Goal: Task Accomplishment & Management: Complete application form

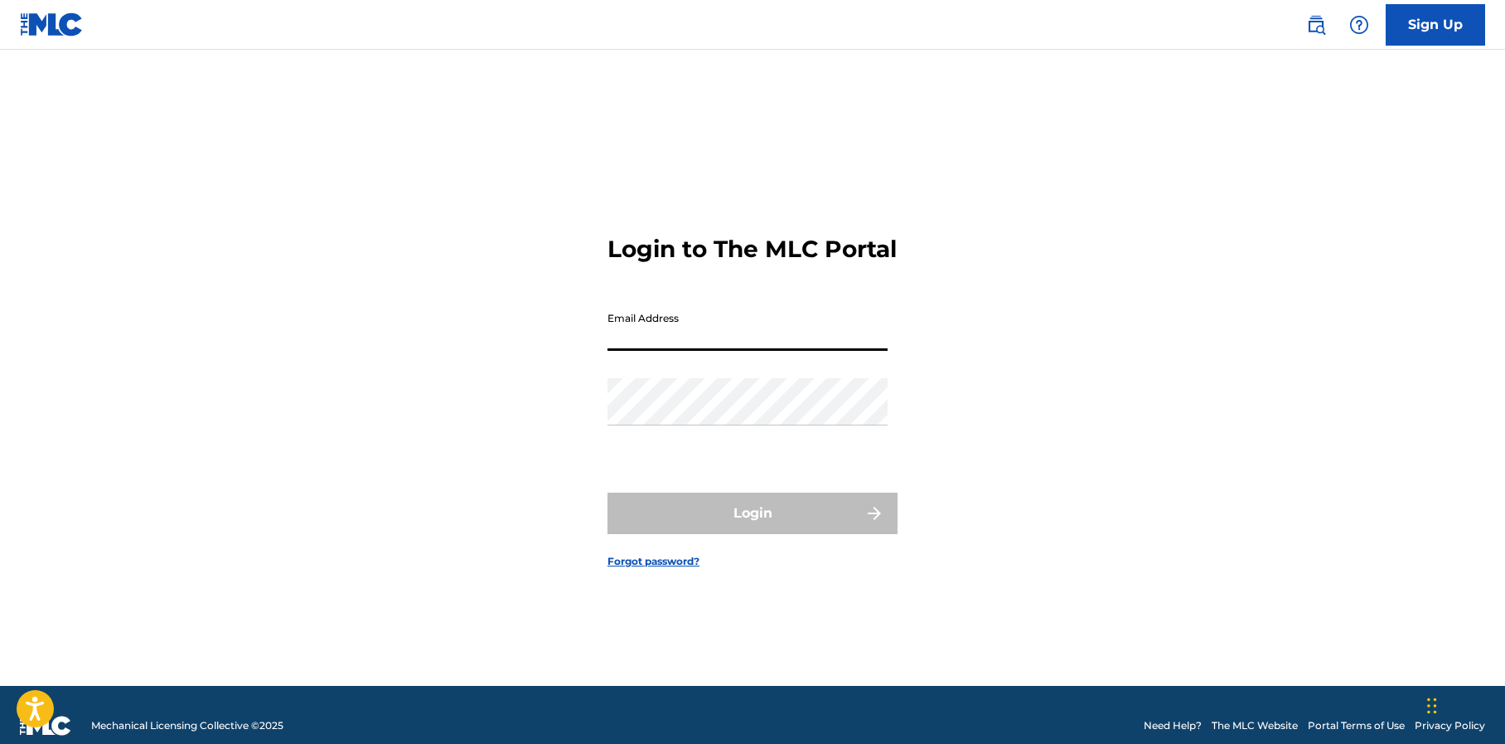
click at [666, 344] on input "Email Address" at bounding box center [748, 326] width 280 height 47
type input "[EMAIL_ADDRESS][DOMAIN_NAME]"
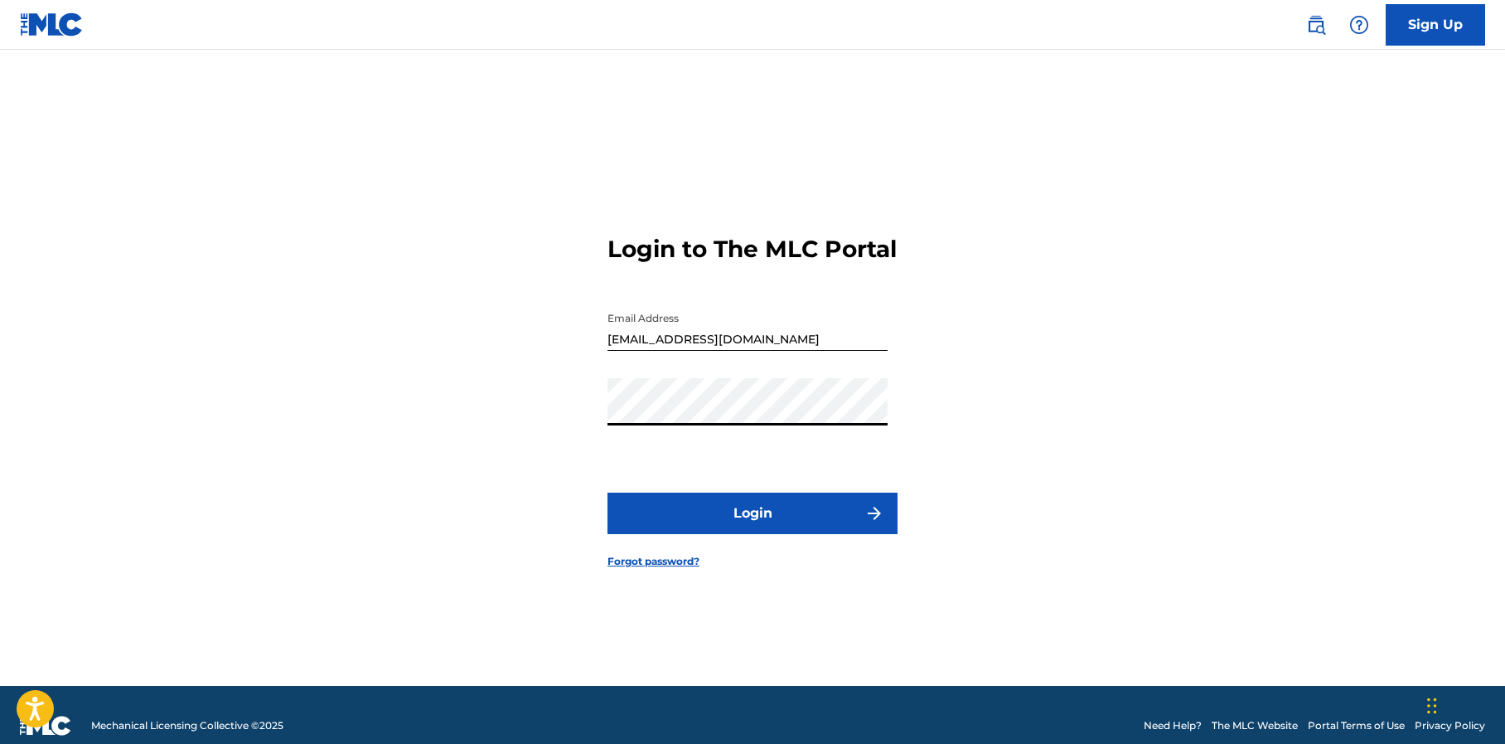
click at [725, 521] on button "Login" at bounding box center [753, 512] width 290 height 41
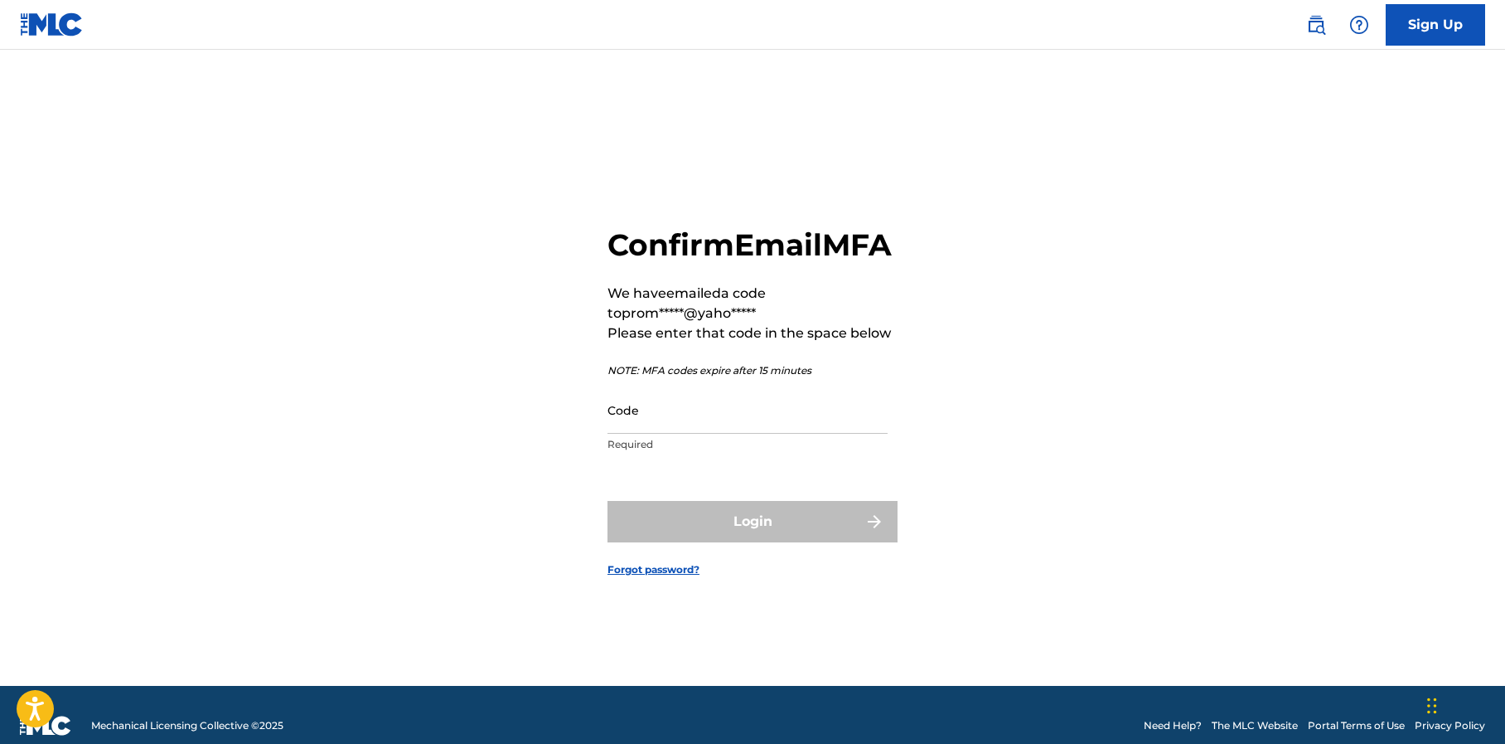
click at [633, 434] on input "Code" at bounding box center [748, 409] width 280 height 47
paste input "728740"
drag, startPoint x: 660, startPoint y: 438, endPoint x: 588, endPoint y: 439, distance: 72.1
click at [588, 439] on div "Confirm Email MFA We have emailed a code to prom*****@yaho***** Please enter th…" at bounding box center [752, 388] width 1160 height 594
paste input
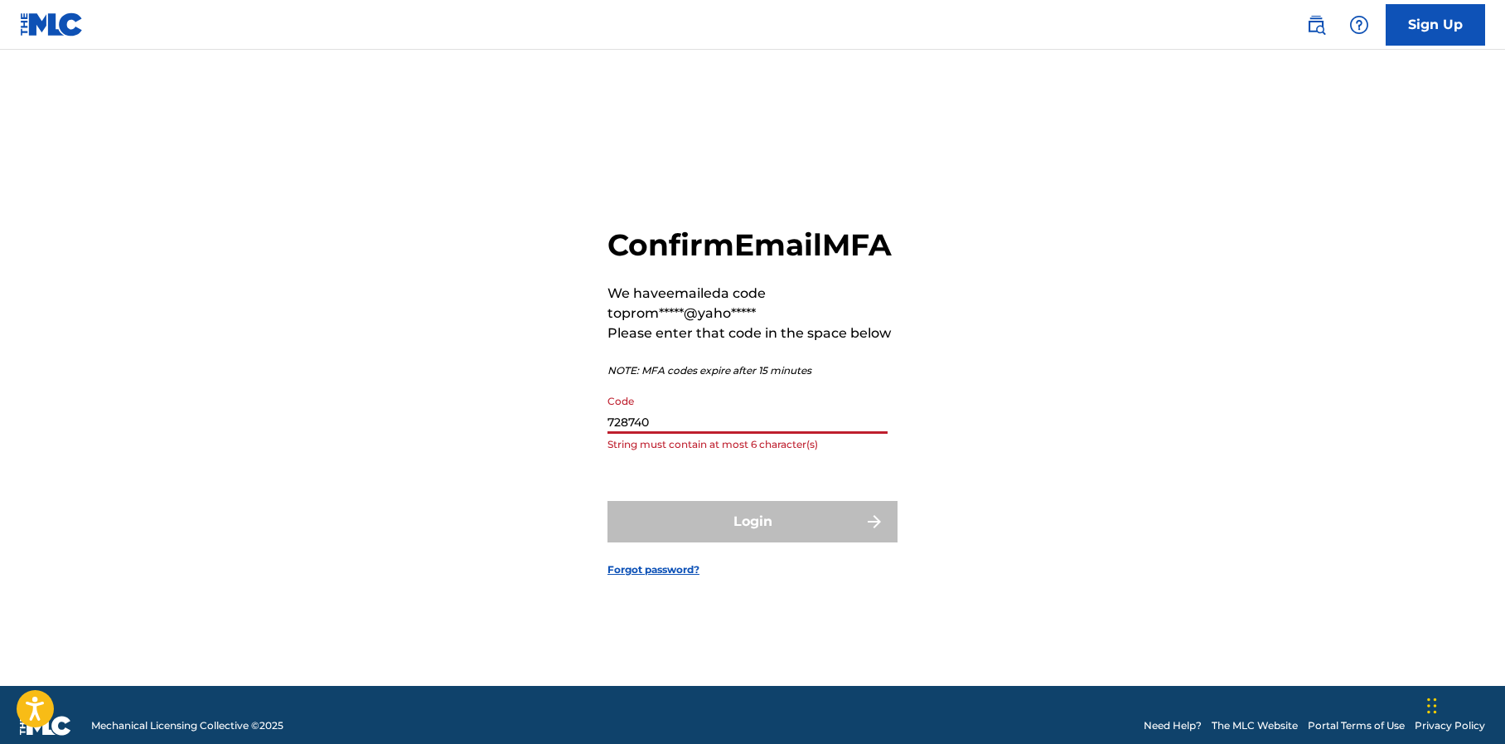
type input "728740"
click at [754, 541] on div "Login" at bounding box center [753, 521] width 290 height 41
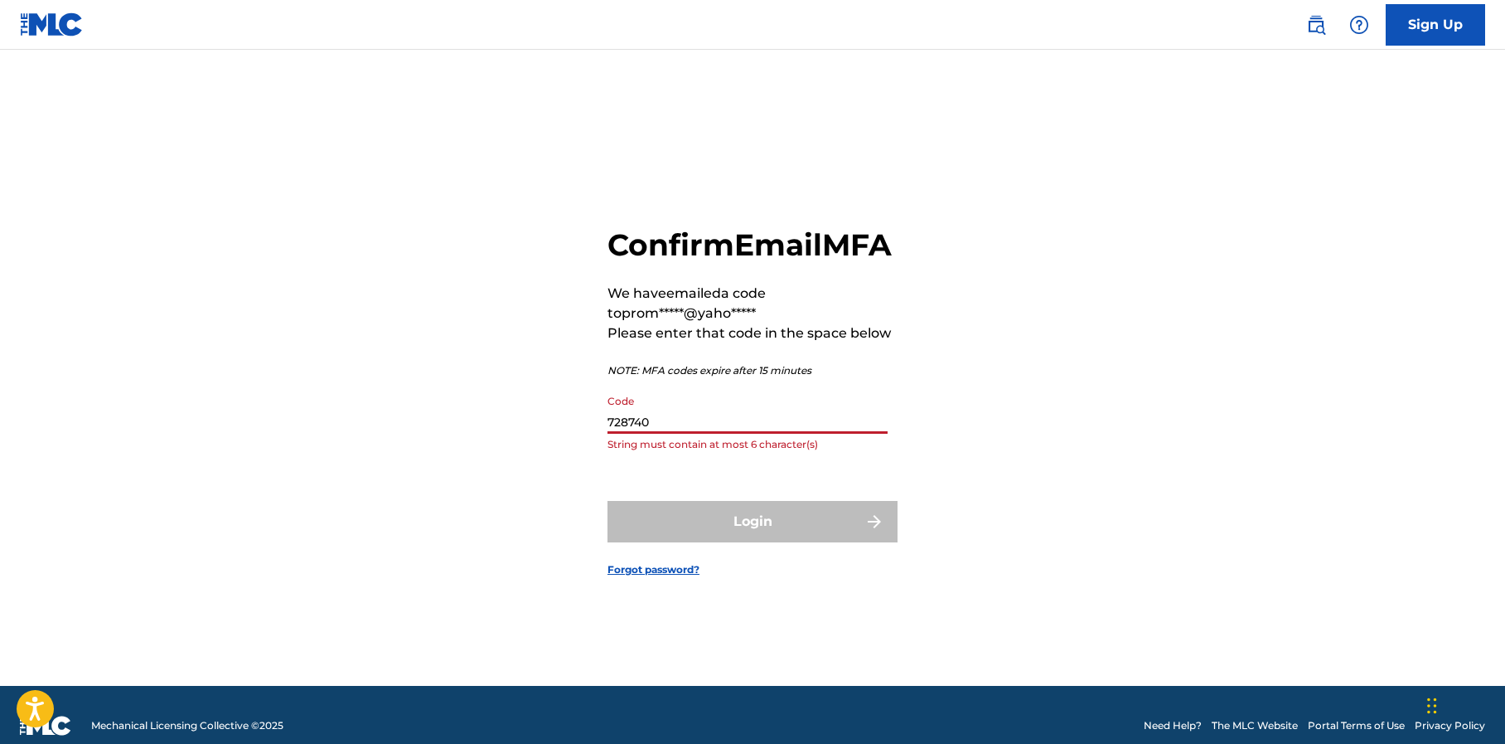
drag, startPoint x: 665, startPoint y: 442, endPoint x: 579, endPoint y: 437, distance: 85.5
click at [579, 437] on div "Confirm Email MFA We have emailed a code to prom*****@yaho***** Please enter th…" at bounding box center [752, 388] width 1160 height 594
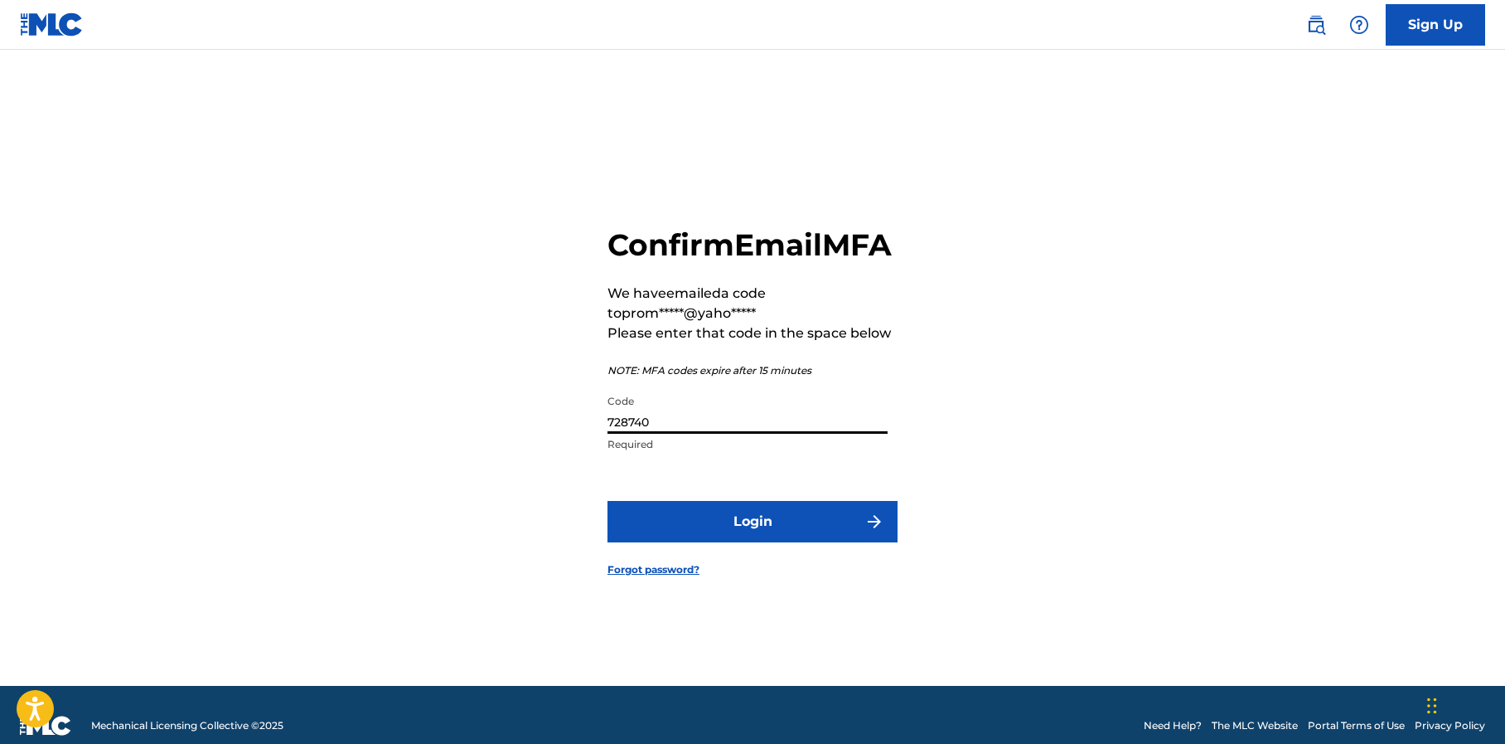
type input "728740"
click at [669, 540] on button "Login" at bounding box center [753, 521] width 290 height 41
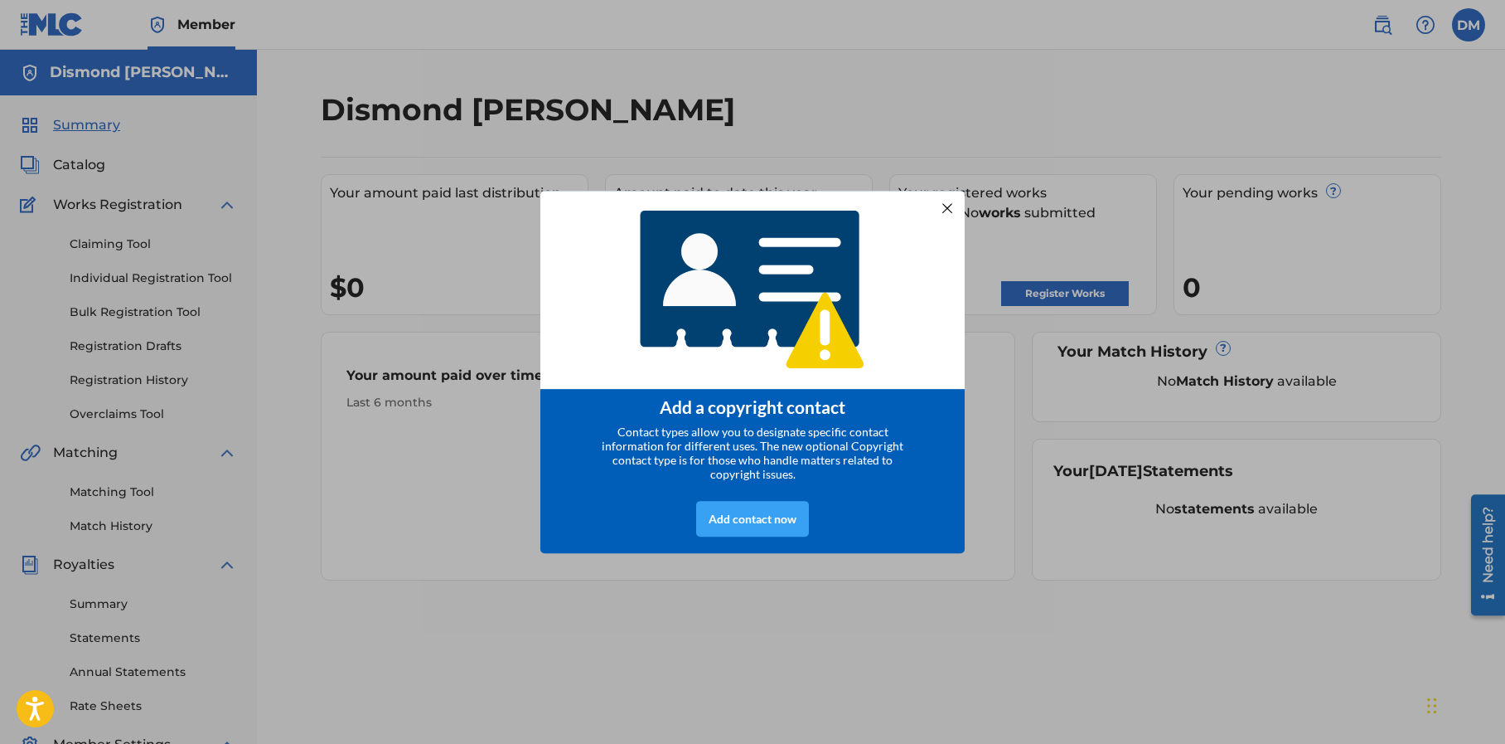
click at [754, 516] on div "Add contact now" at bounding box center [752, 519] width 113 height 36
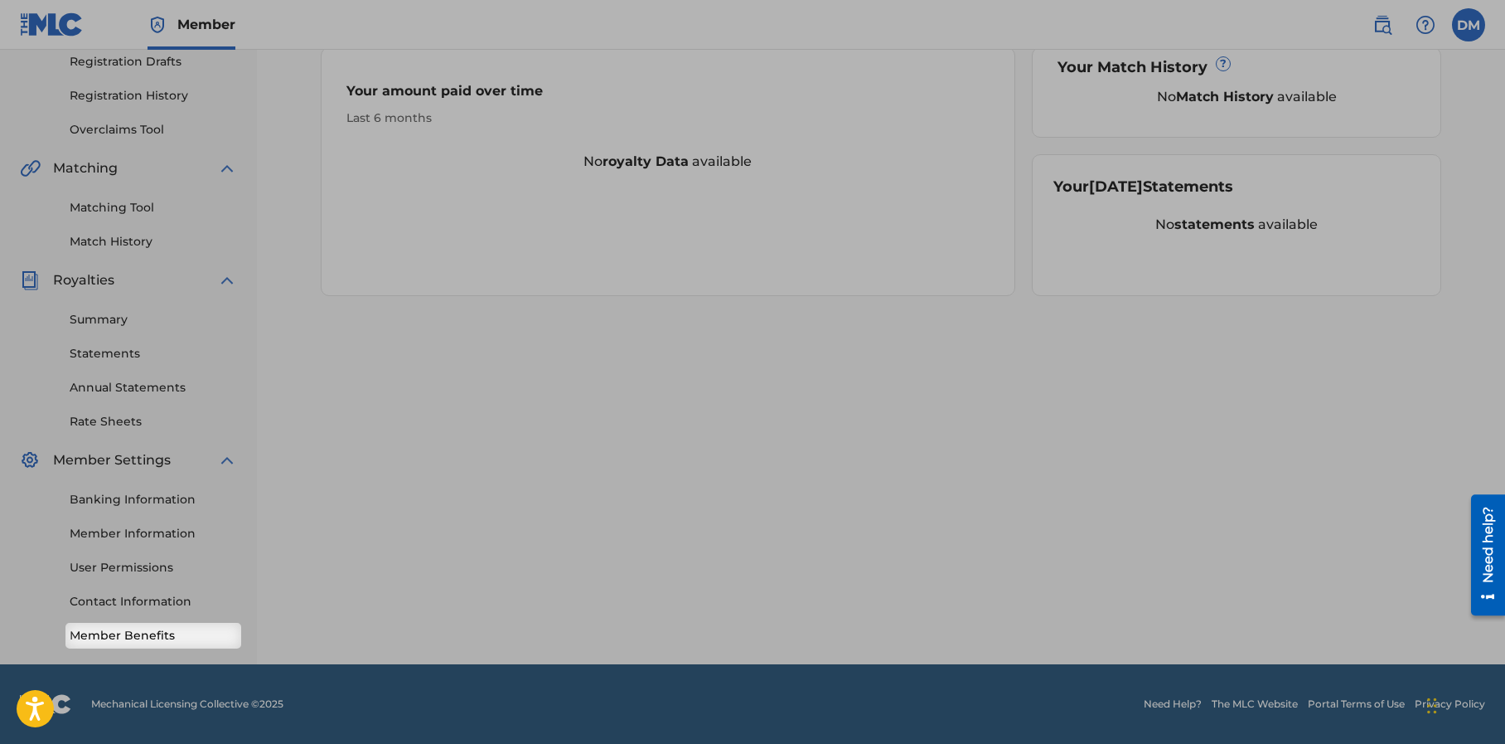
click at [169, 633] on link "Member Benefits" at bounding box center [153, 635] width 167 height 17
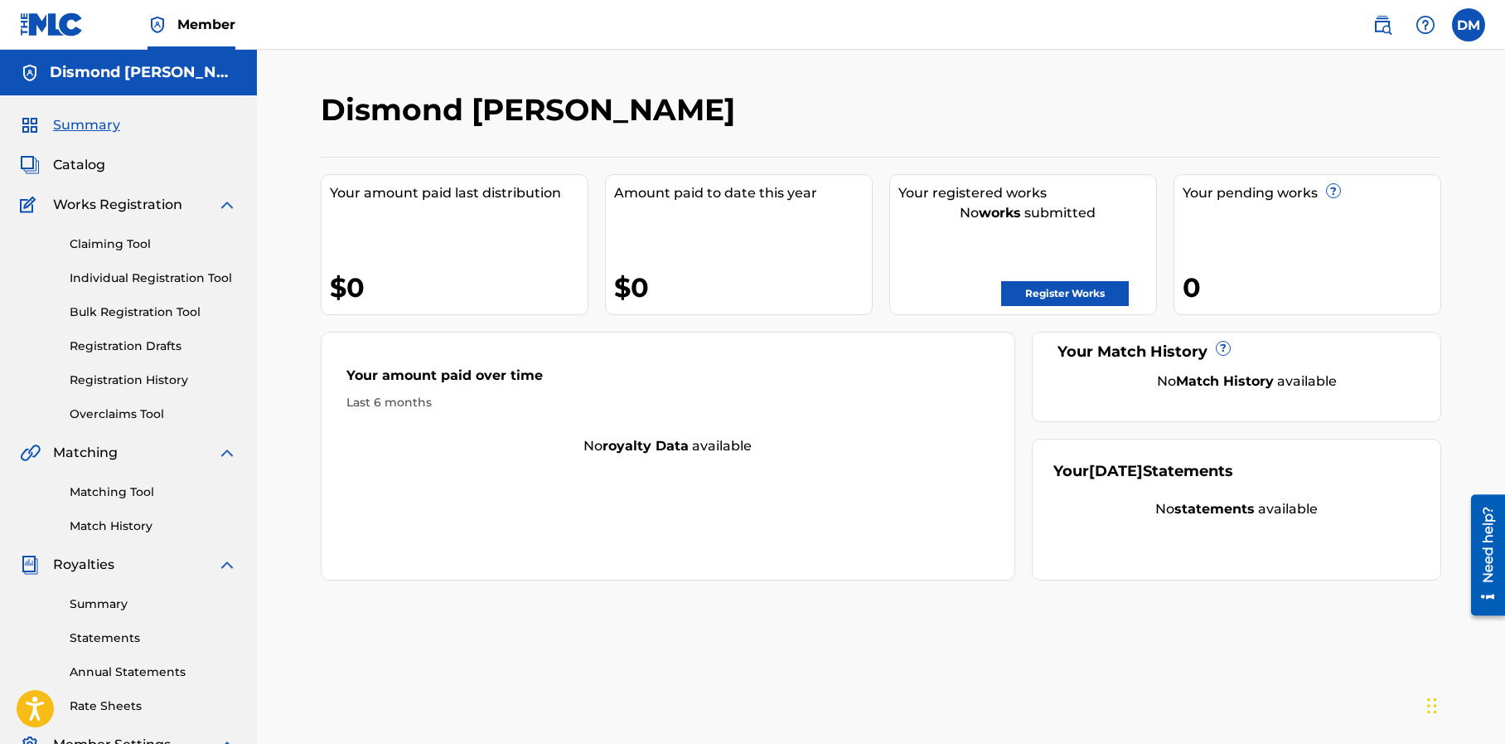
click at [1057, 290] on link "Register Works" at bounding box center [1065, 293] width 128 height 25
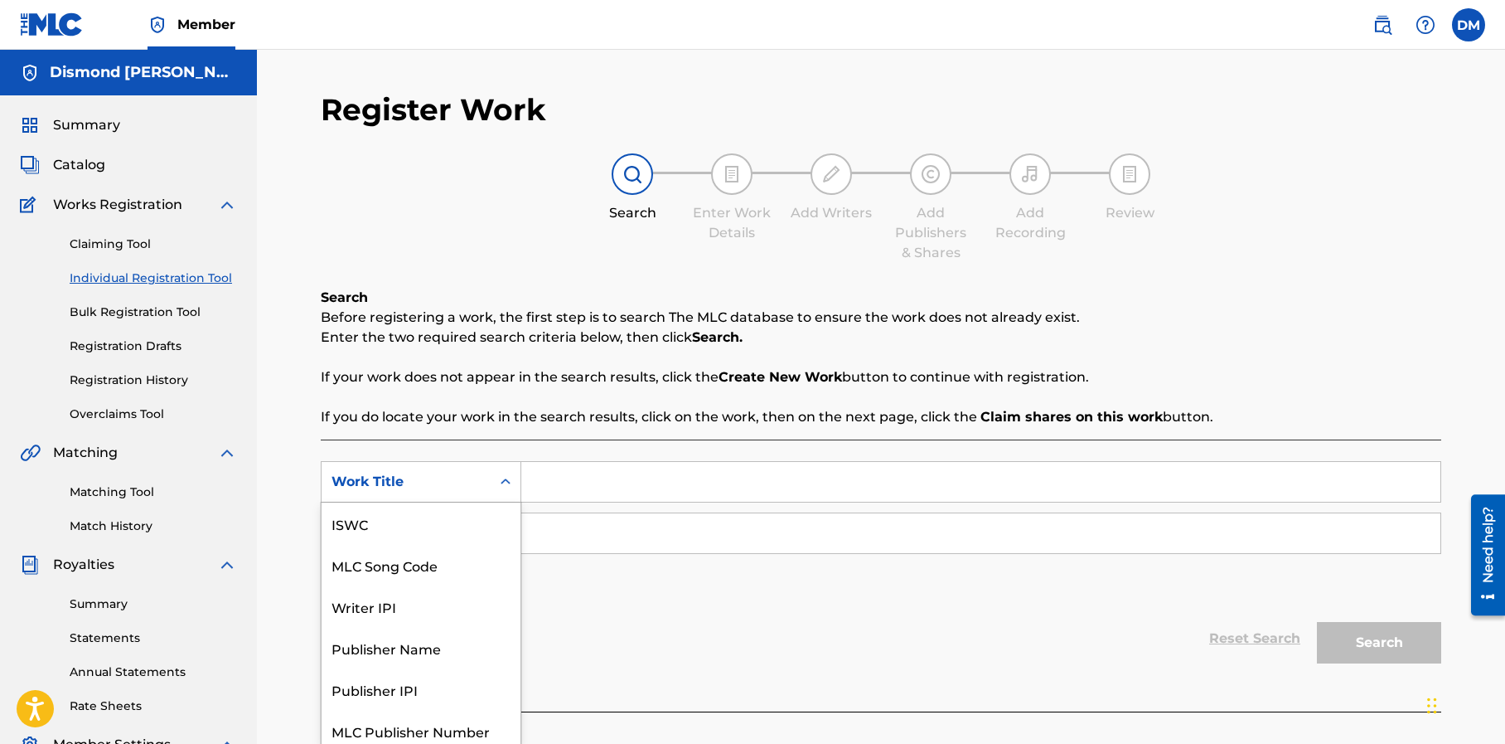
scroll to position [7, 0]
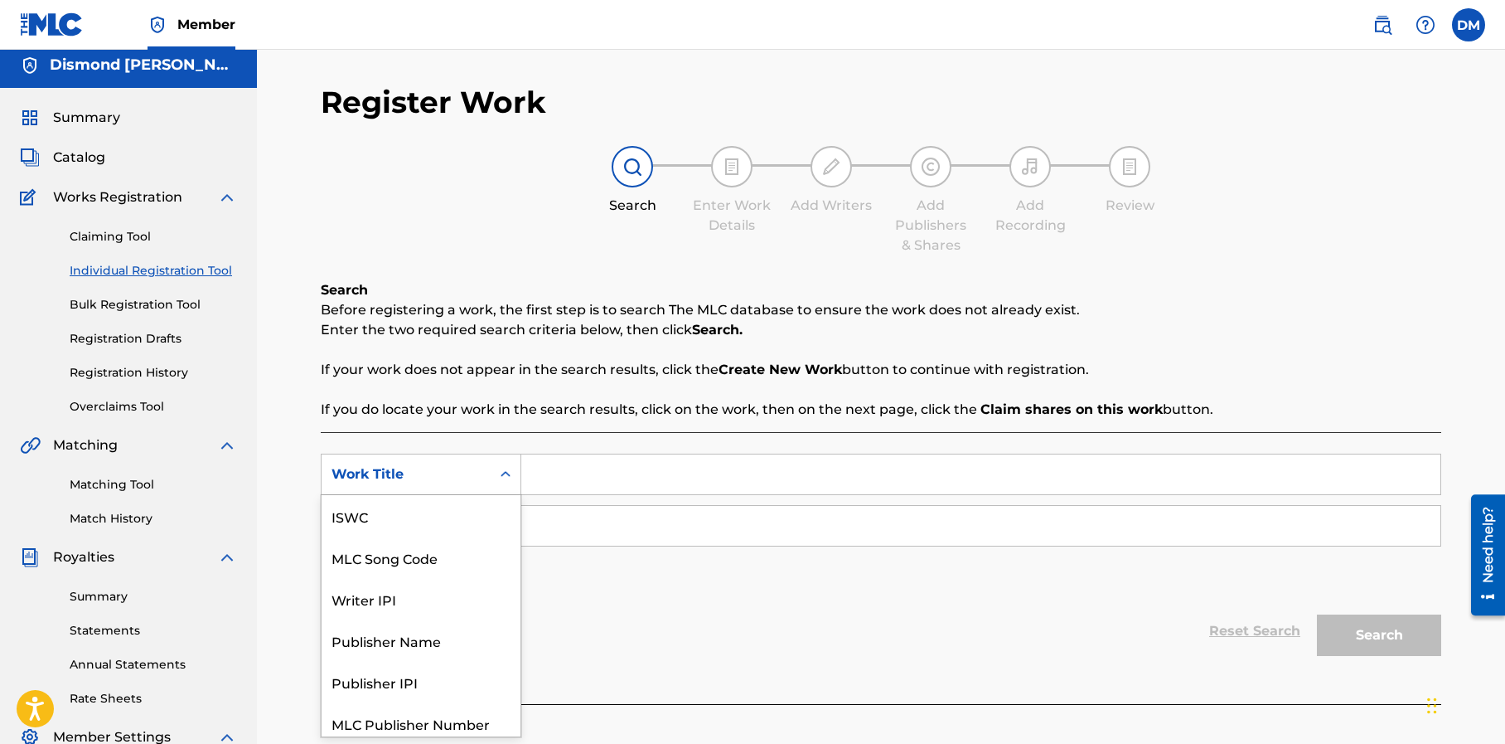
click at [496, 482] on div "Search Form" at bounding box center [506, 474] width 30 height 30
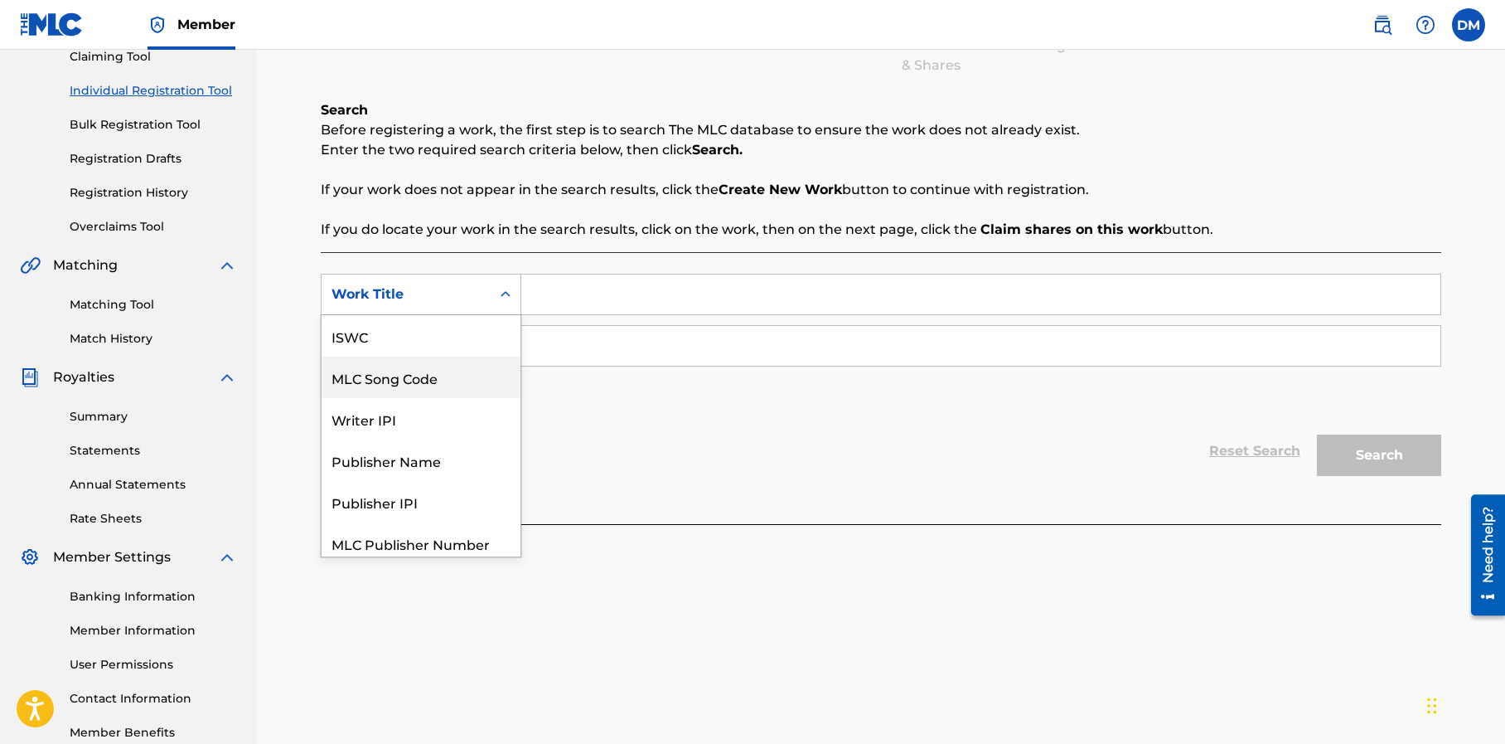
scroll to position [196, 0]
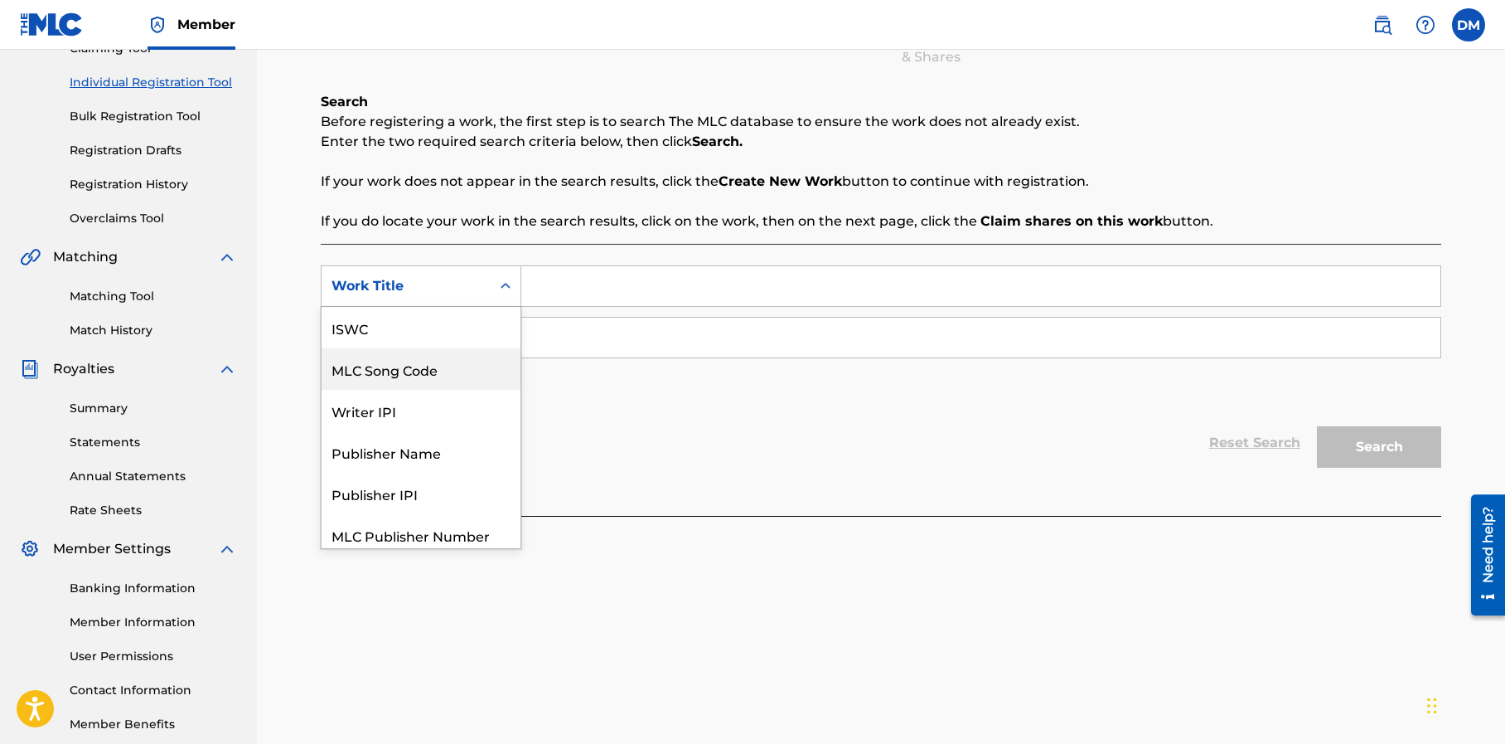
click at [634, 469] on div "Reset Search Search" at bounding box center [881, 442] width 1121 height 66
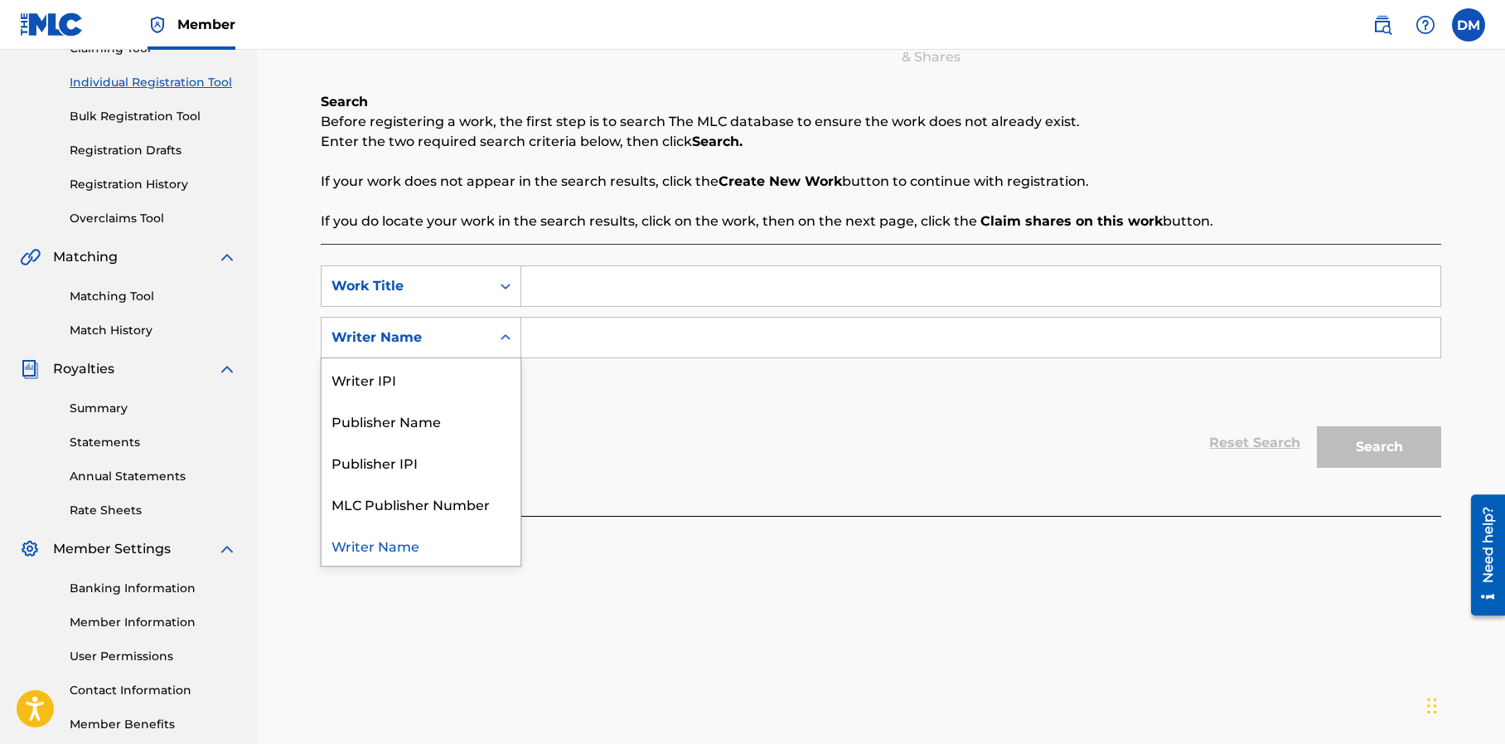
click at [506, 337] on icon "Search Form" at bounding box center [505, 337] width 17 height 17
click at [596, 416] on div "Reset Search Search" at bounding box center [881, 442] width 1121 height 66
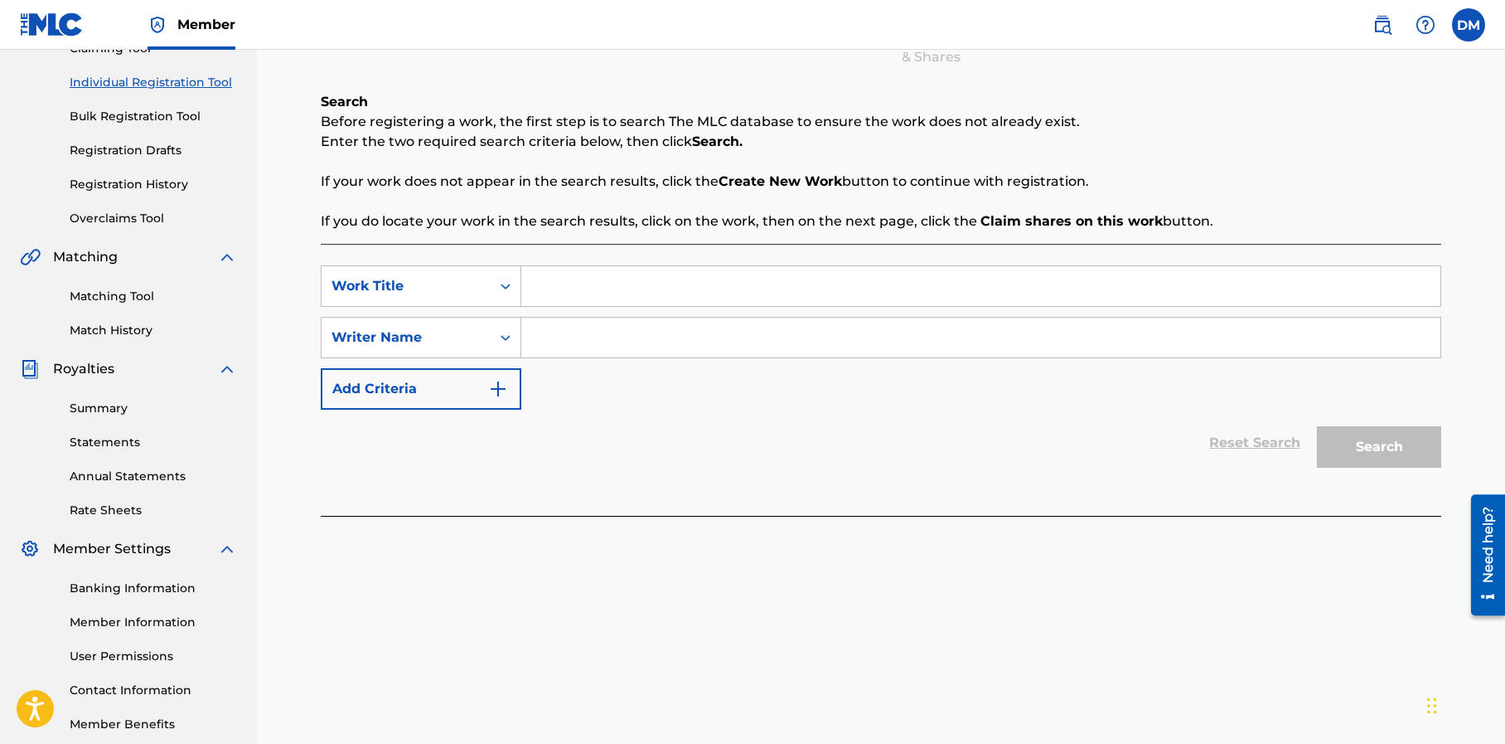
click at [574, 282] on input "Search Form" at bounding box center [980, 286] width 919 height 40
click at [496, 385] on img "Search Form" at bounding box center [498, 389] width 20 height 20
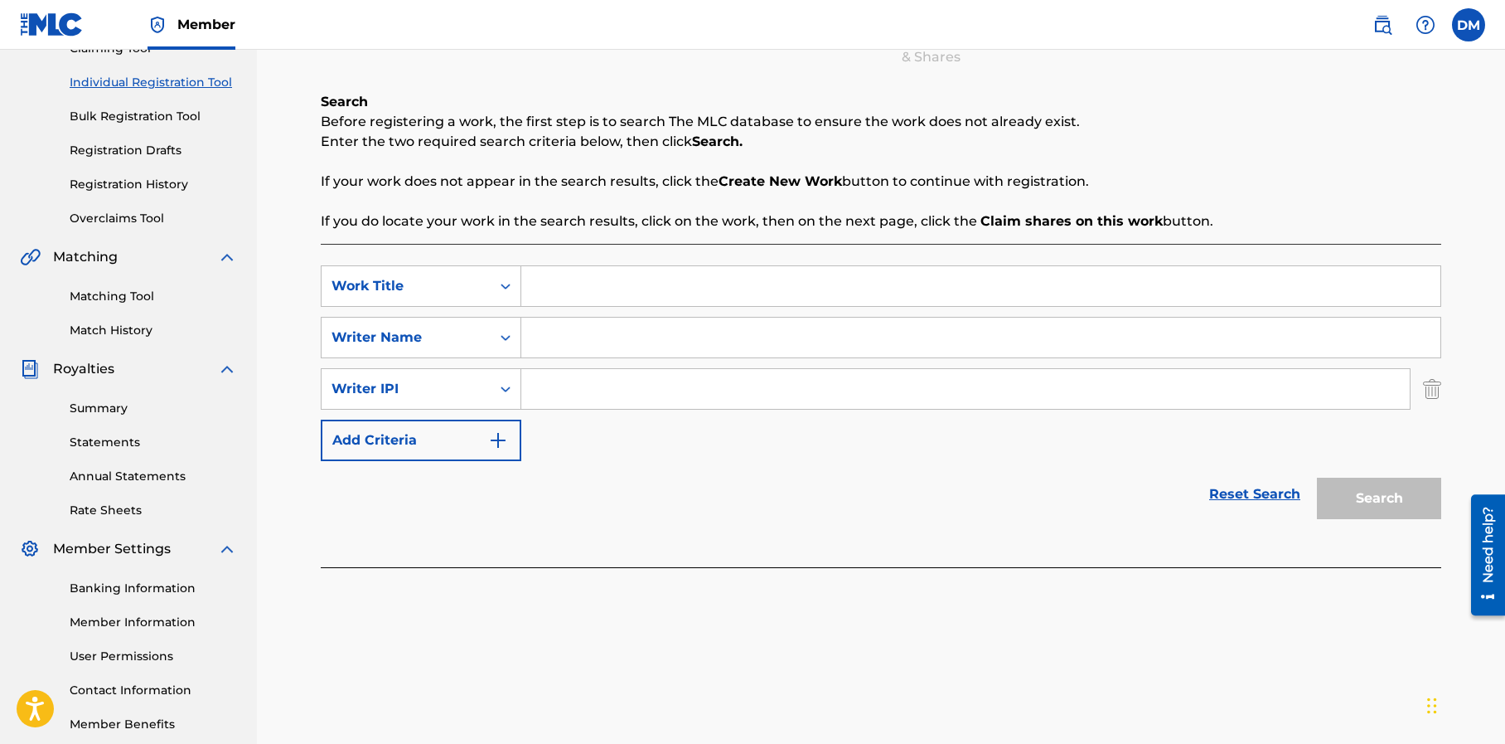
click at [1429, 390] on img "Search Form" at bounding box center [1432, 388] width 18 height 41
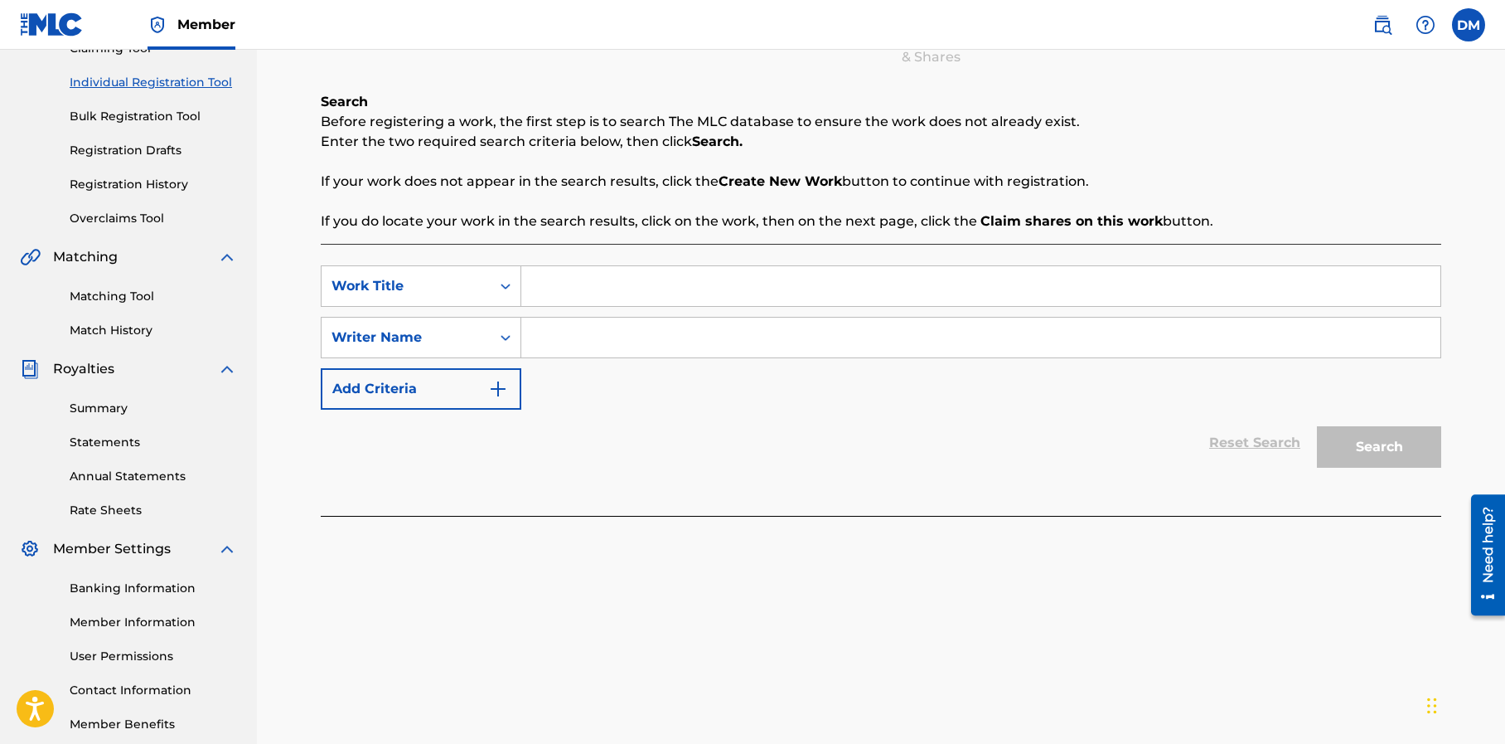
click at [570, 286] on input "Search Form" at bounding box center [980, 286] width 919 height 40
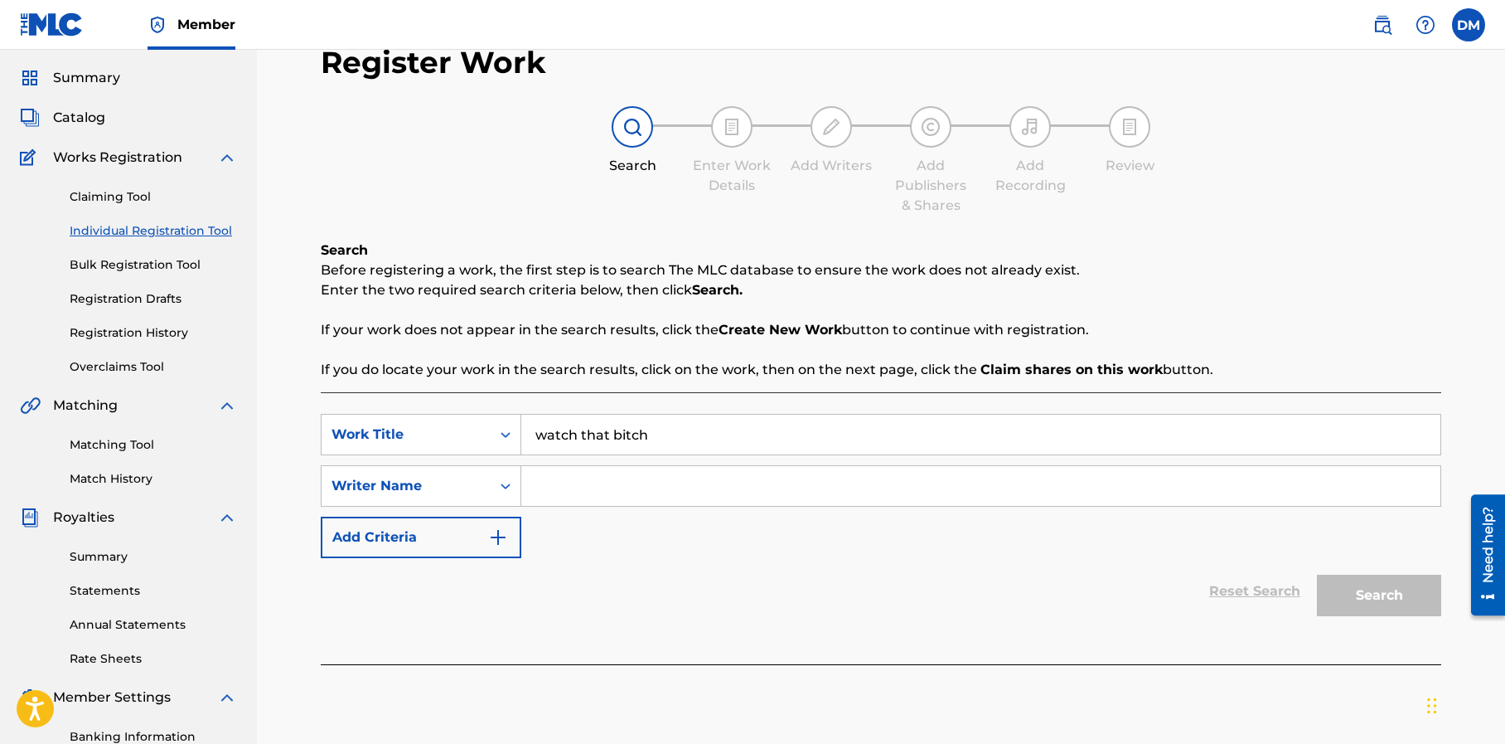
scroll to position [0, 0]
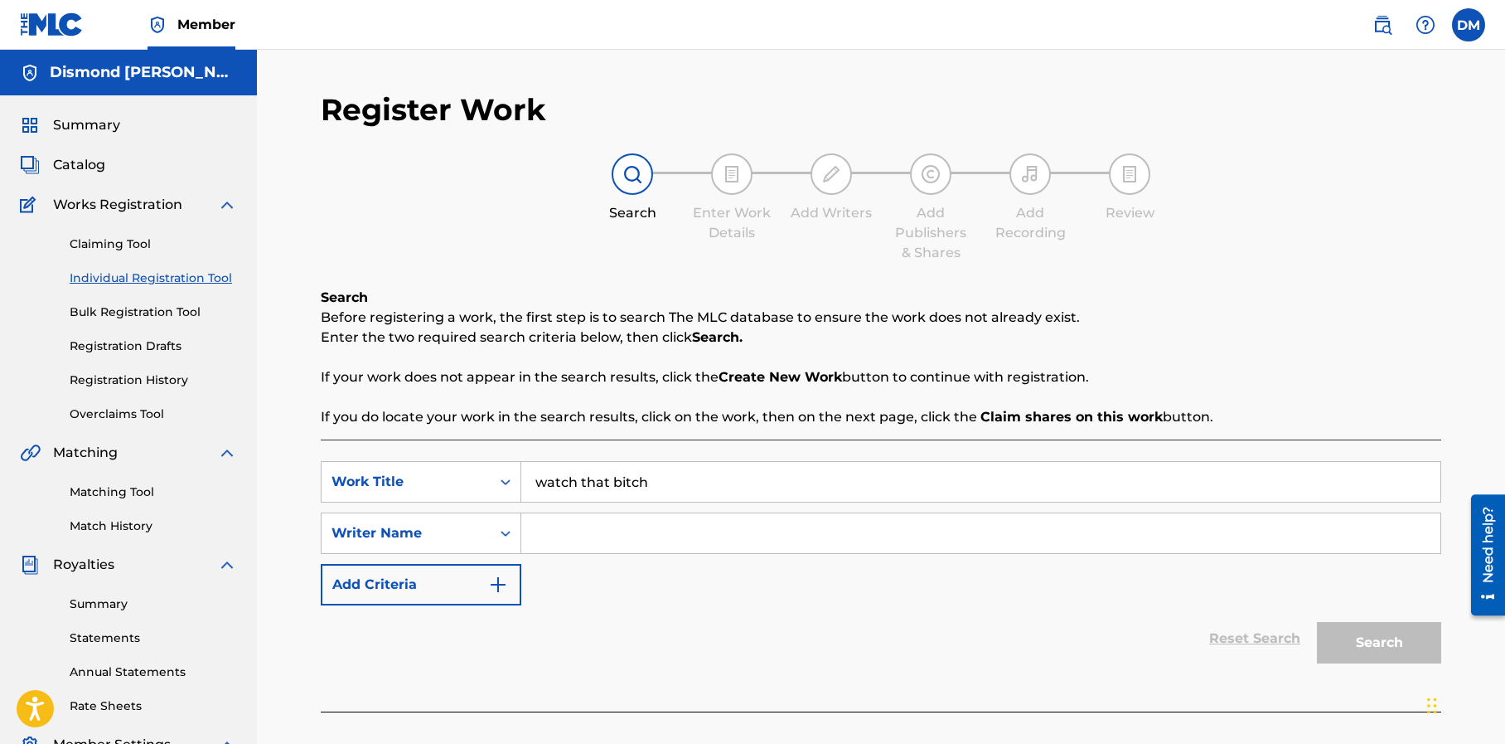
click at [546, 482] on input "watch that bitch" at bounding box center [980, 482] width 919 height 40
type input "Watch that bitch"
click at [560, 542] on input "Search Form" at bounding box center [980, 533] width 919 height 40
type input "d"
type input "m"
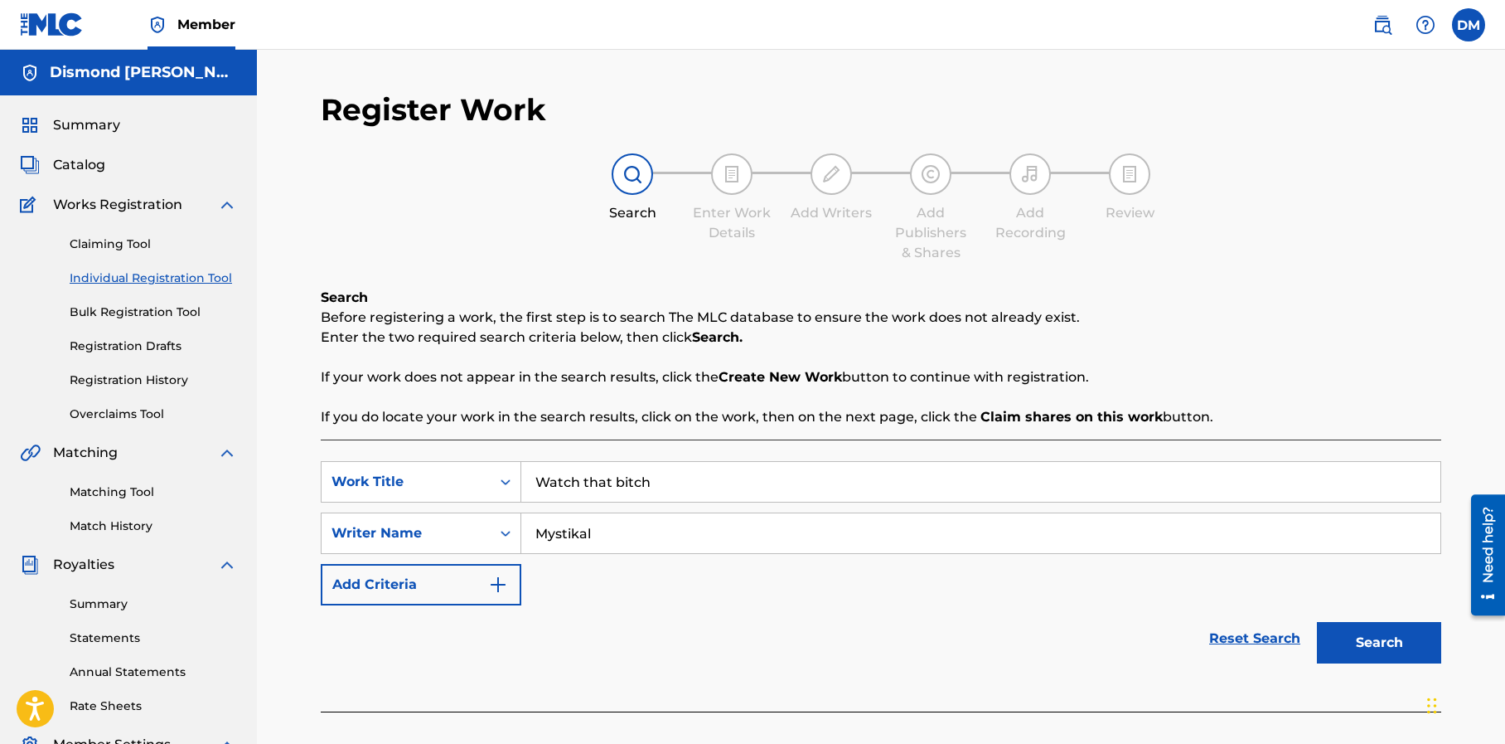
type input "Mystikal"
click at [1376, 642] on button "Search" at bounding box center [1379, 642] width 124 height 41
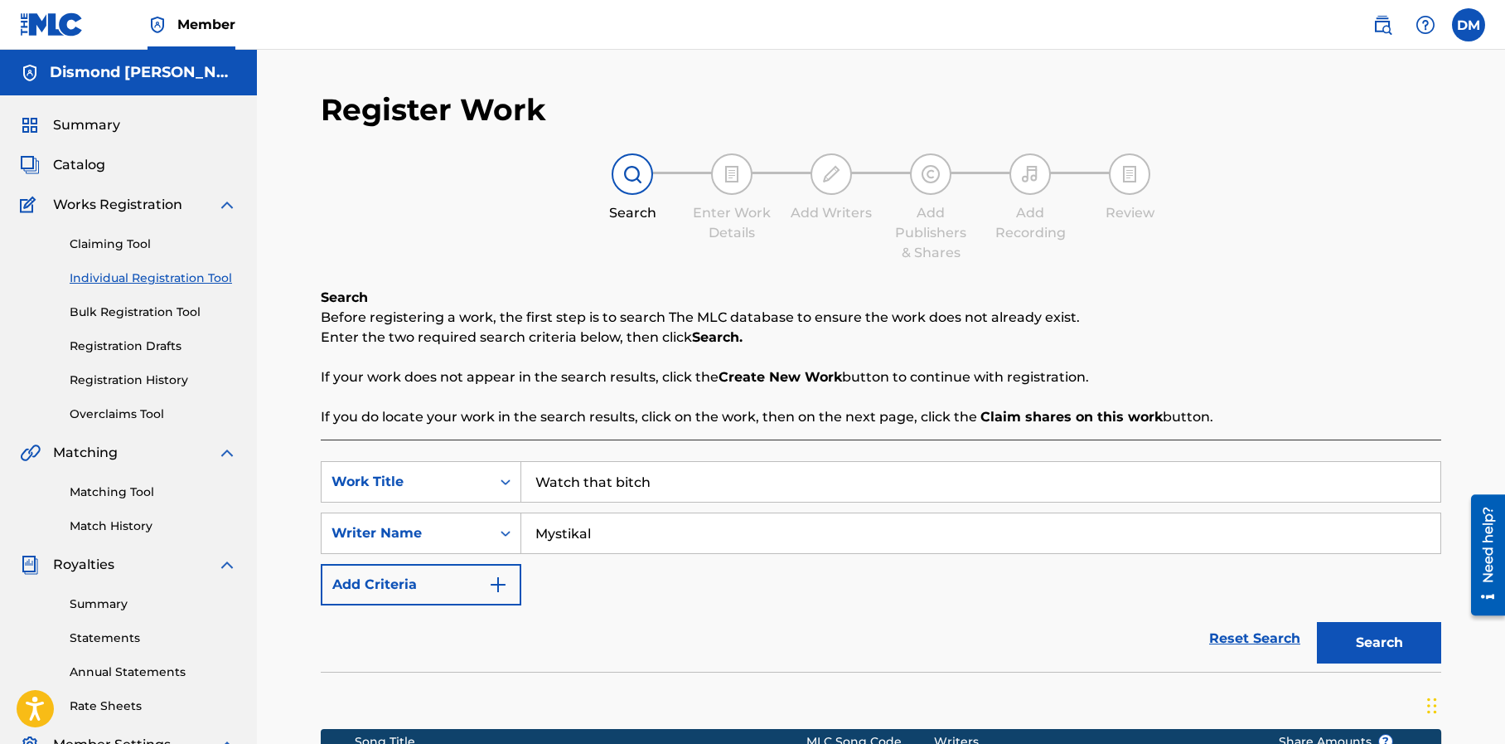
click at [1377, 642] on button "Search" at bounding box center [1379, 642] width 124 height 41
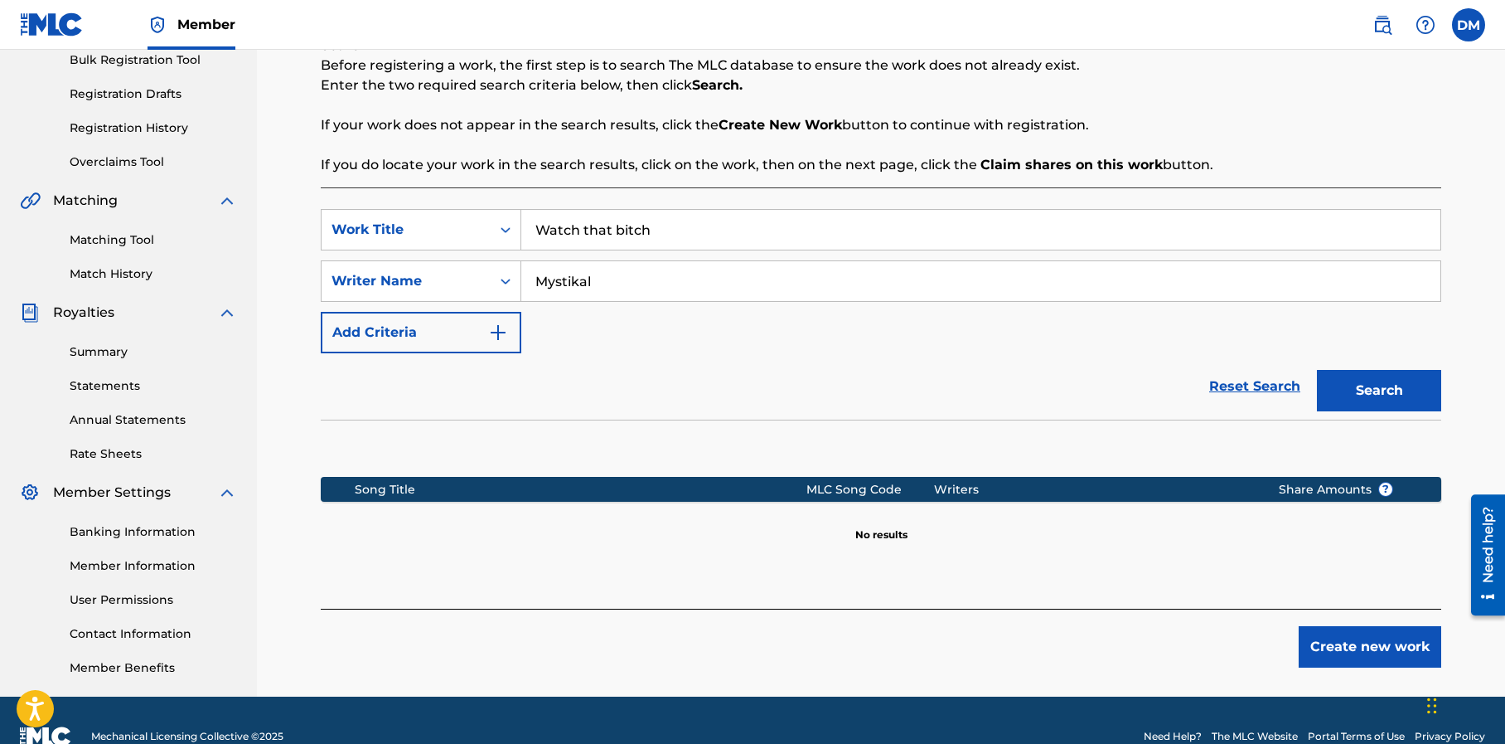
scroll to position [284, 0]
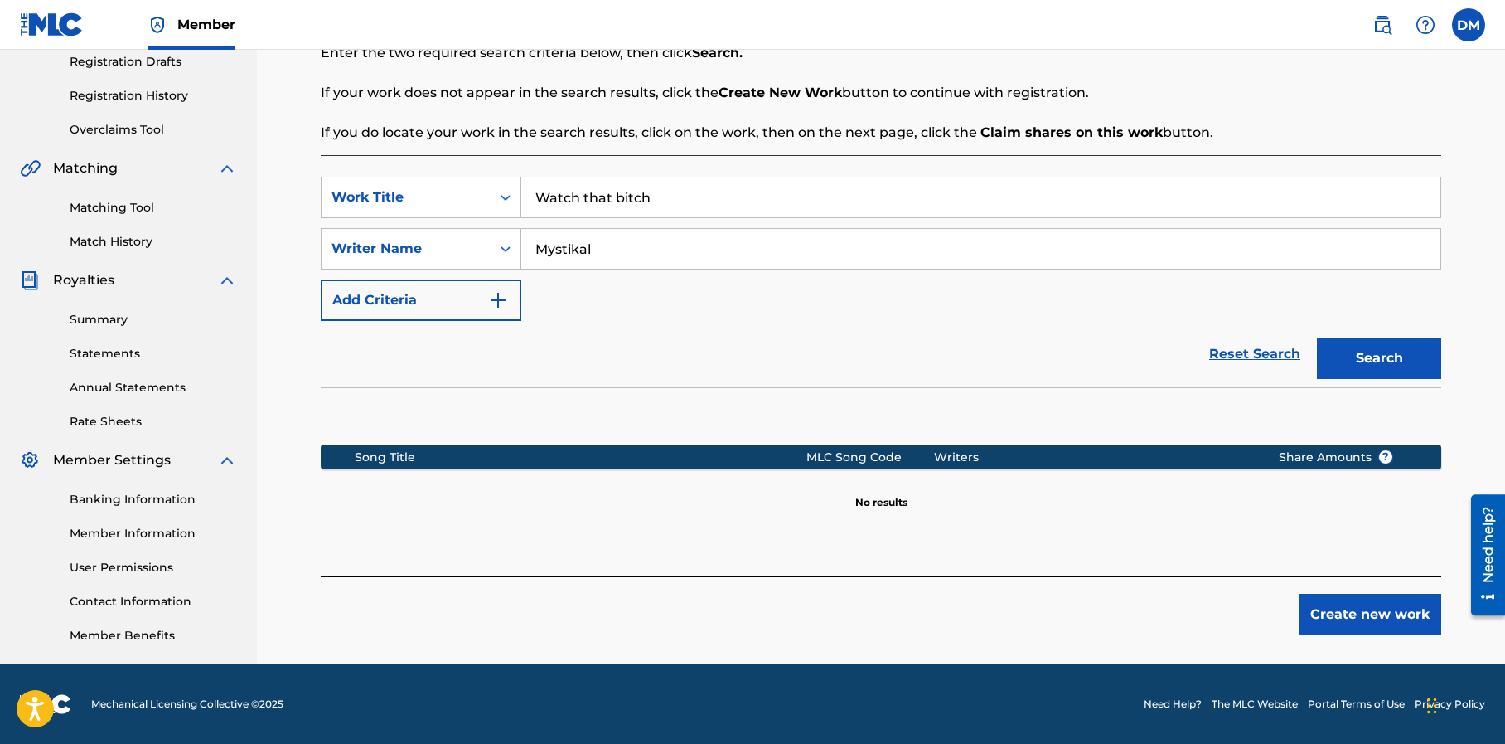
click at [1340, 612] on button "Create new work" at bounding box center [1370, 613] width 143 height 41
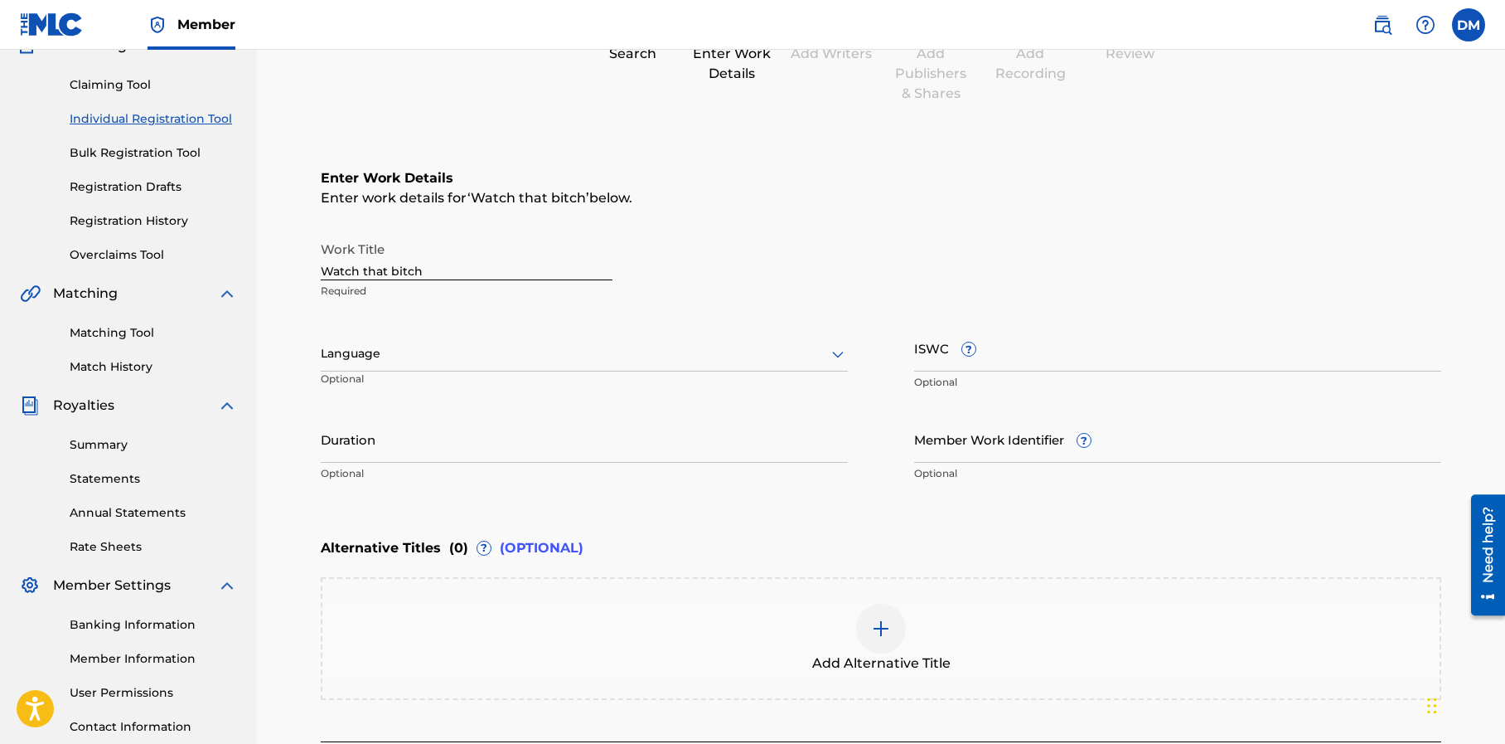
scroll to position [158, 0]
click at [746, 356] on div at bounding box center [584, 354] width 527 height 21
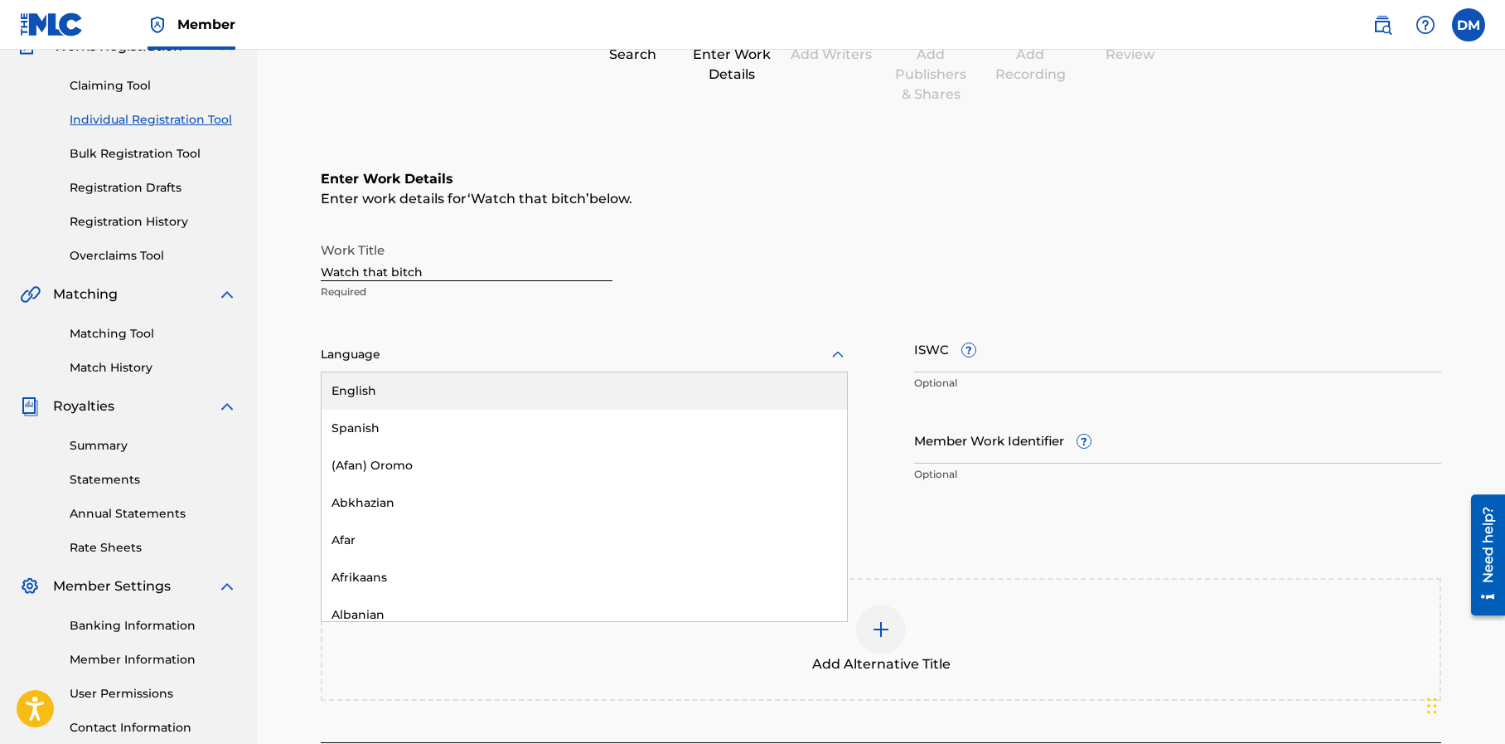
click at [704, 388] on div "English" at bounding box center [585, 390] width 526 height 37
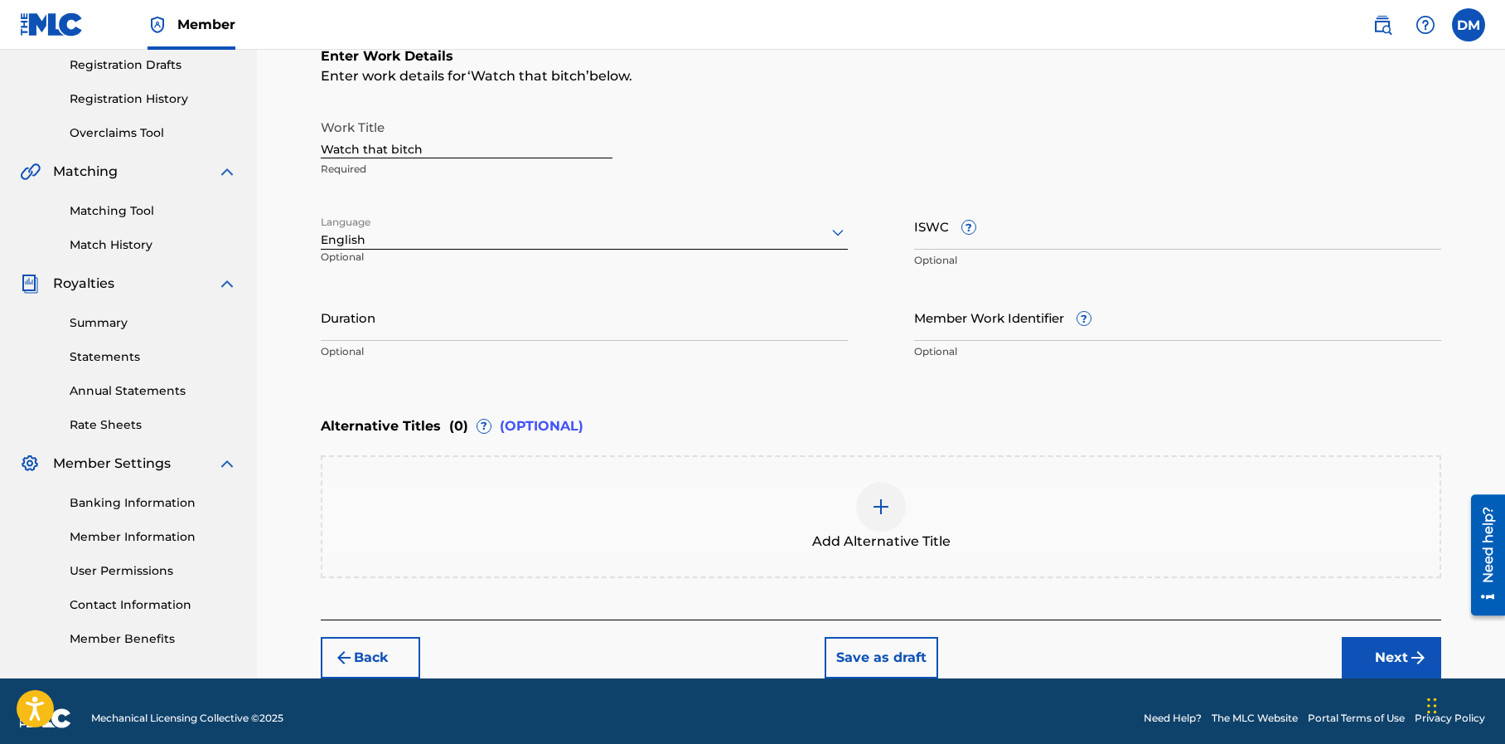
scroll to position [295, 0]
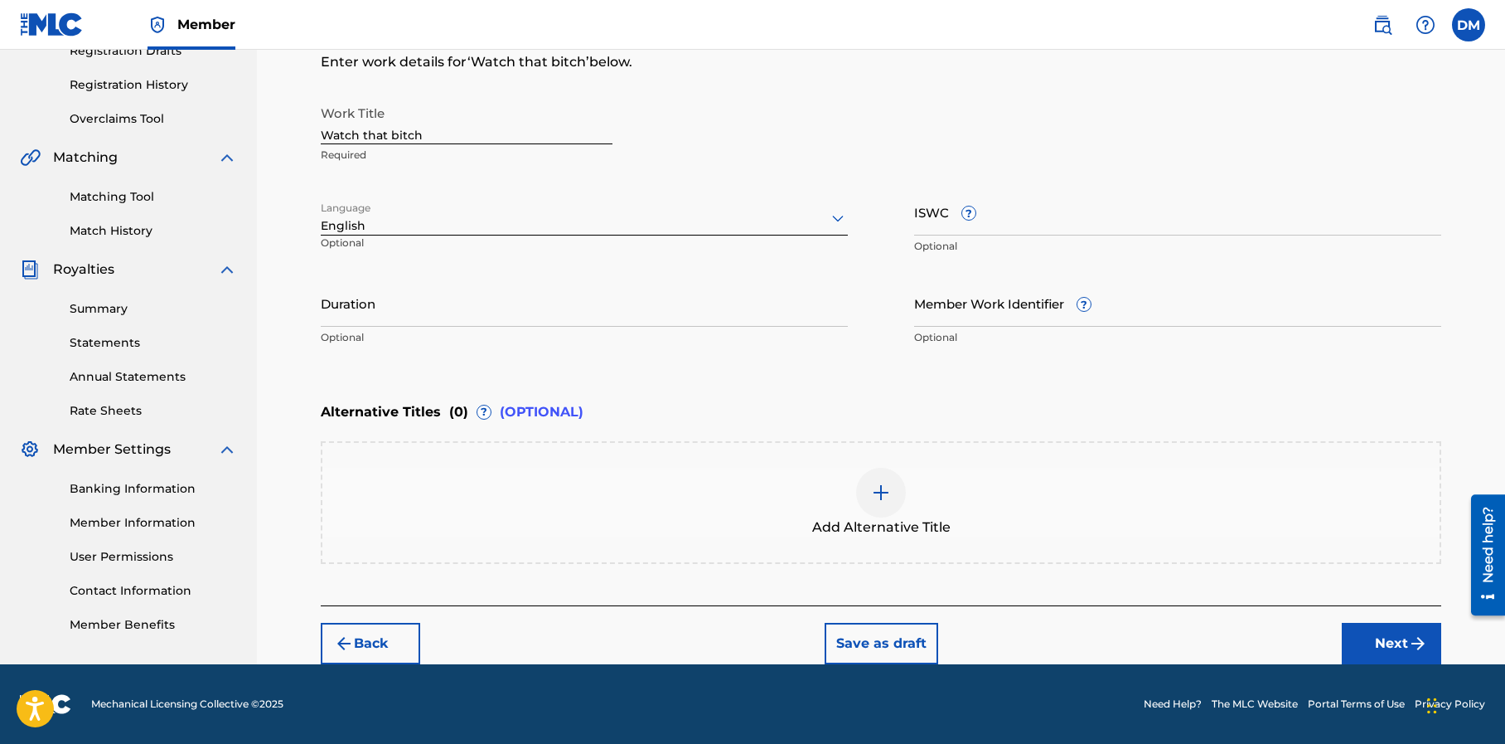
click at [1368, 636] on button "Next" at bounding box center [1391, 642] width 99 height 41
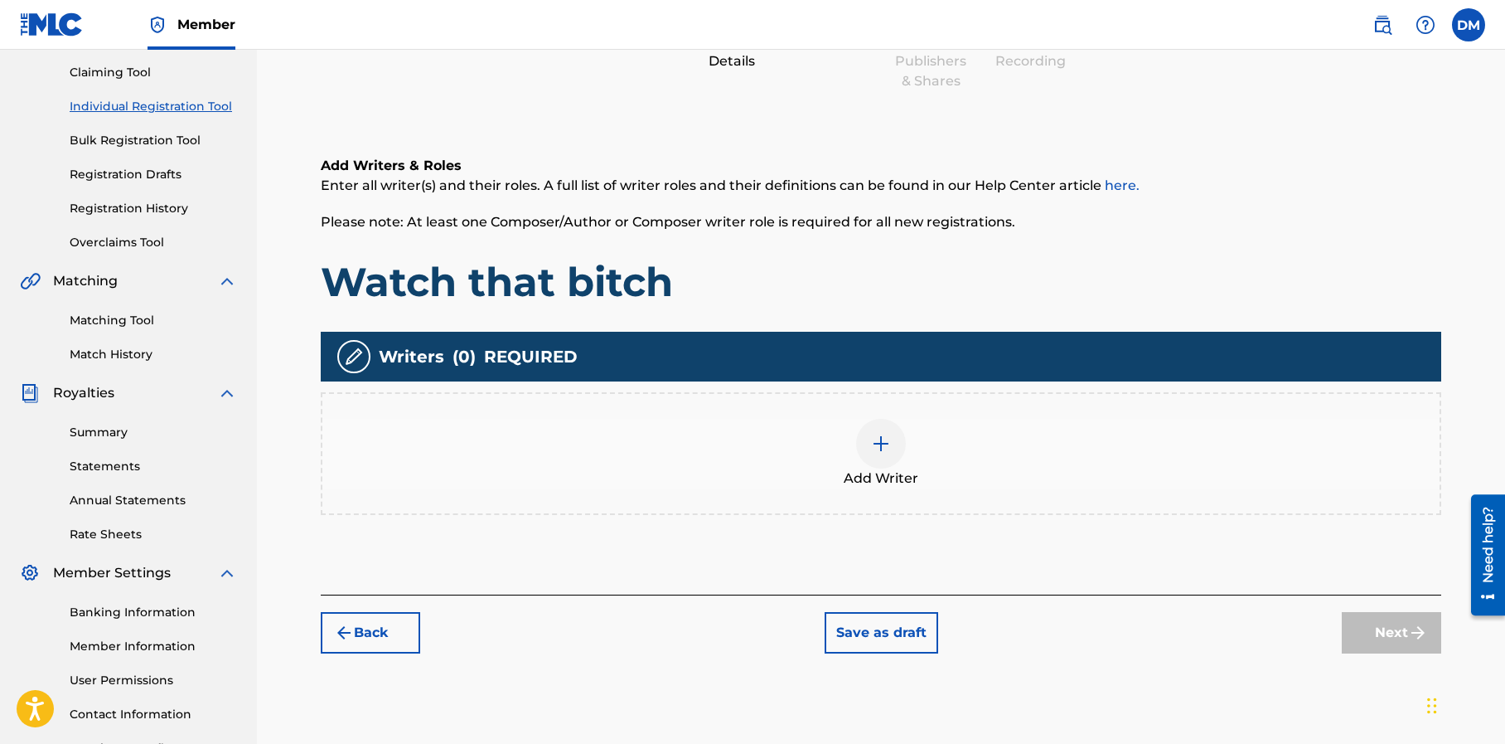
scroll to position [284, 0]
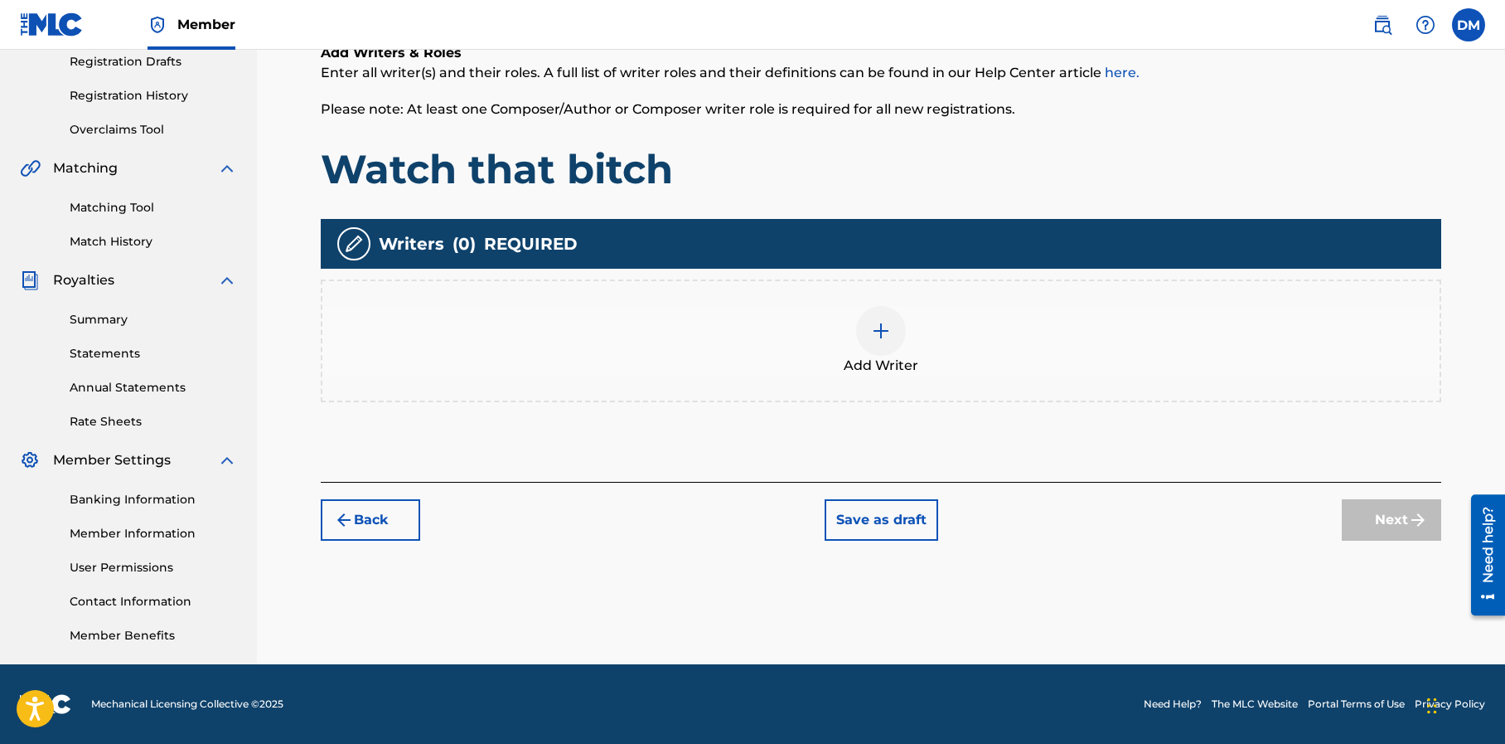
click at [873, 327] on img at bounding box center [881, 331] width 20 height 20
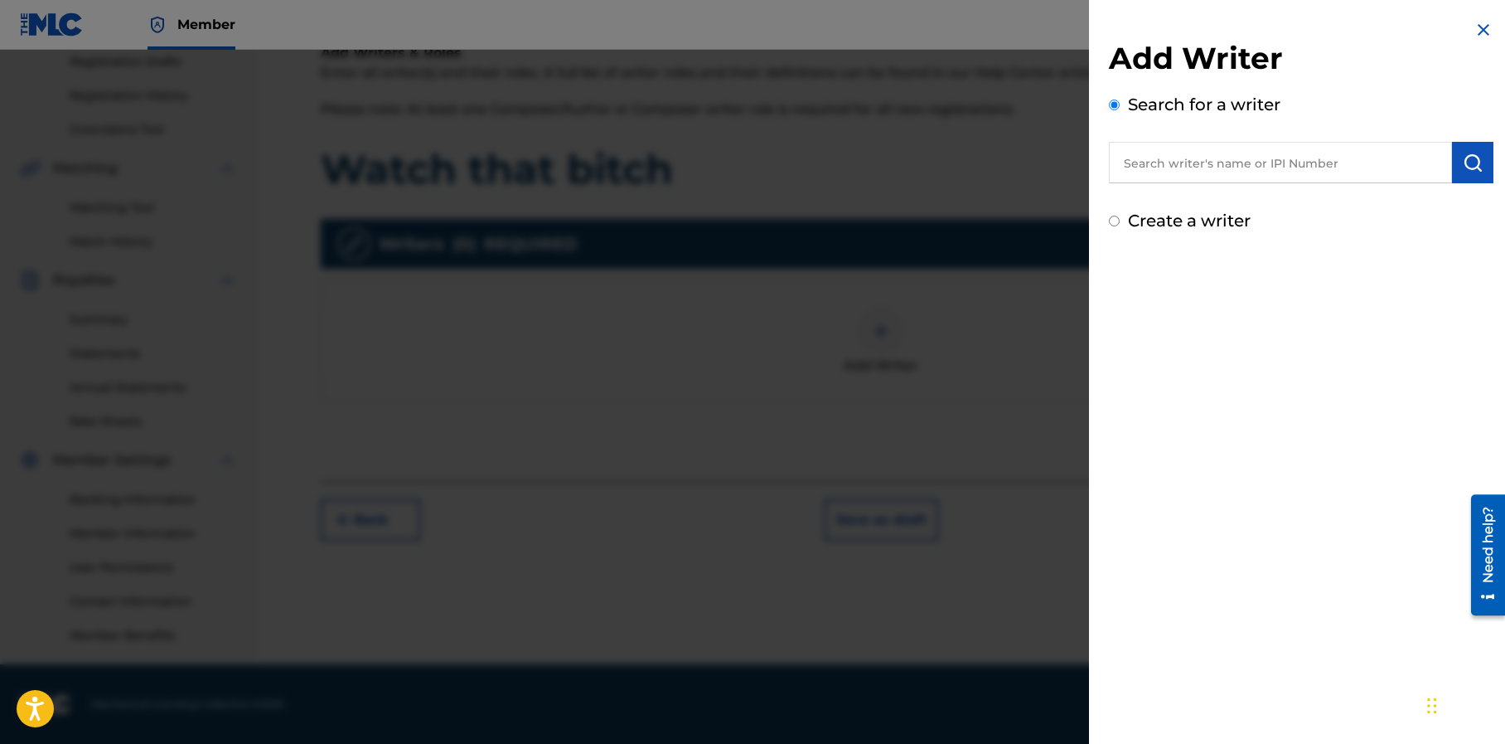
click at [1113, 219] on input "Create a writer" at bounding box center [1114, 221] width 11 height 11
radio input "false"
radio input "true"
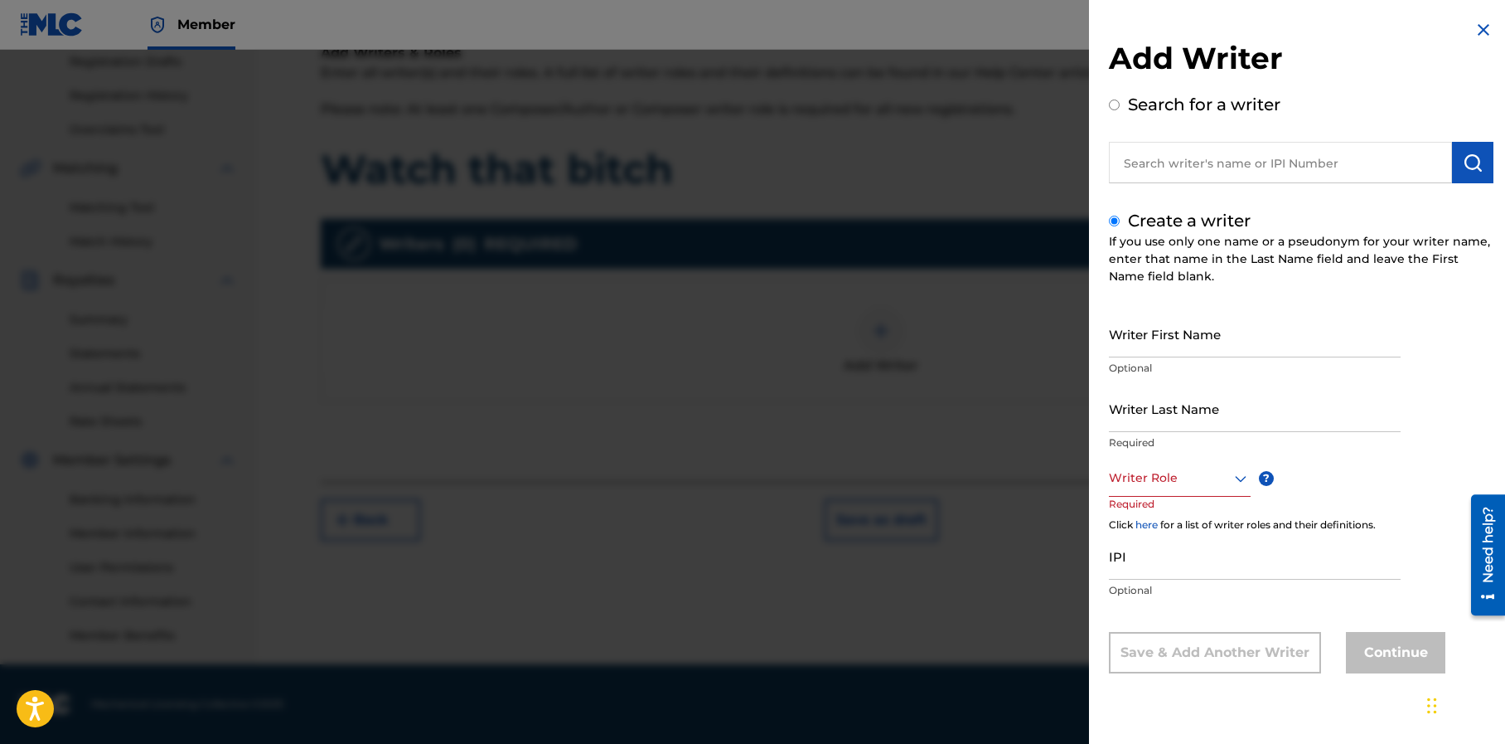
click at [1221, 163] on input "text" at bounding box center [1280, 162] width 343 height 41
radio input "true"
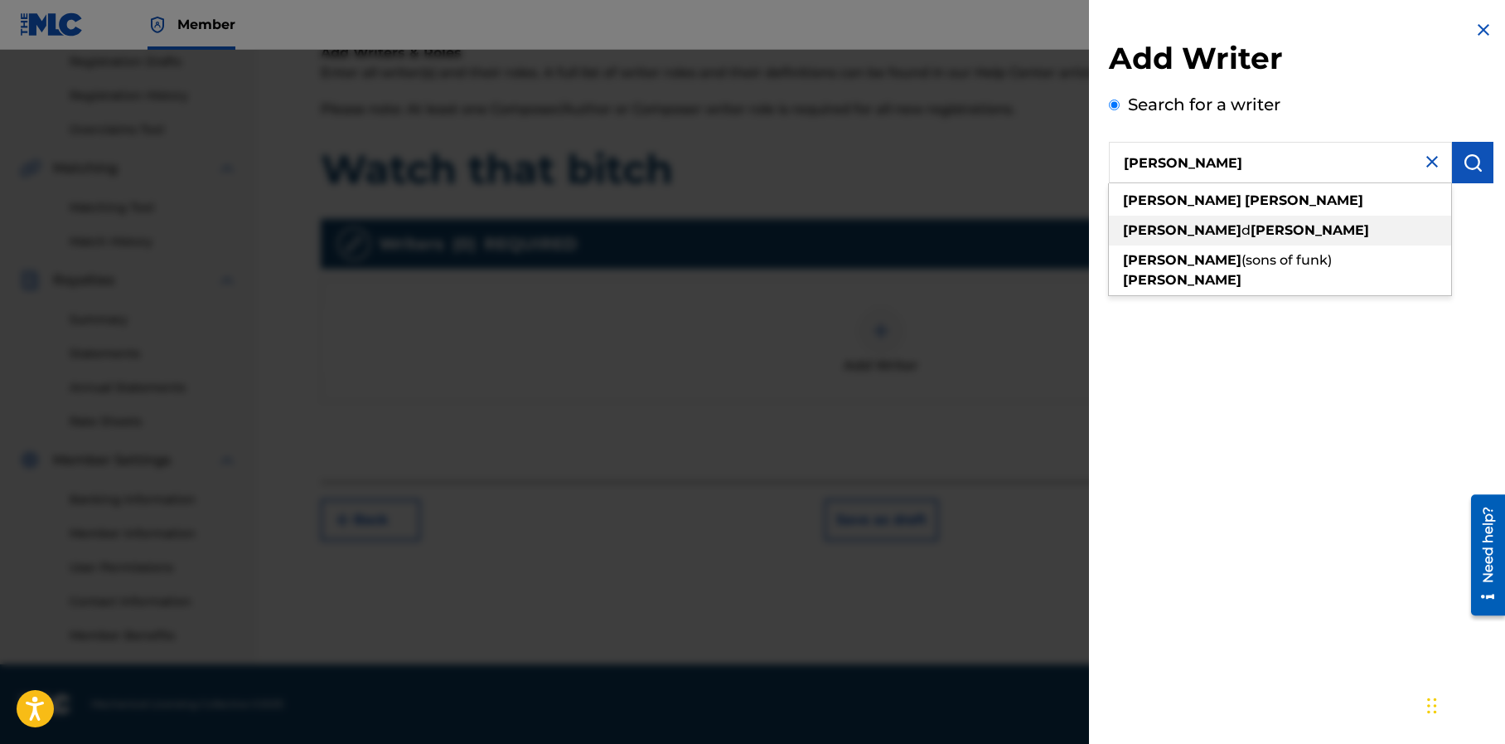
click at [1242, 232] on span "d" at bounding box center [1246, 230] width 9 height 16
type input "desmond d mapp"
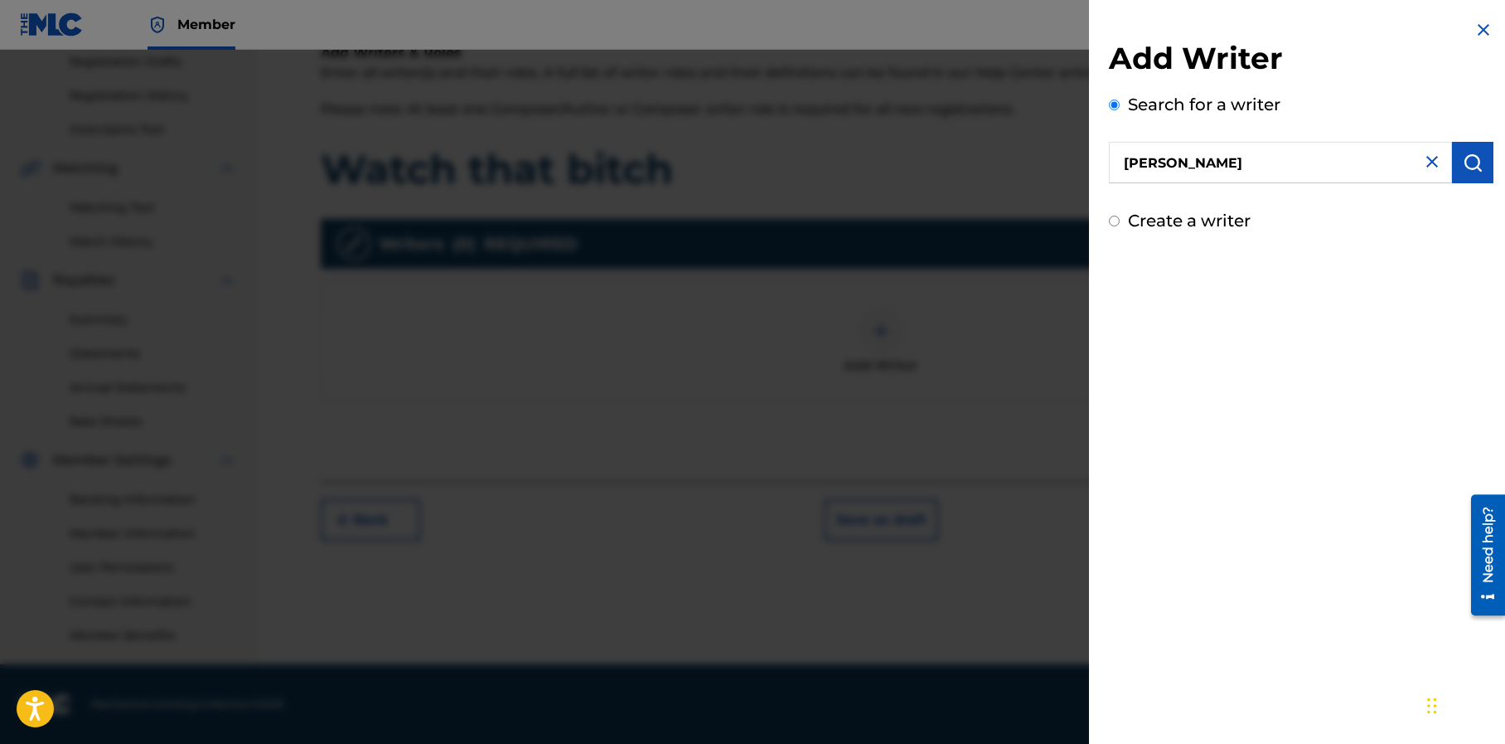
click at [1463, 157] on img "submit" at bounding box center [1473, 163] width 20 height 20
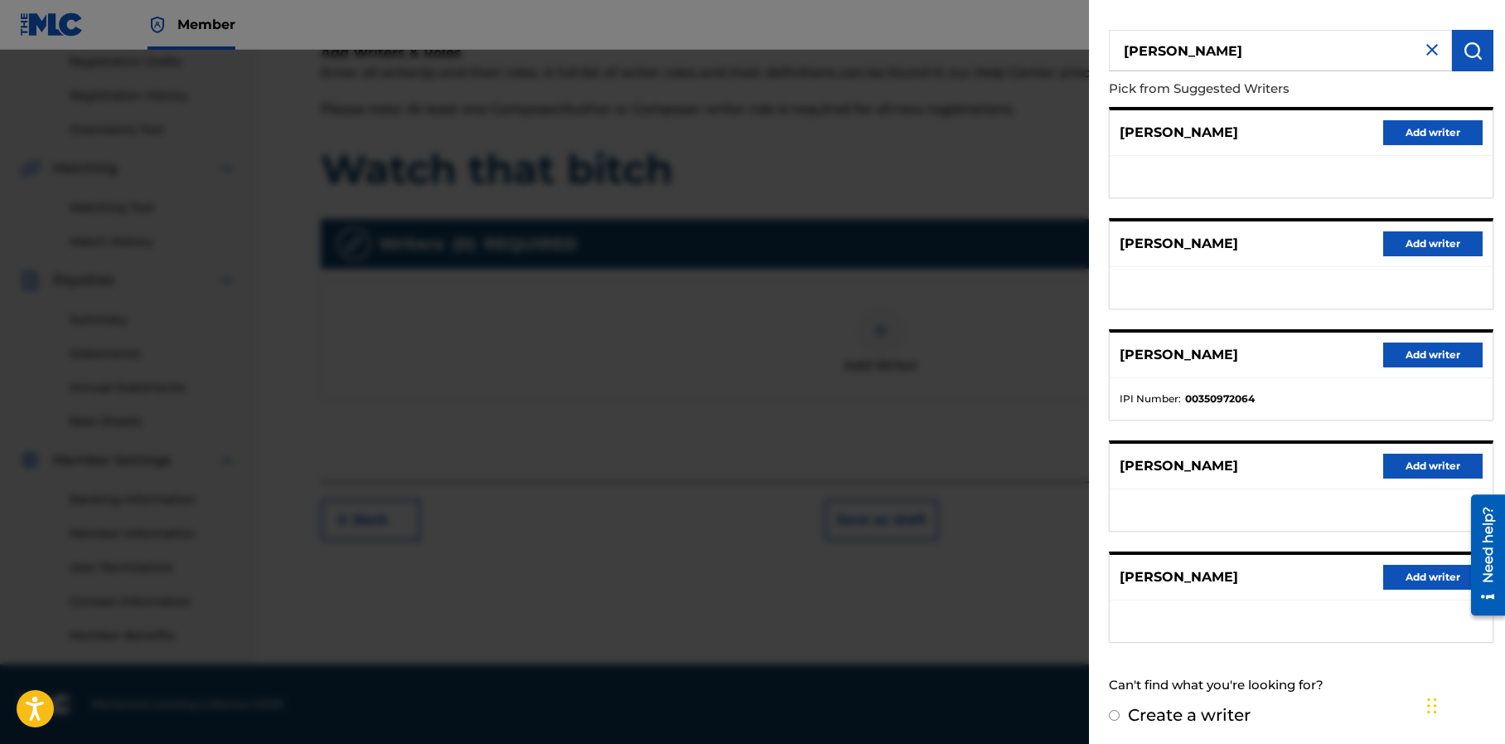
scroll to position [115, 0]
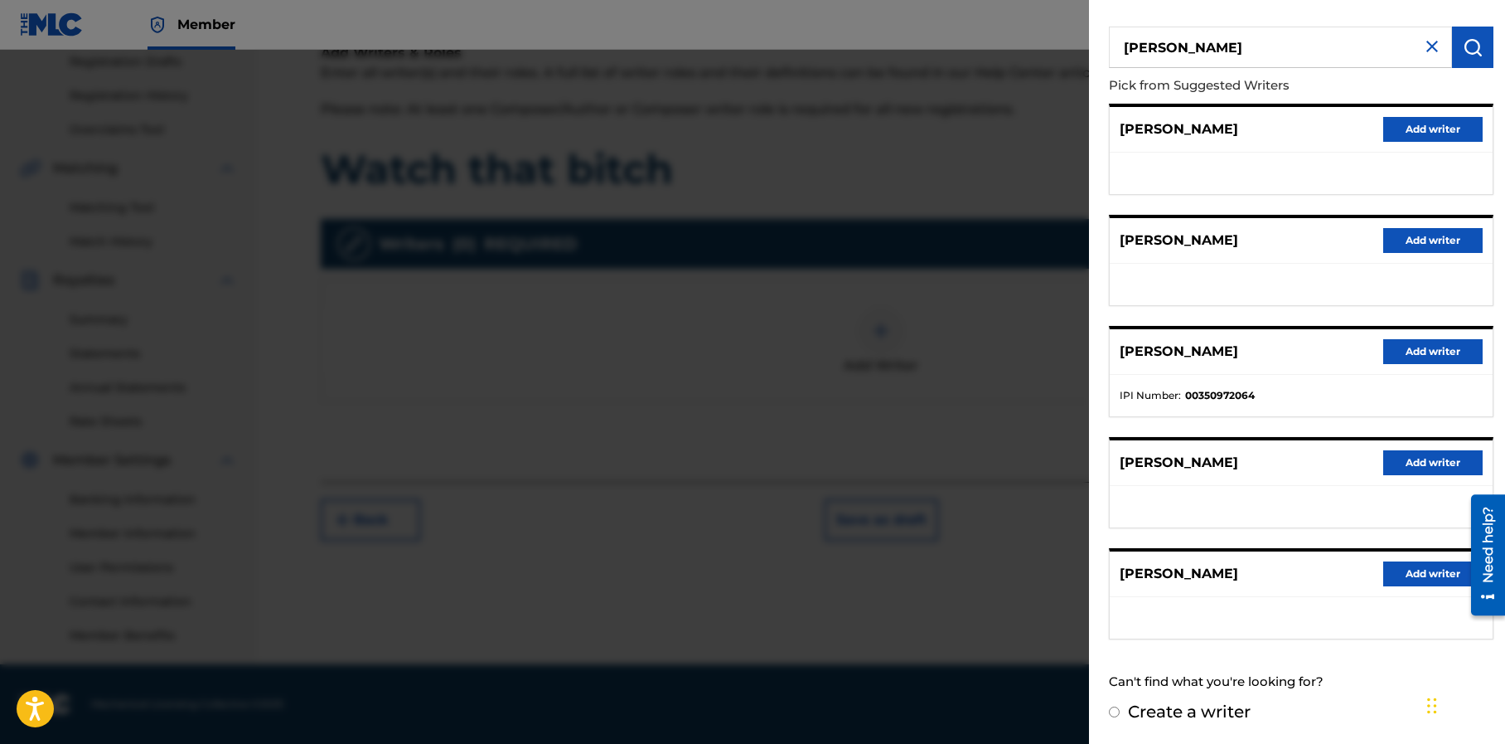
click at [1412, 350] on button "Add writer" at bounding box center [1432, 351] width 99 height 25
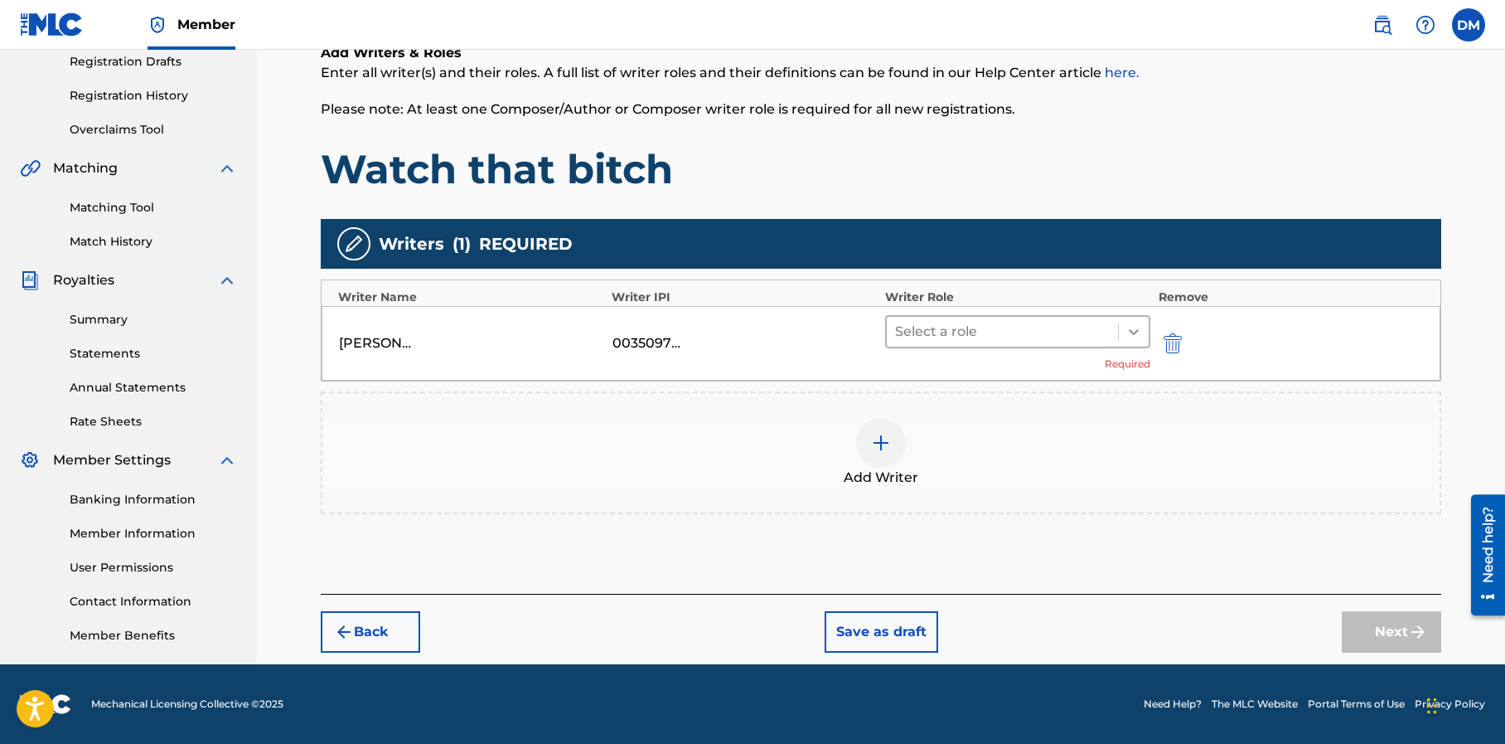
click at [1138, 332] on icon at bounding box center [1134, 331] width 17 height 17
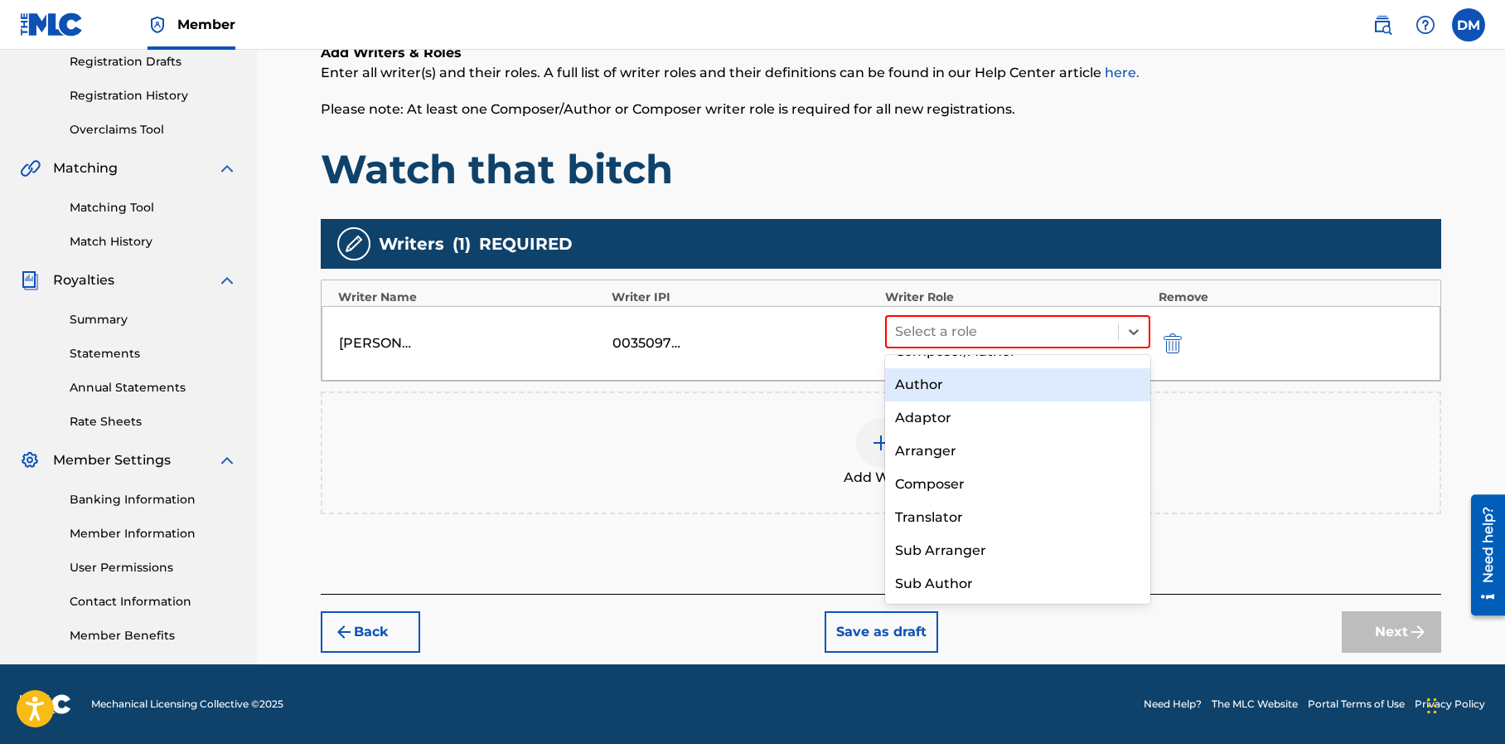
scroll to position [0, 0]
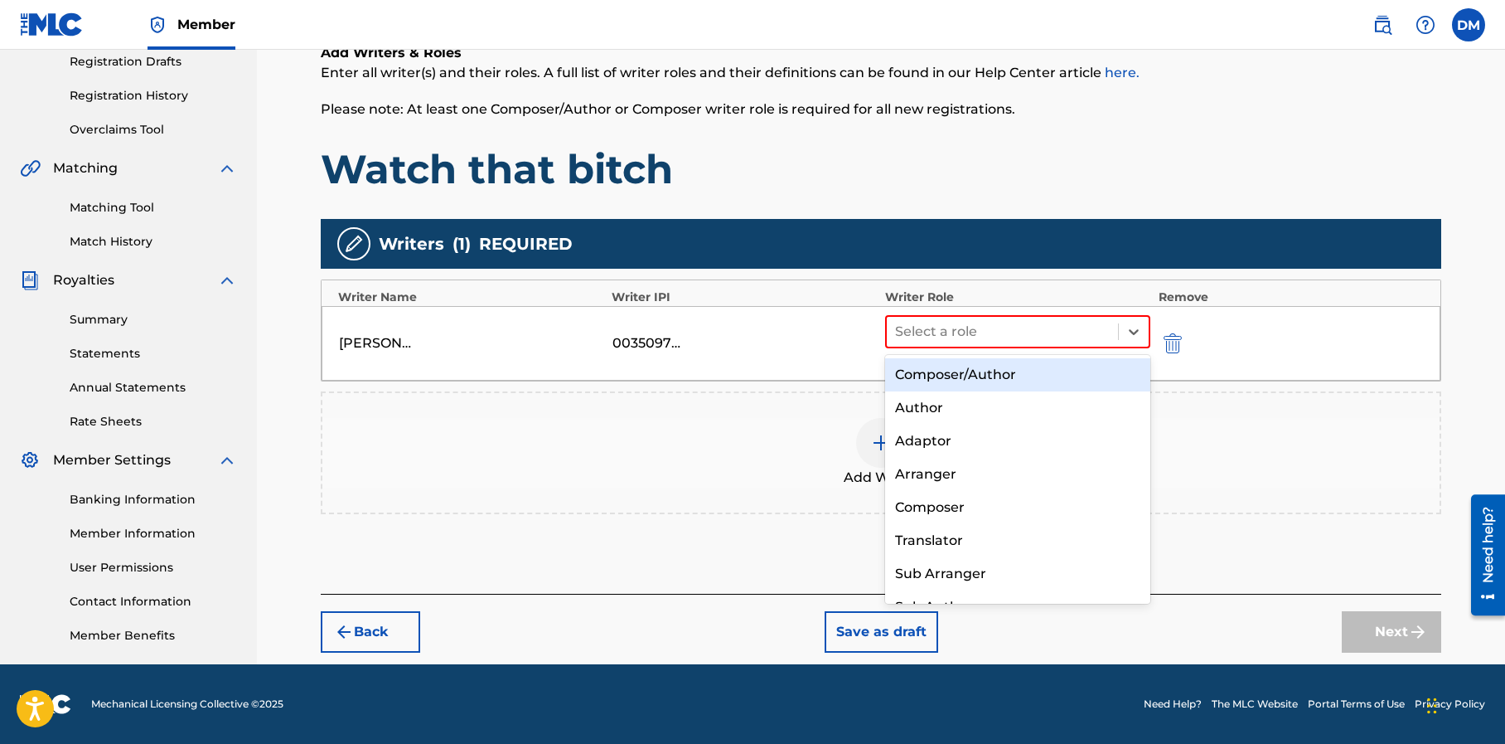
click at [1034, 372] on div "Composer/Author" at bounding box center [1017, 374] width 265 height 33
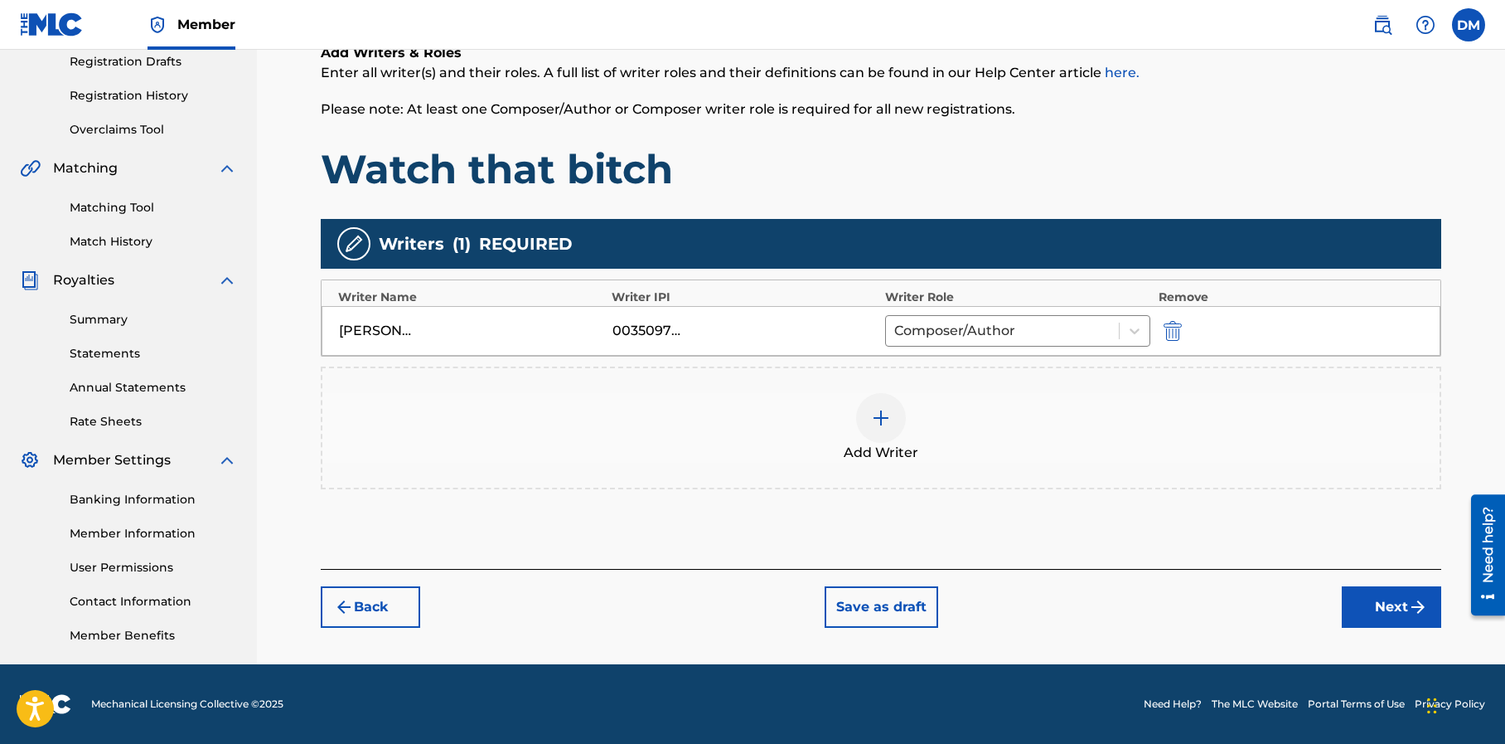
click at [1378, 599] on button "Next" at bounding box center [1391, 606] width 99 height 41
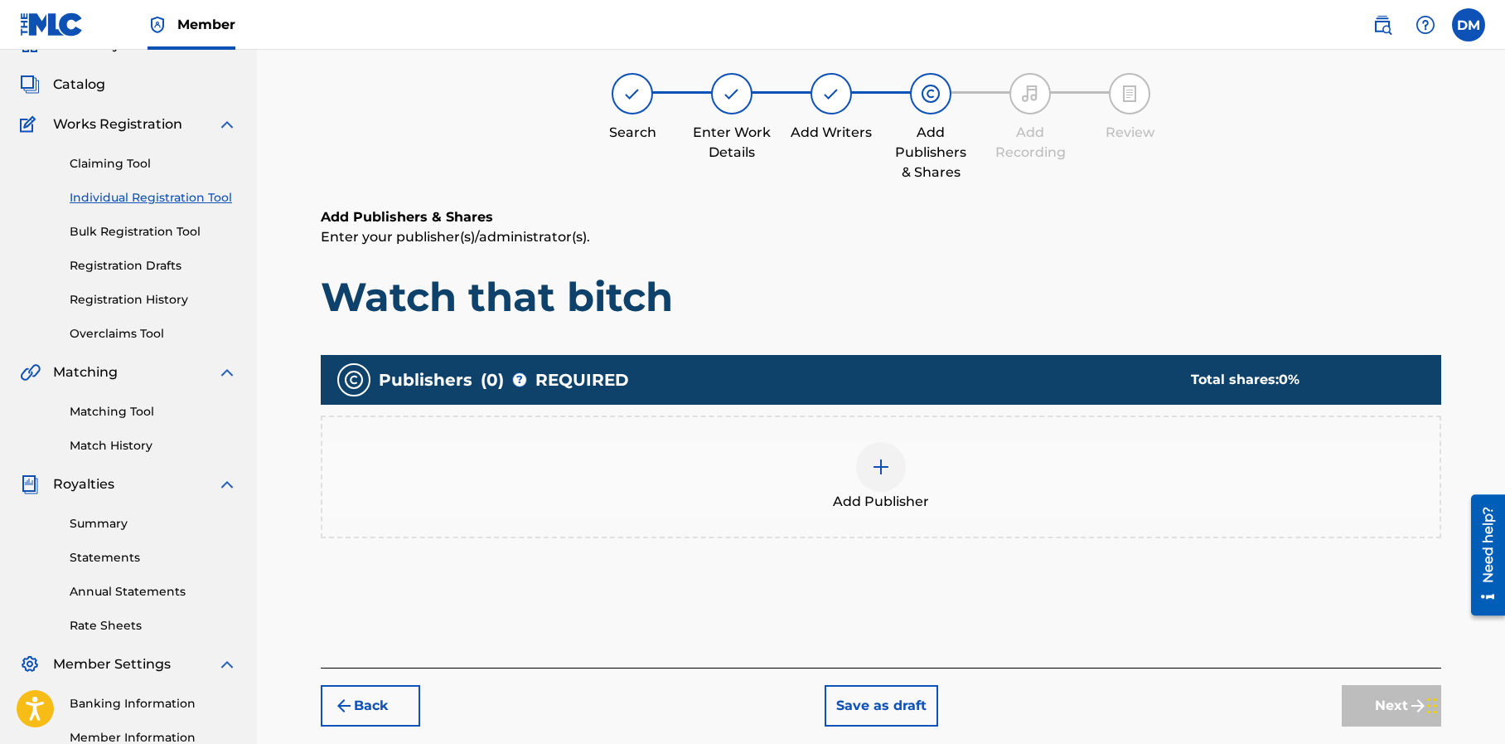
scroll to position [75, 0]
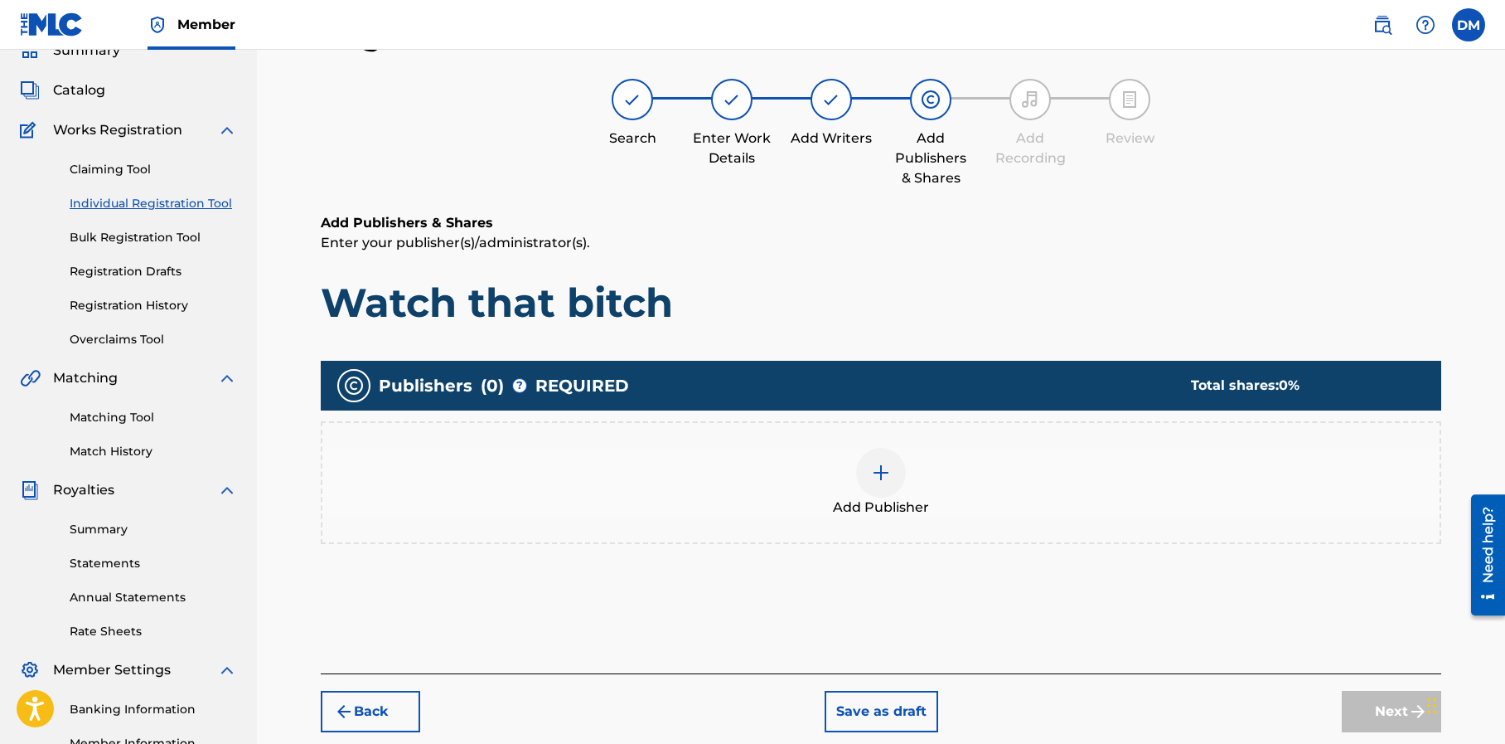
click at [881, 467] on img at bounding box center [881, 473] width 20 height 20
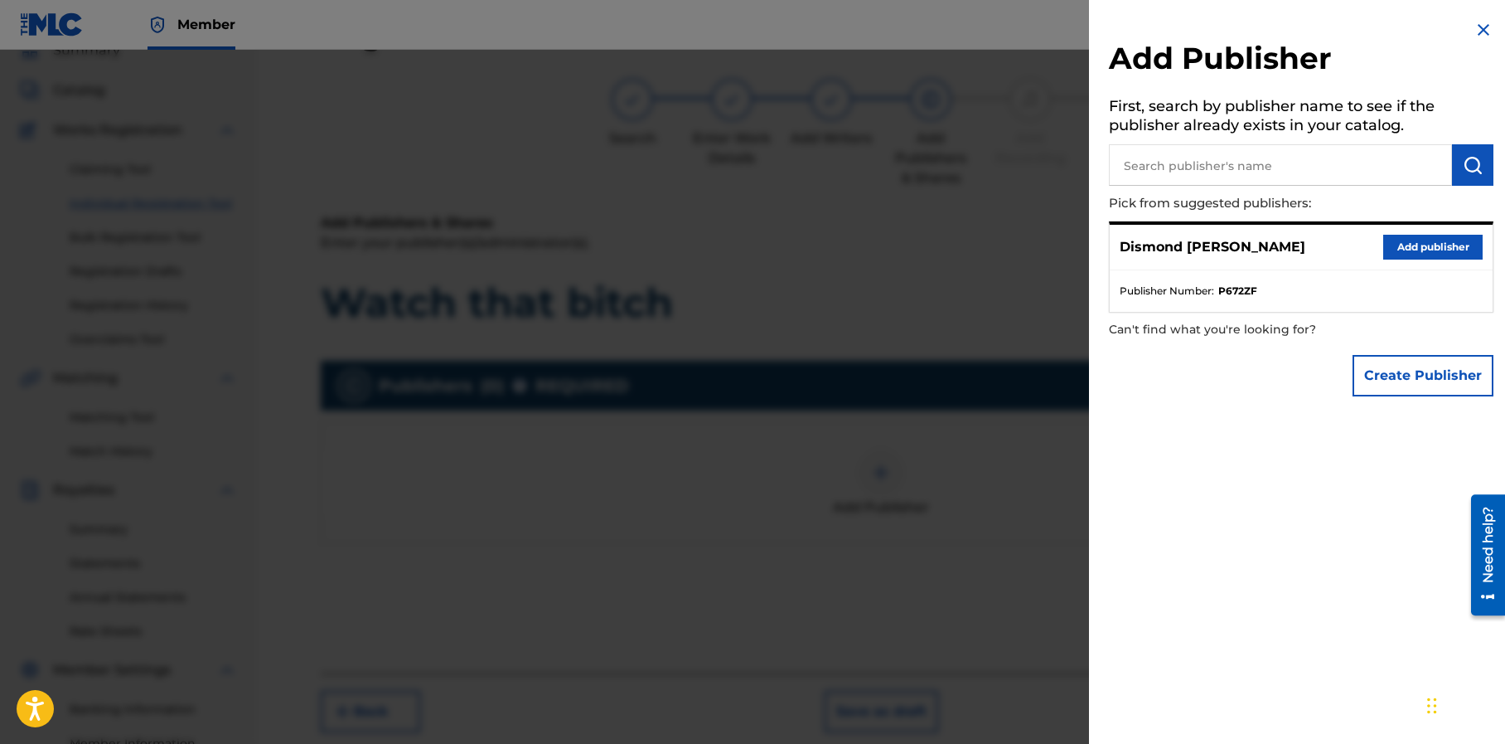
click at [1224, 166] on input "text" at bounding box center [1280, 164] width 343 height 41
click at [1160, 166] on input "big dez publishing" at bounding box center [1280, 164] width 343 height 41
click at [1132, 165] on input "big dez publishing" at bounding box center [1280, 164] width 343 height 41
type input "big dez publishing"
click at [1463, 167] on img "submit" at bounding box center [1473, 165] width 20 height 20
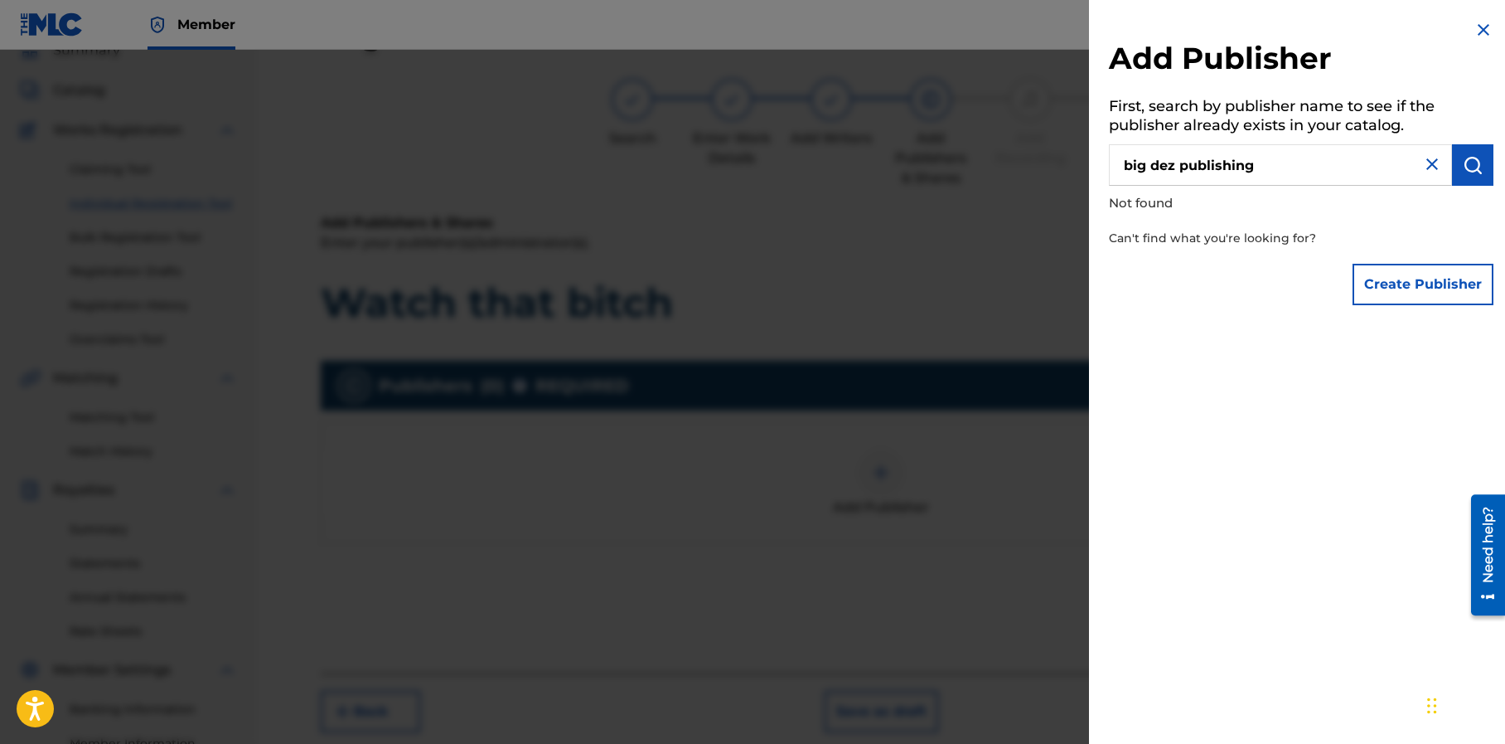
click at [1425, 160] on img at bounding box center [1432, 164] width 20 height 20
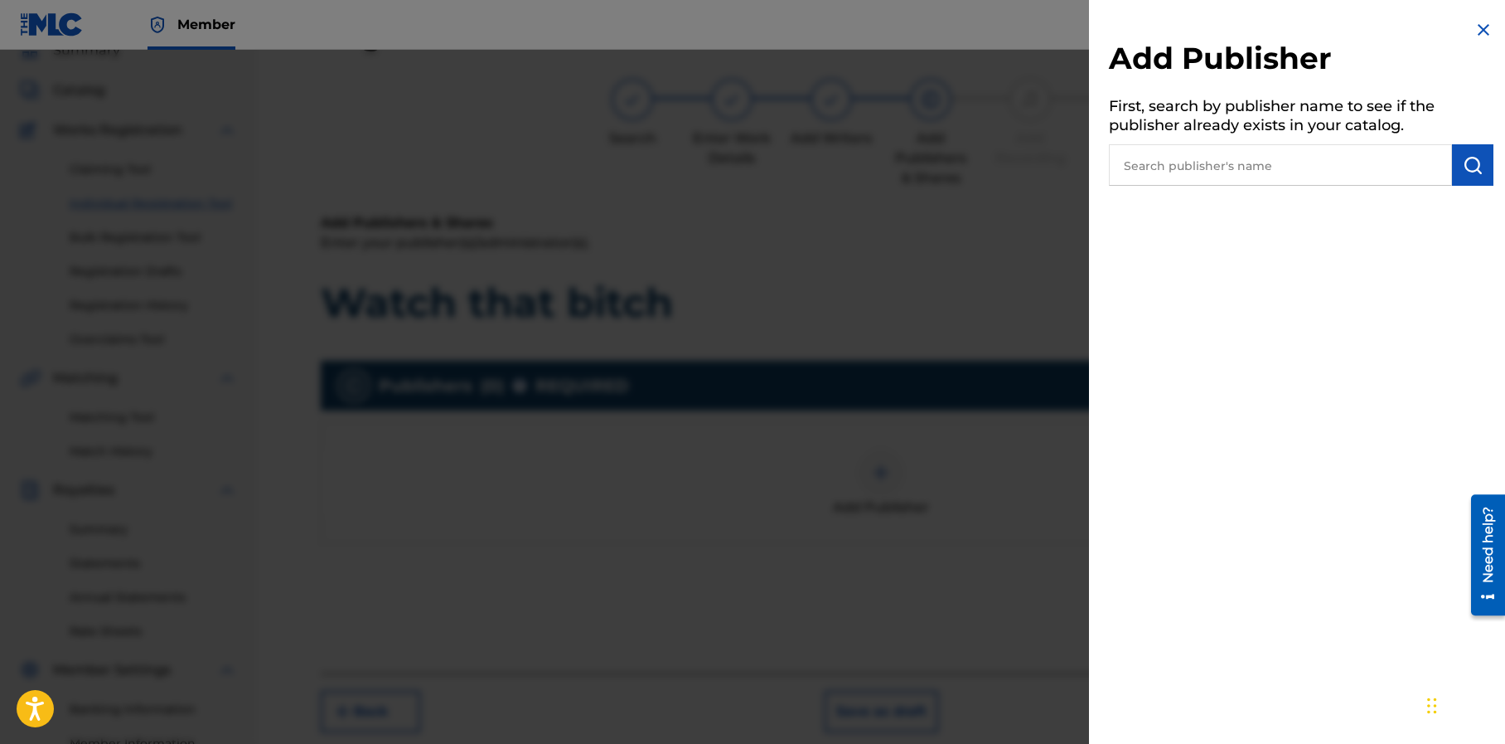
click at [1239, 166] on input "text" at bounding box center [1280, 164] width 343 height 41
click at [1463, 172] on img "submit" at bounding box center [1473, 165] width 20 height 20
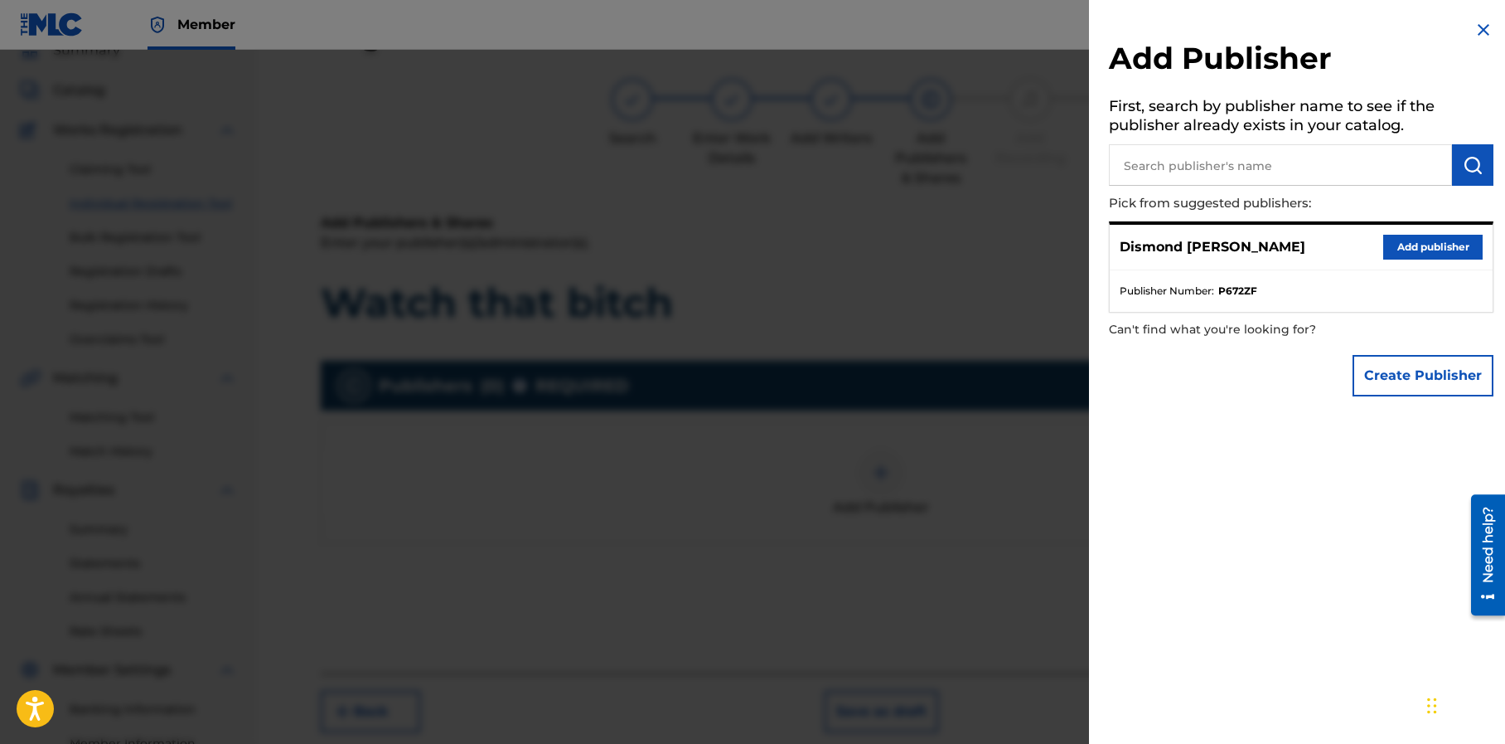
click at [1418, 245] on button "Add publisher" at bounding box center [1432, 247] width 99 height 25
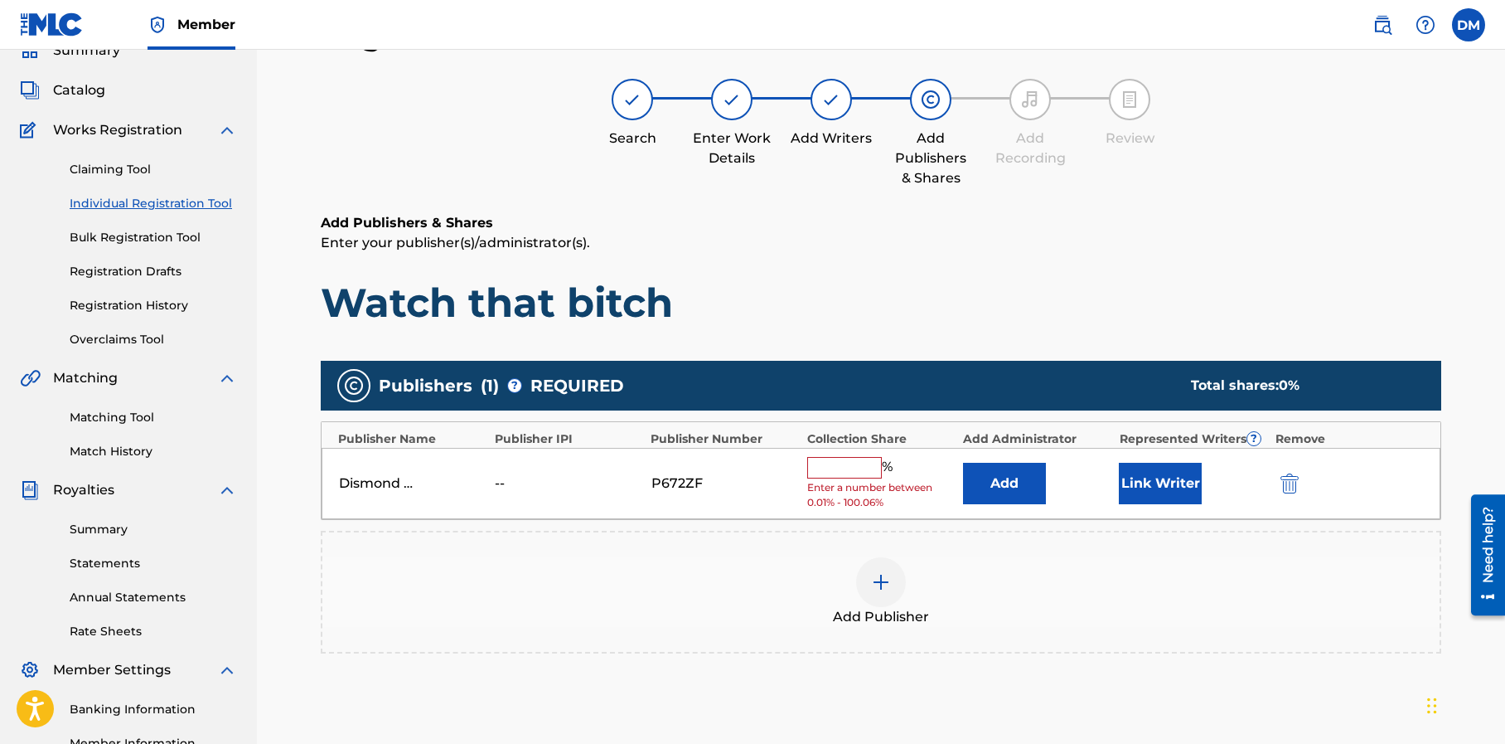
click at [824, 465] on input "text" at bounding box center [844, 468] width 75 height 22
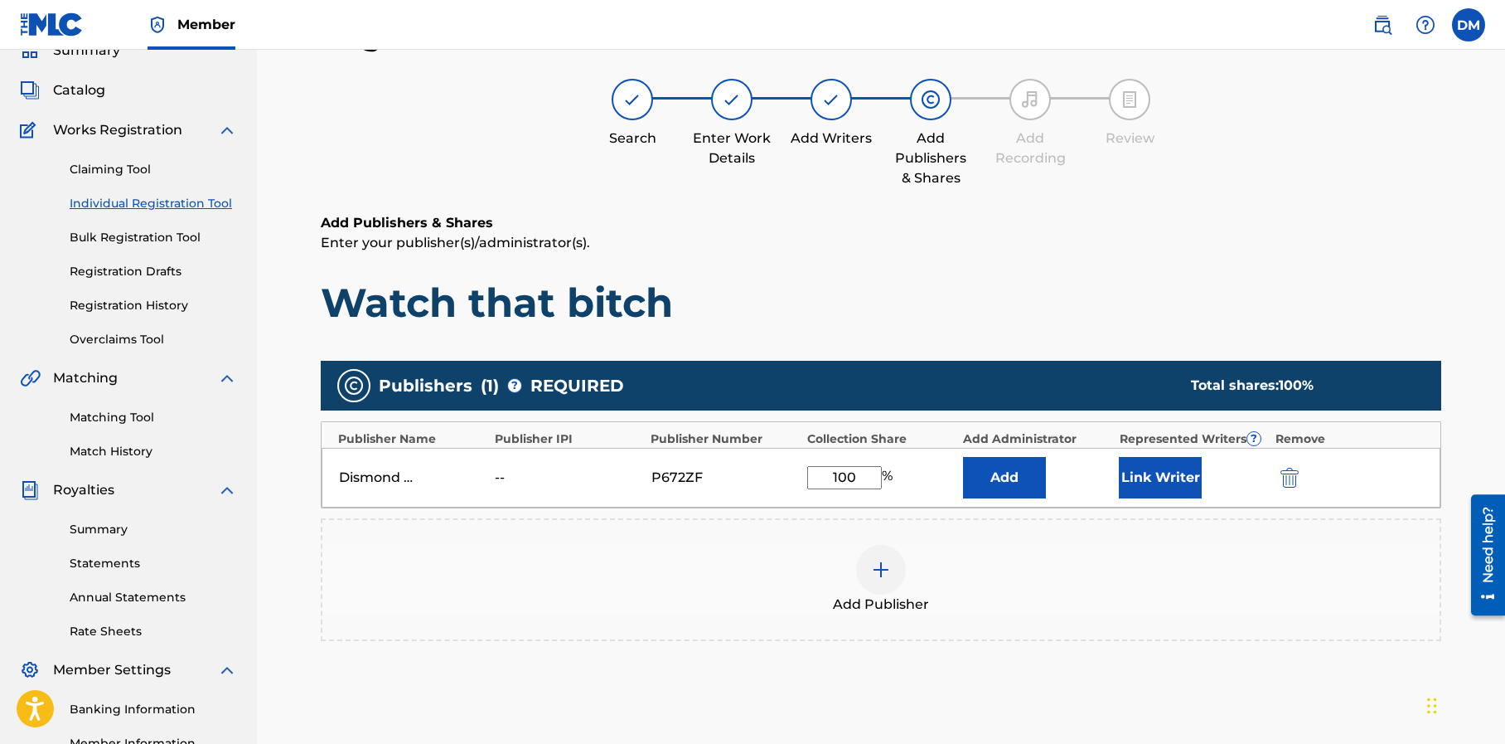
type input "100"
click at [1006, 476] on button "Add" at bounding box center [1004, 477] width 83 height 41
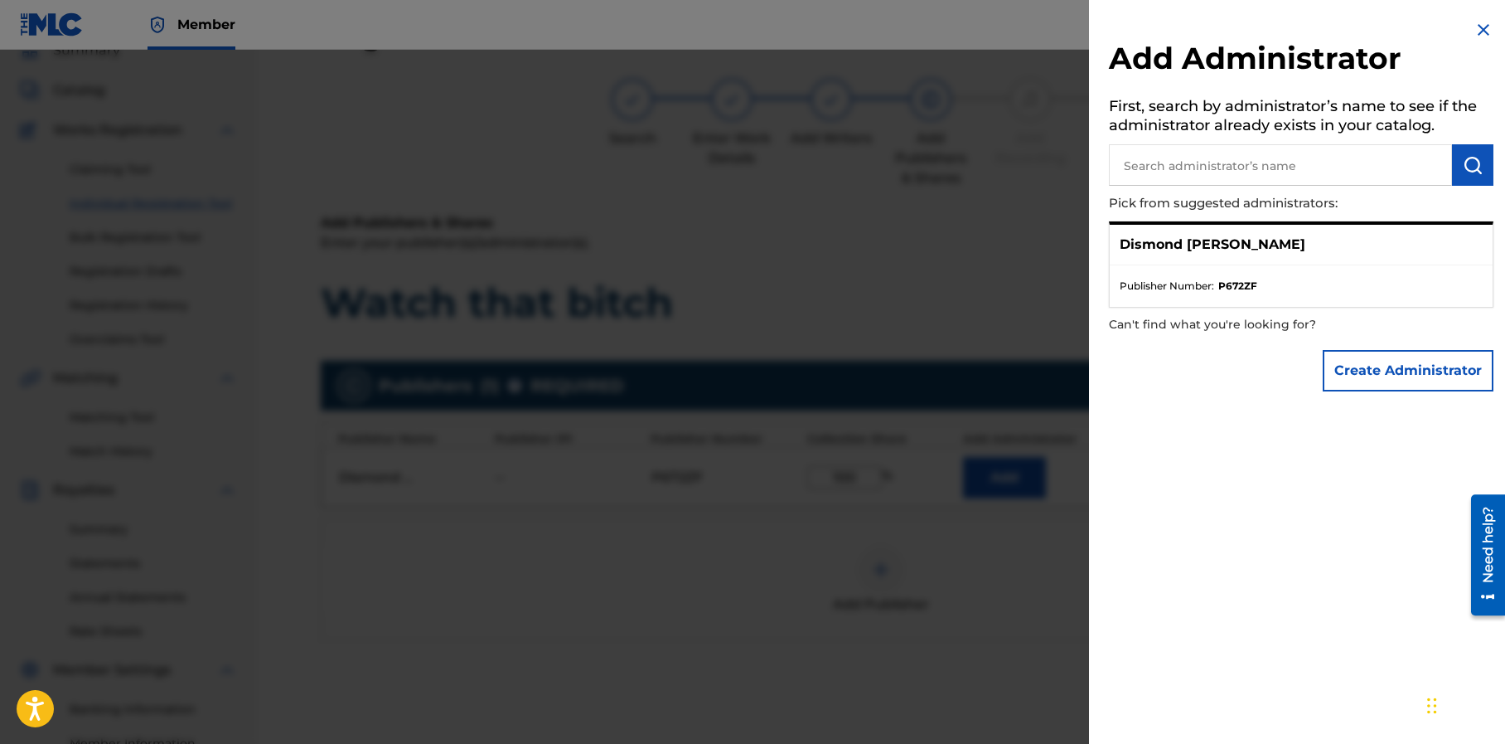
click at [1344, 371] on button "Create Administrator" at bounding box center [1408, 370] width 171 height 41
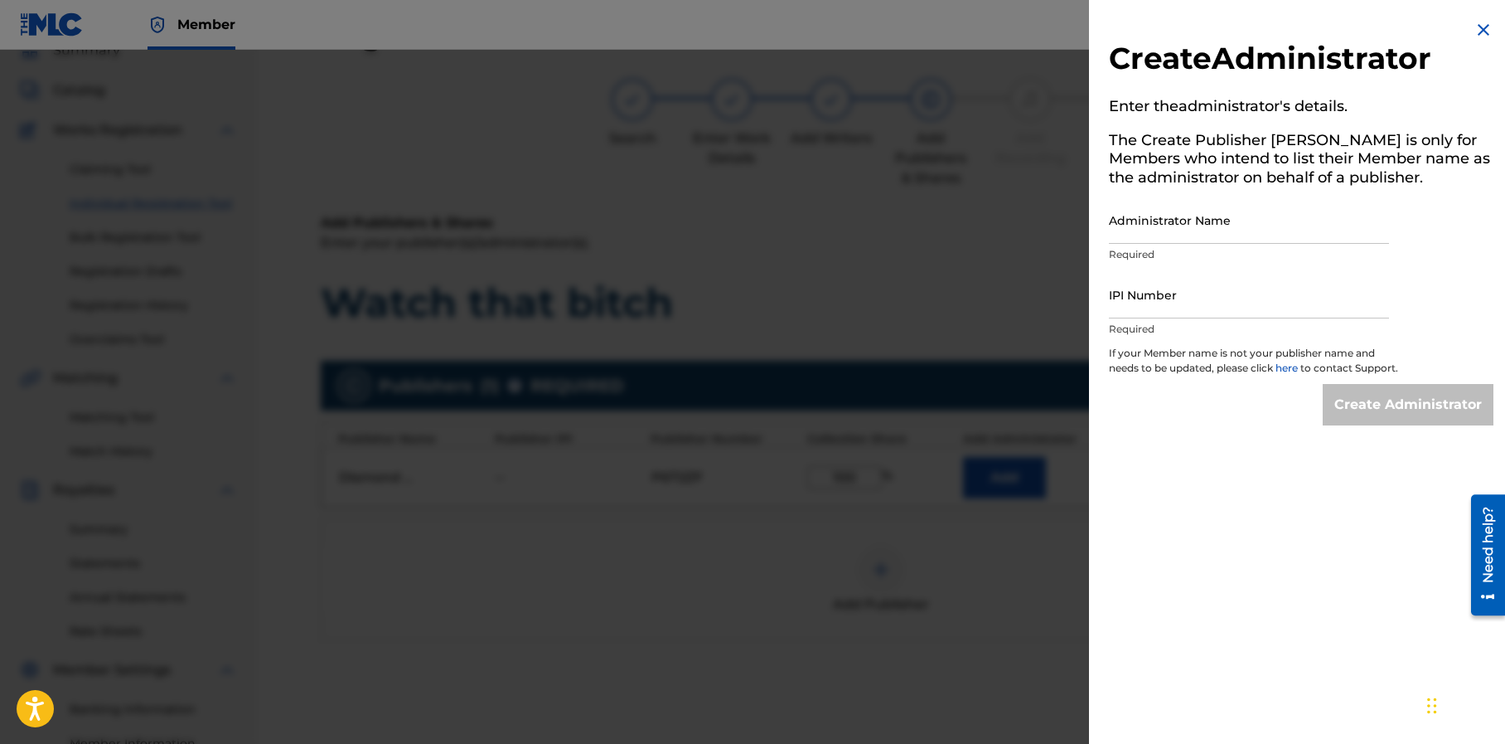
click at [1133, 232] on input "Administrator Name" at bounding box center [1249, 219] width 280 height 47
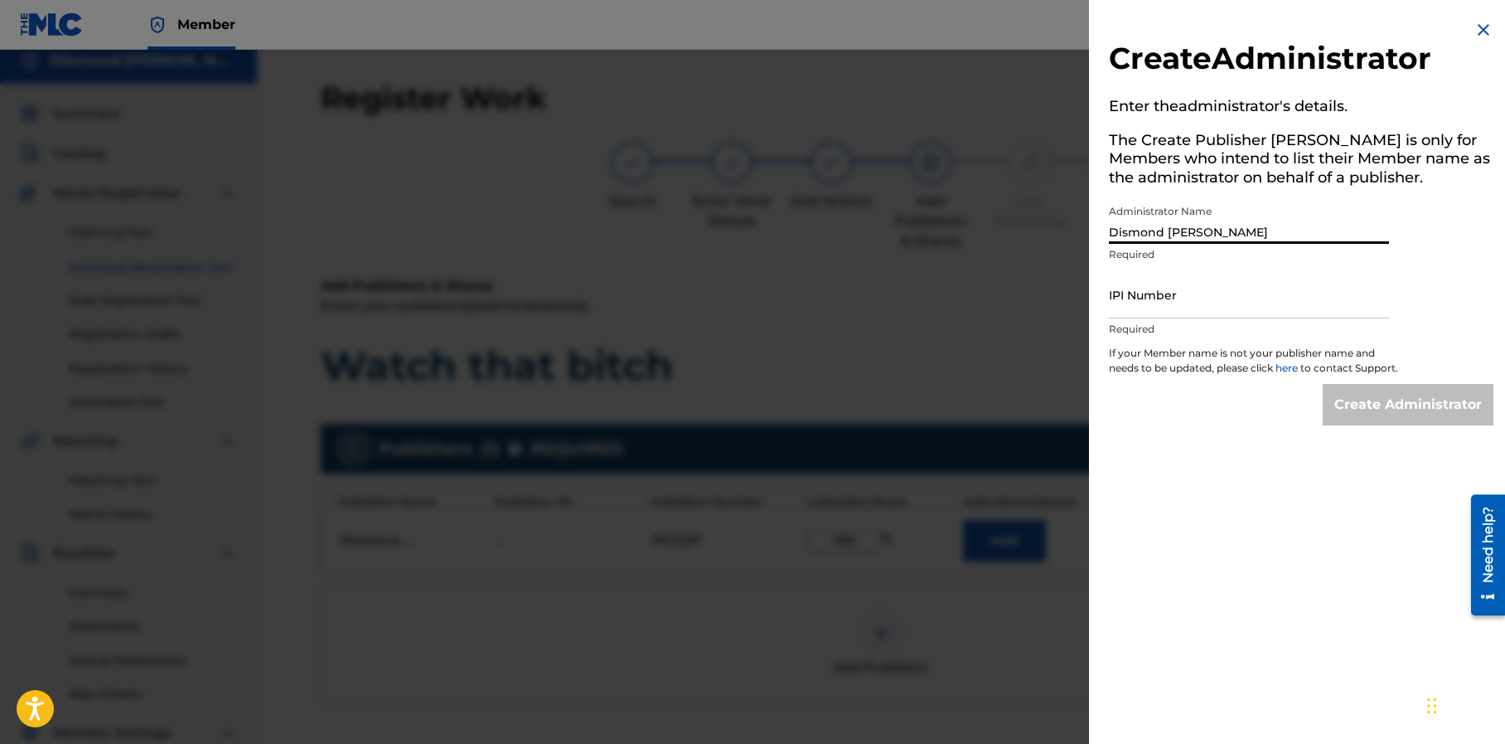
scroll to position [0, 0]
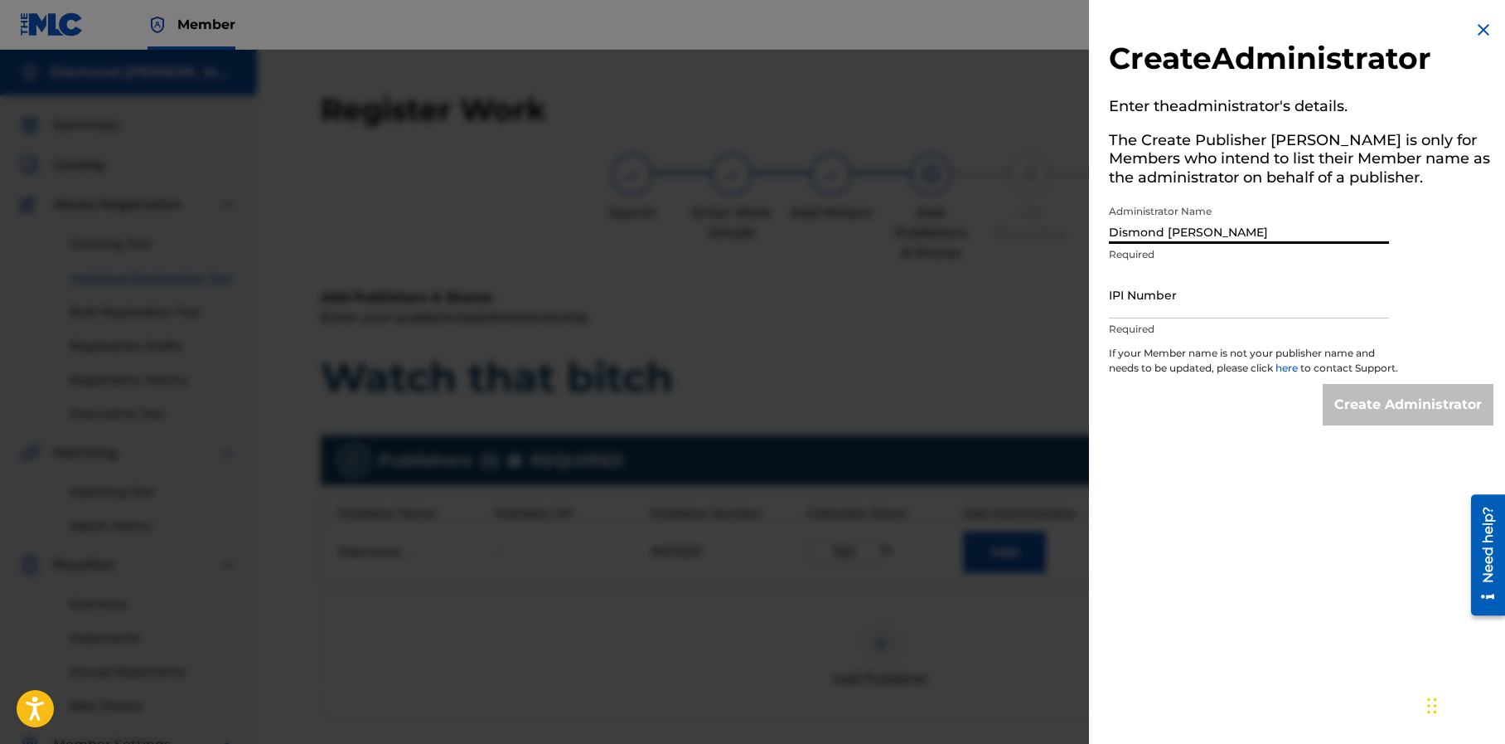
type input "Dismond [PERSON_NAME]"
click at [1133, 302] on input "IPI Number" at bounding box center [1249, 294] width 280 height 47
click at [1216, 384] on p "If your Member name is not your publisher name and needs to be updated, please …" at bounding box center [1254, 365] width 290 height 38
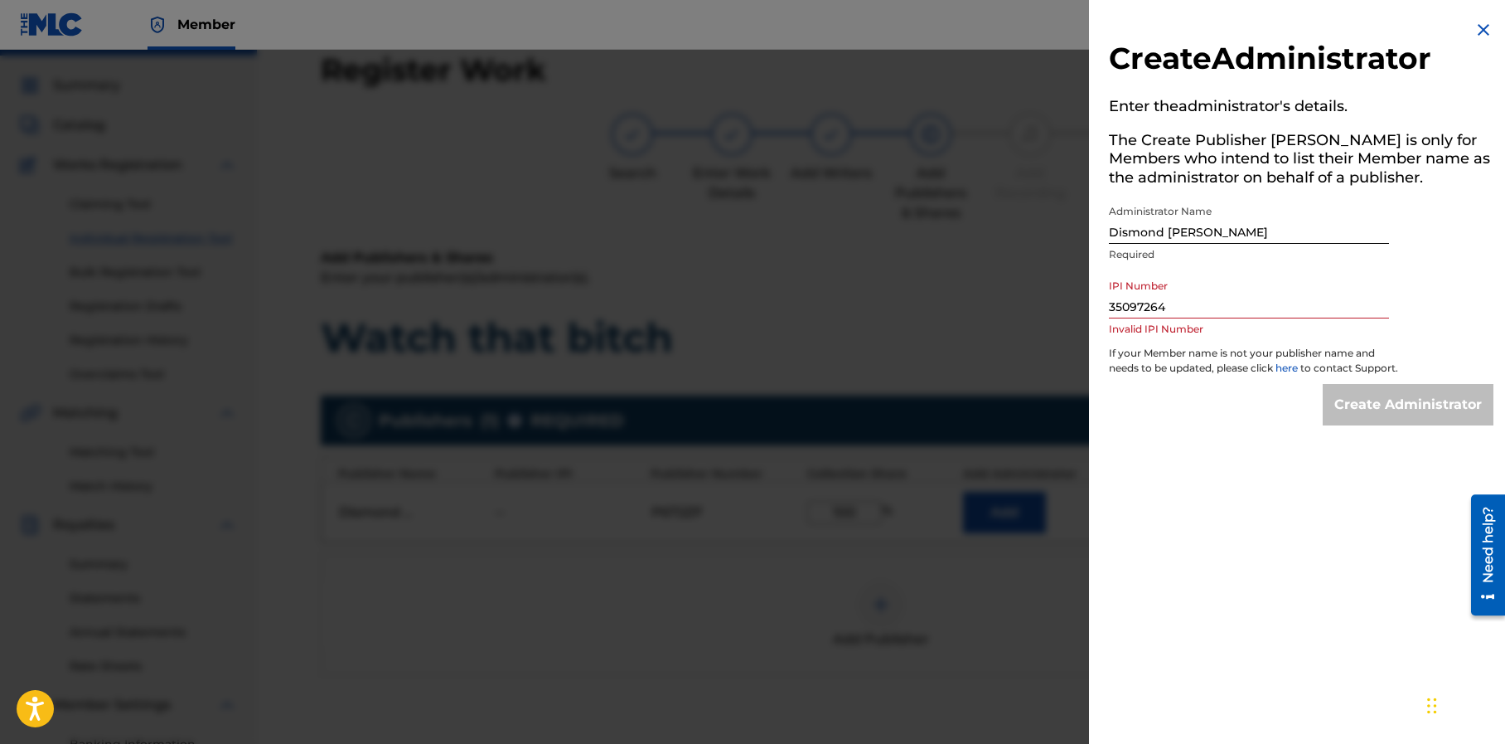
scroll to position [78, 0]
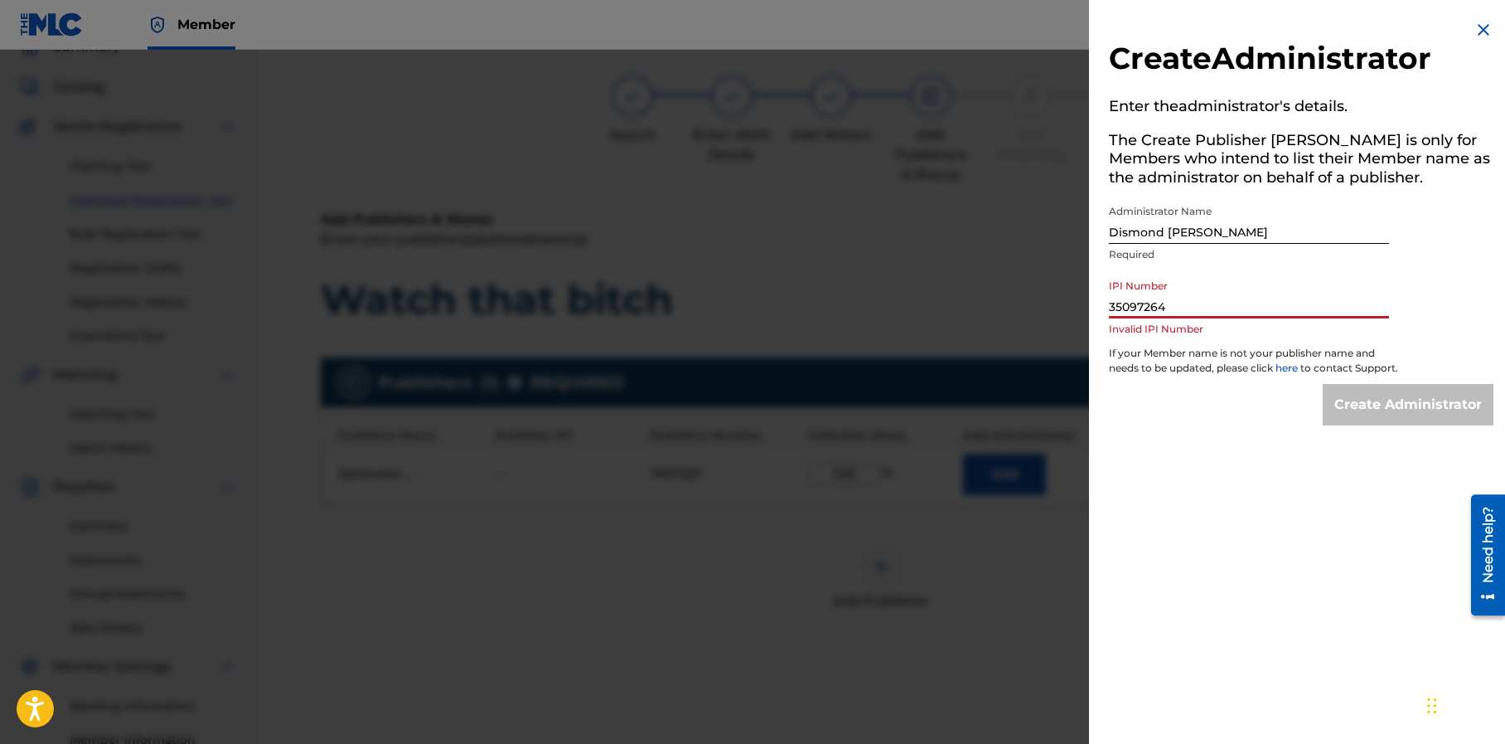
click at [1150, 308] on input "35097264" at bounding box center [1249, 294] width 280 height 47
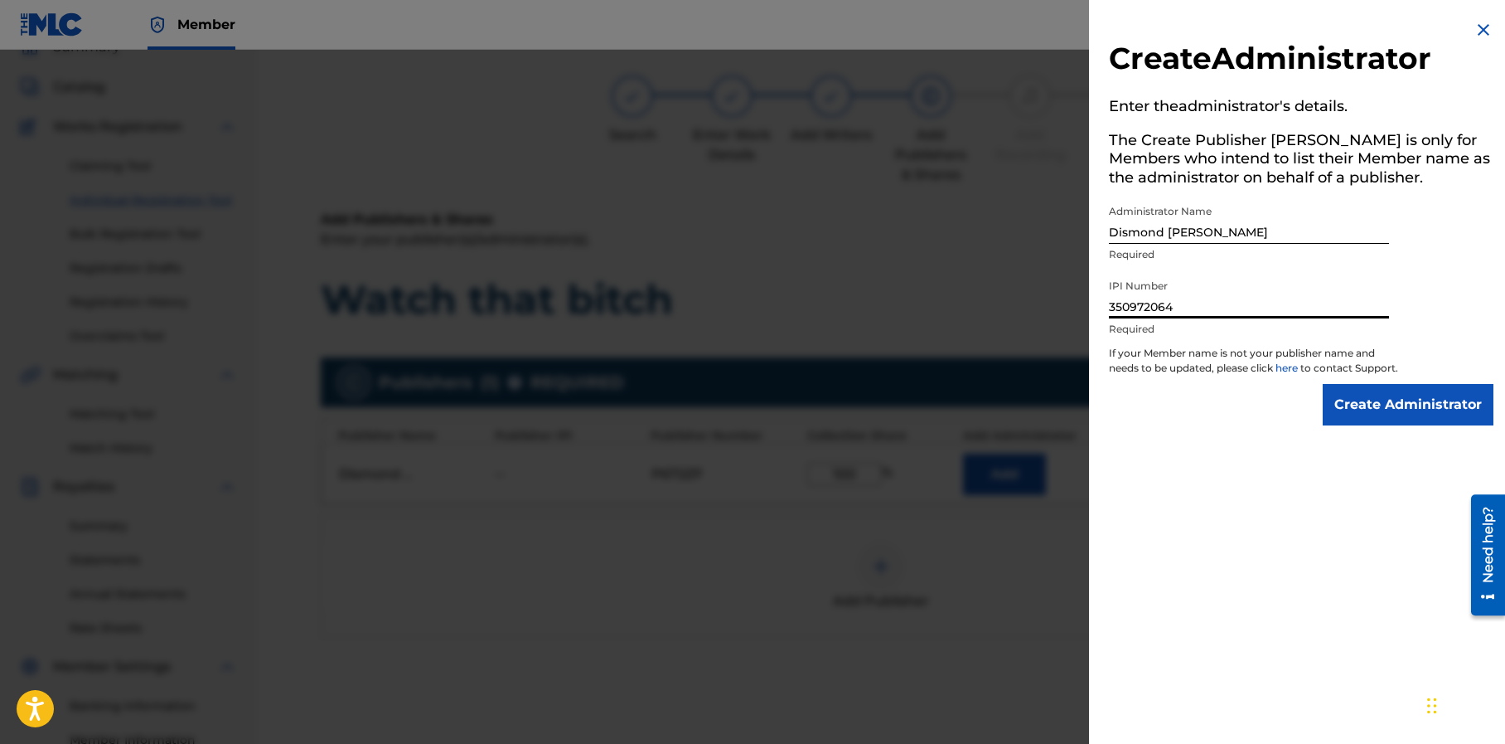
type input "350972064"
click at [1391, 425] on input "Create Administrator" at bounding box center [1408, 404] width 171 height 41
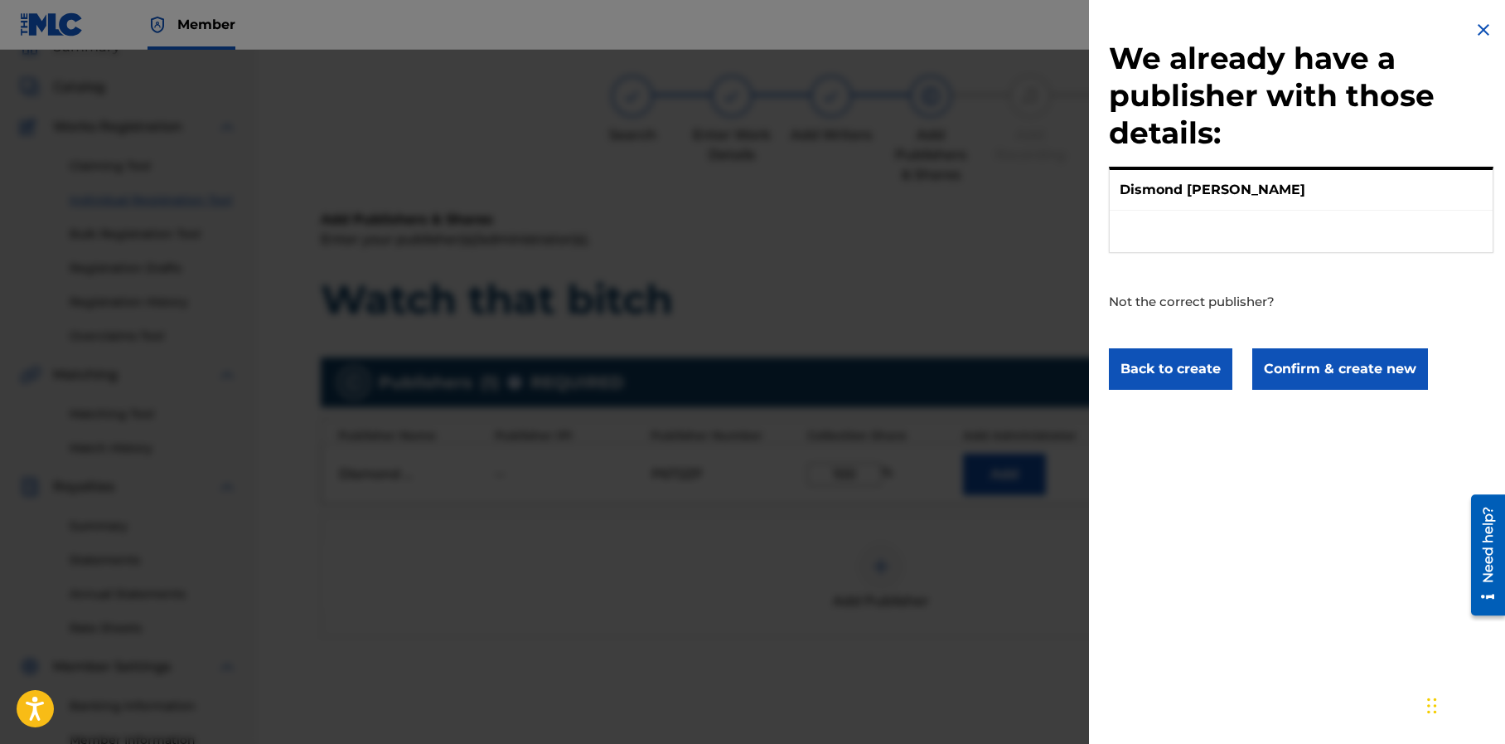
click at [1339, 371] on button "Confirm & create new" at bounding box center [1340, 368] width 176 height 41
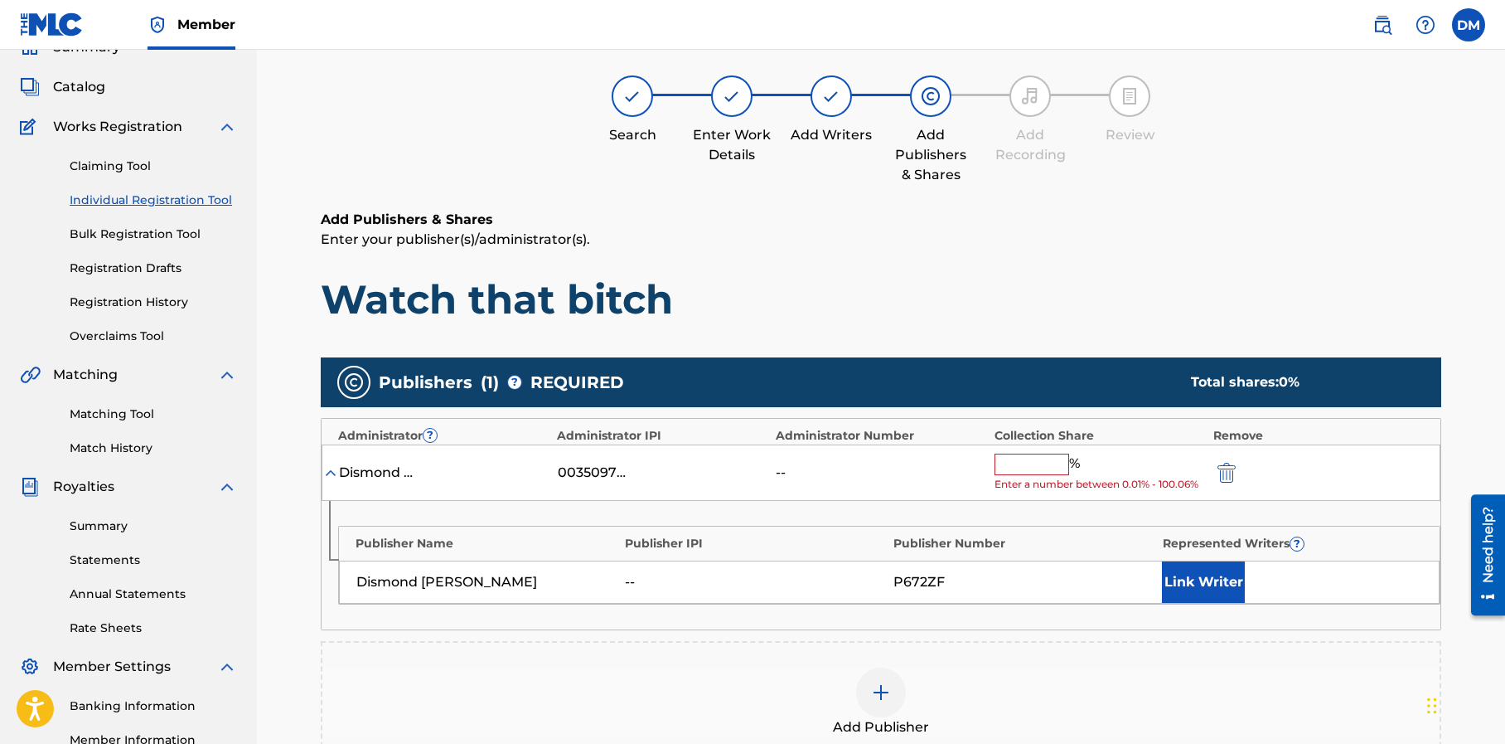
click at [1021, 467] on input "text" at bounding box center [1032, 464] width 75 height 22
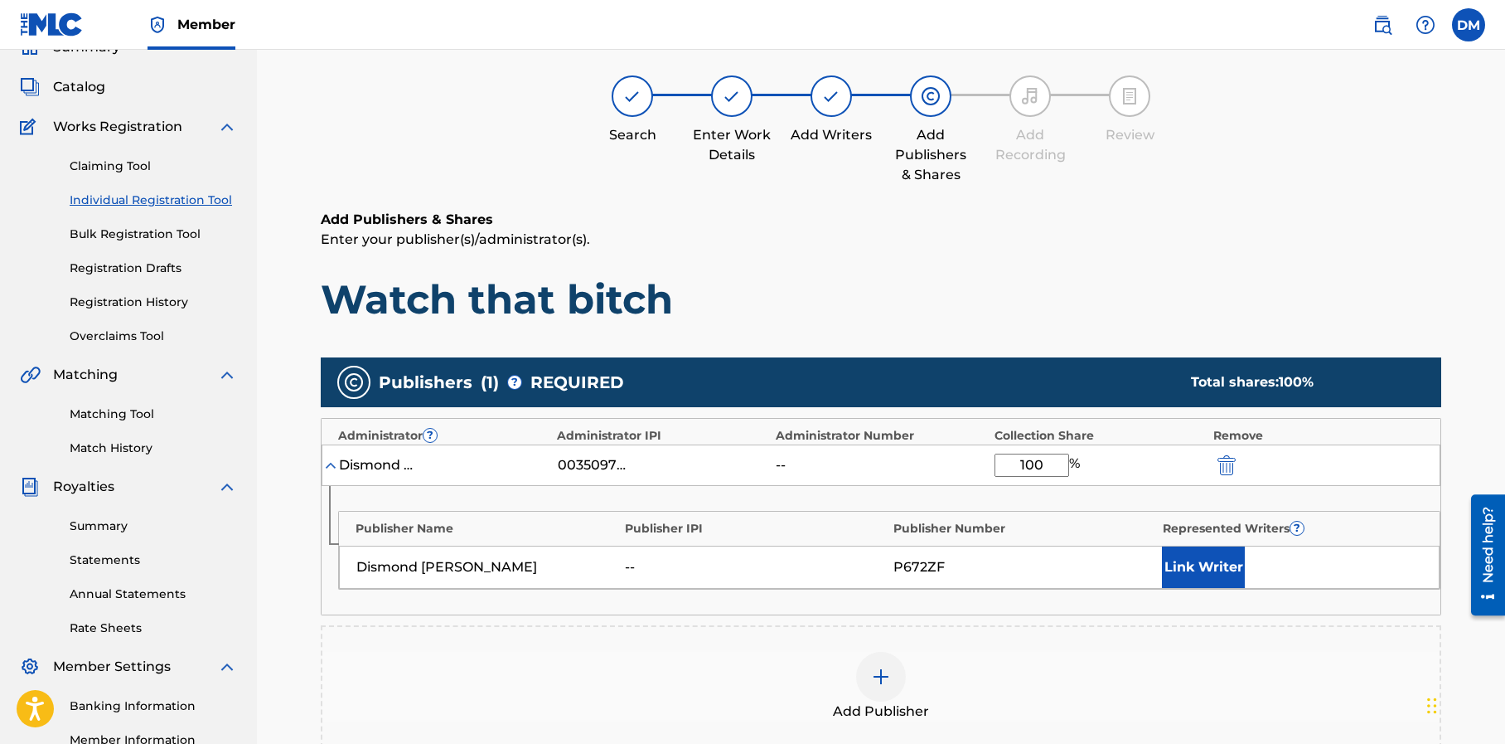
type input "100"
click at [1035, 494] on div "Publisher Name Publisher IPI Publisher Number Represented Writers ? Dismond Map…" at bounding box center [881, 550] width 1119 height 128
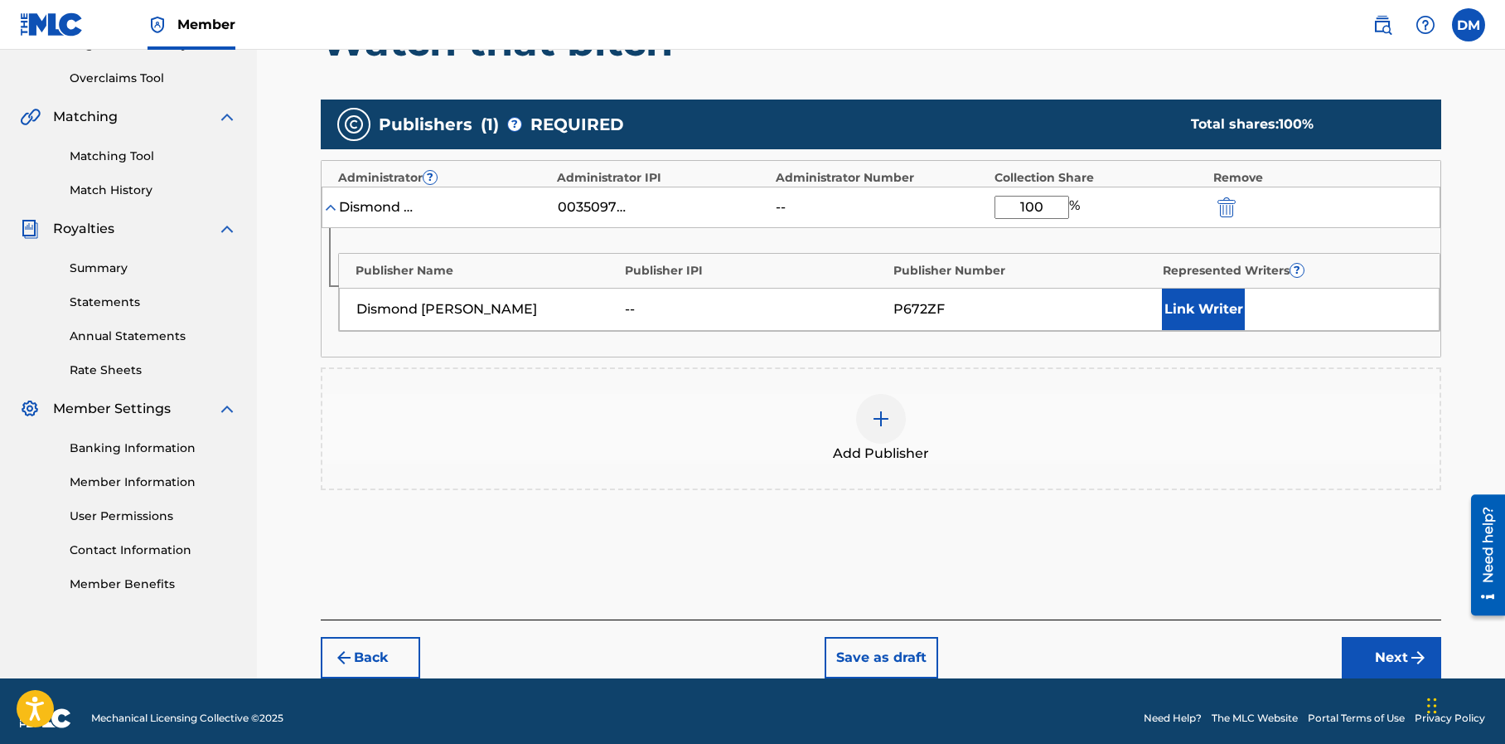
scroll to position [350, 0]
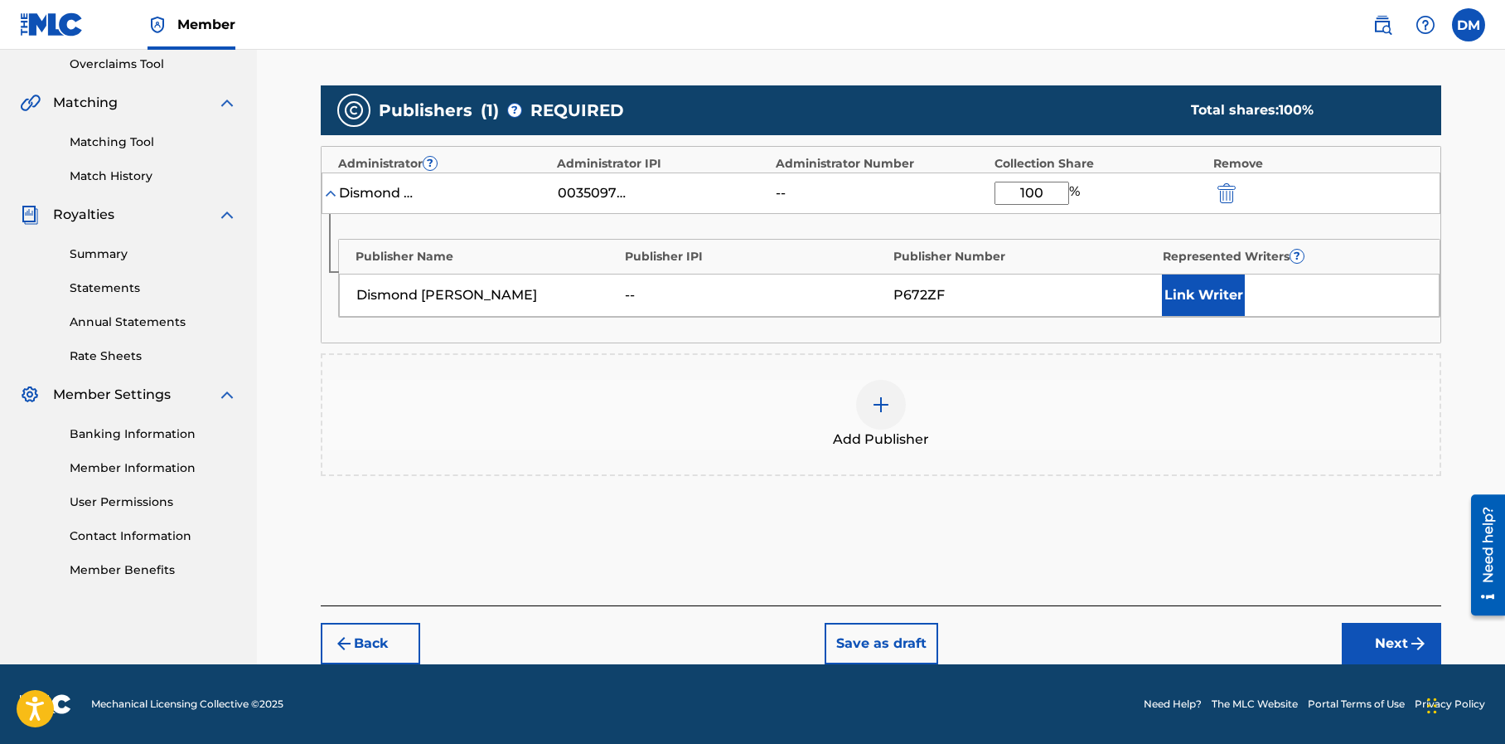
click at [1382, 637] on button "Next" at bounding box center [1391, 642] width 99 height 41
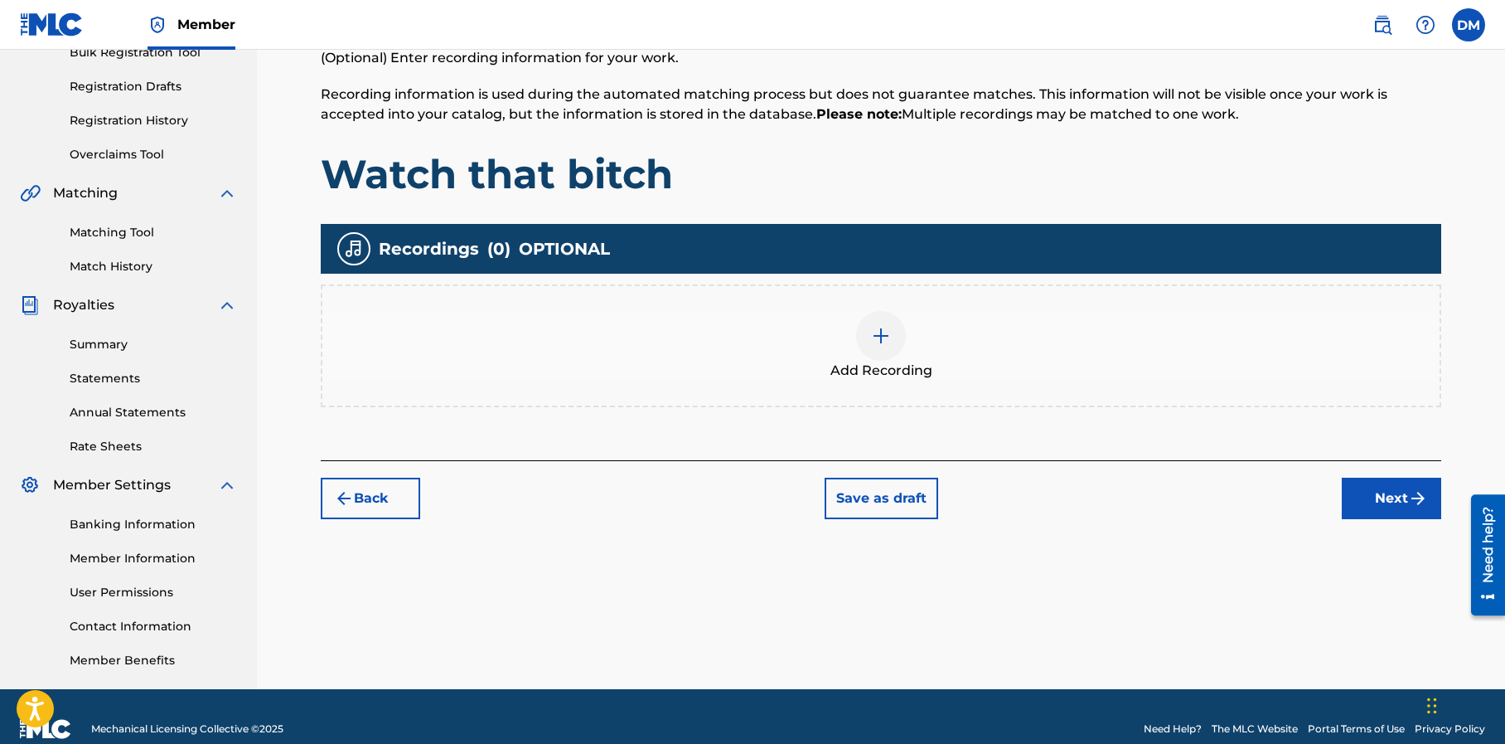
scroll to position [284, 0]
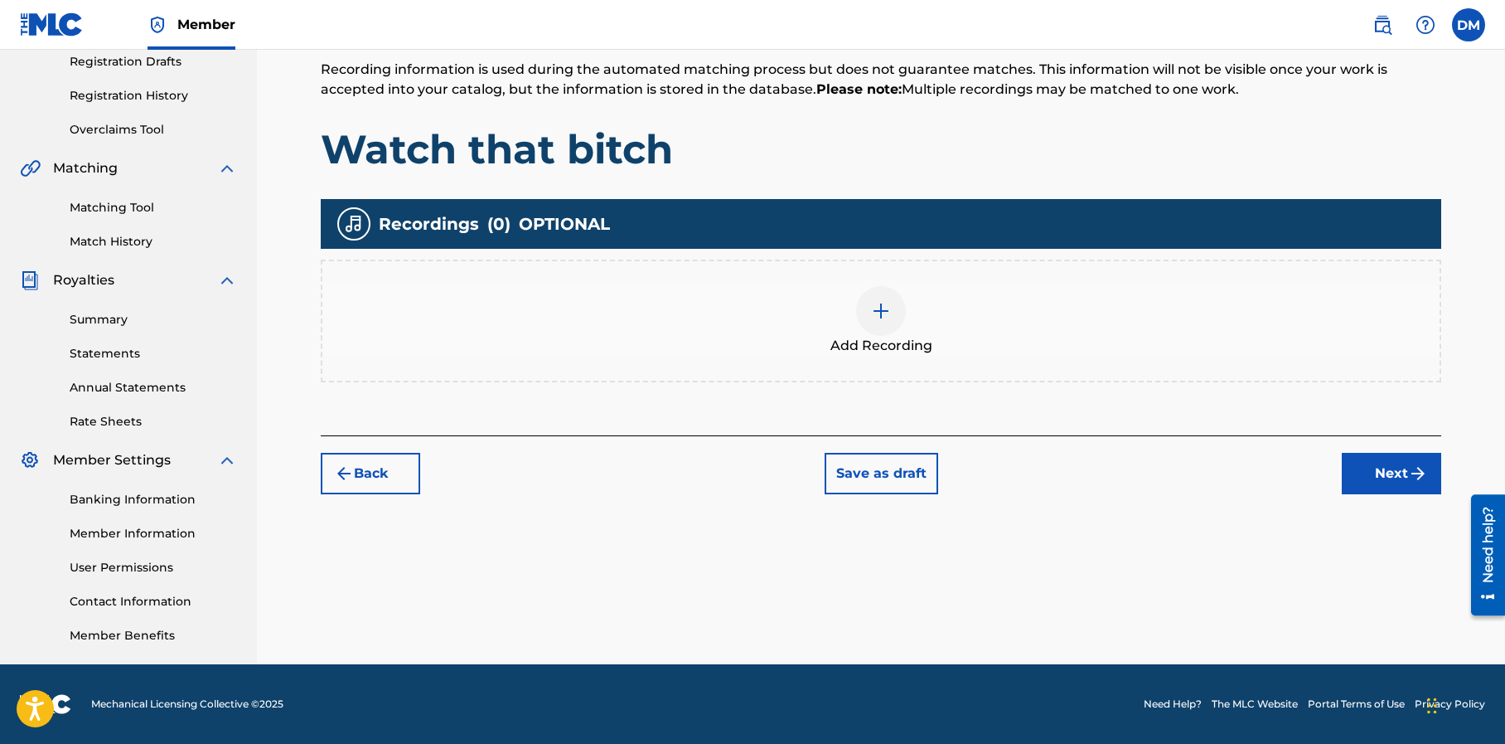
click at [1369, 467] on button "Next" at bounding box center [1391, 473] width 99 height 41
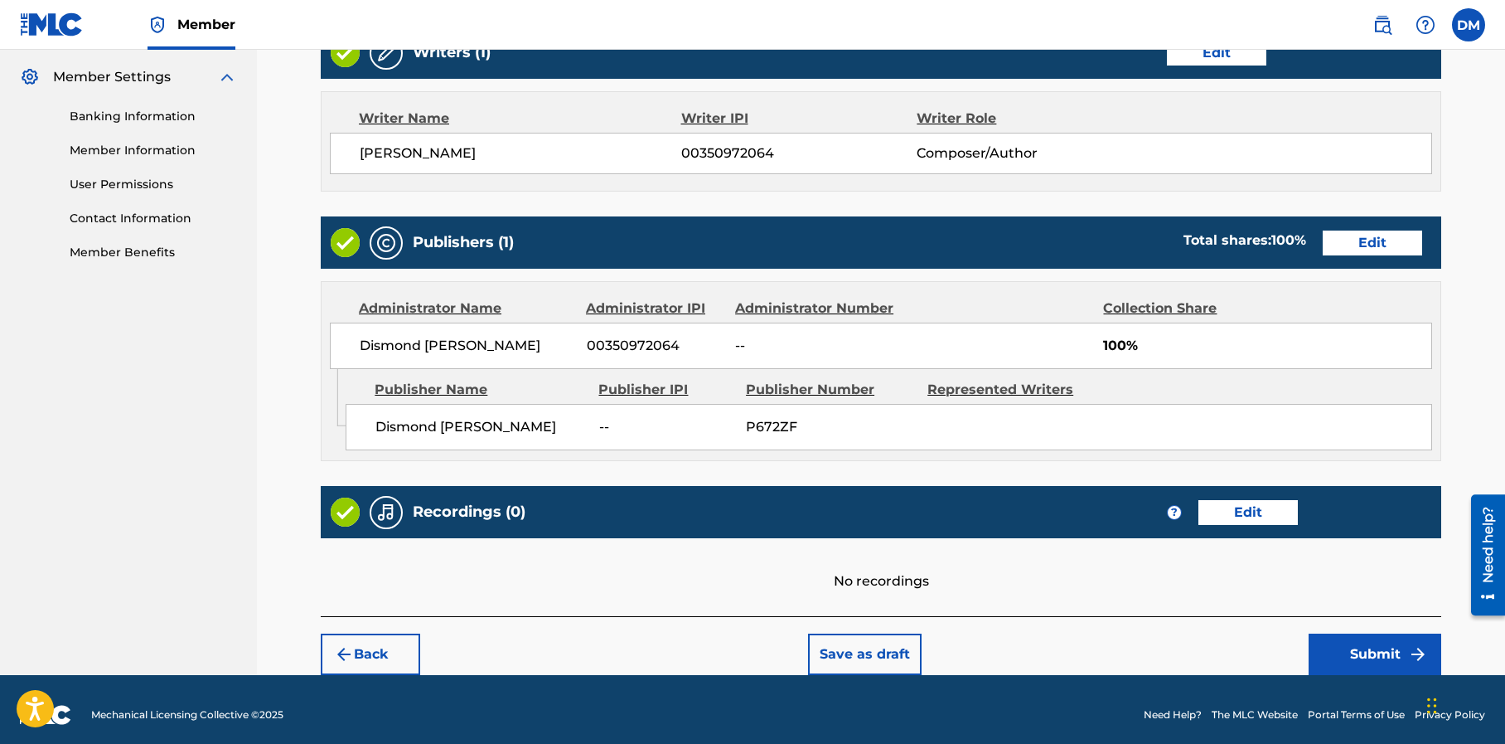
scroll to position [678, 0]
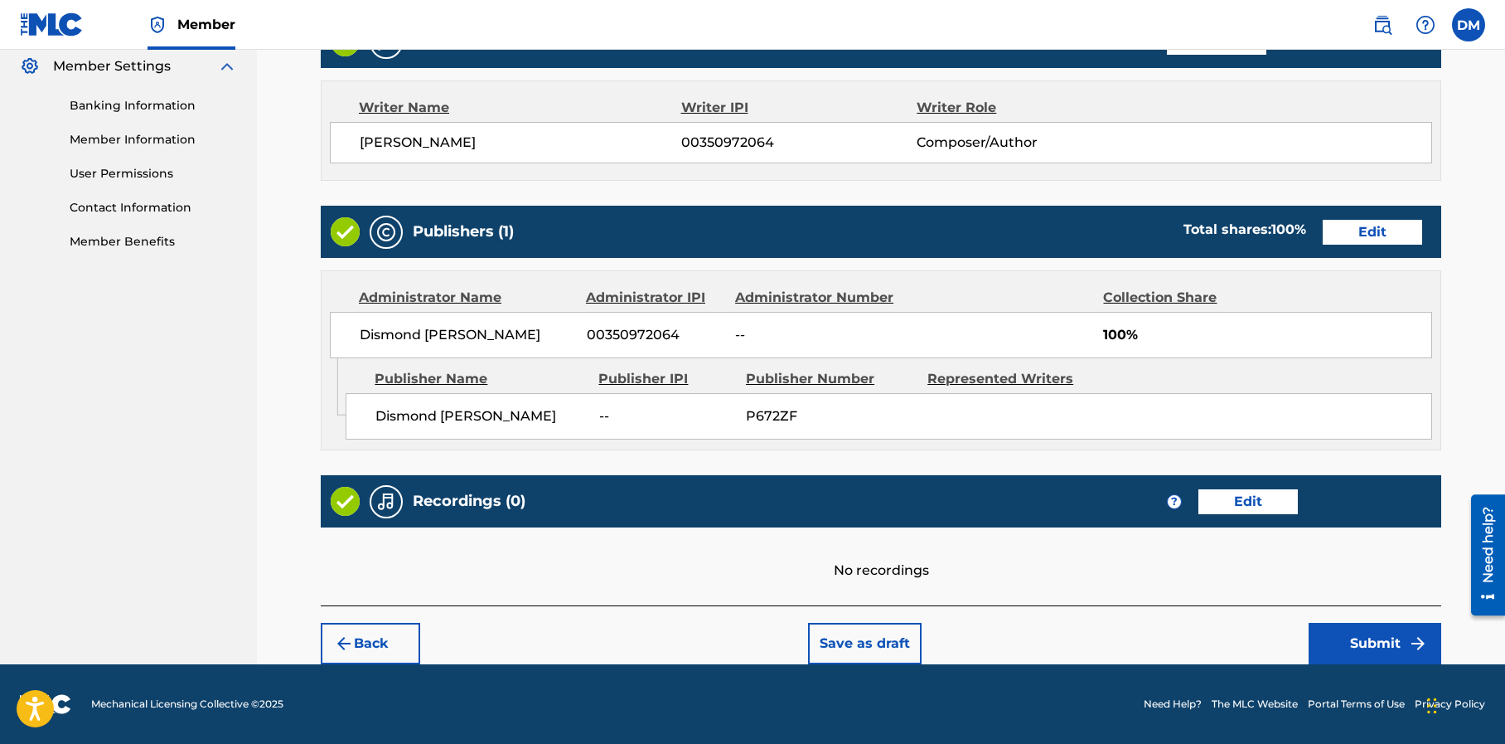
click at [1354, 644] on button "Submit" at bounding box center [1375, 642] width 133 height 41
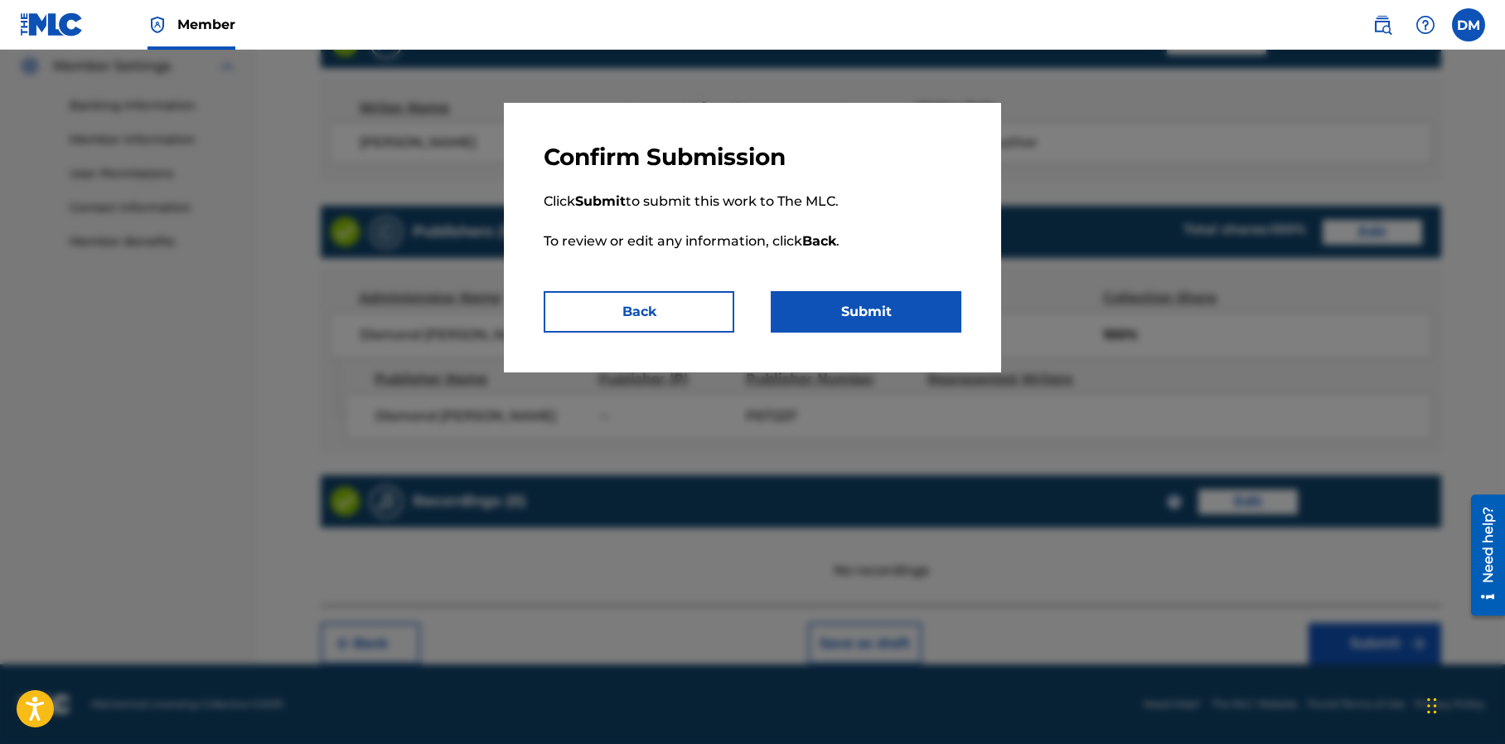
click at [869, 312] on button "Submit" at bounding box center [866, 311] width 191 height 41
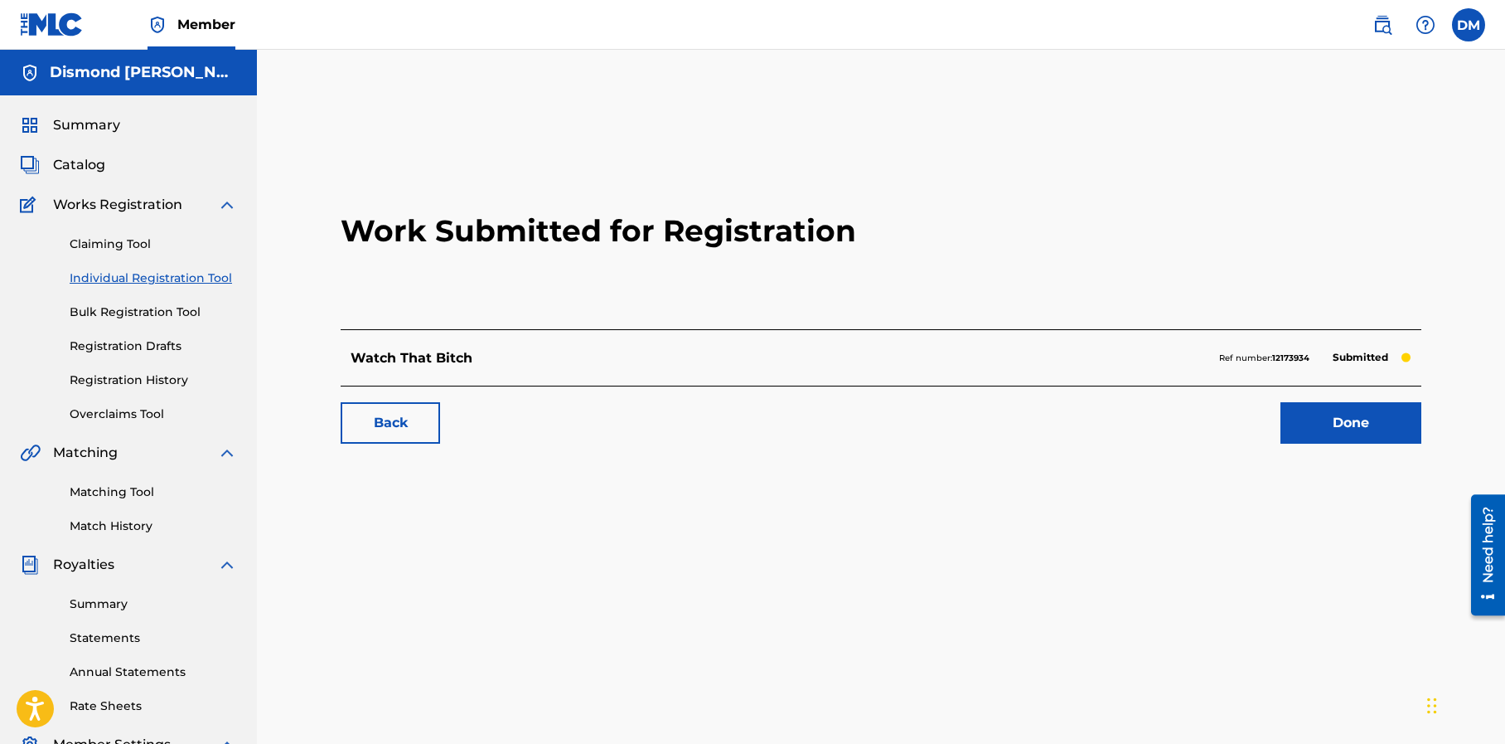
click at [1307, 421] on link "Done" at bounding box center [1351, 422] width 141 height 41
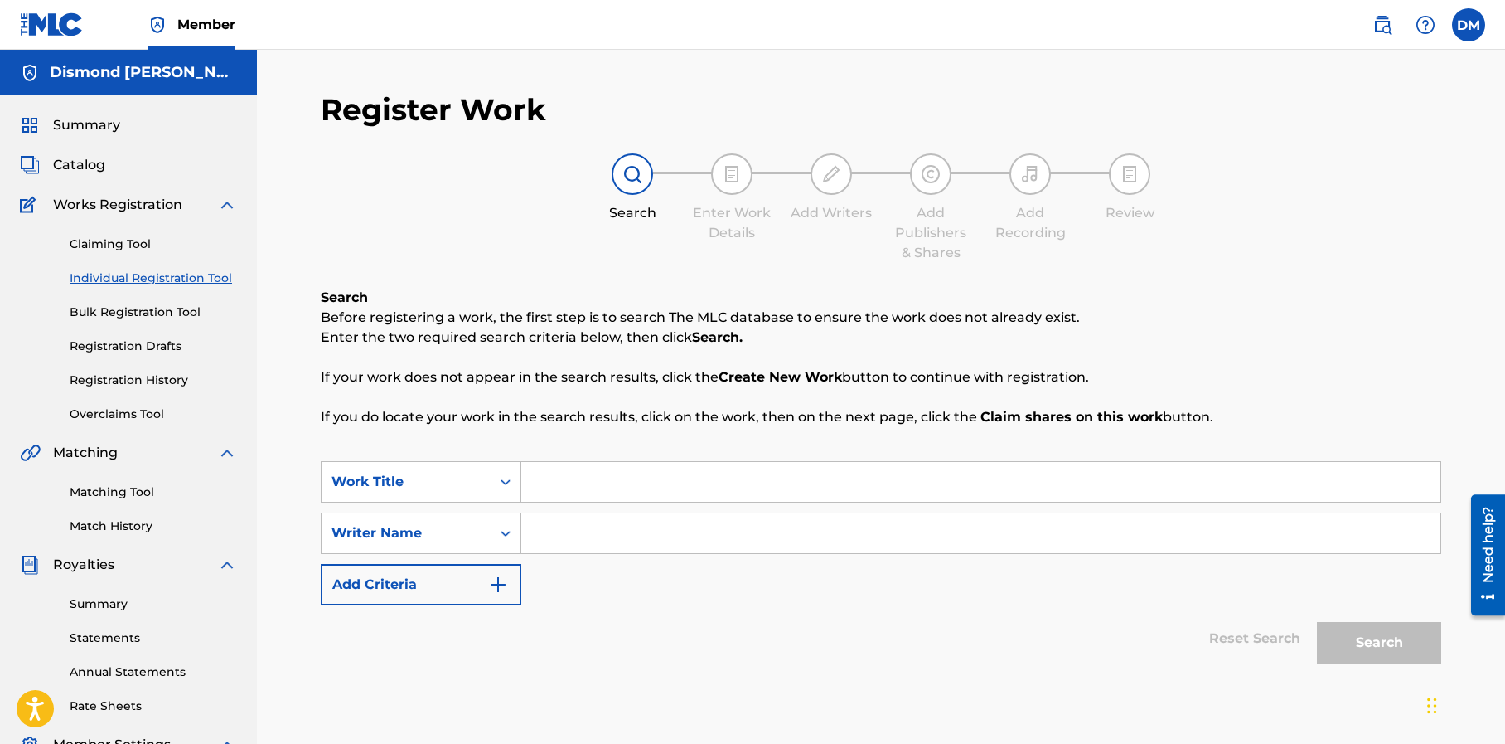
scroll to position [284, 0]
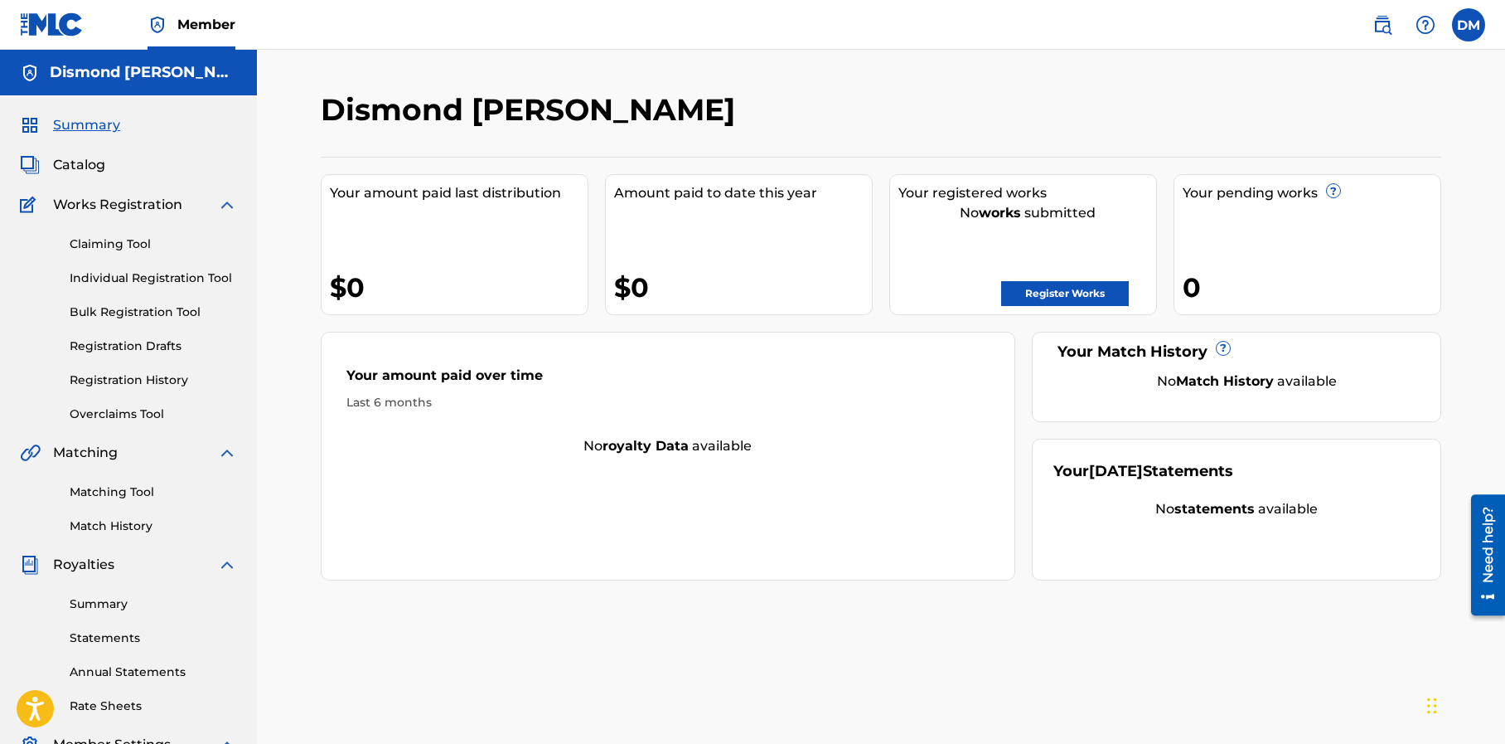
scroll to position [284, 0]
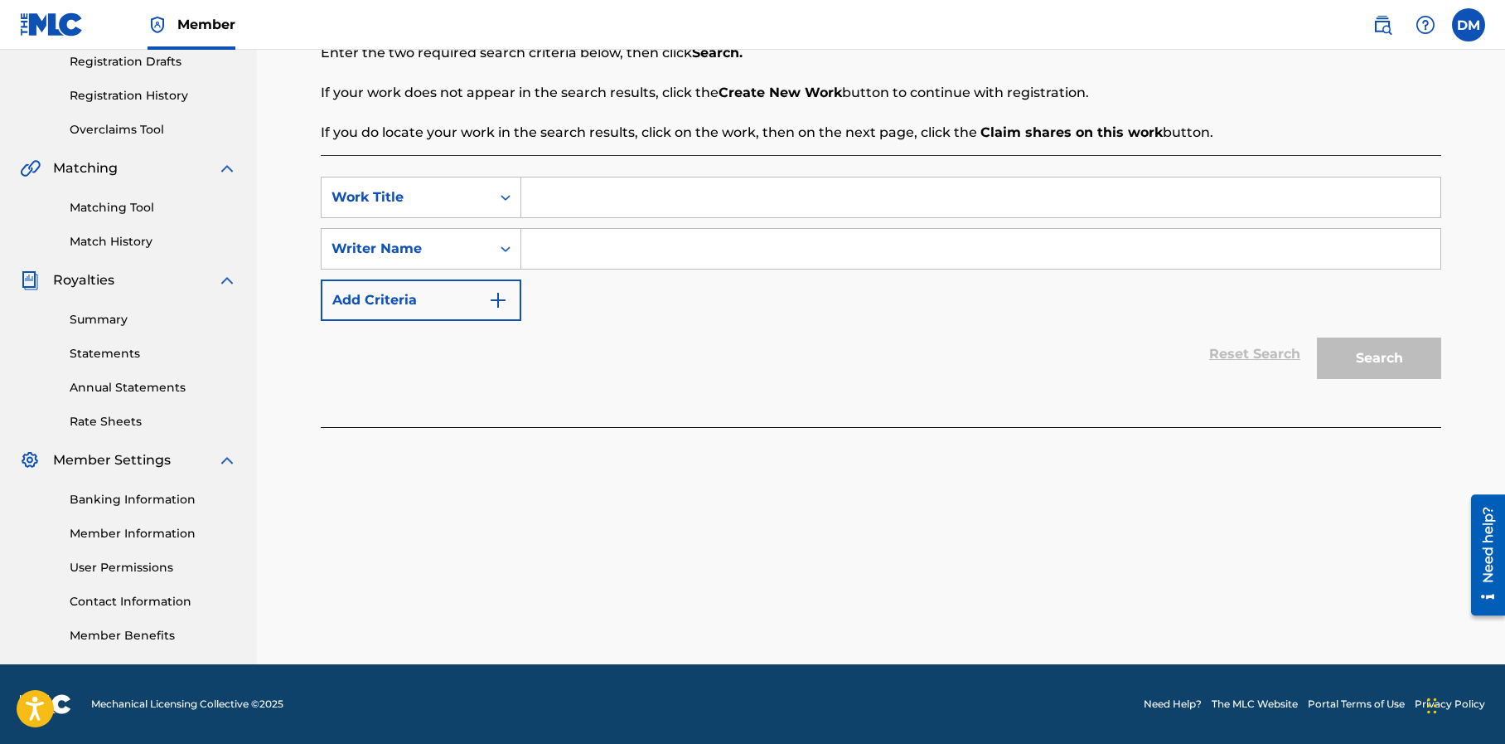
click at [598, 201] on input "Search Form" at bounding box center [980, 197] width 919 height 40
type input "Ride That Bull"
click at [614, 248] on input "Search Form" at bounding box center [980, 249] width 919 height 40
click at [1414, 368] on button "Search" at bounding box center [1379, 357] width 124 height 41
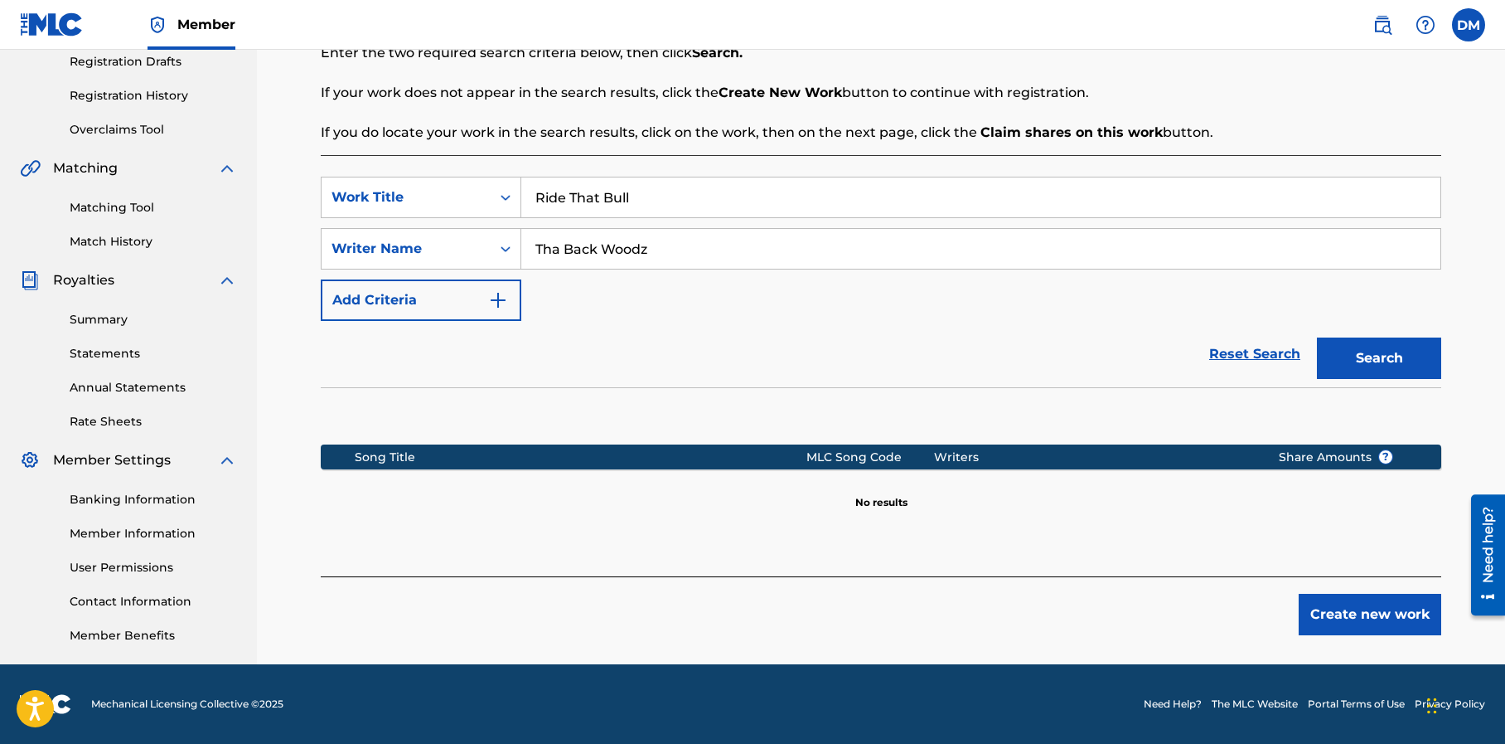
click at [601, 248] on input "Tha Back Woodz" at bounding box center [980, 249] width 919 height 40
type input "Tha BackWoodz"
click at [1393, 360] on button "Search" at bounding box center [1379, 357] width 124 height 41
click at [1315, 607] on button "Create new work" at bounding box center [1370, 613] width 143 height 41
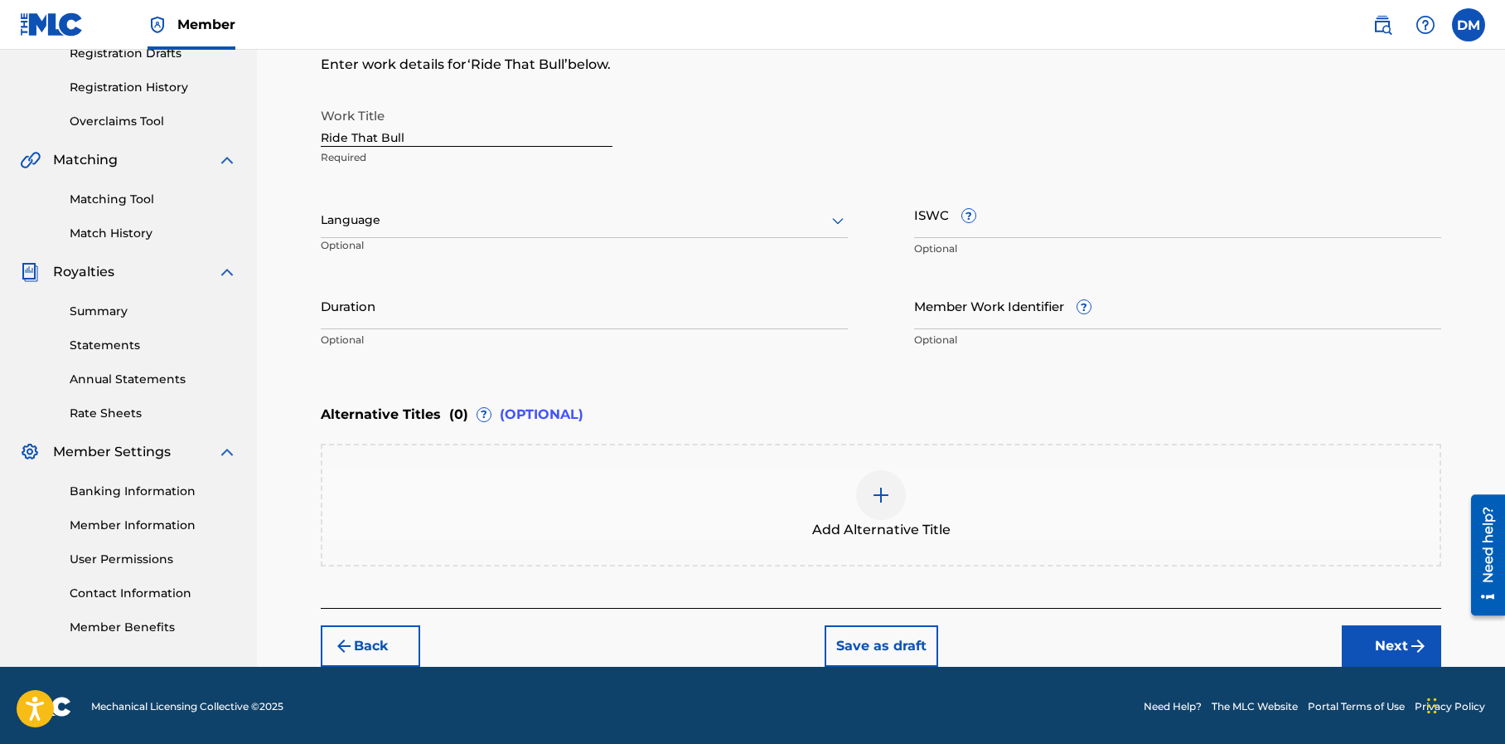
scroll to position [295, 0]
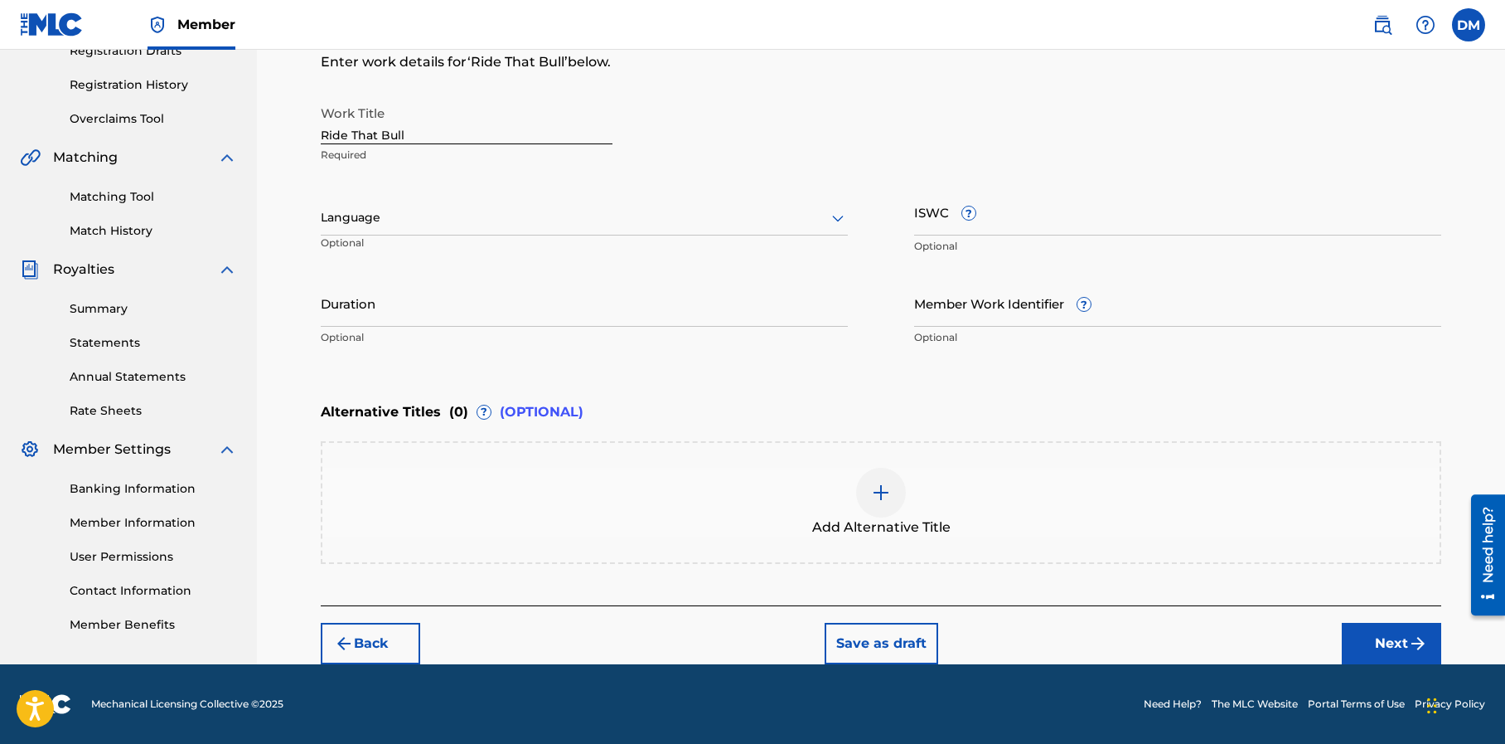
click at [1378, 637] on button "Next" at bounding box center [1391, 642] width 99 height 41
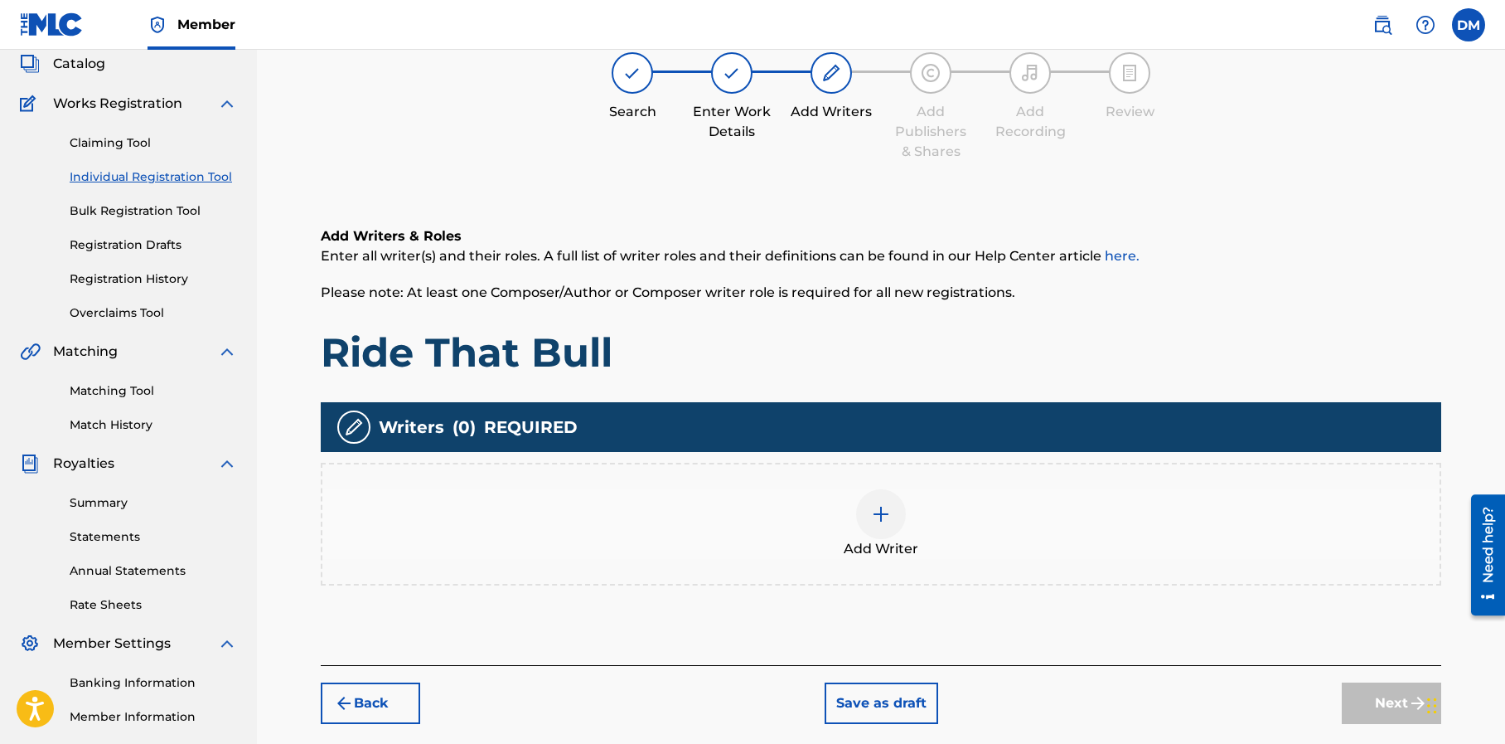
scroll to position [75, 0]
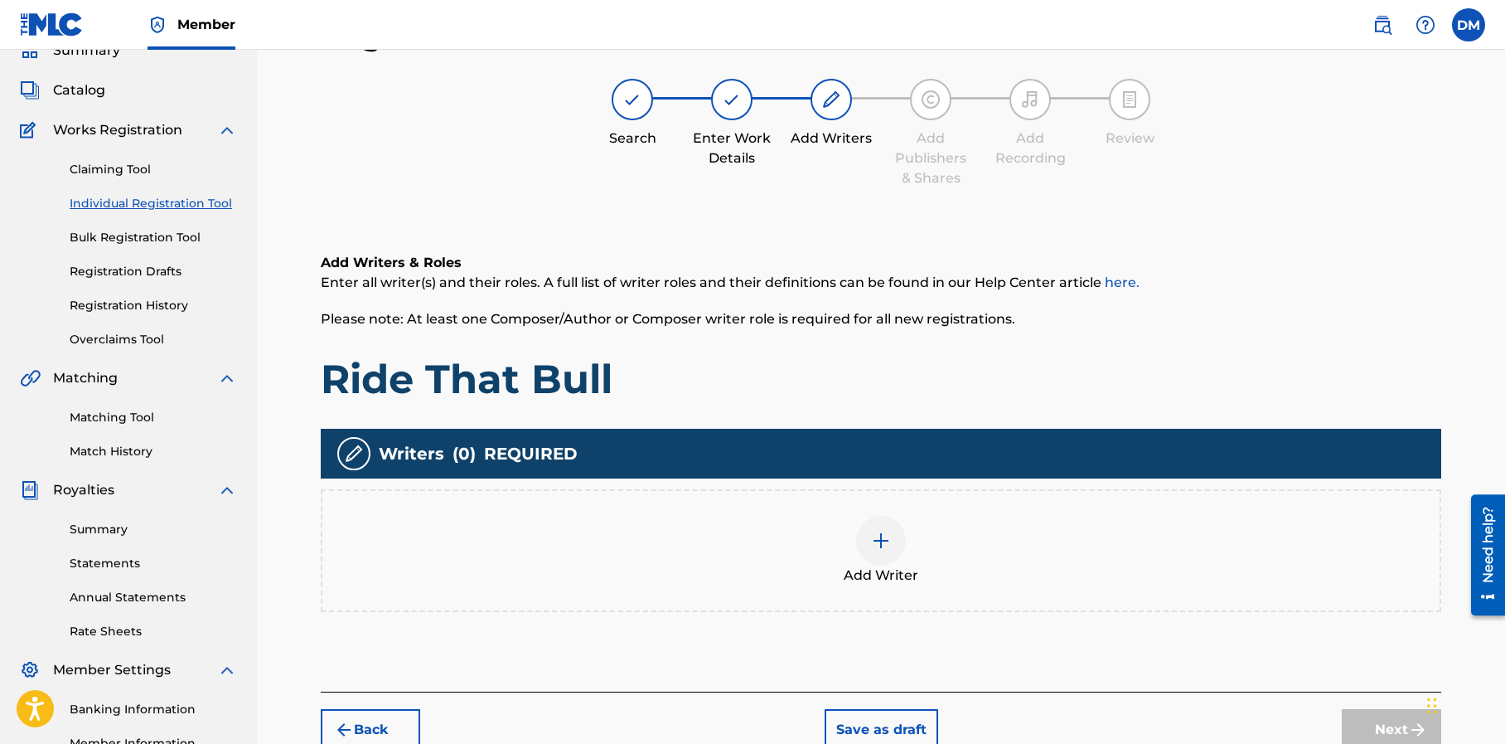
click at [888, 540] on img at bounding box center [881, 540] width 20 height 20
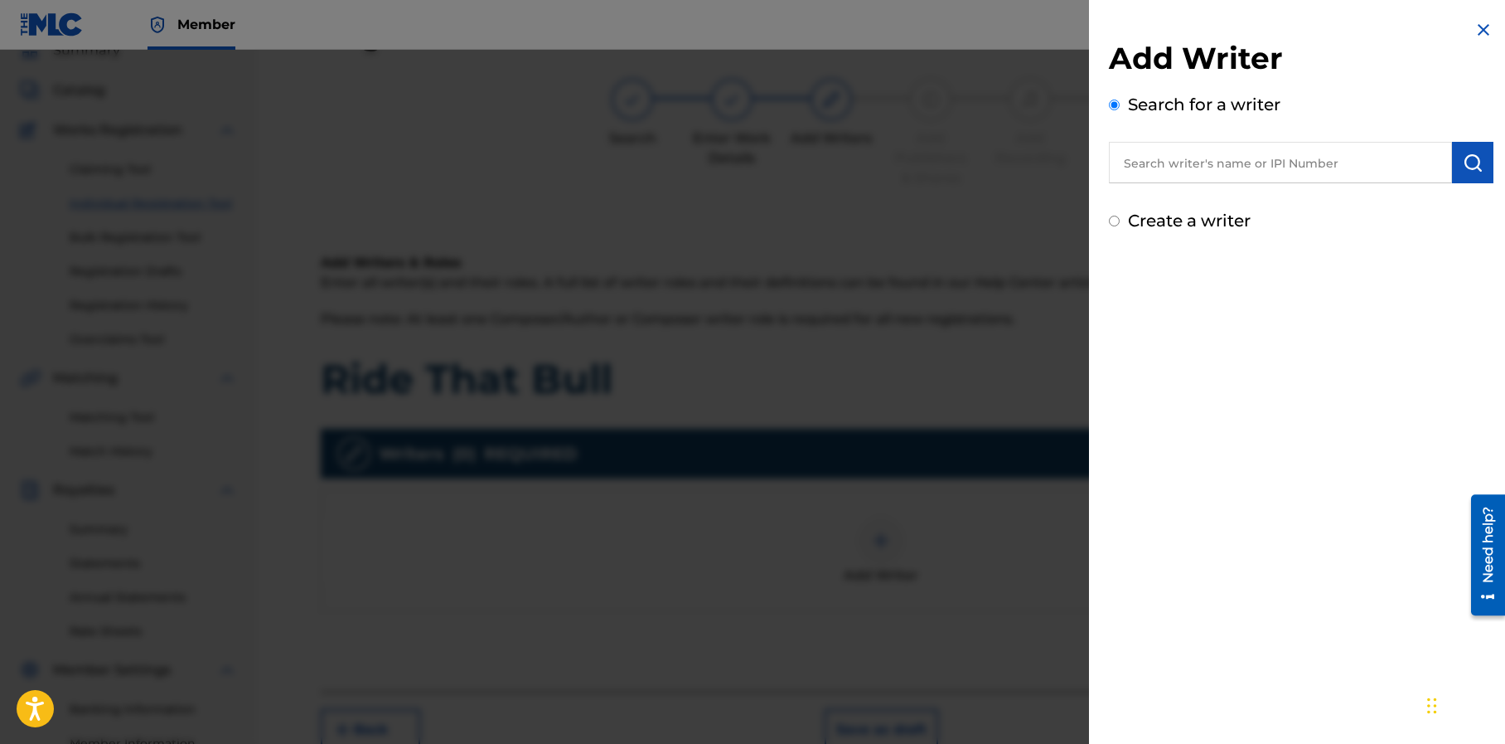
click at [1149, 161] on input "text" at bounding box center [1280, 162] width 343 height 41
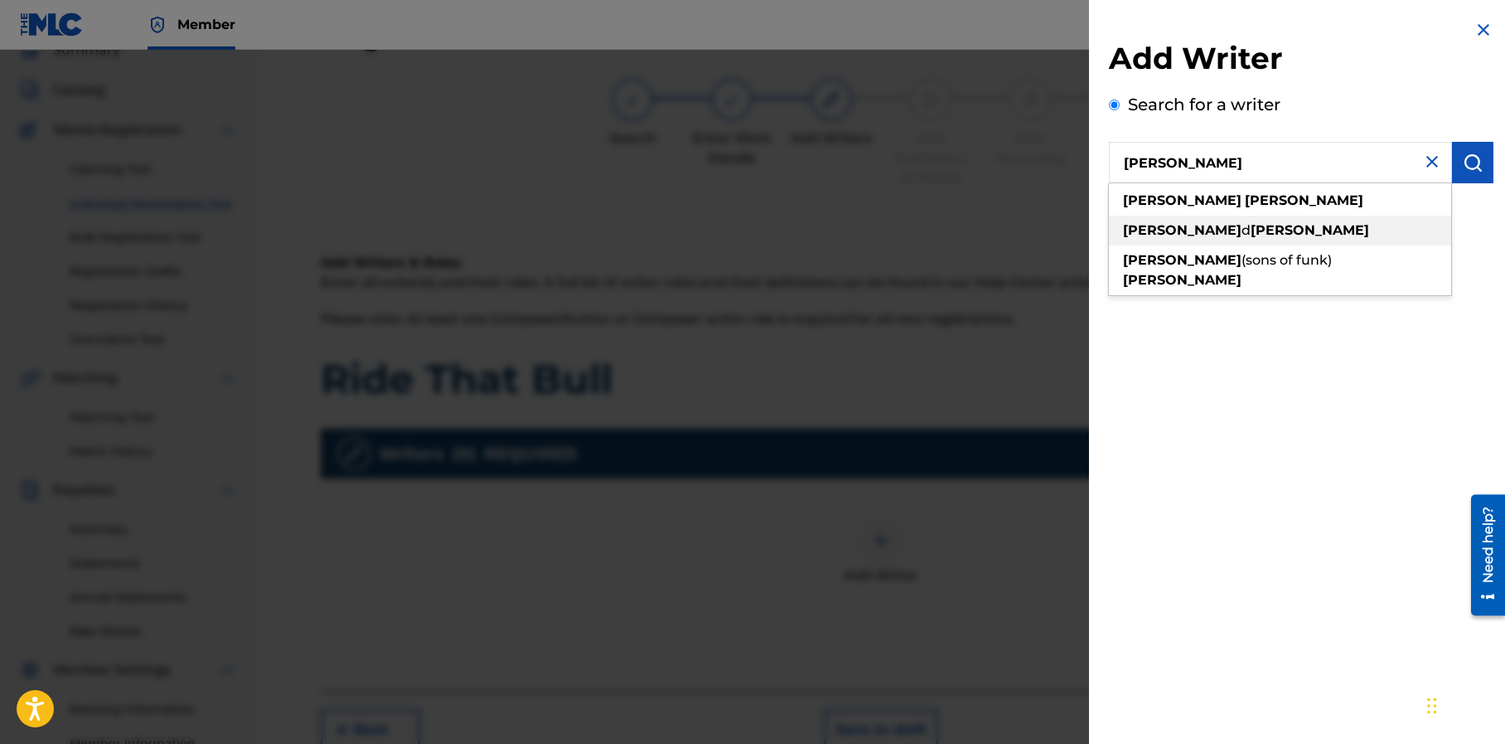
click at [1183, 235] on strong "desmond" at bounding box center [1182, 230] width 119 height 16
type input "desmond d mapp"
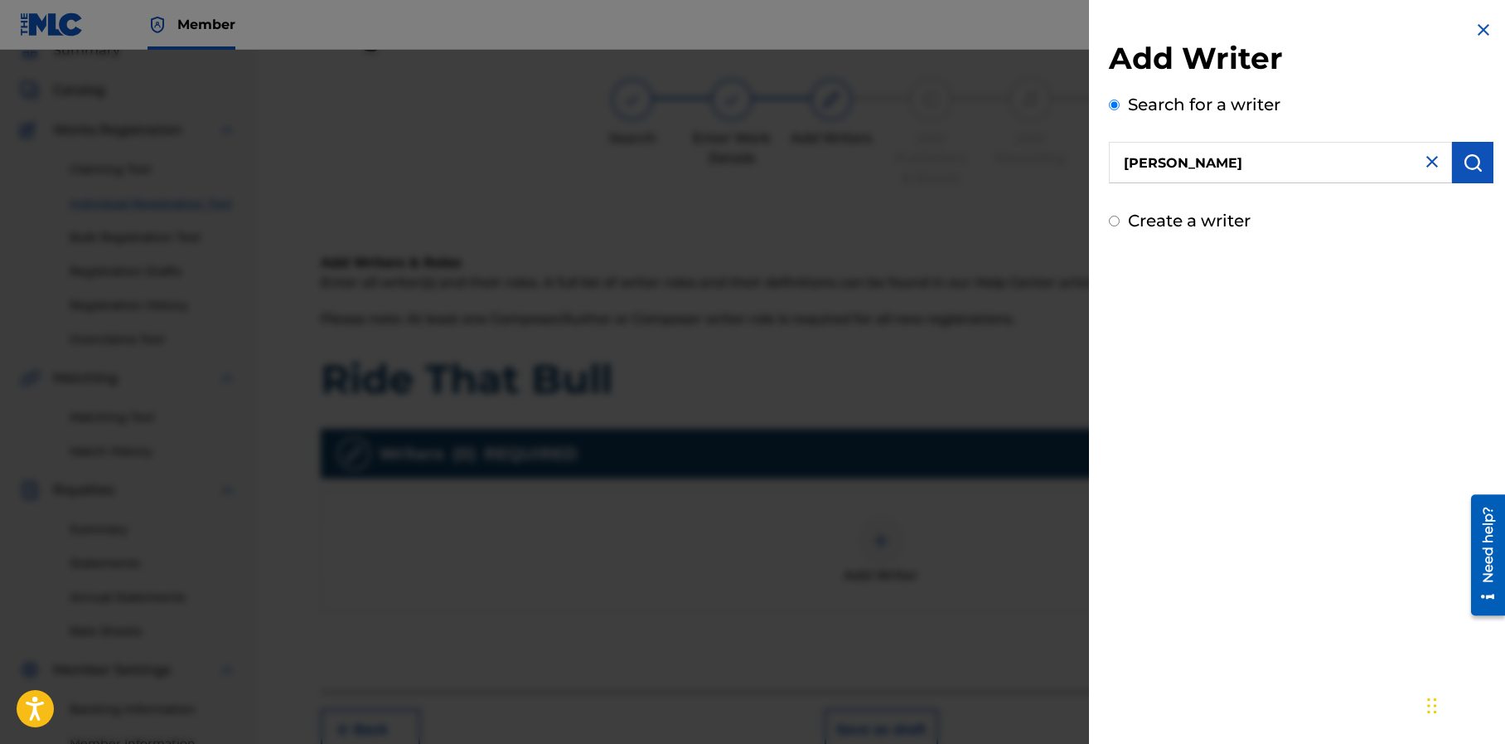
click at [1331, 235] on div "Add Writer Search for a writer desmond d mapp Create a writer" at bounding box center [1301, 126] width 424 height 253
click at [1468, 163] on img "submit" at bounding box center [1473, 163] width 20 height 20
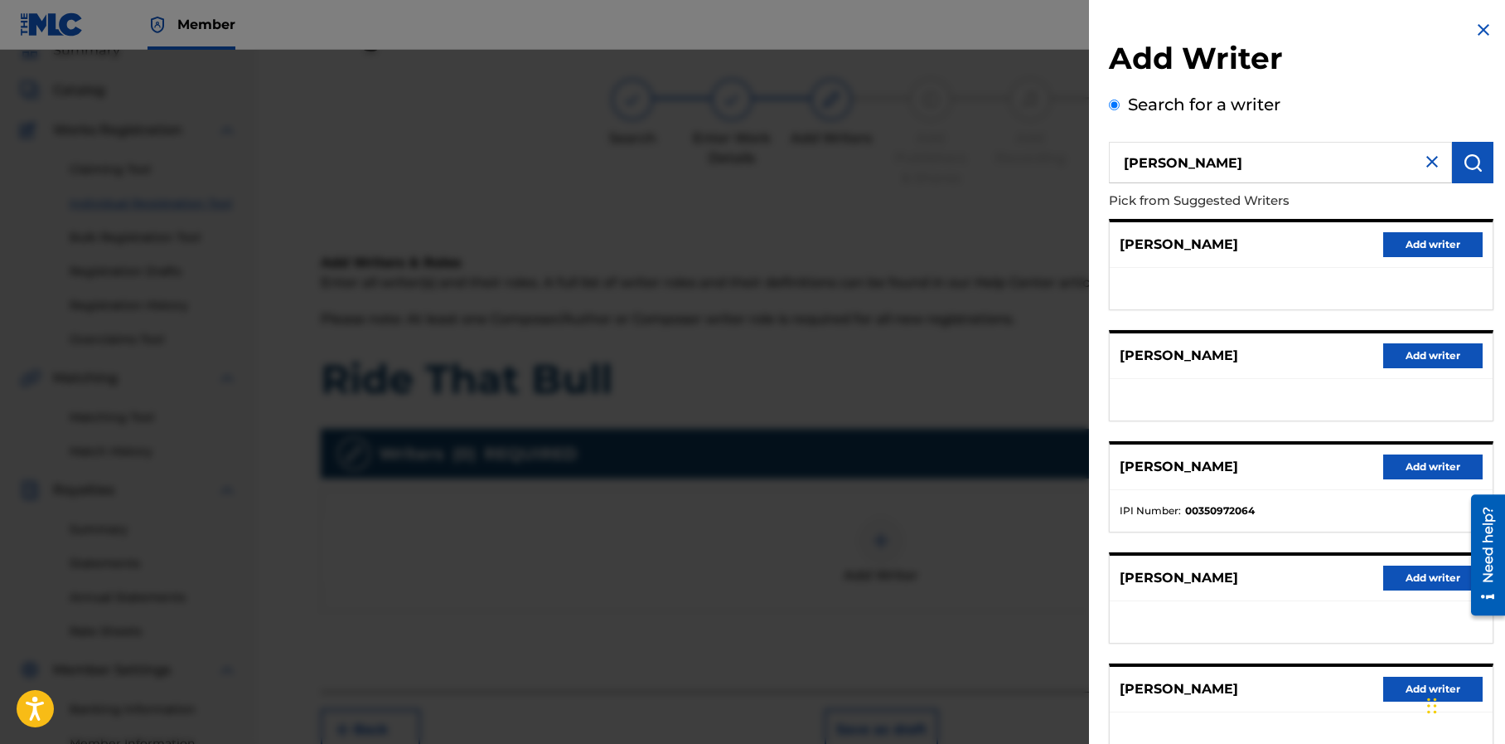
click at [1410, 462] on button "Add writer" at bounding box center [1432, 466] width 99 height 25
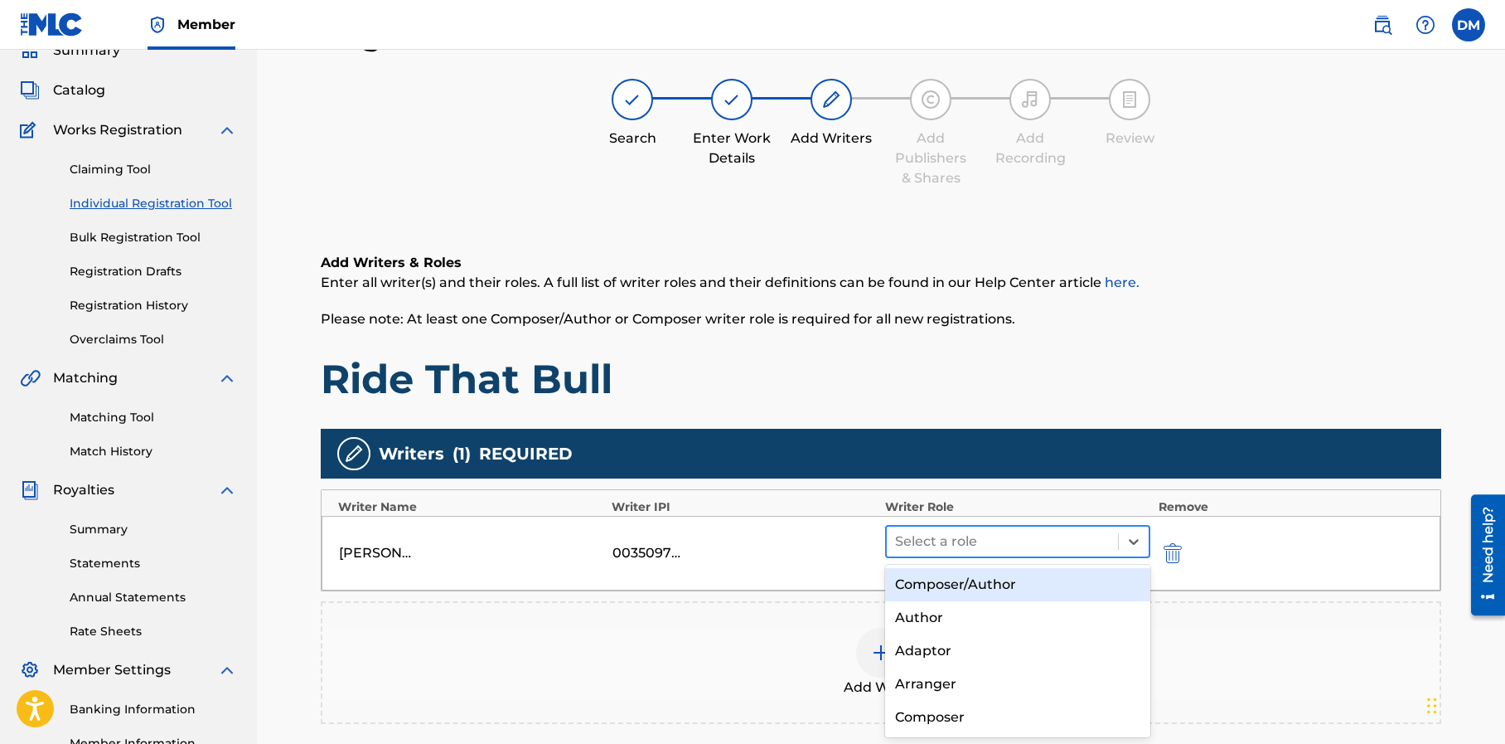
click at [1031, 540] on div at bounding box center [1002, 541] width 215 height 23
click at [1006, 584] on div "Composer/Author" at bounding box center [1017, 584] width 265 height 33
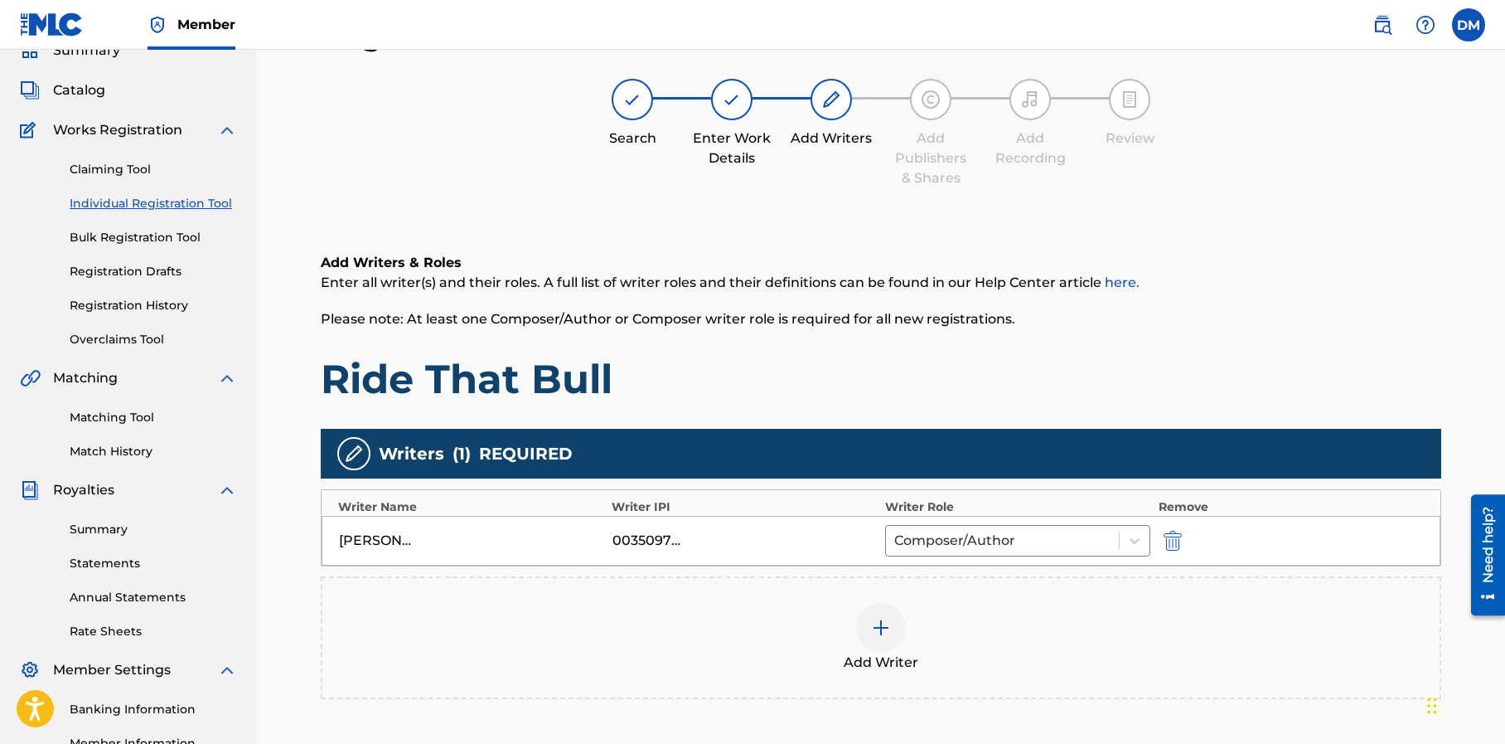
click at [883, 629] on img at bounding box center [881, 628] width 20 height 20
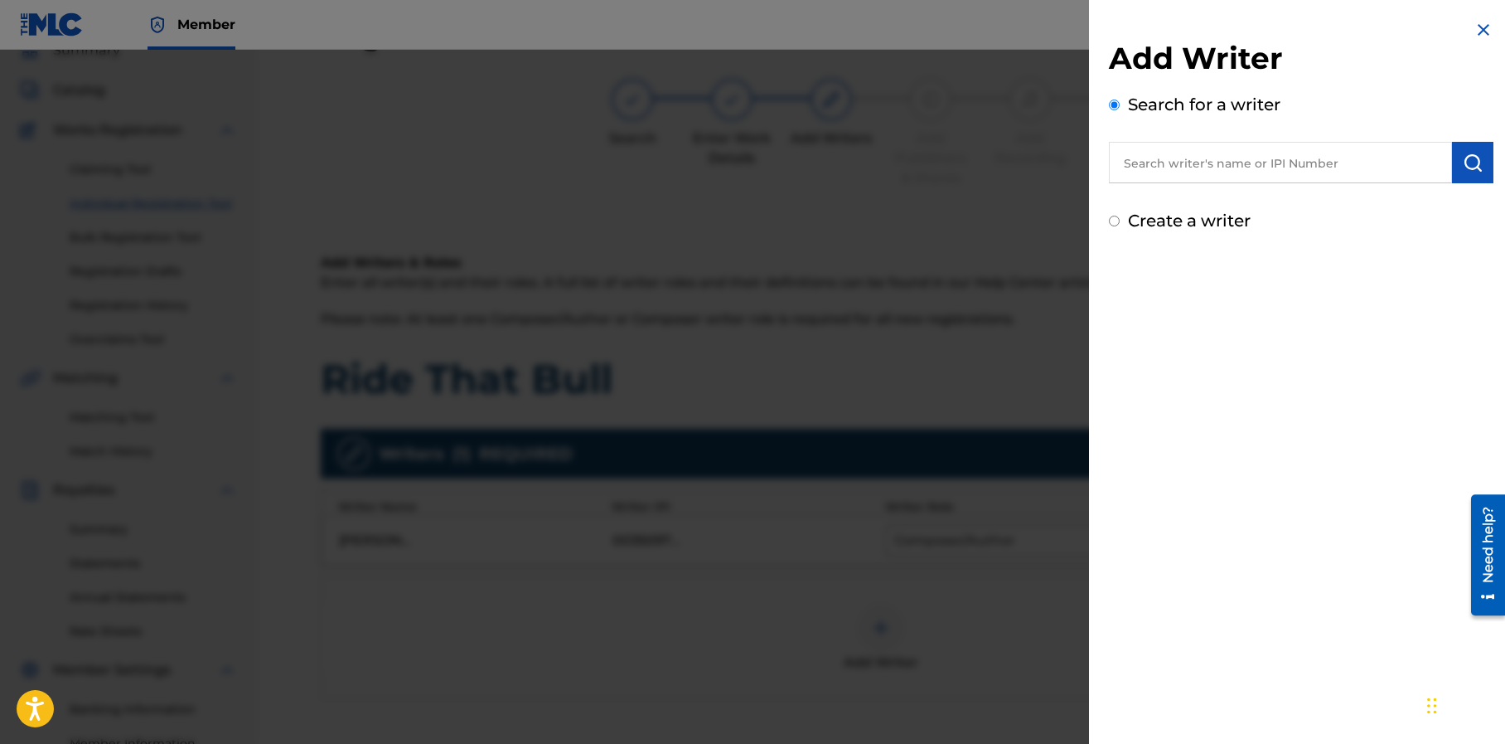
click at [1166, 163] on input "text" at bounding box center [1280, 162] width 343 height 41
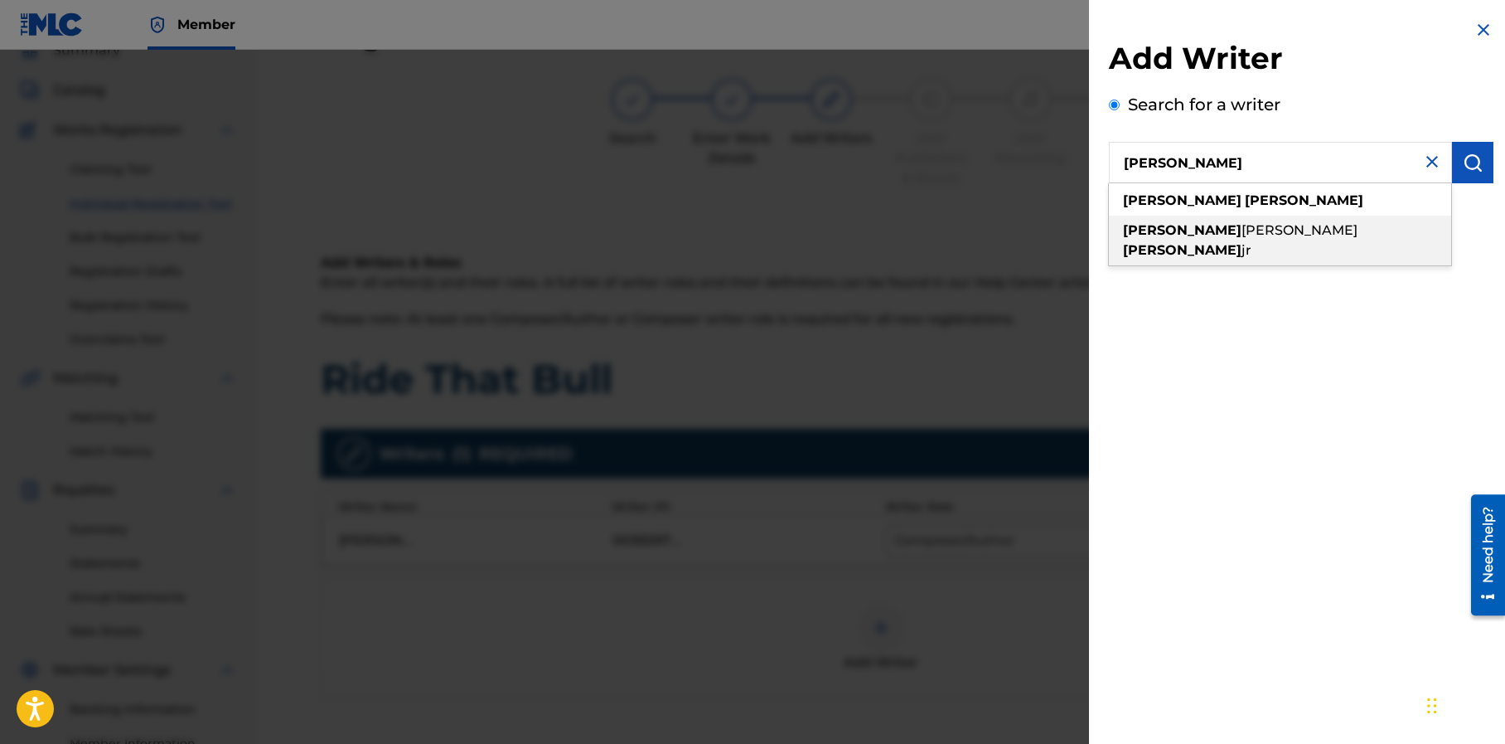
click at [1242, 223] on span "lynn" at bounding box center [1300, 230] width 116 height 16
type input "jeffery lynn sloan jr"
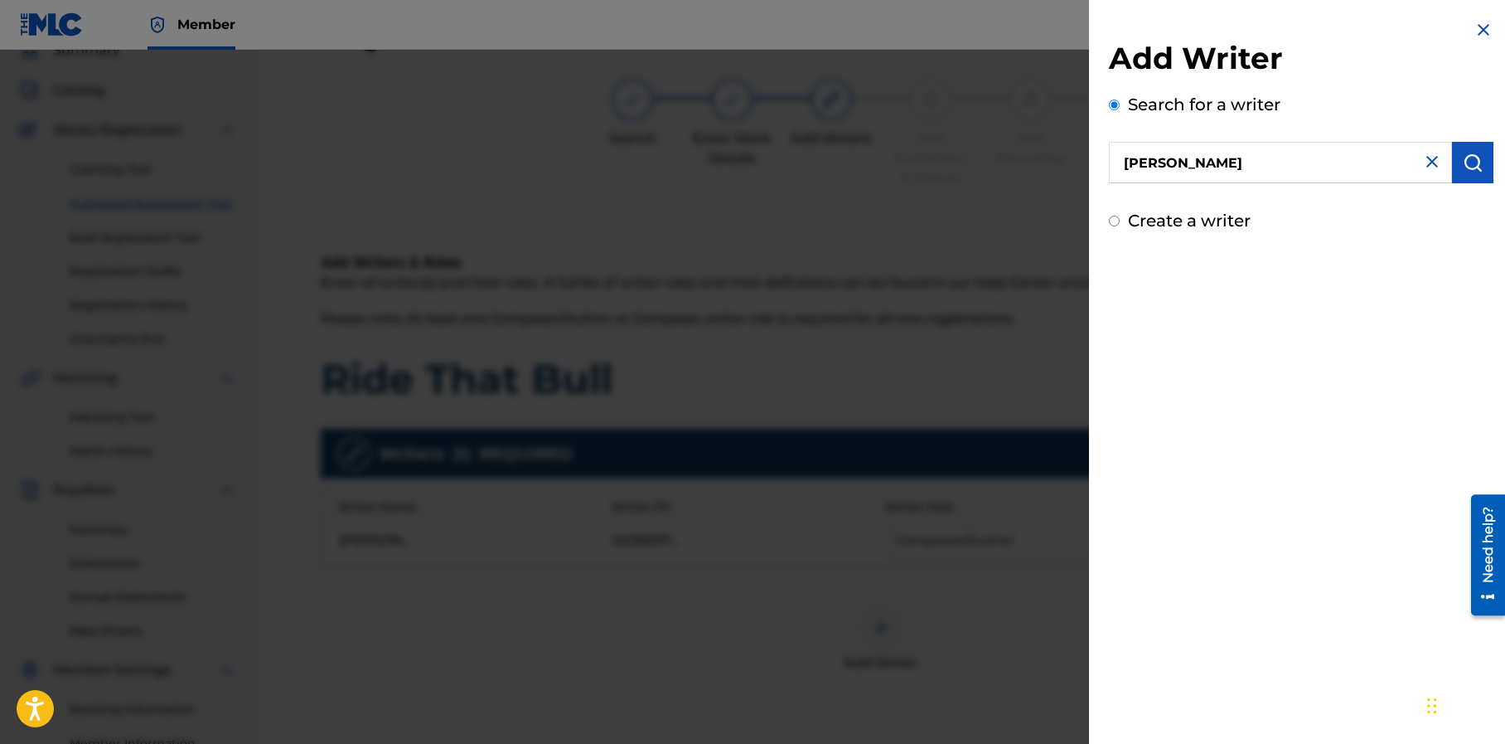
click at [1463, 167] on img "submit" at bounding box center [1473, 163] width 20 height 20
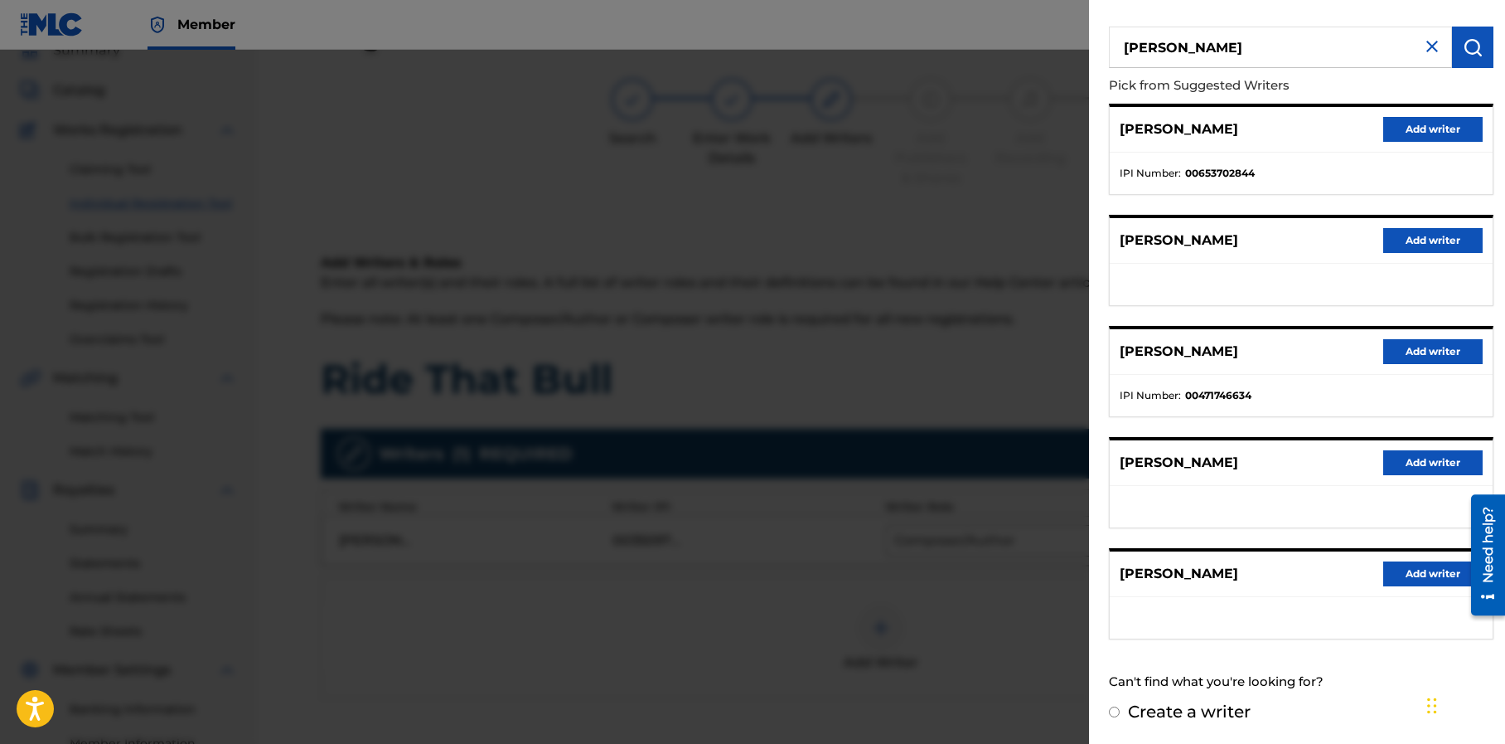
scroll to position [0, 0]
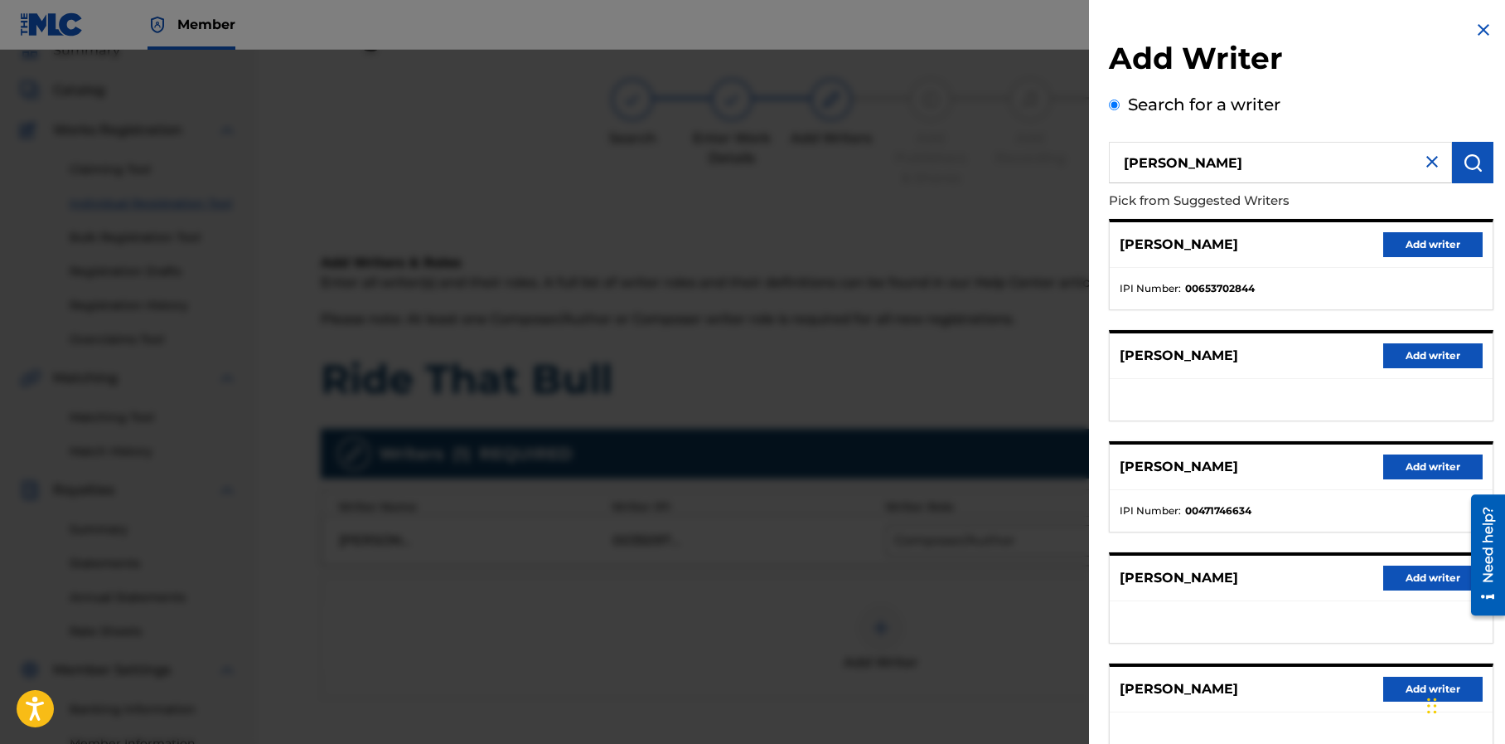
click at [1402, 247] on button "Add writer" at bounding box center [1432, 244] width 99 height 25
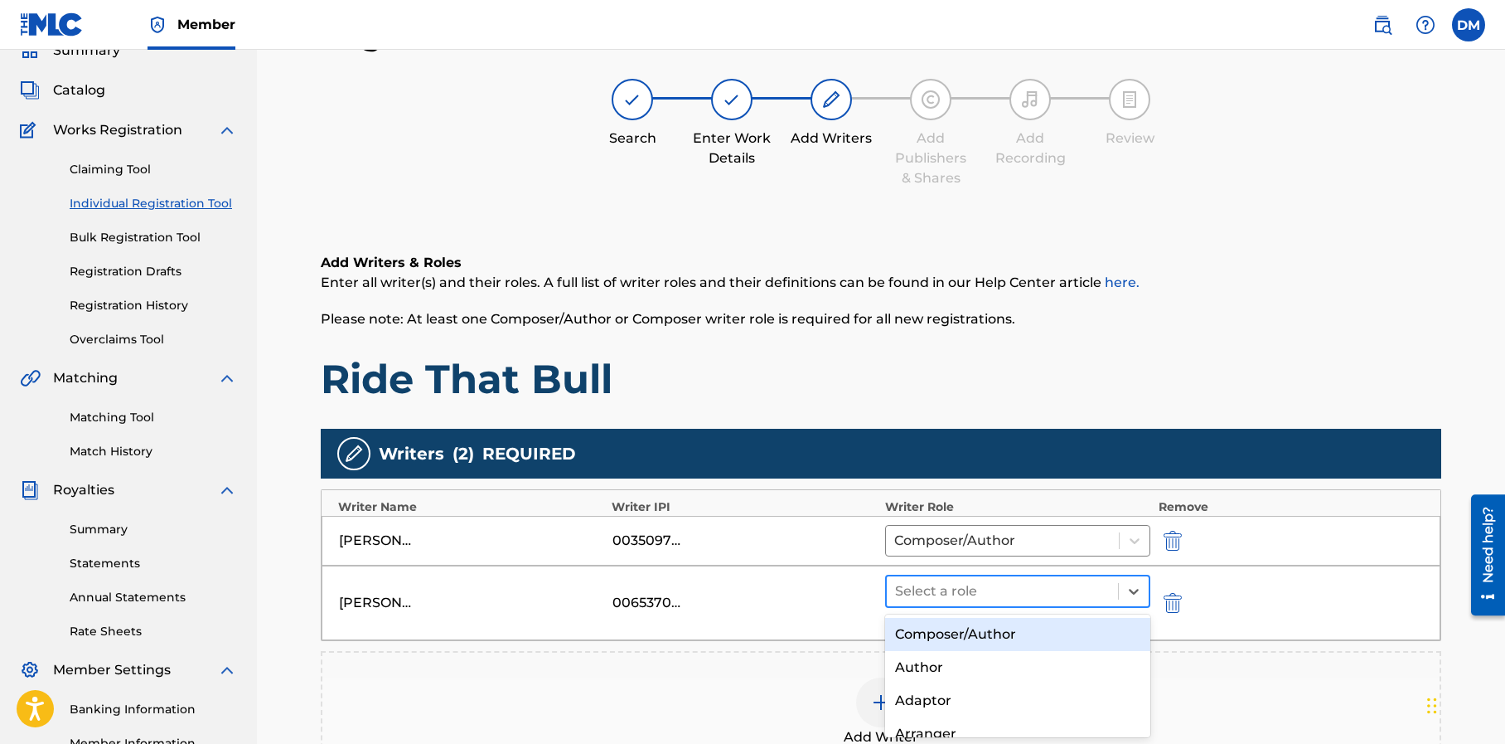
click at [996, 591] on div at bounding box center [1002, 590] width 215 height 23
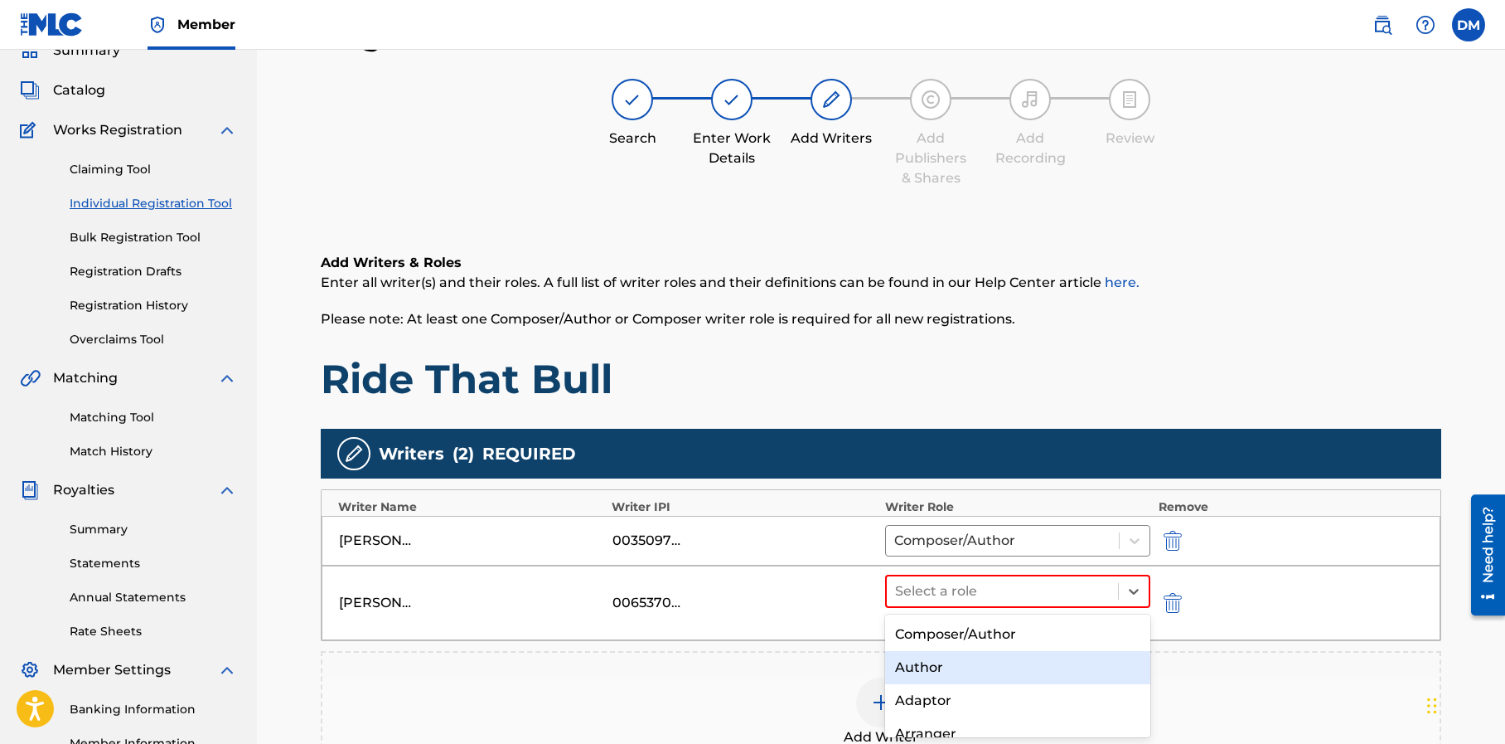
click at [970, 669] on div "Author" at bounding box center [1017, 667] width 265 height 33
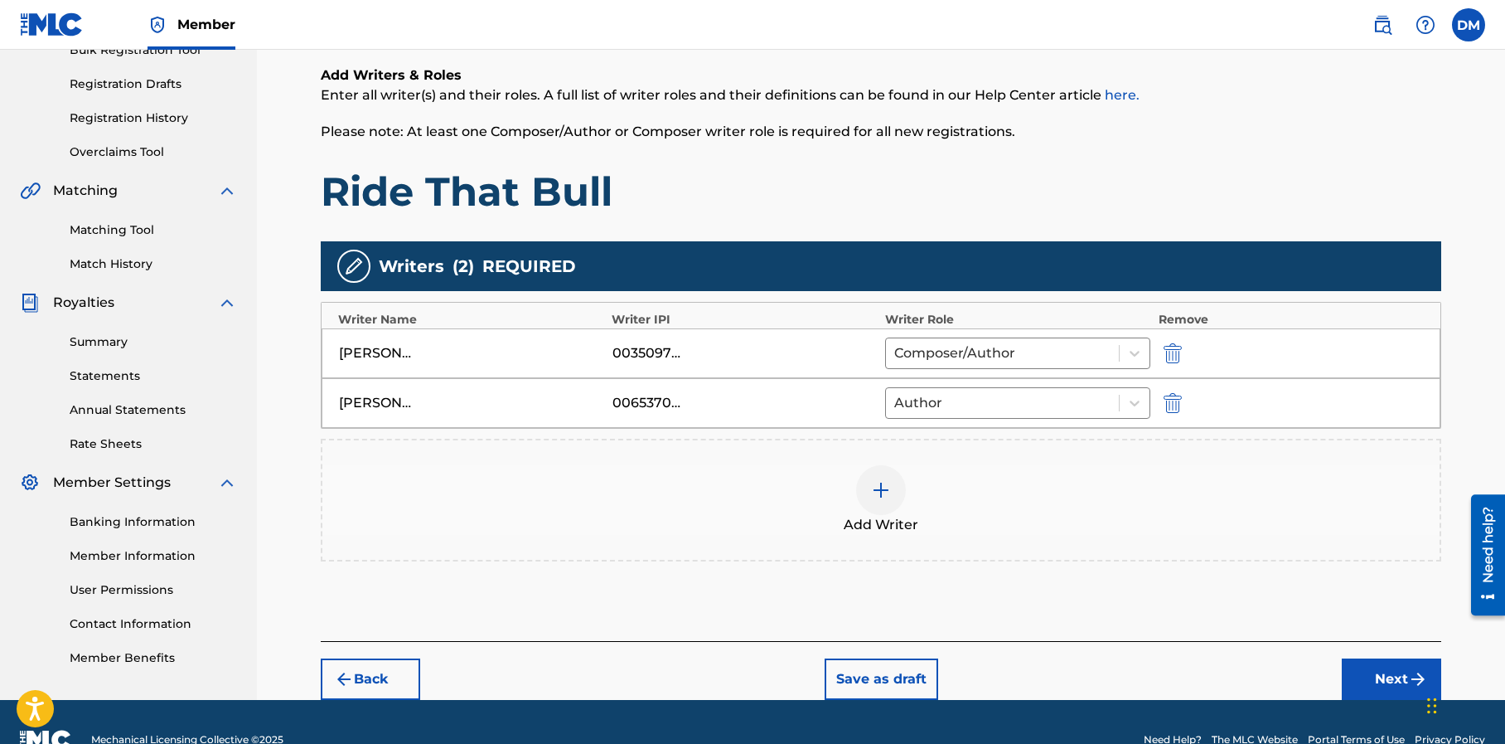
scroll to position [298, 0]
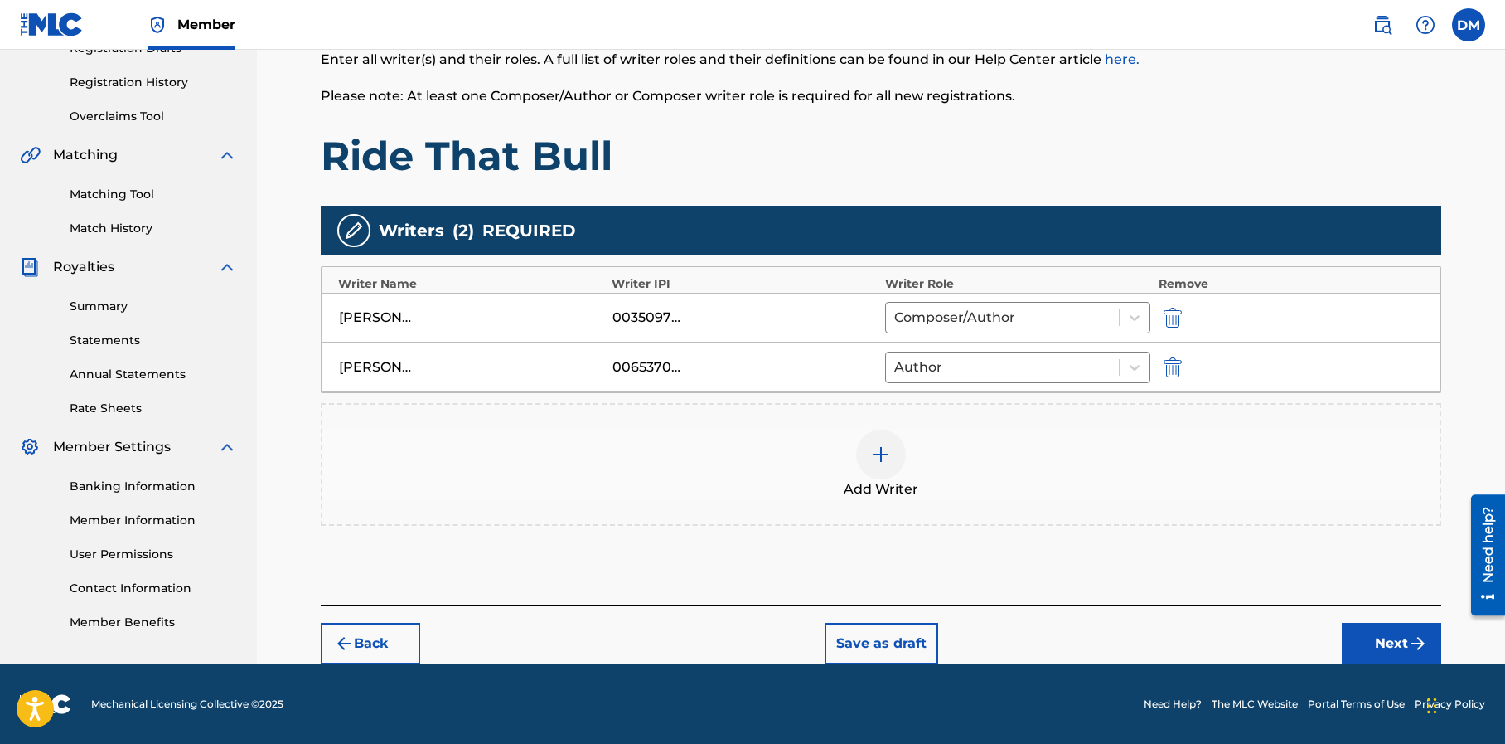
click at [1393, 637] on button "Next" at bounding box center [1391, 642] width 99 height 41
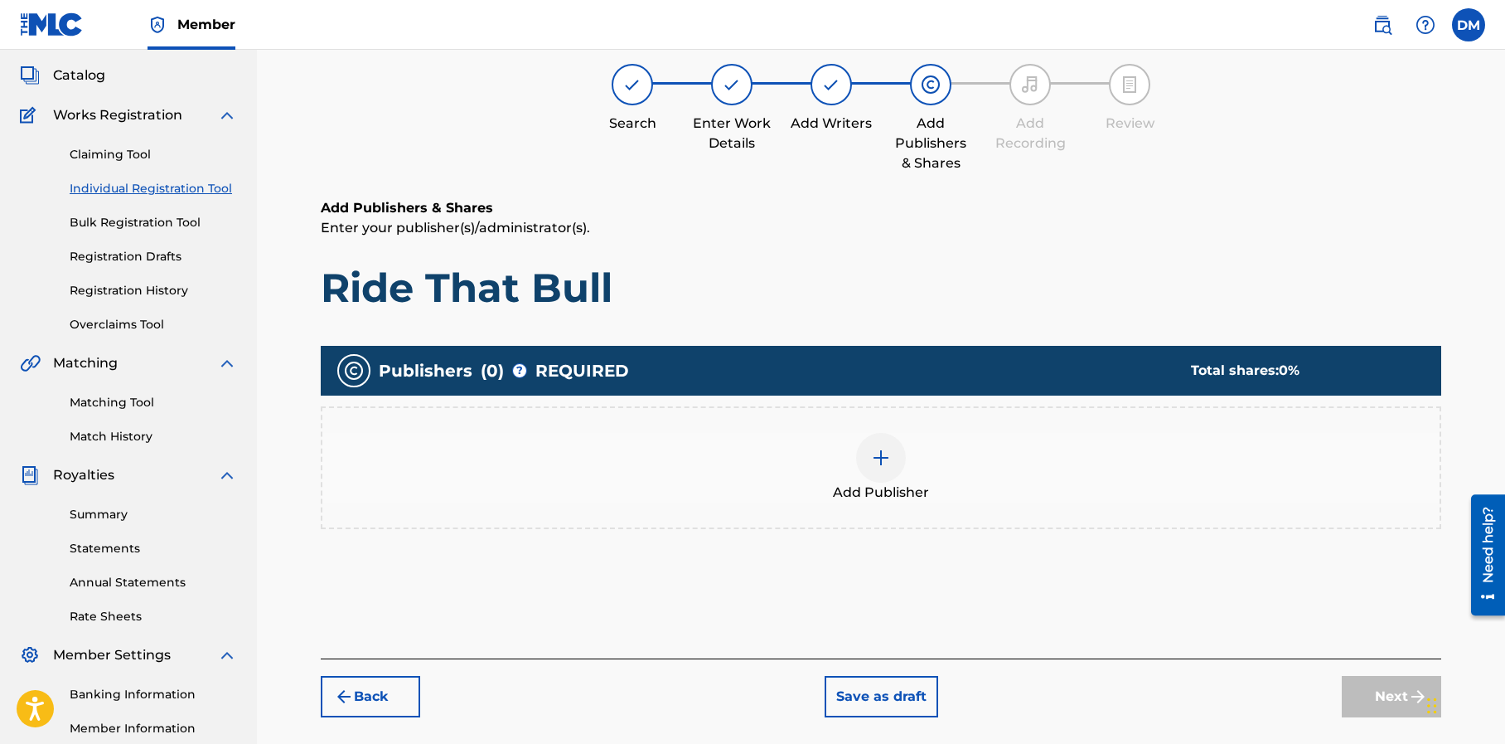
scroll to position [75, 0]
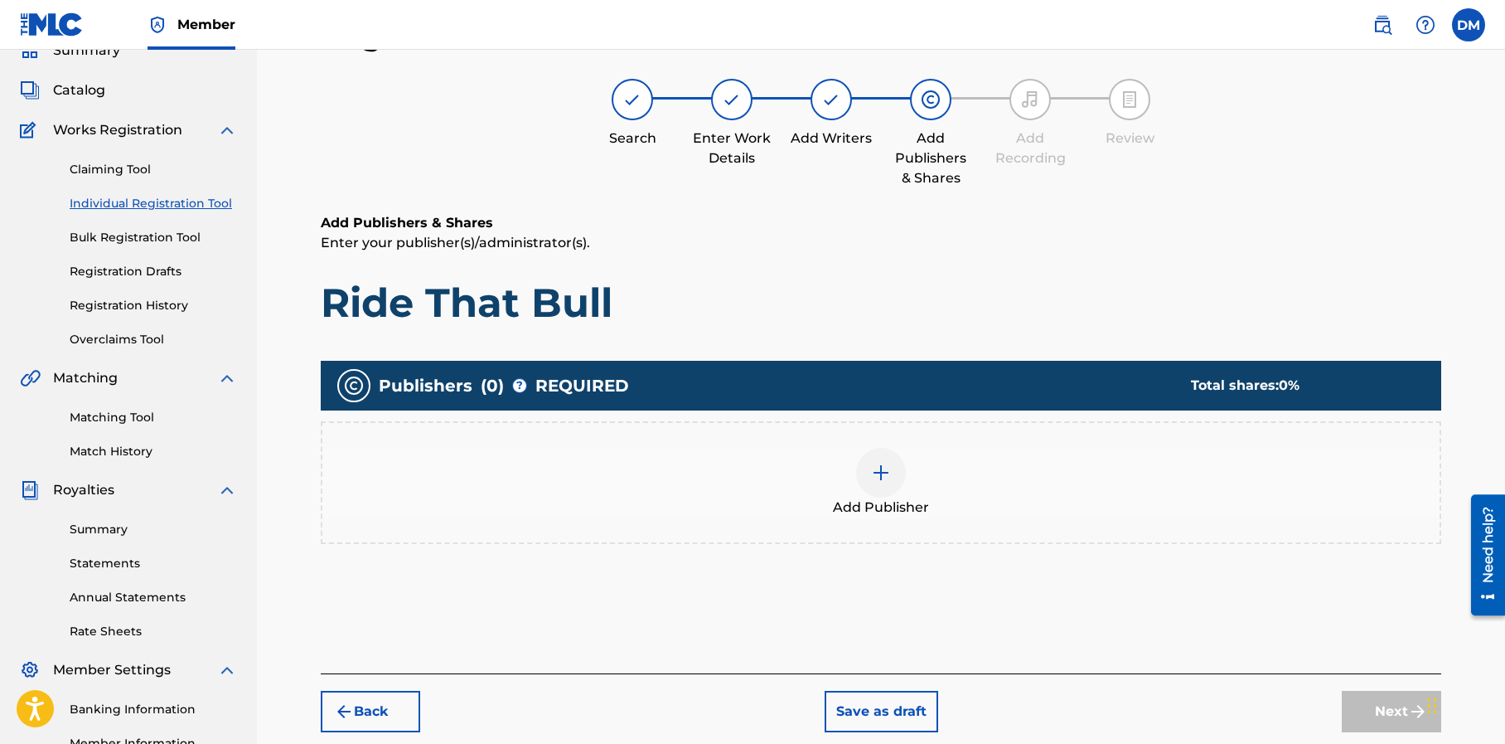
click at [878, 476] on img at bounding box center [881, 473] width 20 height 20
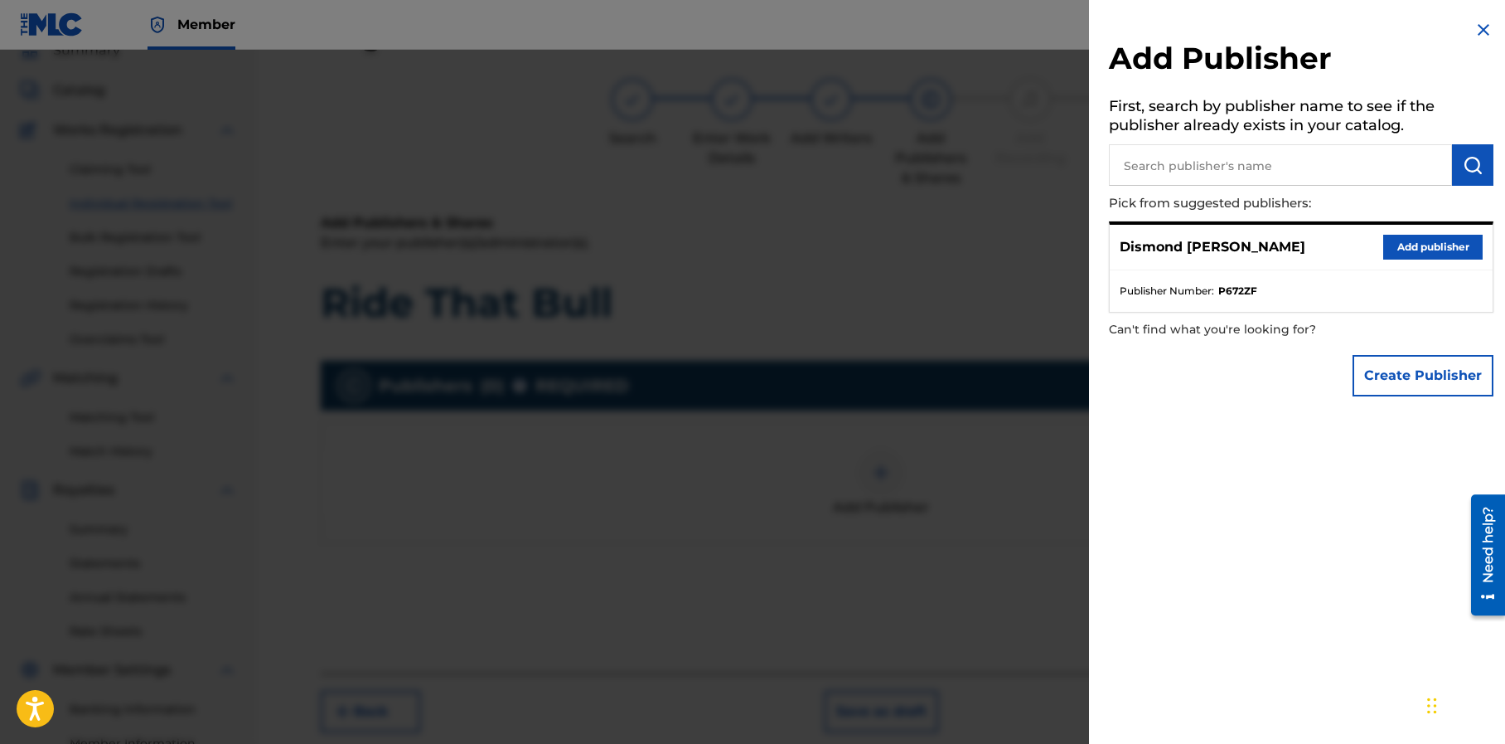
click at [1425, 245] on button "Add publisher" at bounding box center [1432, 247] width 99 height 25
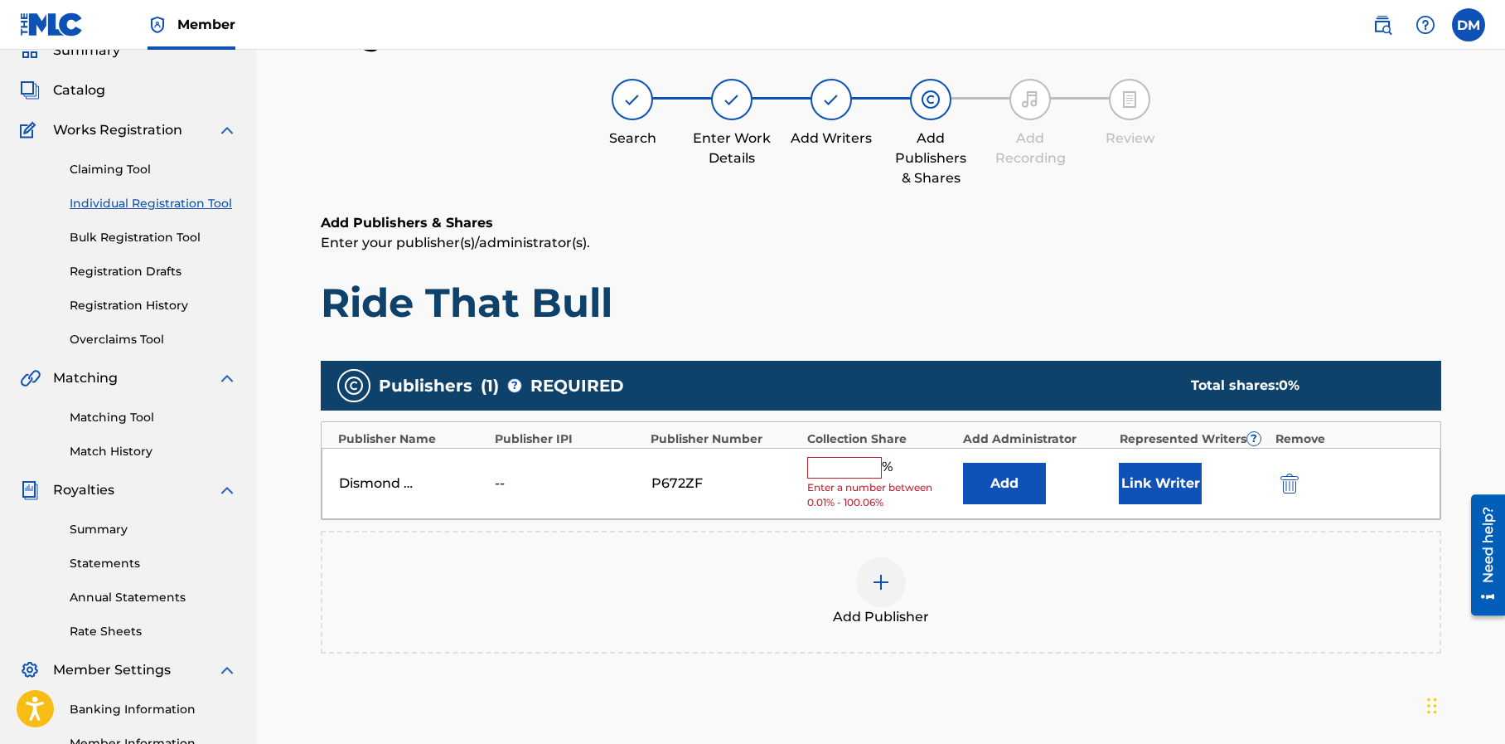
click at [821, 464] on input "text" at bounding box center [844, 468] width 75 height 22
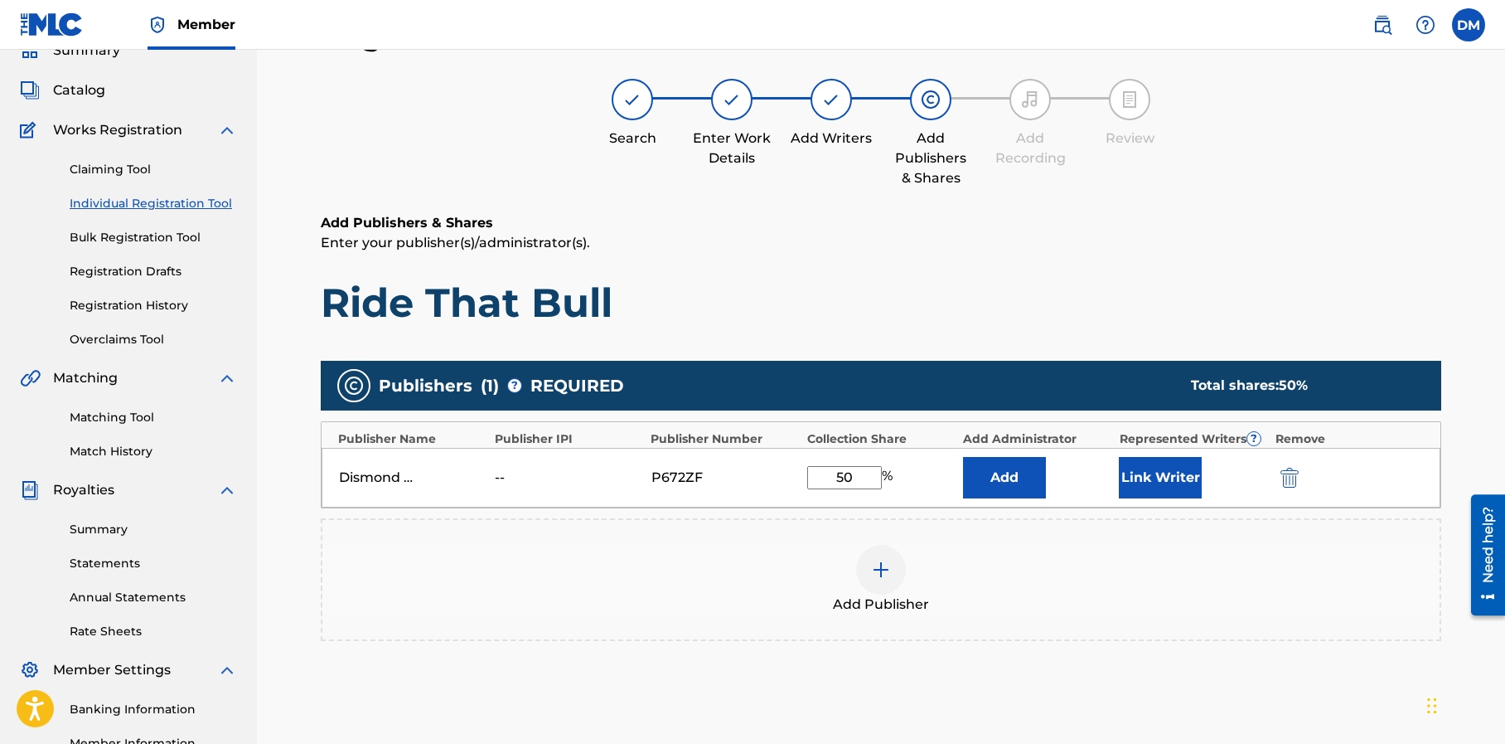
type input "50"
click at [1034, 564] on div "Add Publisher" at bounding box center [880, 580] width 1117 height 70
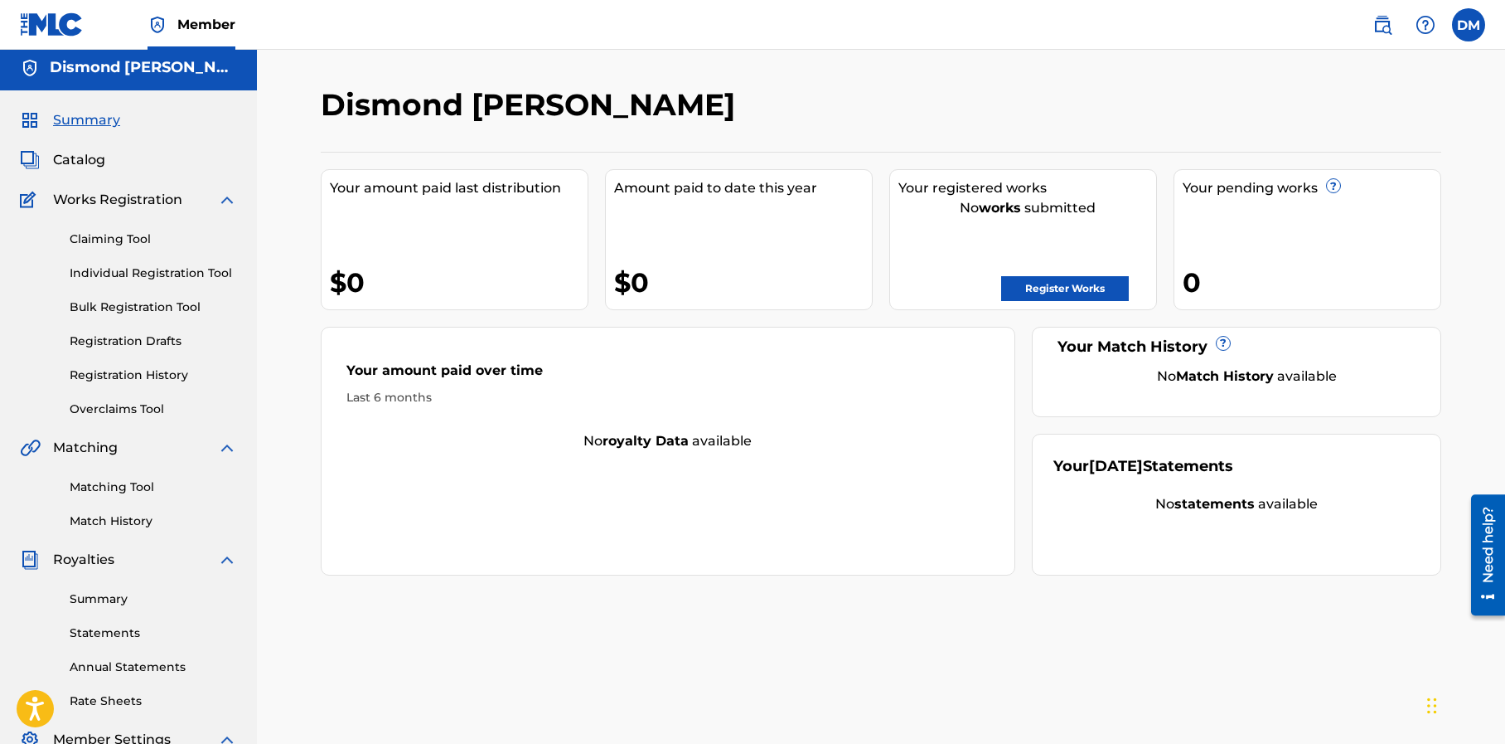
scroll to position [7, 0]
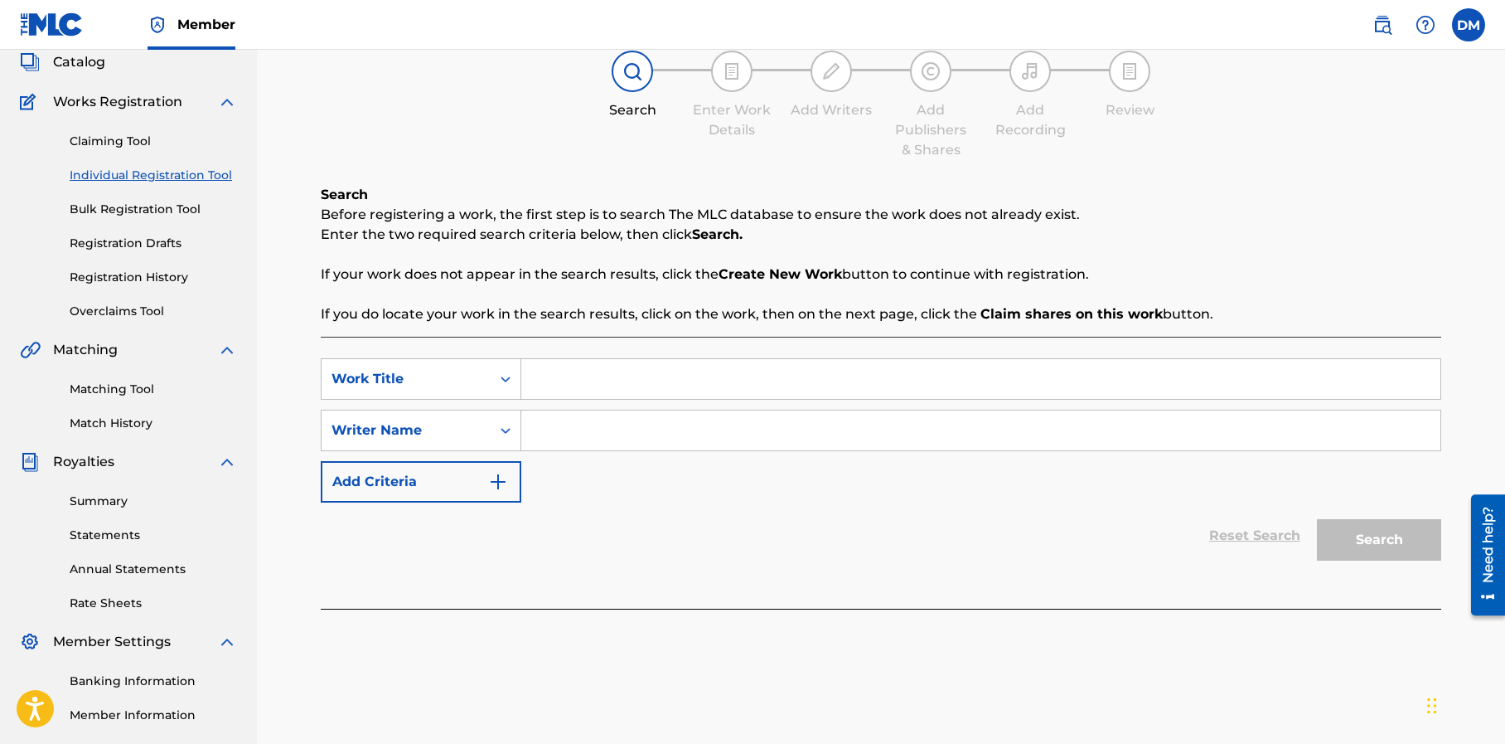
scroll to position [59, 0]
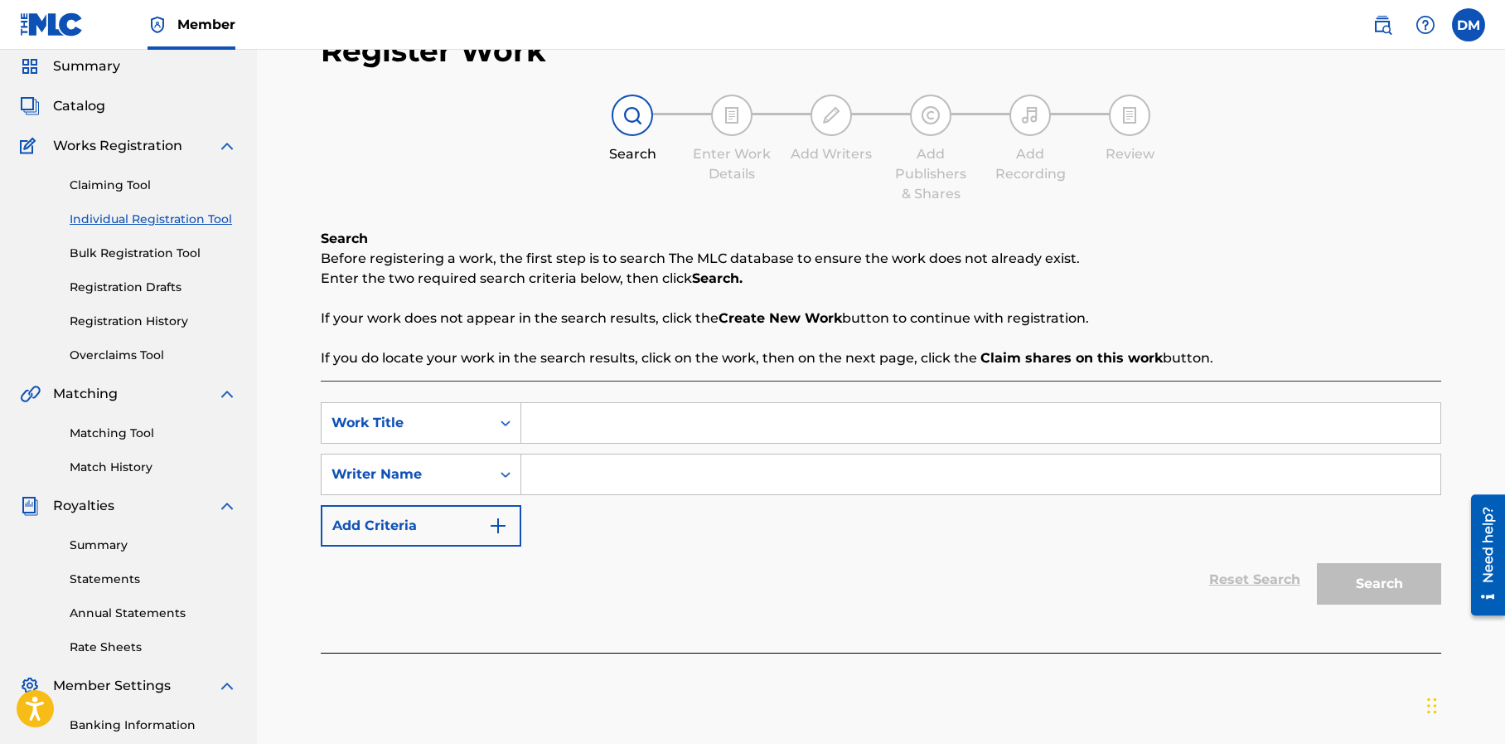
click at [573, 421] on input "Search Form" at bounding box center [980, 423] width 919 height 40
click at [543, 419] on input "Search Form" at bounding box center [980, 423] width 919 height 40
type input "w"
type input "r"
type input "Ride That Bull"
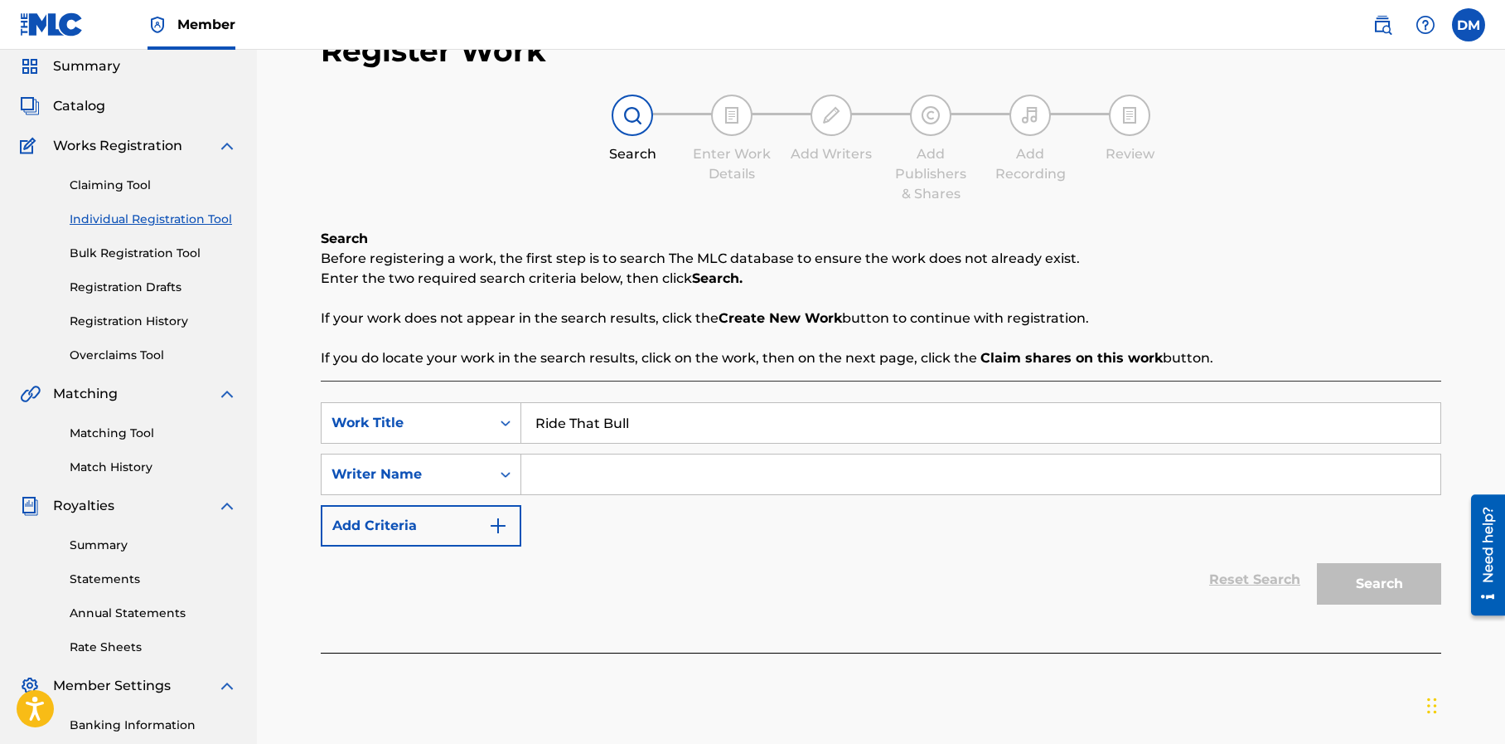
click at [569, 479] on input "Search Form" at bounding box center [980, 474] width 919 height 40
type input "Tha BackWoodz"
click at [1394, 585] on button "Search" at bounding box center [1379, 583] width 124 height 41
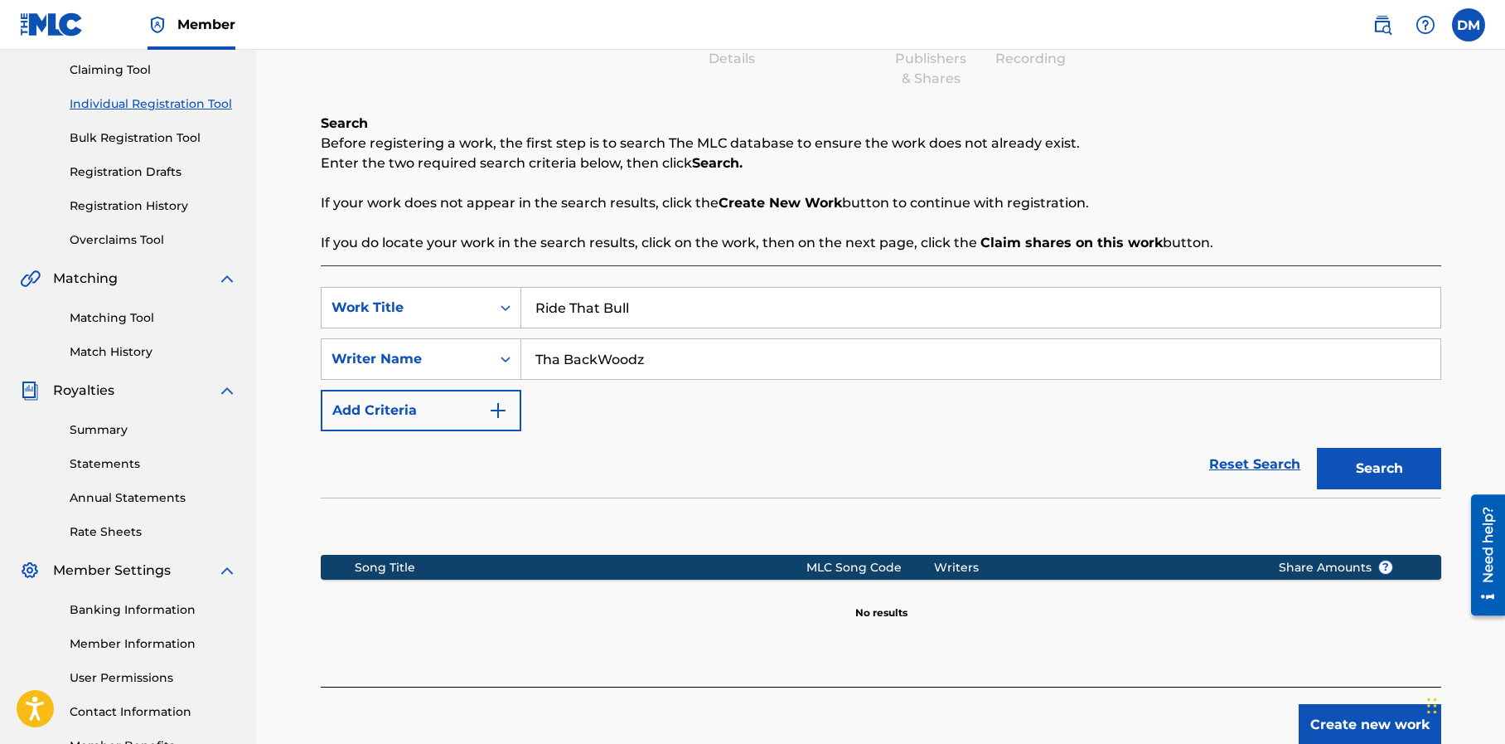
scroll to position [284, 0]
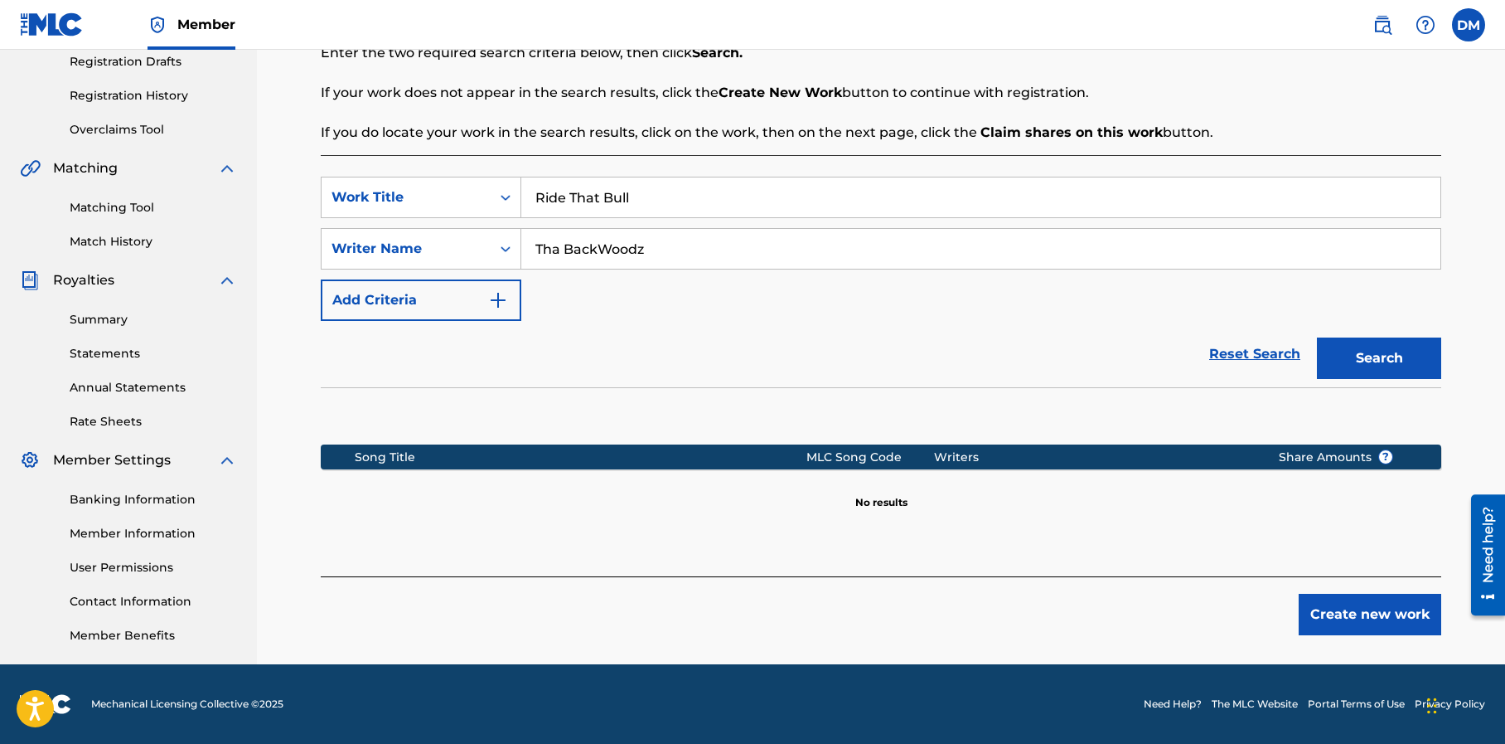
click at [1327, 607] on button "Create new work" at bounding box center [1370, 613] width 143 height 41
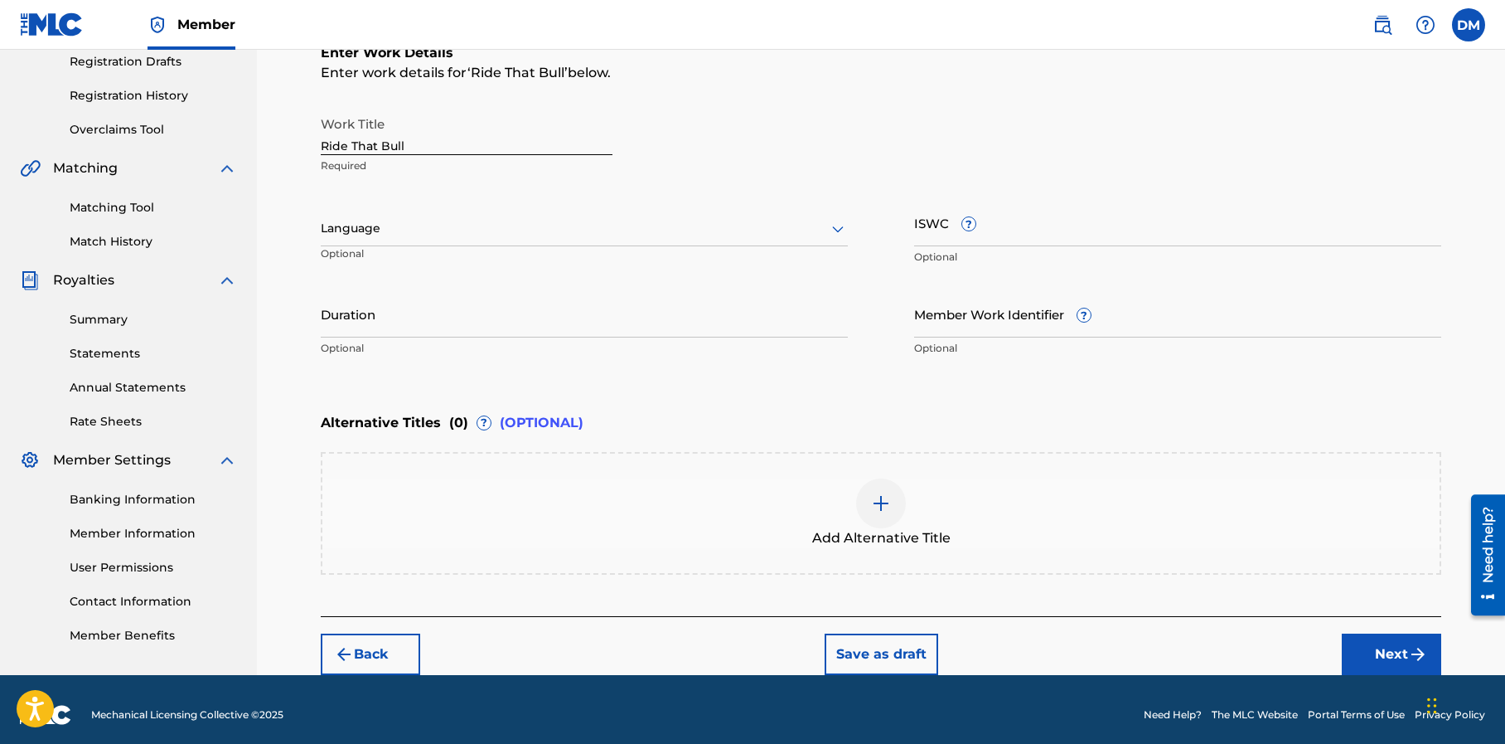
scroll to position [295, 0]
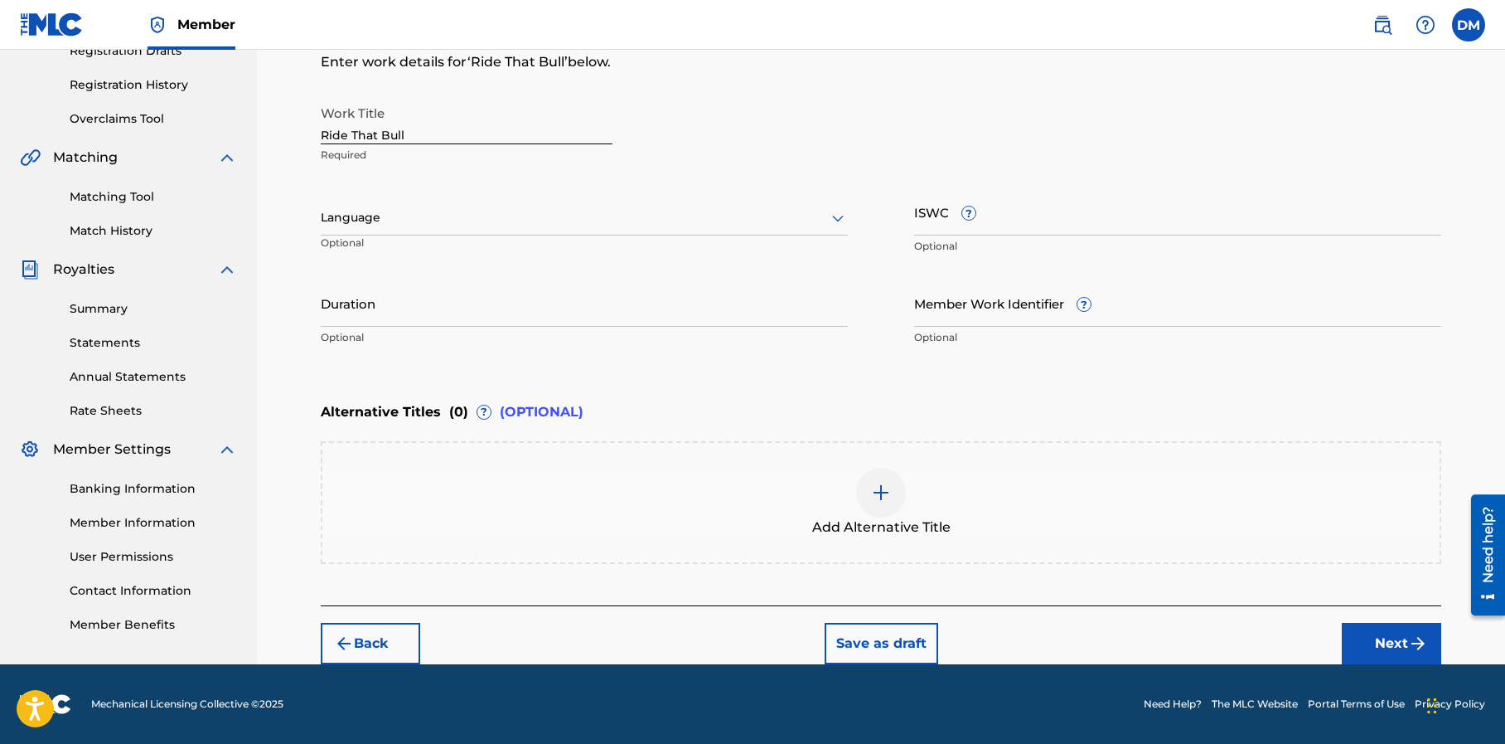
click at [1398, 639] on button "Next" at bounding box center [1391, 642] width 99 height 41
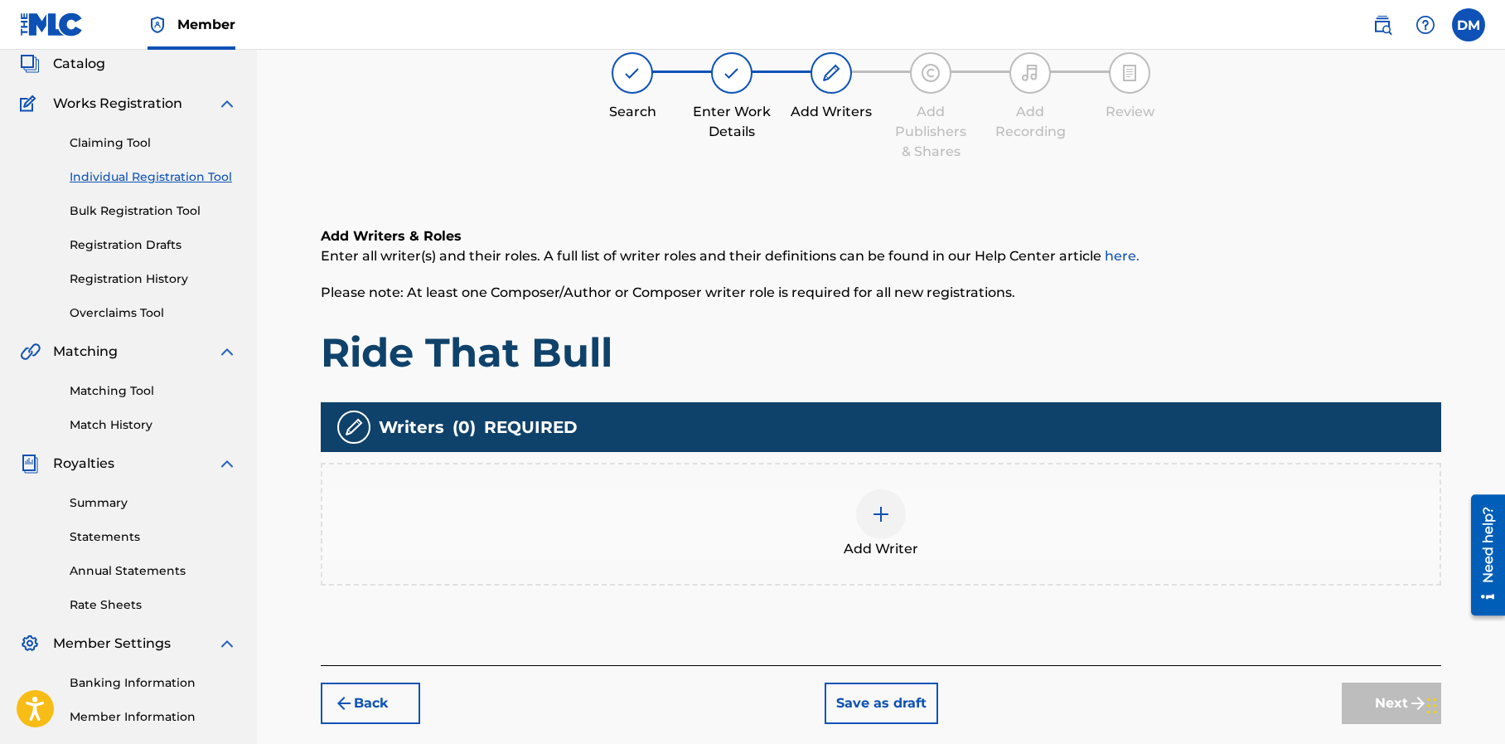
scroll to position [75, 0]
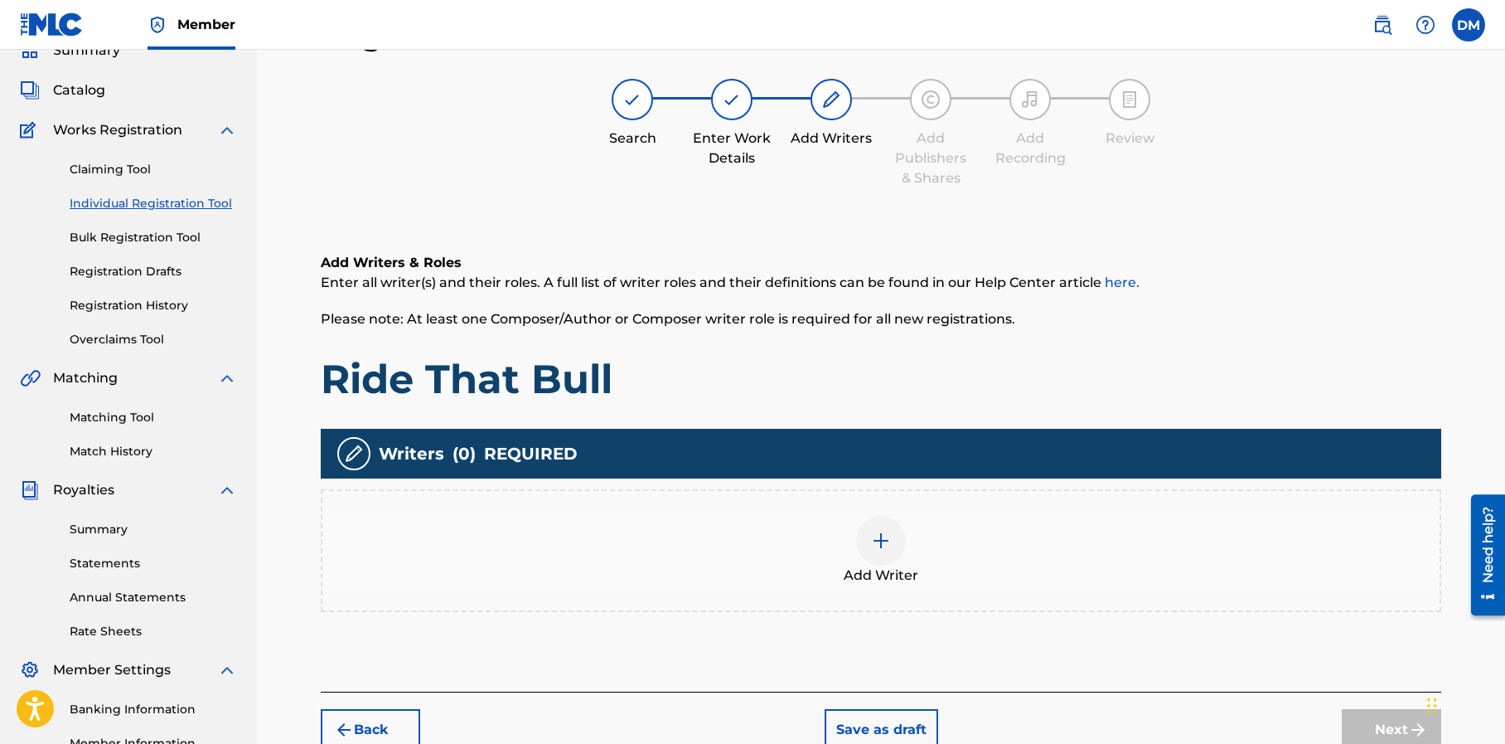
click at [883, 536] on img at bounding box center [881, 540] width 20 height 20
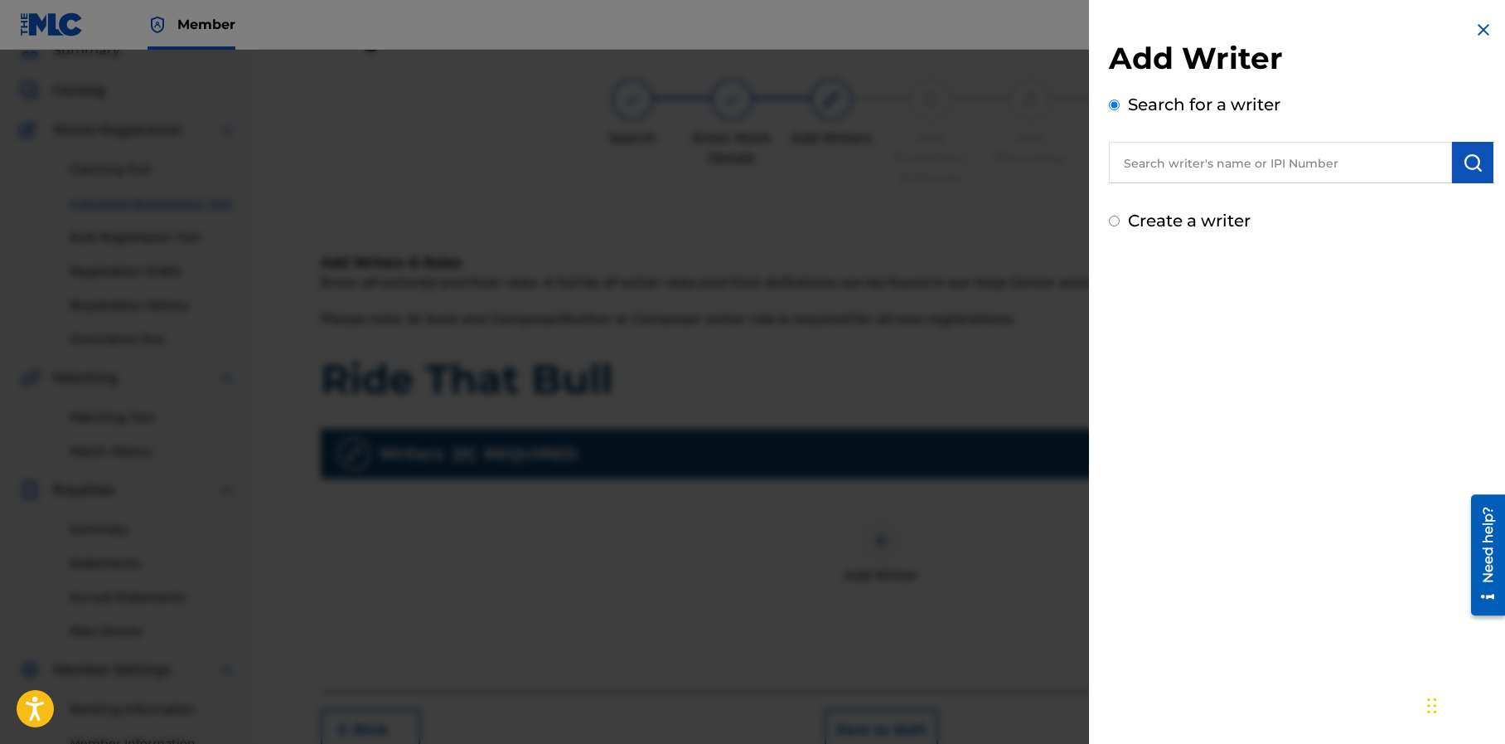
click at [1196, 165] on input "text" at bounding box center [1280, 162] width 343 height 41
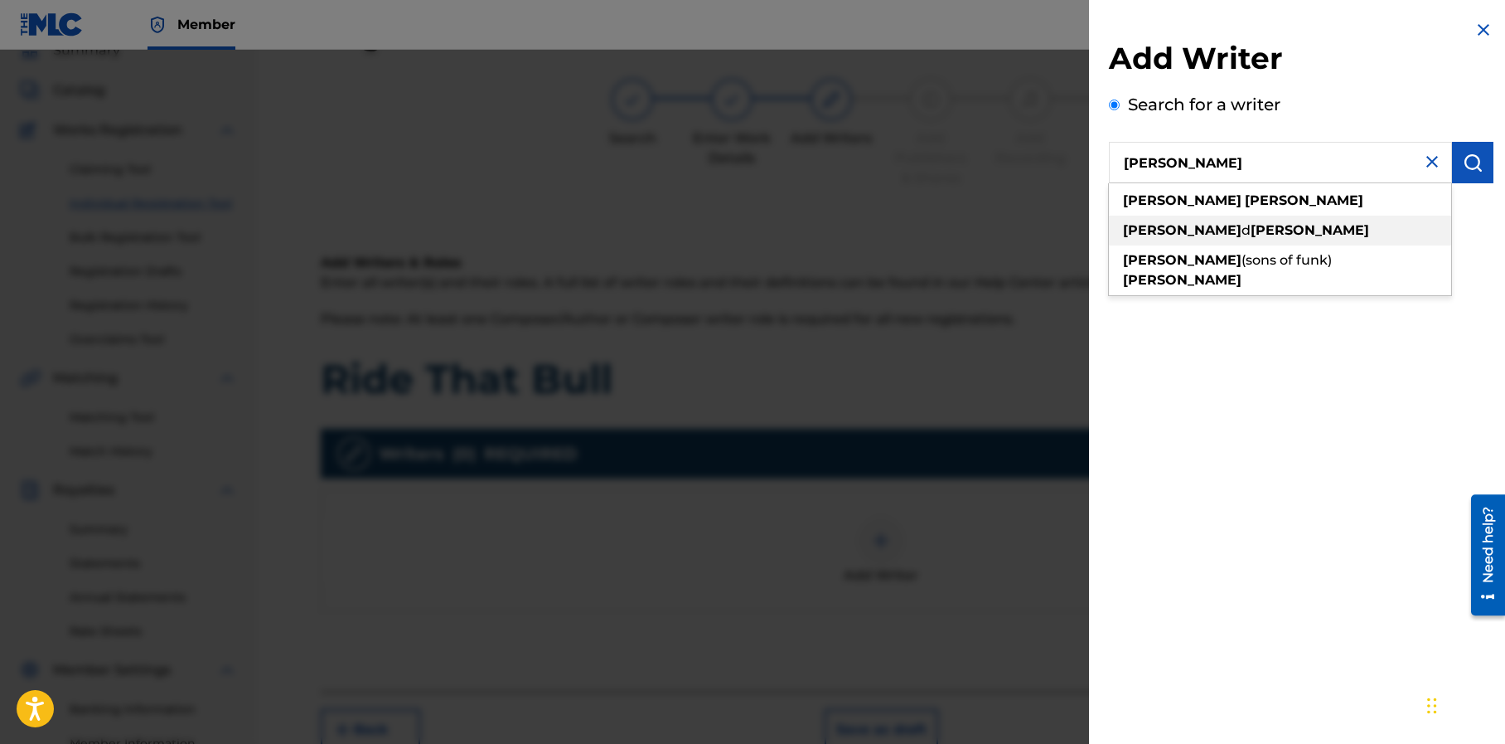
click at [1242, 231] on span "d" at bounding box center [1246, 230] width 9 height 16
type input "desmond d mapp"
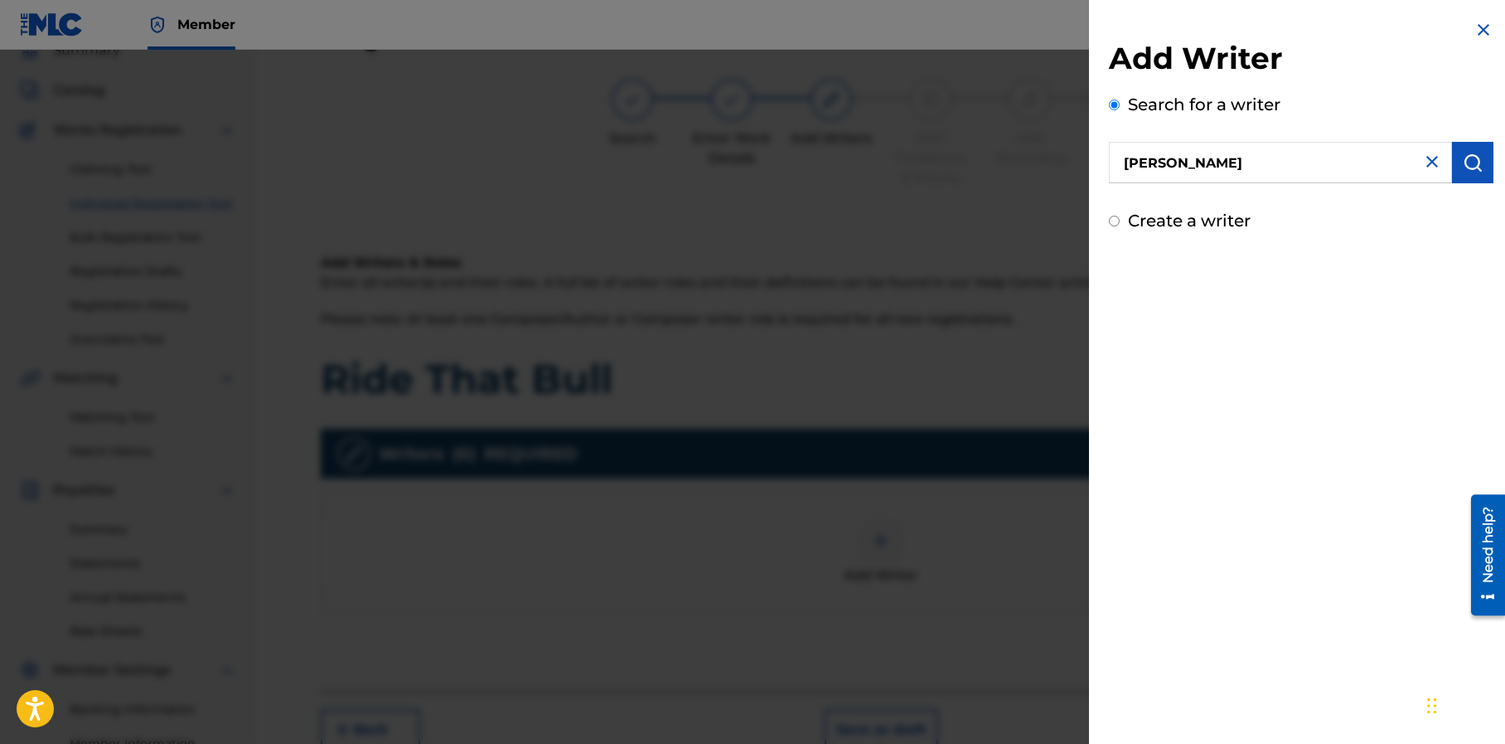
click at [1475, 167] on img "submit" at bounding box center [1473, 163] width 20 height 20
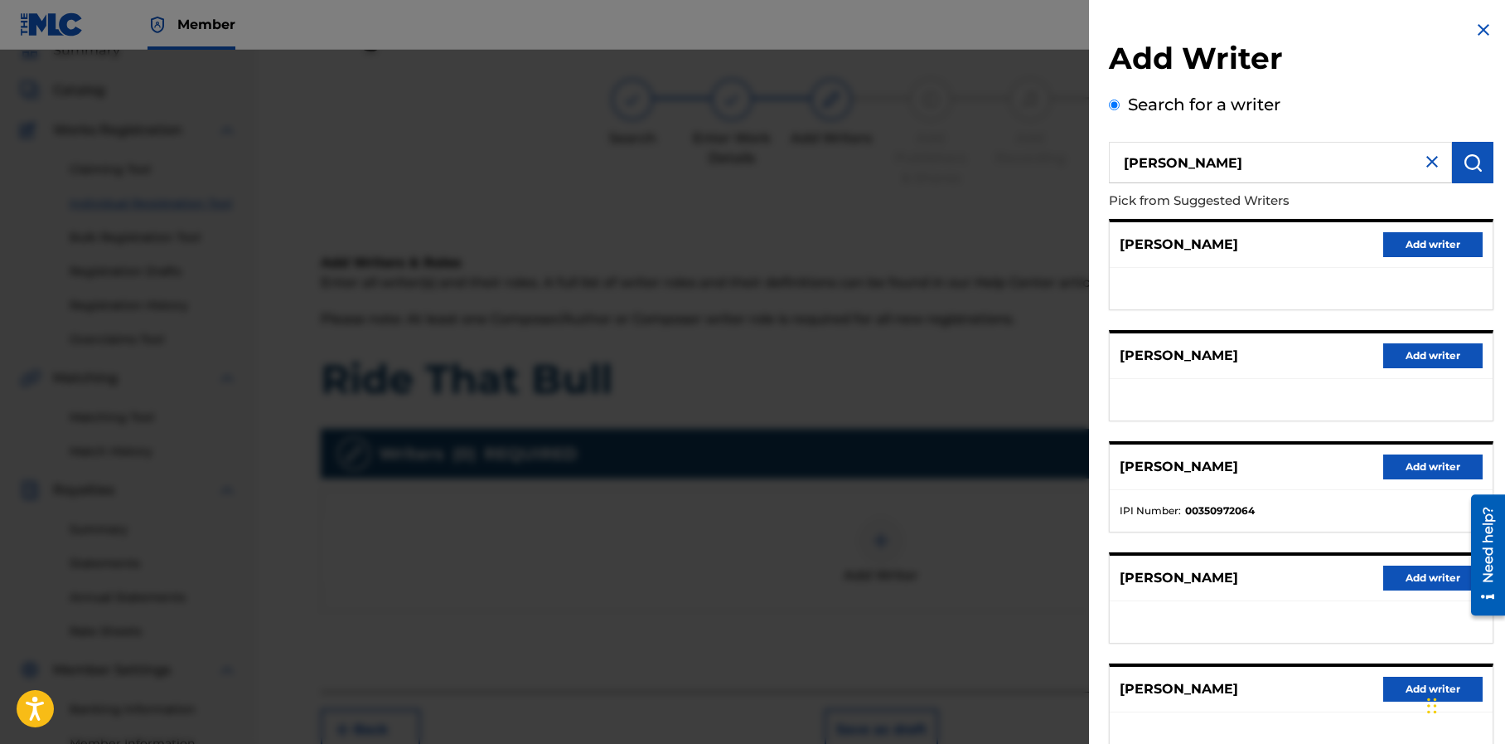
click at [1407, 463] on button "Add writer" at bounding box center [1432, 466] width 99 height 25
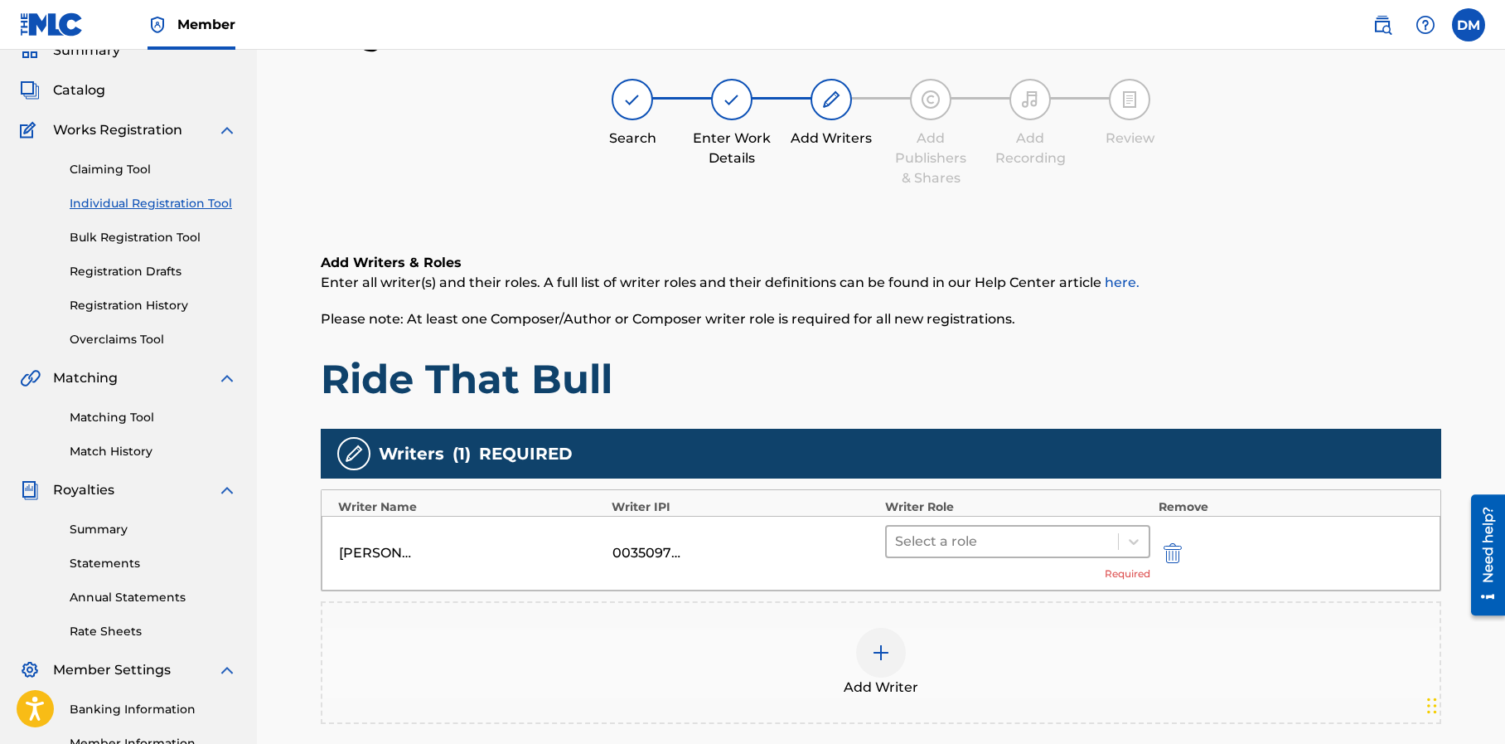
click at [1029, 540] on div at bounding box center [1002, 541] width 215 height 23
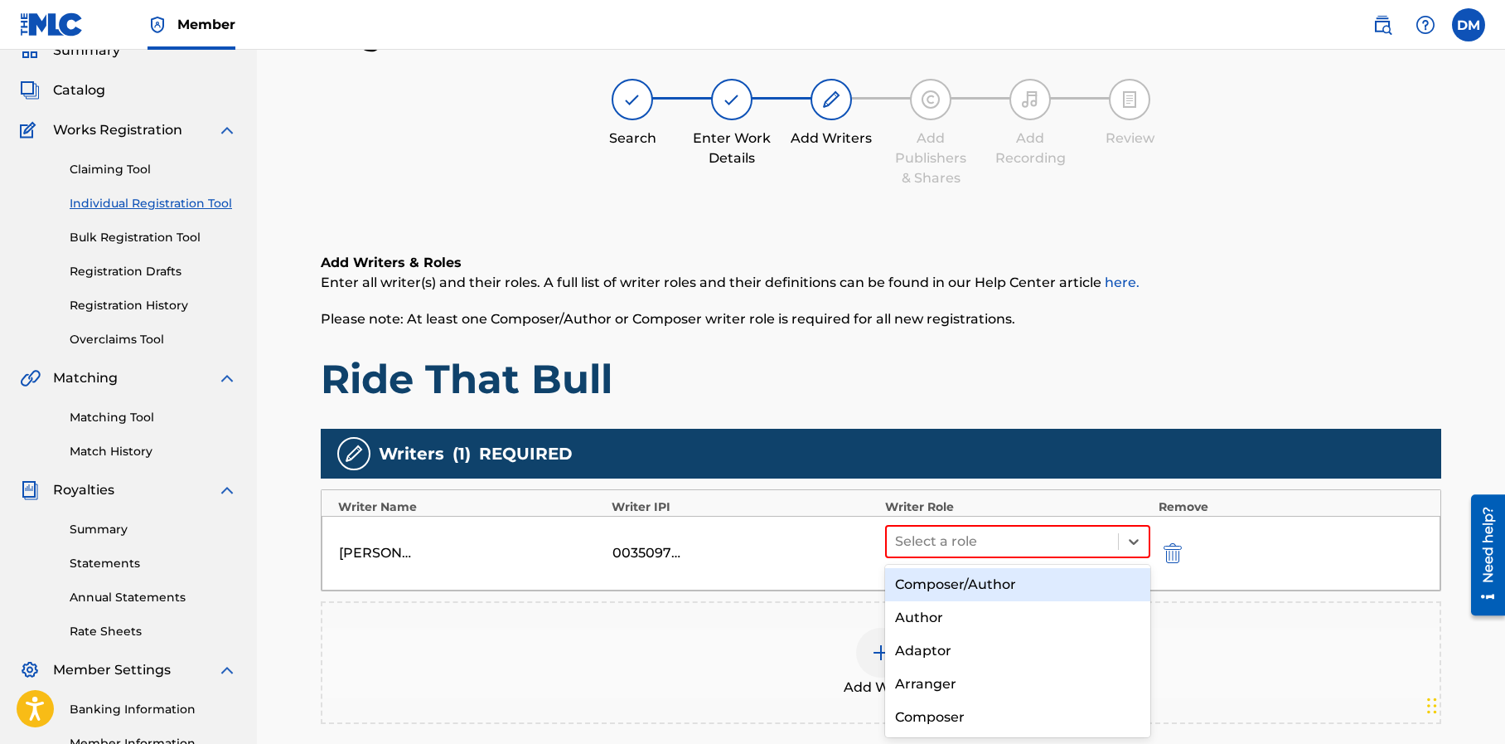
click at [991, 583] on div "Composer/Author" at bounding box center [1017, 584] width 265 height 33
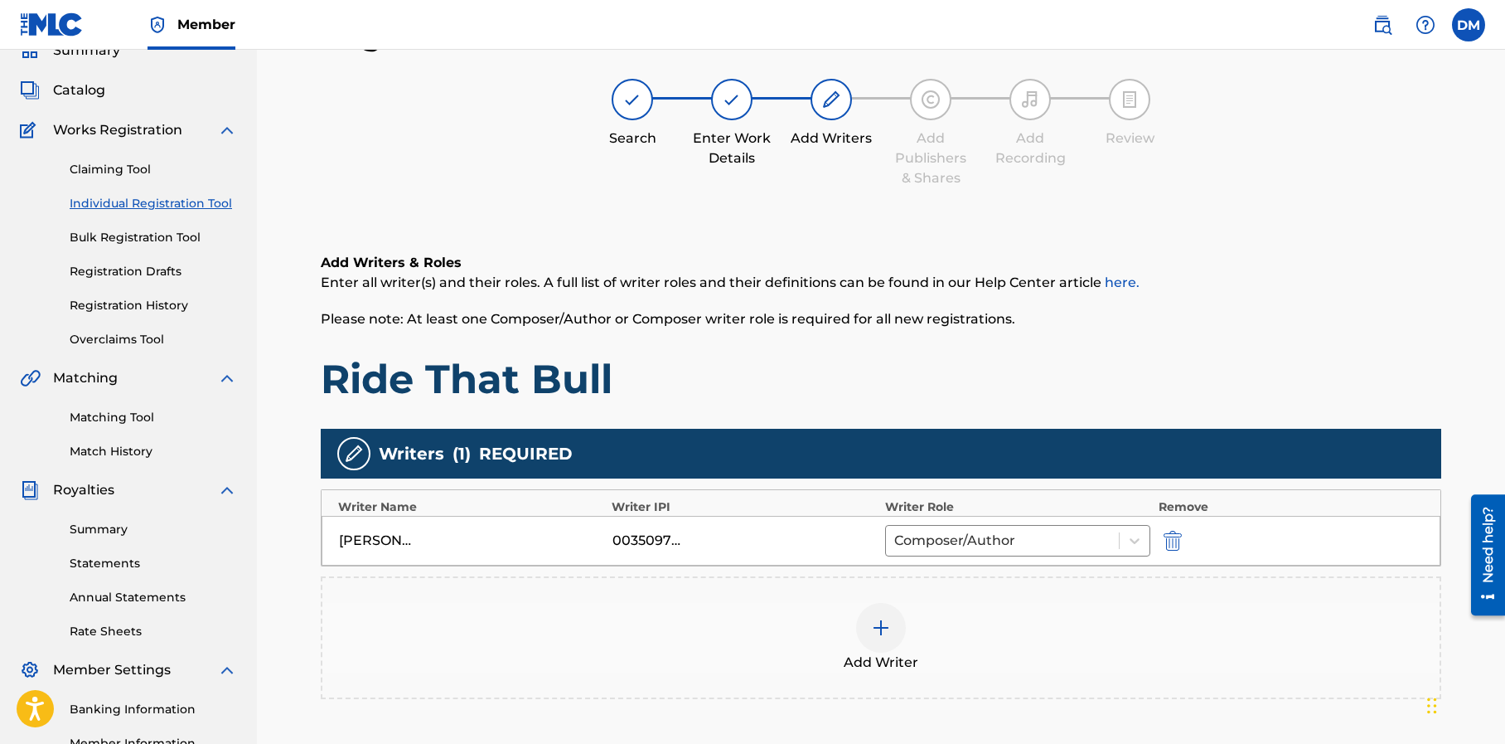
click at [874, 624] on img at bounding box center [881, 628] width 20 height 20
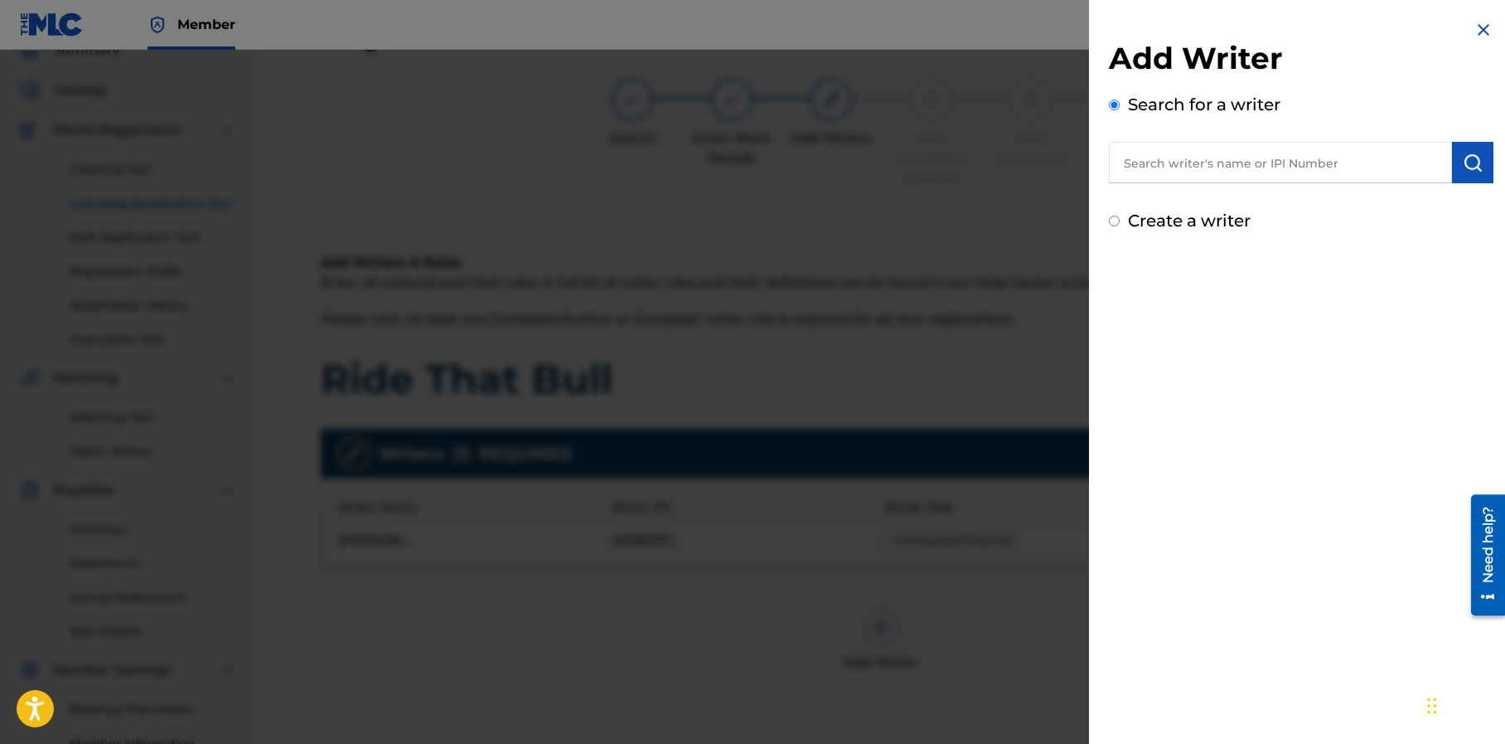
click at [1253, 168] on input "text" at bounding box center [1280, 162] width 343 height 41
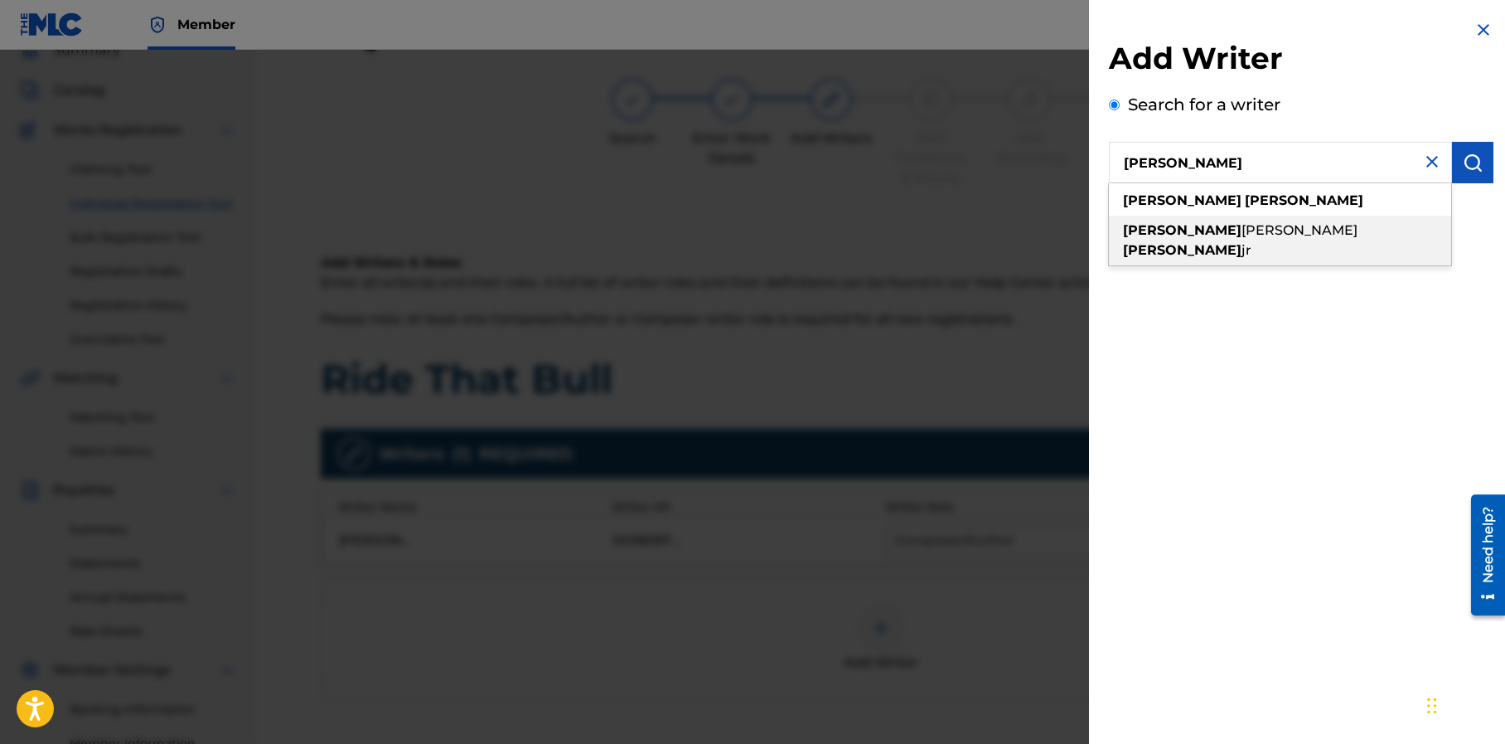
click at [1229, 242] on strong "sloan" at bounding box center [1182, 250] width 119 height 16
type input "jeffery lynn sloan jr"
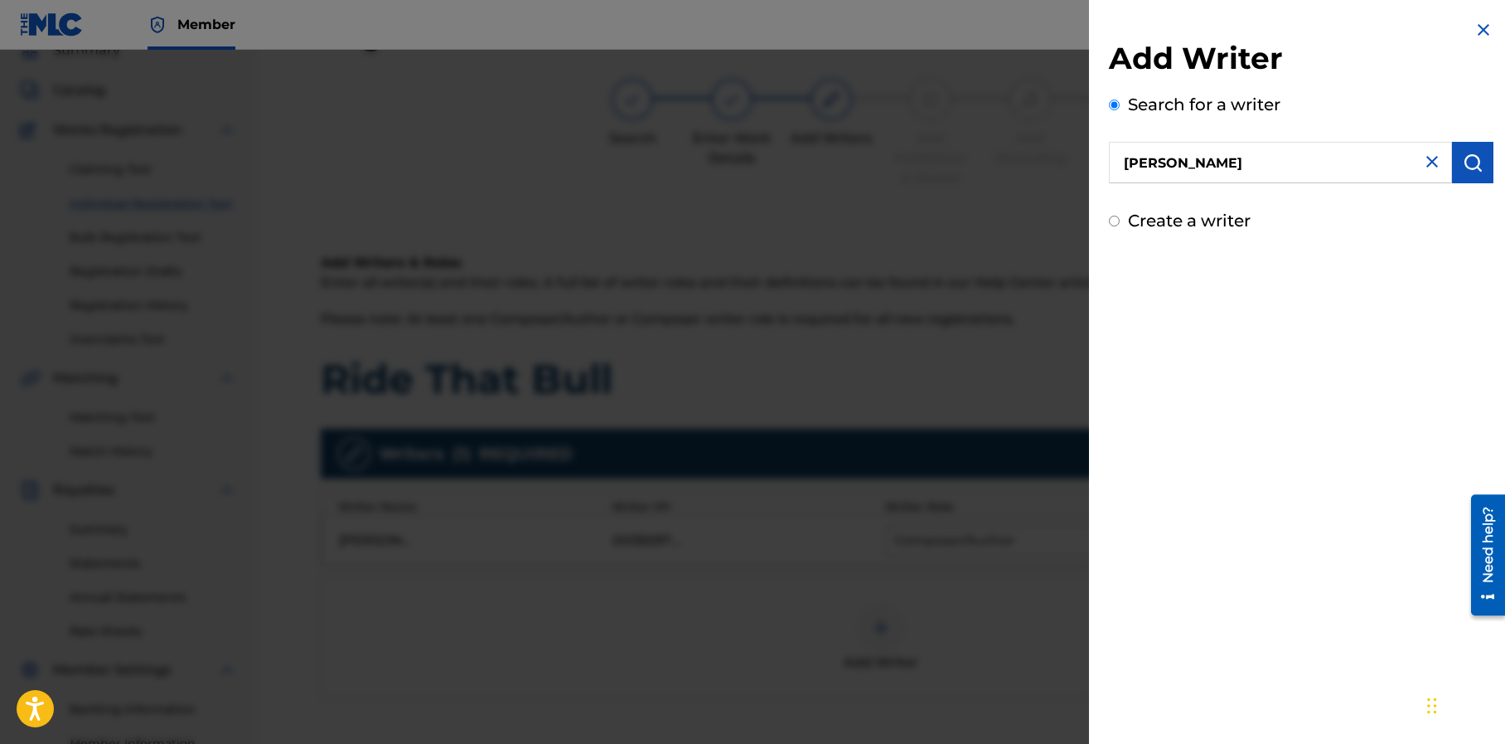
click at [1470, 157] on img "submit" at bounding box center [1473, 163] width 20 height 20
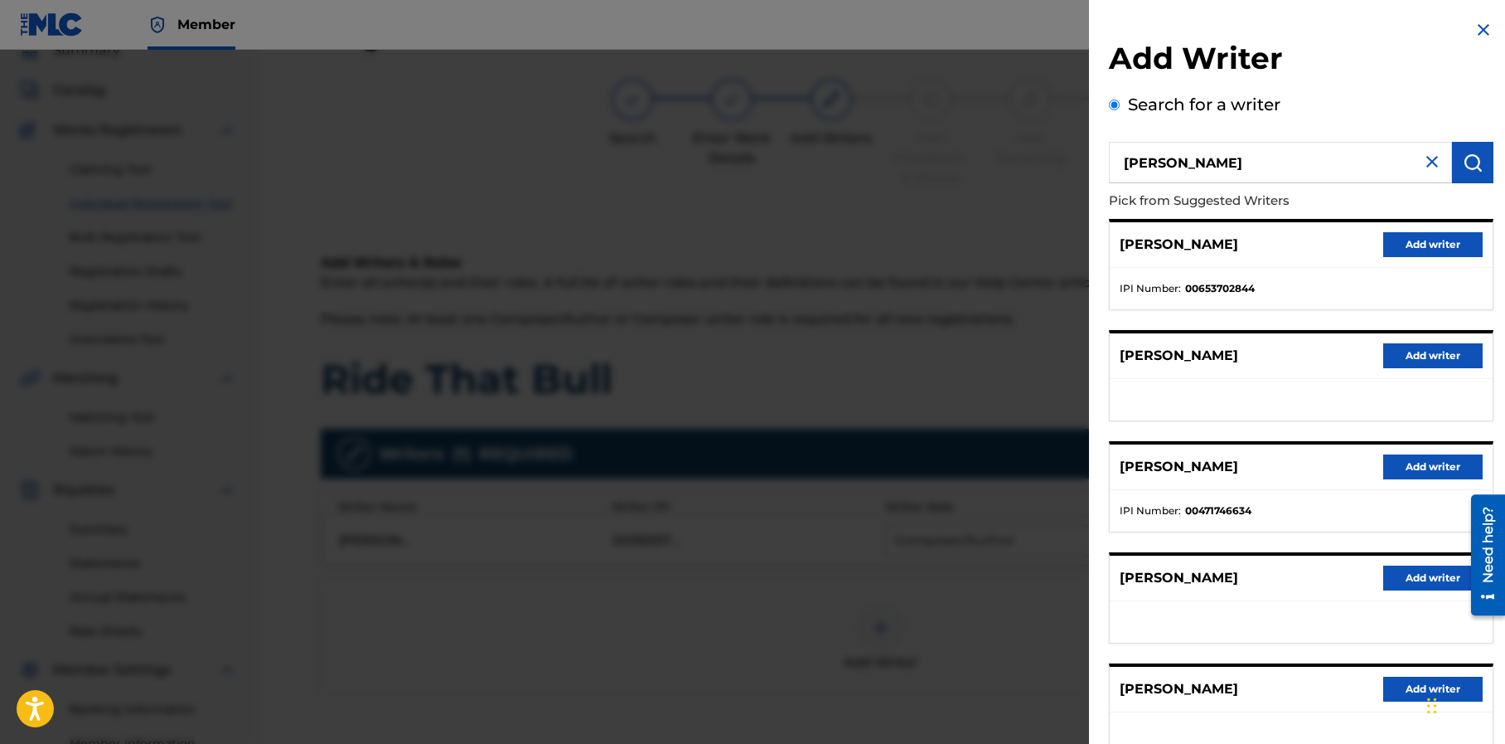
click at [1411, 244] on button "Add writer" at bounding box center [1432, 244] width 99 height 25
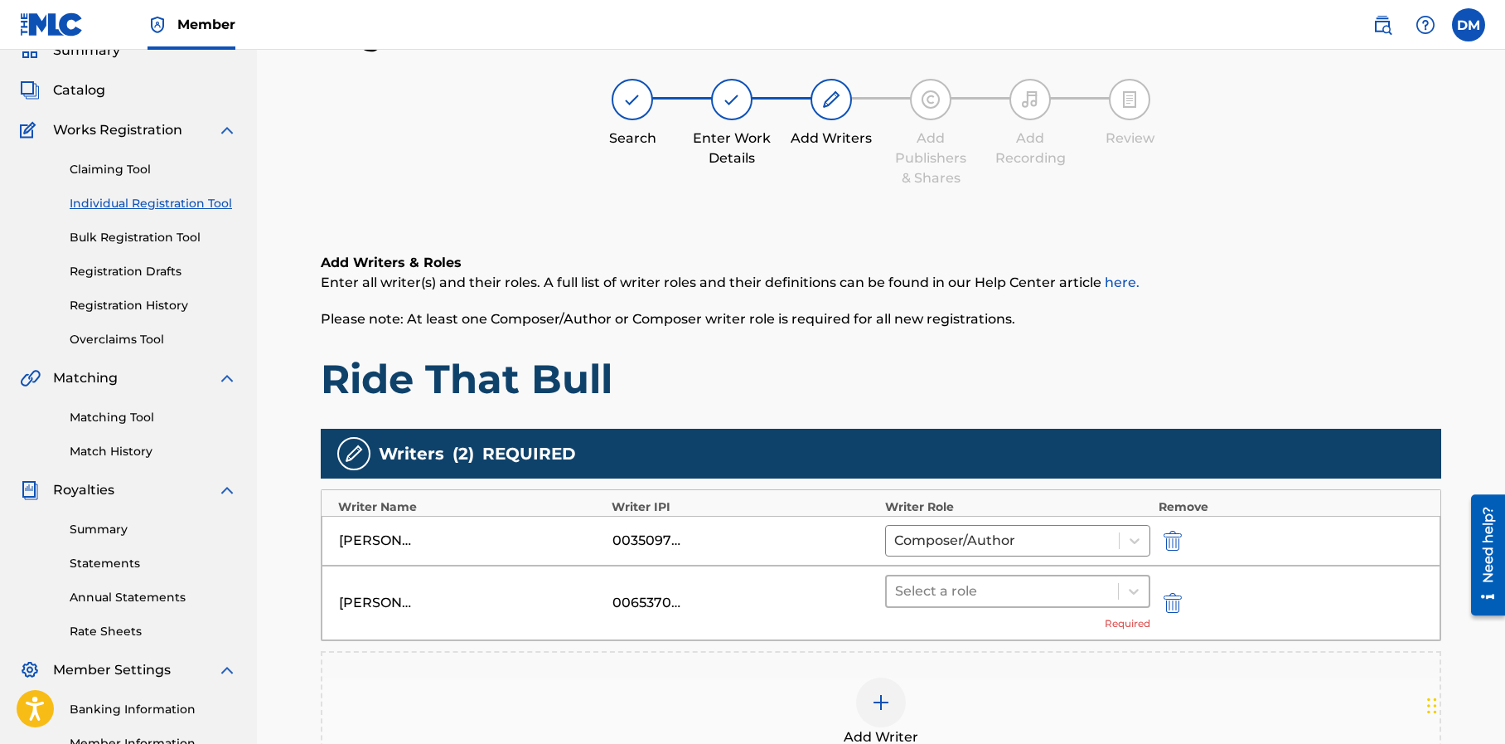
click at [1051, 589] on div at bounding box center [1002, 590] width 215 height 23
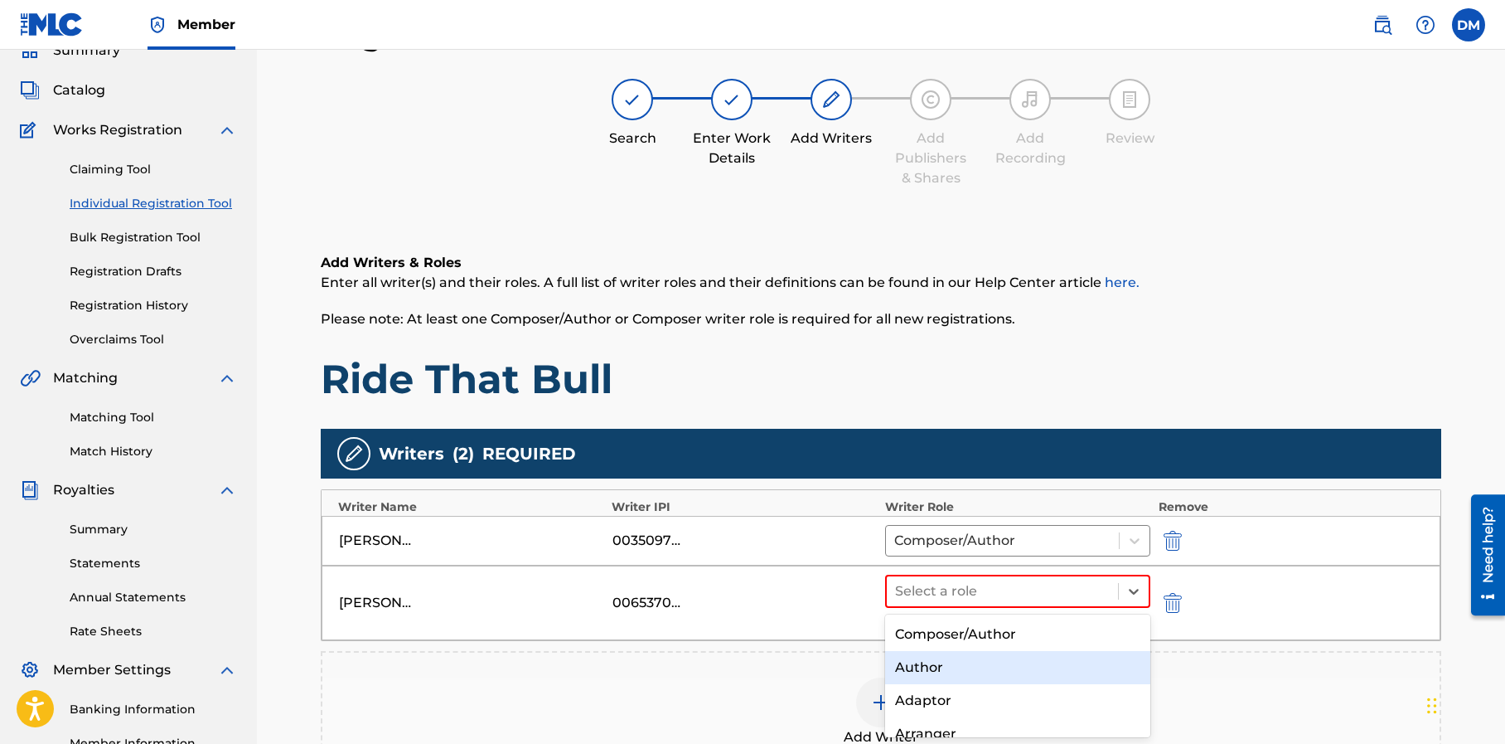
click at [1017, 656] on div "Author" at bounding box center [1017, 667] width 265 height 33
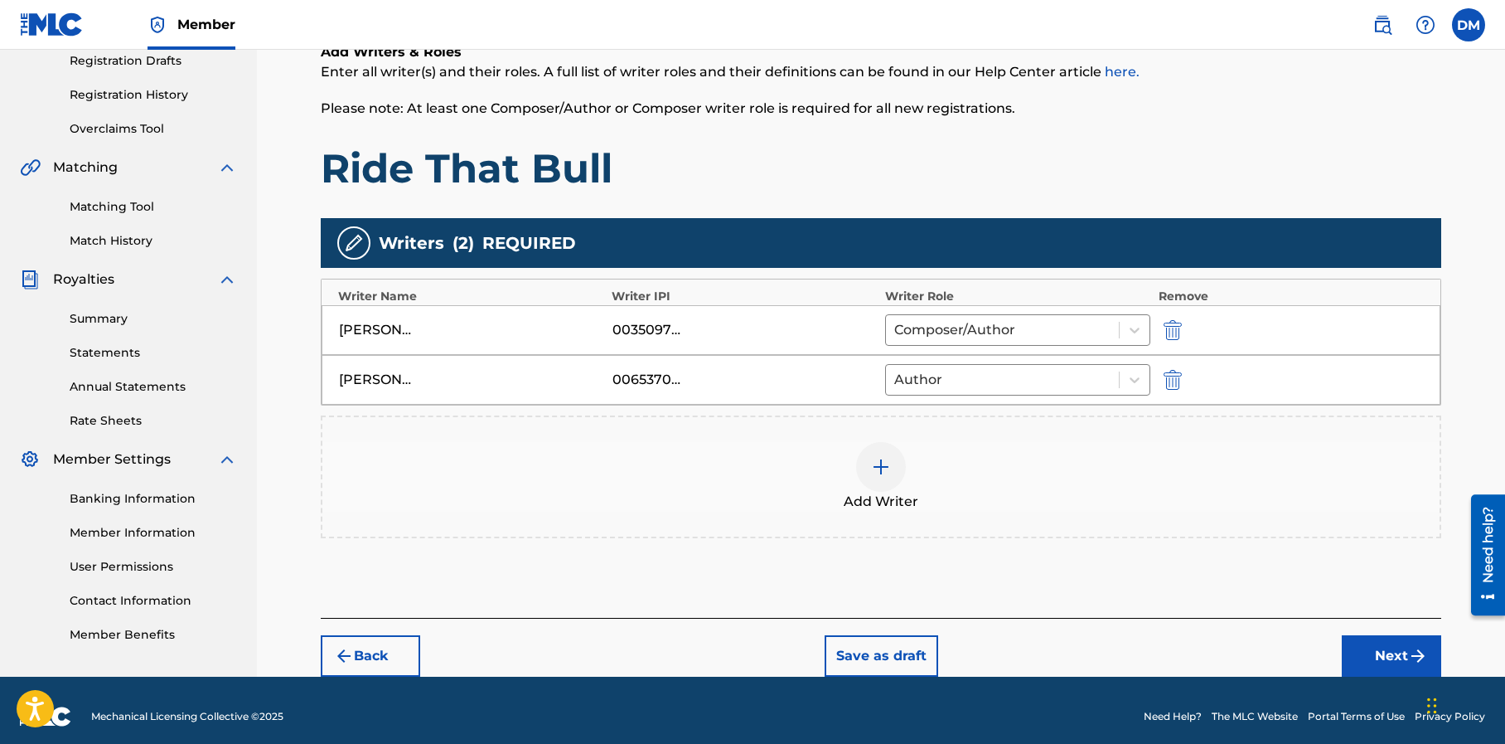
scroll to position [288, 0]
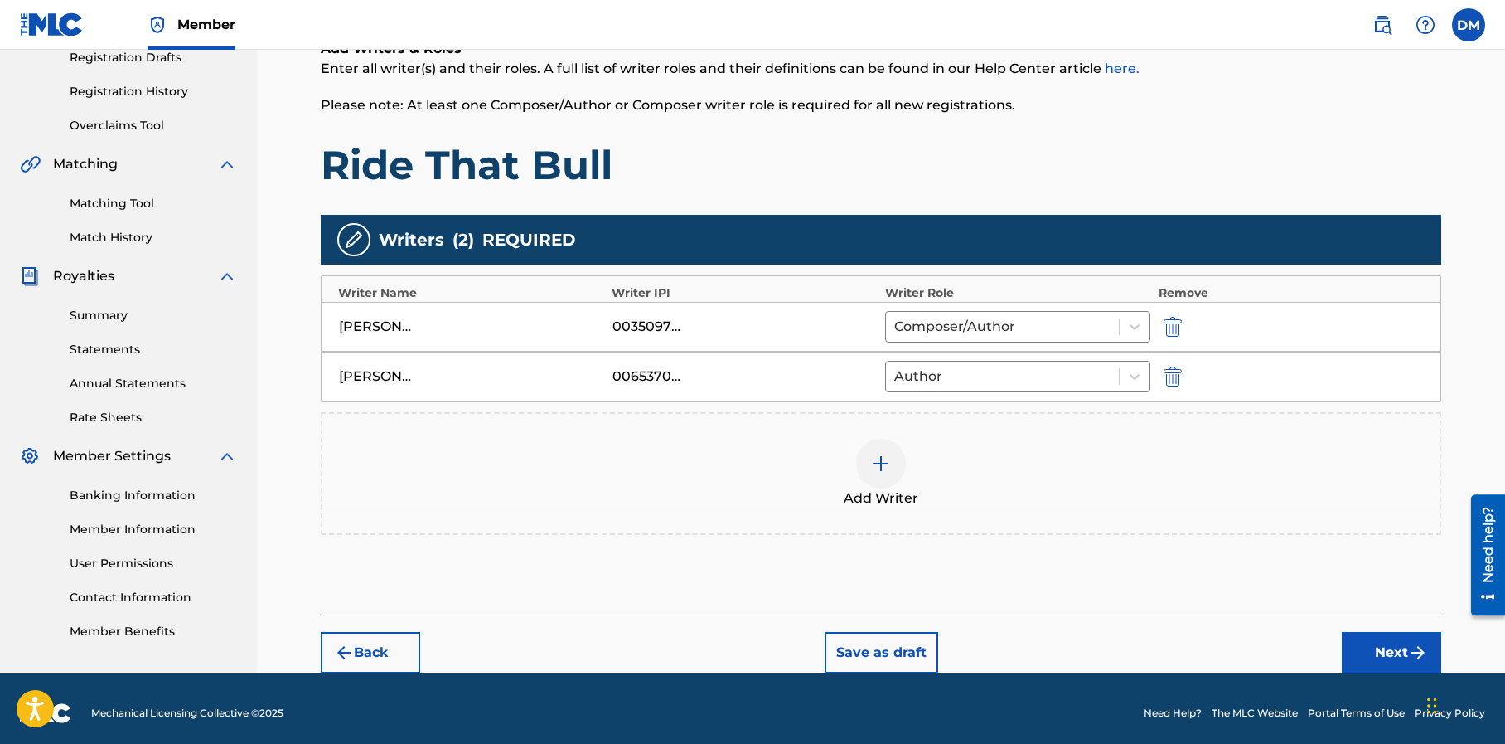
click at [1385, 646] on button "Next" at bounding box center [1391, 652] width 99 height 41
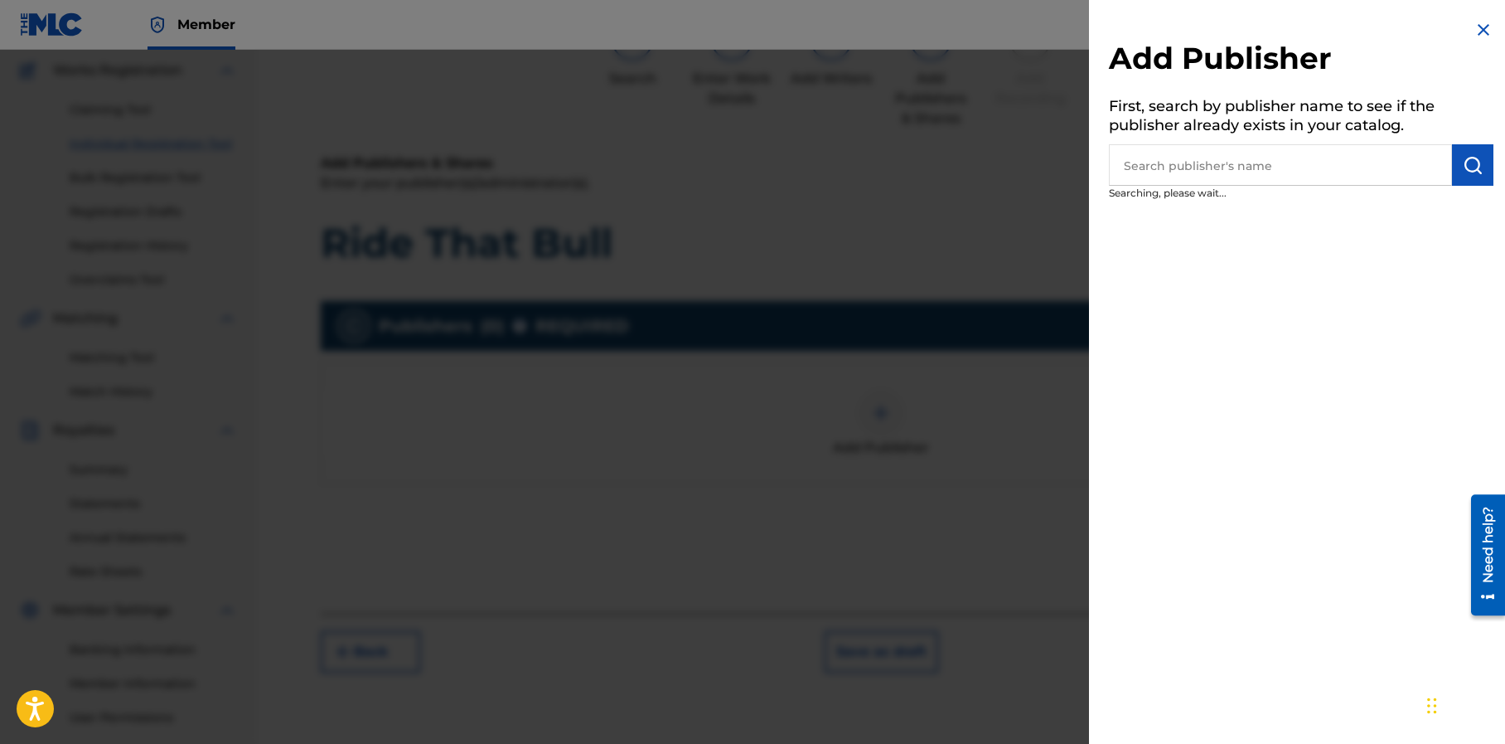
scroll to position [75, 0]
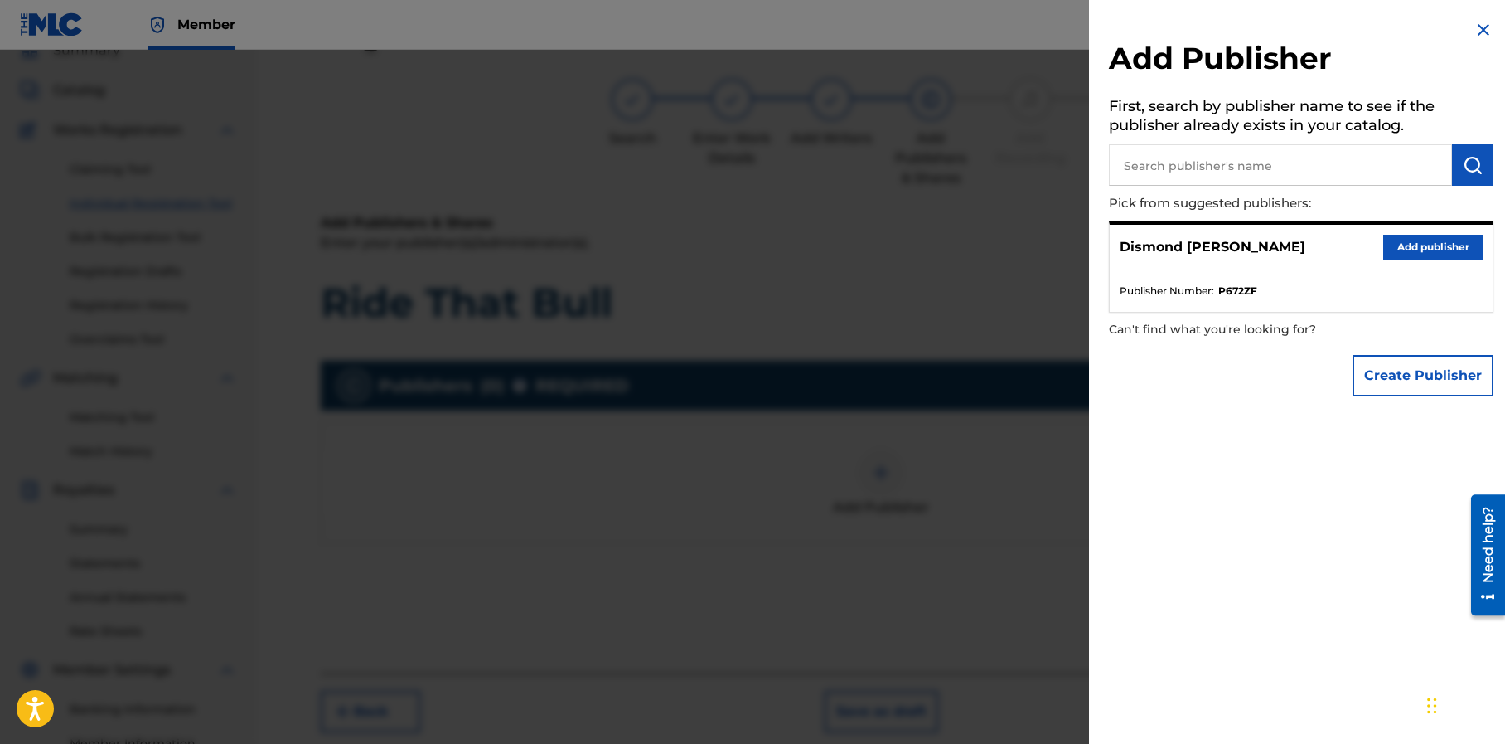
click at [1420, 249] on button "Add publisher" at bounding box center [1432, 247] width 99 height 25
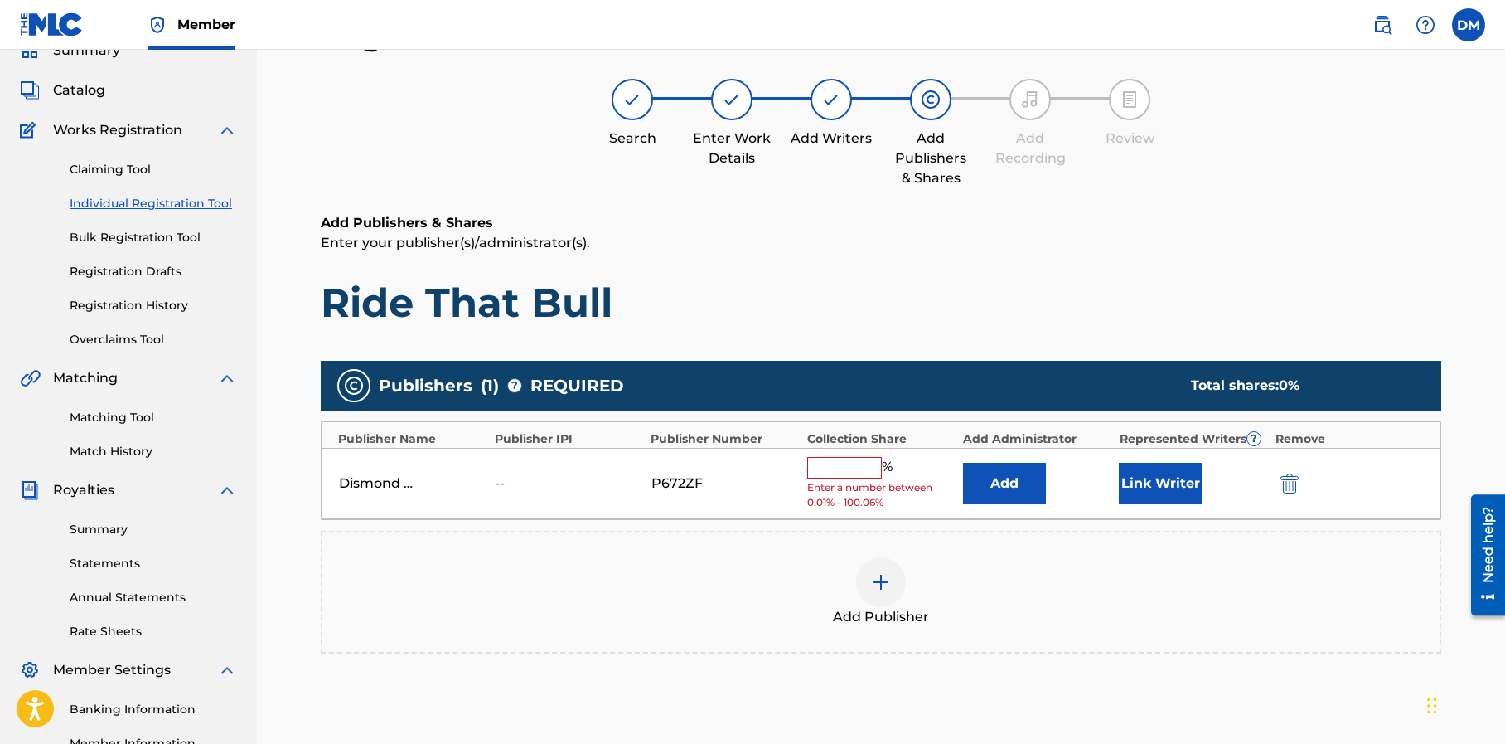
click at [851, 468] on input "text" at bounding box center [844, 468] width 75 height 22
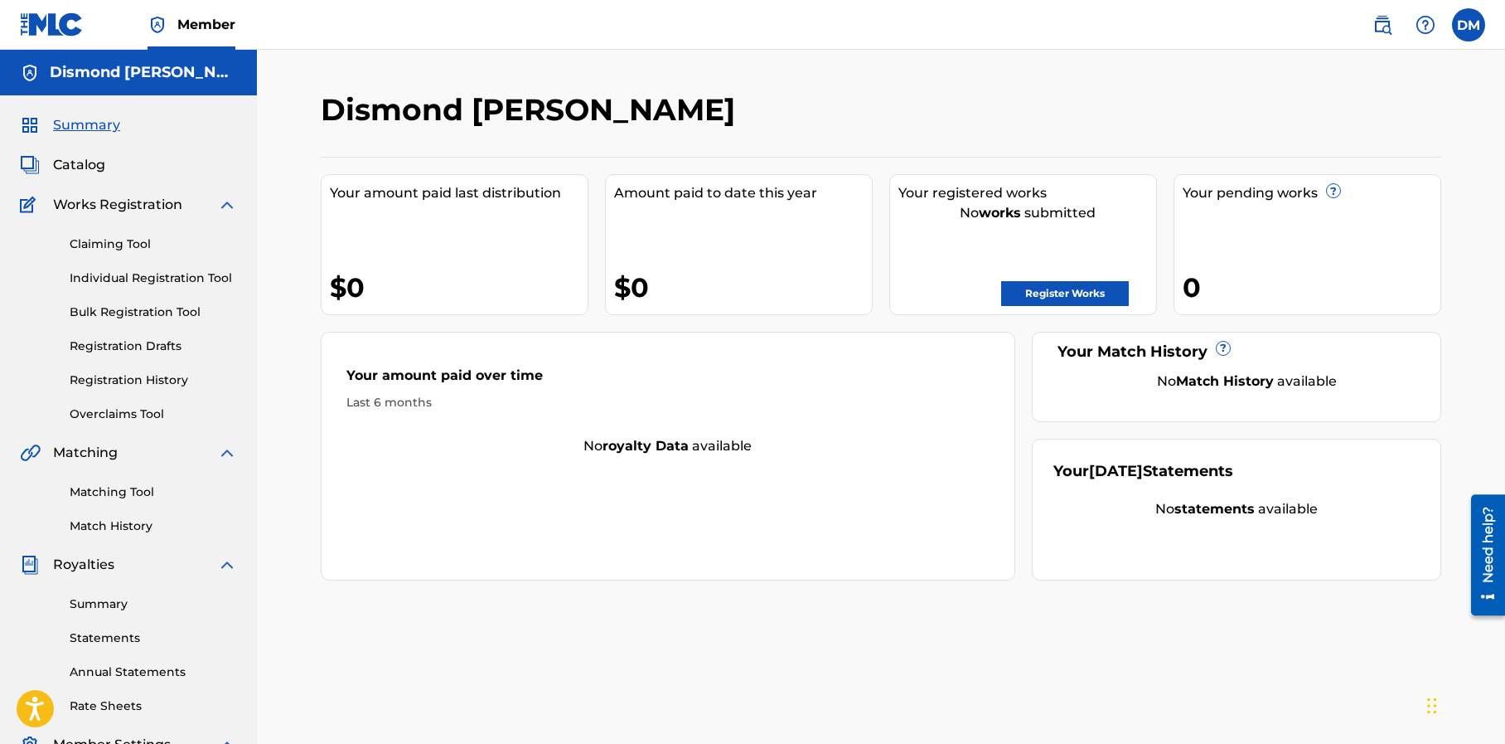
click at [1039, 291] on link "Register Works" at bounding box center [1065, 293] width 128 height 25
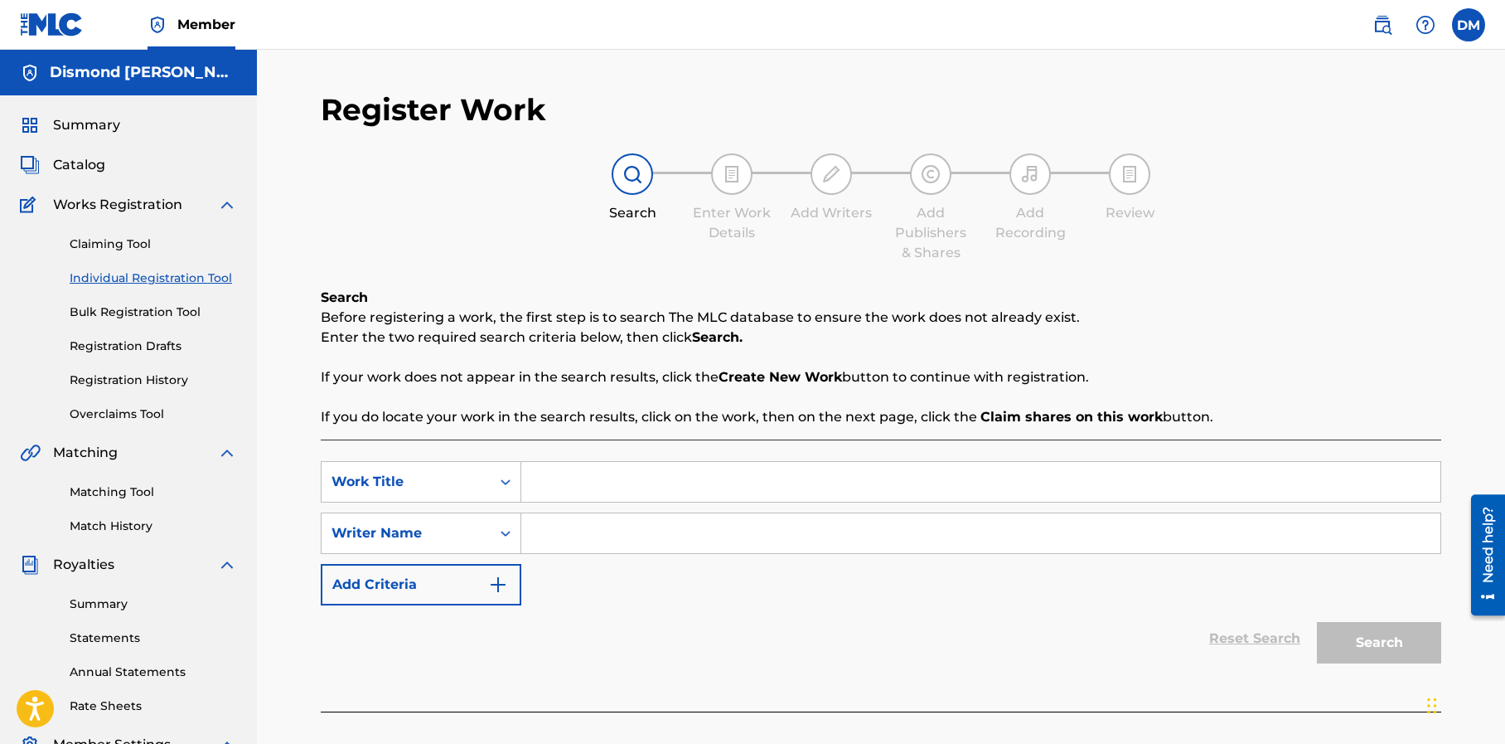
click at [587, 482] on input "Search Form" at bounding box center [980, 482] width 919 height 40
type input "Ride Tha Bull"
click at [582, 532] on input "Search Form" at bounding box center [980, 533] width 919 height 40
type input "Tha Backwoodz"
click at [1402, 649] on button "Search" at bounding box center [1379, 642] width 124 height 41
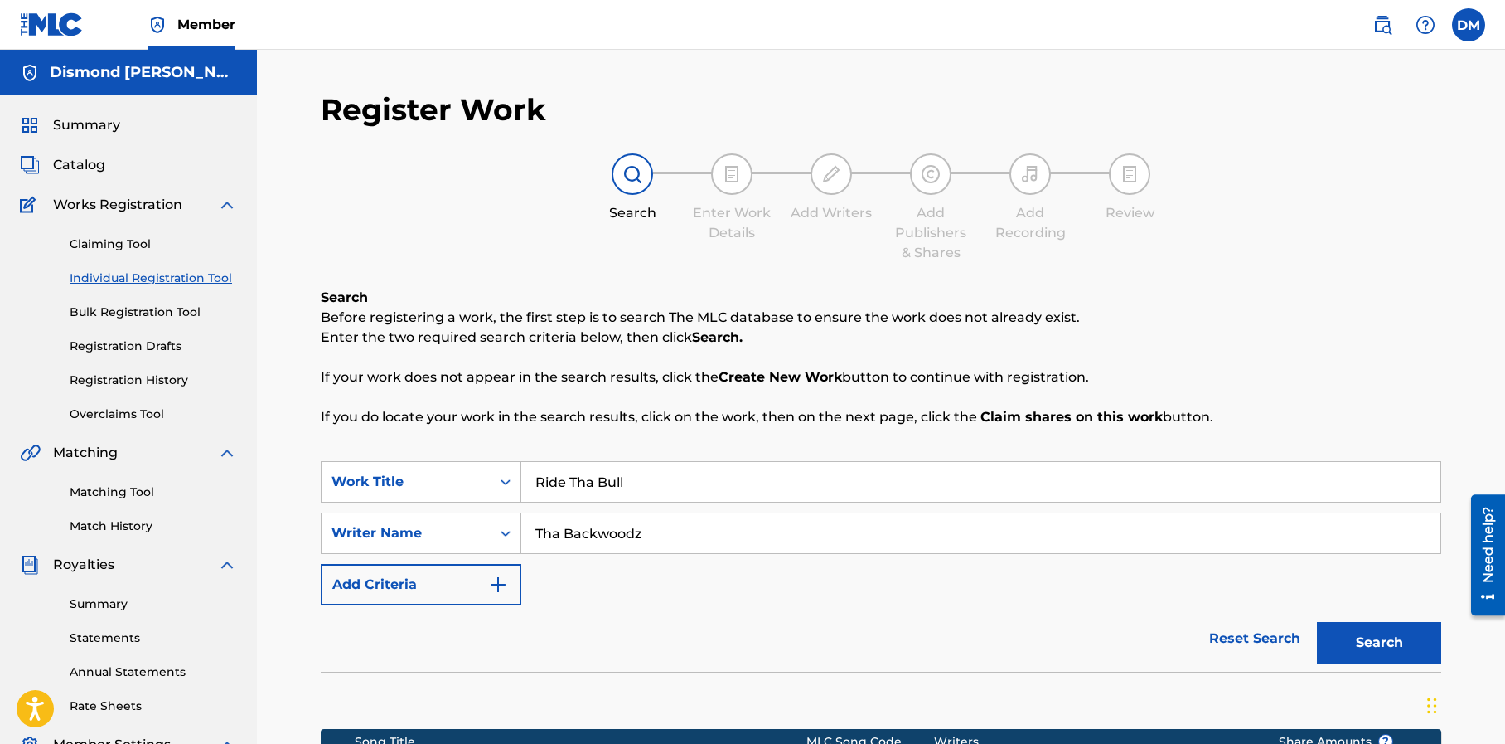
click at [593, 486] on input "Ride Tha Bull" at bounding box center [980, 482] width 919 height 40
type input "Ride That Bull"
click at [1354, 635] on button "Search" at bounding box center [1379, 642] width 124 height 41
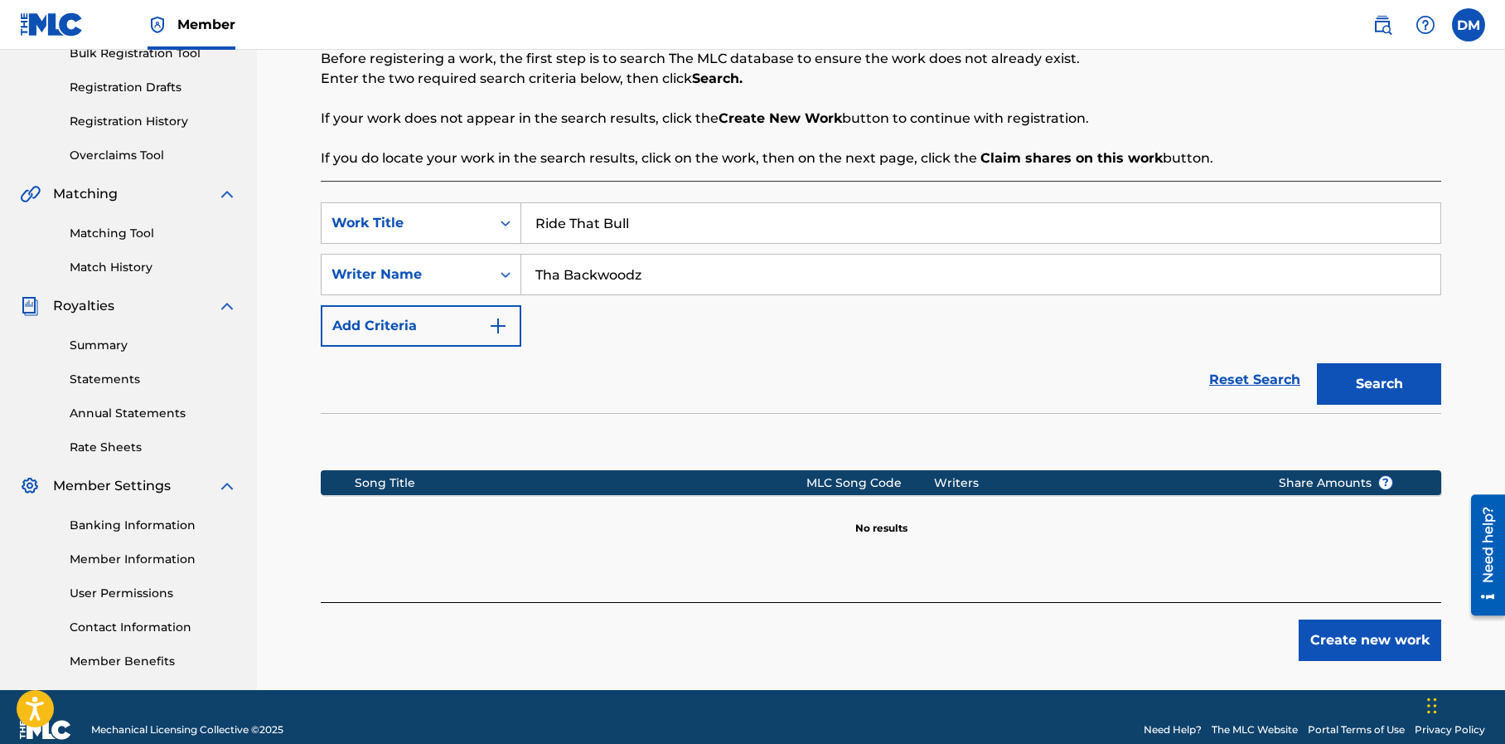
scroll to position [284, 0]
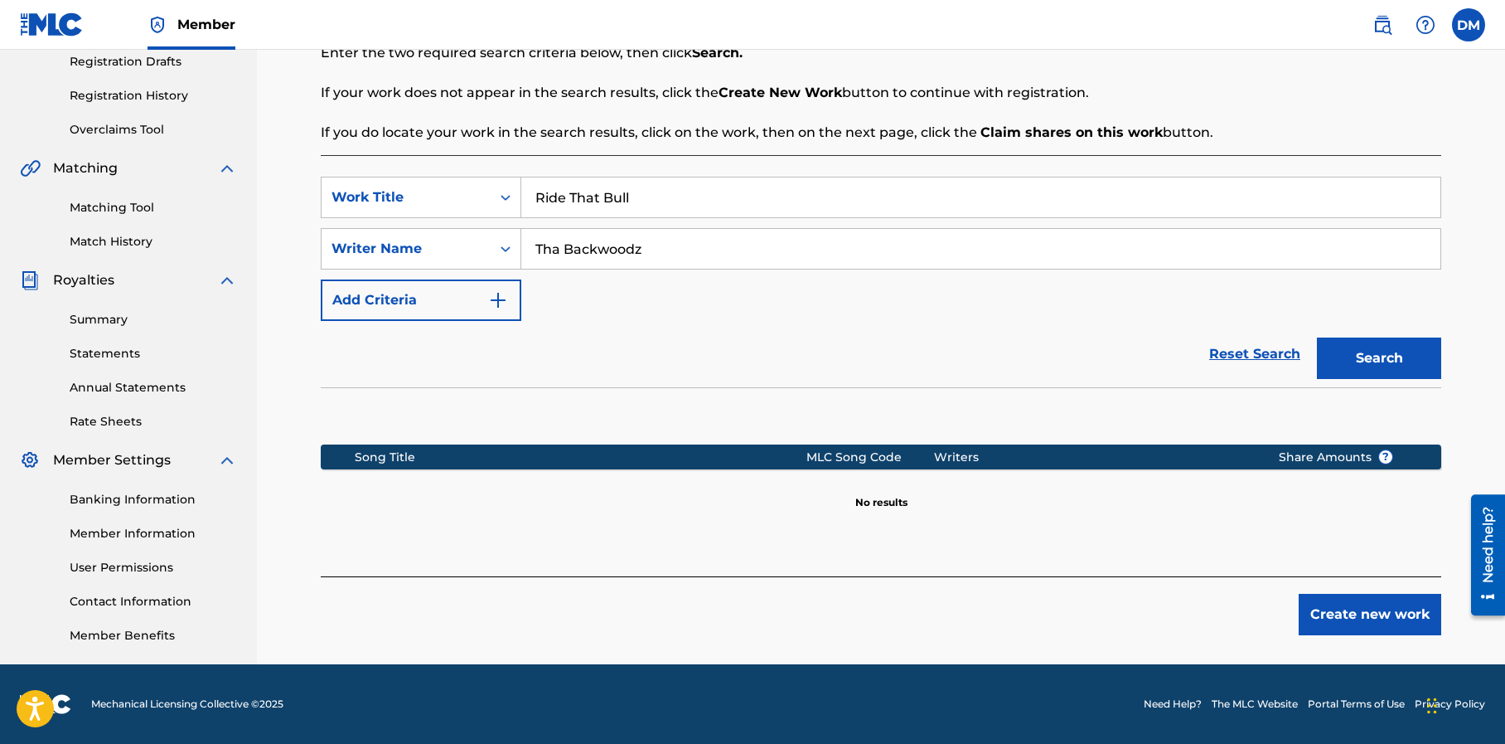
click at [1335, 608] on button "Create new work" at bounding box center [1370, 613] width 143 height 41
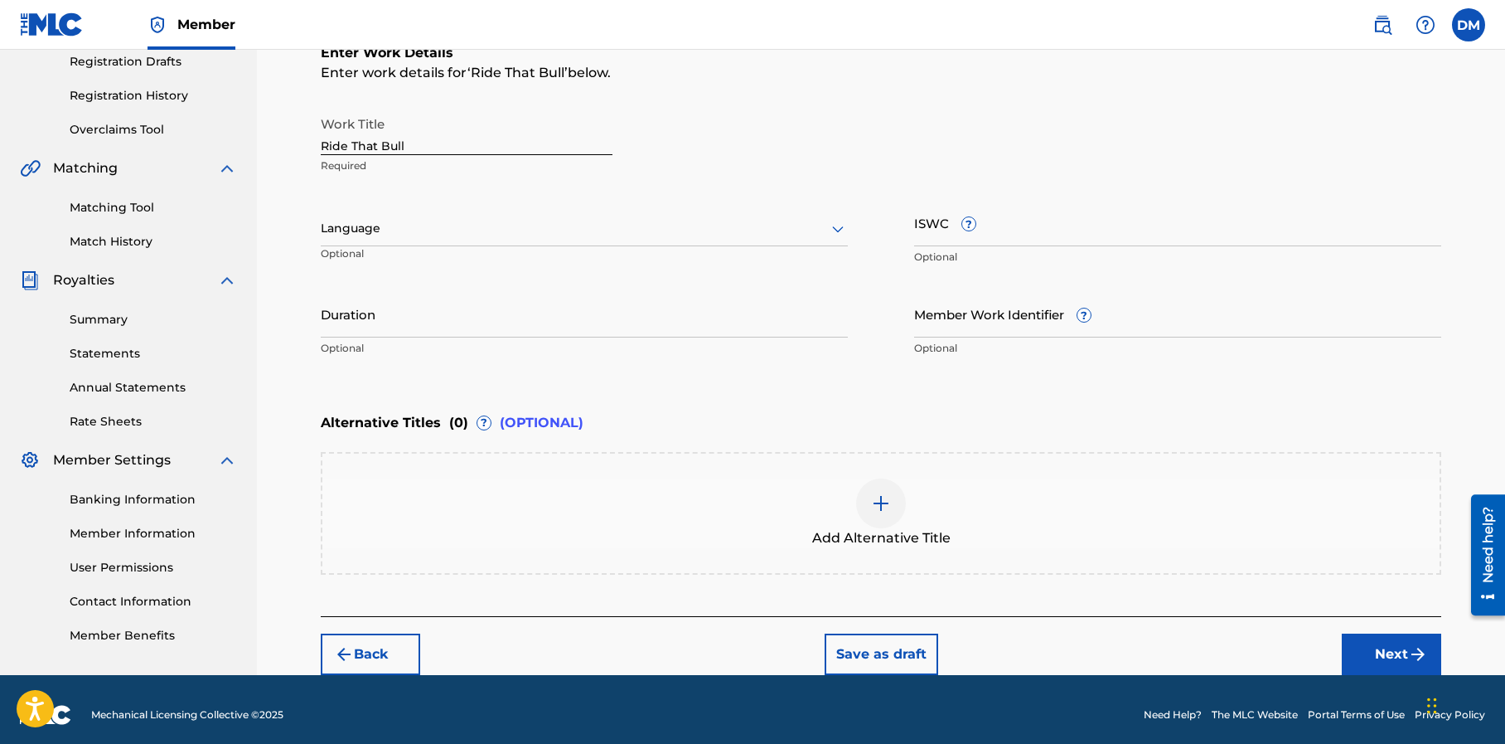
scroll to position [295, 0]
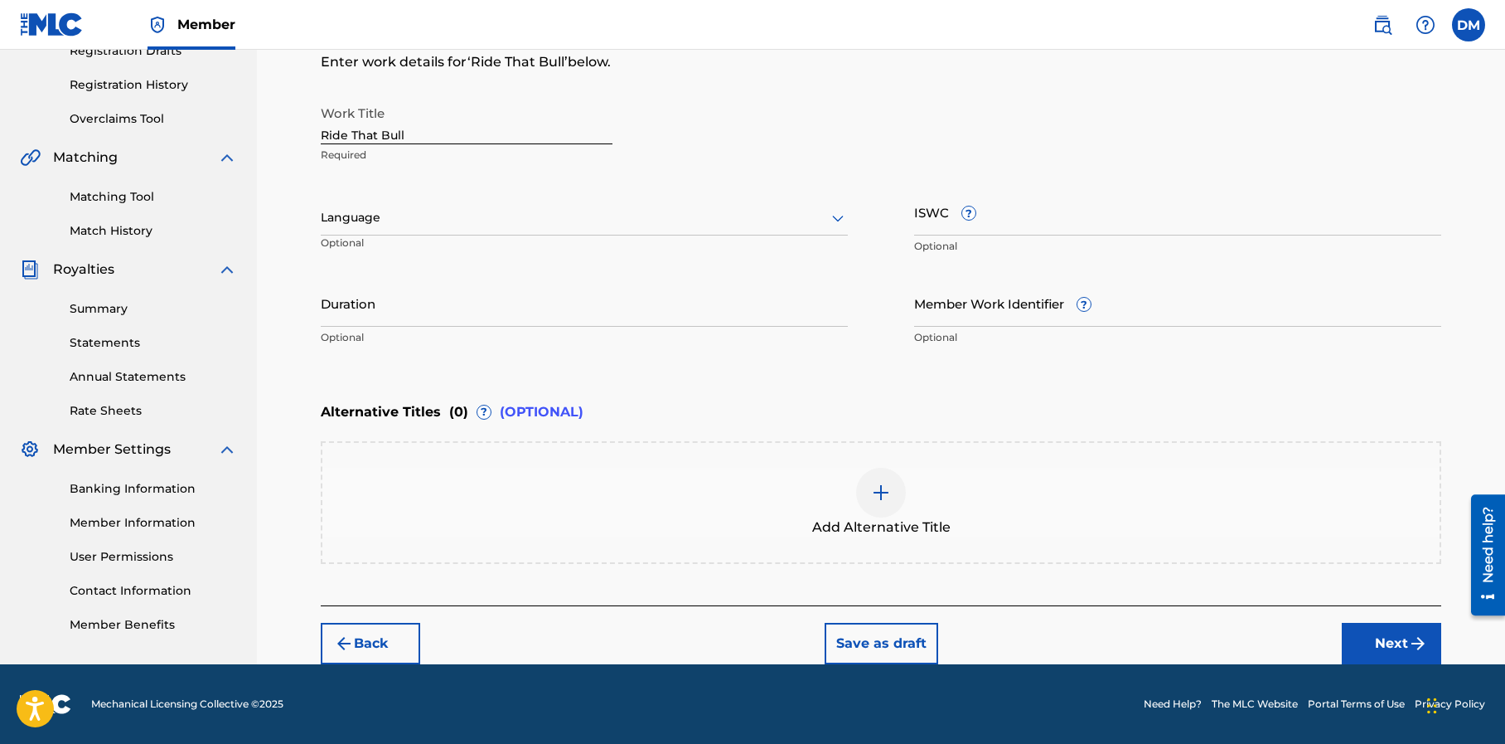
click at [1386, 633] on button "Next" at bounding box center [1391, 642] width 99 height 41
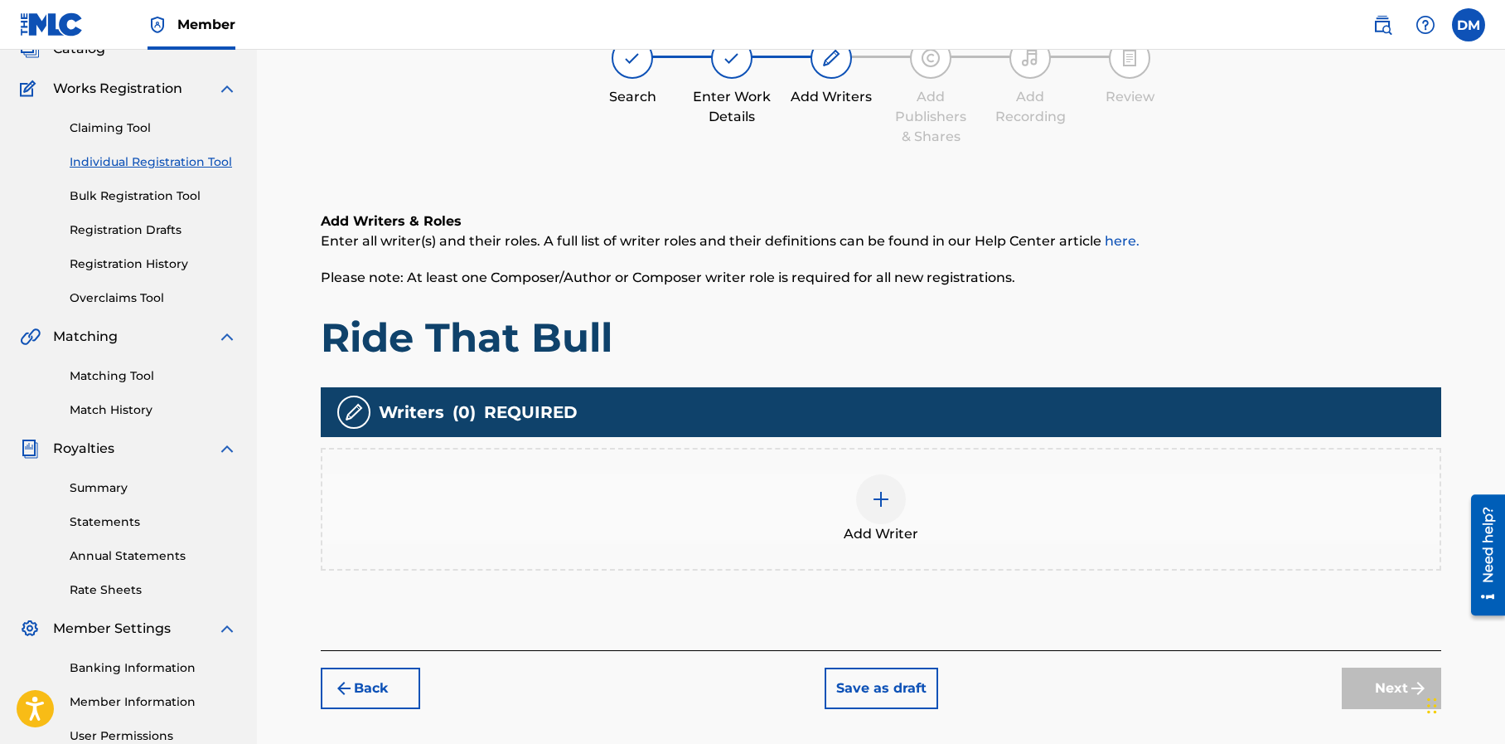
scroll to position [75, 0]
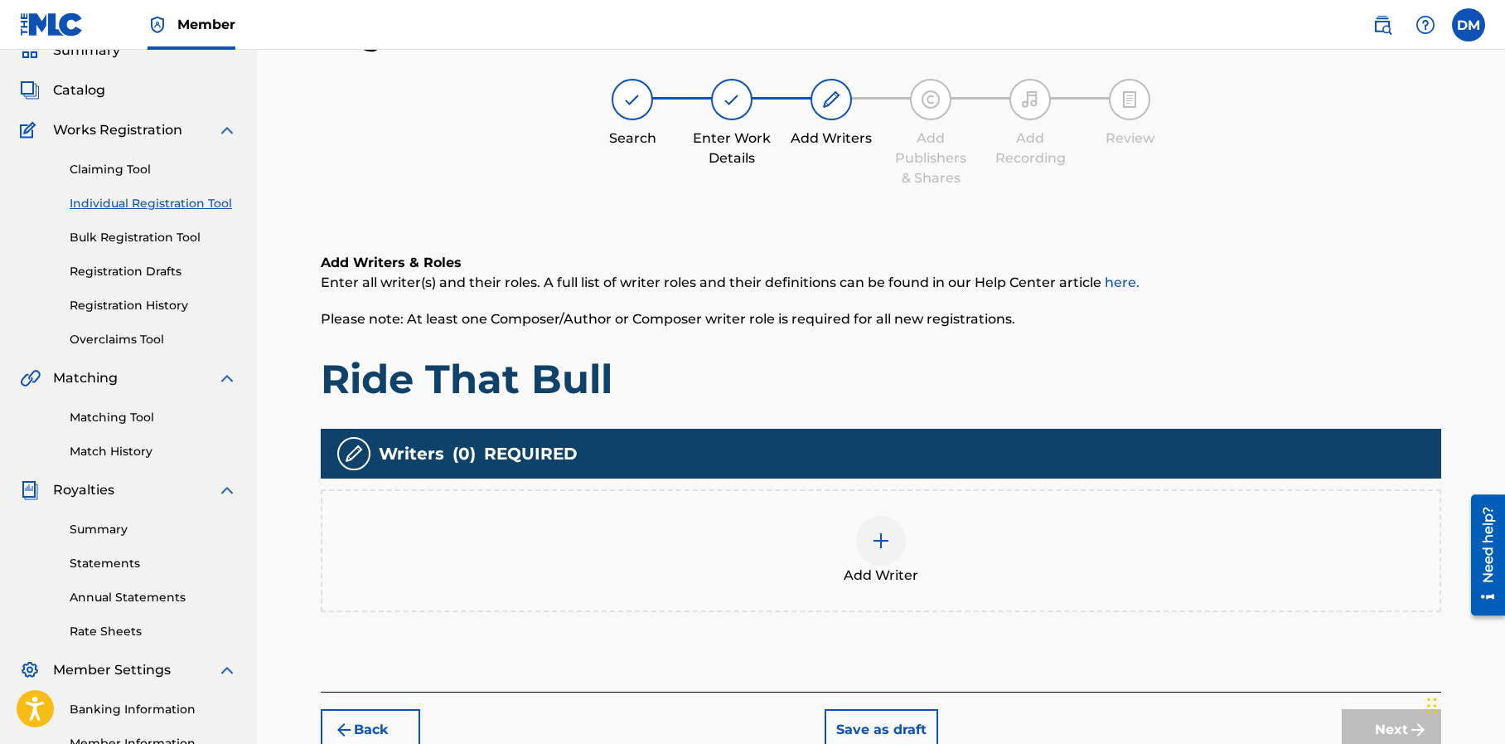
click at [882, 532] on img at bounding box center [881, 540] width 20 height 20
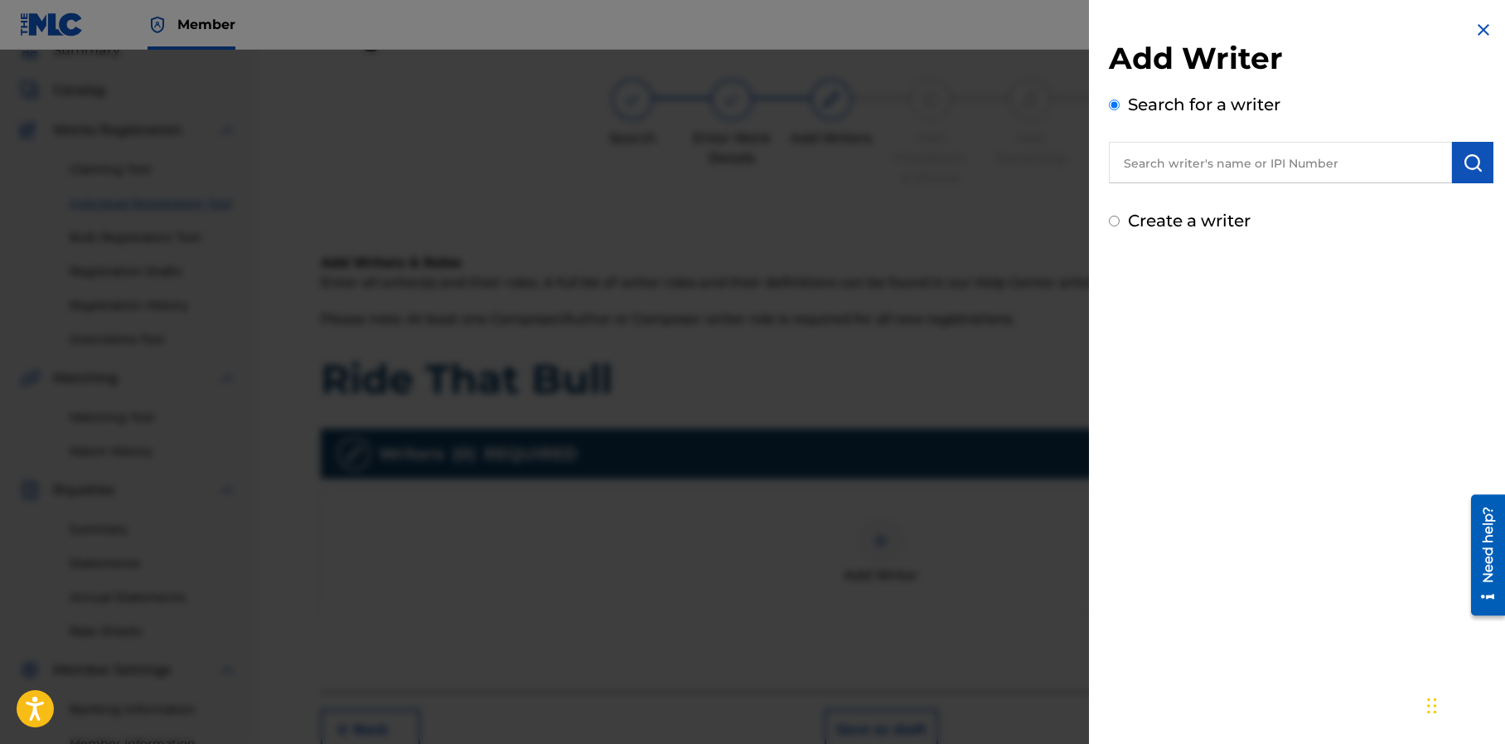
click at [1153, 161] on input "text" at bounding box center [1280, 162] width 343 height 41
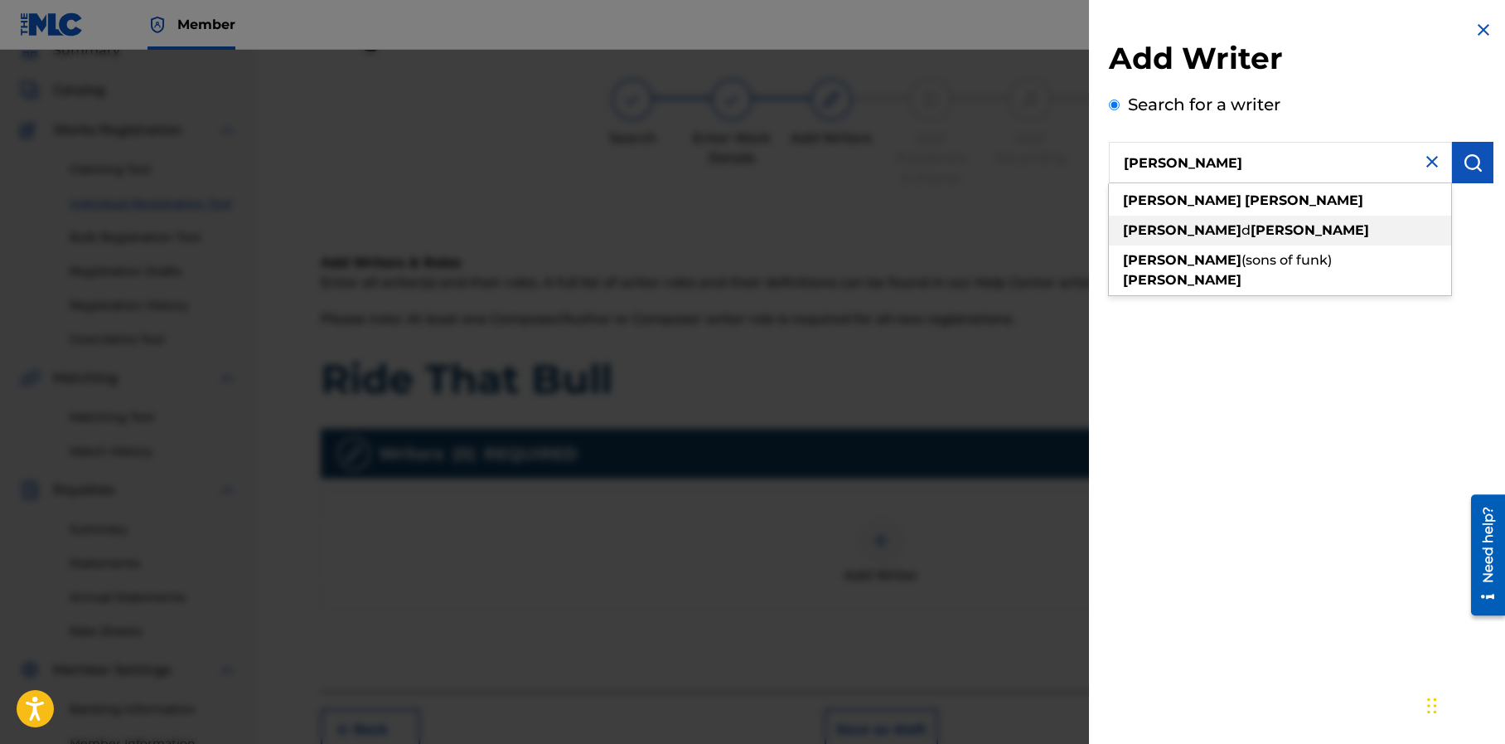
click at [1148, 224] on strong "desmond" at bounding box center [1182, 230] width 119 height 16
type input "desmond d mapp"
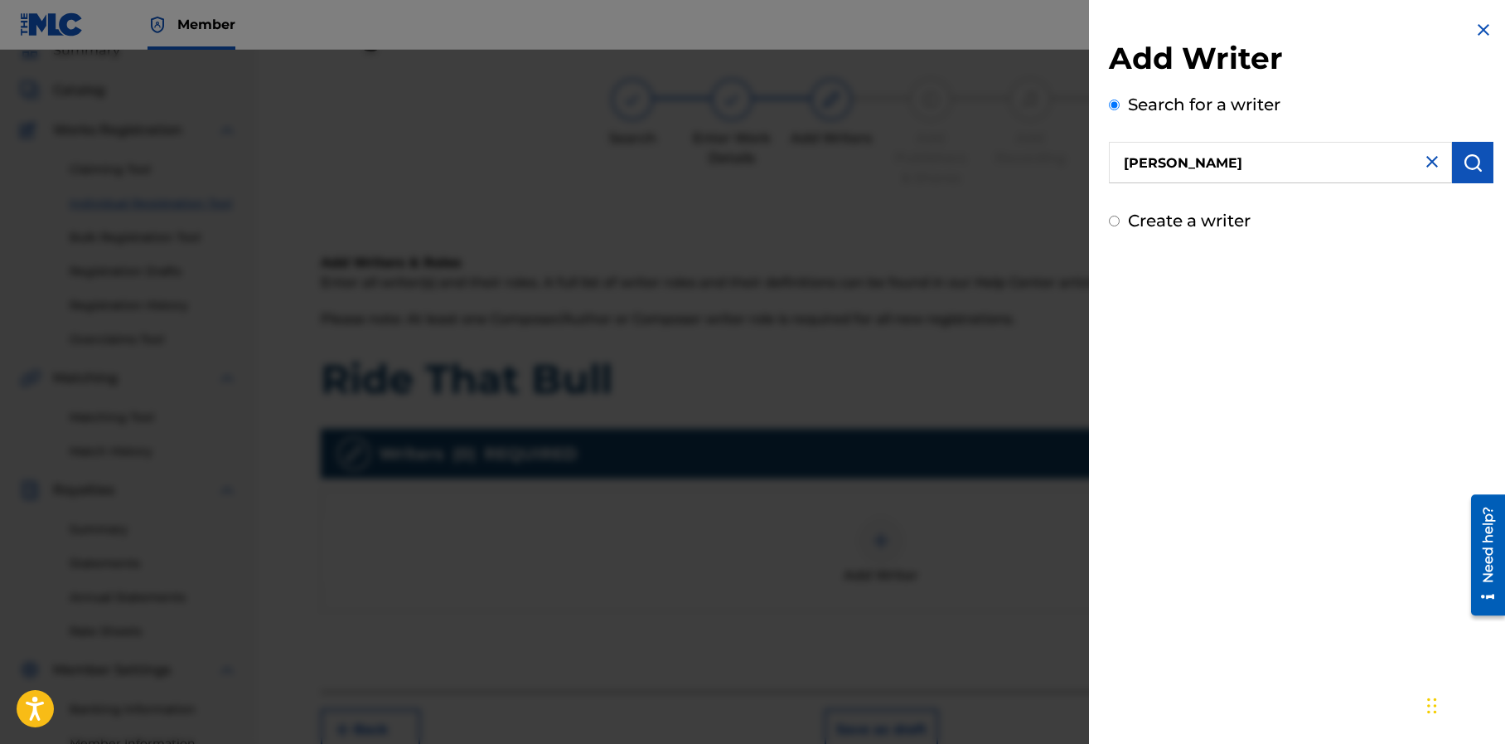
click at [1467, 161] on img "submit" at bounding box center [1473, 163] width 20 height 20
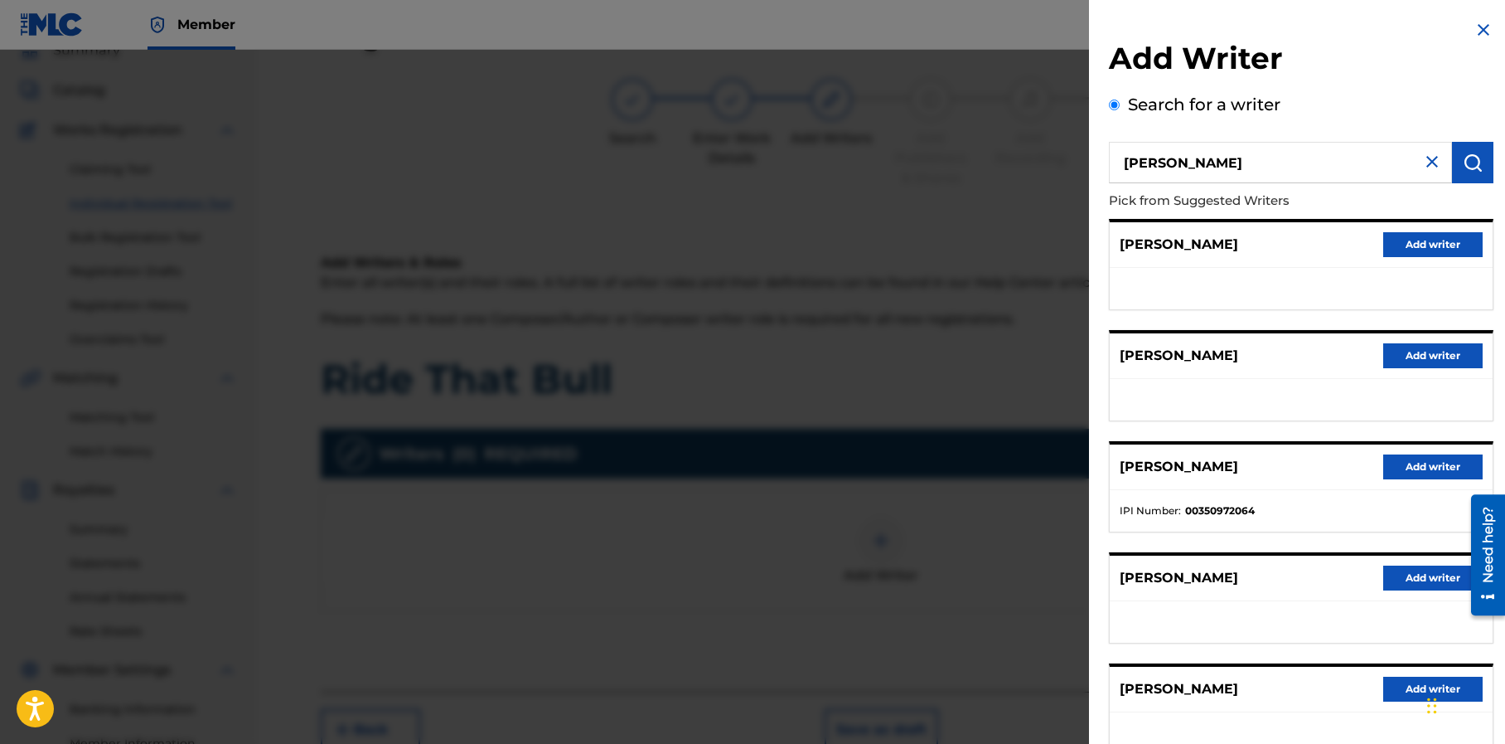
click at [1402, 461] on button "Add writer" at bounding box center [1432, 466] width 99 height 25
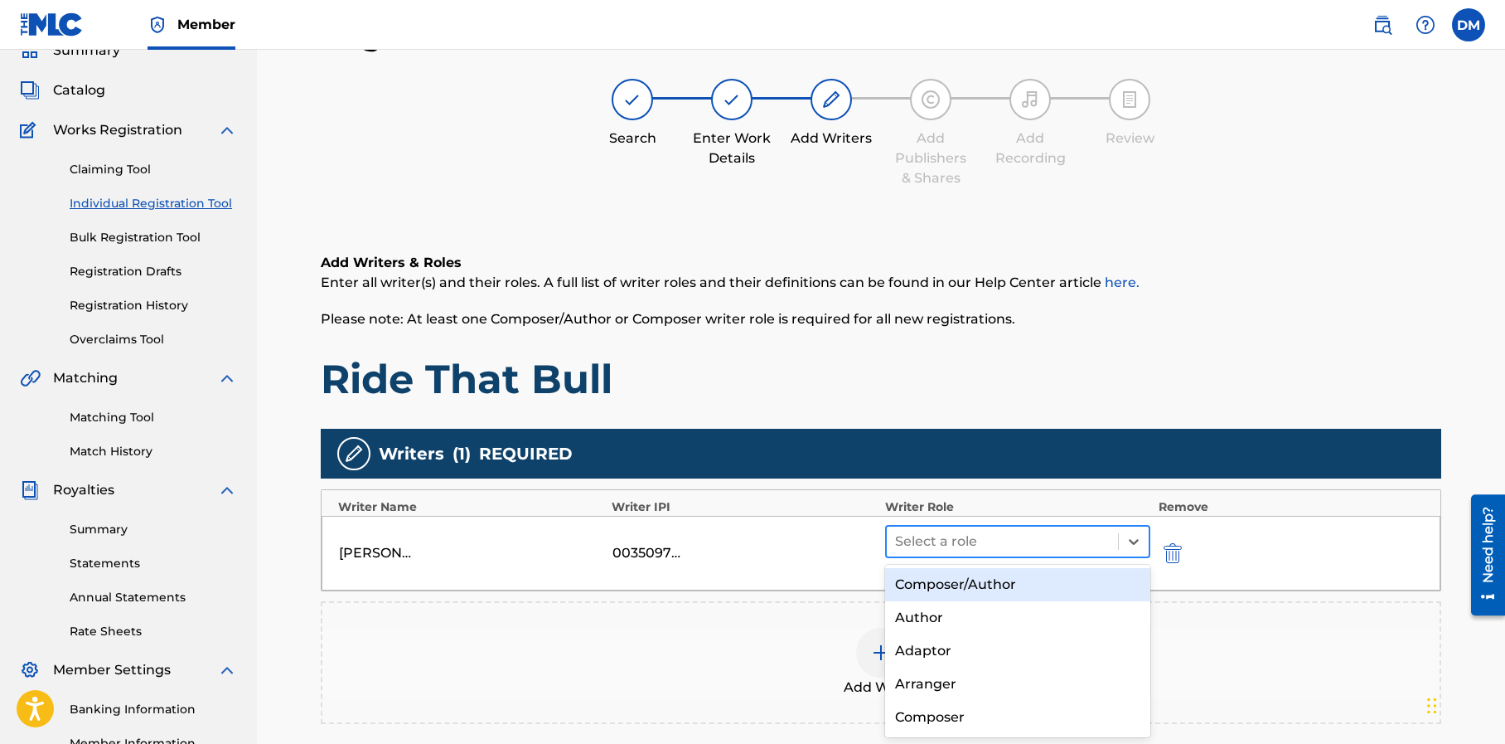
click at [1004, 538] on div at bounding box center [1002, 541] width 215 height 23
click at [991, 582] on div "Composer/Author" at bounding box center [1017, 584] width 265 height 33
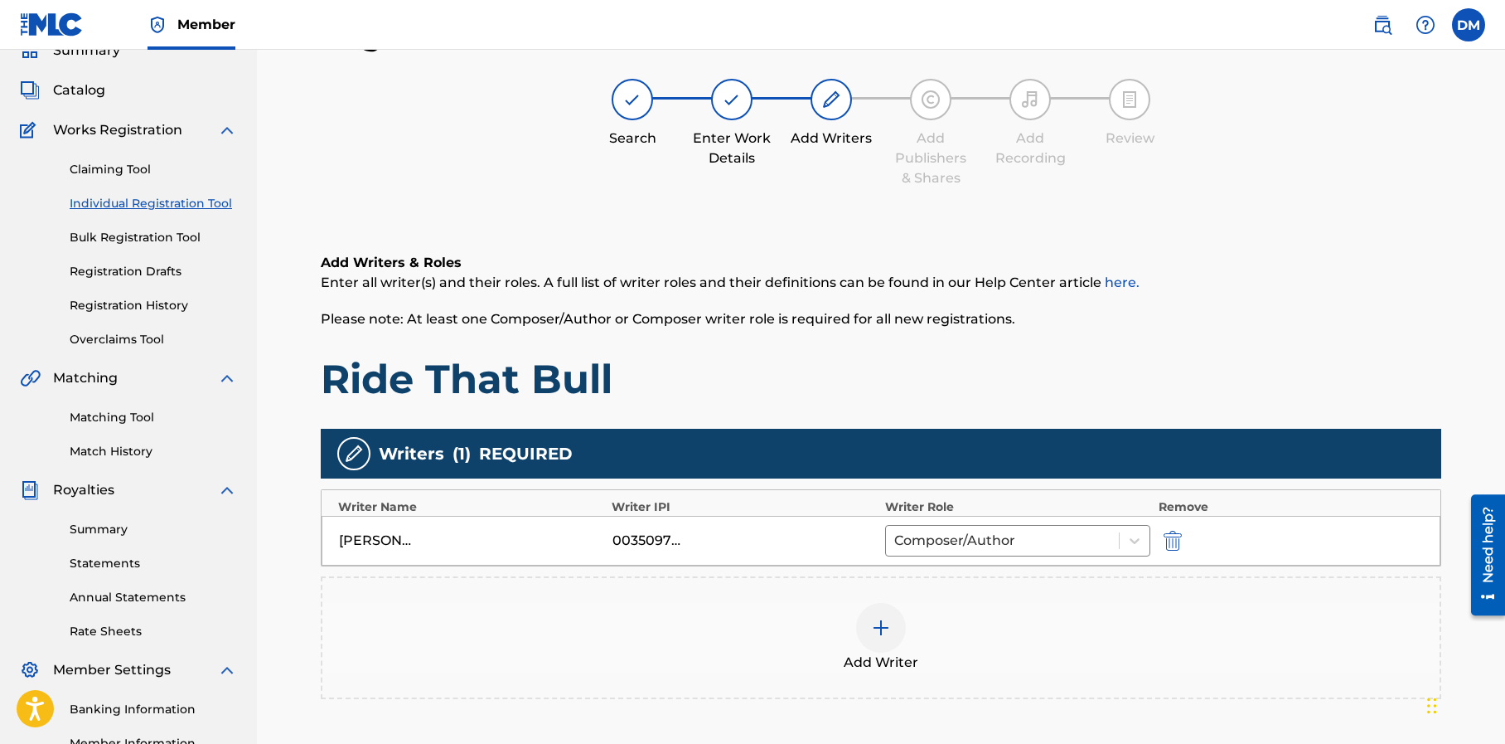
click at [874, 622] on img at bounding box center [881, 628] width 20 height 20
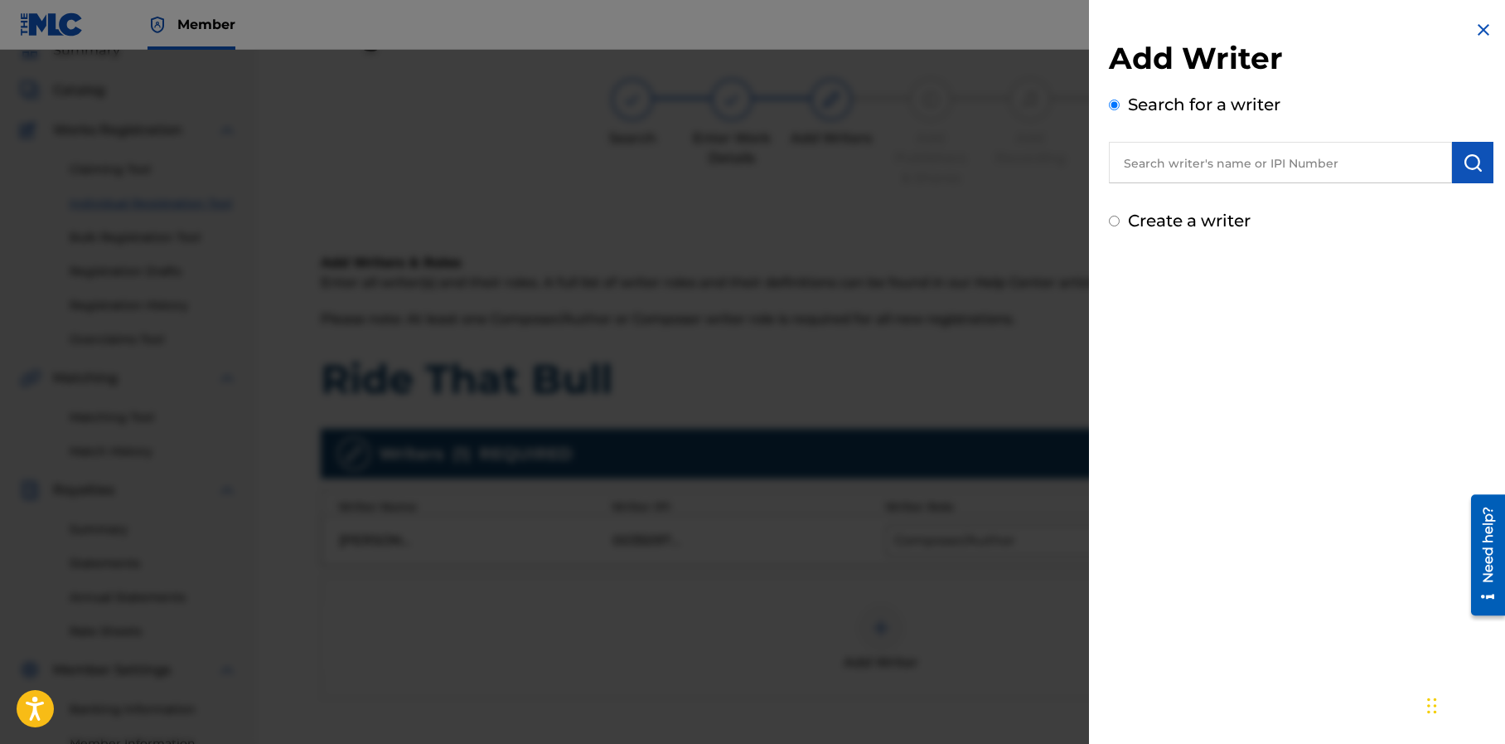
click at [1214, 164] on input "text" at bounding box center [1280, 162] width 343 height 41
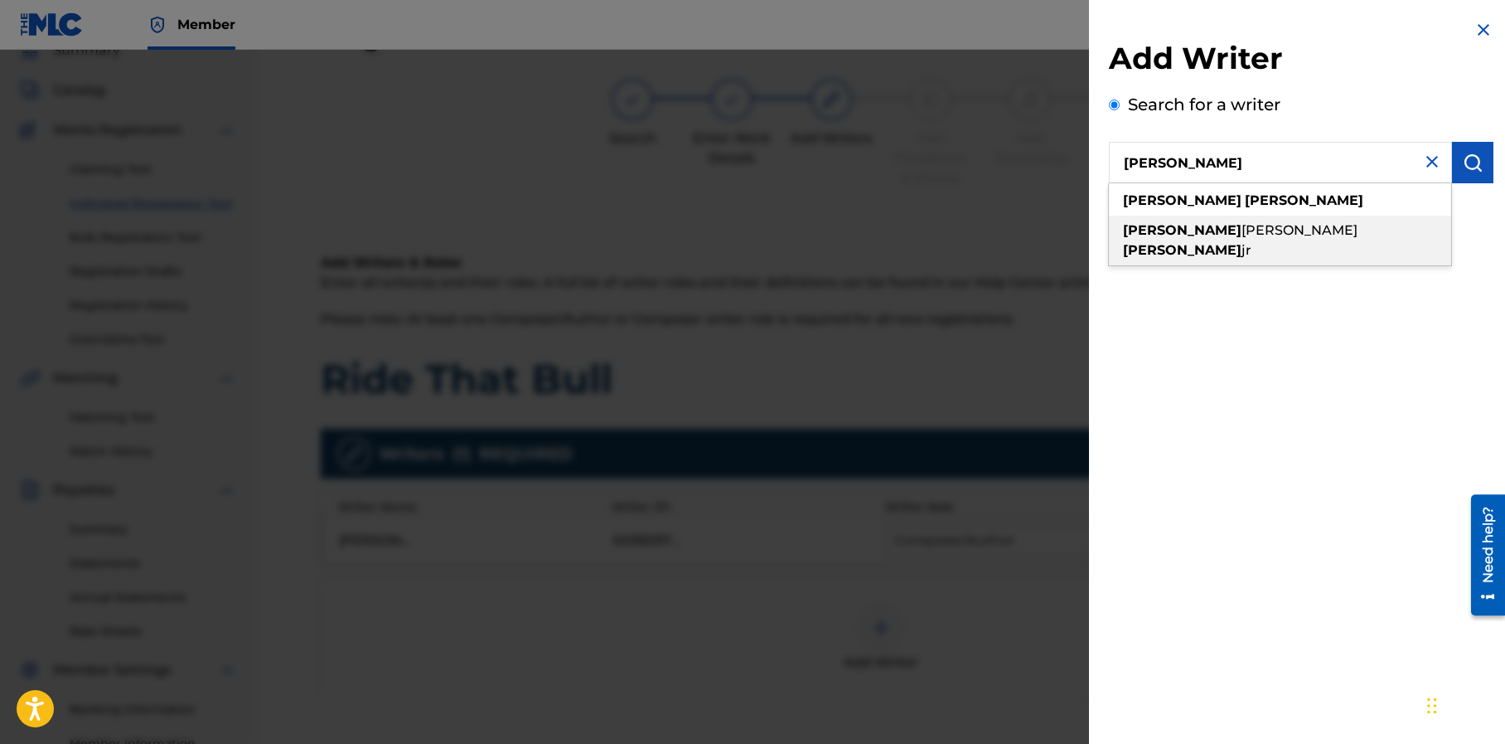
click at [1242, 227] on span "lynn" at bounding box center [1300, 230] width 116 height 16
type input "jeffery lynn sloan jr"
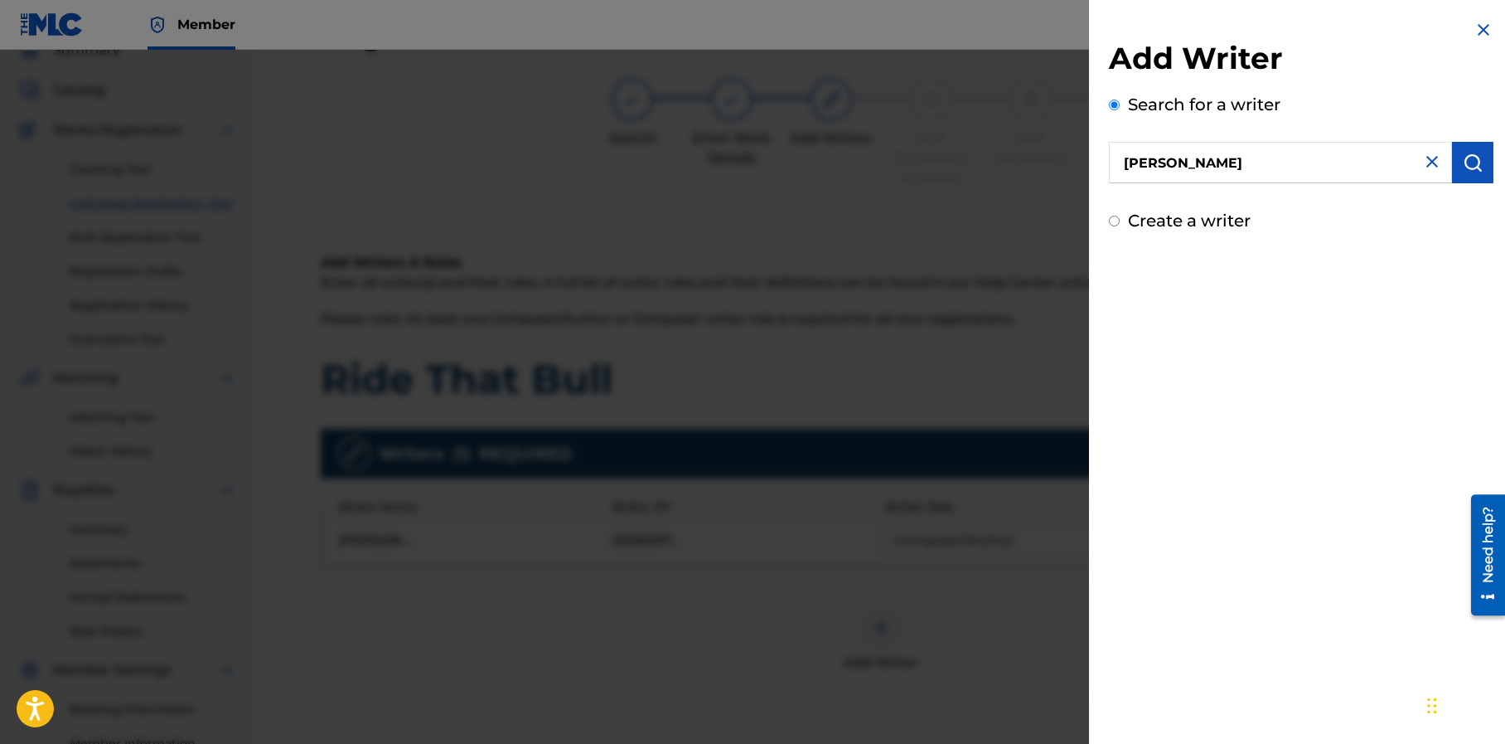
click at [1471, 168] on img "submit" at bounding box center [1473, 163] width 20 height 20
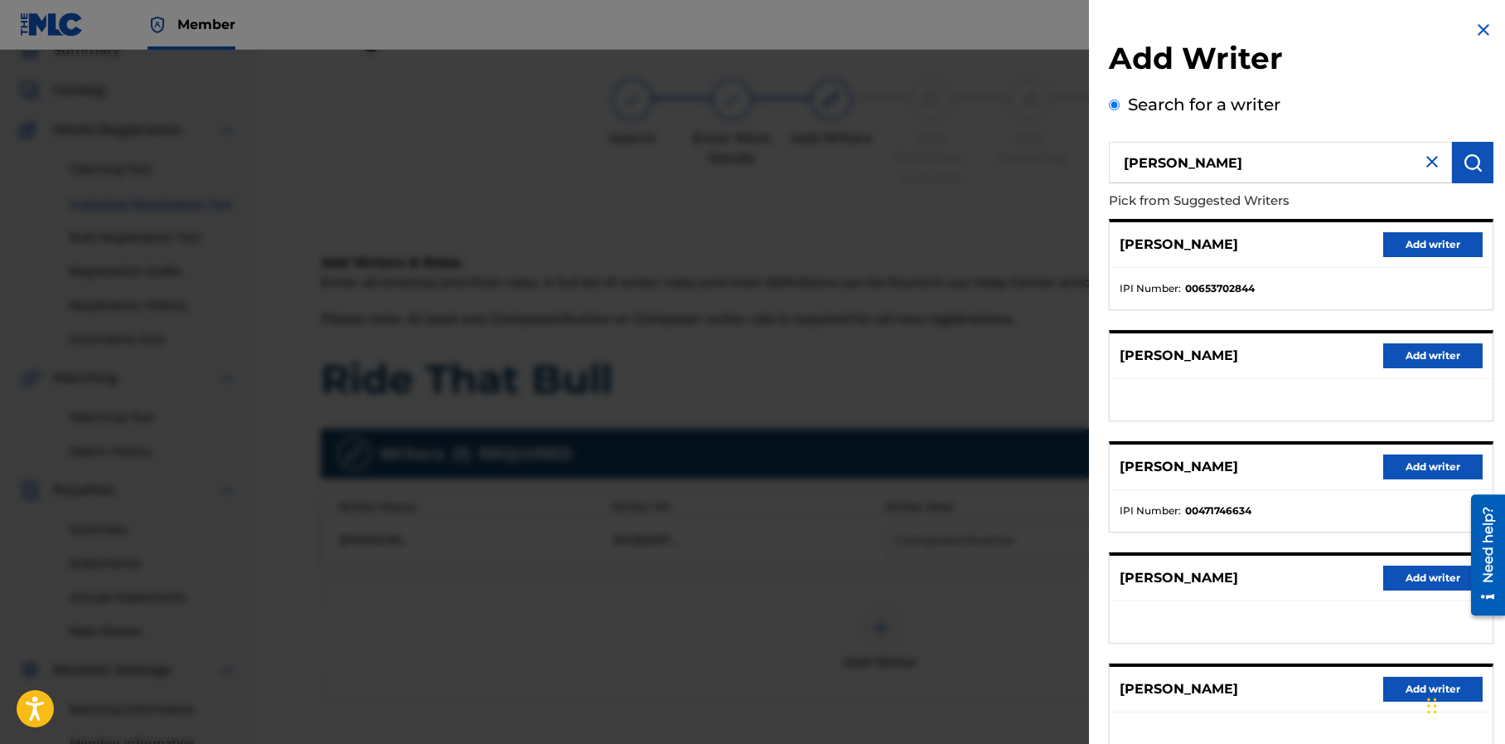
click at [1392, 244] on button "Add writer" at bounding box center [1432, 244] width 99 height 25
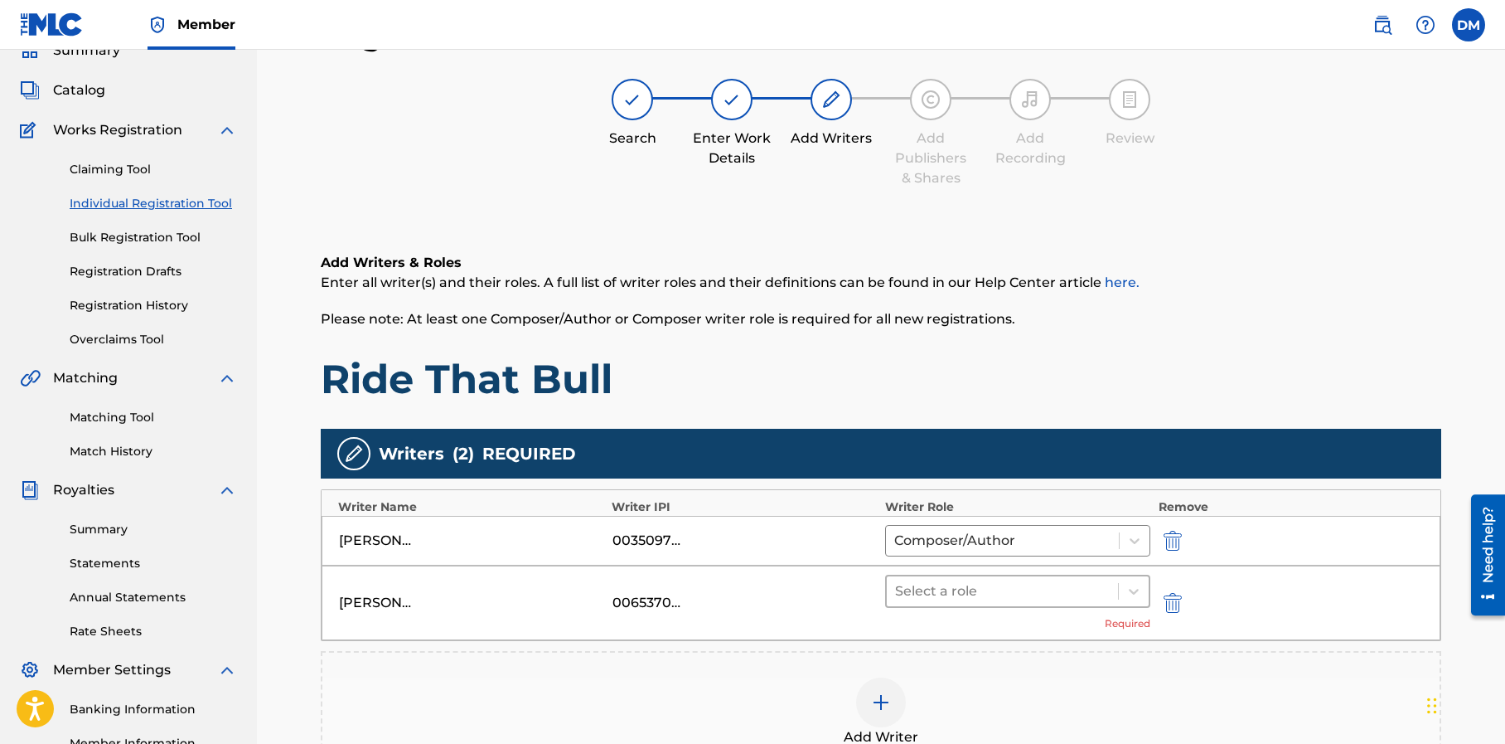
click at [1017, 590] on div at bounding box center [1002, 590] width 215 height 23
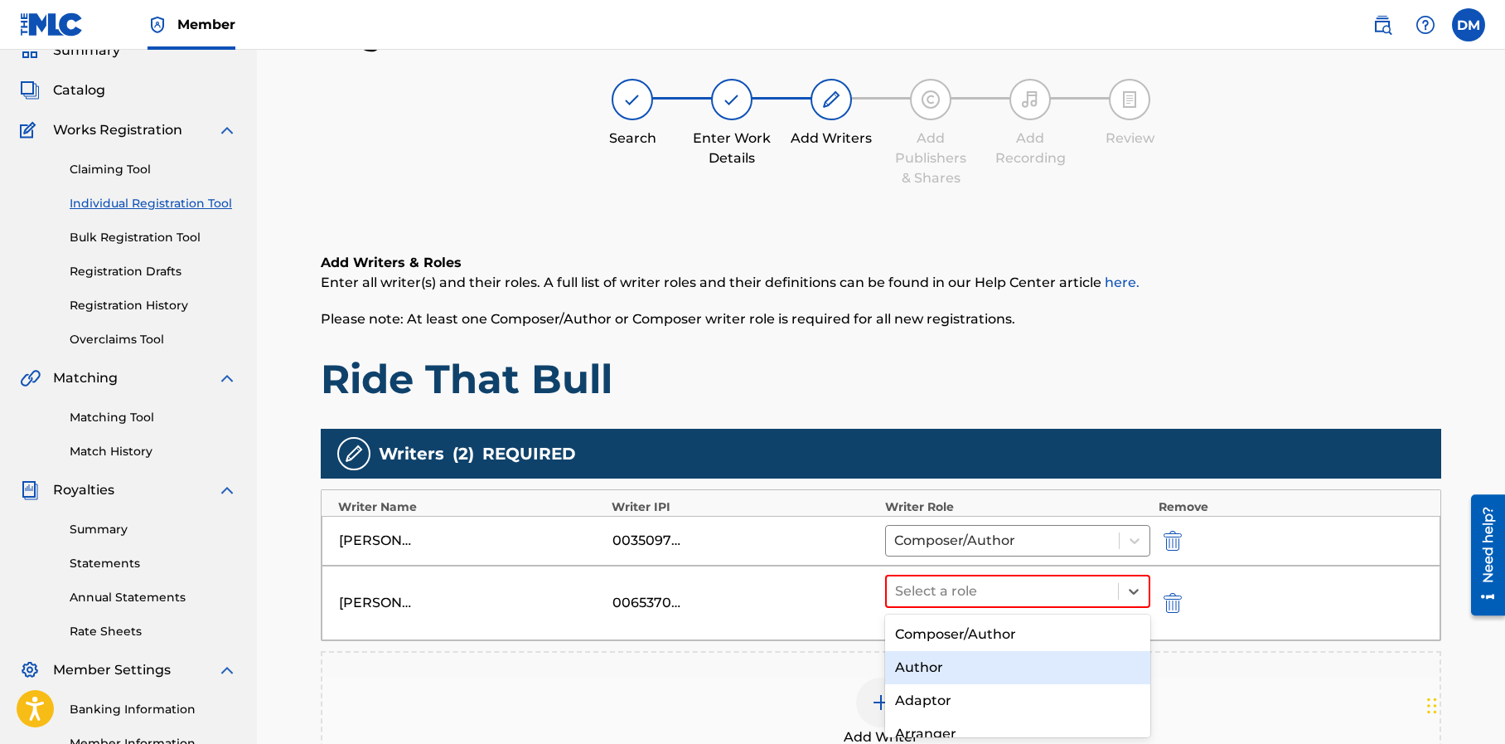
click at [986, 671] on div "Author" at bounding box center [1017, 667] width 265 height 33
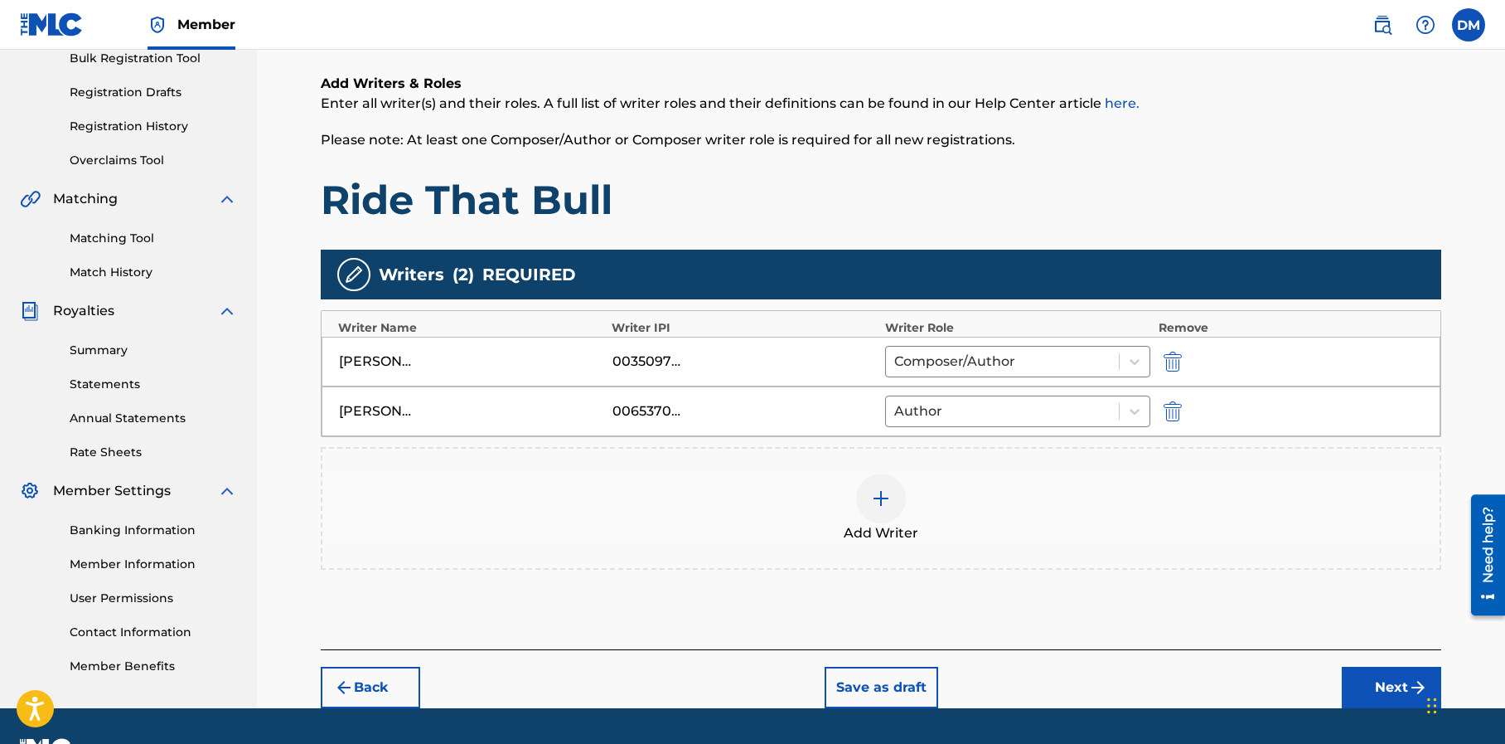
scroll to position [298, 0]
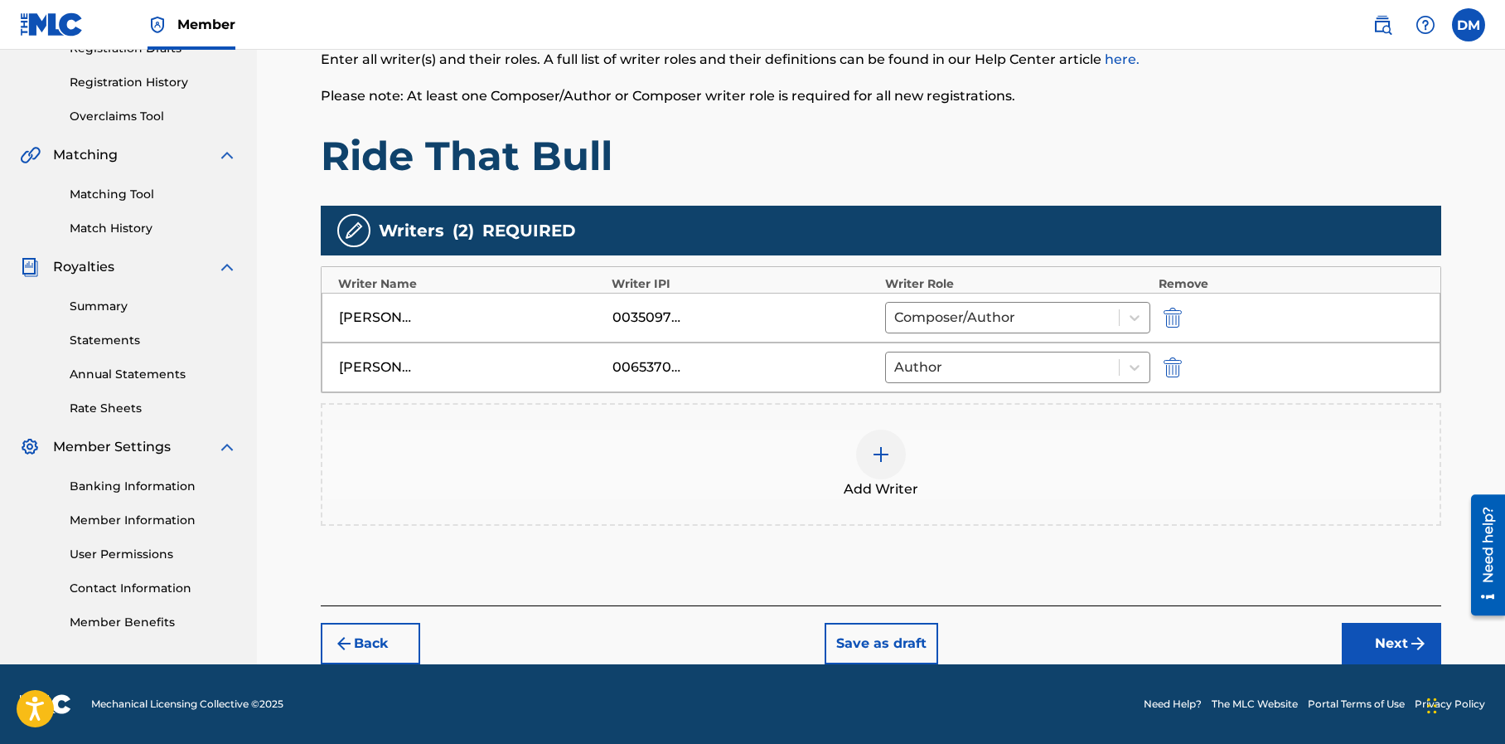
click at [1367, 649] on button "Next" at bounding box center [1391, 642] width 99 height 41
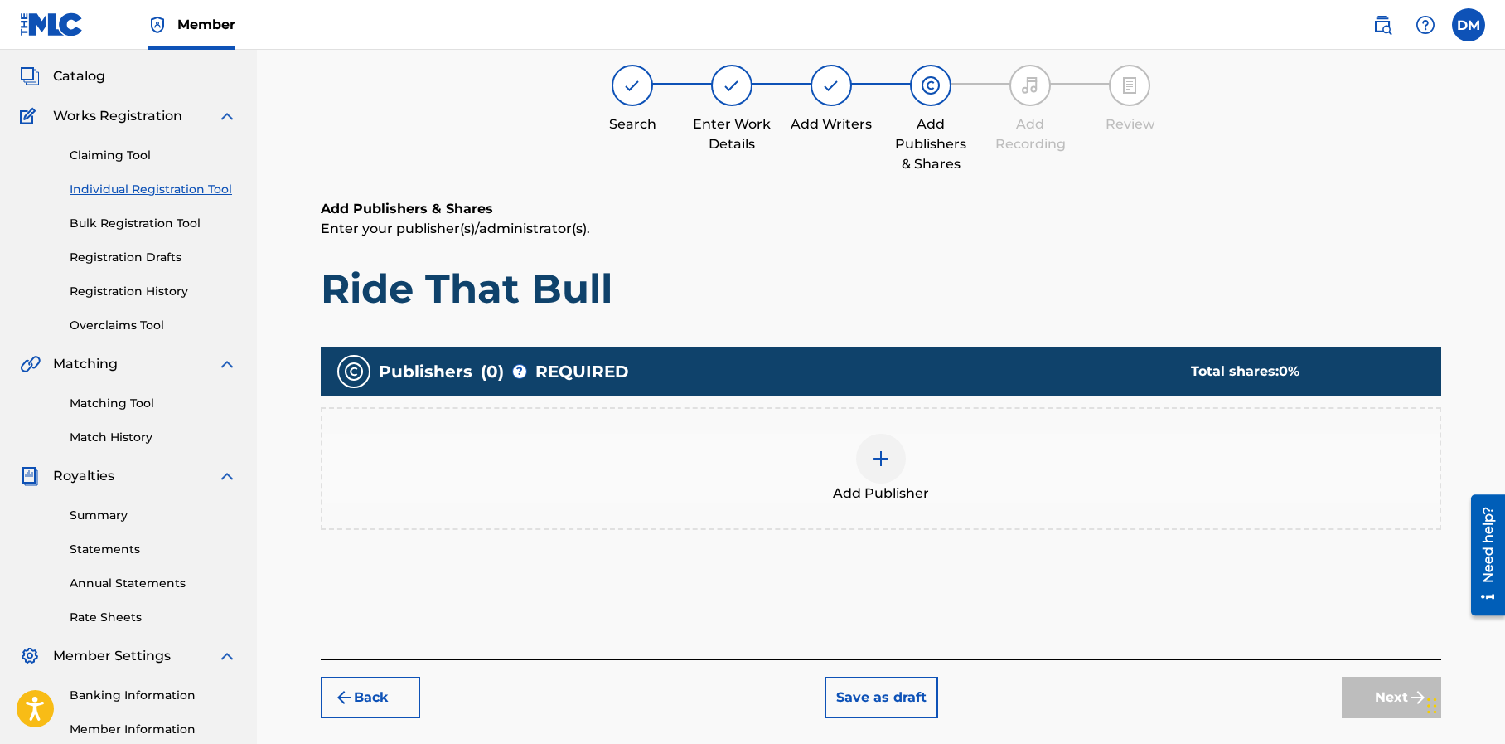
scroll to position [75, 0]
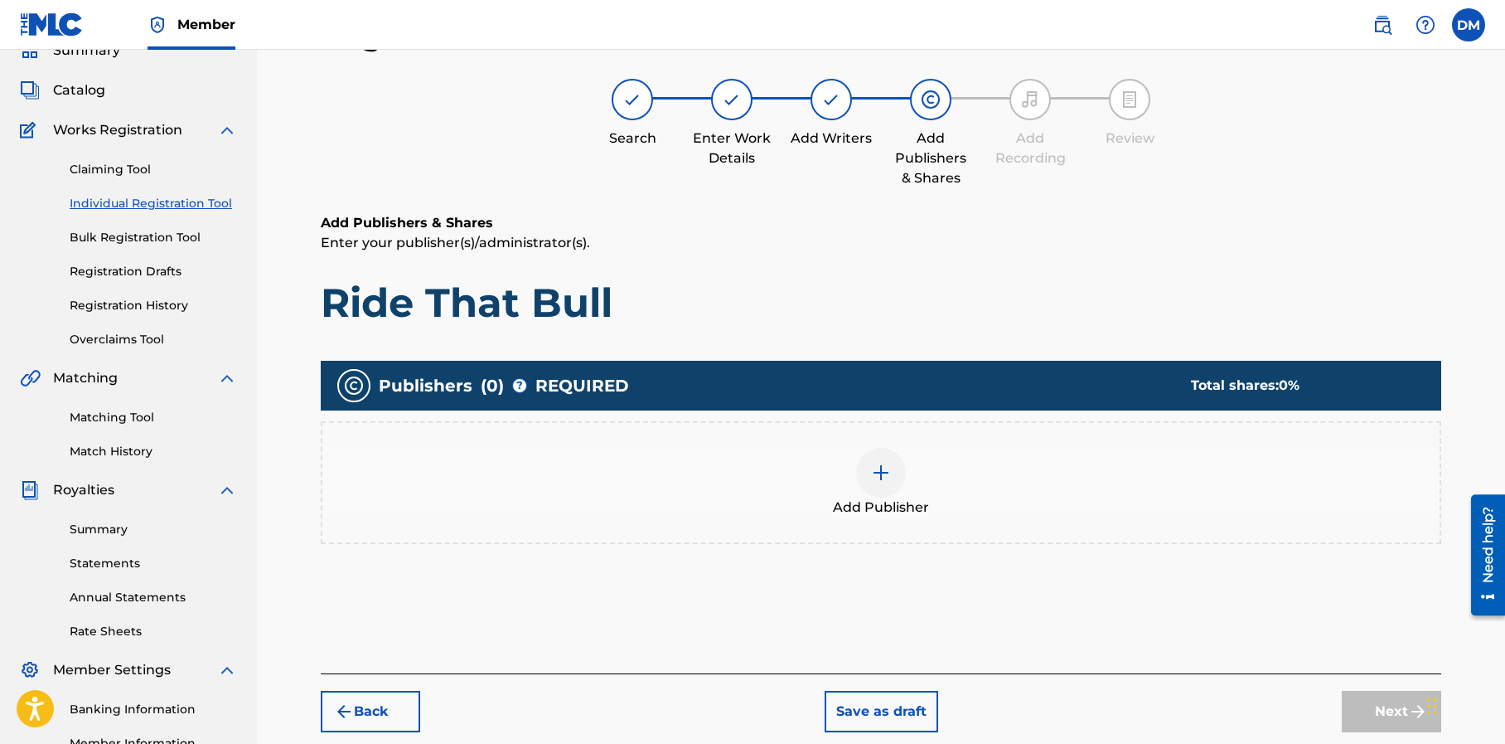
click at [881, 469] on img at bounding box center [881, 473] width 20 height 20
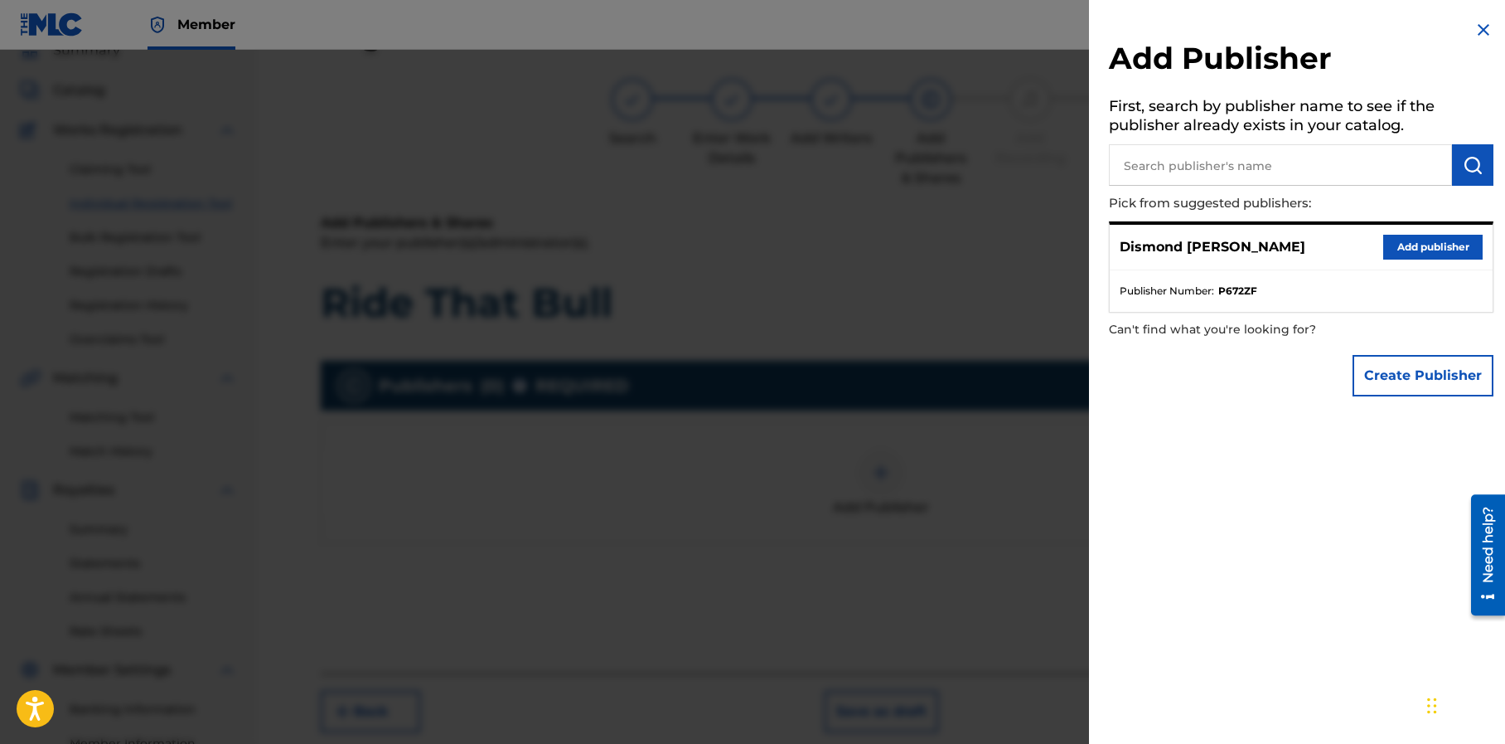
click at [1414, 246] on button "Add publisher" at bounding box center [1432, 247] width 99 height 25
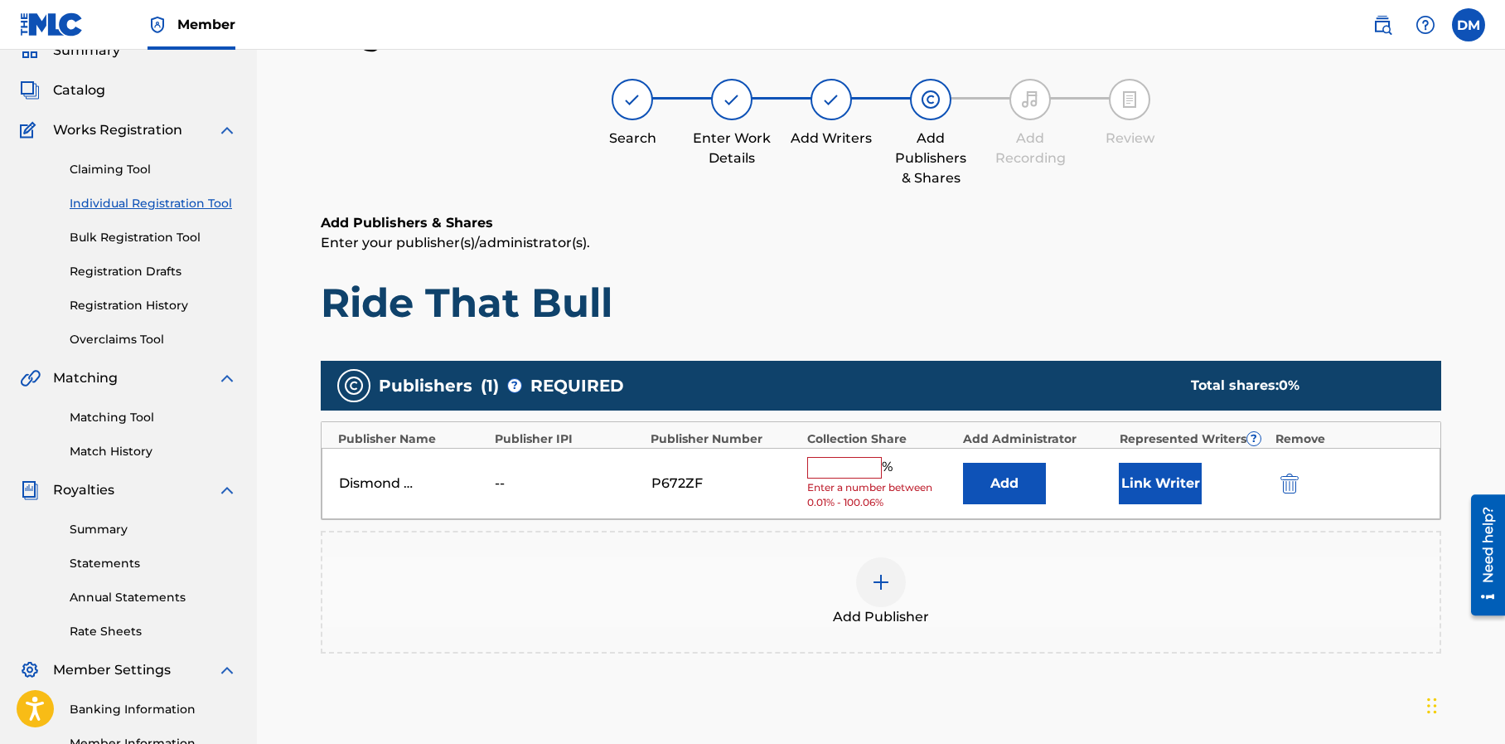
click at [821, 472] on input "text" at bounding box center [844, 468] width 75 height 22
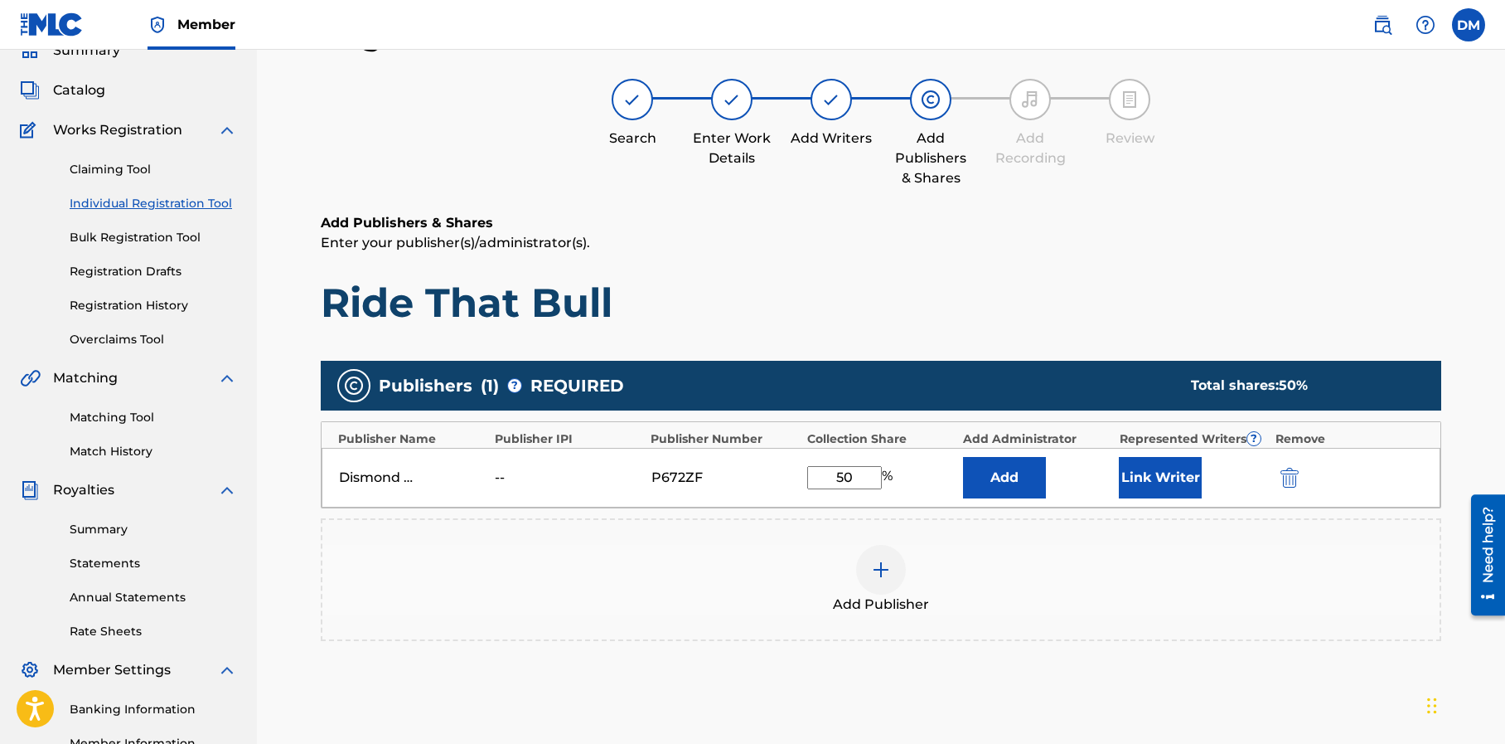
type input "50"
click at [887, 570] on img at bounding box center [881, 569] width 20 height 20
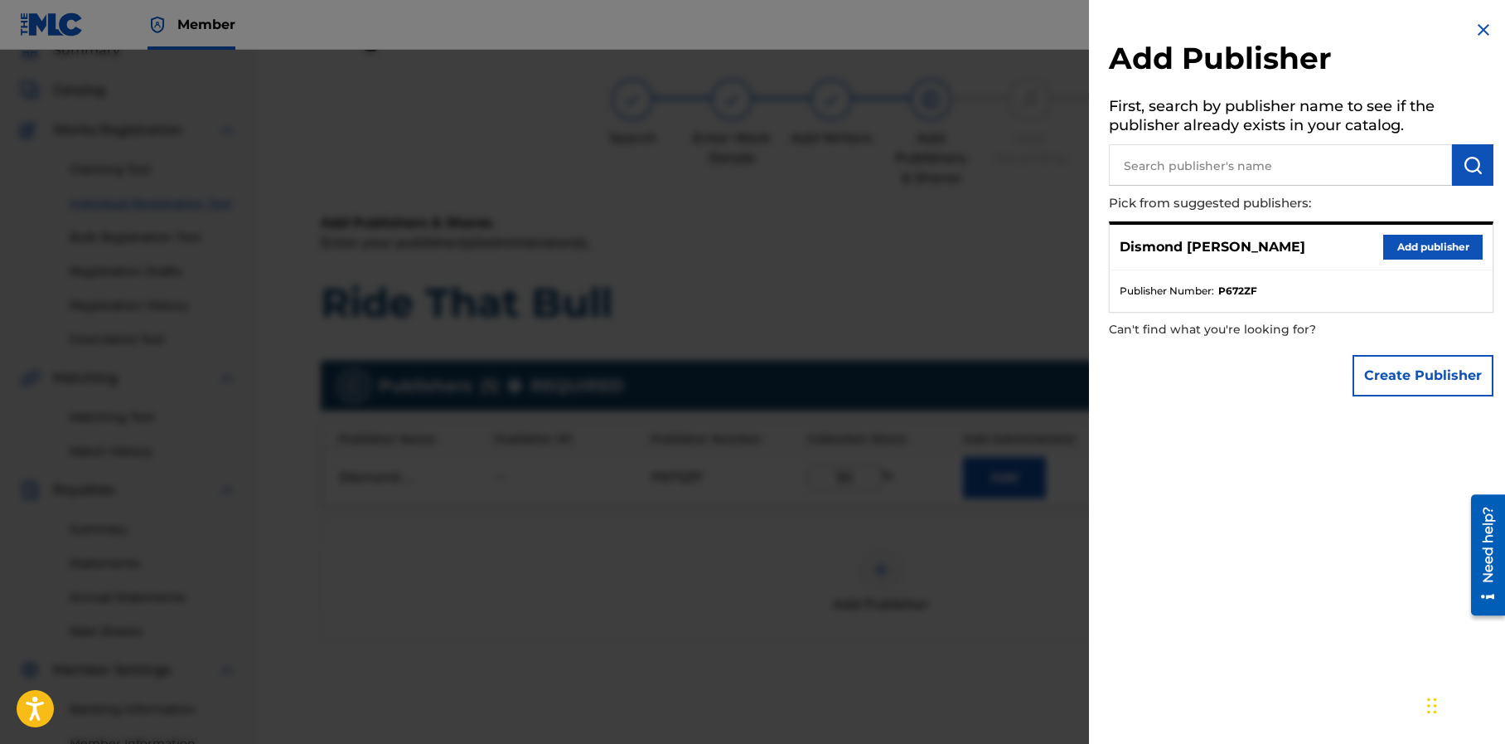
click at [1188, 163] on input "text" at bounding box center [1280, 164] width 343 height 41
click at [1466, 162] on img "submit" at bounding box center [1473, 165] width 20 height 20
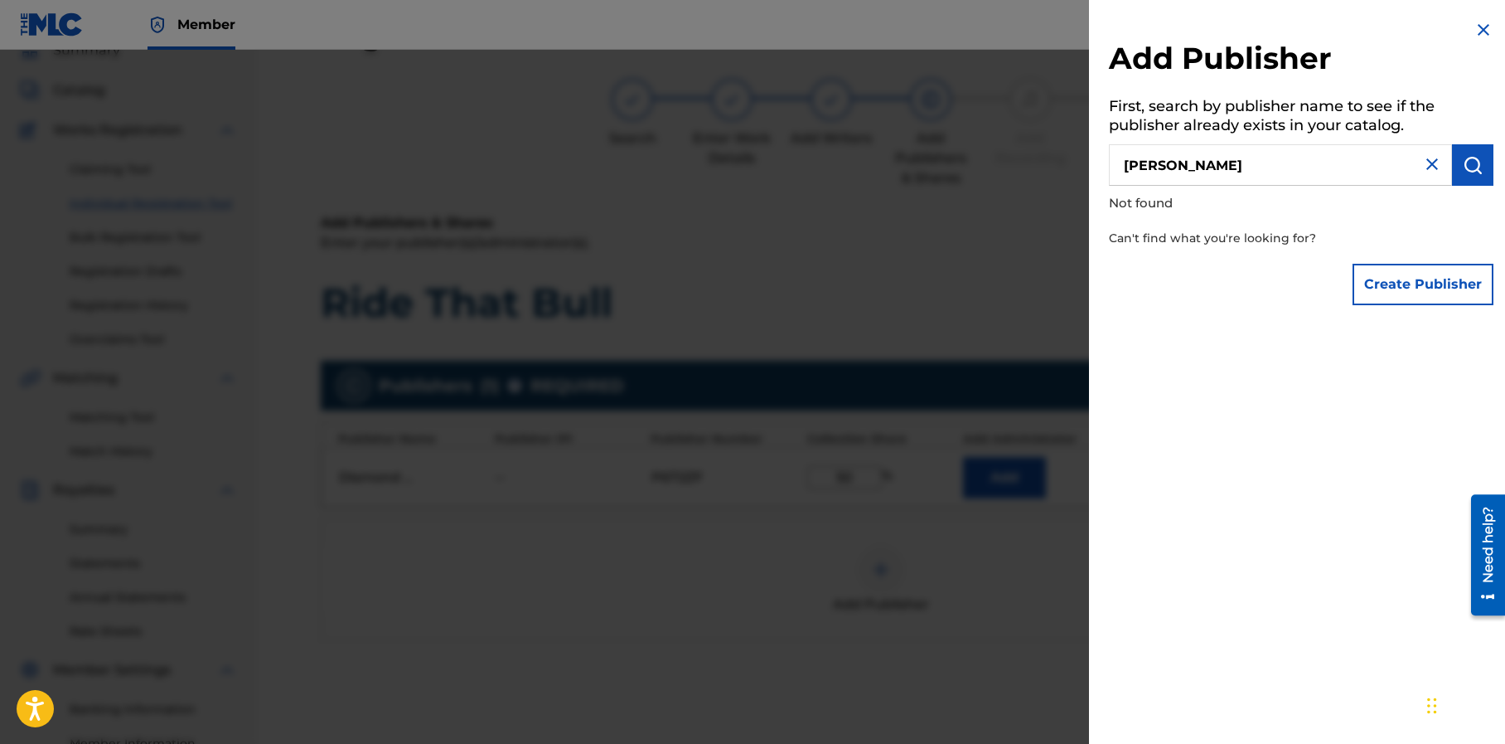
click at [1166, 166] on input "jeffery sloan" at bounding box center [1280, 164] width 343 height 41
click at [1460, 178] on button "submit" at bounding box center [1472, 164] width 41 height 41
click at [1194, 170] on input "jeff sloan" at bounding box center [1280, 164] width 343 height 41
type input "jay sloan publishing"
click at [1465, 167] on img "submit" at bounding box center [1473, 165] width 20 height 20
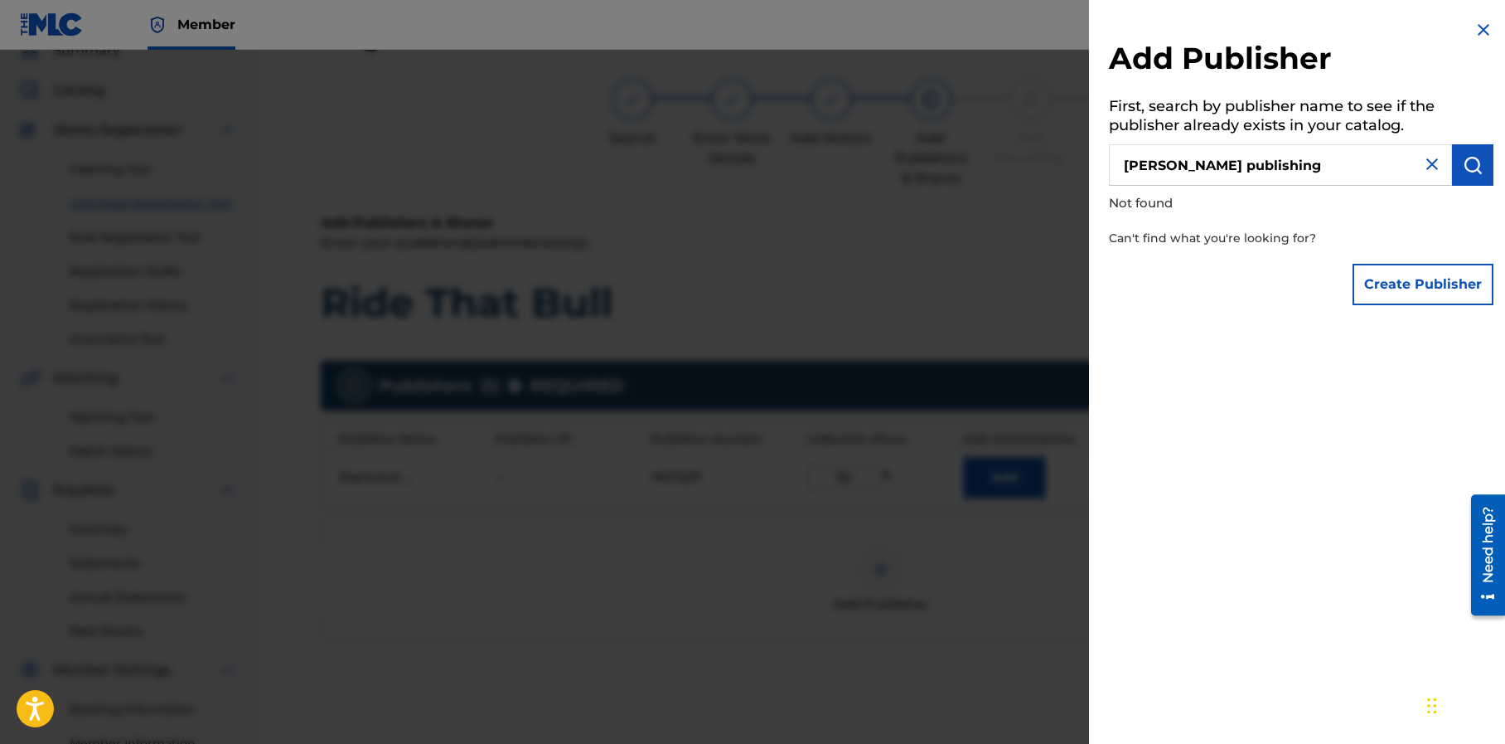
click at [1388, 283] on button "Create Publisher" at bounding box center [1423, 284] width 141 height 41
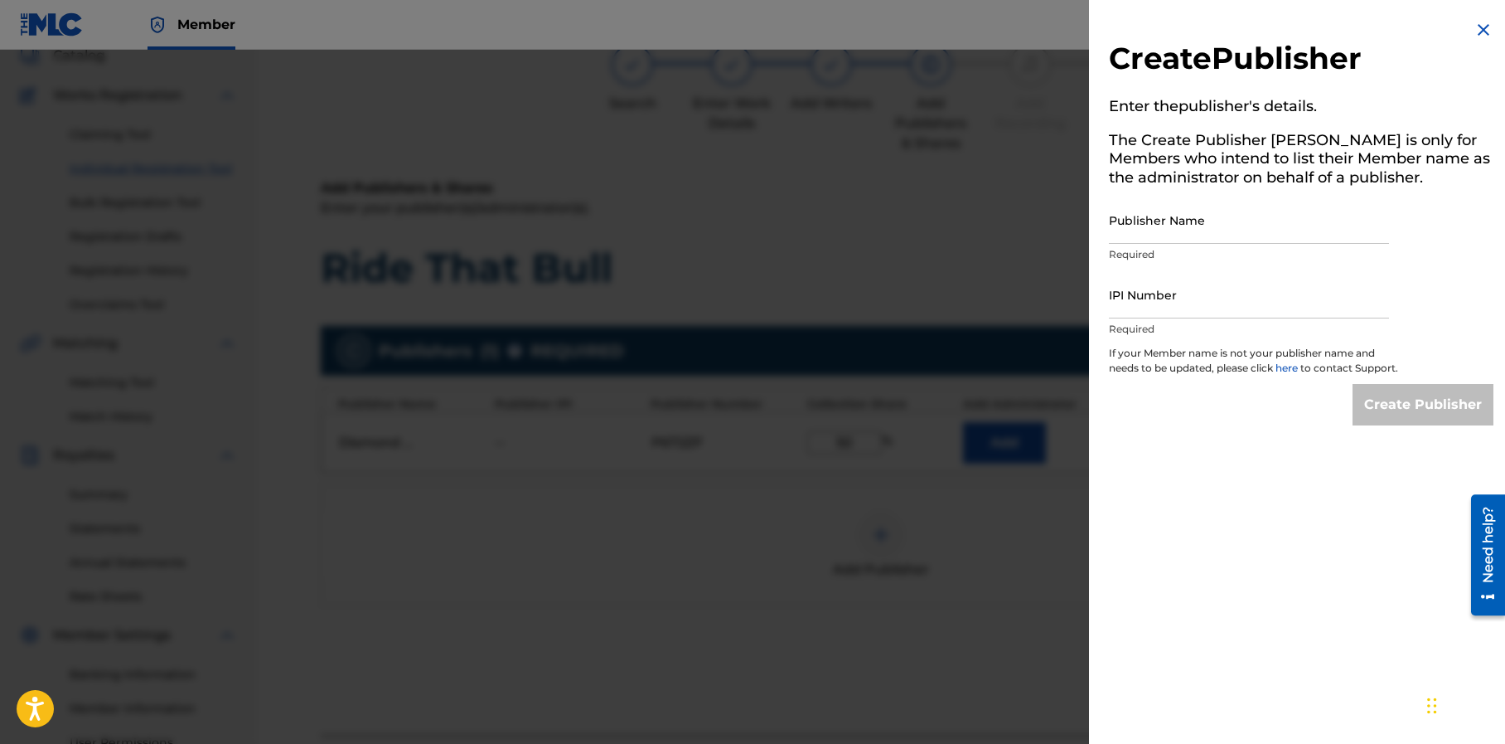
scroll to position [0, 0]
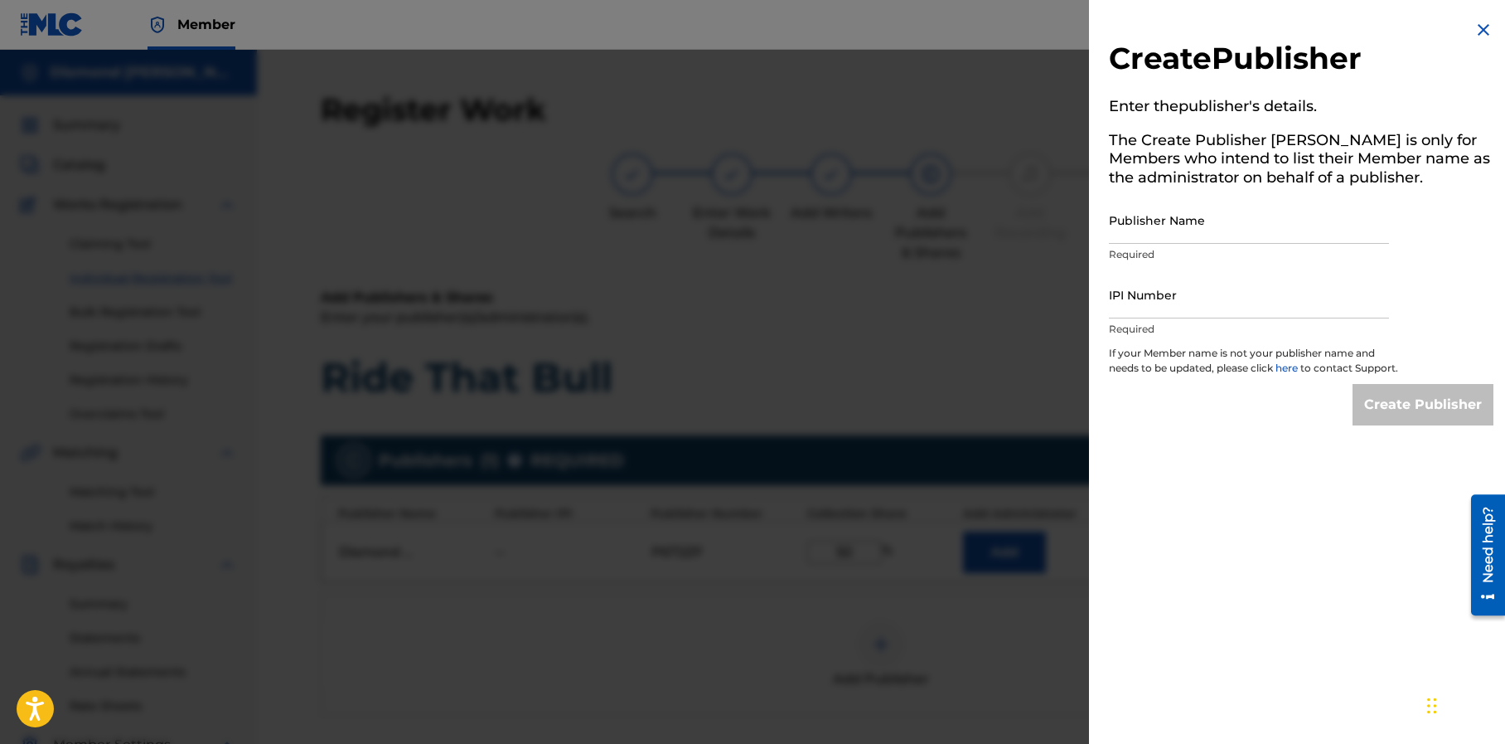
click at [1171, 226] on input "Publisher Name" at bounding box center [1249, 219] width 280 height 47
type input "Jay Sloan Publishing"
click at [1155, 299] on input "IPI Number" at bounding box center [1249, 294] width 280 height 47
click at [1291, 368] on link "here" at bounding box center [1288, 367] width 25 height 12
click at [1475, 29] on img at bounding box center [1484, 30] width 20 height 20
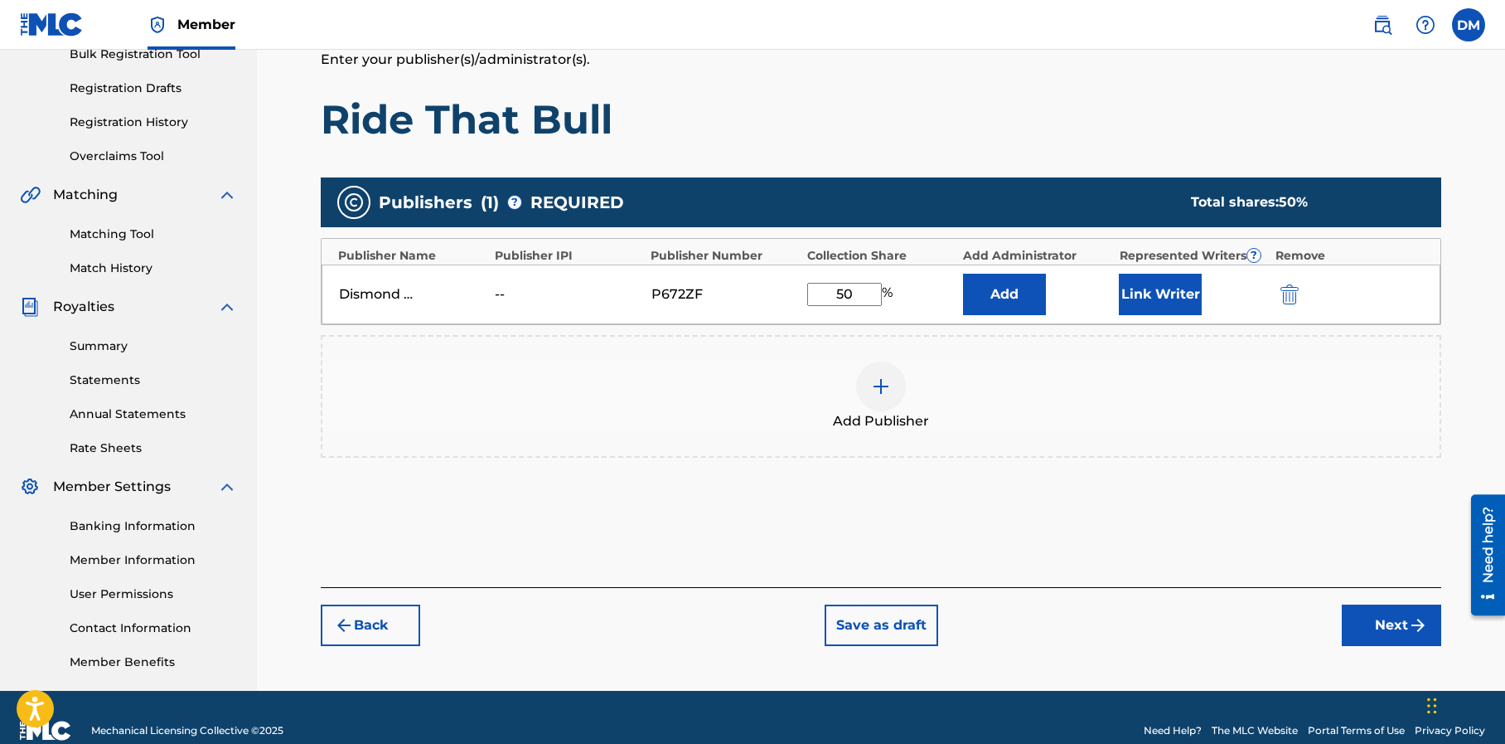
scroll to position [259, 0]
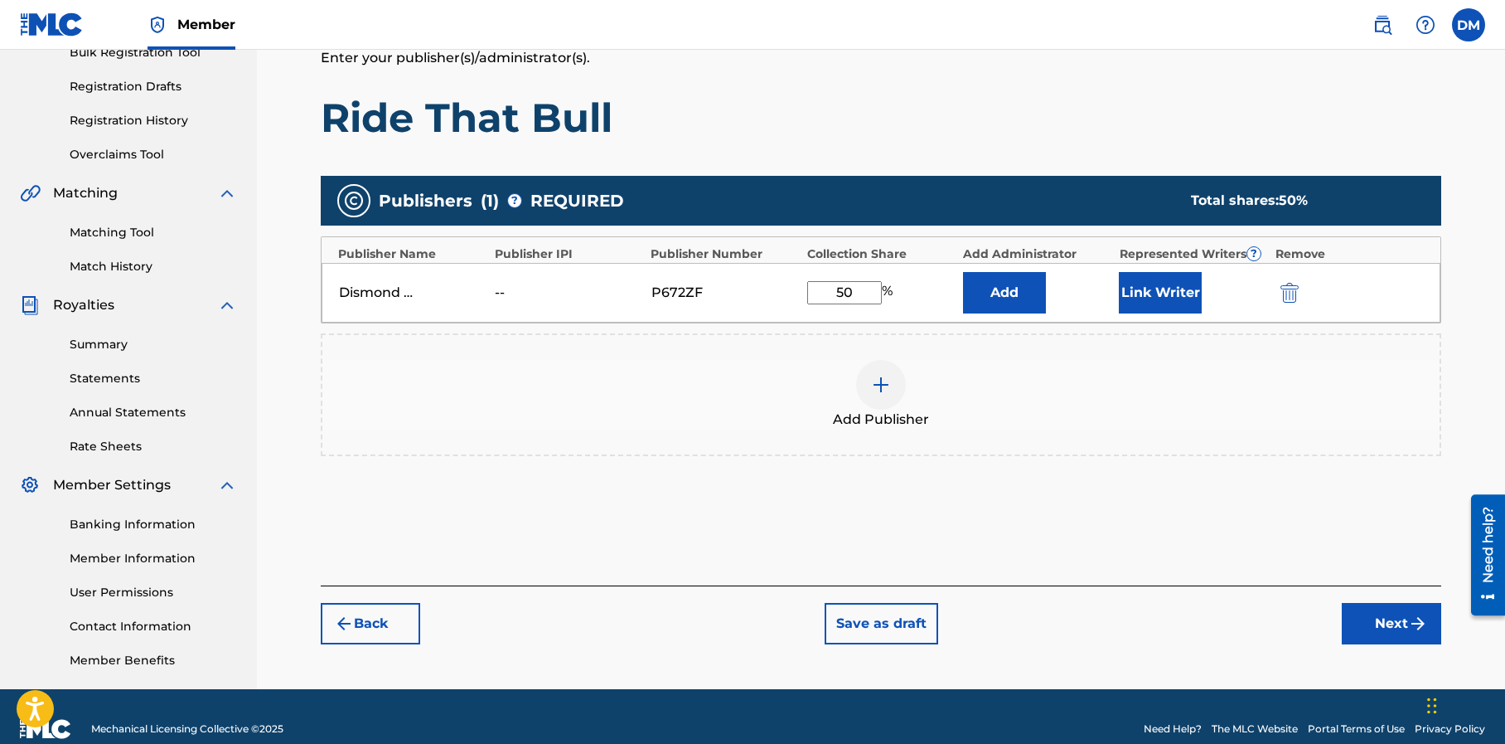
click at [1379, 625] on button "Next" at bounding box center [1391, 623] width 99 height 41
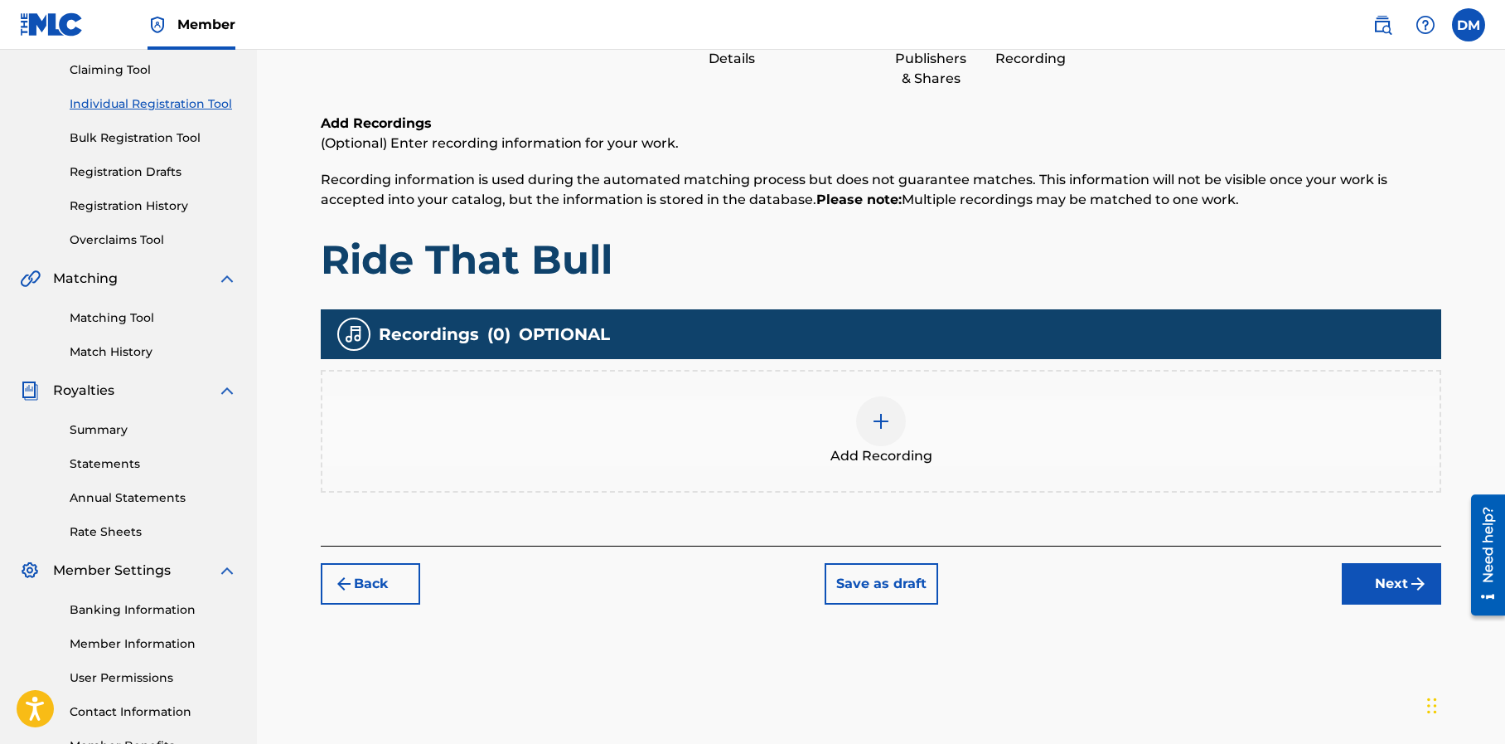
scroll to position [284, 0]
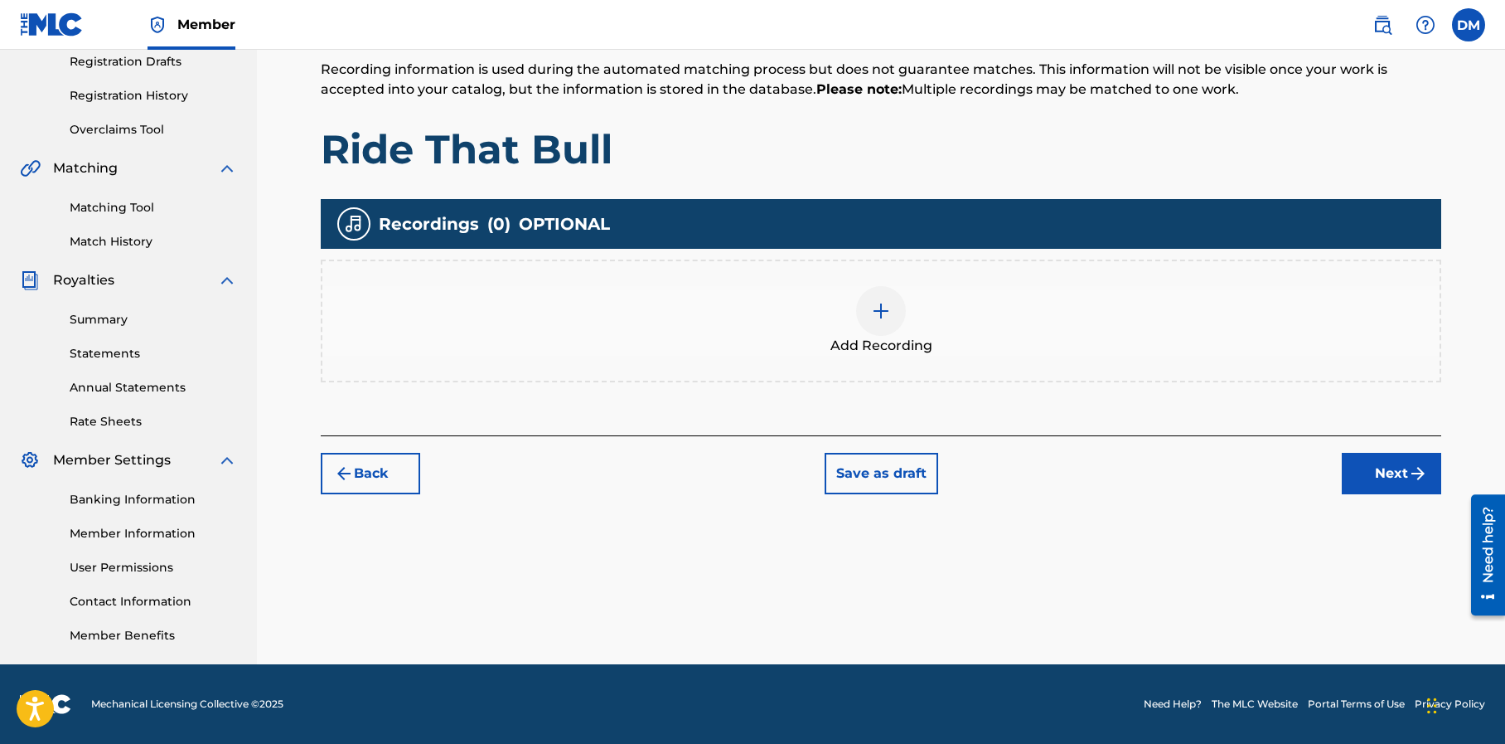
click at [1381, 469] on button "Next" at bounding box center [1391, 473] width 99 height 41
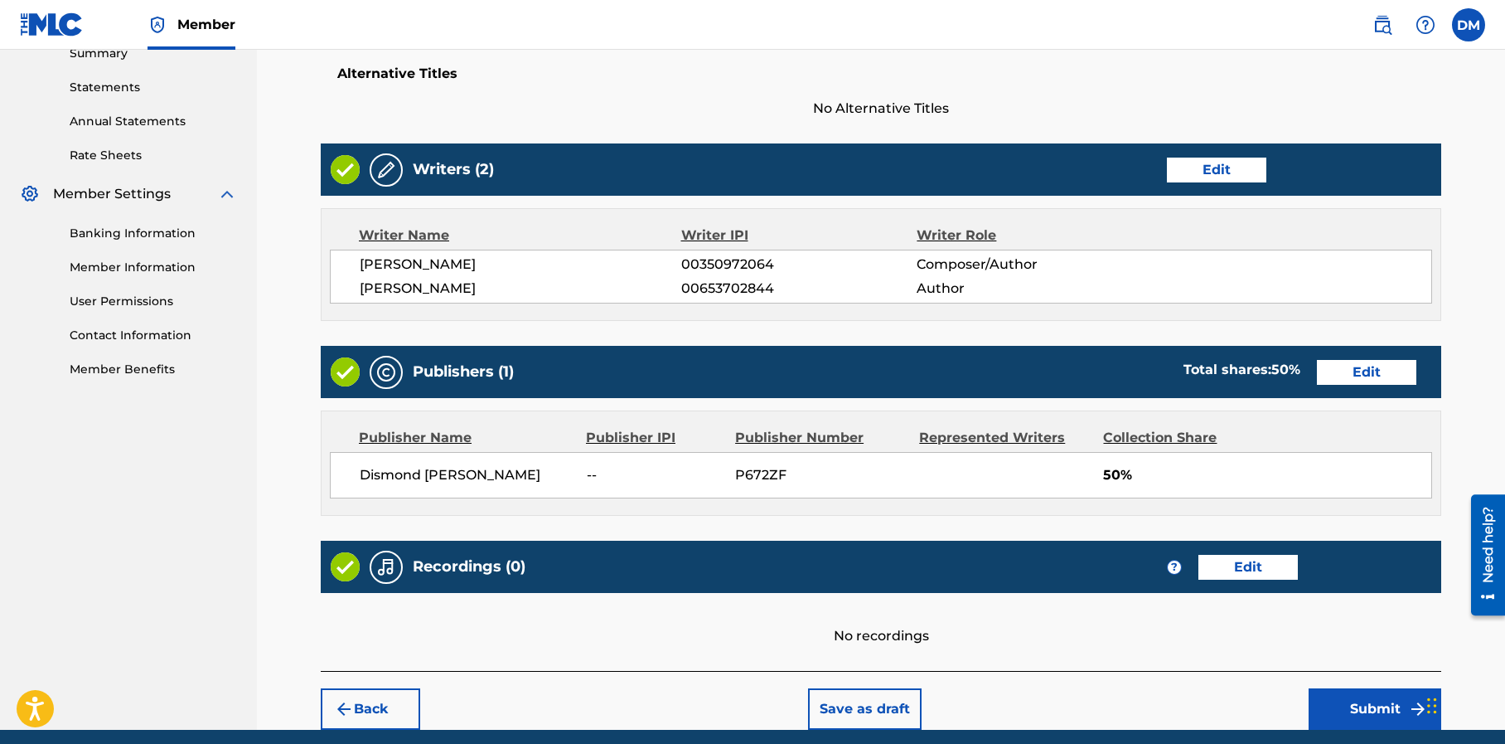
scroll to position [616, 0]
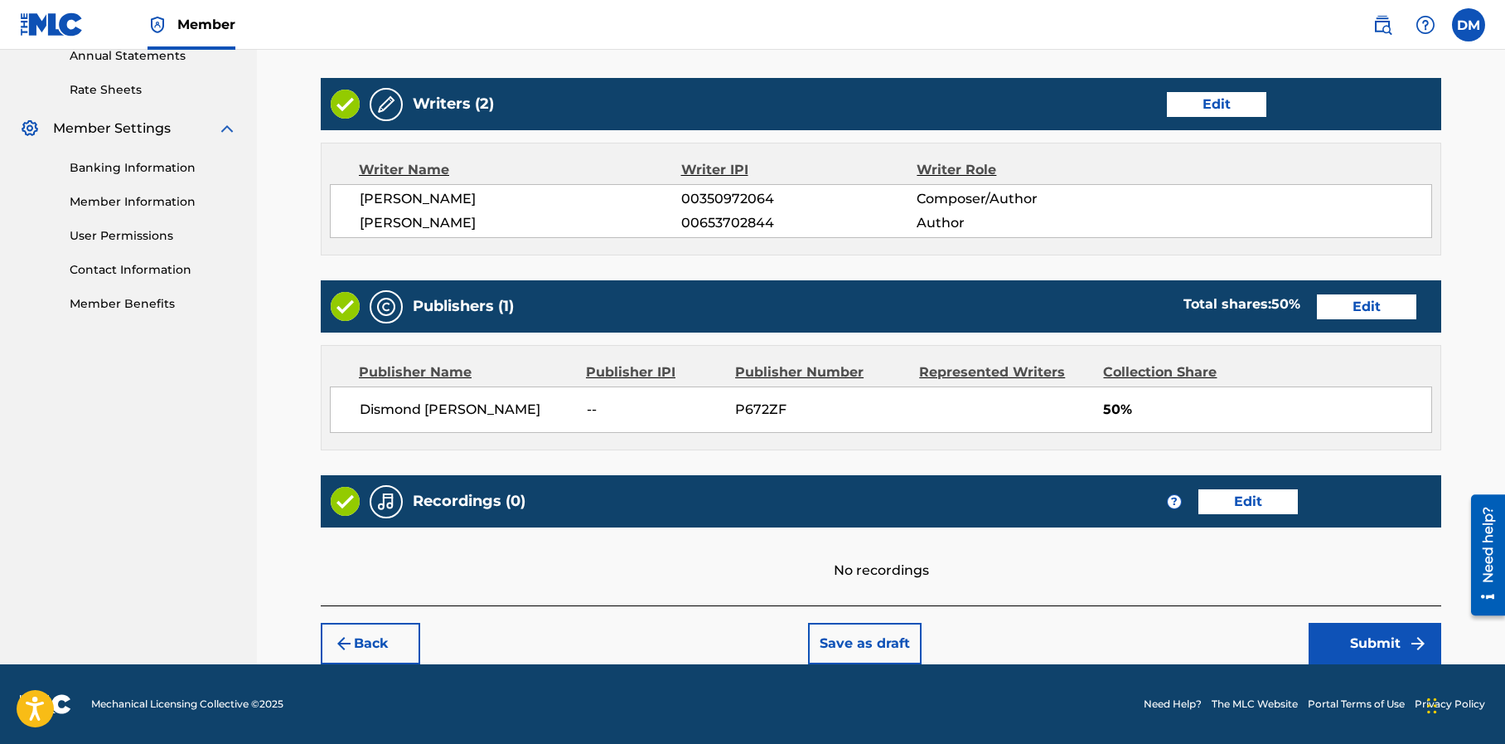
click at [1358, 644] on button "Submit" at bounding box center [1375, 642] width 133 height 41
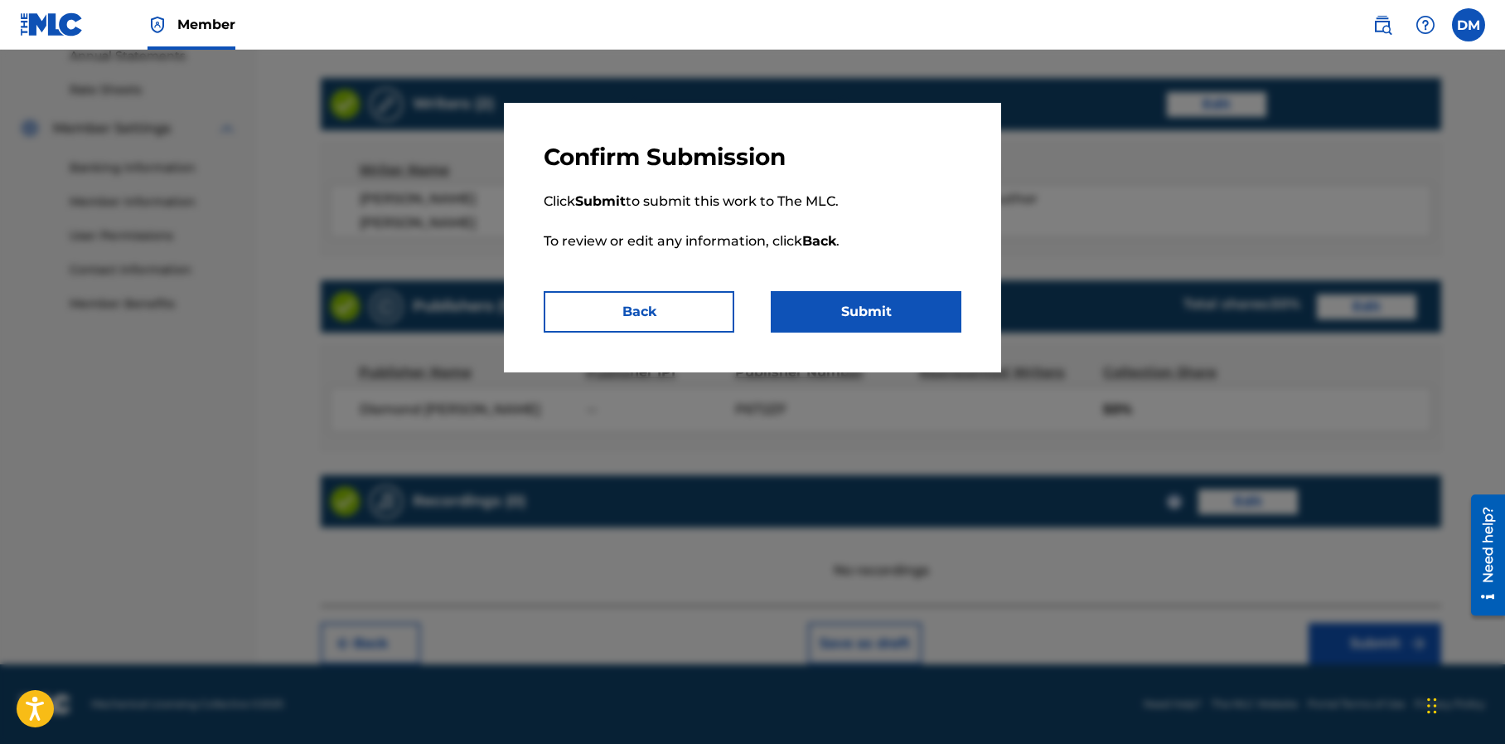
click at [877, 308] on button "Submit" at bounding box center [866, 311] width 191 height 41
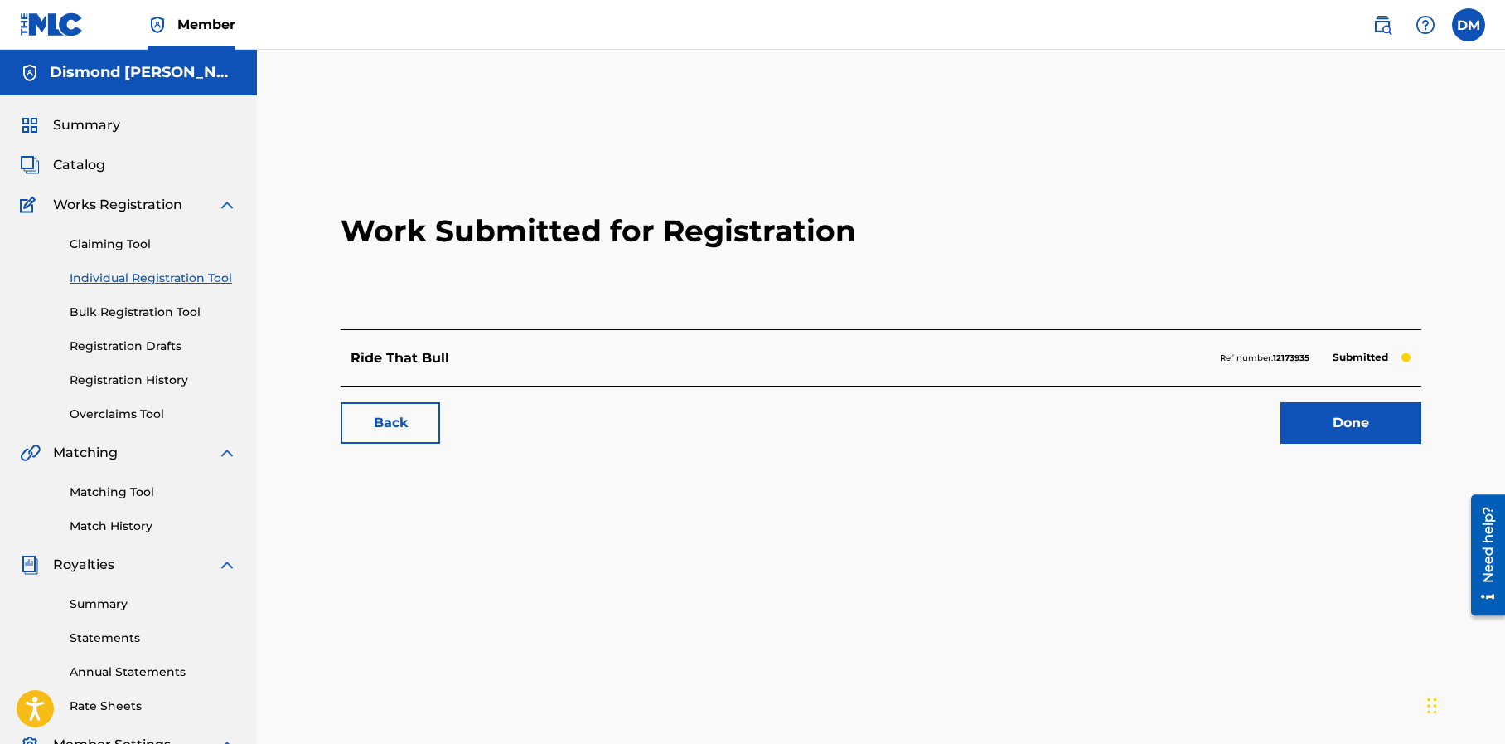
click at [1358, 425] on link "Done" at bounding box center [1351, 422] width 141 height 41
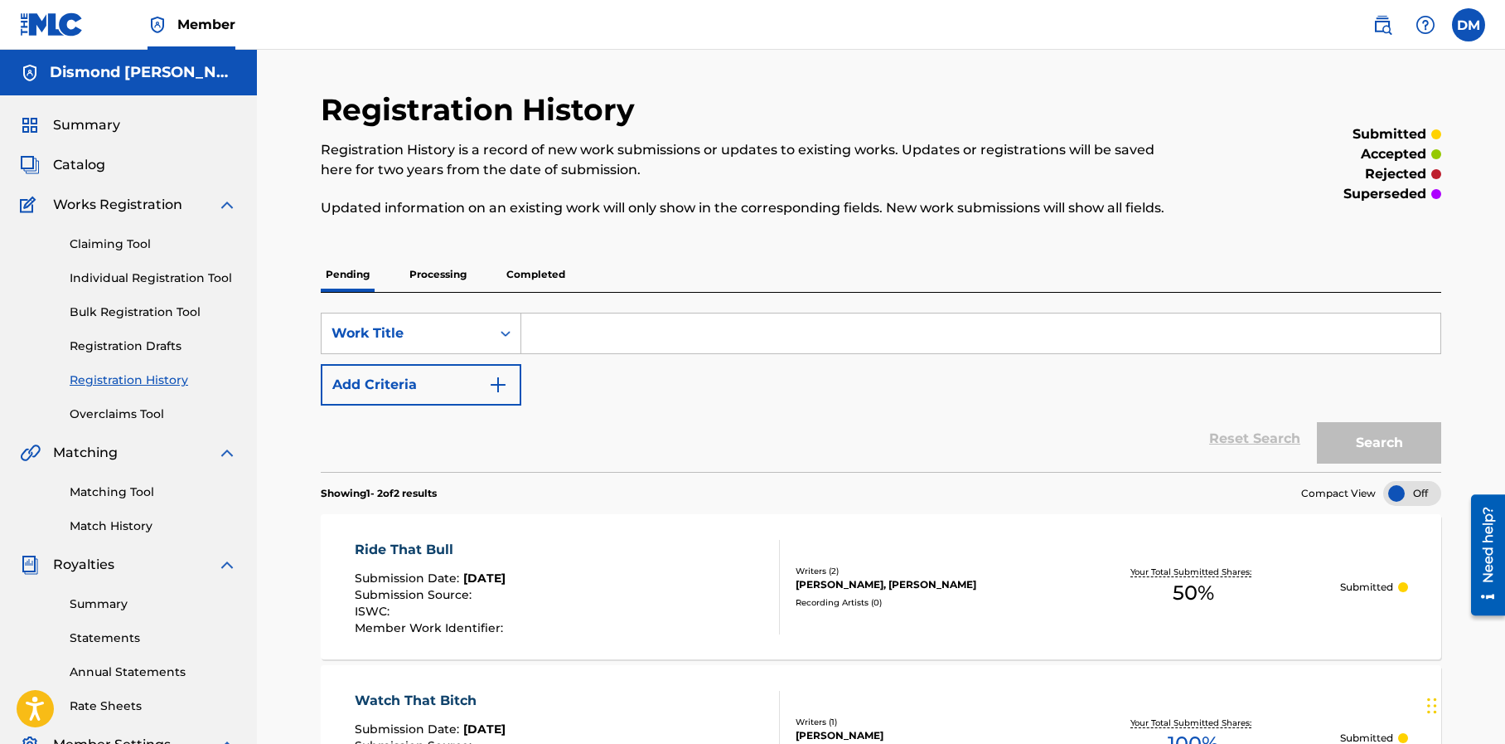
click at [547, 326] on input "Search Form" at bounding box center [980, 333] width 919 height 40
type input "w"
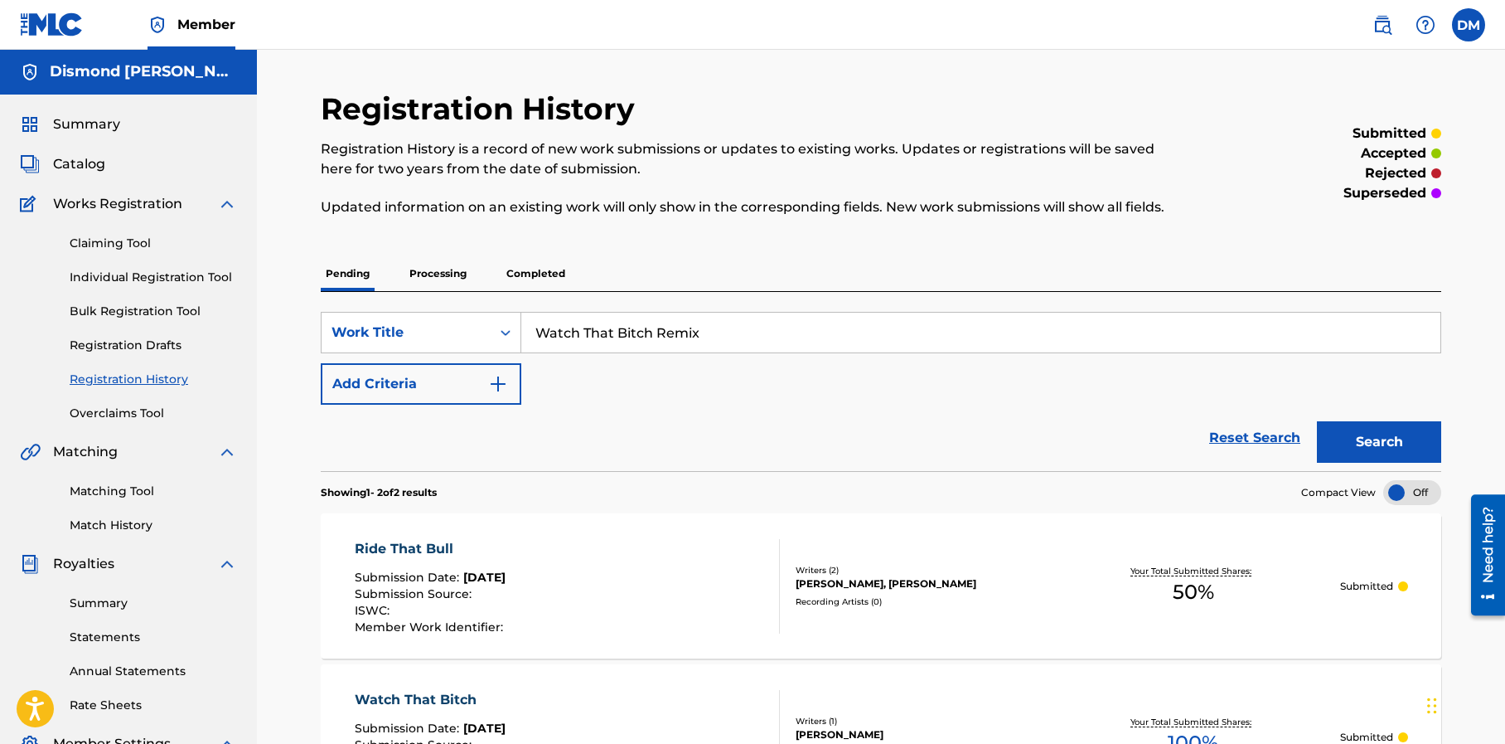
scroll to position [2, 0]
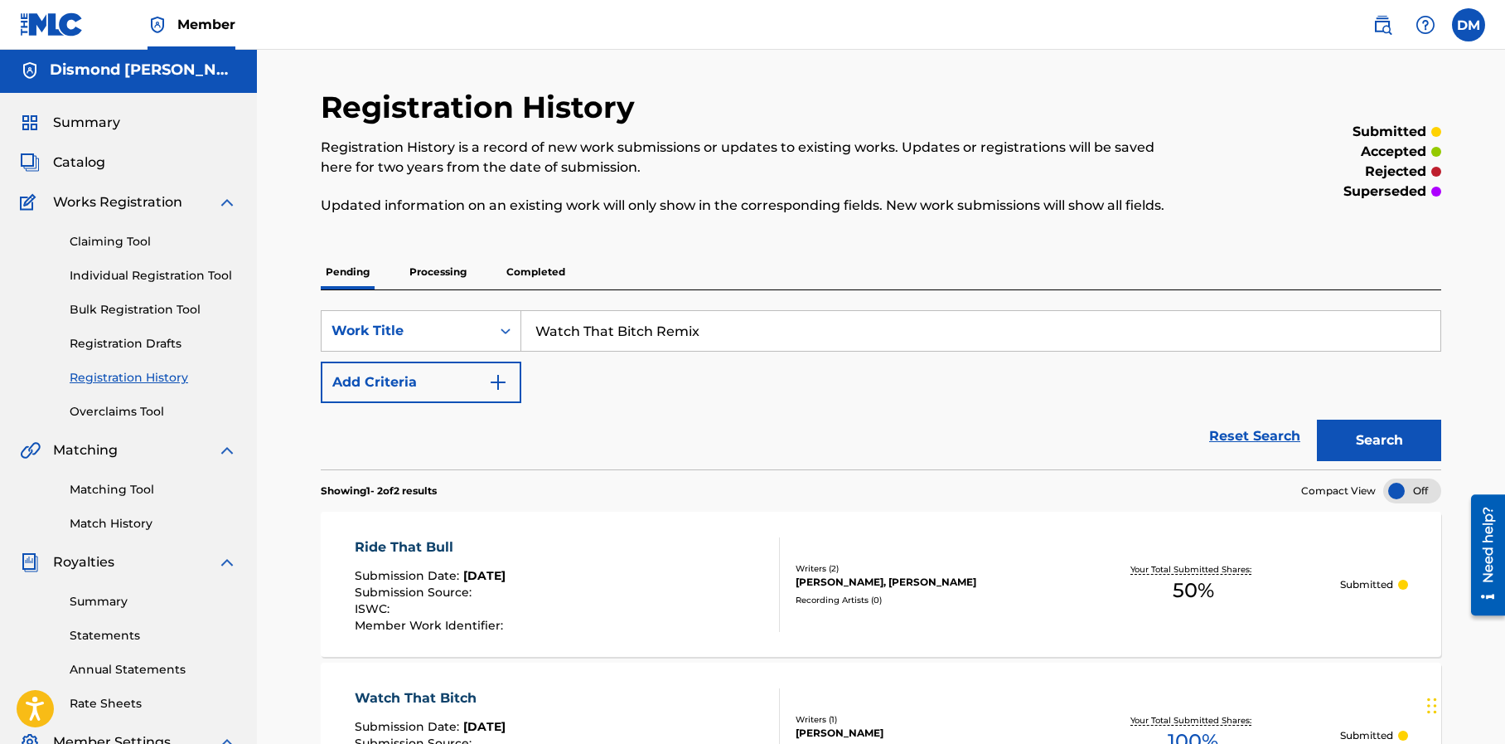
drag, startPoint x: 710, startPoint y: 333, endPoint x: 529, endPoint y: 327, distance: 180.8
click at [529, 327] on input "Watch That Bitch Remix" at bounding box center [980, 331] width 919 height 40
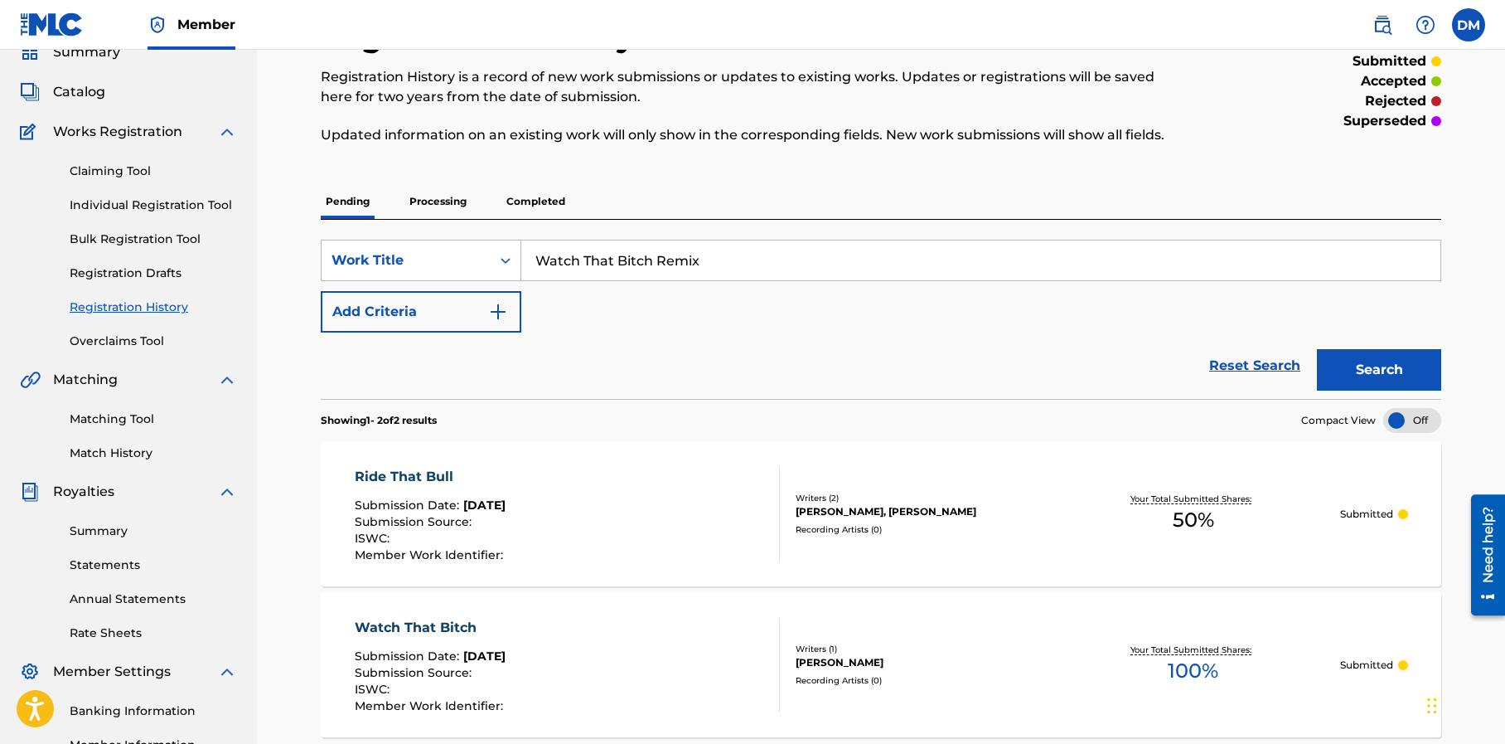
scroll to position [61, 0]
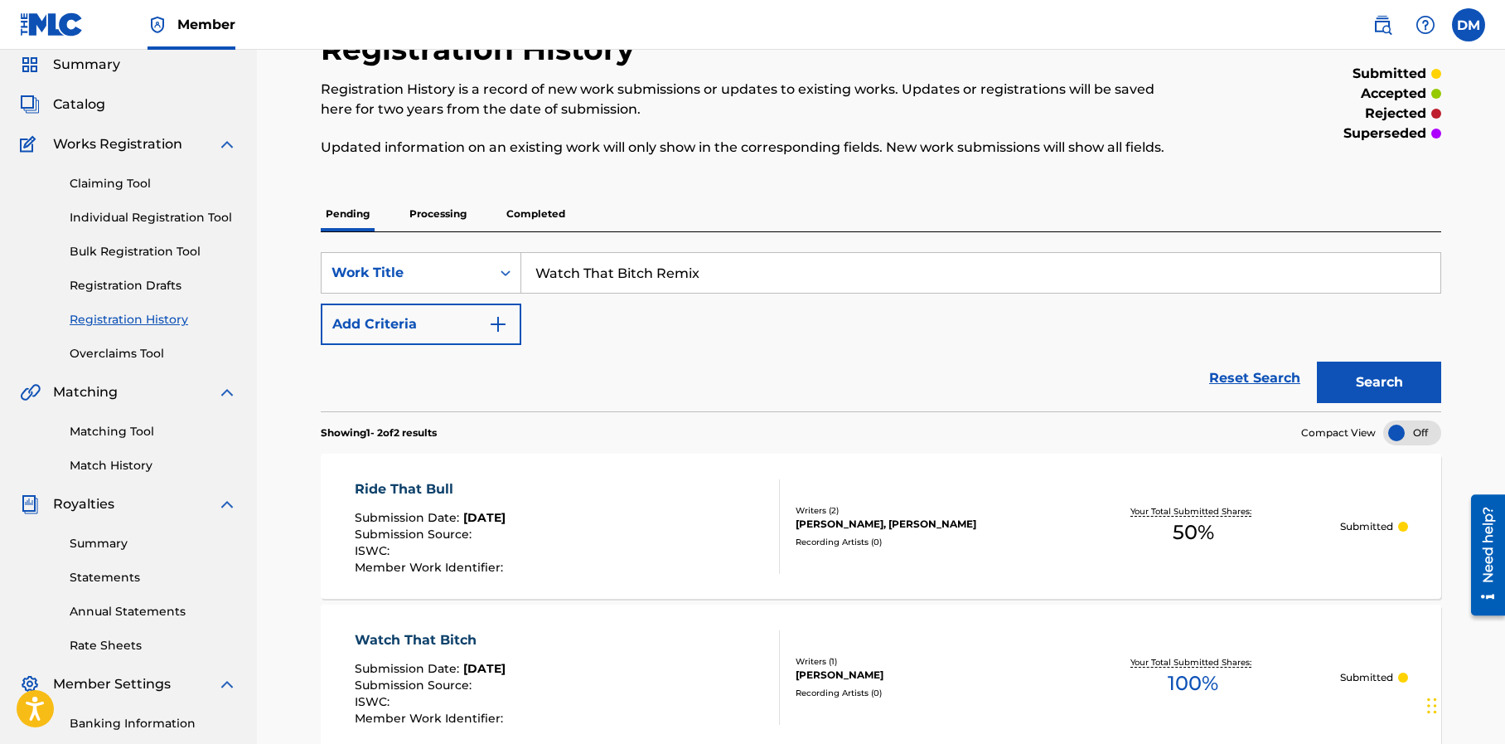
type input "Watch That Bitch Remix"
click at [1267, 377] on link "Reset Search" at bounding box center [1255, 378] width 108 height 36
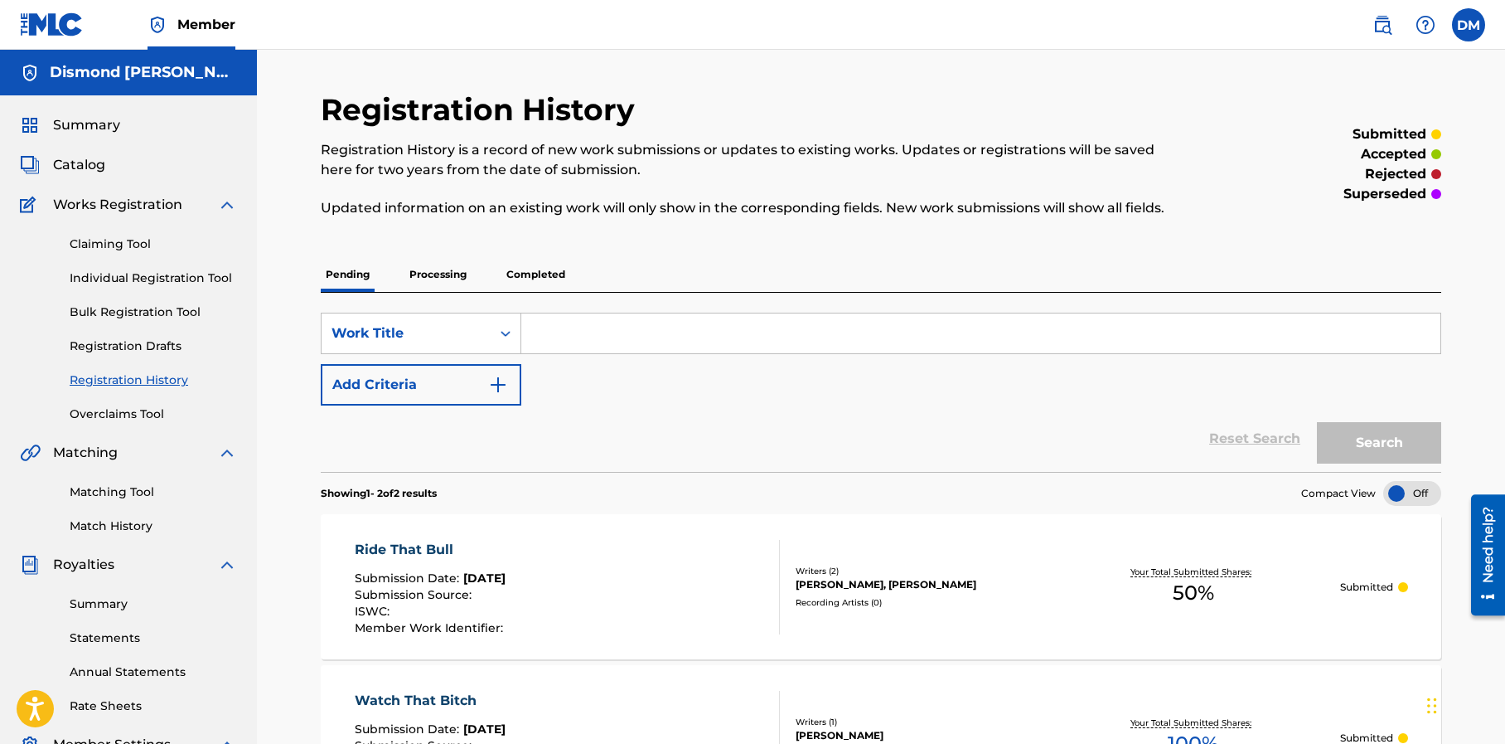
scroll to position [15, 0]
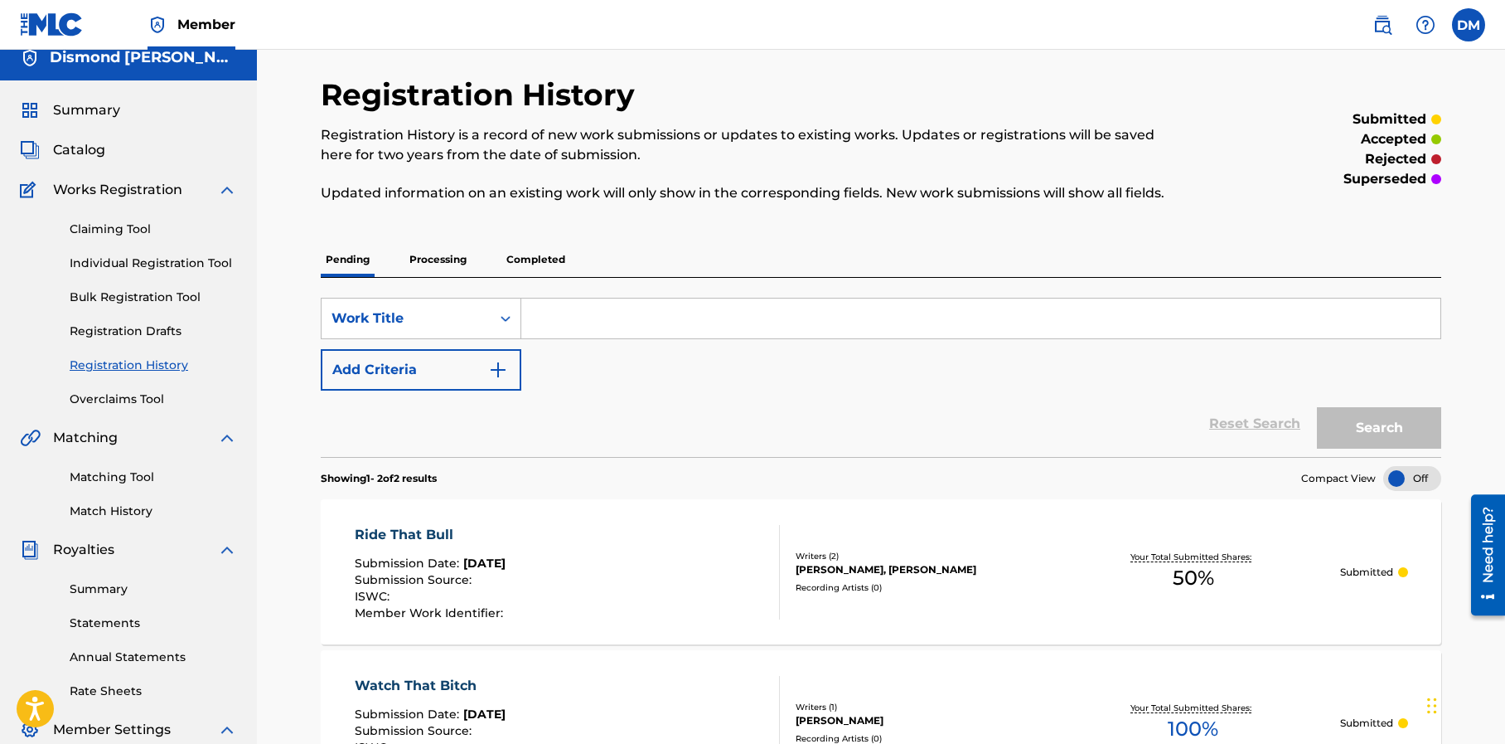
click at [497, 368] on img "Search Form" at bounding box center [498, 370] width 20 height 20
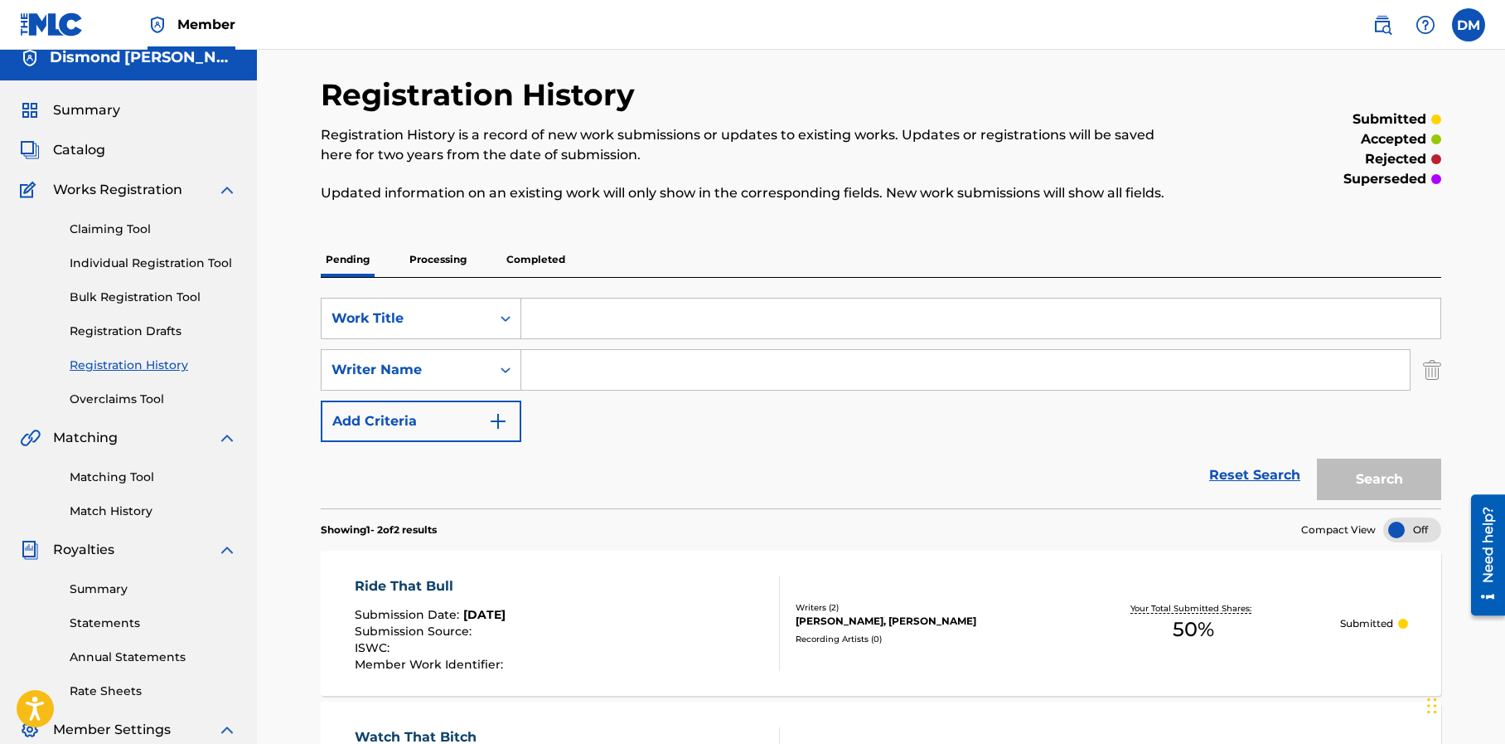
click at [563, 315] on input "Search Form" at bounding box center [980, 318] width 919 height 40
paste input "Watch That Bitch Remix"
type input "Watch That Bitch Remix"
click at [594, 366] on input "Search Form" at bounding box center [965, 370] width 889 height 40
type input "Mystikal"
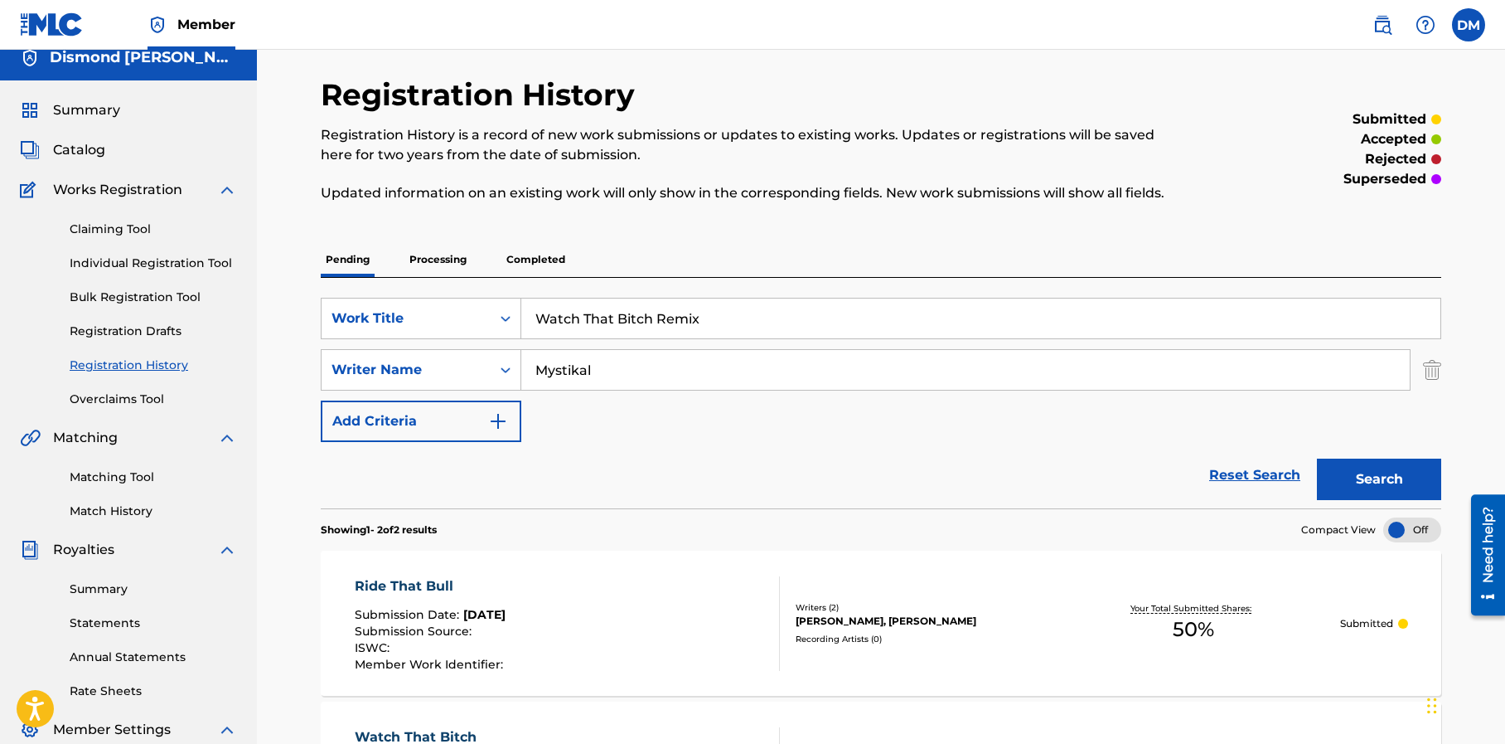
click at [1401, 488] on button "Search" at bounding box center [1379, 478] width 124 height 41
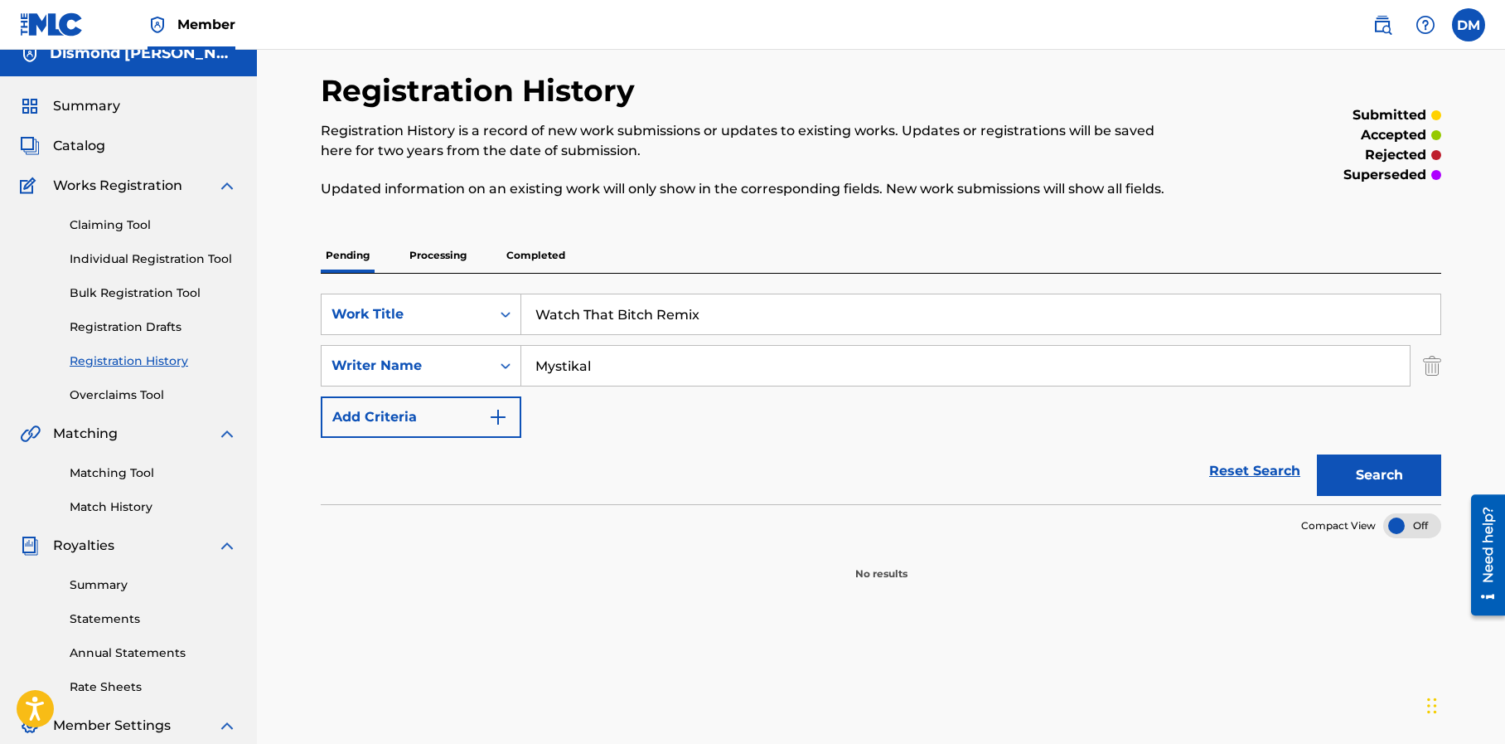
scroll to position [0, 0]
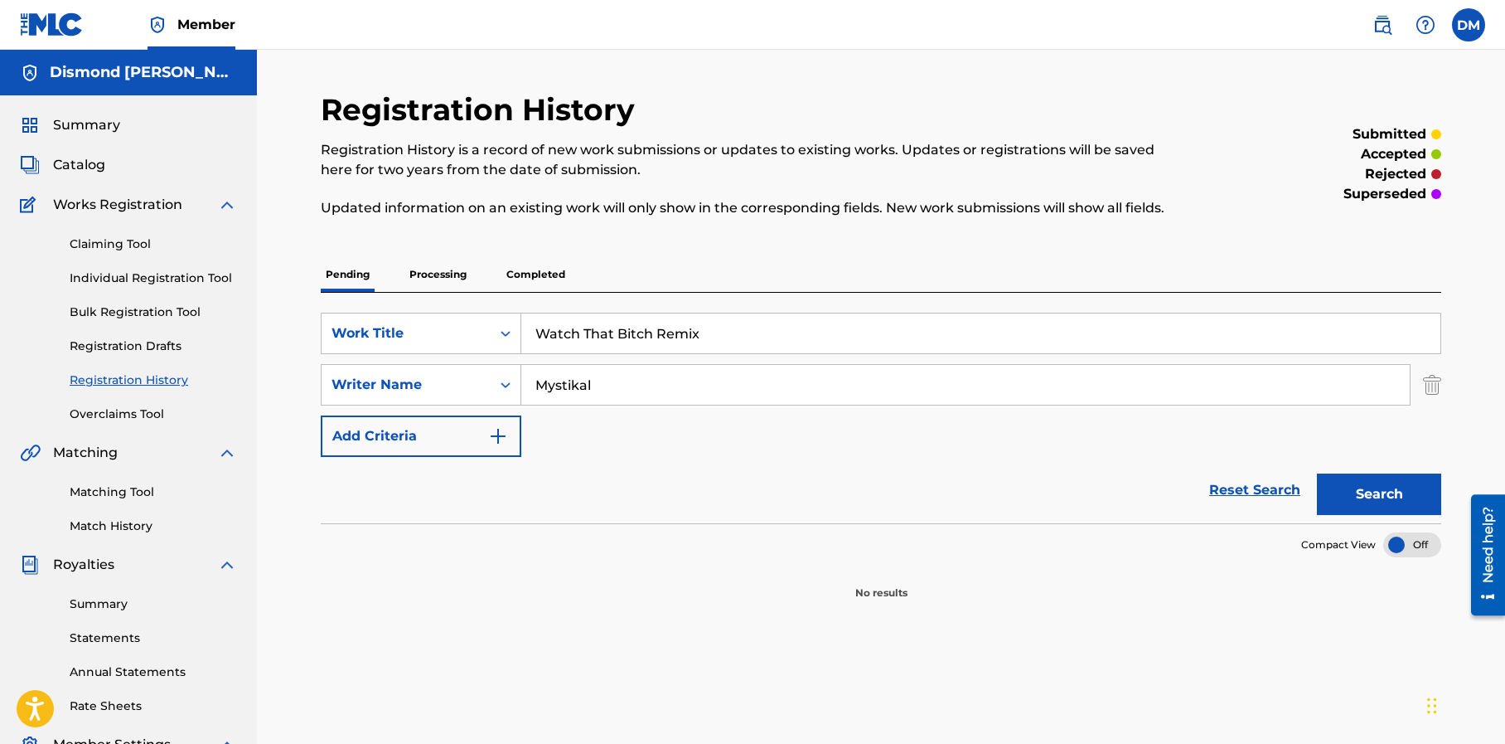
click at [1386, 499] on button "Search" at bounding box center [1379, 493] width 124 height 41
drag, startPoint x: 540, startPoint y: 332, endPoint x: 712, endPoint y: 335, distance: 171.6
click at [714, 335] on input "Watch That Bitch Remix" at bounding box center [980, 333] width 919 height 40
click at [1271, 488] on link "Reset Search" at bounding box center [1255, 490] width 108 height 36
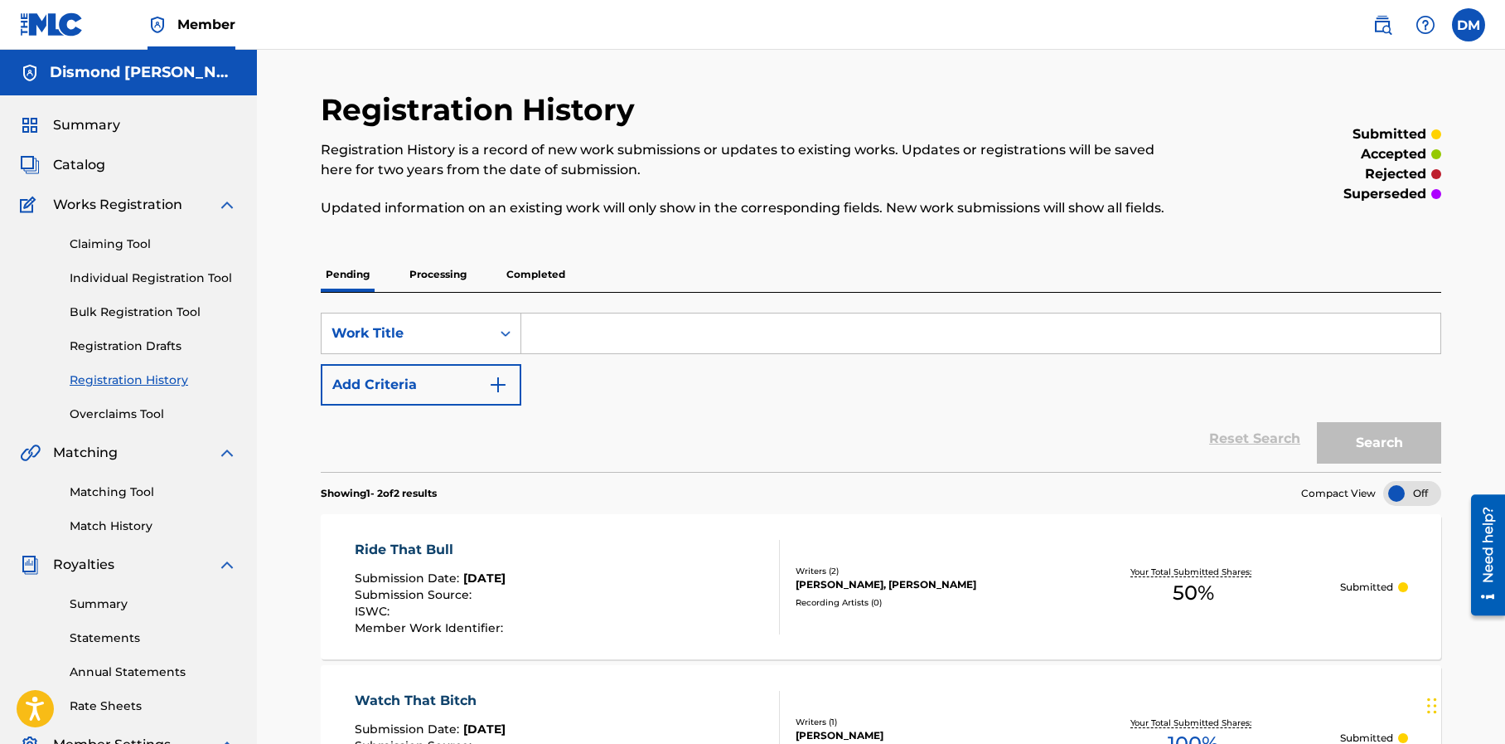
click at [434, 270] on p "Processing" at bounding box center [437, 274] width 67 height 35
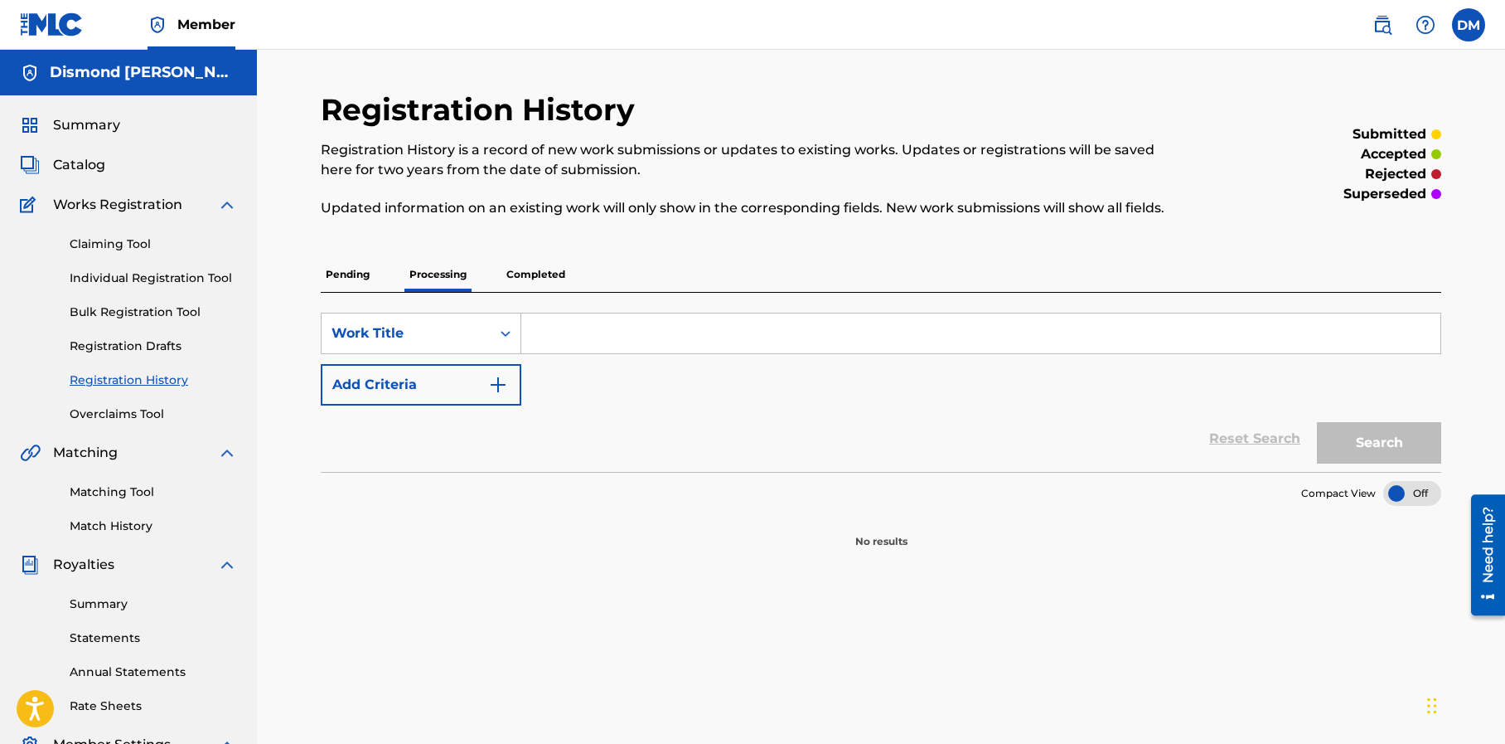
click at [533, 272] on p "Completed" at bounding box center [535, 274] width 69 height 35
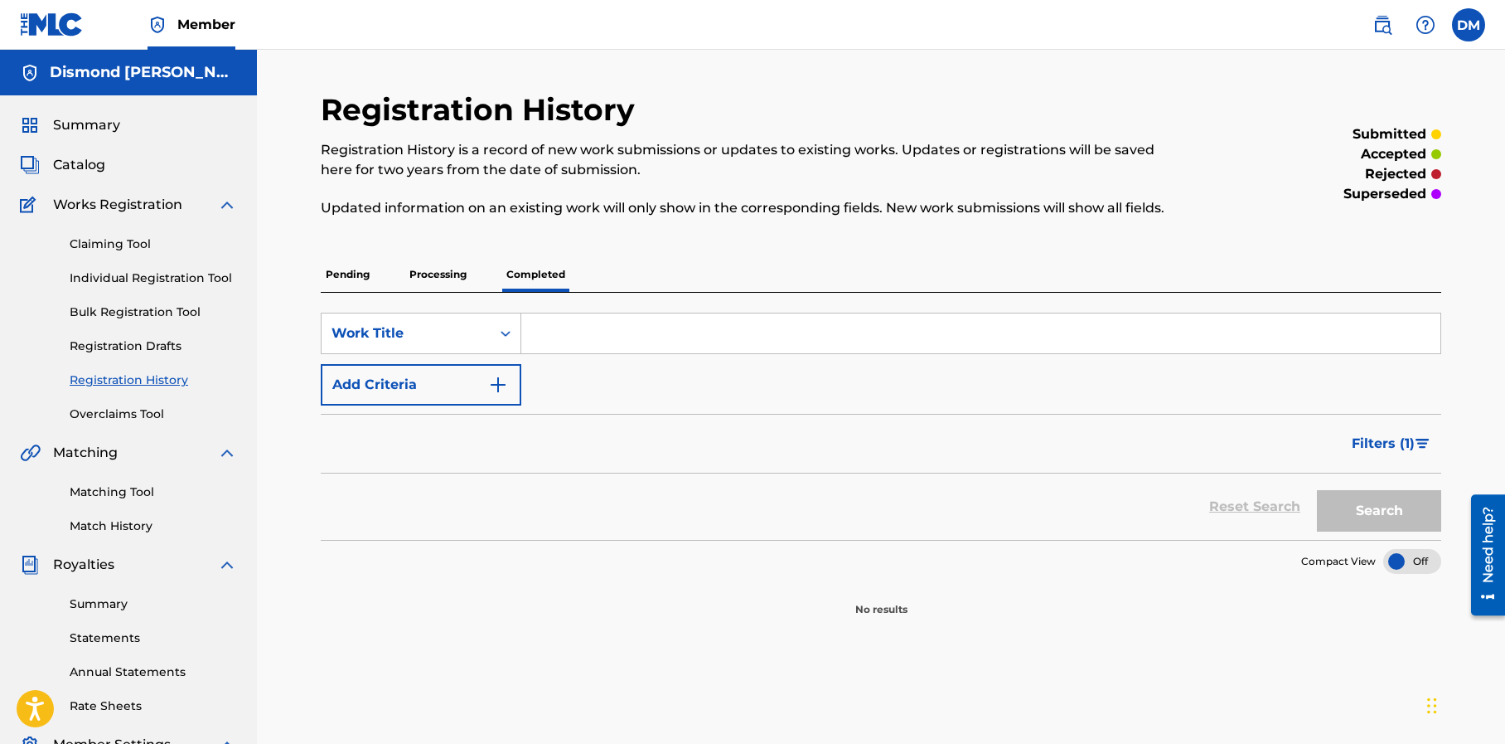
click at [361, 273] on p "Pending" at bounding box center [348, 274] width 54 height 35
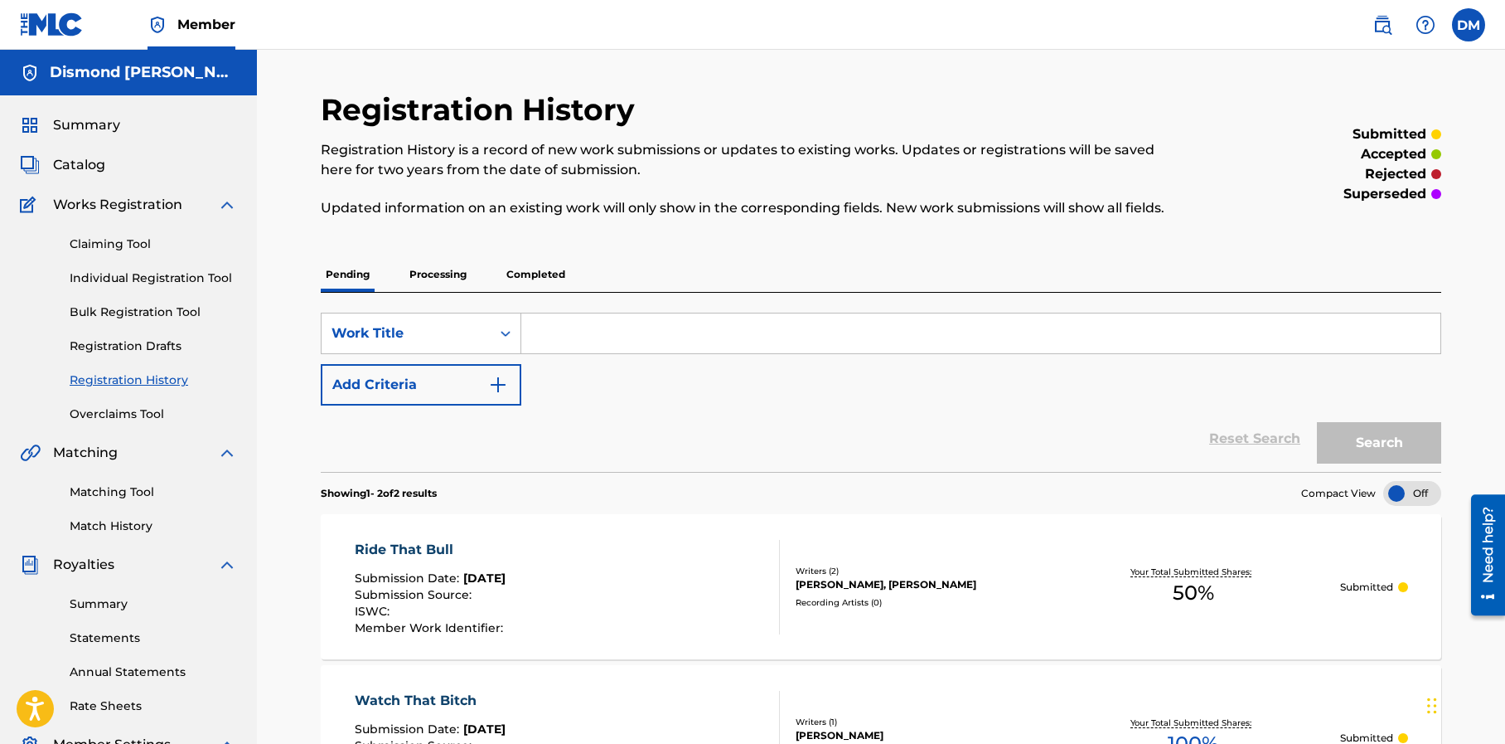
click at [92, 164] on span "Catalog" at bounding box center [79, 165] width 52 height 20
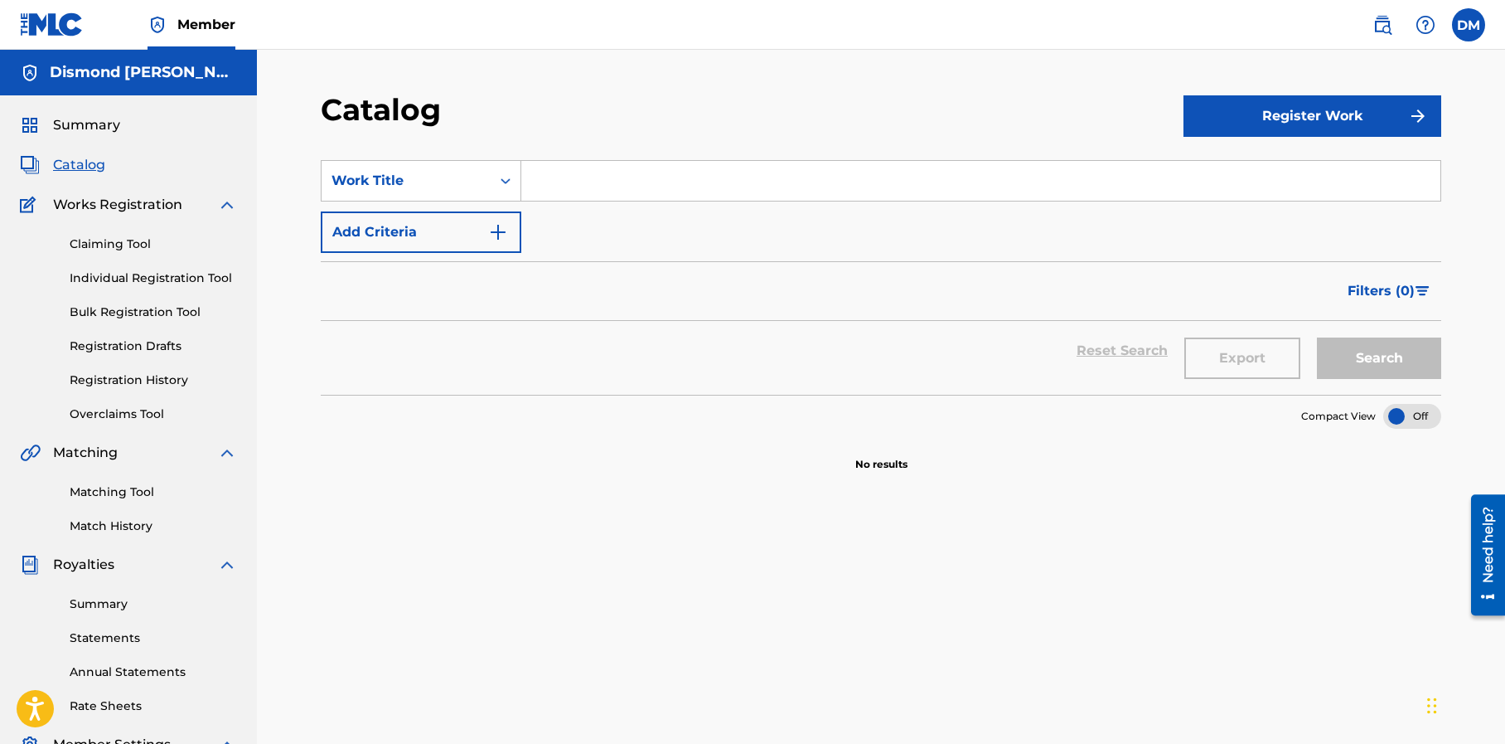
click at [1253, 122] on button "Register Work" at bounding box center [1313, 115] width 258 height 41
click at [1066, 109] on div "Catalog" at bounding box center [752, 115] width 863 height 49
click at [1470, 24] on label at bounding box center [1468, 24] width 33 height 33
click at [1469, 25] on input "DM Dismond Mapp promuzic2@yahoo.com Notification Preferences Profile Log out" at bounding box center [1469, 25] width 0 height 0
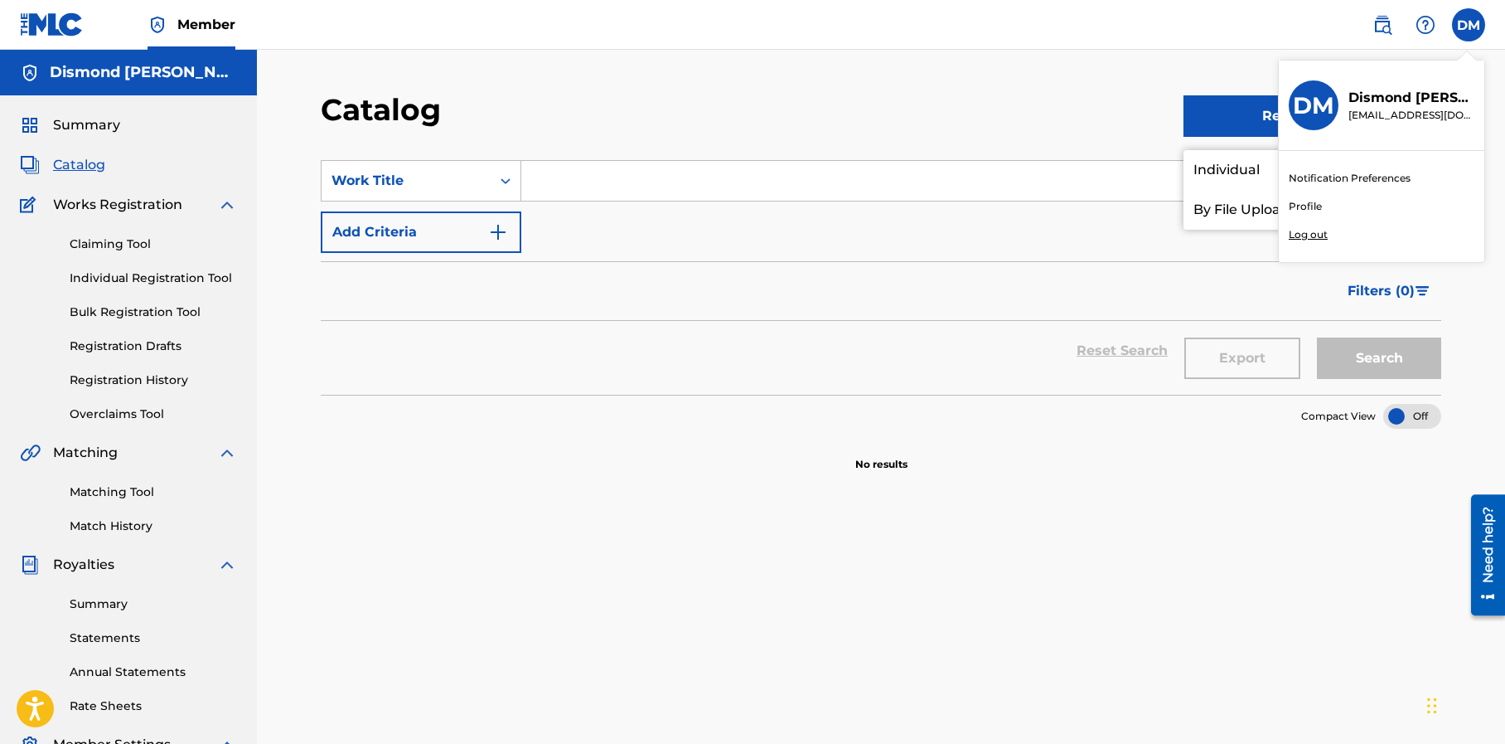
click at [1400, 95] on p "Dismond Mapp" at bounding box center [1412, 98] width 126 height 20
click at [1469, 25] on input "DM Dismond Mapp promuzic2@yahoo.com Notification Preferences Profile Log out" at bounding box center [1469, 25] width 0 height 0
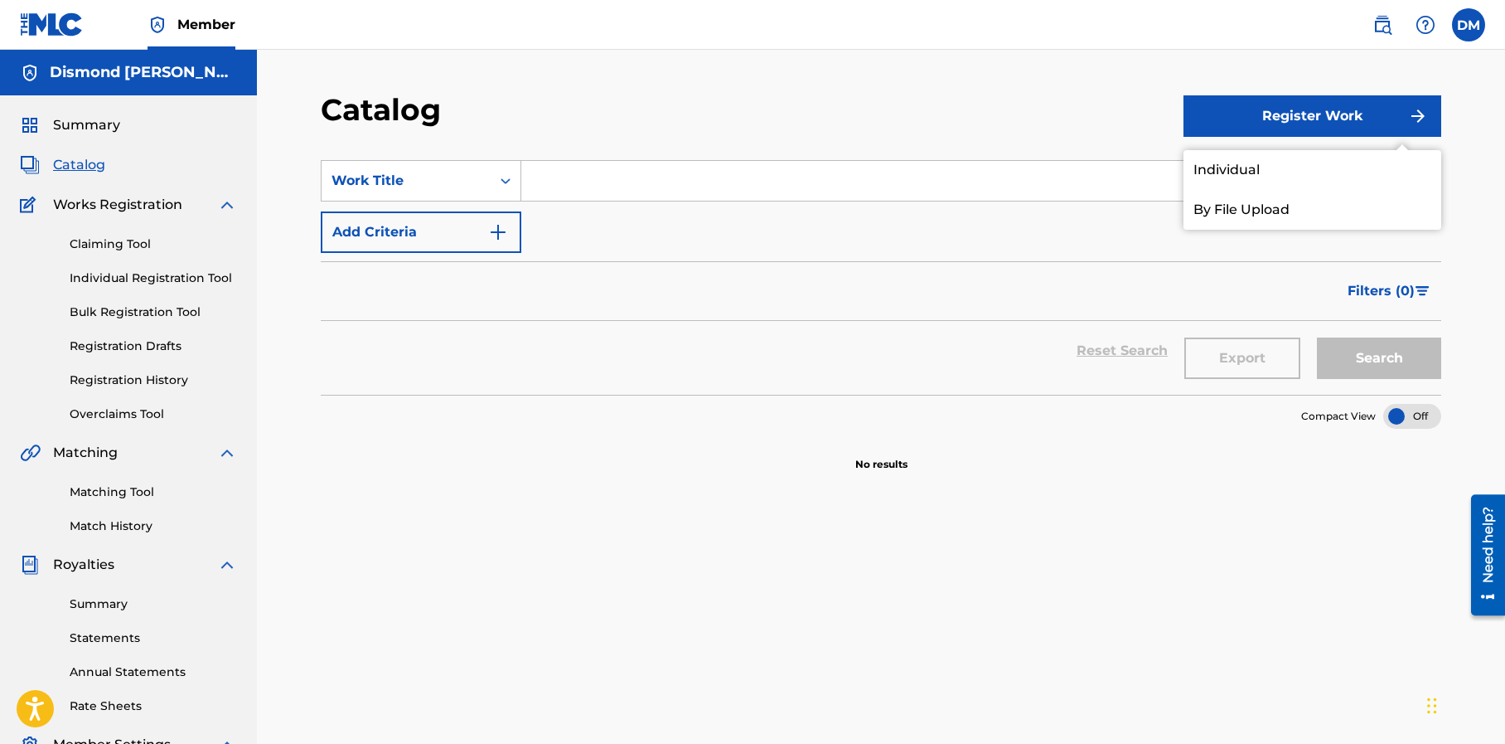
click at [941, 107] on div "Catalog" at bounding box center [752, 115] width 863 height 49
click at [68, 28] on img at bounding box center [52, 24] width 64 height 24
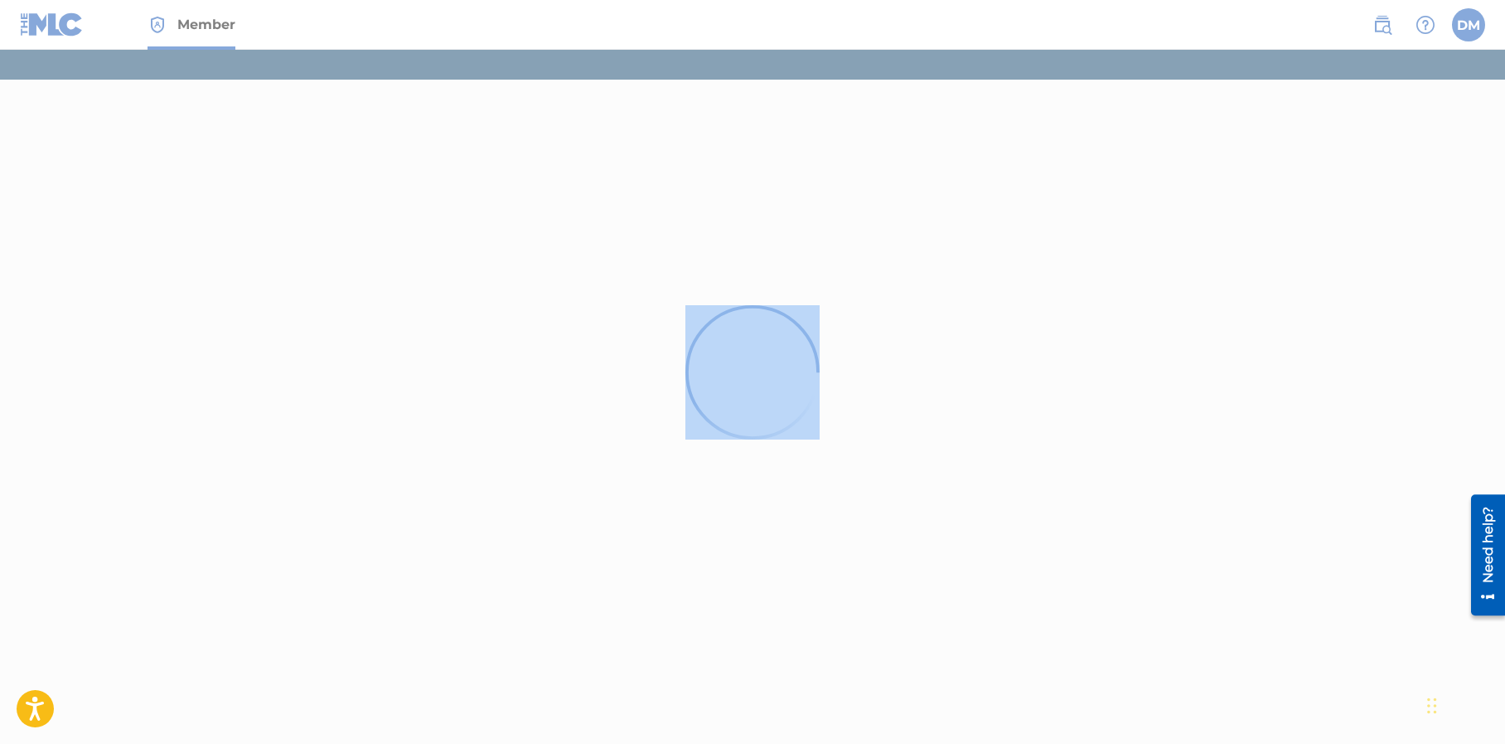
click at [68, 28] on div at bounding box center [752, 372] width 1505 height 744
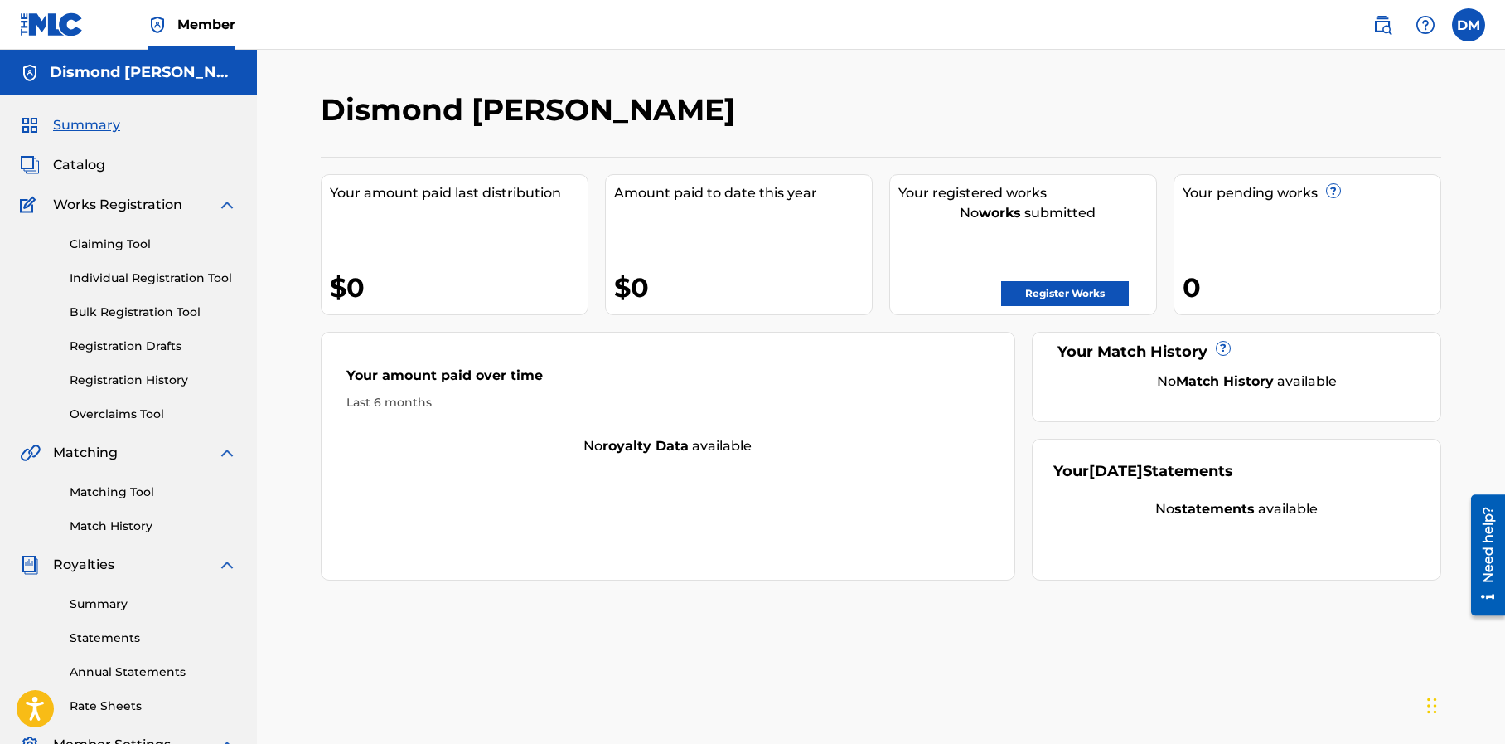
click at [1032, 288] on link "Register Works" at bounding box center [1065, 293] width 128 height 25
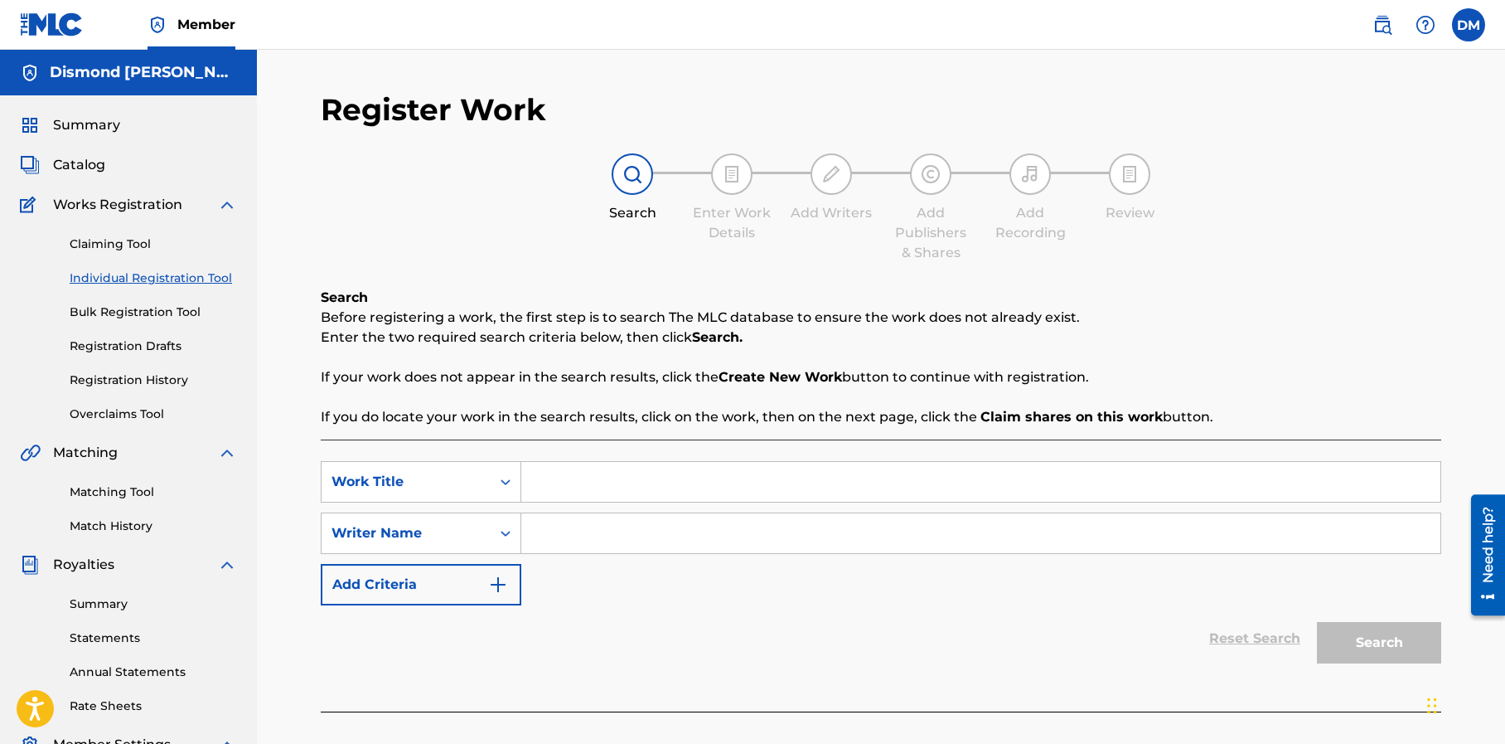
click at [573, 481] on input "Search Form" at bounding box center [980, 482] width 919 height 40
paste input "Watch That Bitch Remix"
type input "Watch That Bitch Remix"
click at [551, 531] on input "Search Form" at bounding box center [980, 533] width 919 height 40
type input "Mystikal"
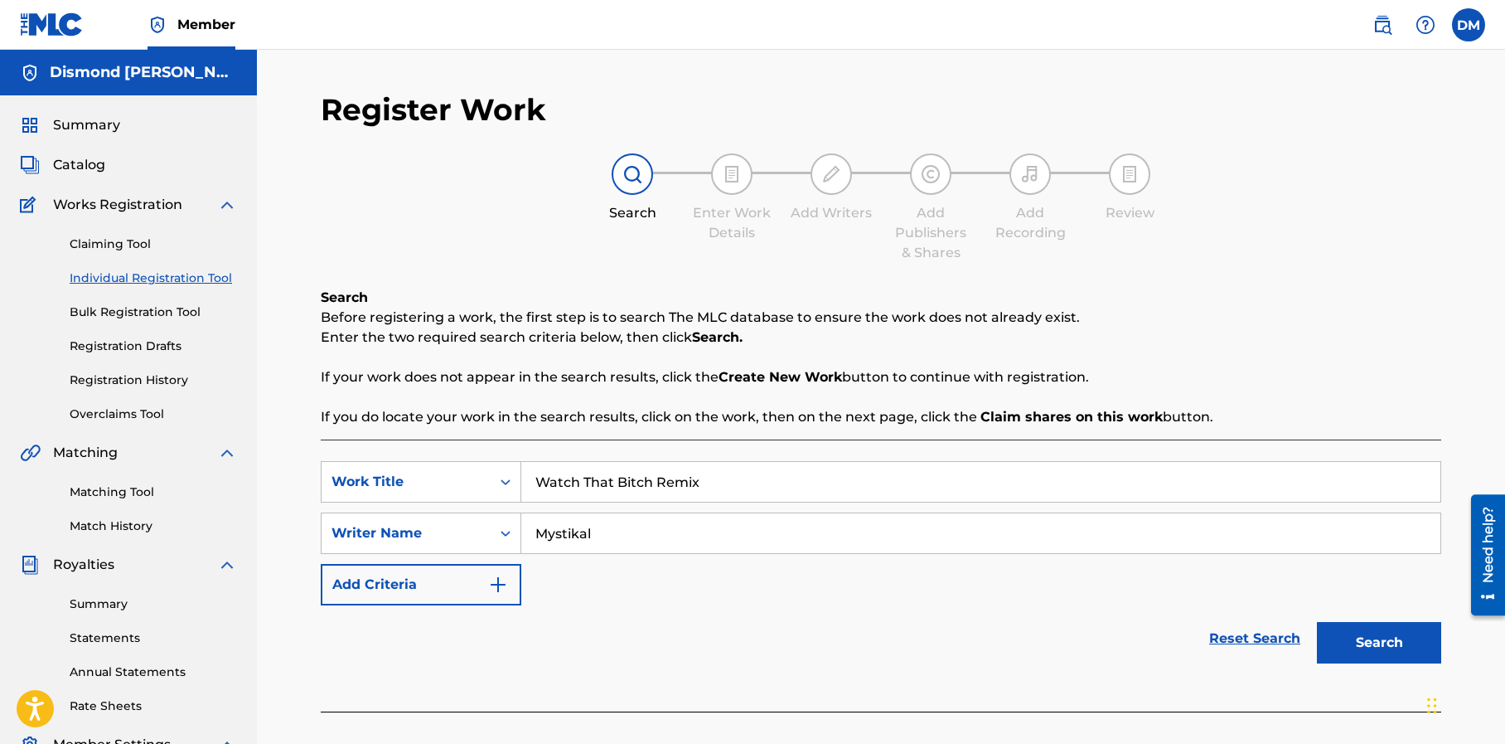
click at [1394, 648] on button "Search" at bounding box center [1379, 642] width 124 height 41
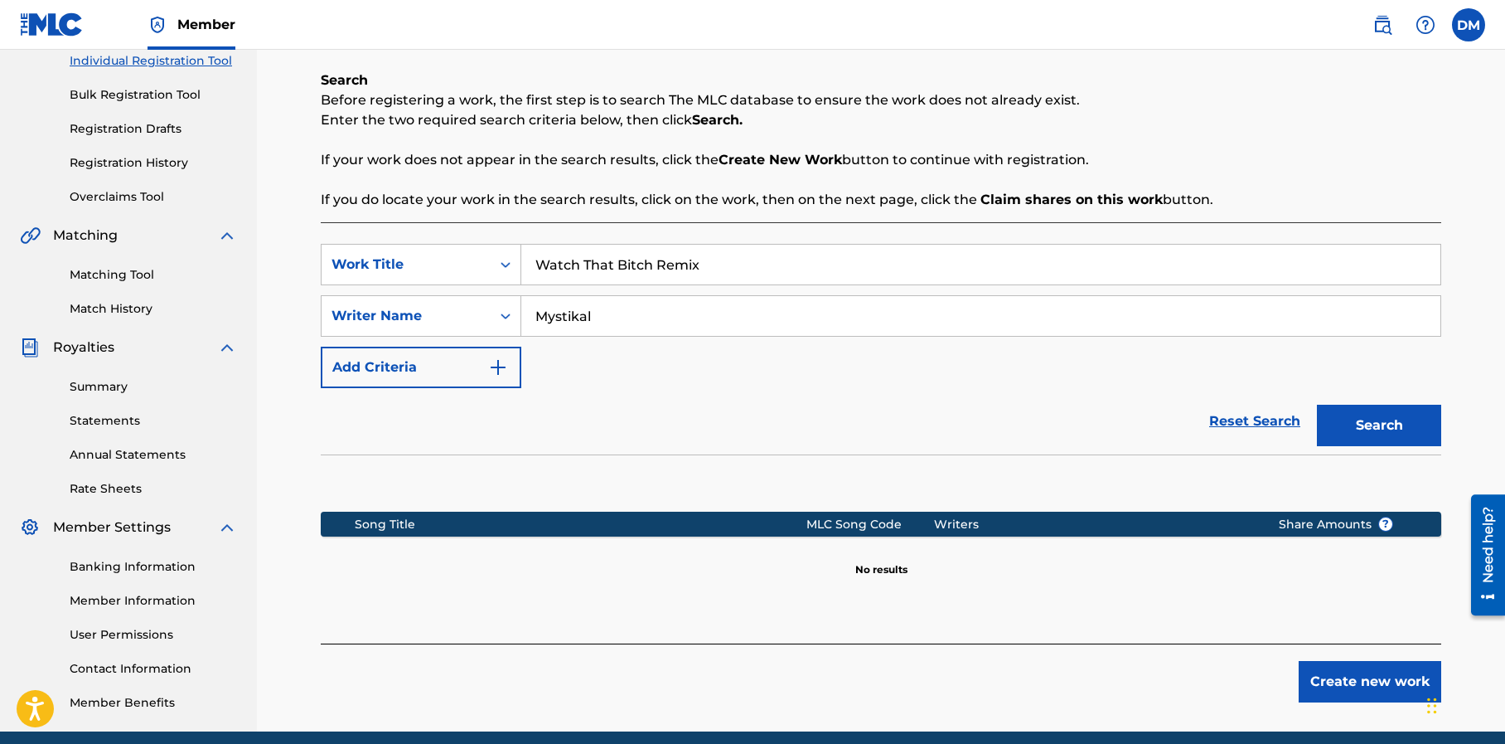
scroll to position [284, 0]
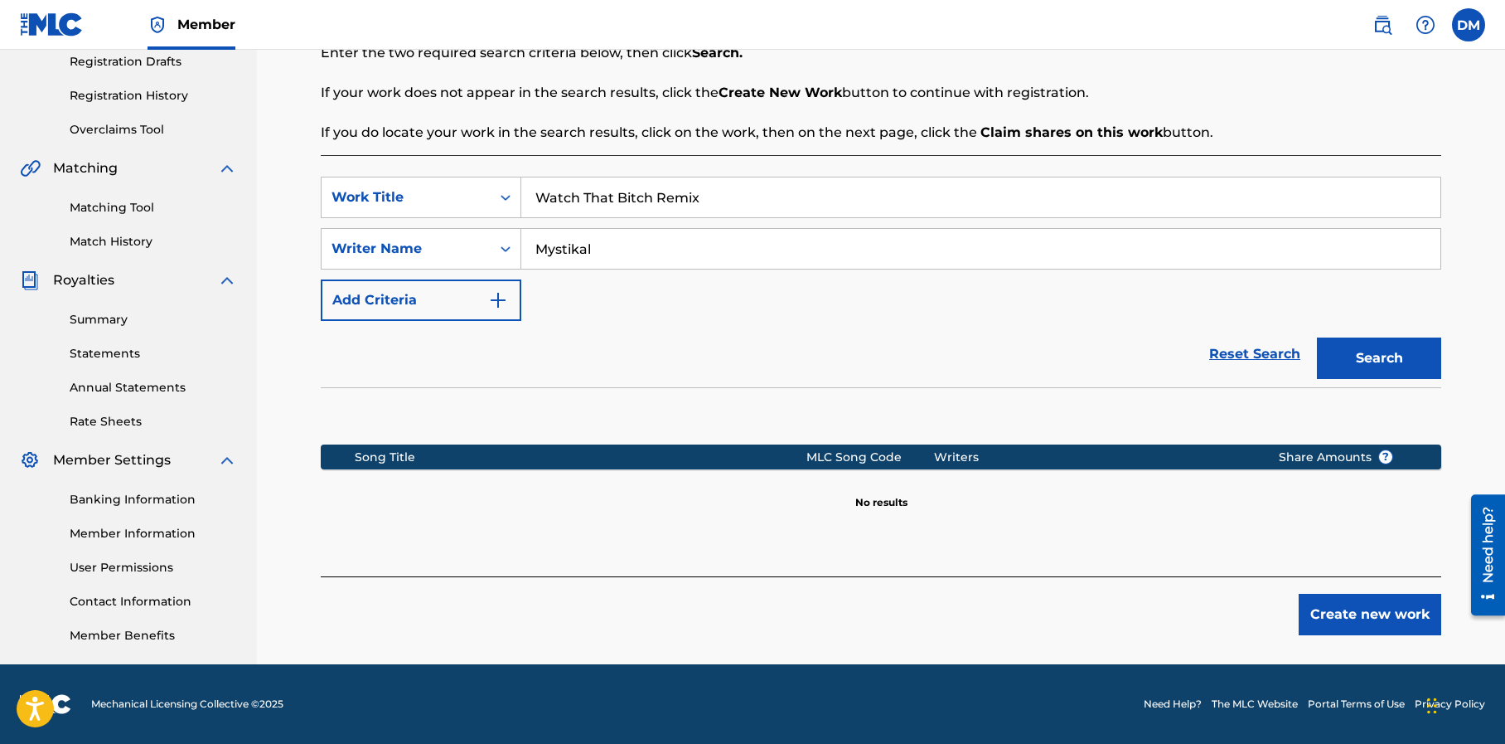
click at [1334, 620] on button "Create new work" at bounding box center [1370, 613] width 143 height 41
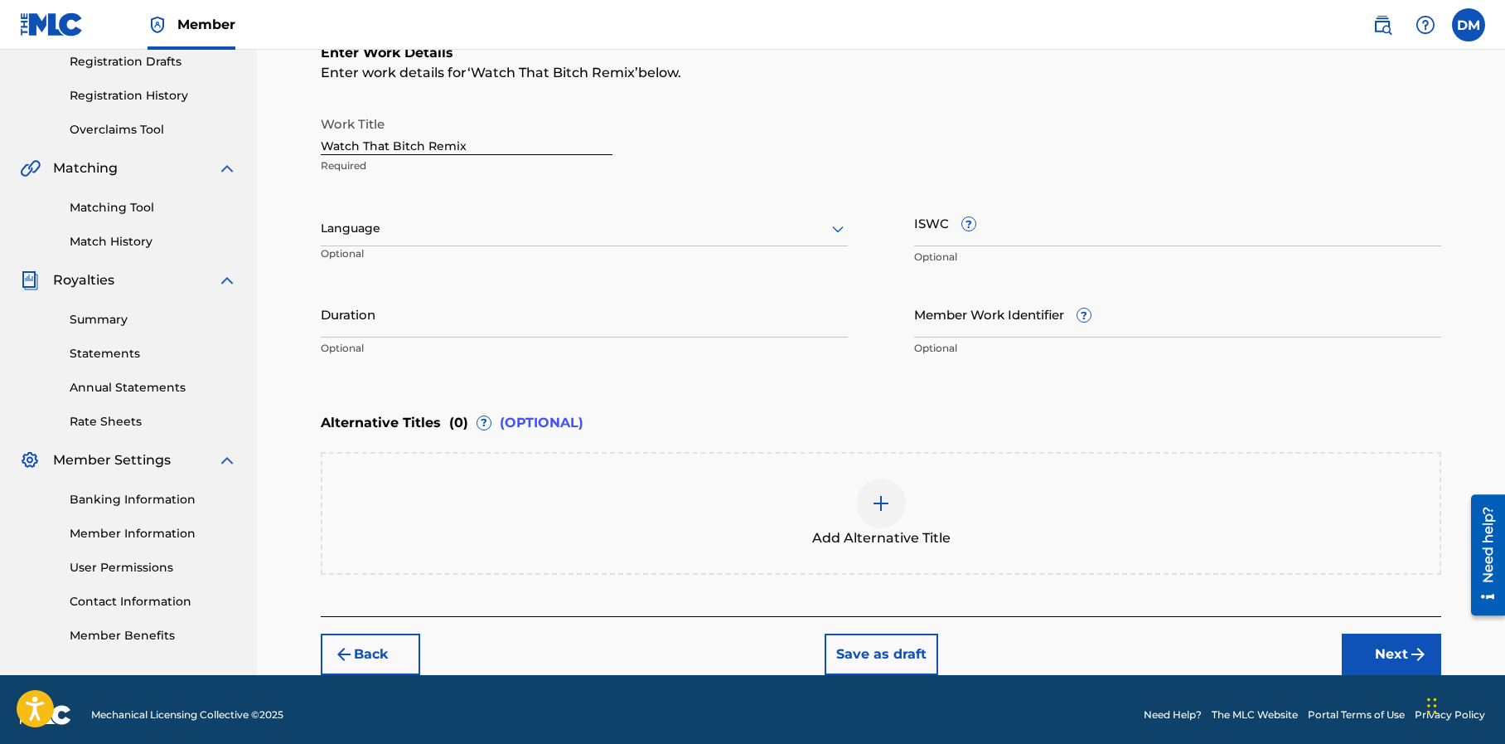
click at [1408, 656] on img "submit" at bounding box center [1418, 654] width 20 height 20
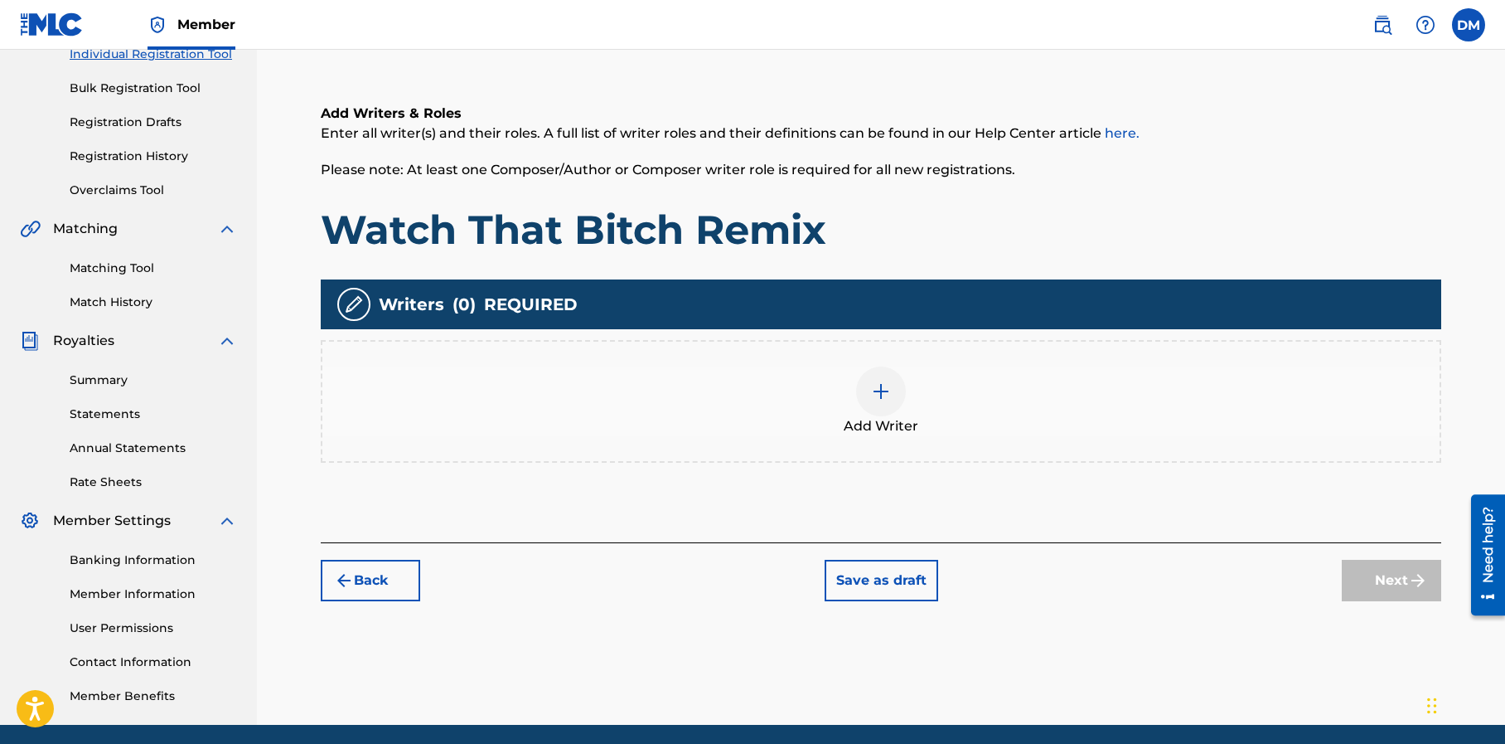
scroll to position [245, 0]
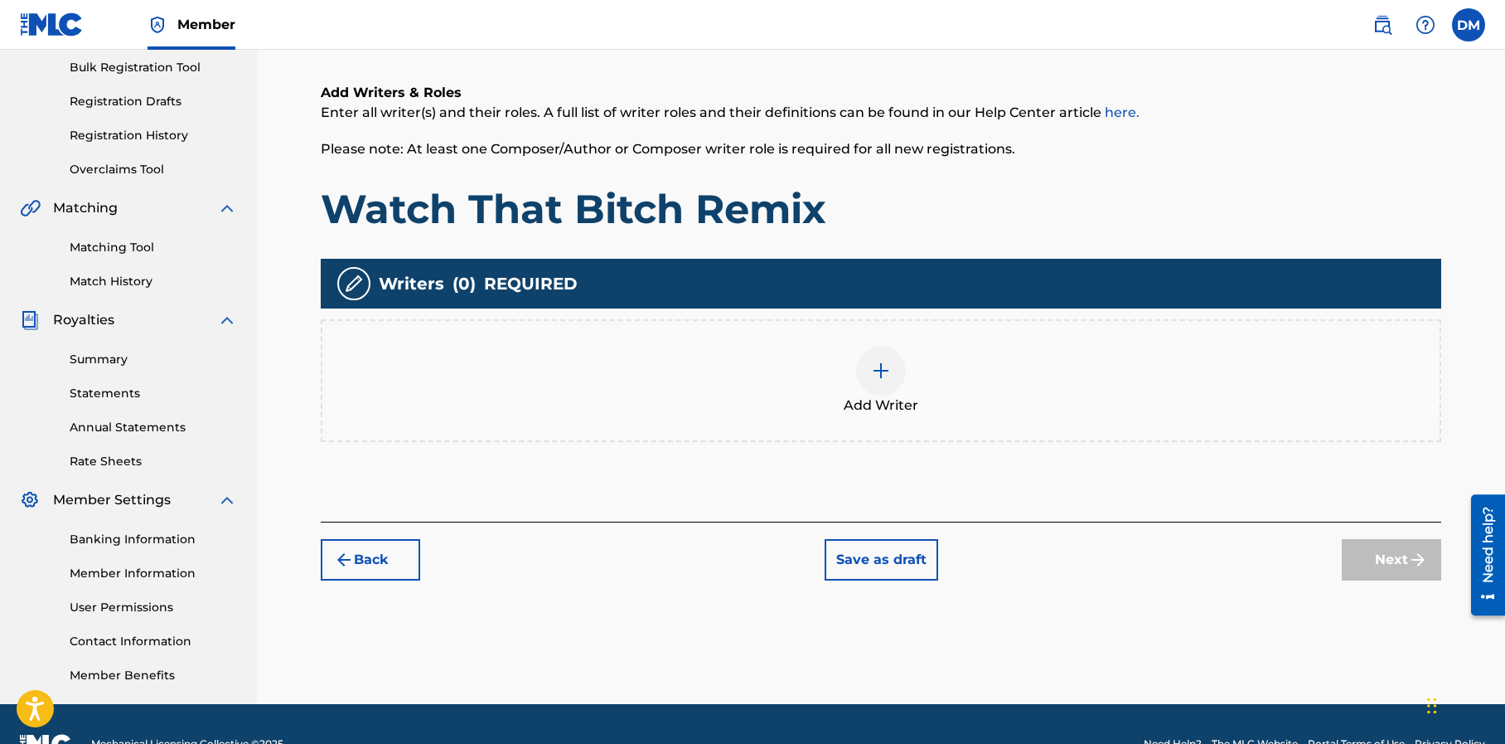
click at [890, 375] on img at bounding box center [881, 371] width 20 height 20
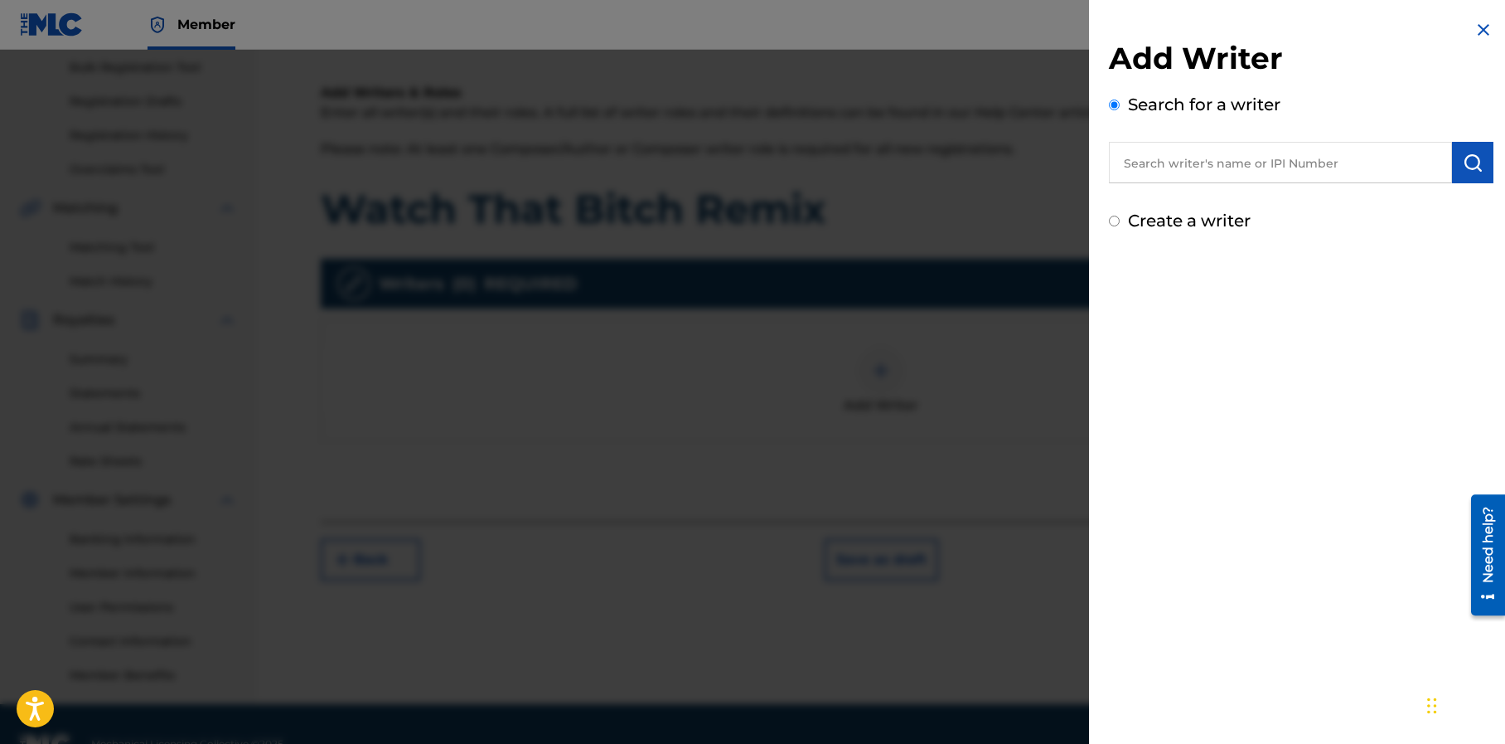
click at [1194, 158] on input "text" at bounding box center [1280, 162] width 343 height 41
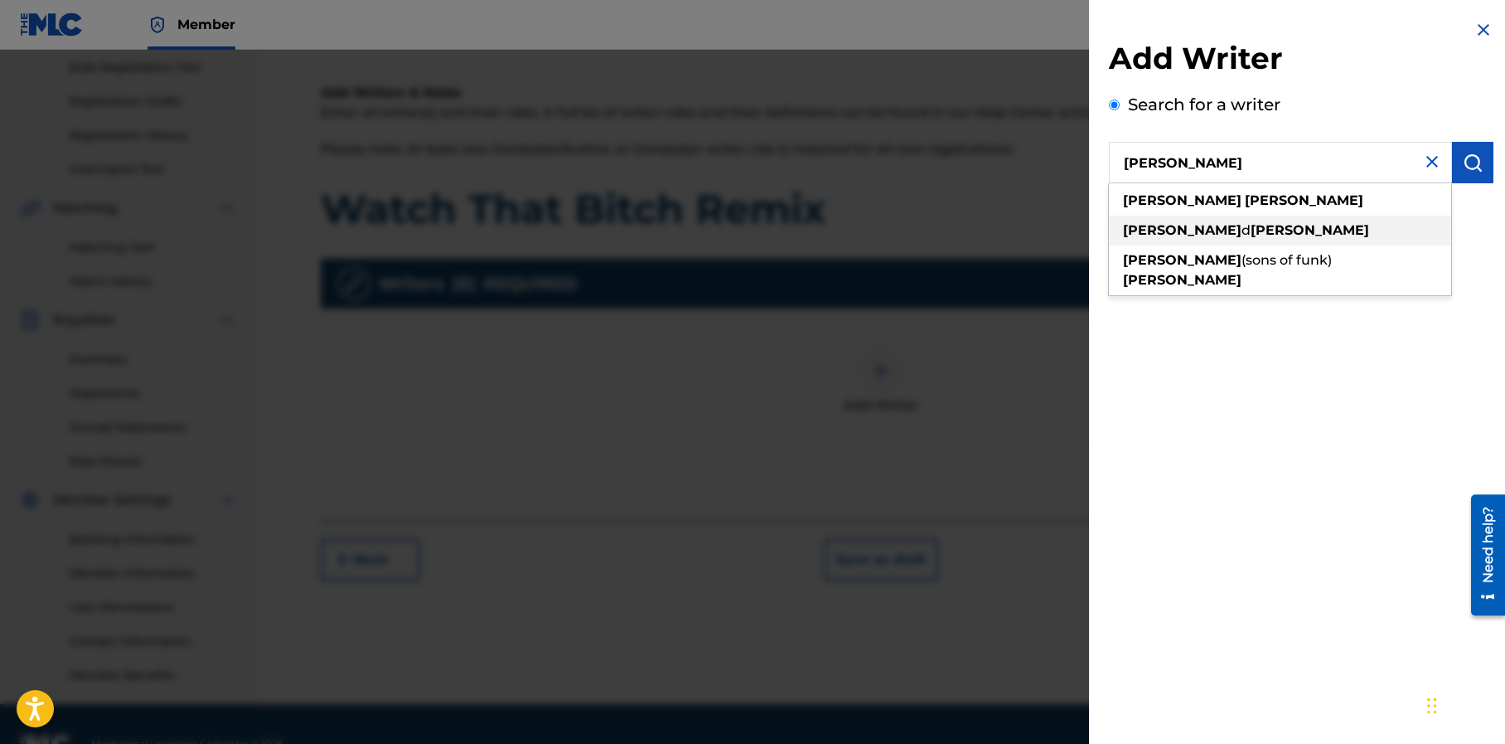
click at [1242, 227] on span "d" at bounding box center [1246, 230] width 9 height 16
type input "desmond d mapp"
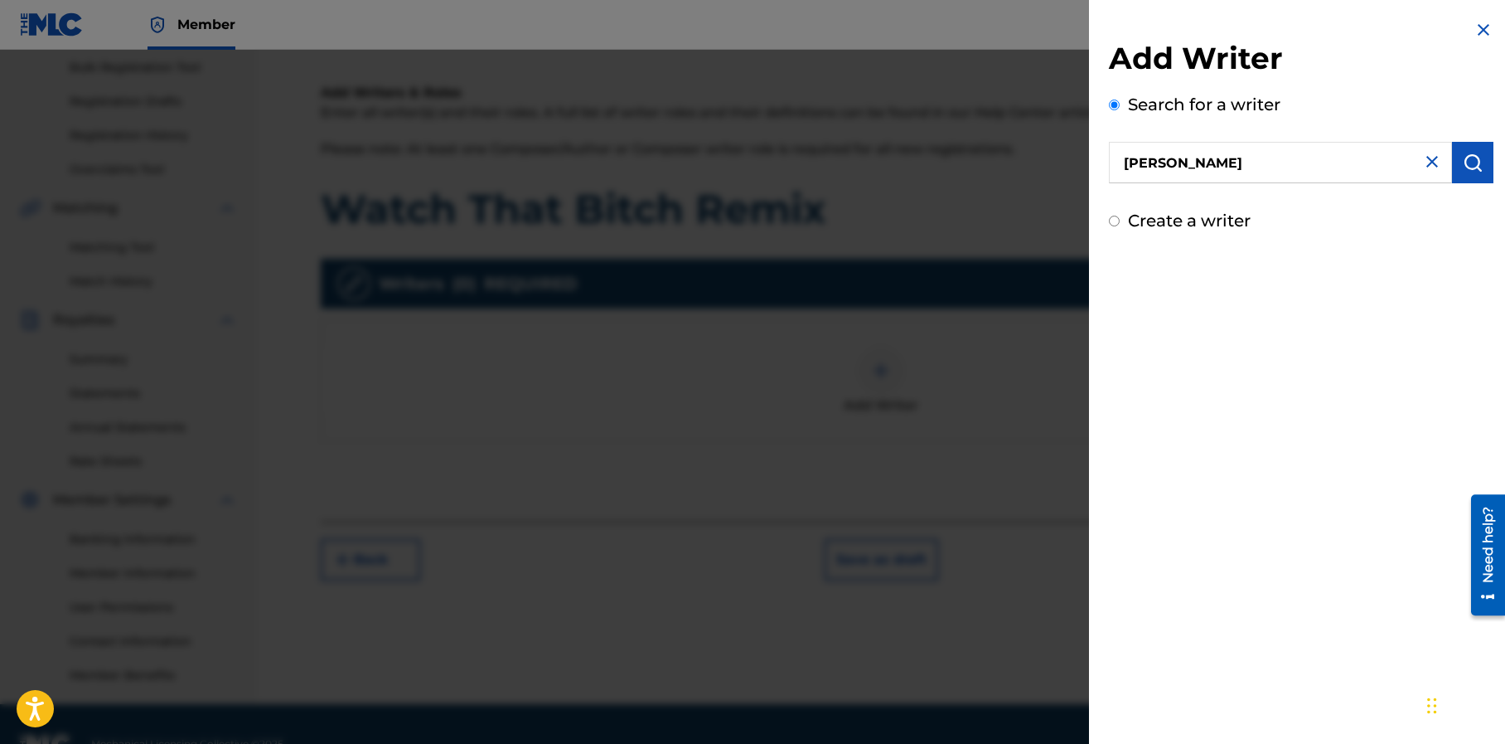
click at [1467, 158] on img "submit" at bounding box center [1473, 163] width 20 height 20
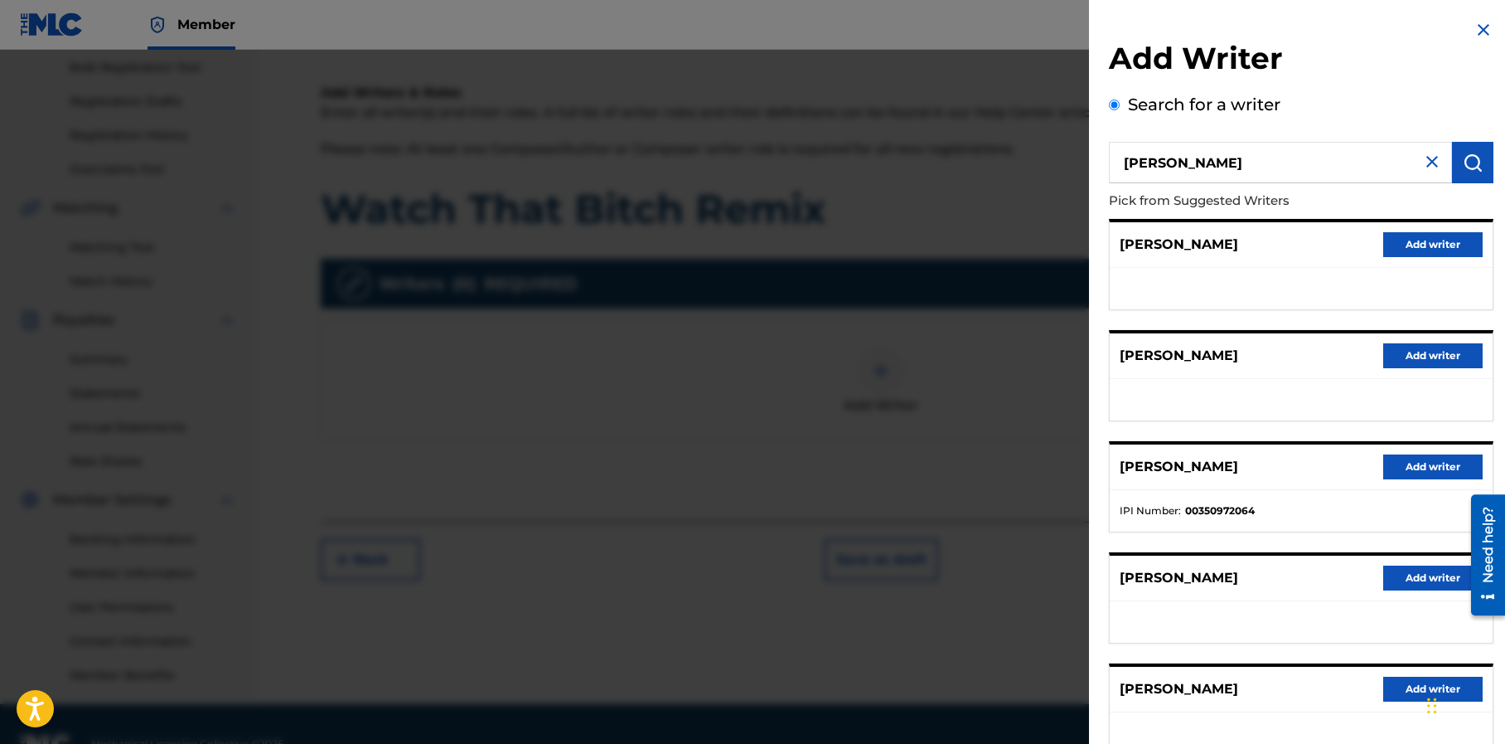
click at [1407, 464] on button "Add writer" at bounding box center [1432, 466] width 99 height 25
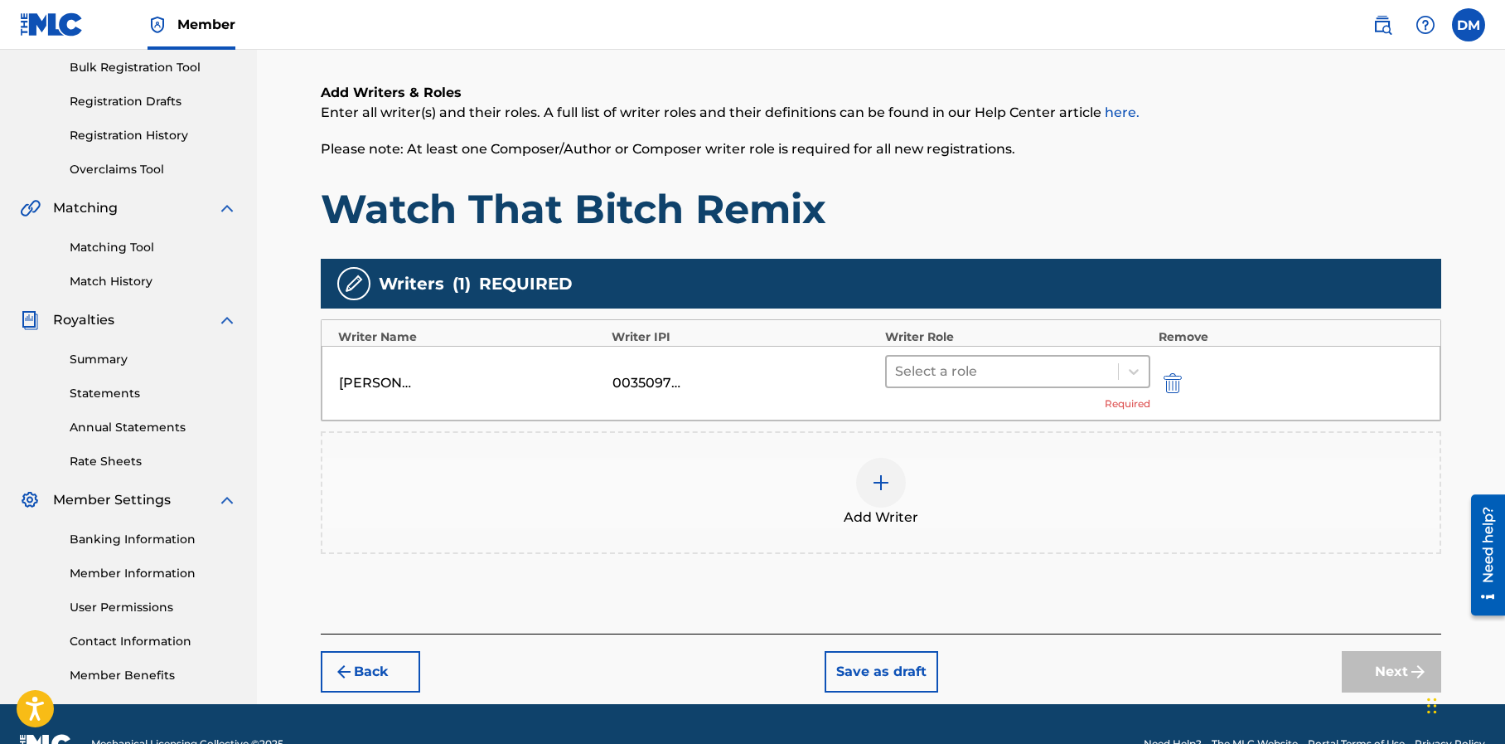
click at [1001, 369] on div at bounding box center [1002, 371] width 215 height 23
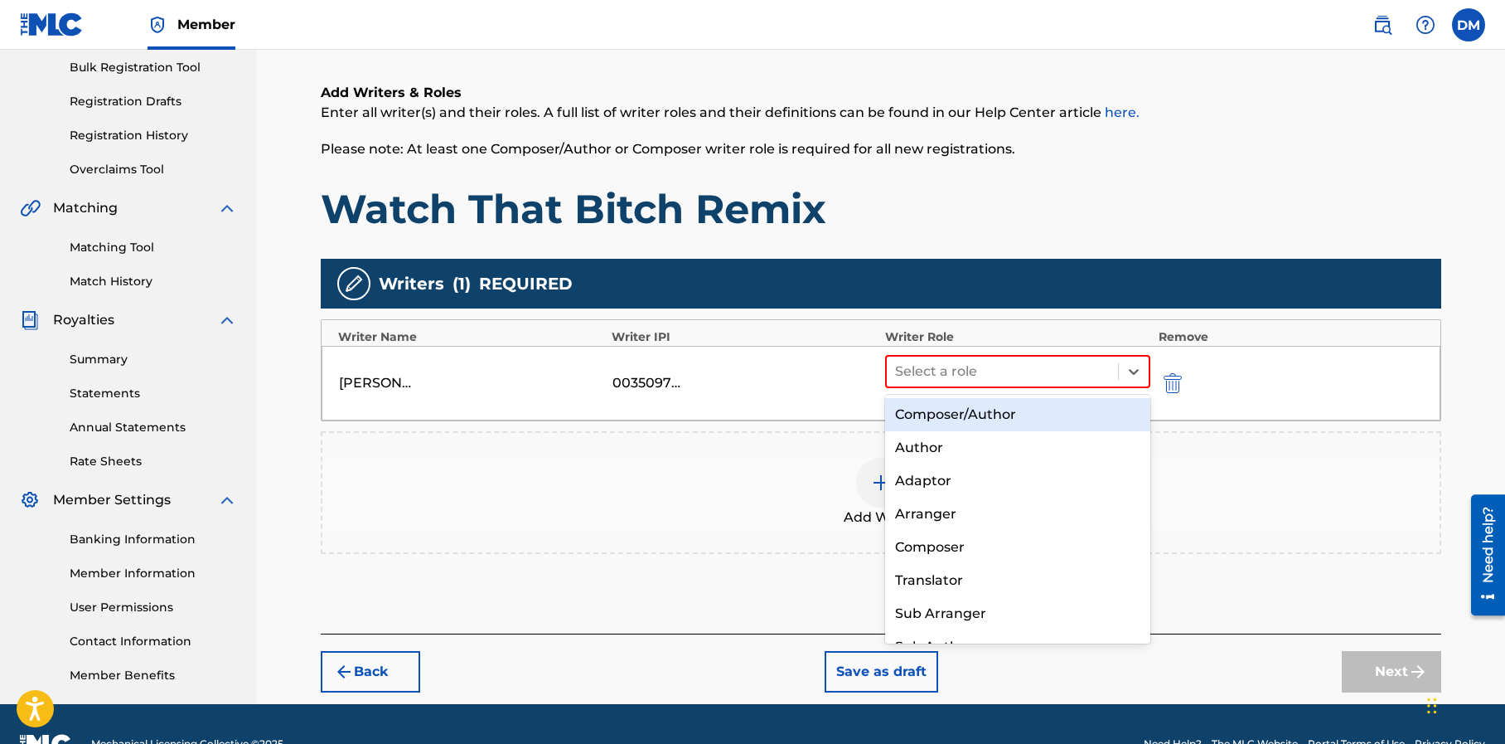
click at [986, 413] on div "Composer/Author" at bounding box center [1017, 414] width 265 height 33
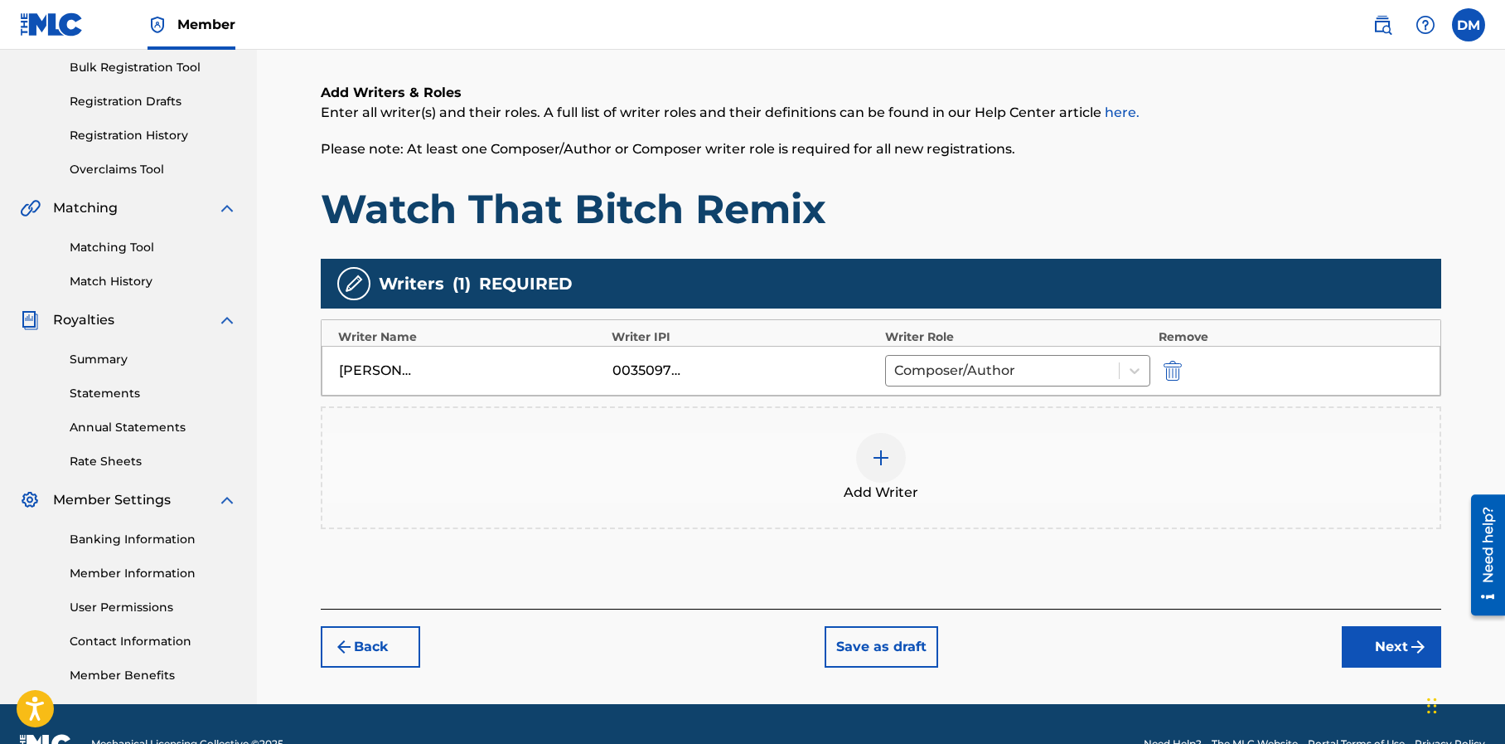
click at [1369, 638] on button "Next" at bounding box center [1391, 646] width 99 height 41
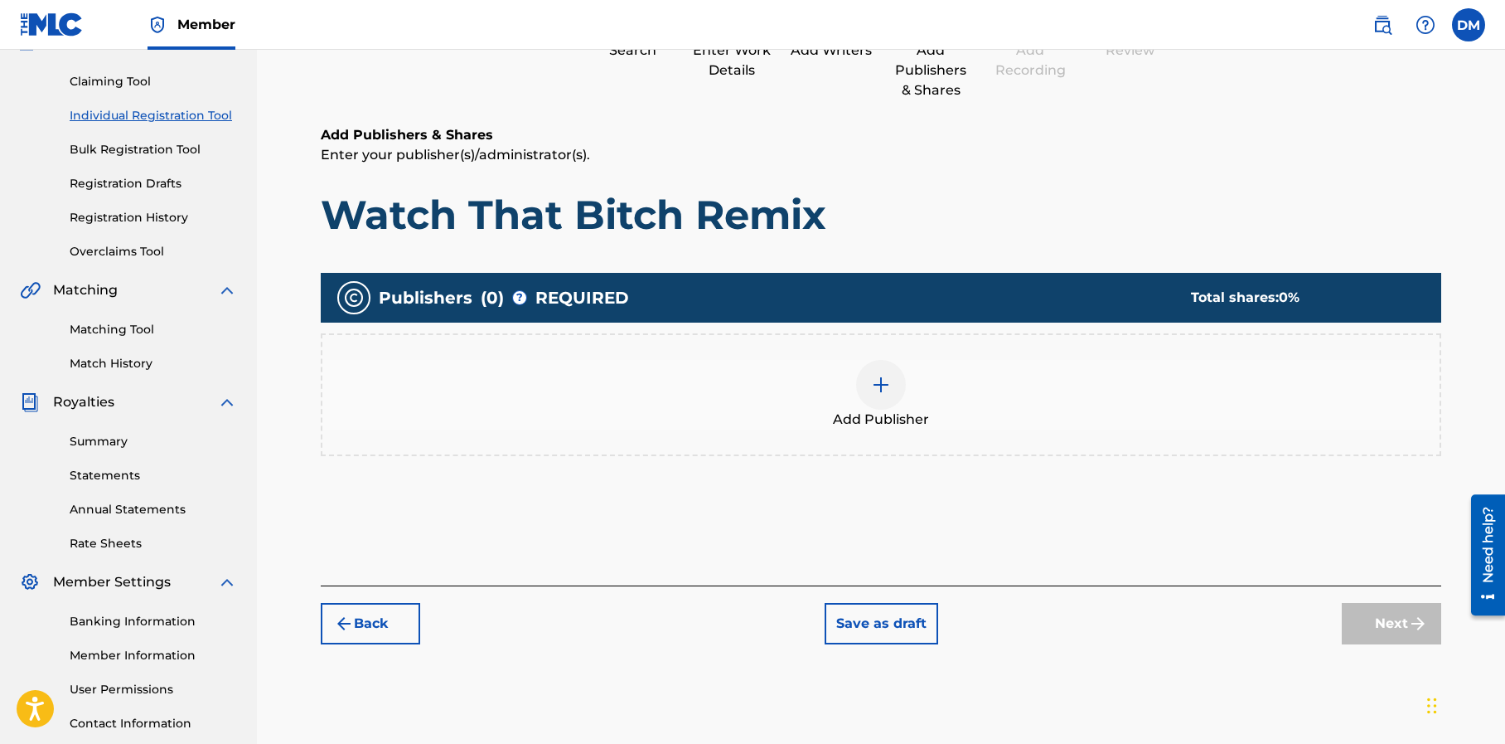
scroll to position [75, 0]
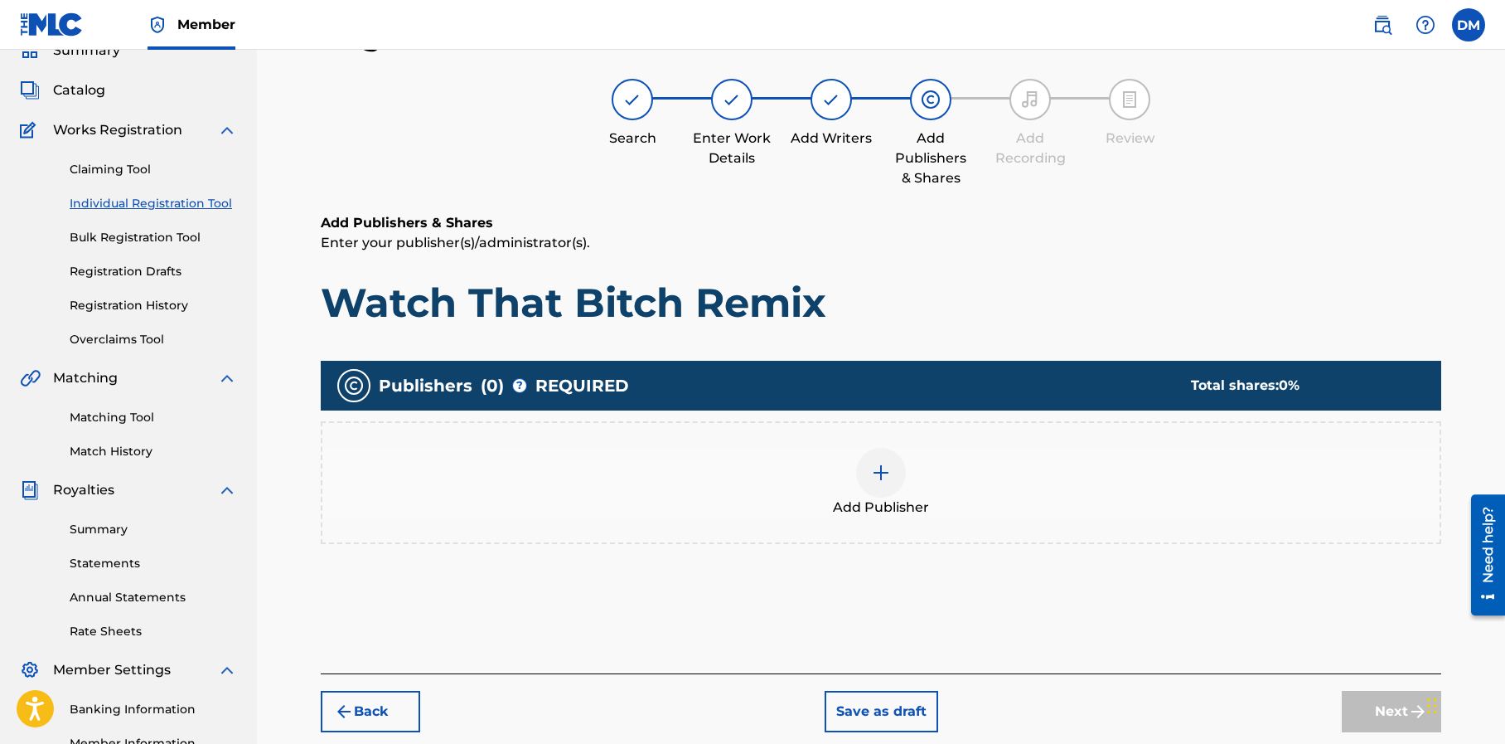
click at [884, 465] on img at bounding box center [881, 473] width 20 height 20
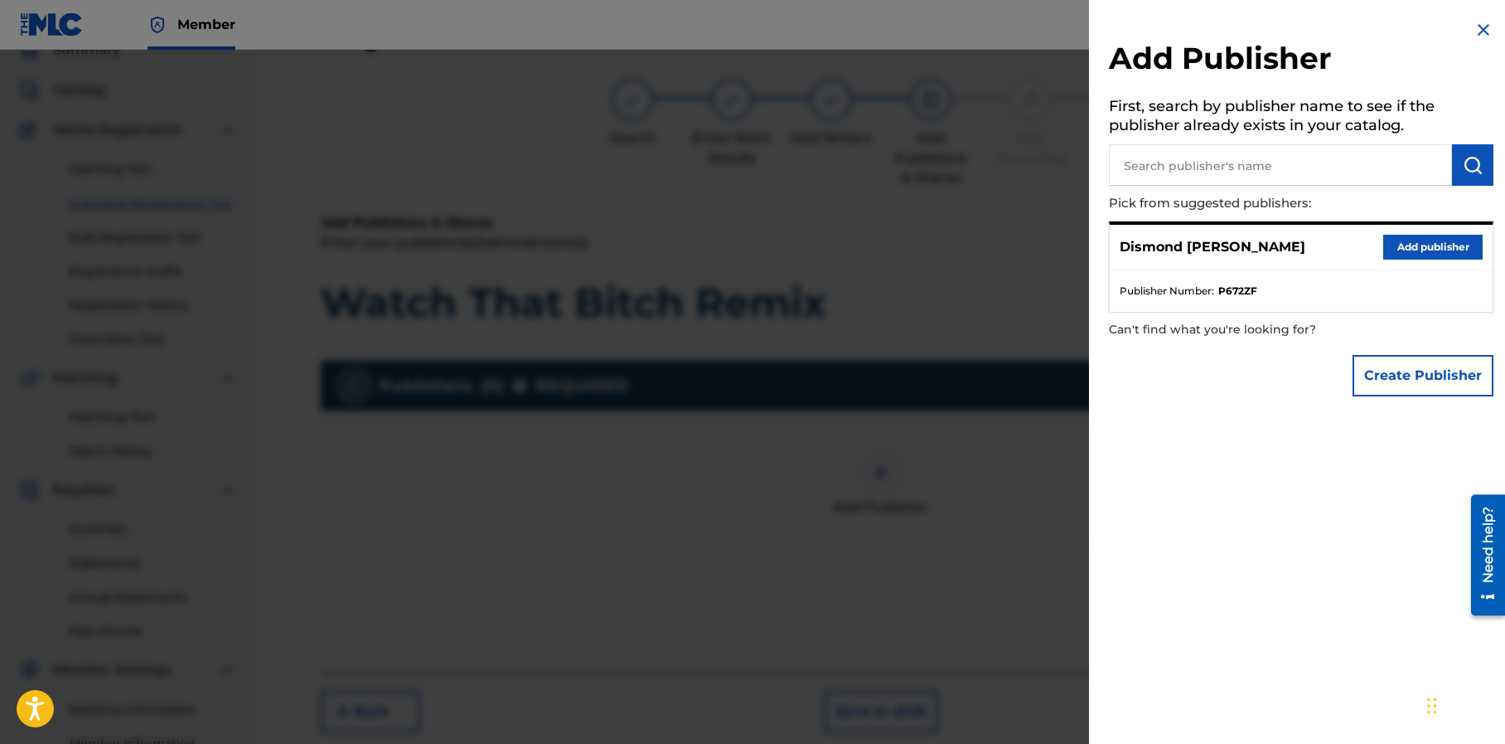
click at [1395, 245] on button "Add publisher" at bounding box center [1432, 247] width 99 height 25
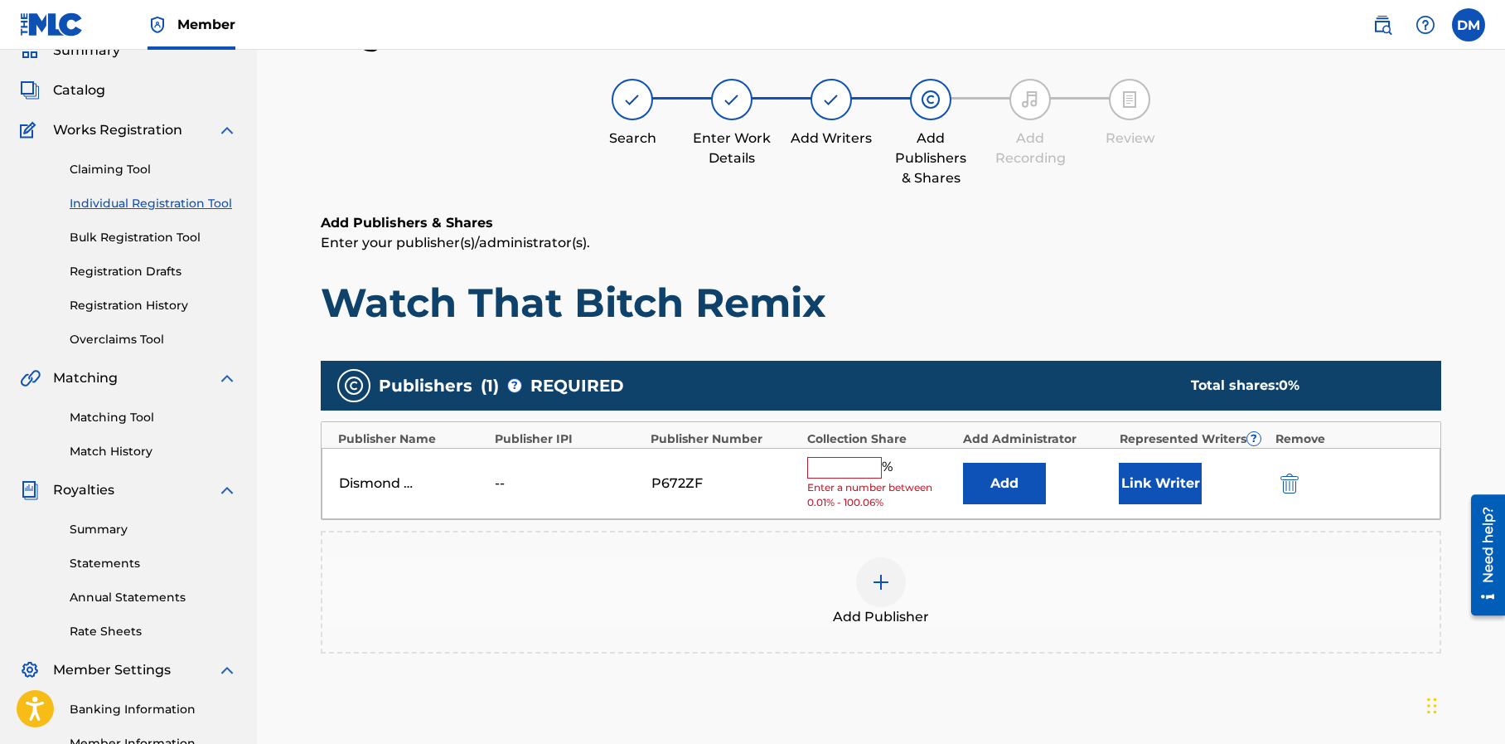
click at [823, 467] on input "text" at bounding box center [844, 468] width 75 height 22
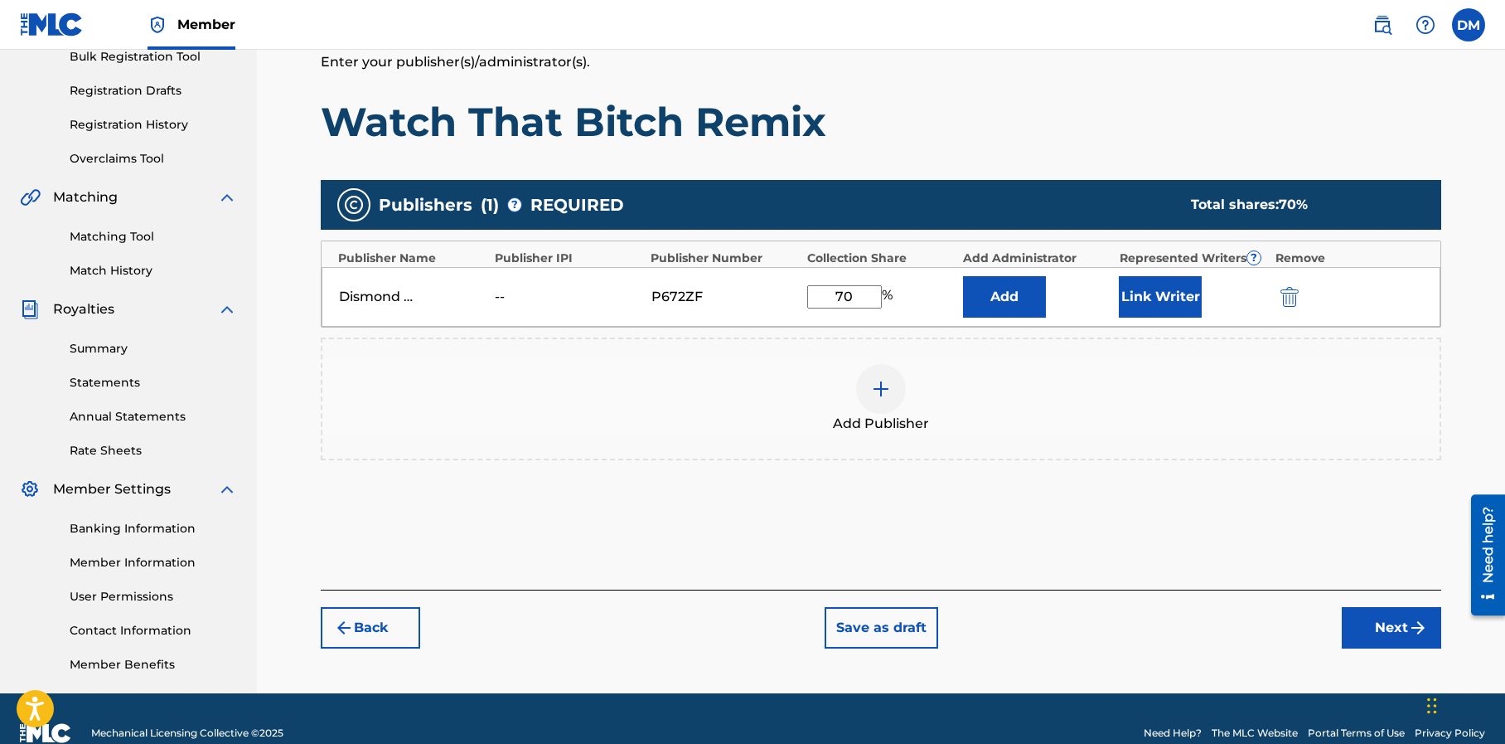
scroll to position [256, 0]
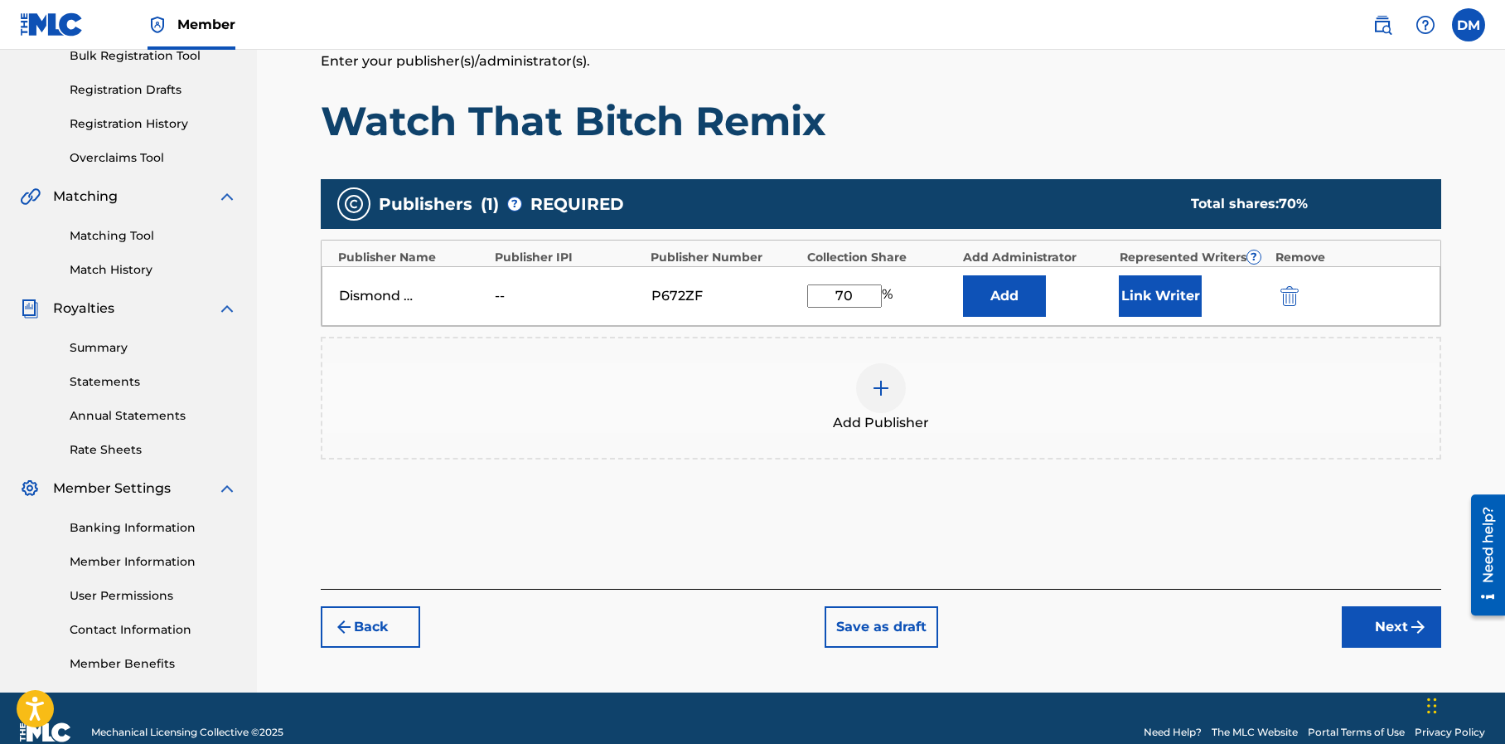
type input "70"
click at [1376, 622] on button "Next" at bounding box center [1391, 626] width 99 height 41
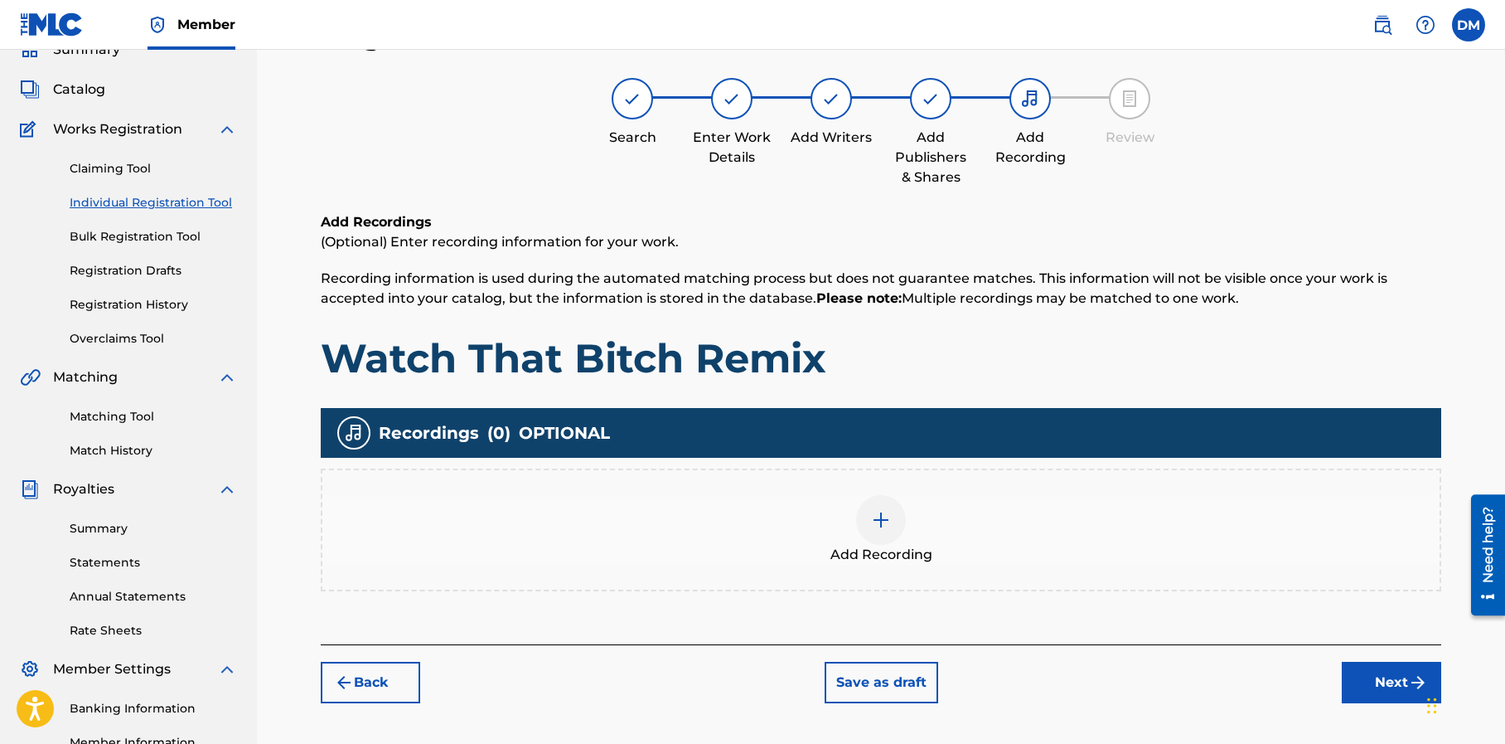
scroll to position [75, 0]
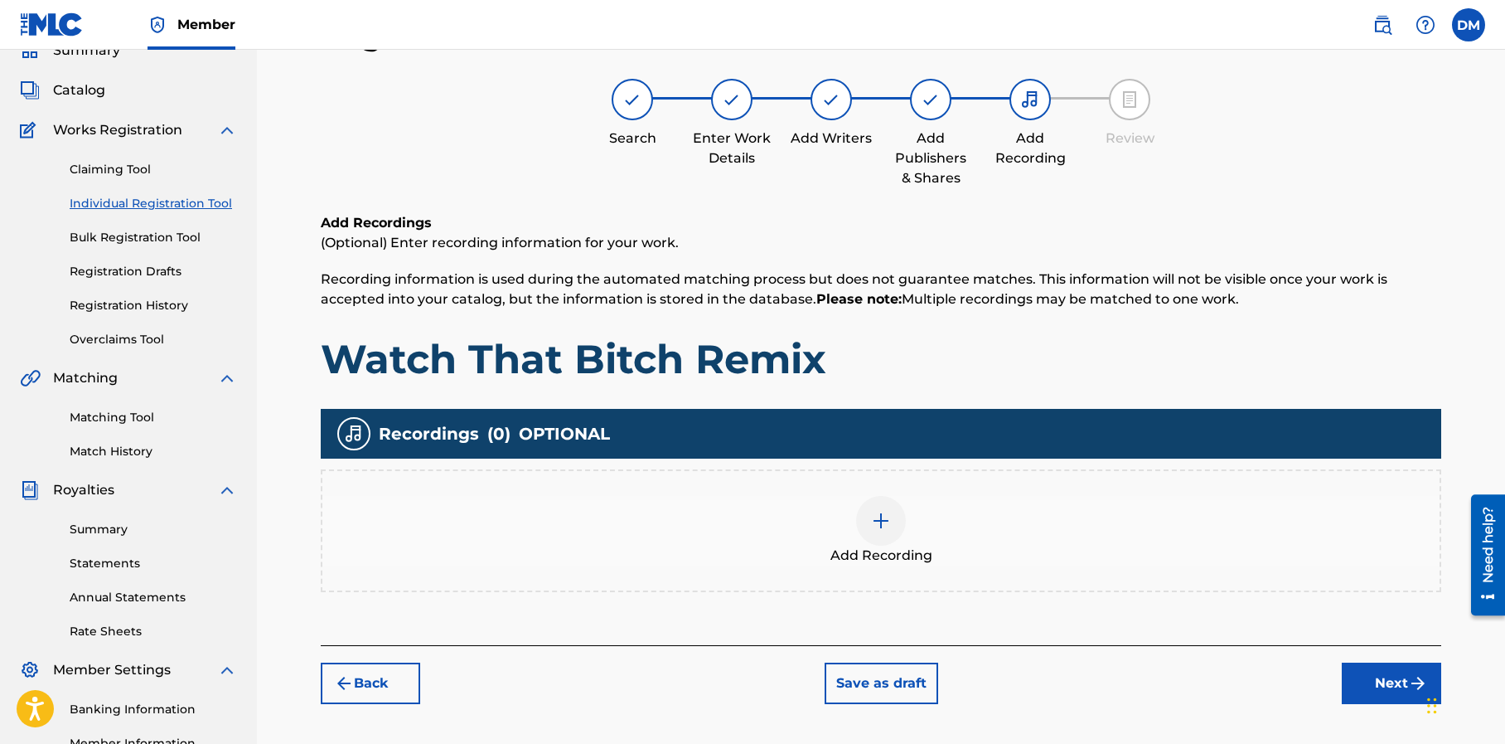
click at [1377, 676] on button "Next" at bounding box center [1391, 682] width 99 height 41
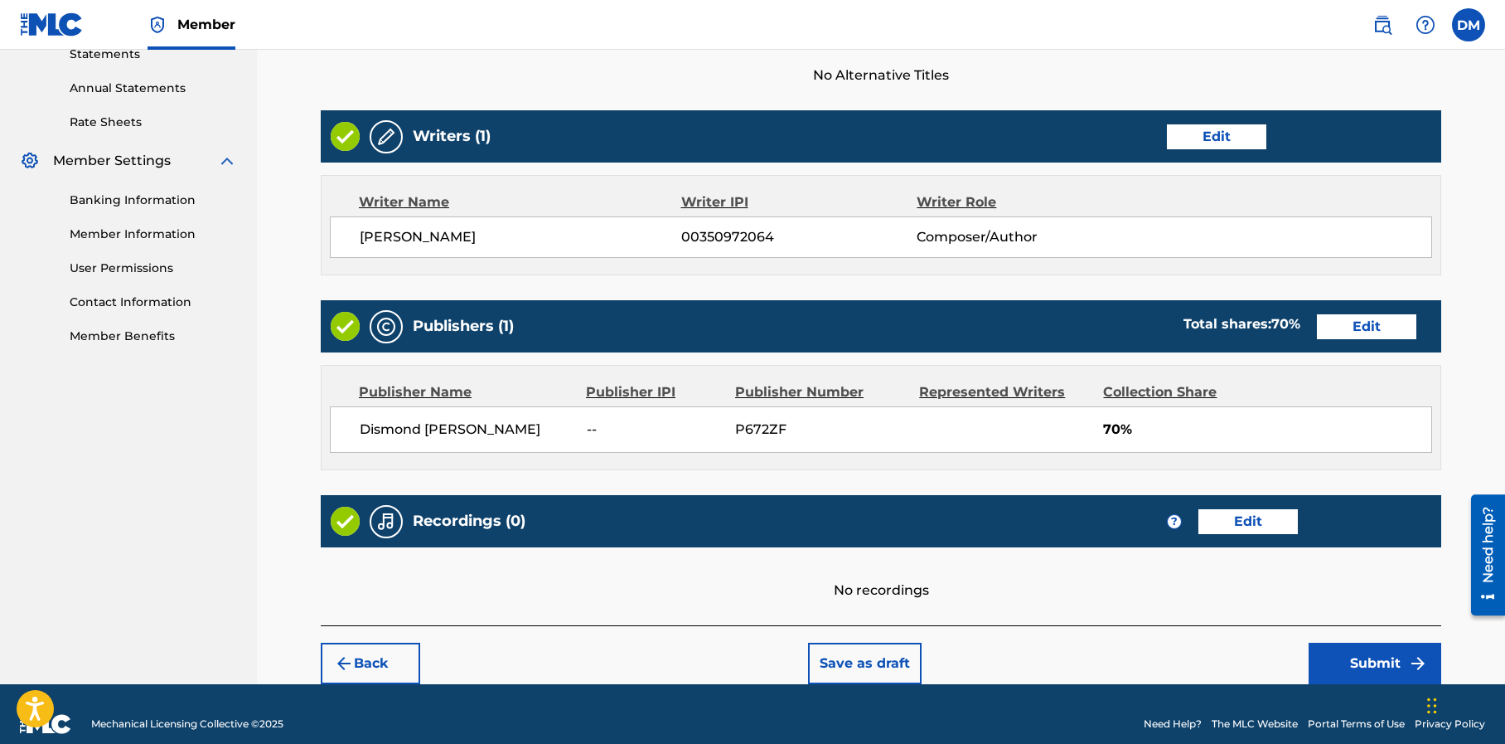
scroll to position [584, 0]
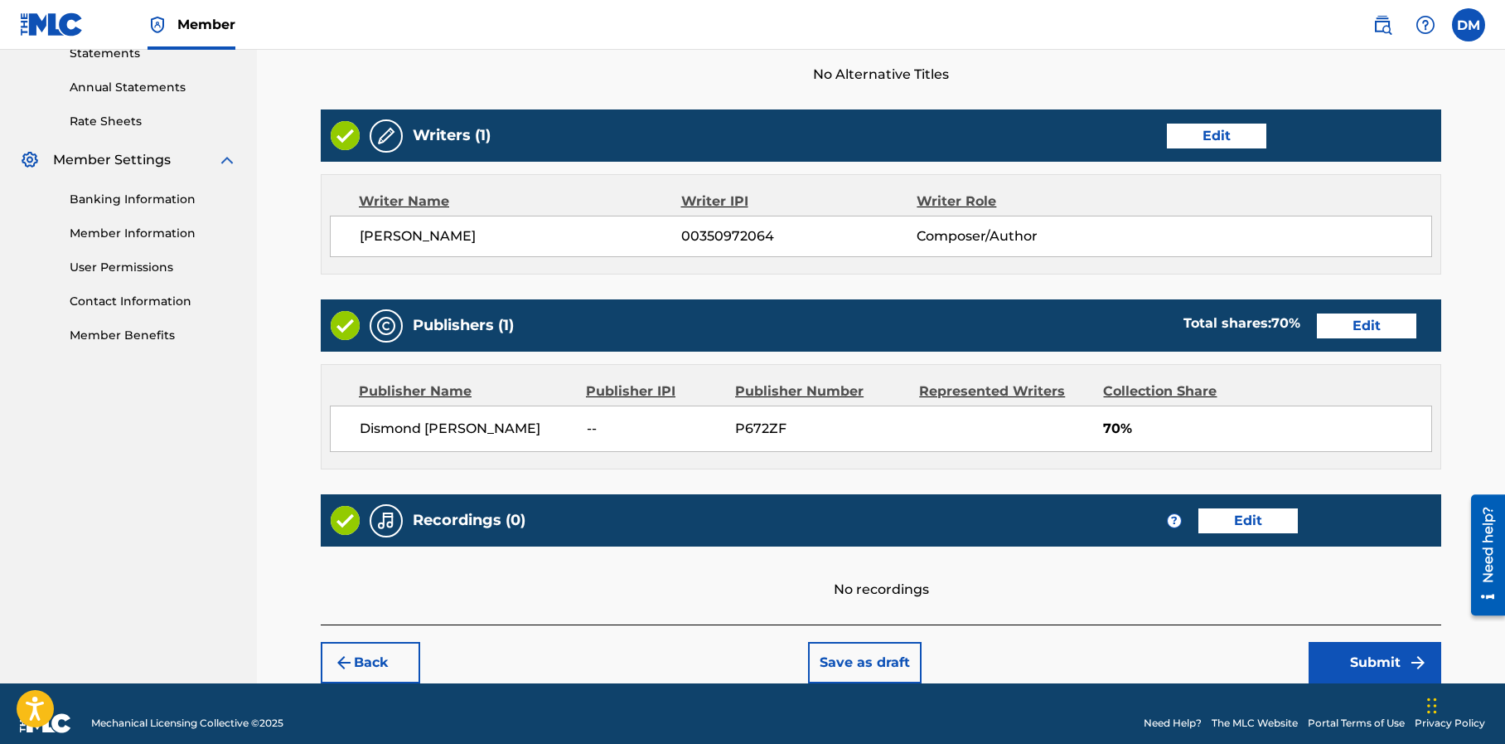
click at [1360, 658] on button "Submit" at bounding box center [1375, 662] width 133 height 41
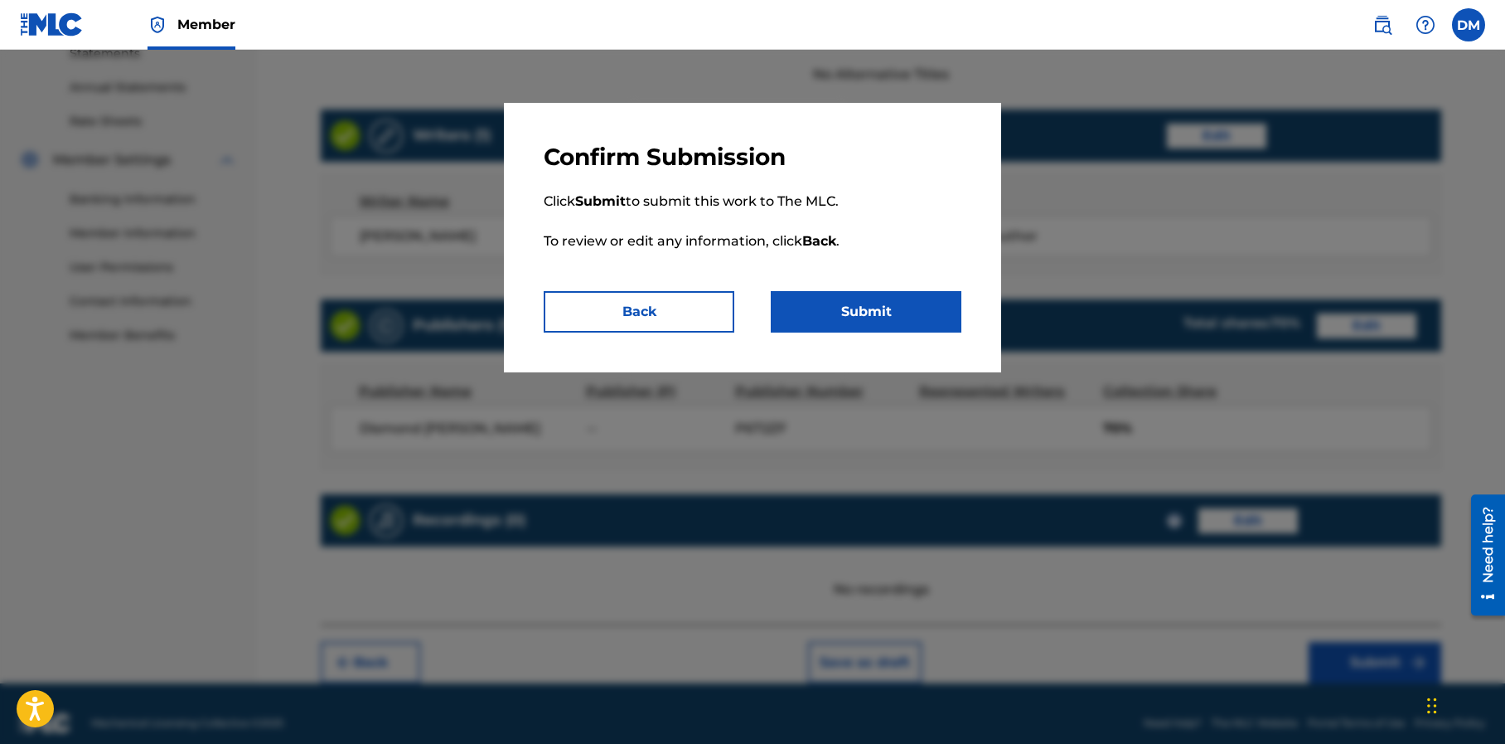
click at [869, 308] on button "Submit" at bounding box center [866, 311] width 191 height 41
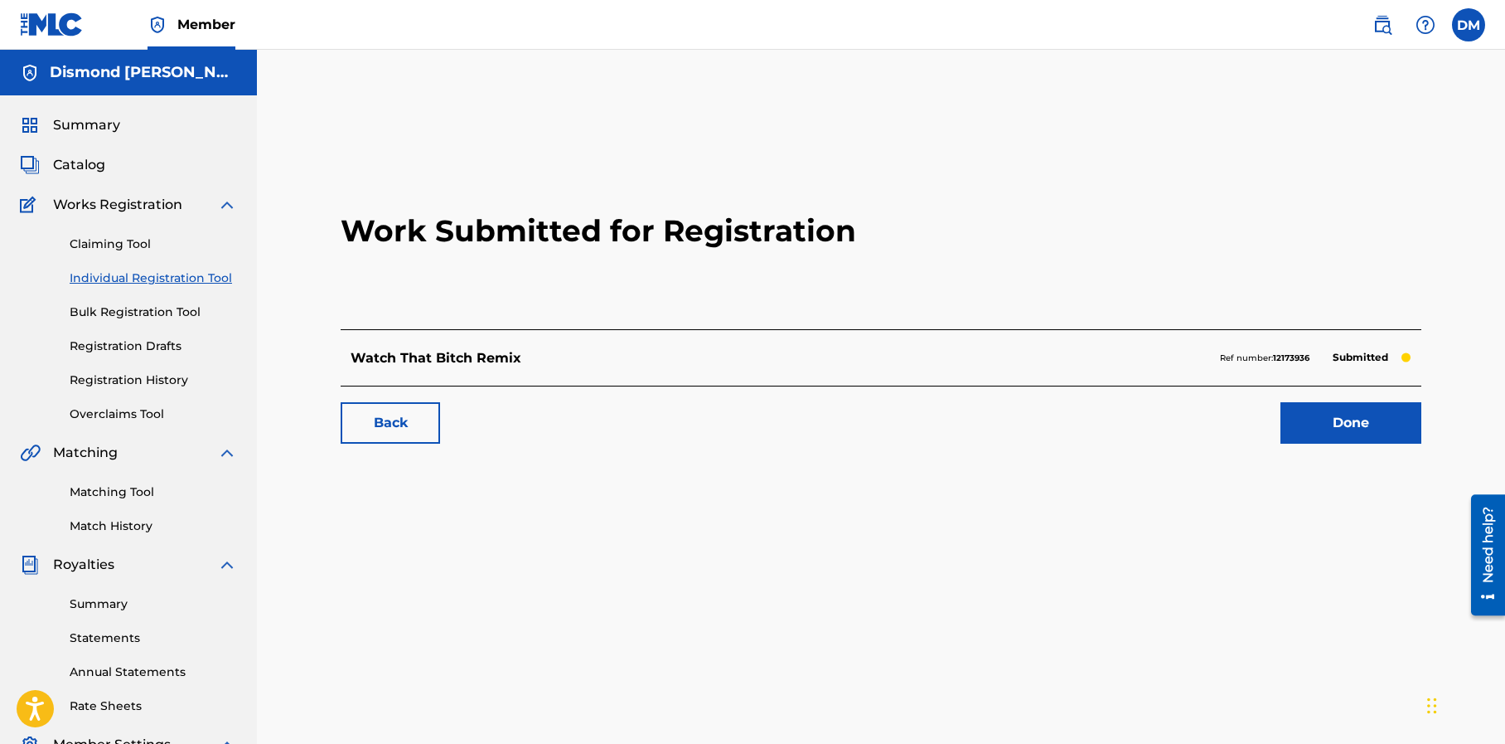
click at [1324, 431] on link "Done" at bounding box center [1351, 422] width 141 height 41
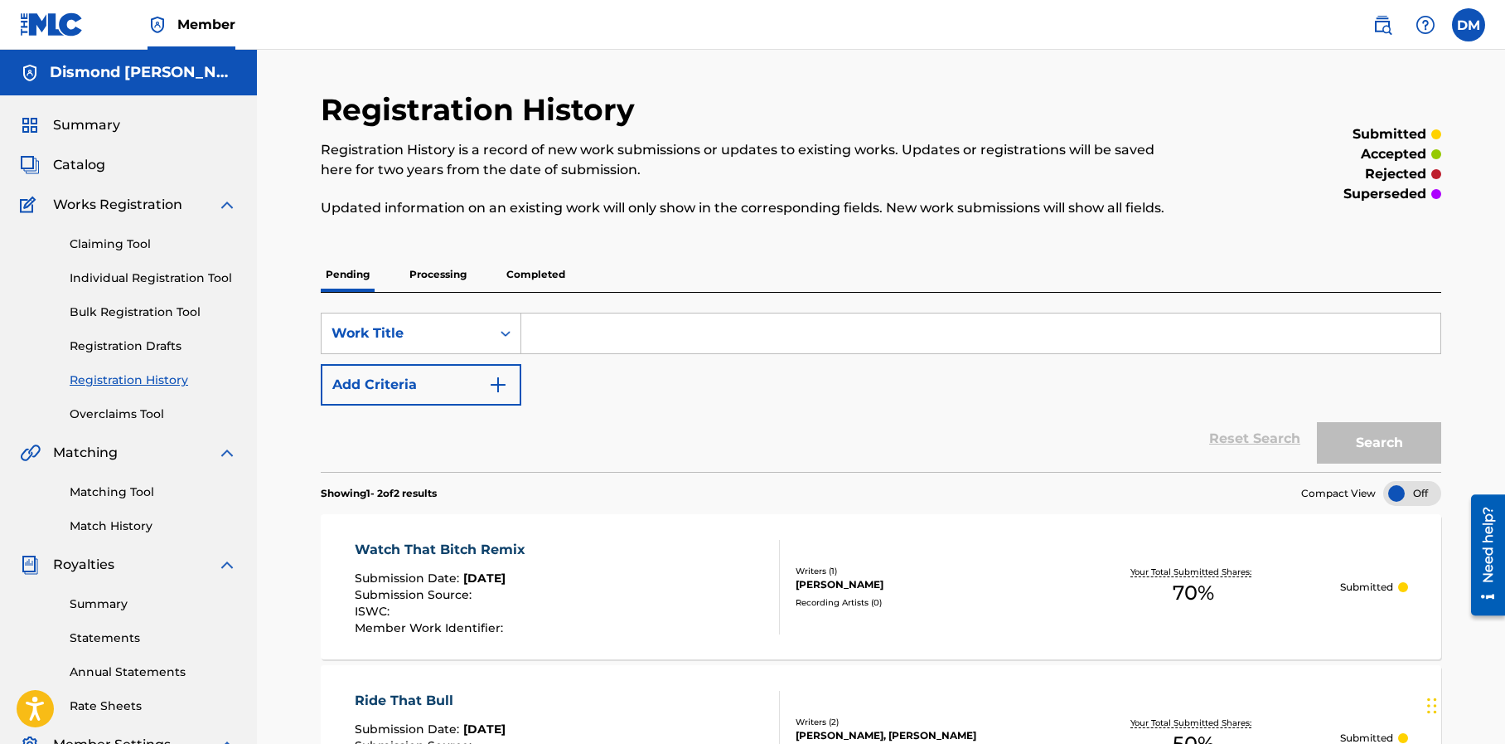
click at [93, 165] on span "Catalog" at bounding box center [79, 165] width 52 height 20
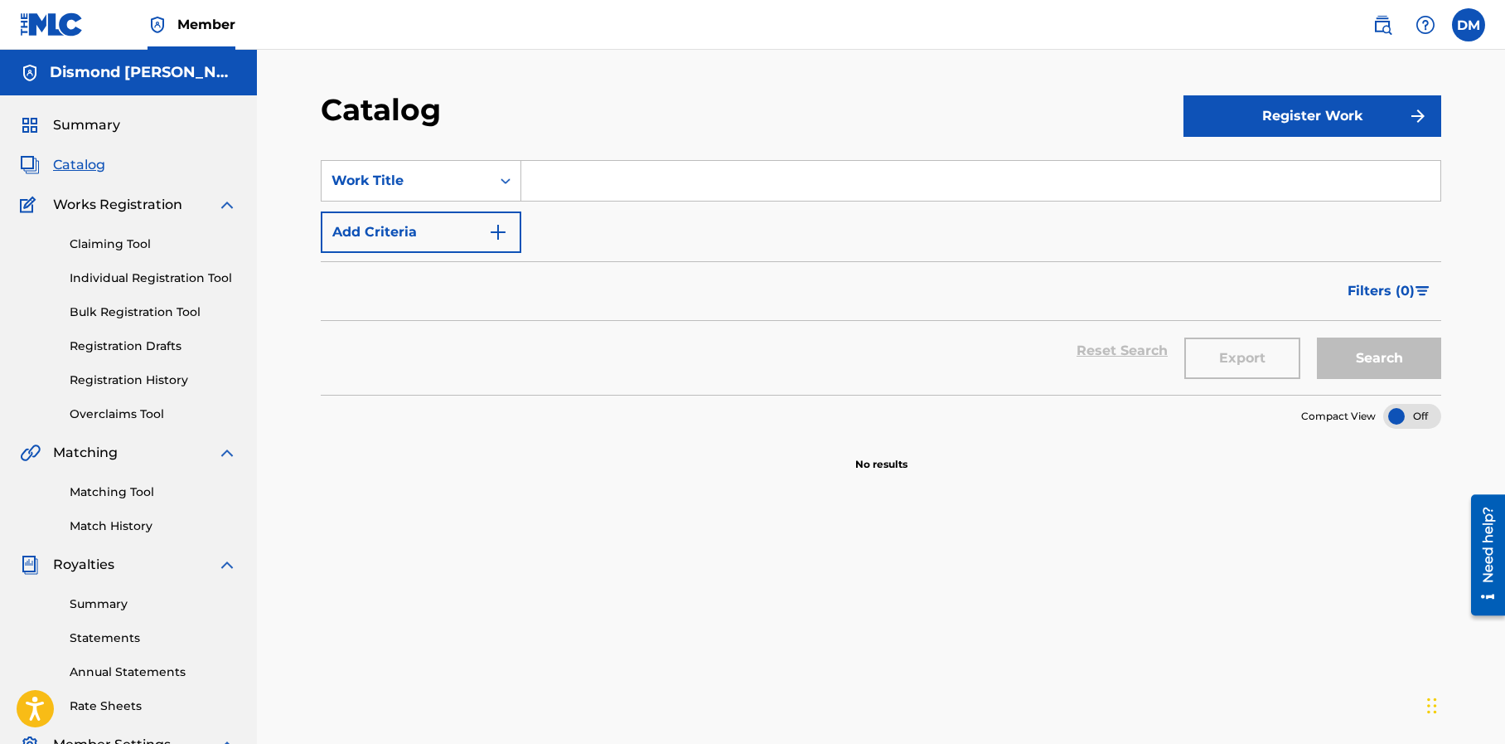
click at [1277, 122] on button "Register Work" at bounding box center [1313, 115] width 258 height 41
click at [1020, 114] on div "Catalog" at bounding box center [752, 115] width 863 height 49
click at [60, 30] on img at bounding box center [52, 24] width 64 height 24
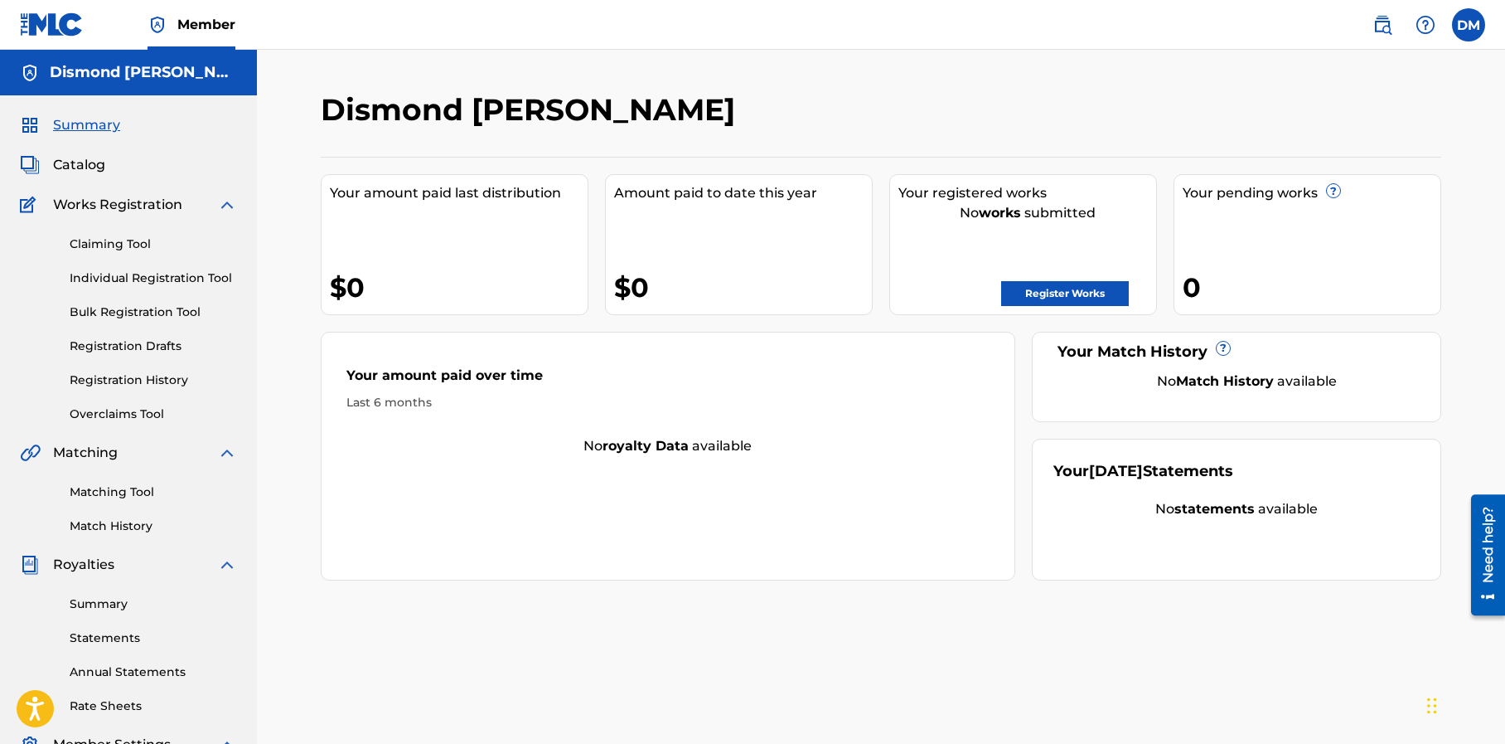
click at [1057, 293] on link "Register Works" at bounding box center [1065, 293] width 128 height 25
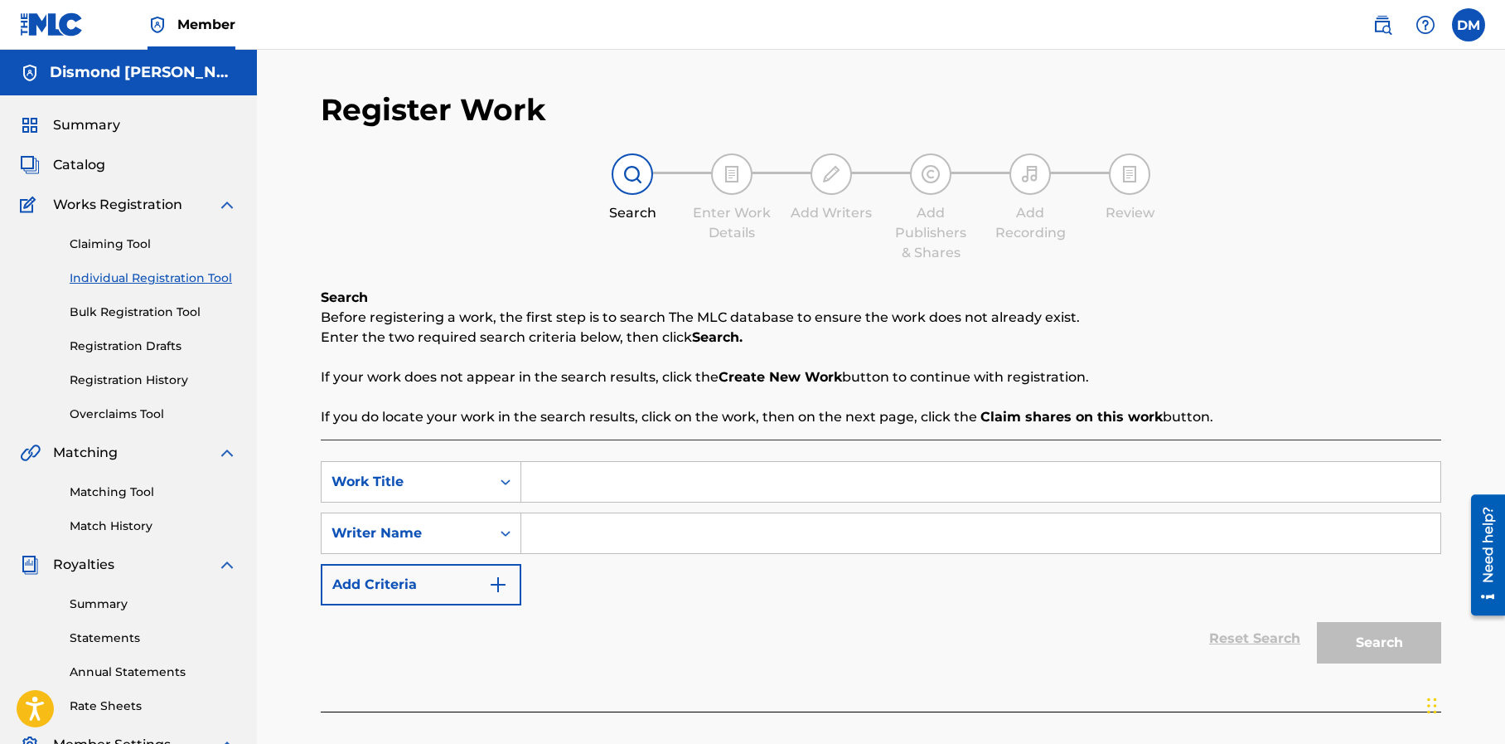
click at [551, 485] on input "Search Form" at bounding box center [980, 482] width 919 height 40
type input "Pop It Out"
click at [559, 537] on input "Search Form" at bounding box center [980, 533] width 919 height 40
type input "Dez Dynamic"
click at [1381, 639] on button "Search" at bounding box center [1379, 642] width 124 height 41
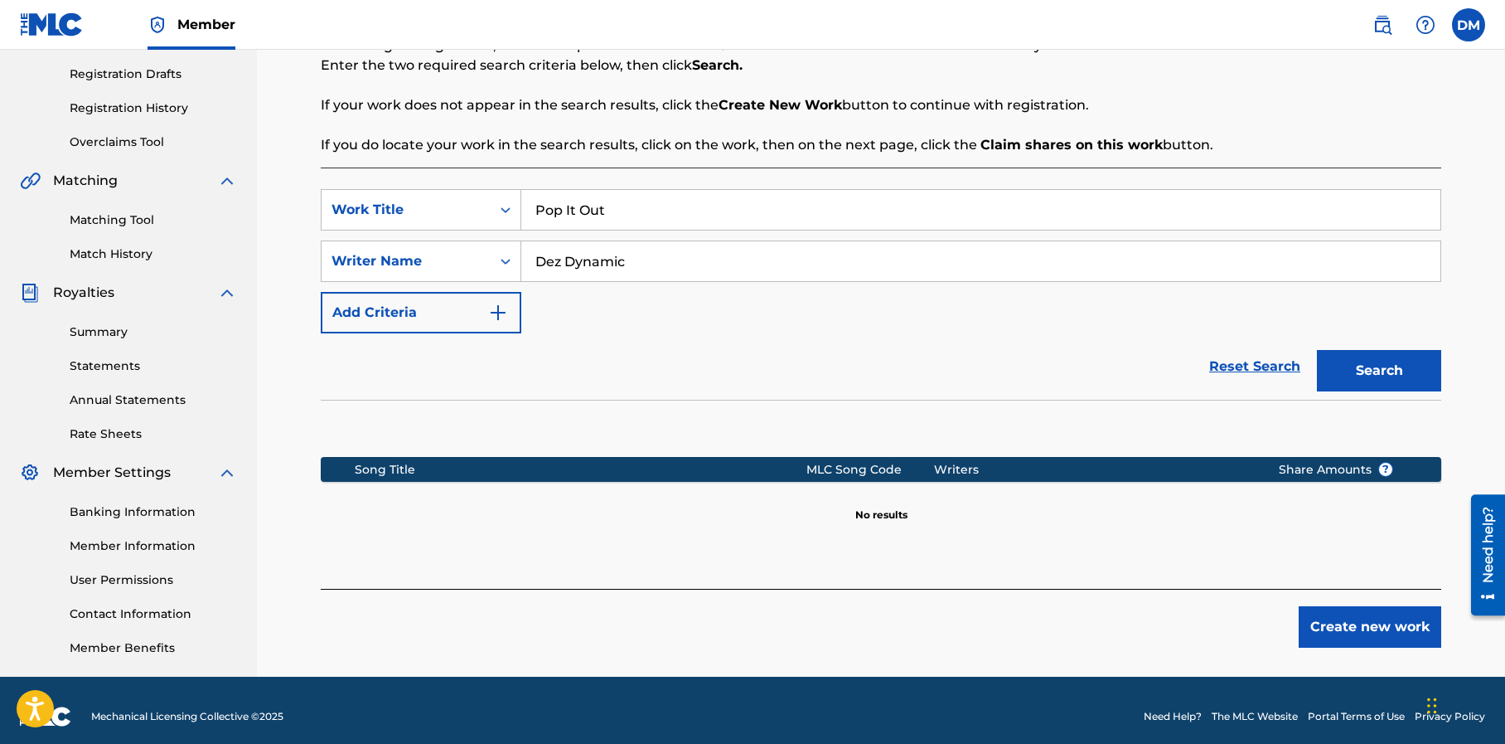
scroll to position [273, 0]
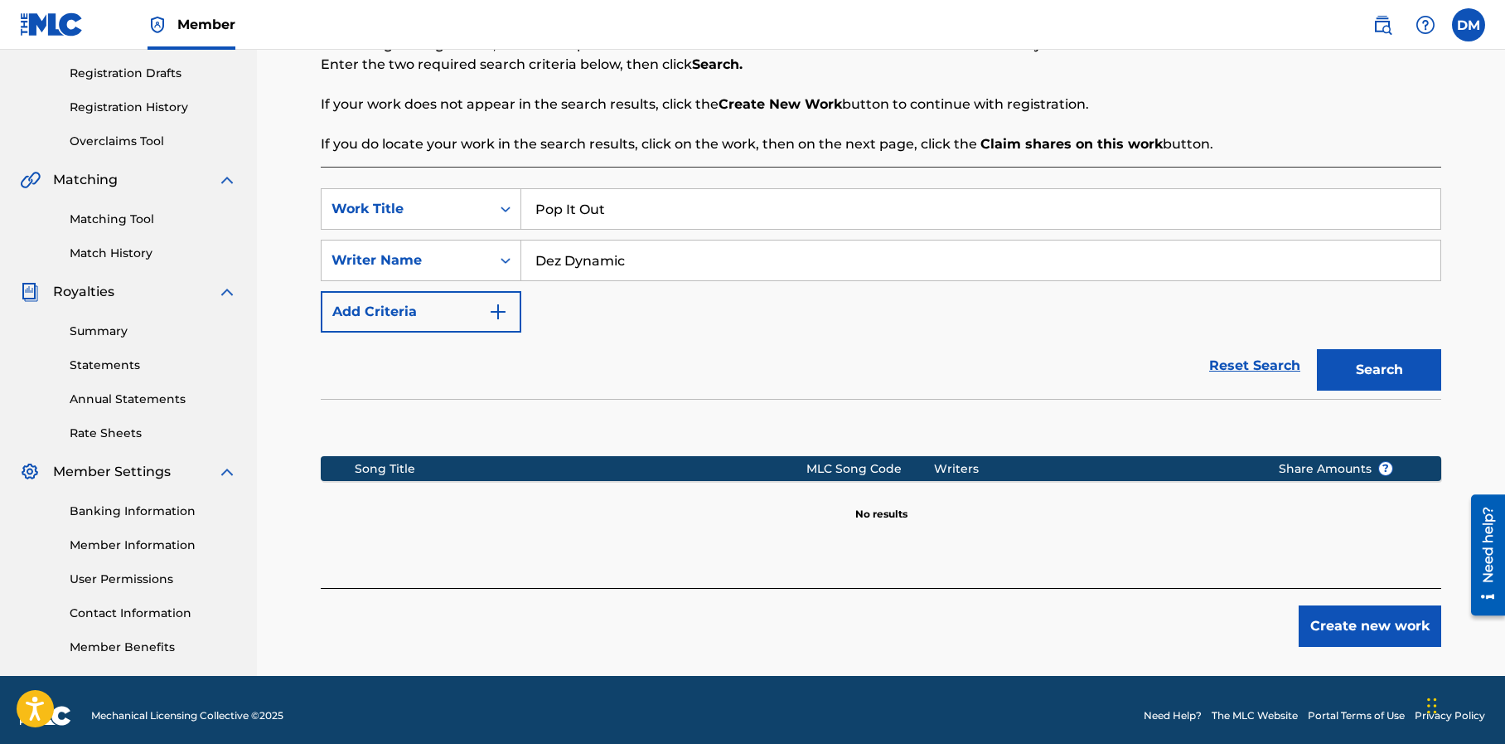
click at [1361, 627] on button "Create new work" at bounding box center [1370, 625] width 143 height 41
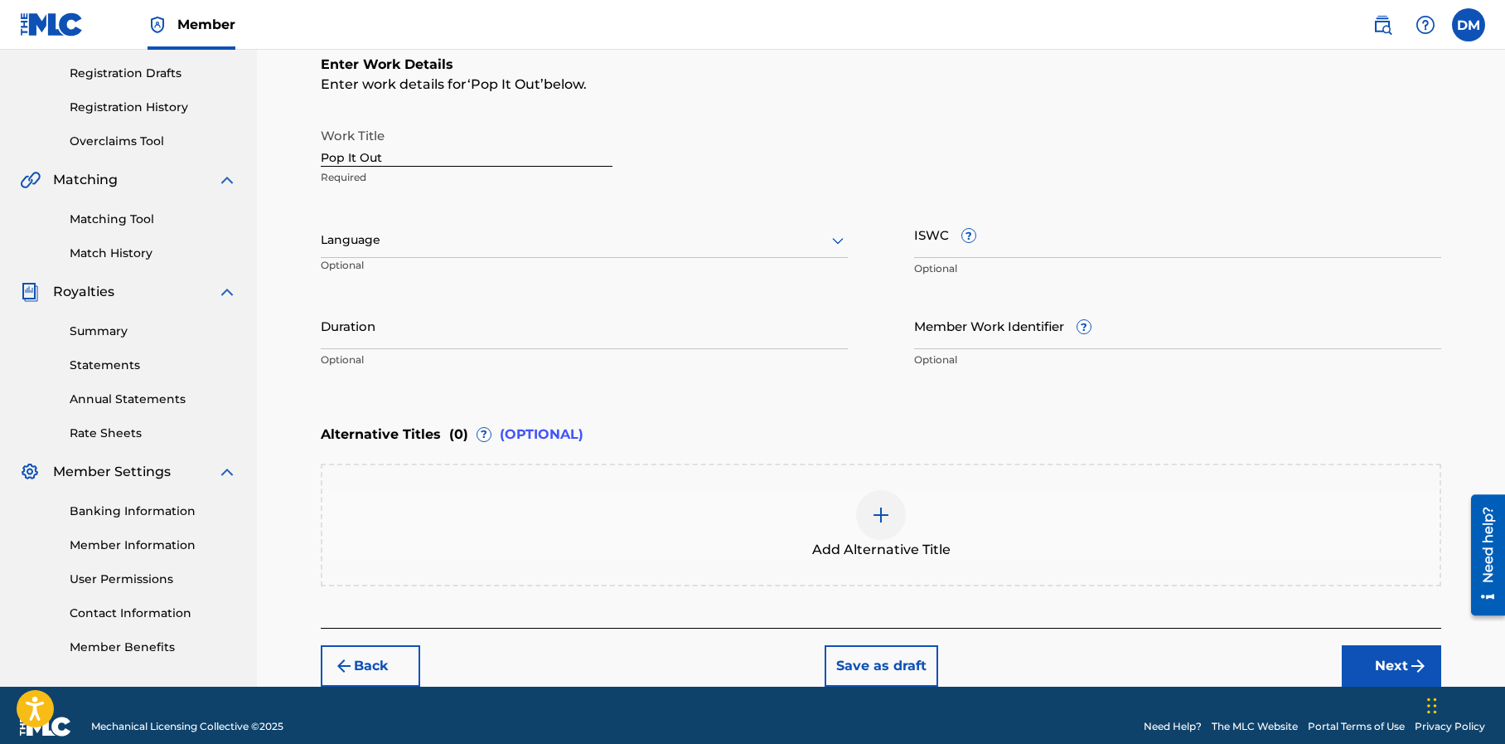
click at [1362, 667] on button "Next" at bounding box center [1391, 665] width 99 height 41
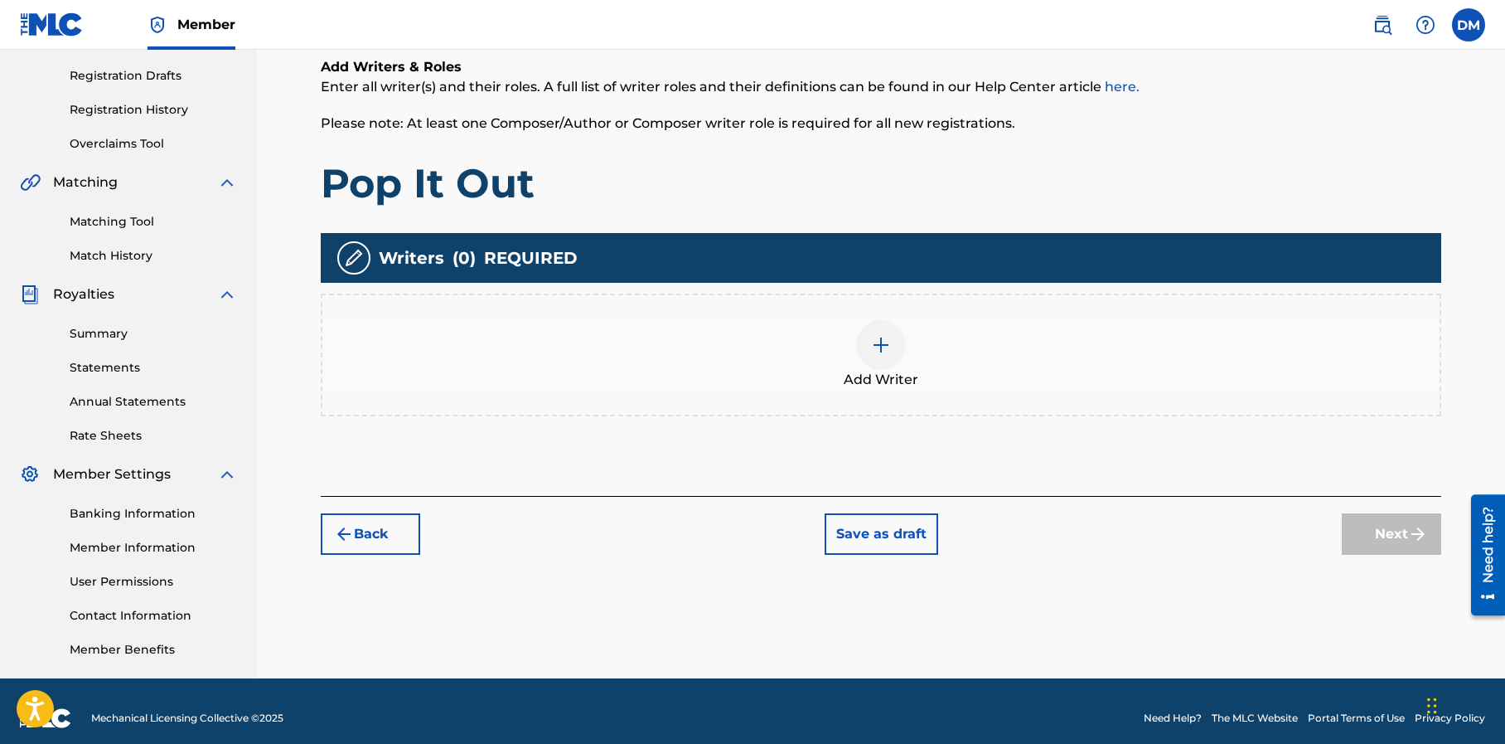
scroll to position [284, 0]
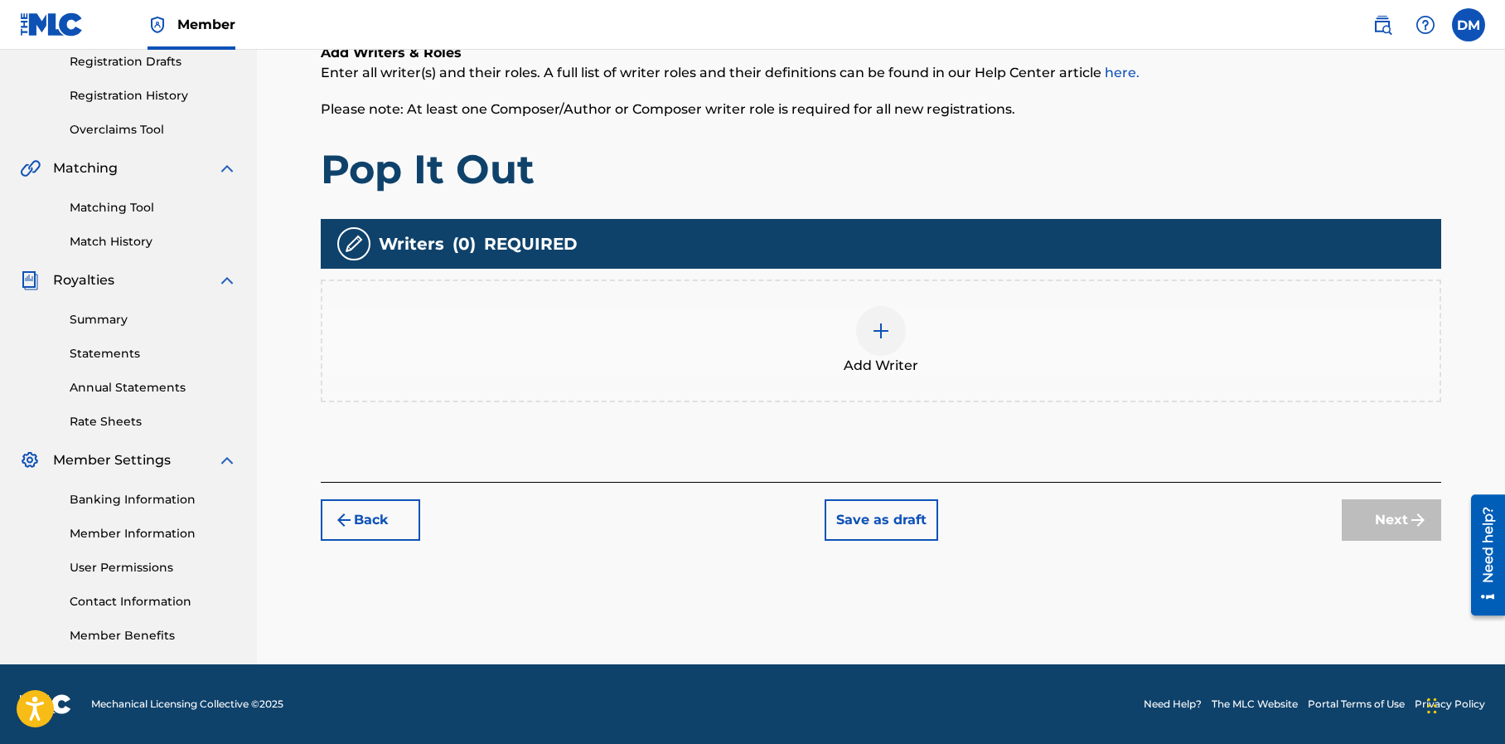
click at [874, 324] on img at bounding box center [881, 331] width 20 height 20
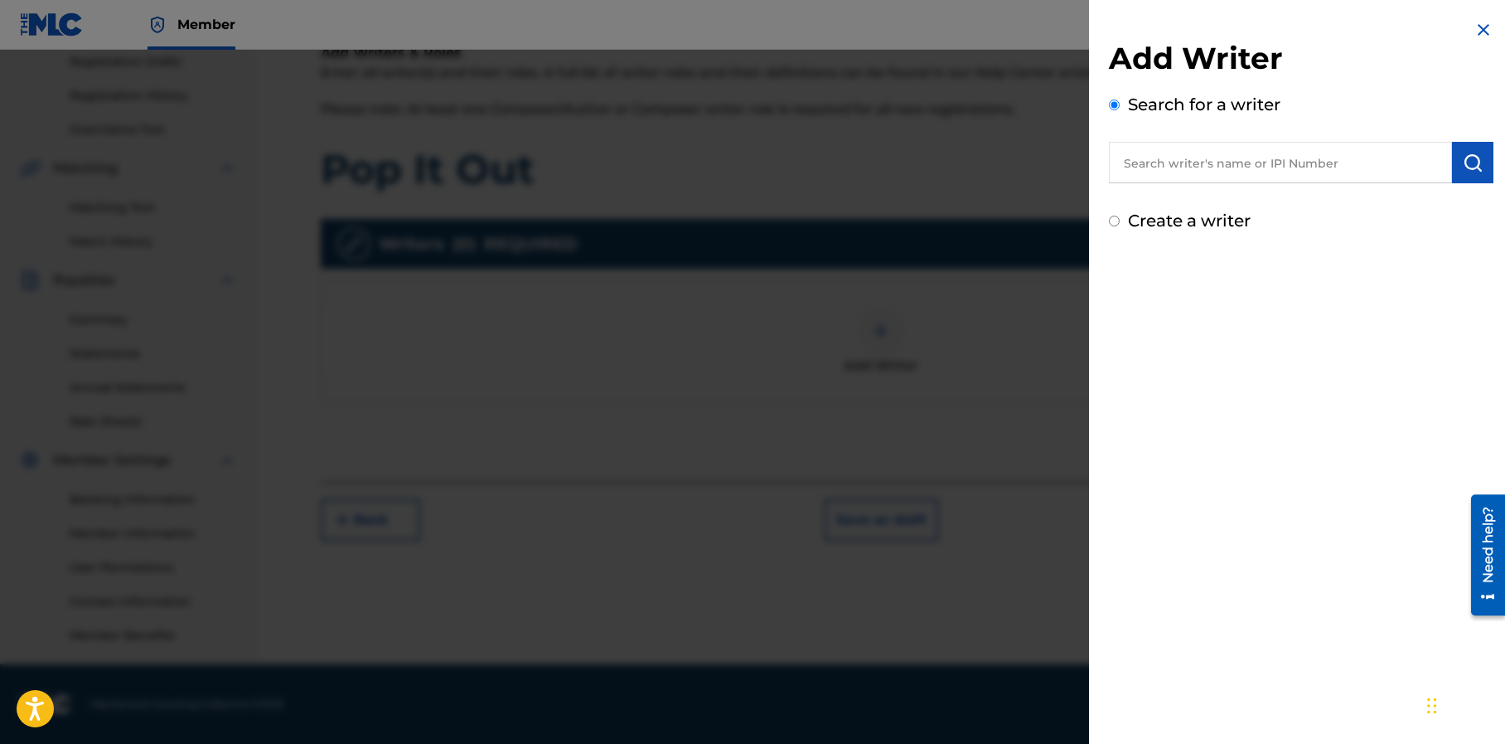
click at [1221, 161] on input "text" at bounding box center [1280, 162] width 343 height 41
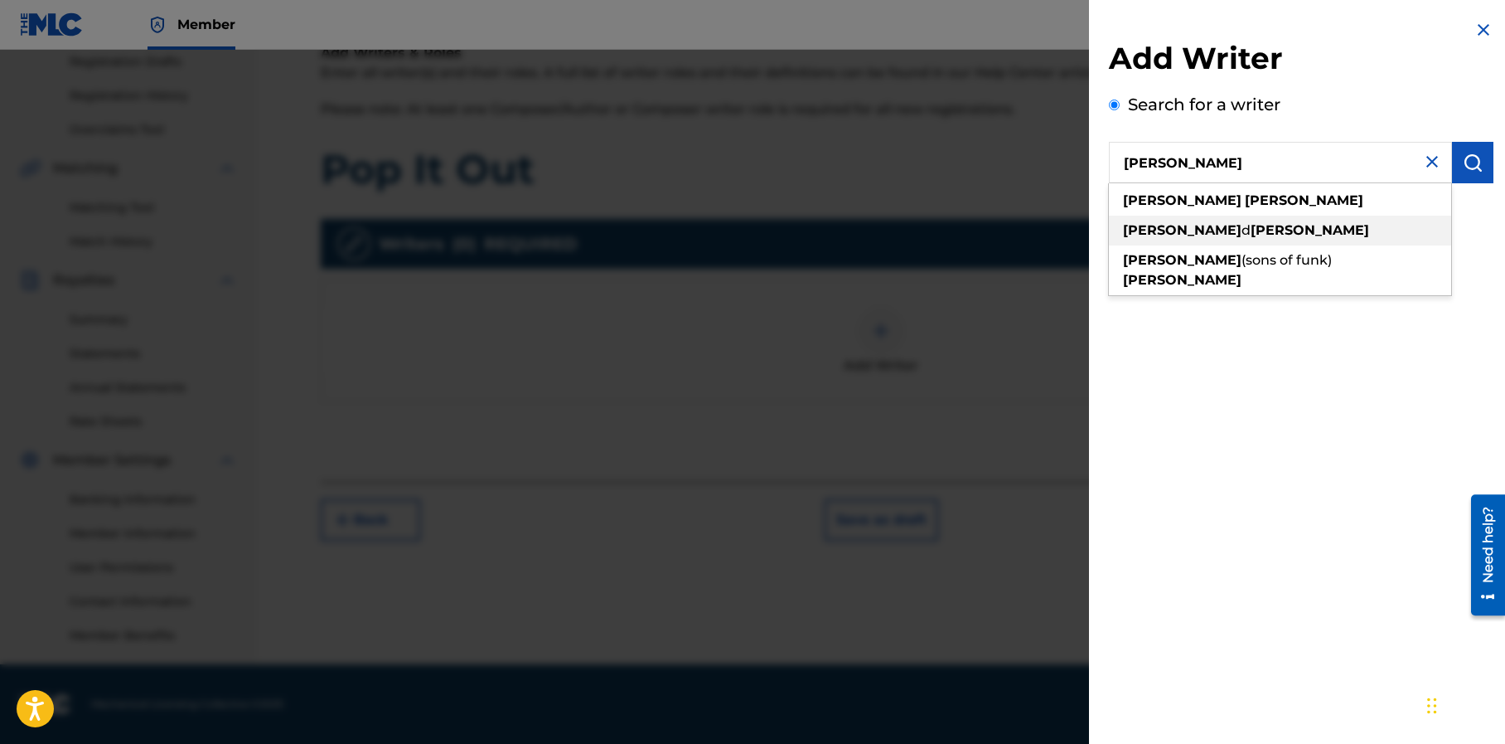
click at [1251, 224] on strong "mapp" at bounding box center [1310, 230] width 119 height 16
type input "desmond d mapp"
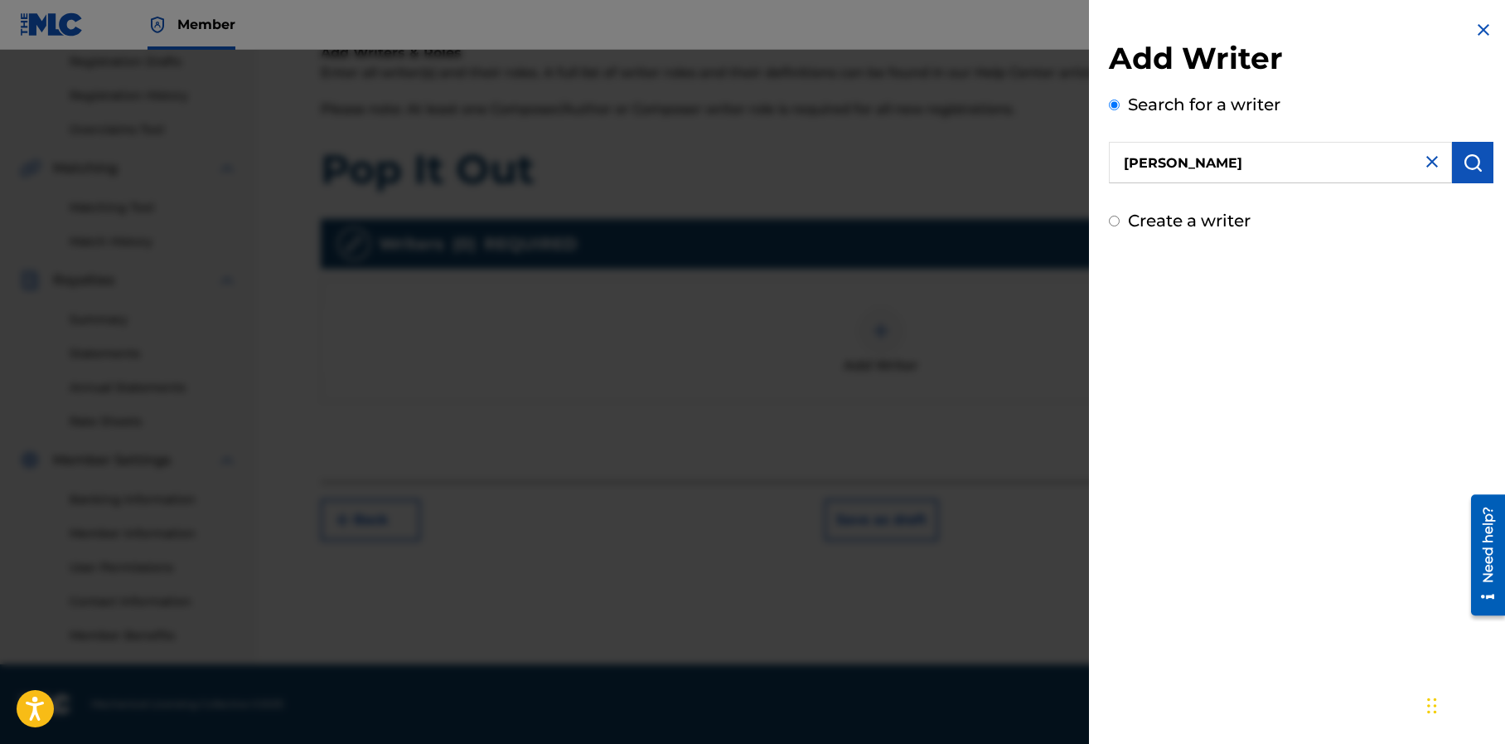
click at [1463, 165] on img "submit" at bounding box center [1473, 163] width 20 height 20
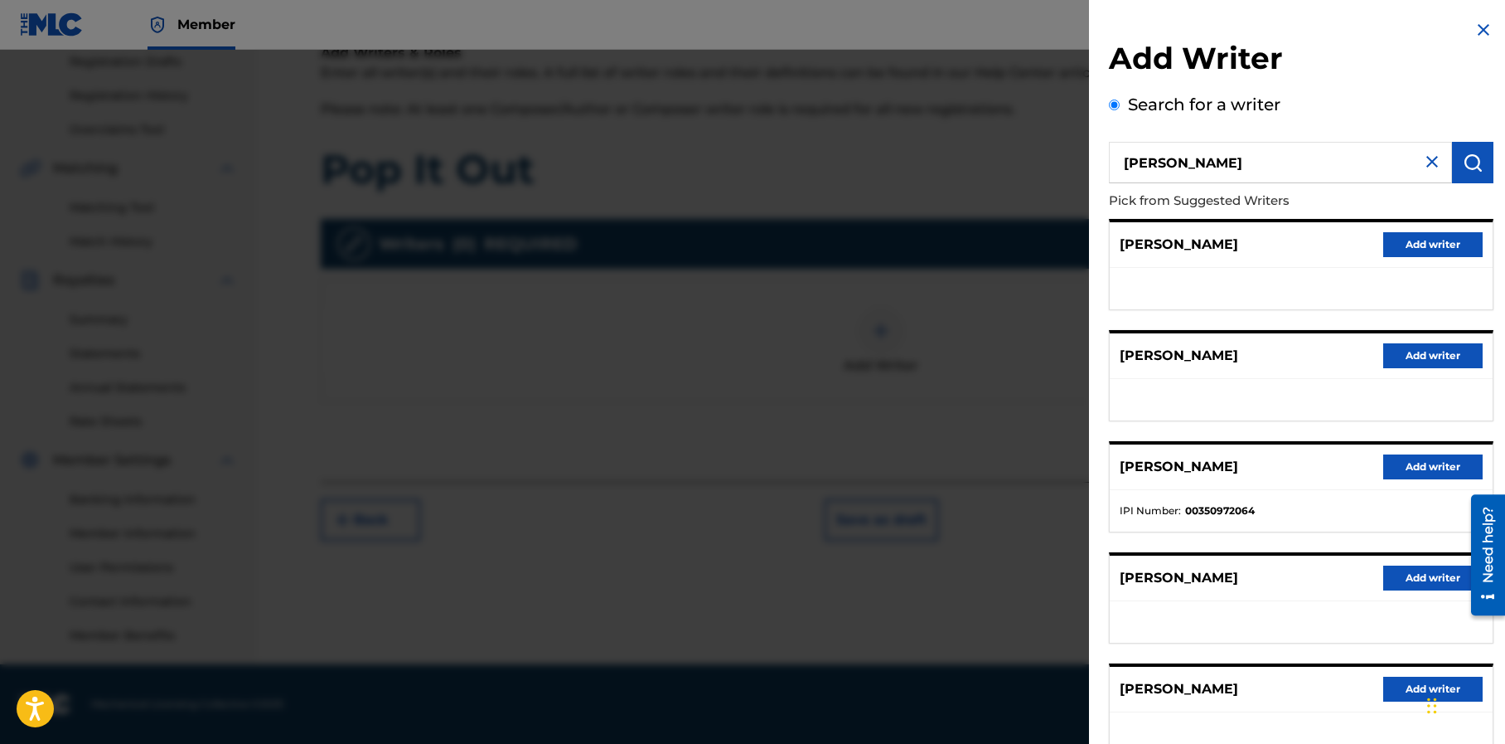
click at [1410, 463] on button "Add writer" at bounding box center [1432, 466] width 99 height 25
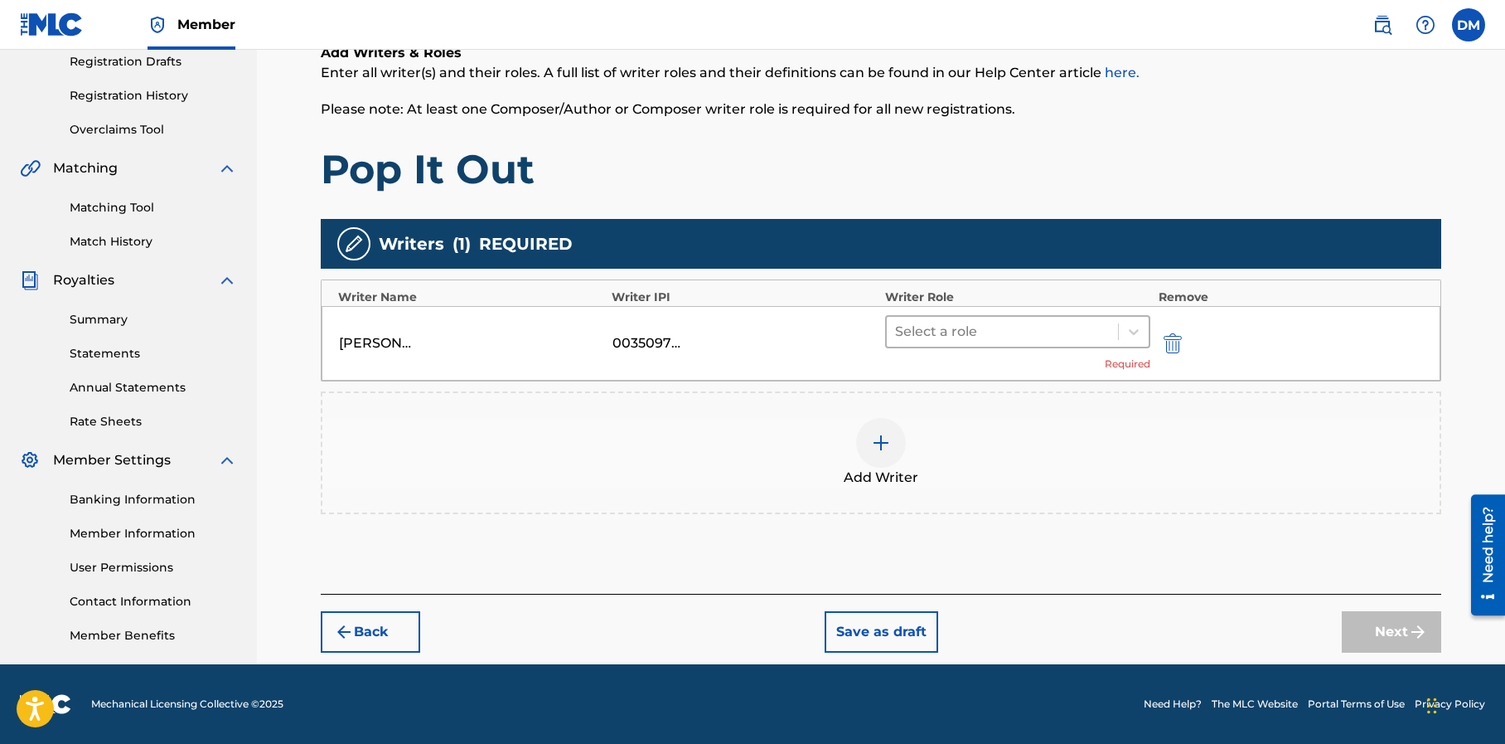
click at [964, 331] on div at bounding box center [1002, 331] width 215 height 23
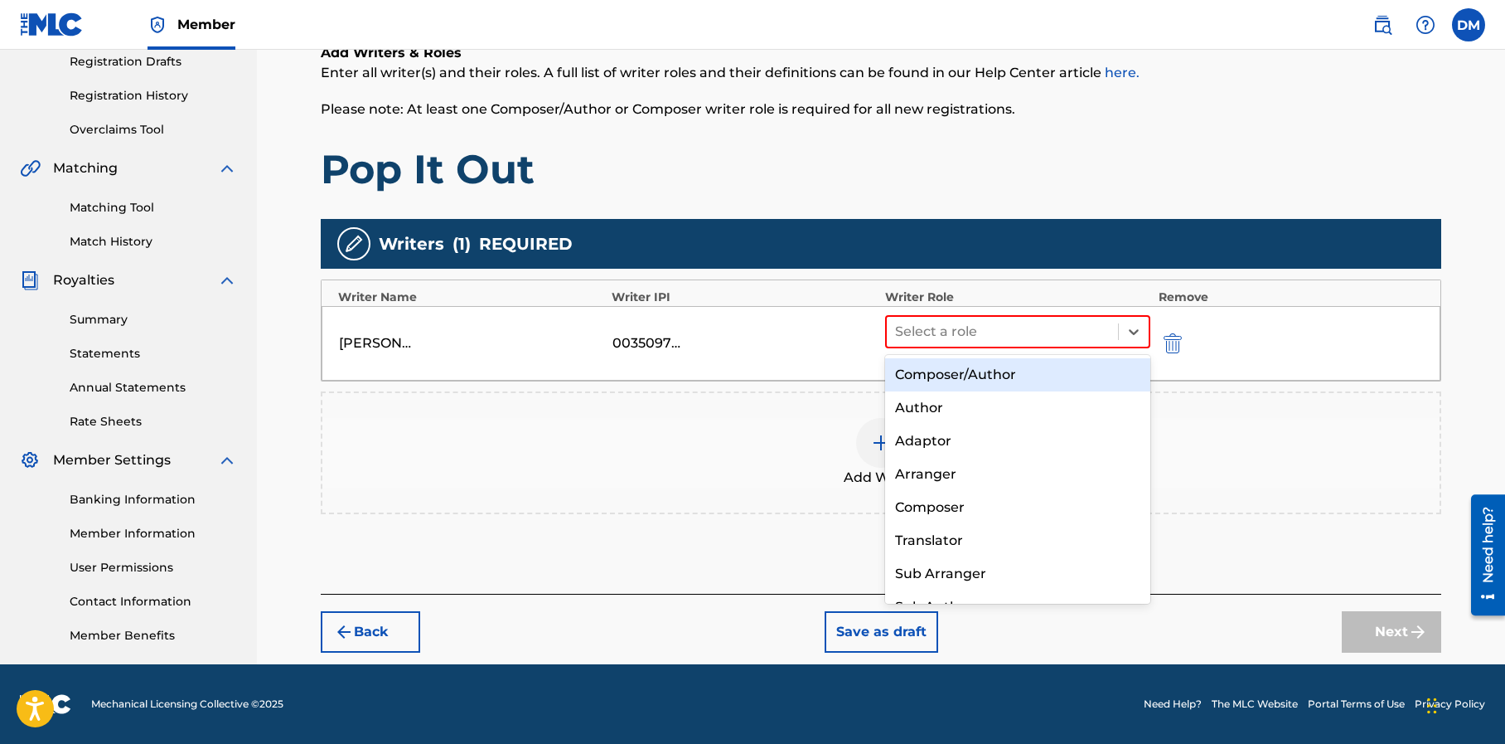
click at [949, 372] on div "Composer/Author" at bounding box center [1017, 374] width 265 height 33
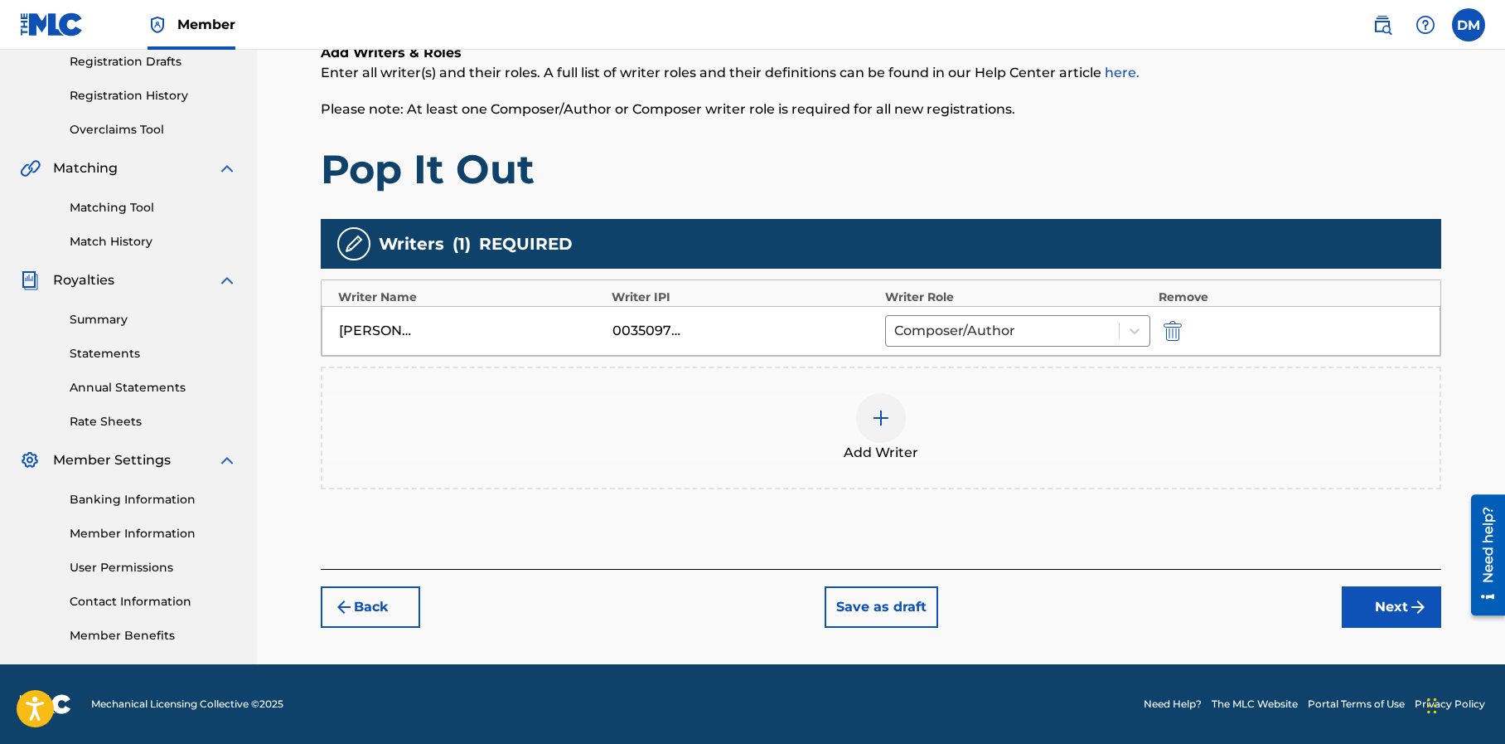
click at [1371, 612] on button "Next" at bounding box center [1391, 606] width 99 height 41
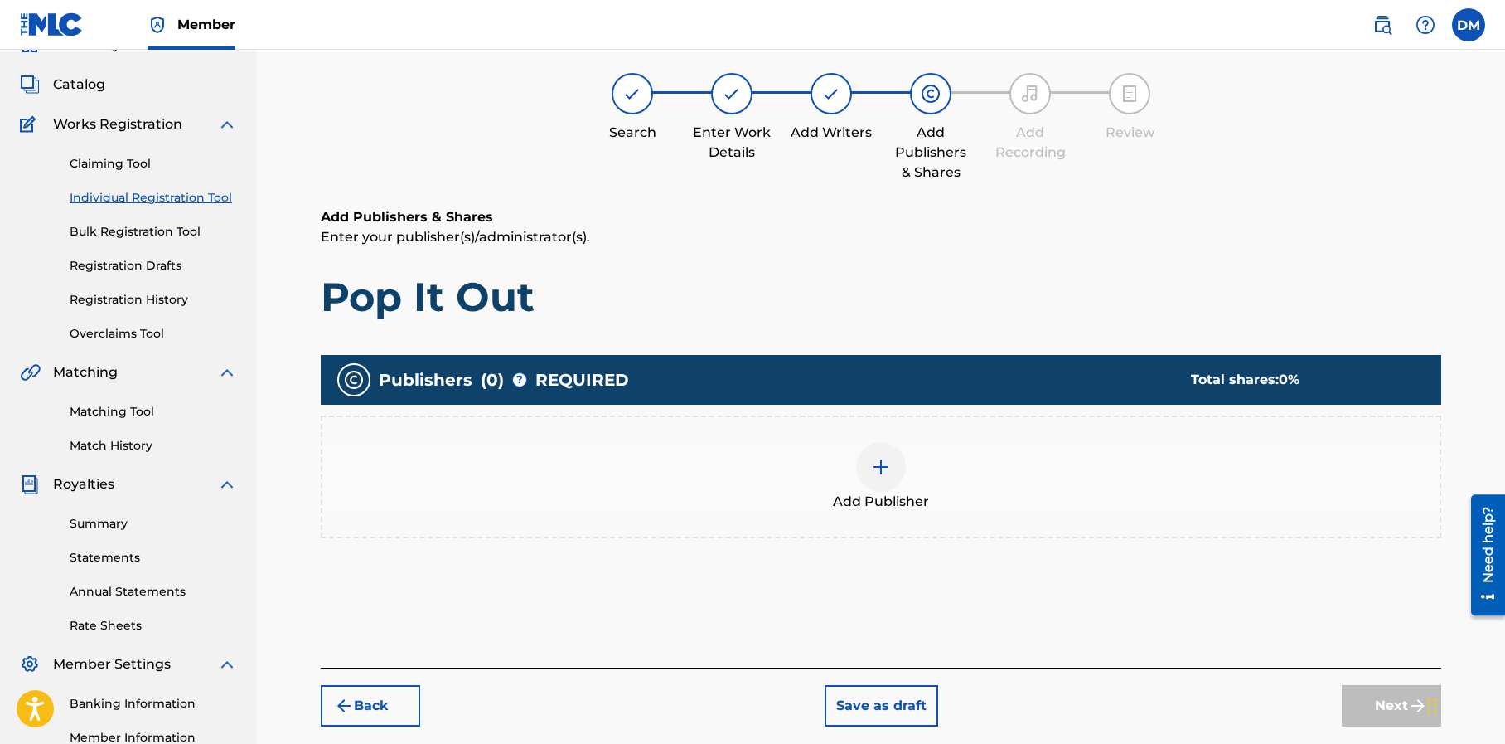
scroll to position [75, 0]
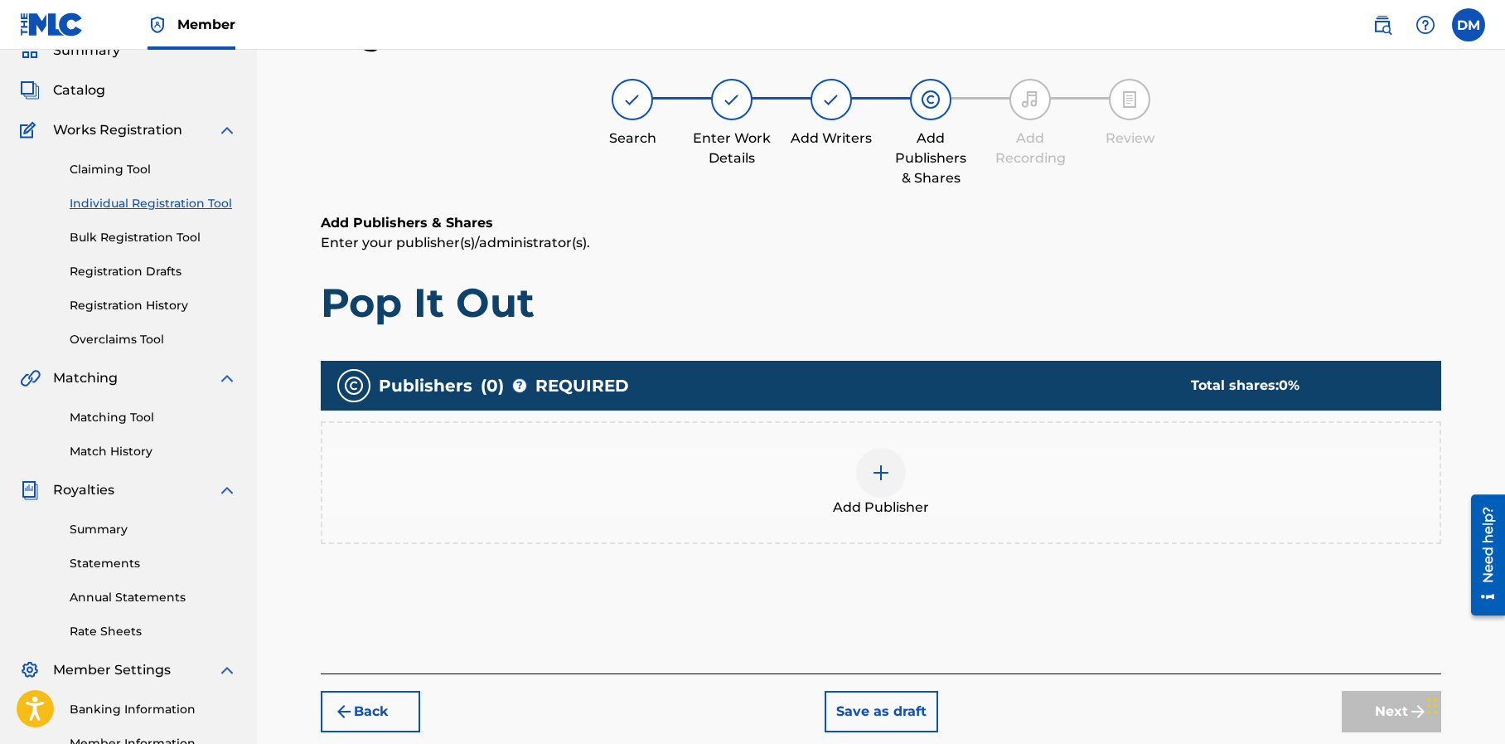
click at [884, 472] on img at bounding box center [881, 473] width 20 height 20
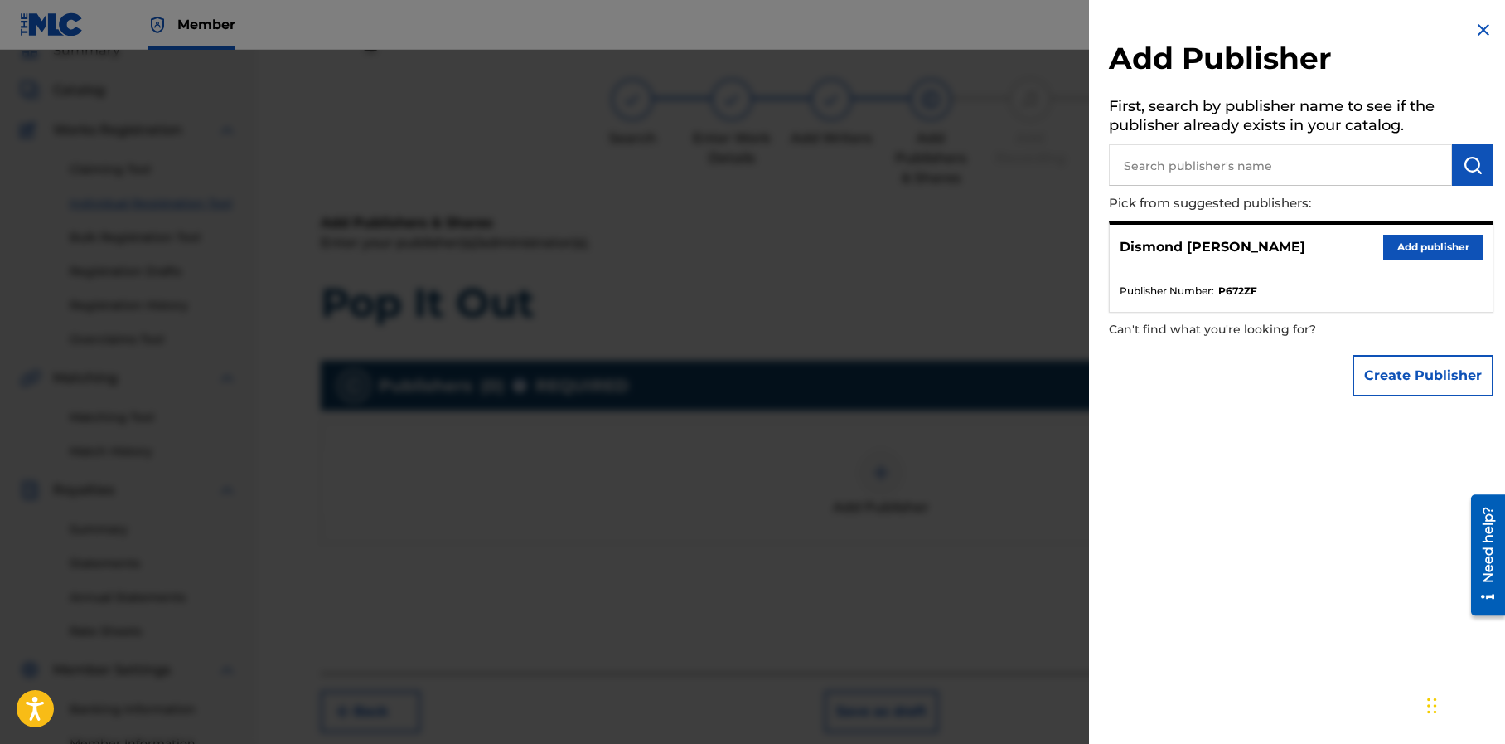
click at [1401, 244] on button "Add publisher" at bounding box center [1432, 247] width 99 height 25
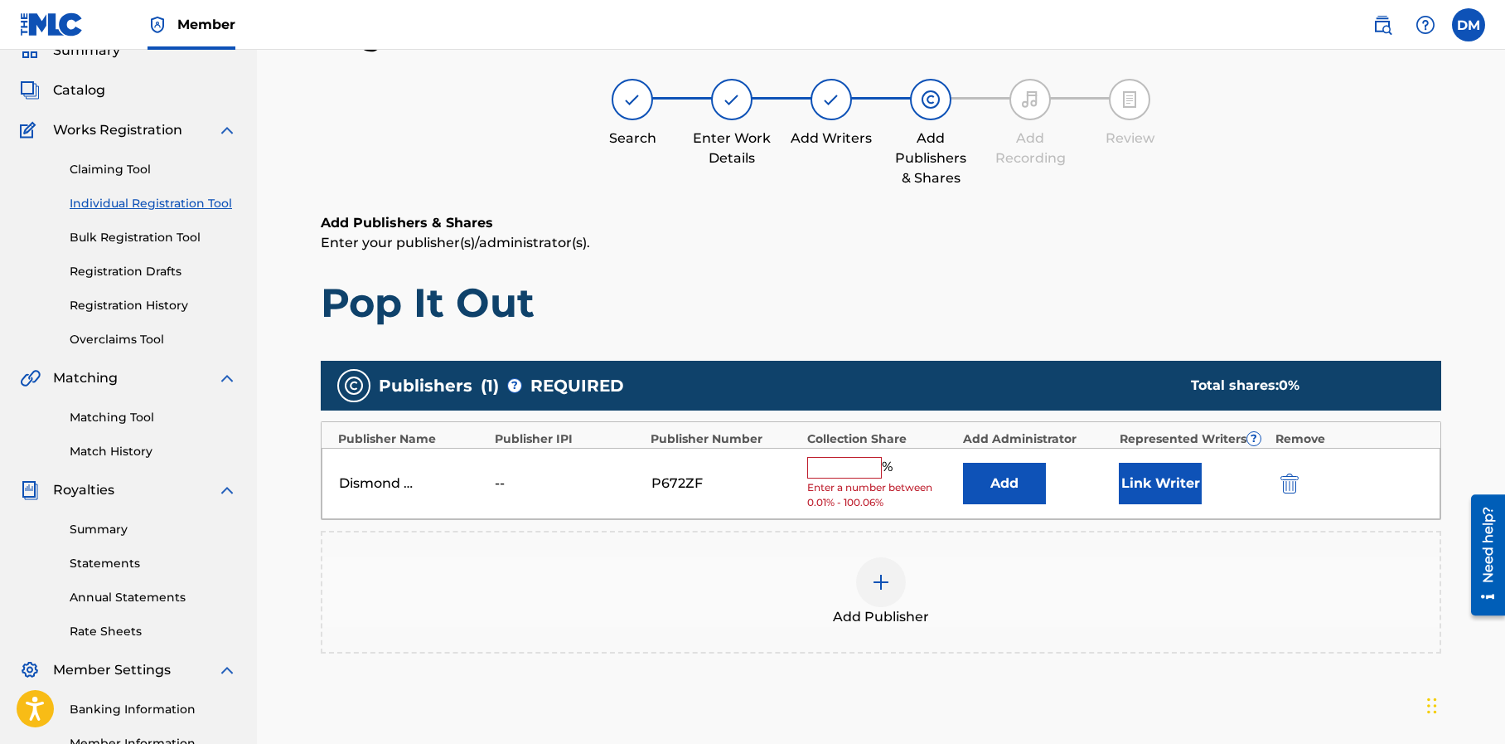
click at [833, 463] on input "text" at bounding box center [844, 468] width 75 height 22
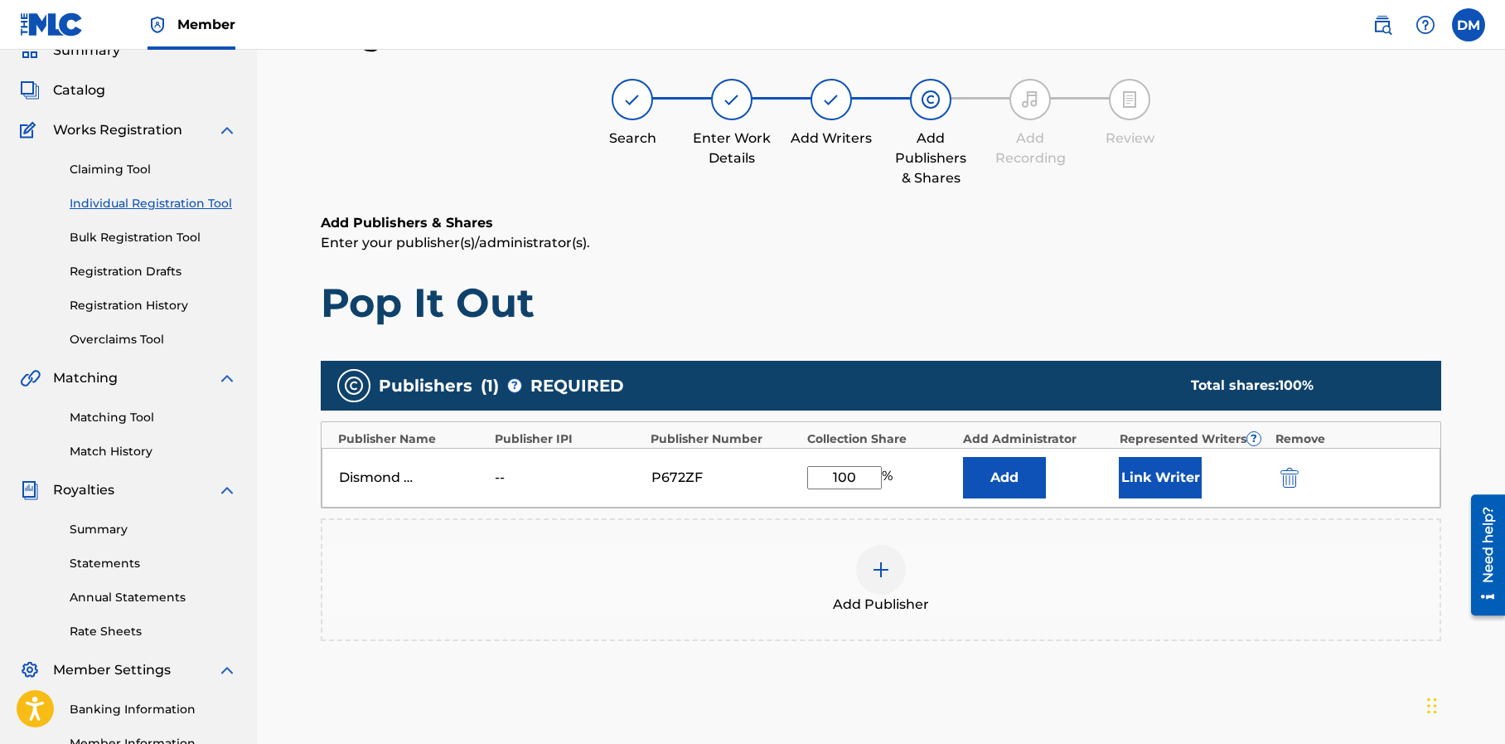
type input "100"
click at [1228, 594] on div "Add Publisher" at bounding box center [880, 580] width 1117 height 70
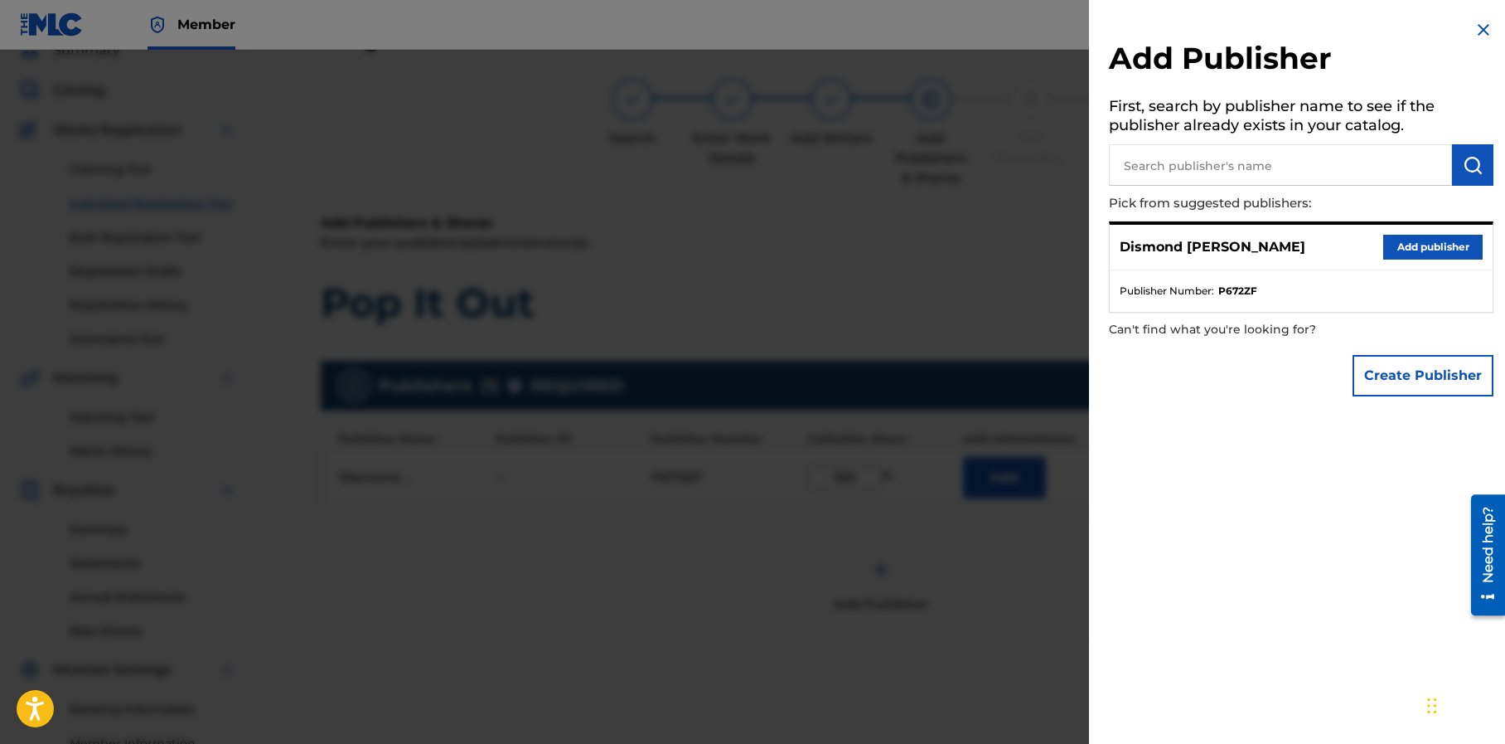
click at [1475, 33] on img at bounding box center [1484, 30] width 20 height 20
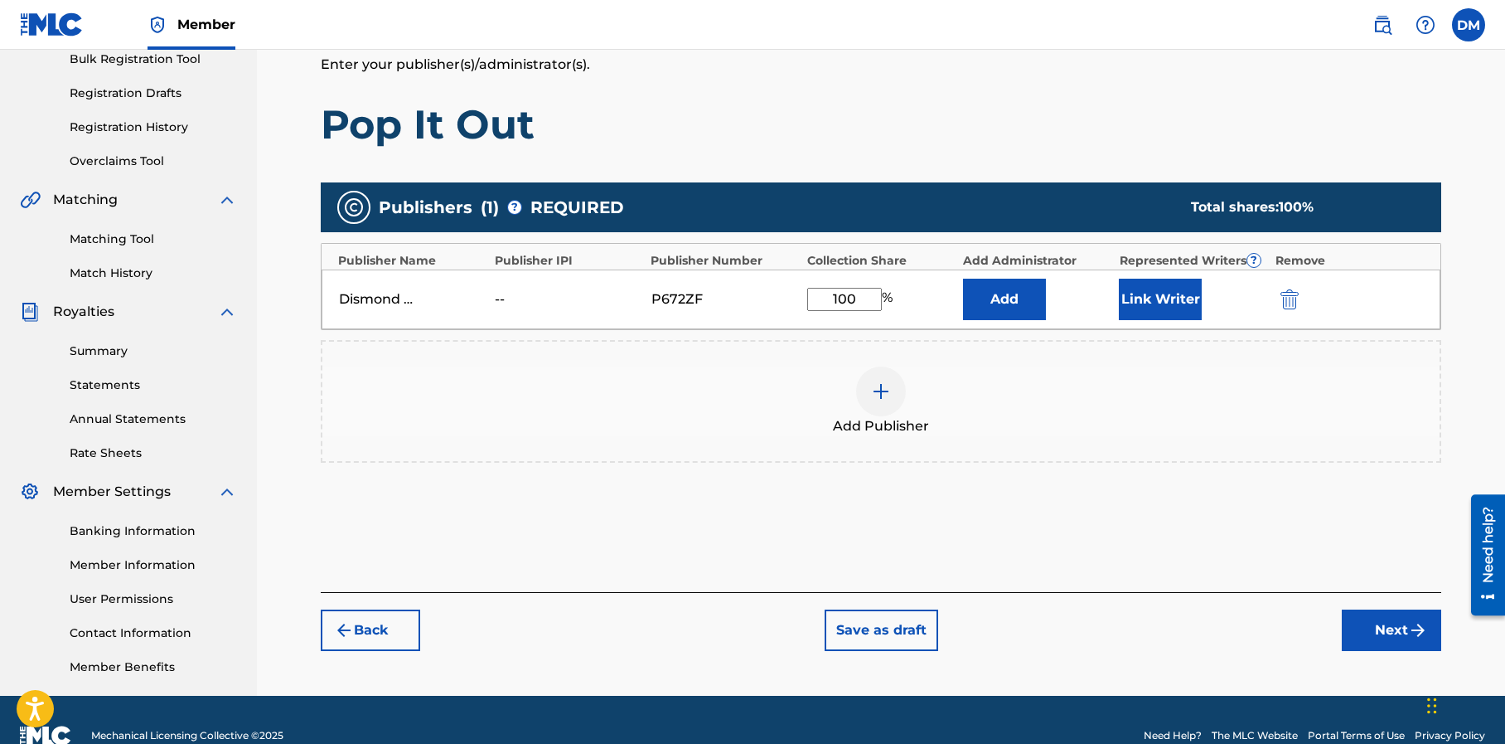
scroll to position [284, 0]
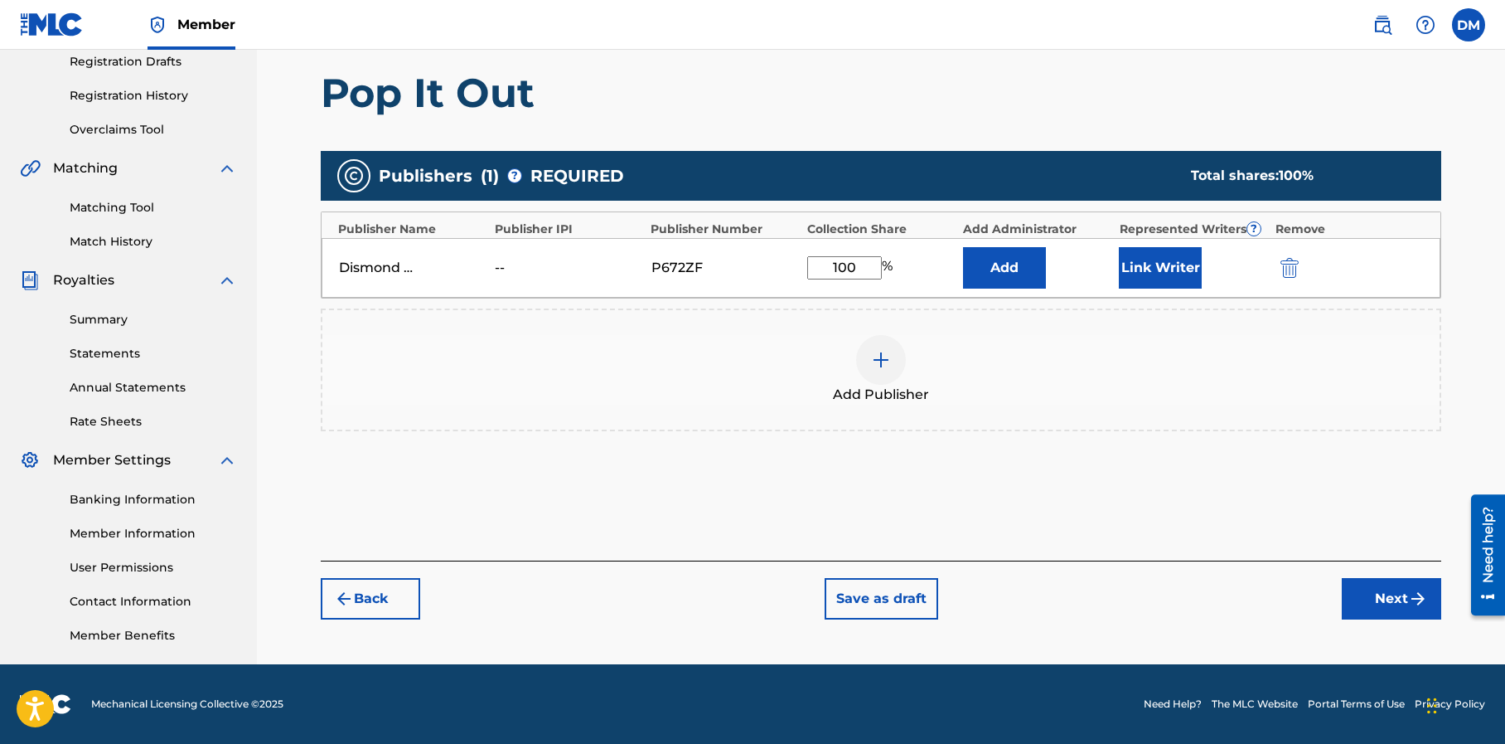
click at [1383, 593] on button "Next" at bounding box center [1391, 598] width 99 height 41
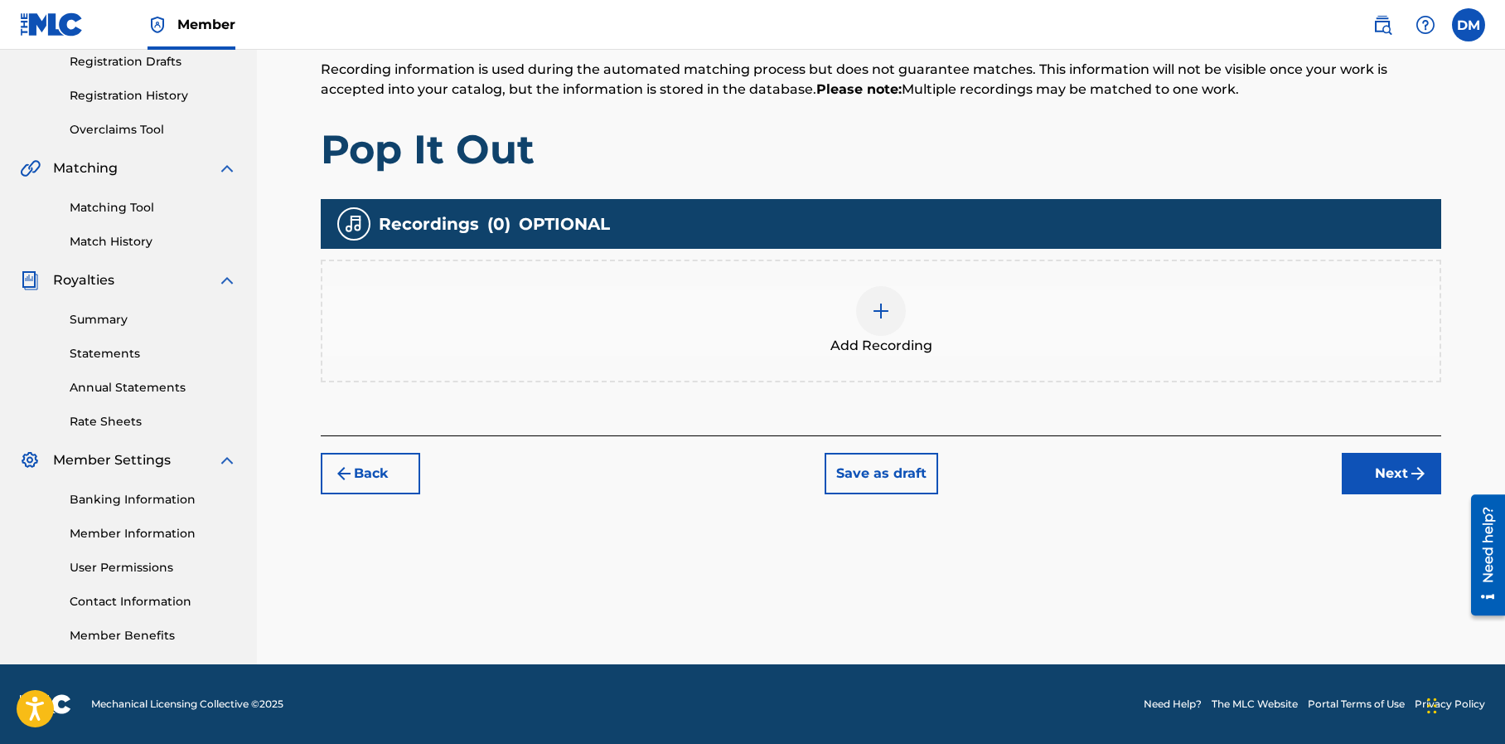
click at [1385, 465] on button "Next" at bounding box center [1391, 473] width 99 height 41
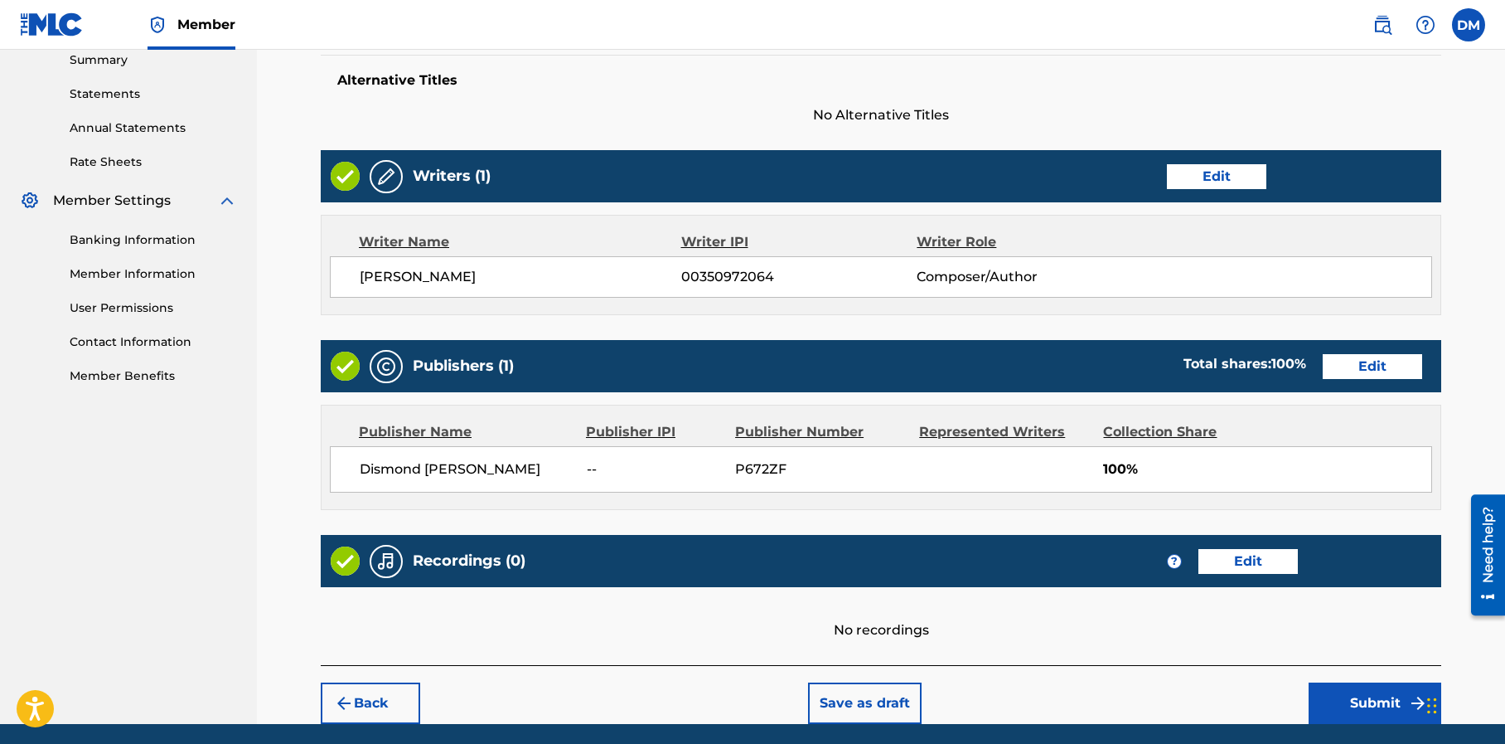
scroll to position [603, 0]
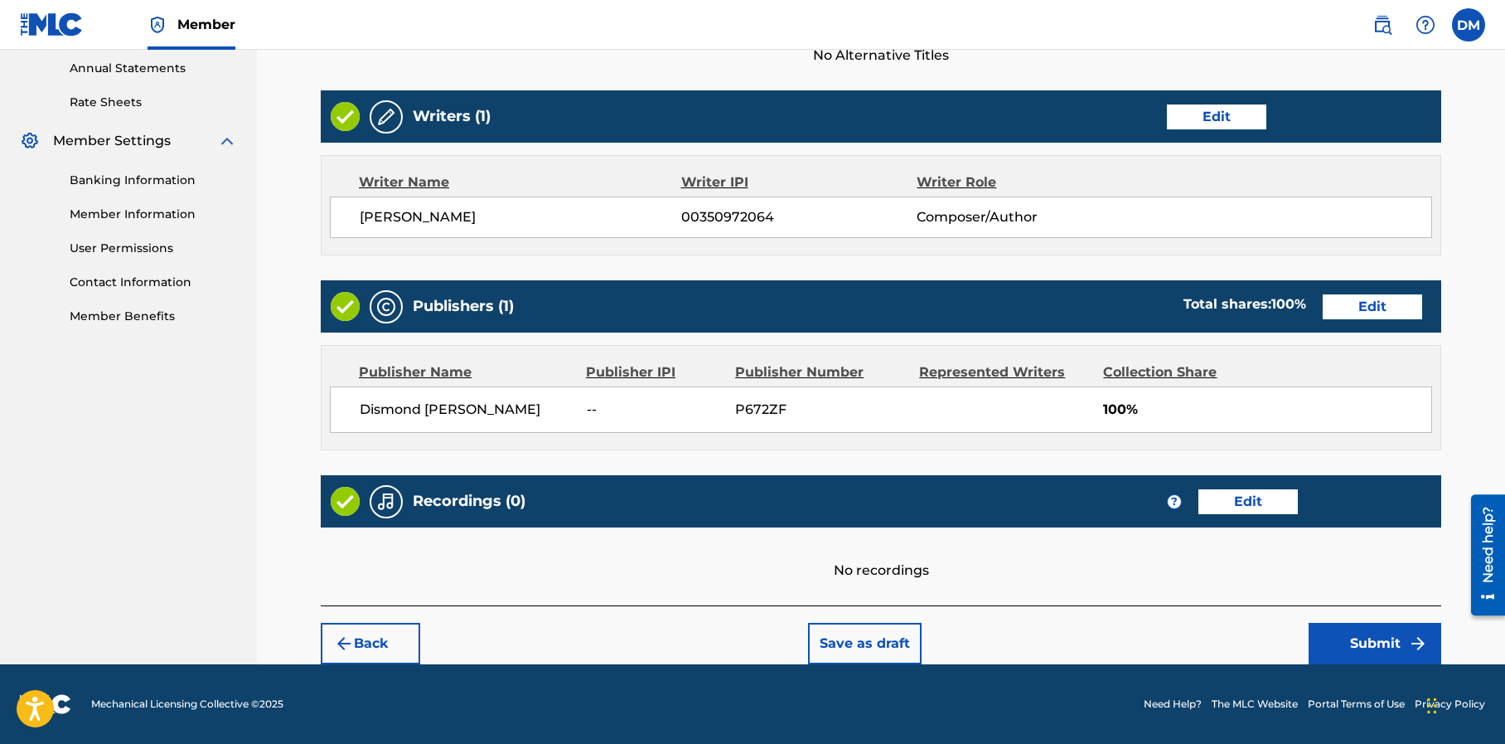
click at [1378, 642] on button "Submit" at bounding box center [1375, 642] width 133 height 41
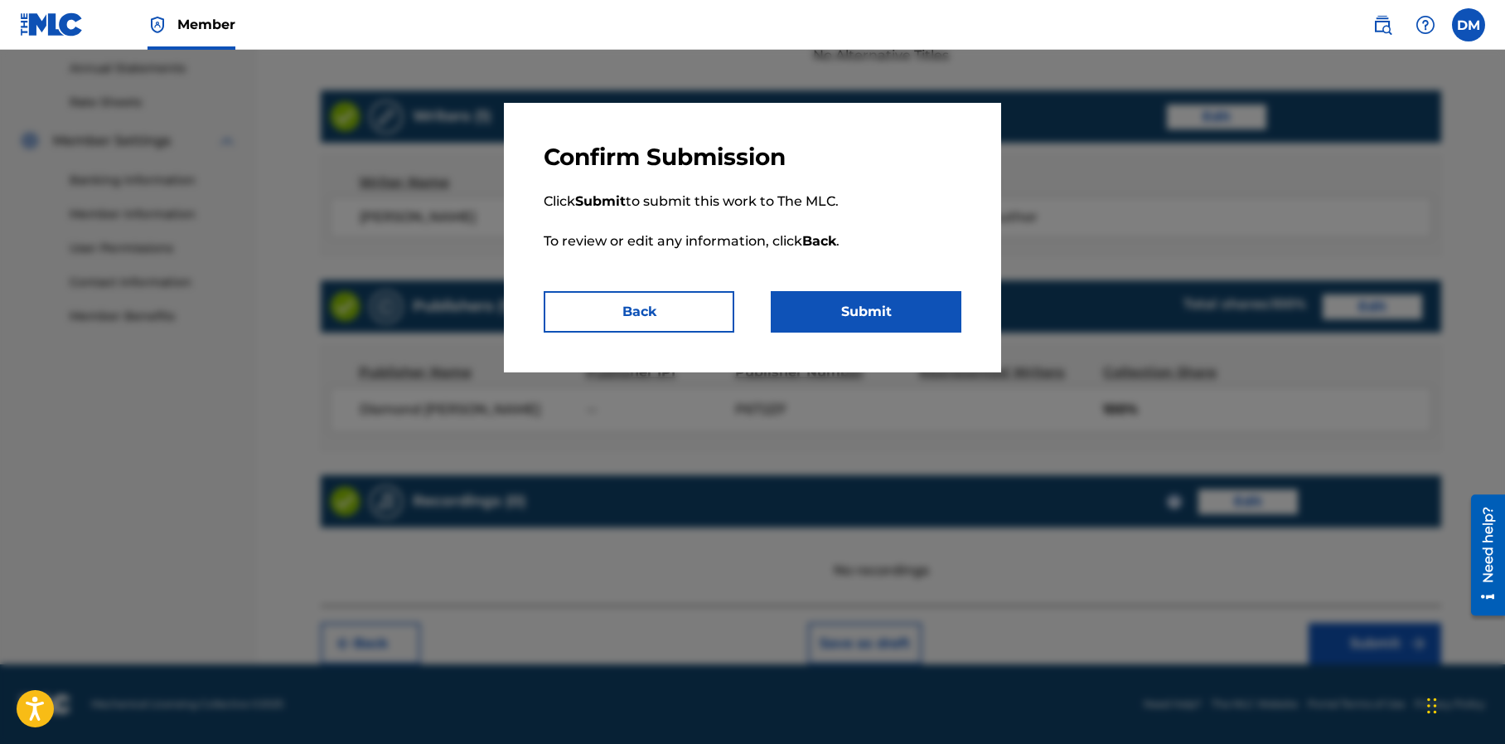
click at [921, 308] on button "Submit" at bounding box center [866, 311] width 191 height 41
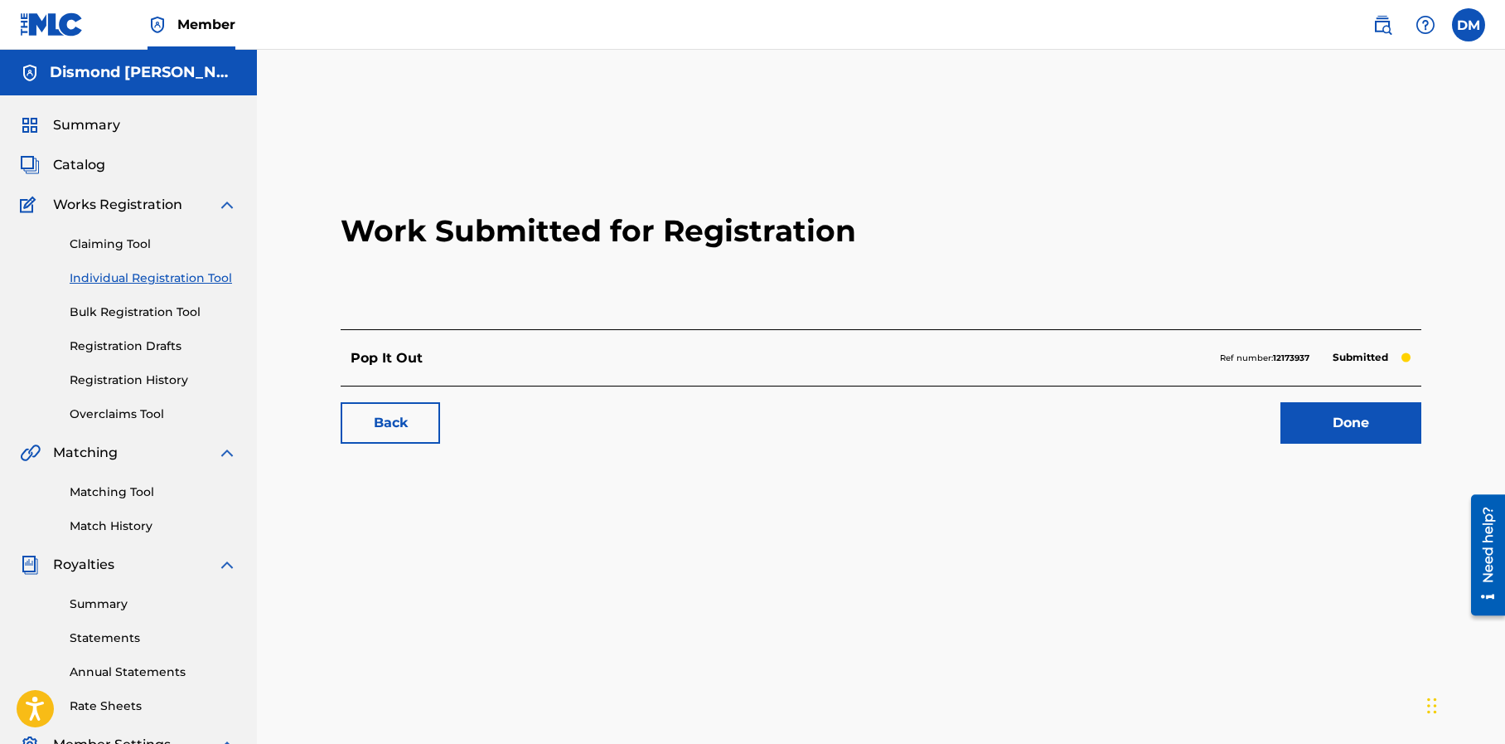
click at [1330, 418] on link "Done" at bounding box center [1351, 422] width 141 height 41
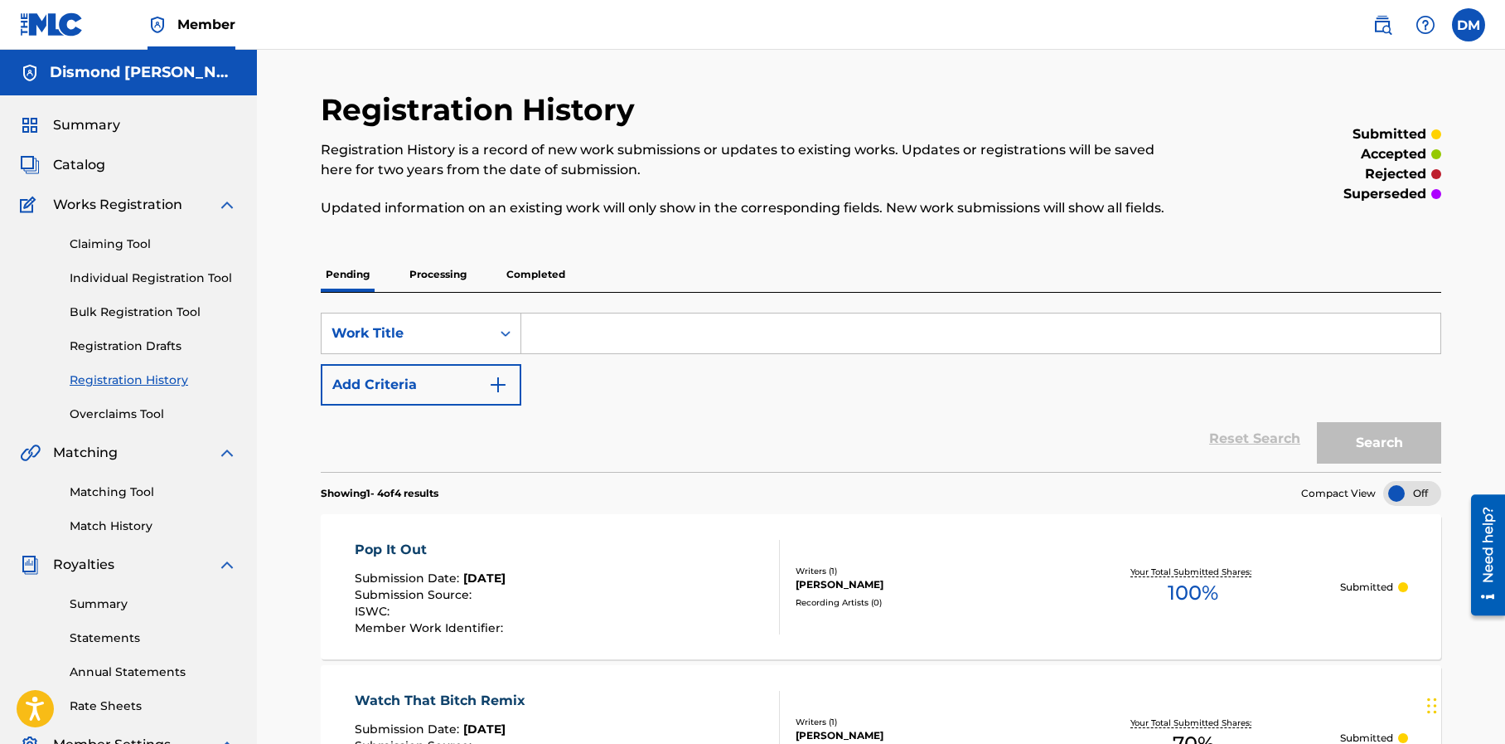
click at [61, 24] on img at bounding box center [52, 24] width 64 height 24
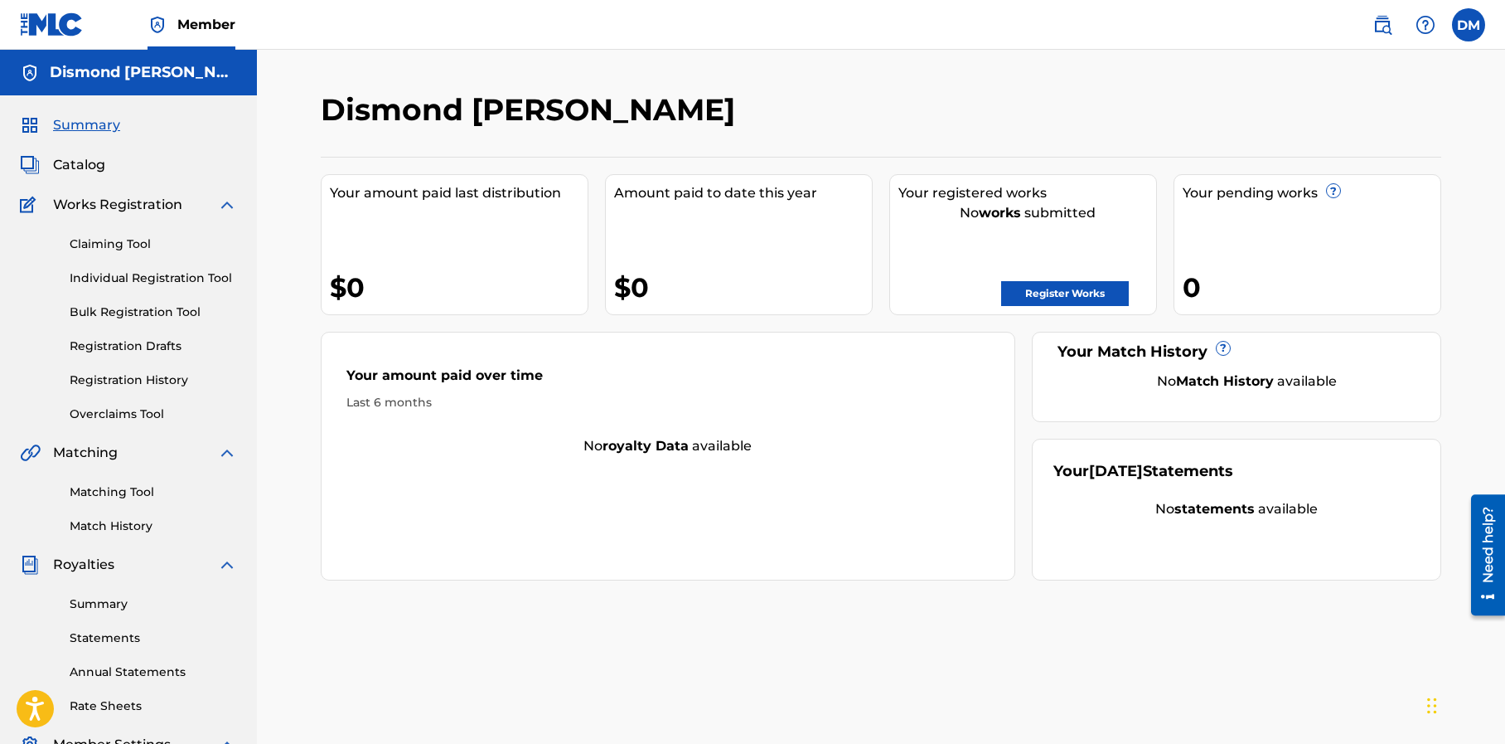
click at [1080, 293] on link "Register Works" at bounding box center [1065, 293] width 128 height 25
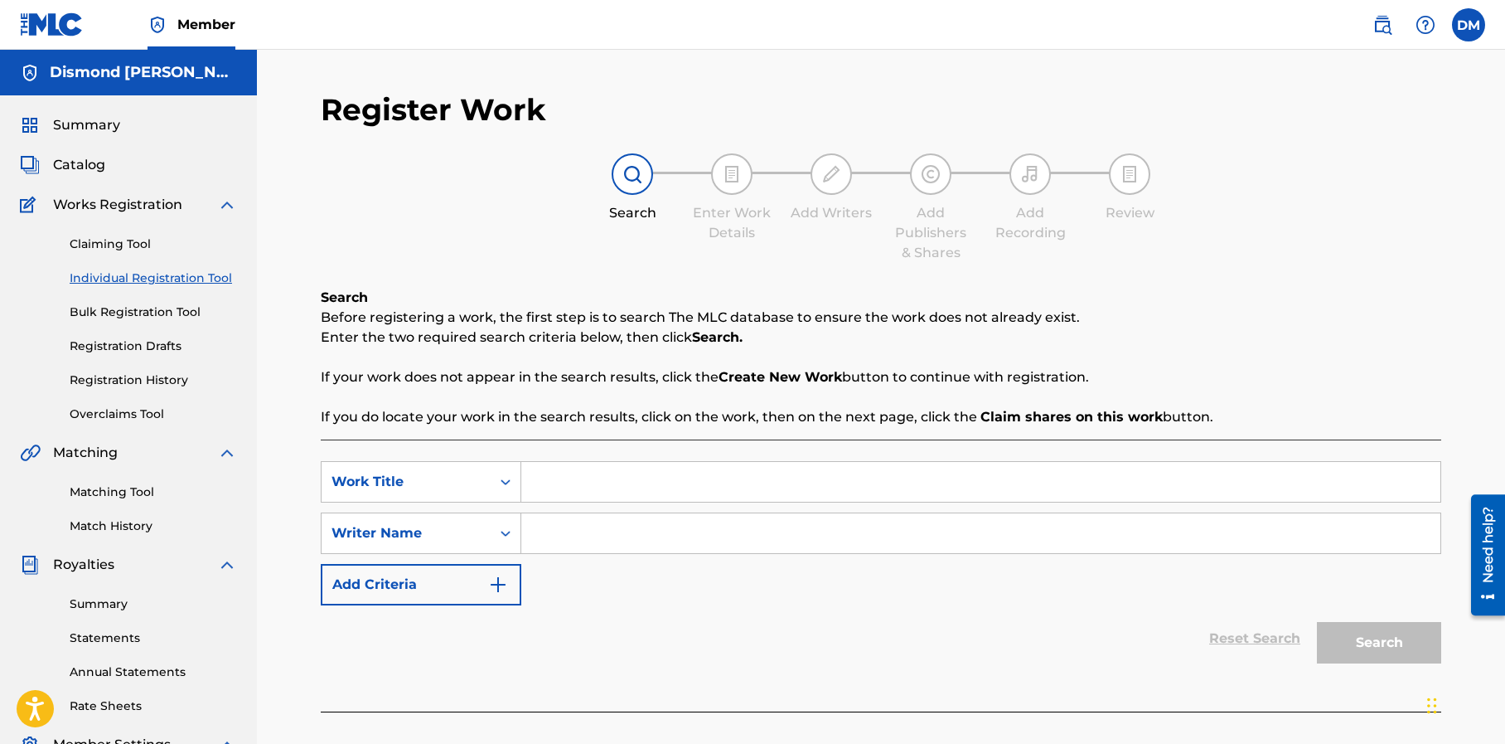
click at [584, 480] on input "Search Form" at bounding box center [980, 482] width 919 height 40
type input "Big Truck"
click at [555, 535] on input "Search Form" at bounding box center [980, 533] width 919 height 40
type input "t"
type input "Tha BackWoodz"
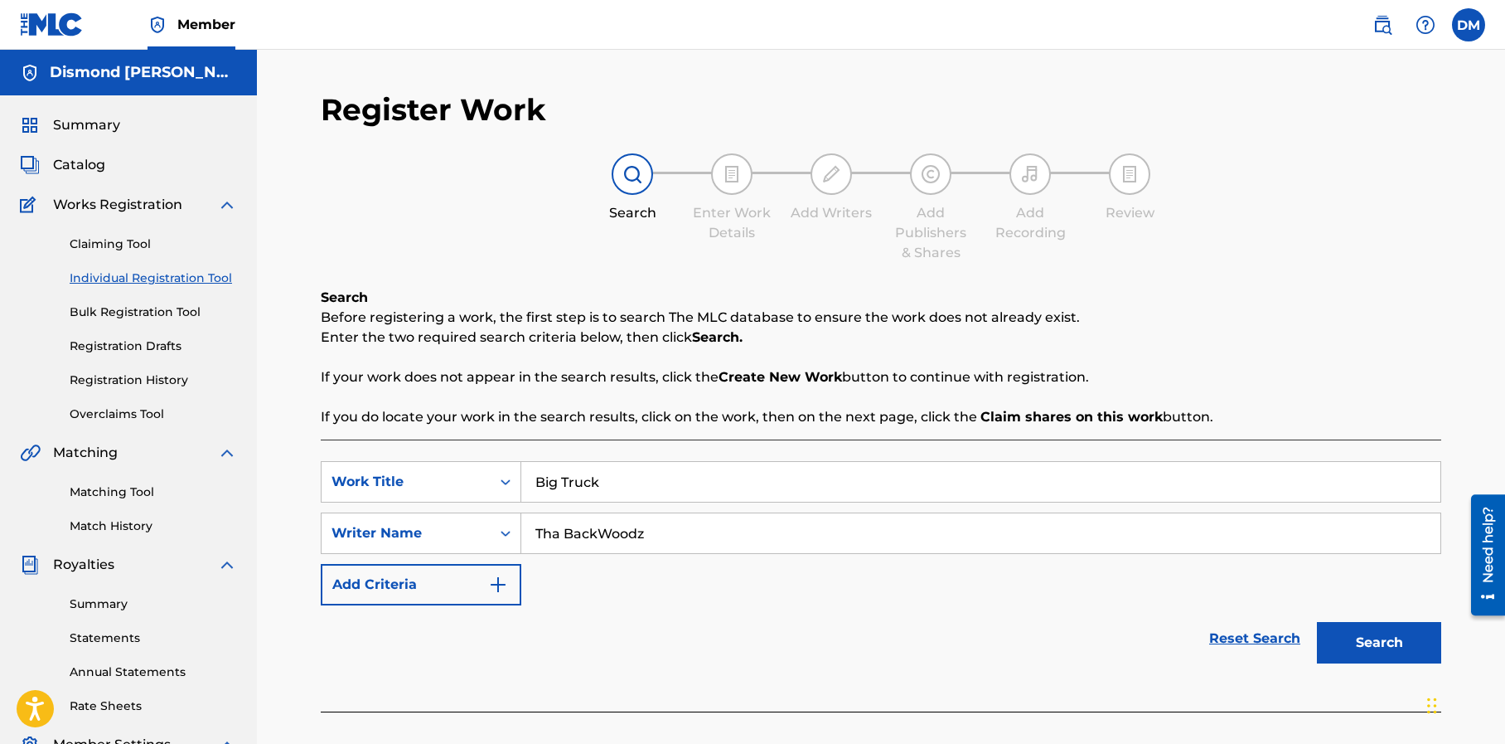
click at [1386, 640] on button "Search" at bounding box center [1379, 642] width 124 height 41
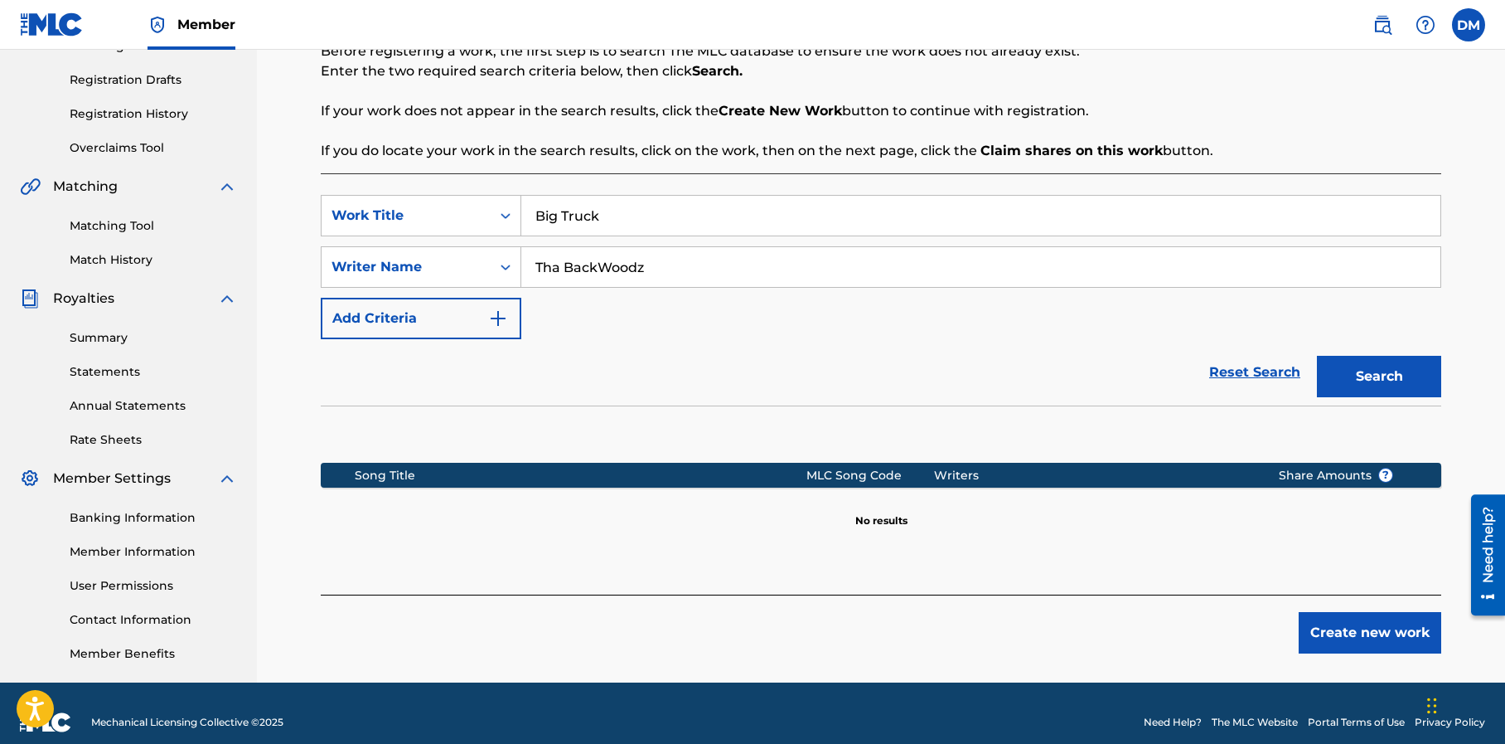
scroll to position [284, 0]
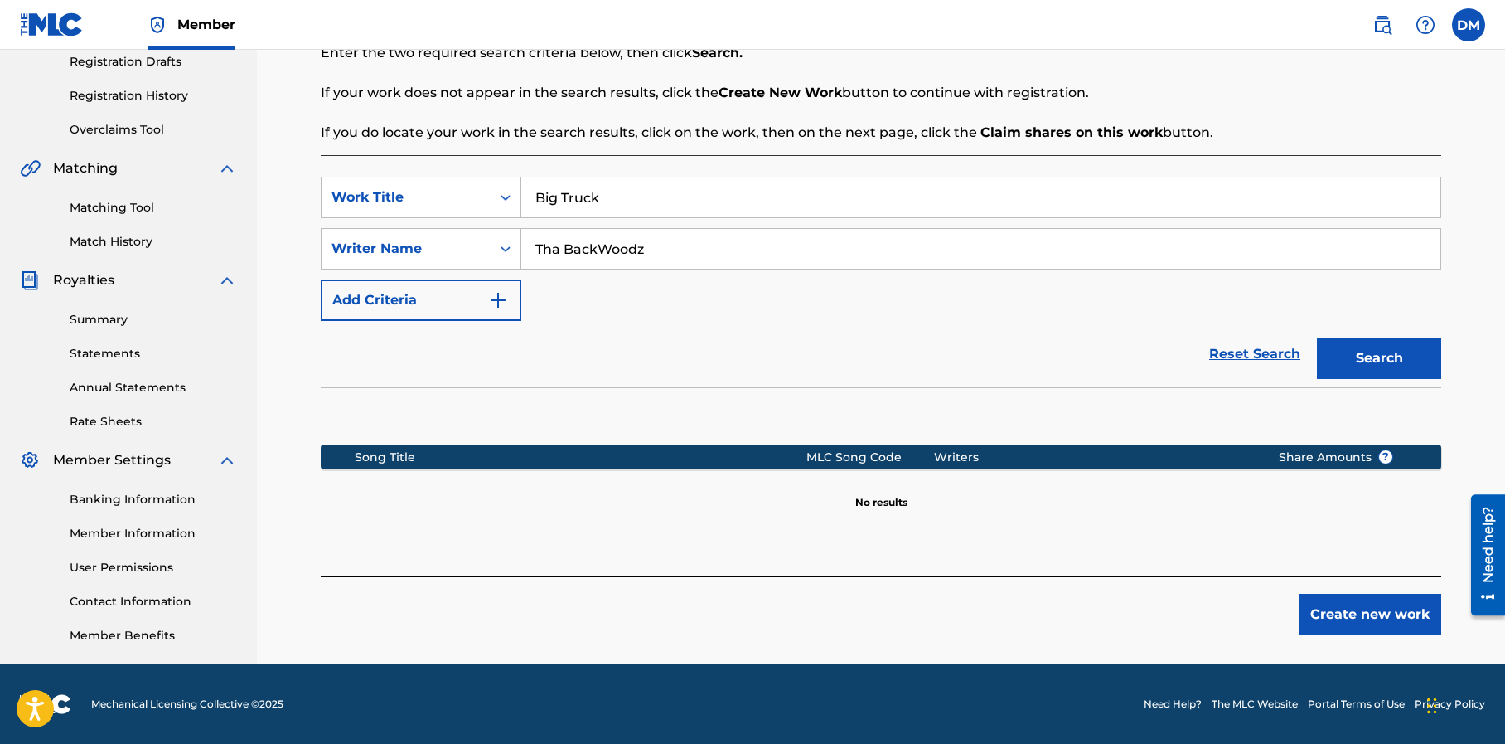
click at [1361, 611] on button "Create new work" at bounding box center [1370, 613] width 143 height 41
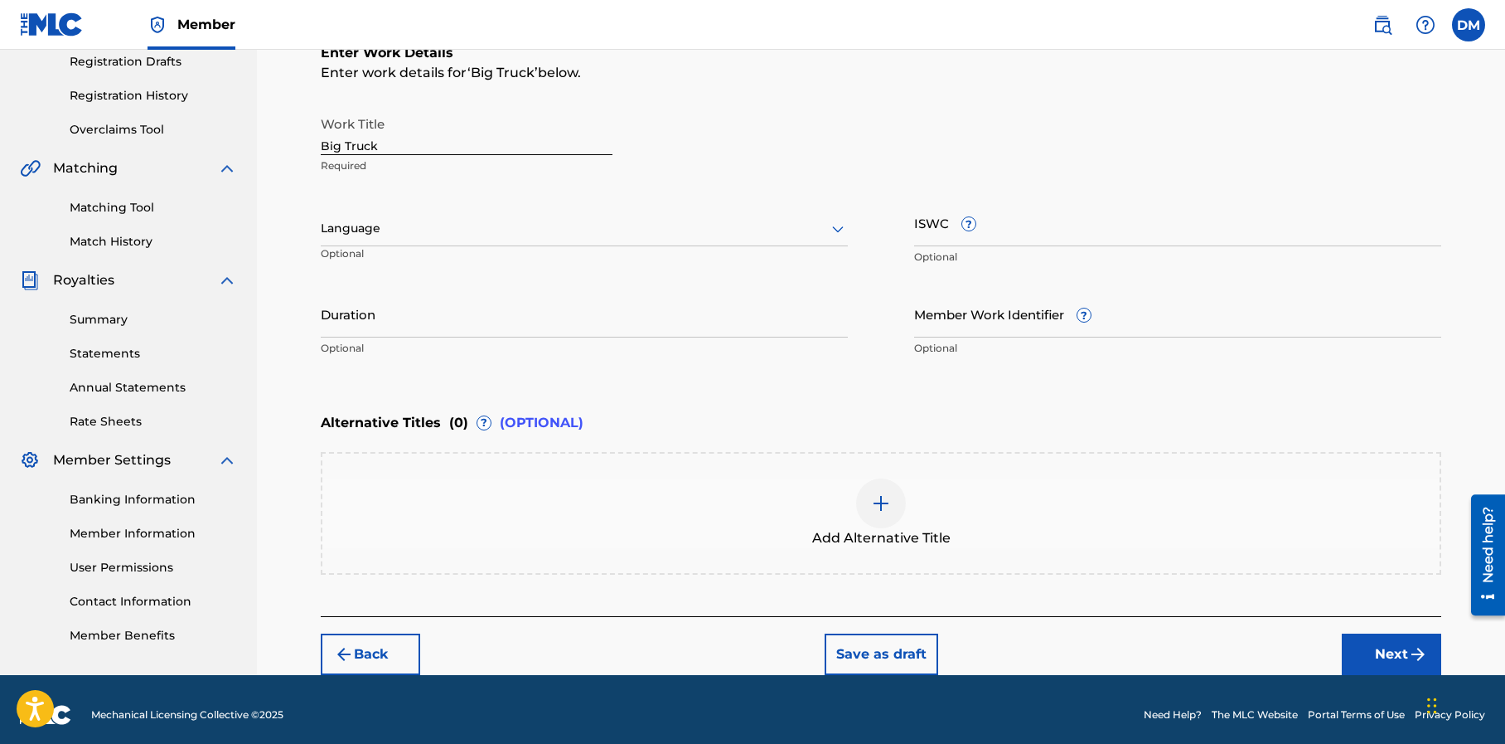
click at [1391, 654] on button "Next" at bounding box center [1391, 653] width 99 height 41
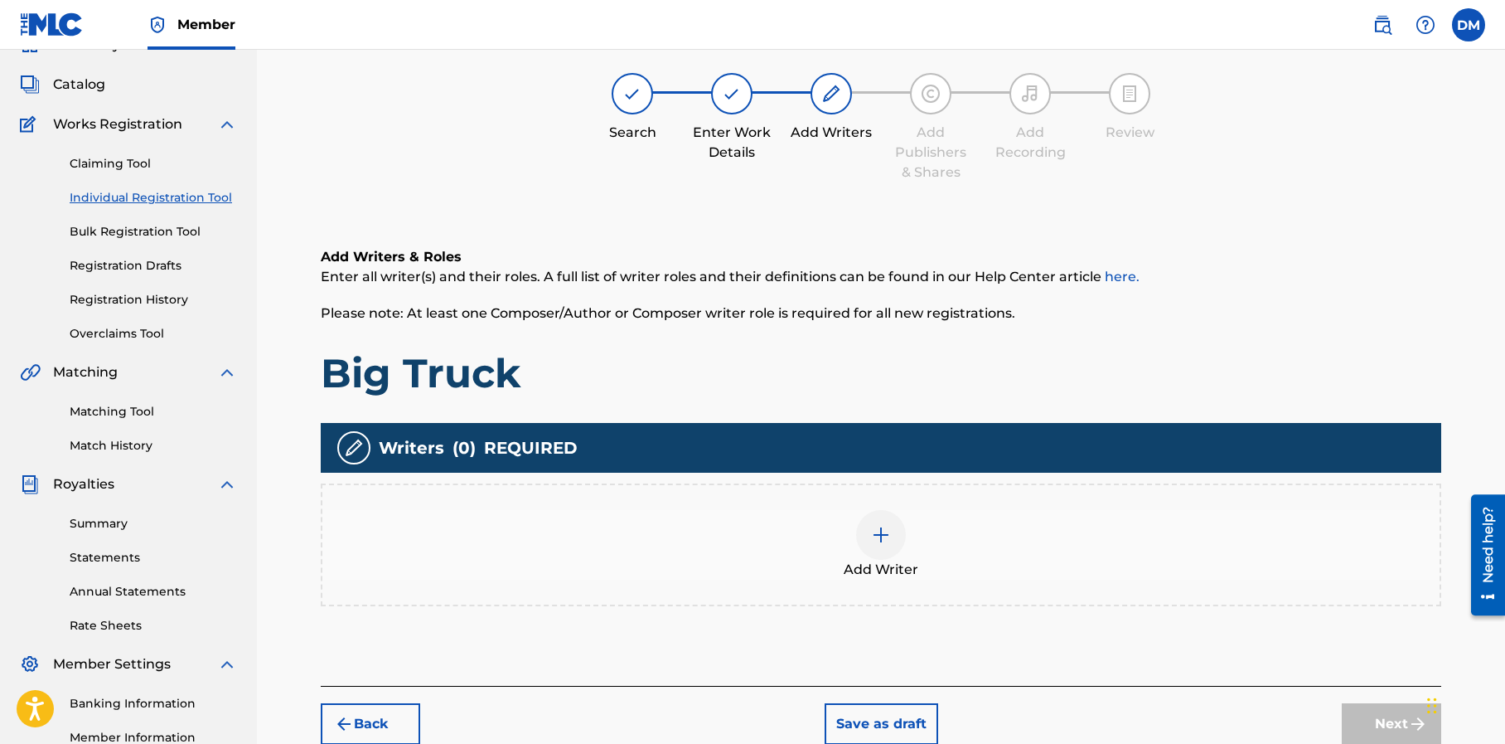
scroll to position [75, 0]
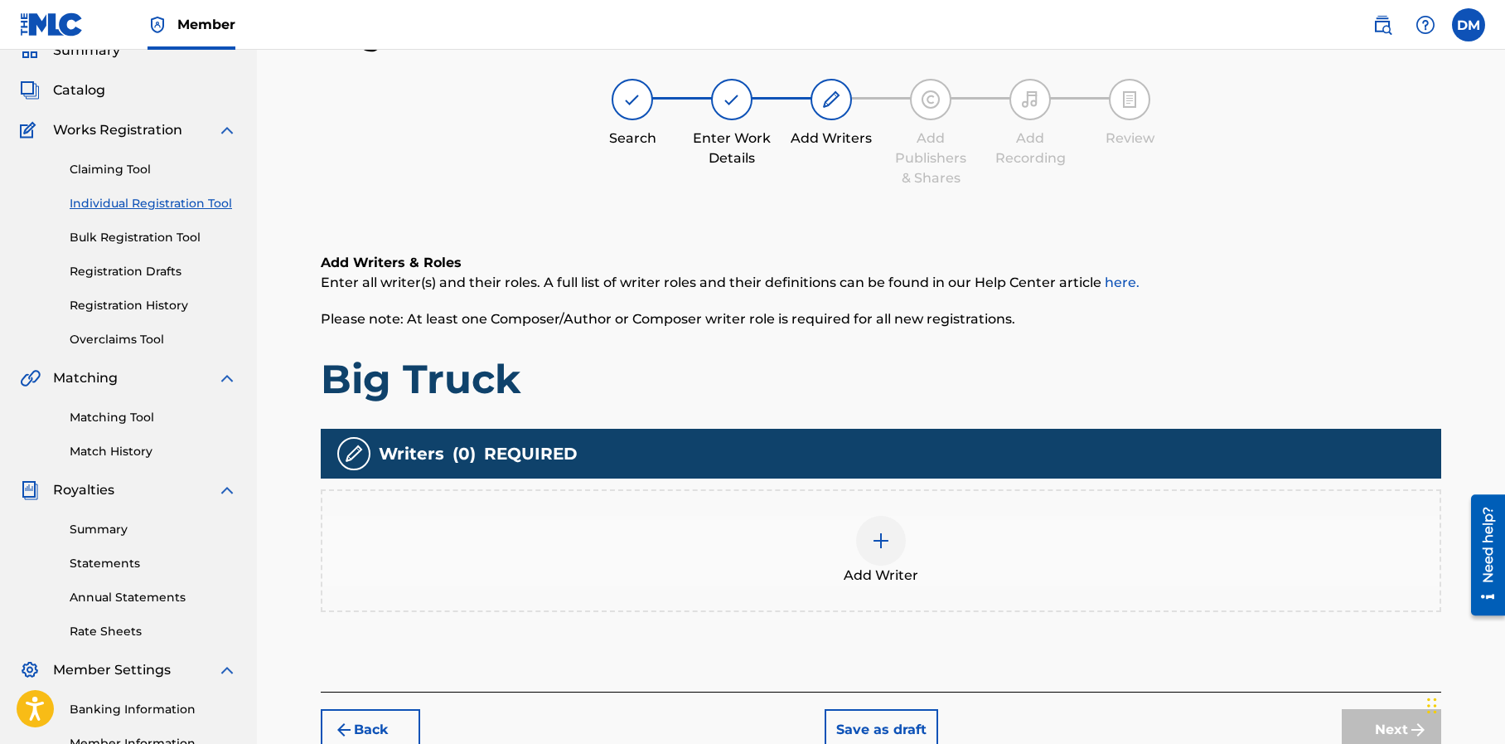
click at [873, 546] on img at bounding box center [881, 540] width 20 height 20
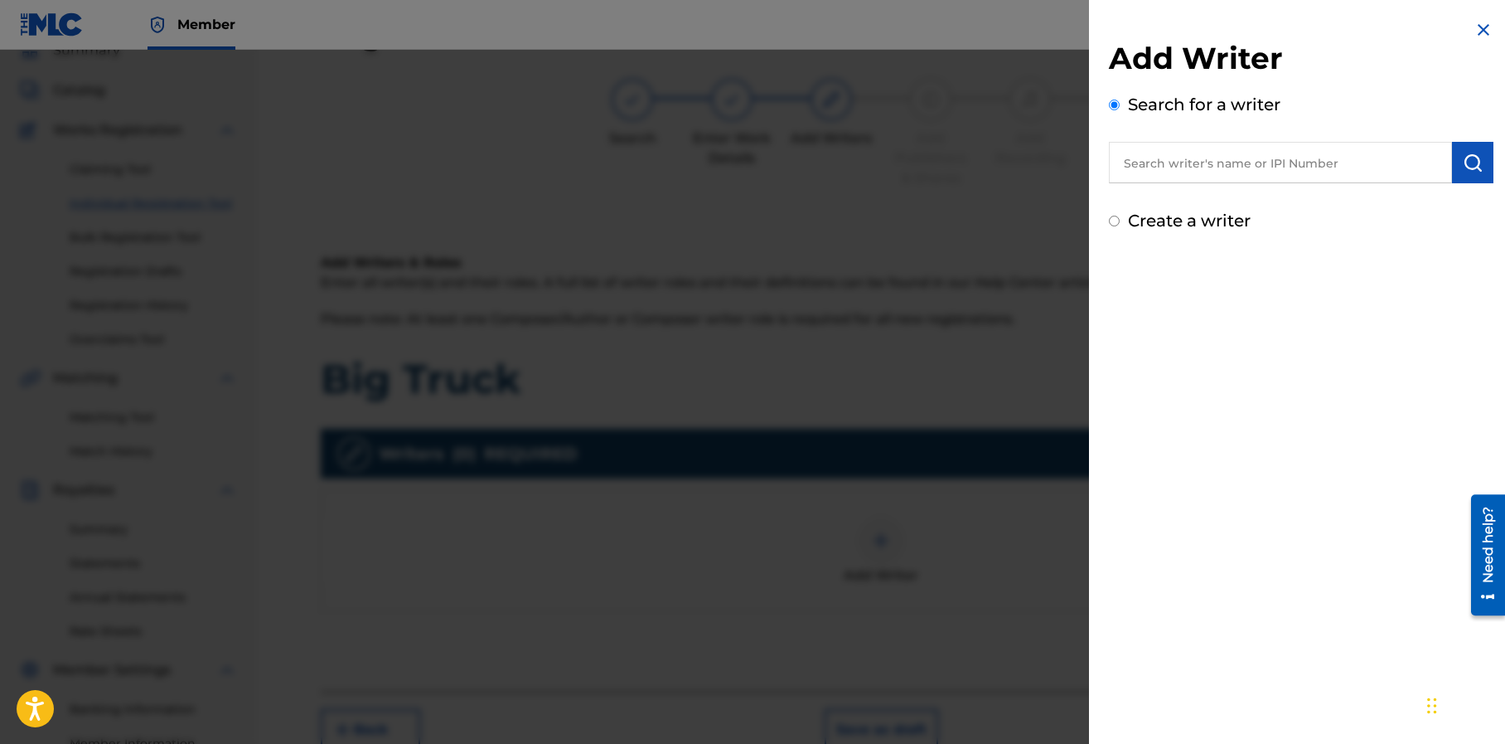
click at [1184, 165] on input "text" at bounding box center [1280, 162] width 343 height 41
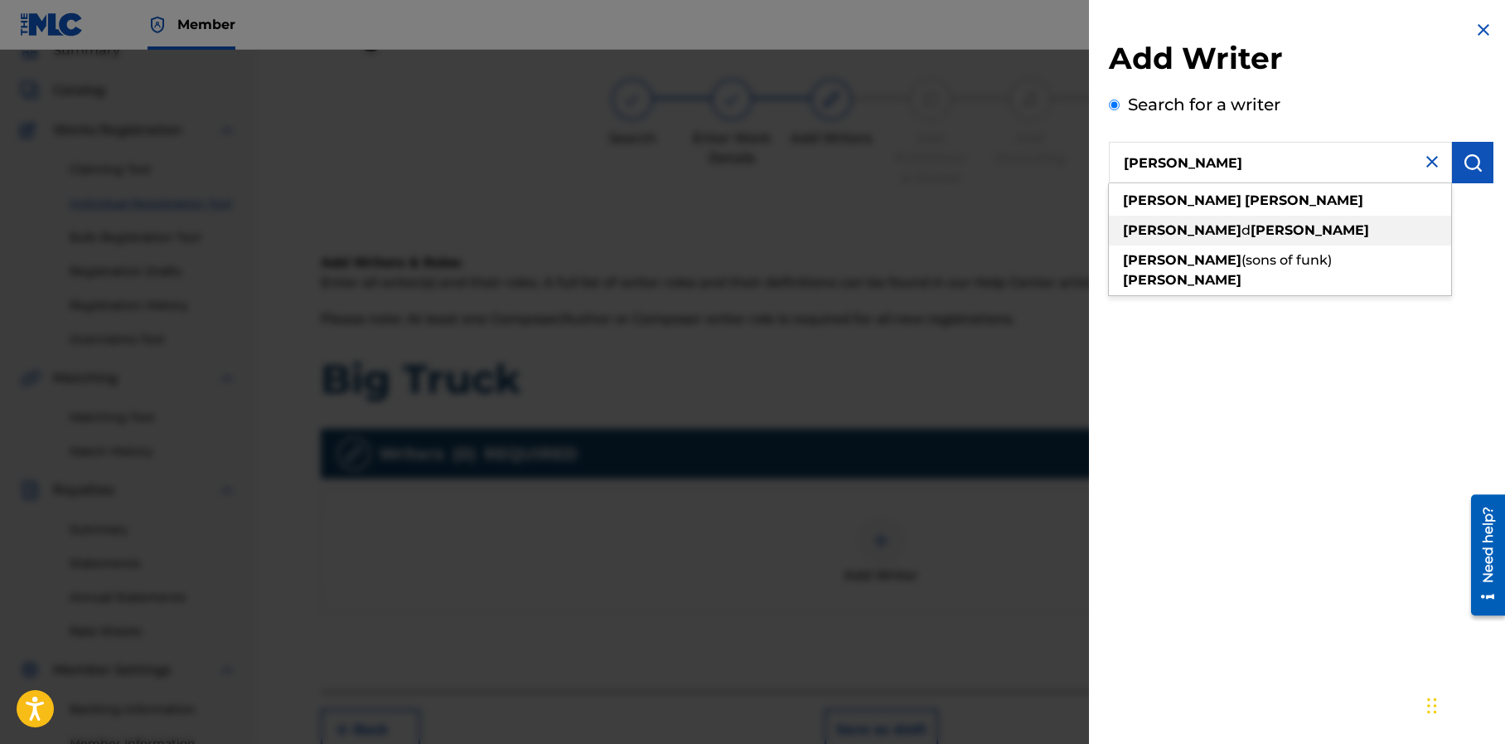
click at [1175, 227] on strong "desmond" at bounding box center [1182, 230] width 119 height 16
type input "desmond d mapp"
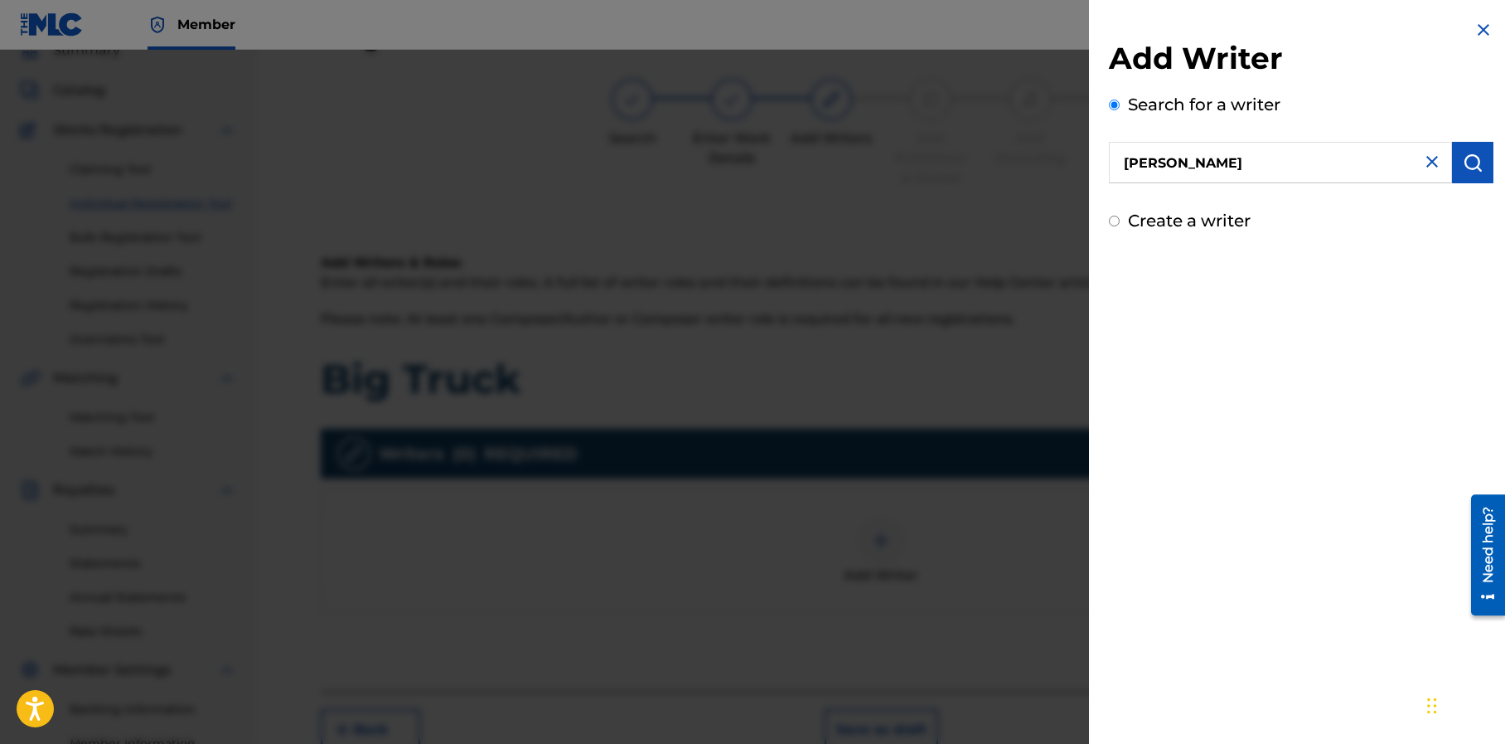
click at [1469, 172] on button "submit" at bounding box center [1472, 162] width 41 height 41
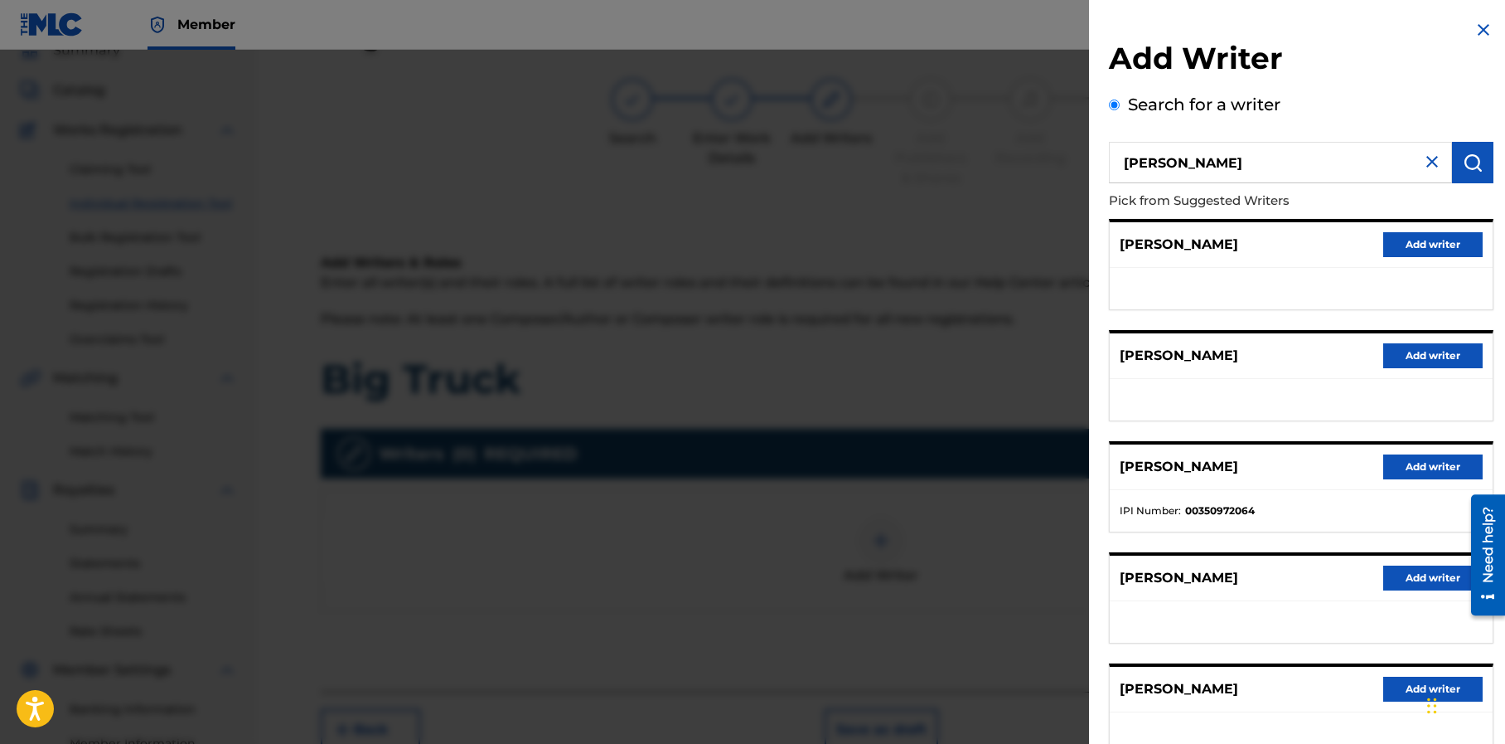
click at [1420, 463] on button "Add writer" at bounding box center [1432, 466] width 99 height 25
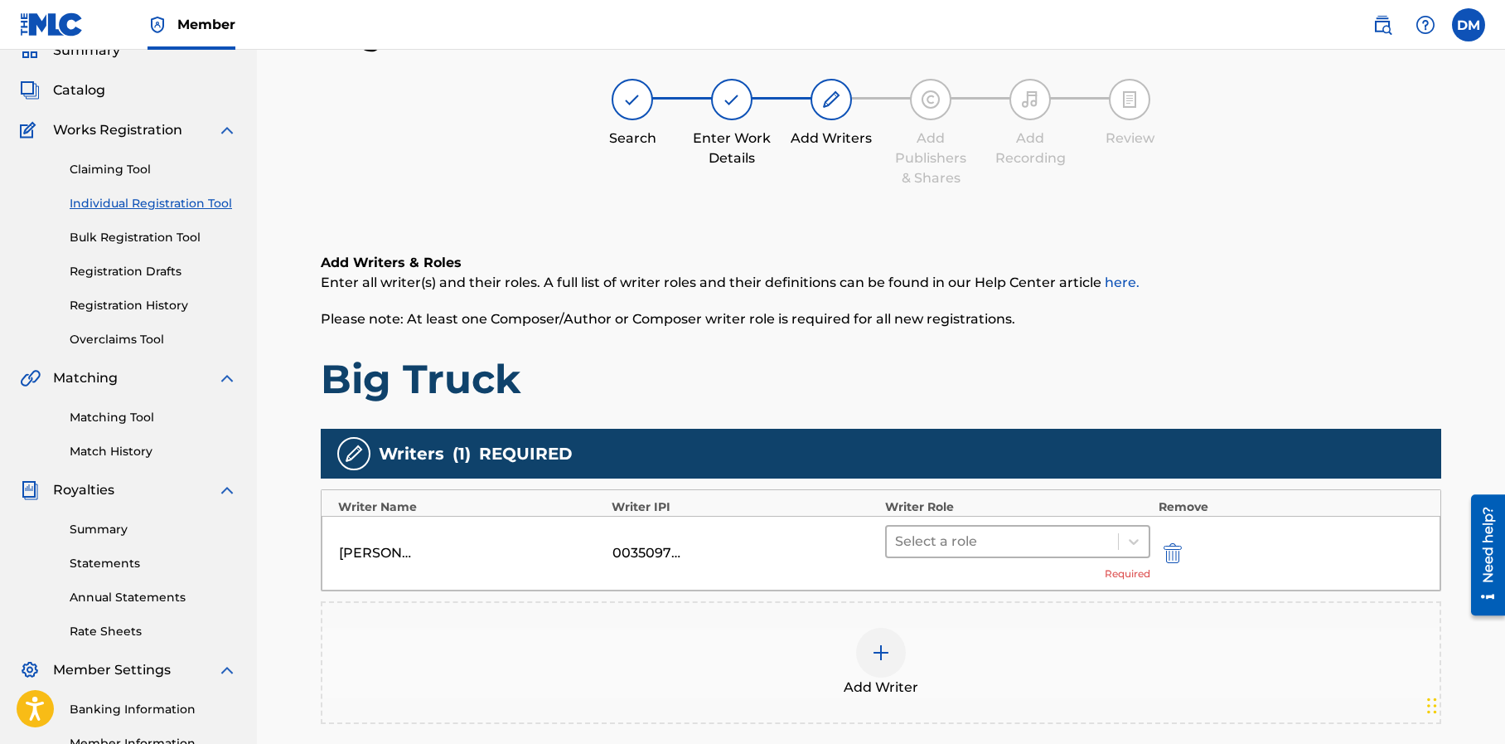
click at [981, 538] on div at bounding box center [1002, 541] width 215 height 23
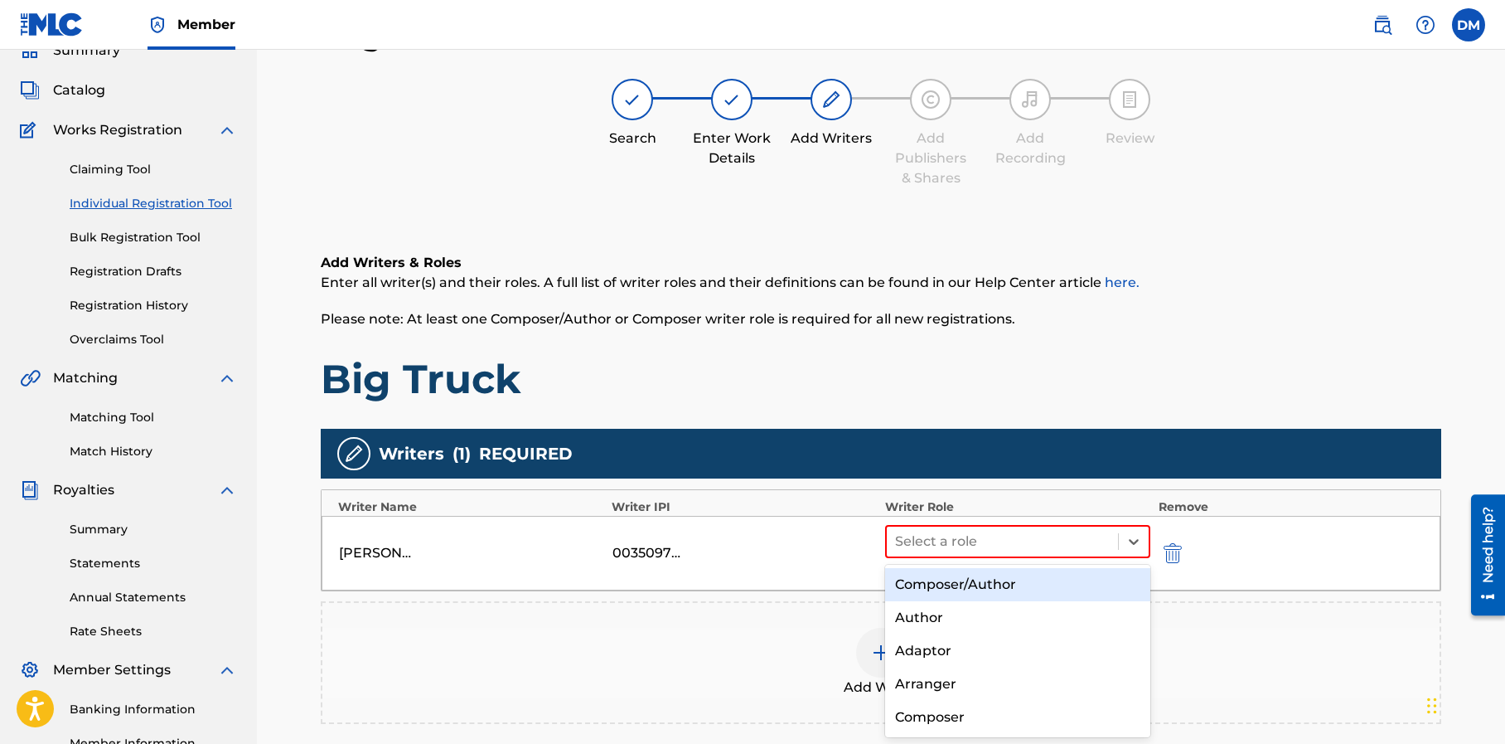
click at [954, 583] on div "Composer/Author" at bounding box center [1017, 584] width 265 height 33
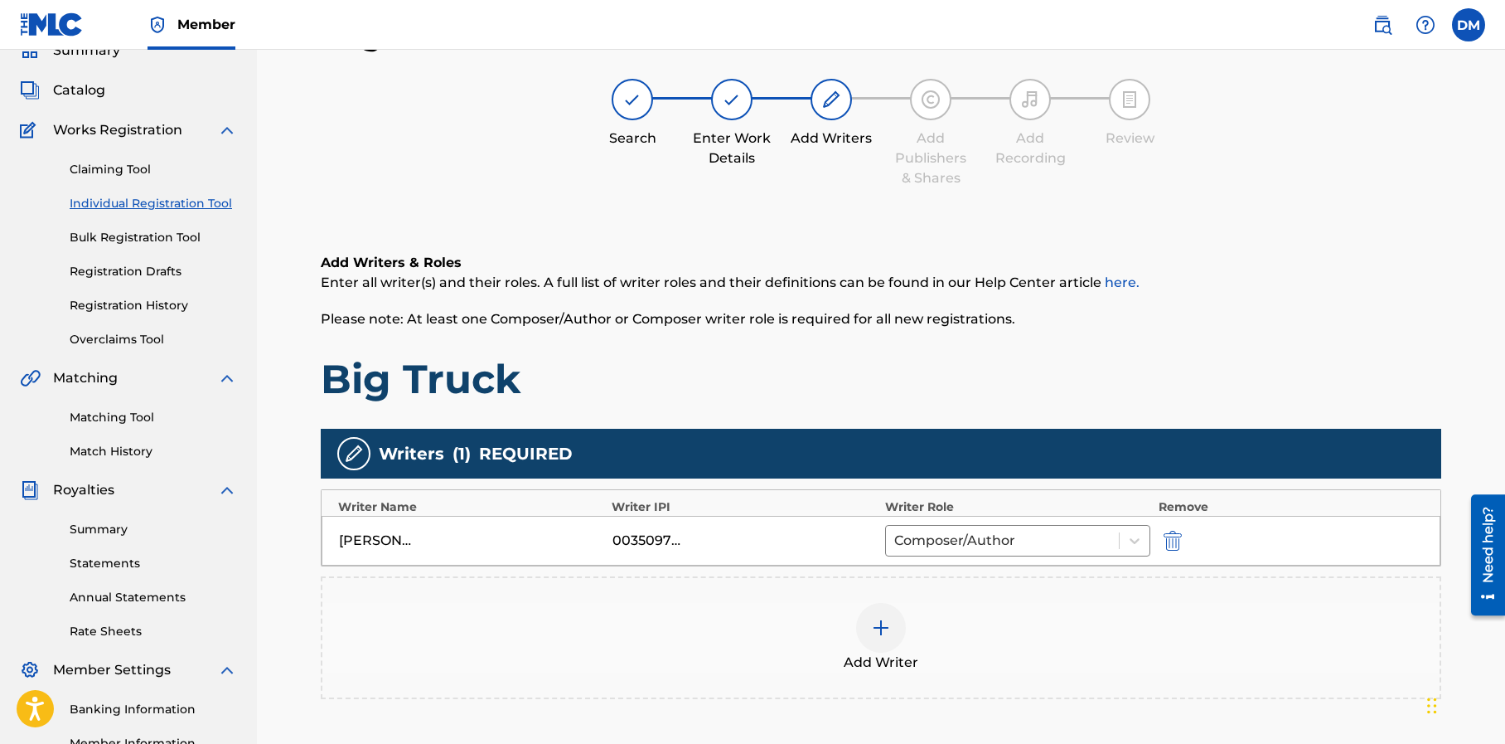
click at [877, 625] on img at bounding box center [881, 628] width 20 height 20
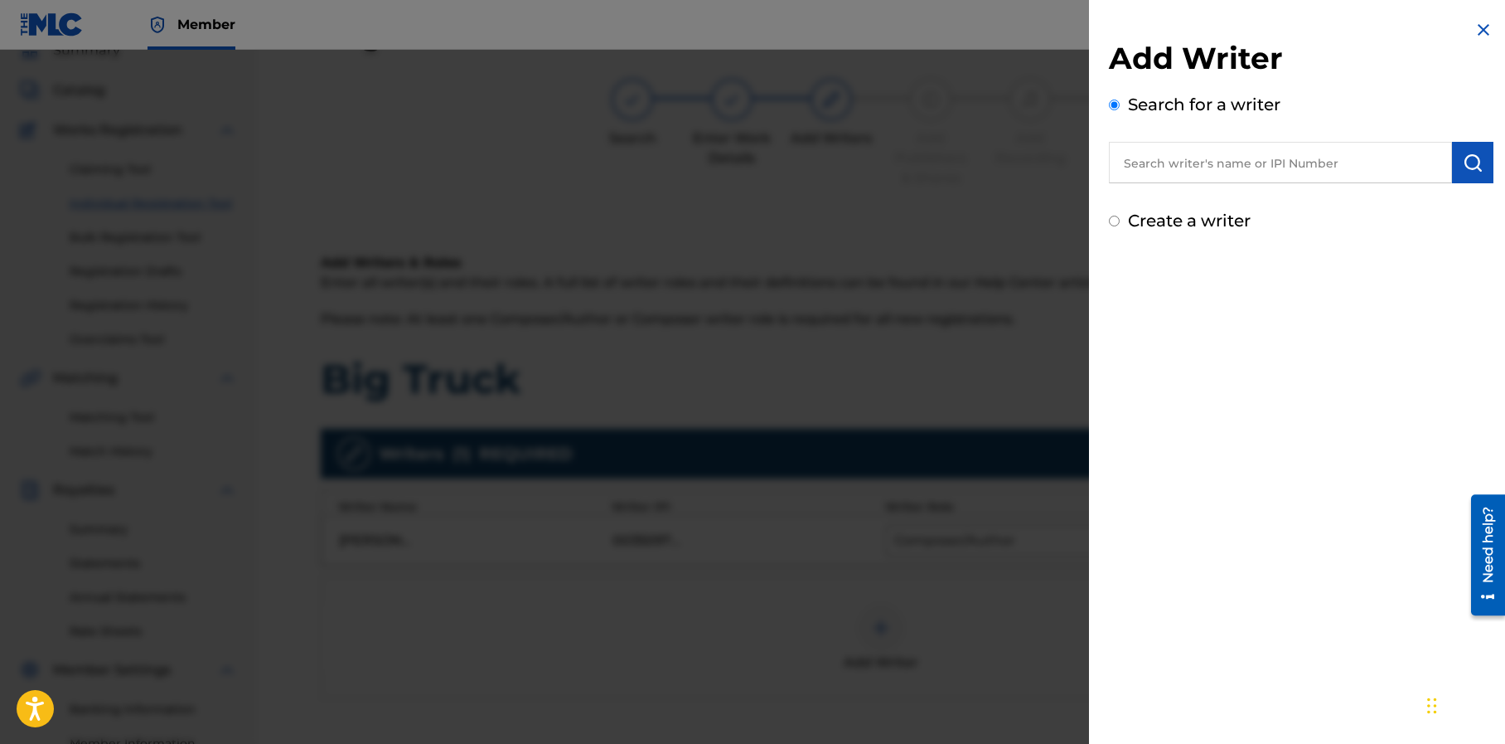
click at [1206, 165] on input "text" at bounding box center [1280, 162] width 343 height 41
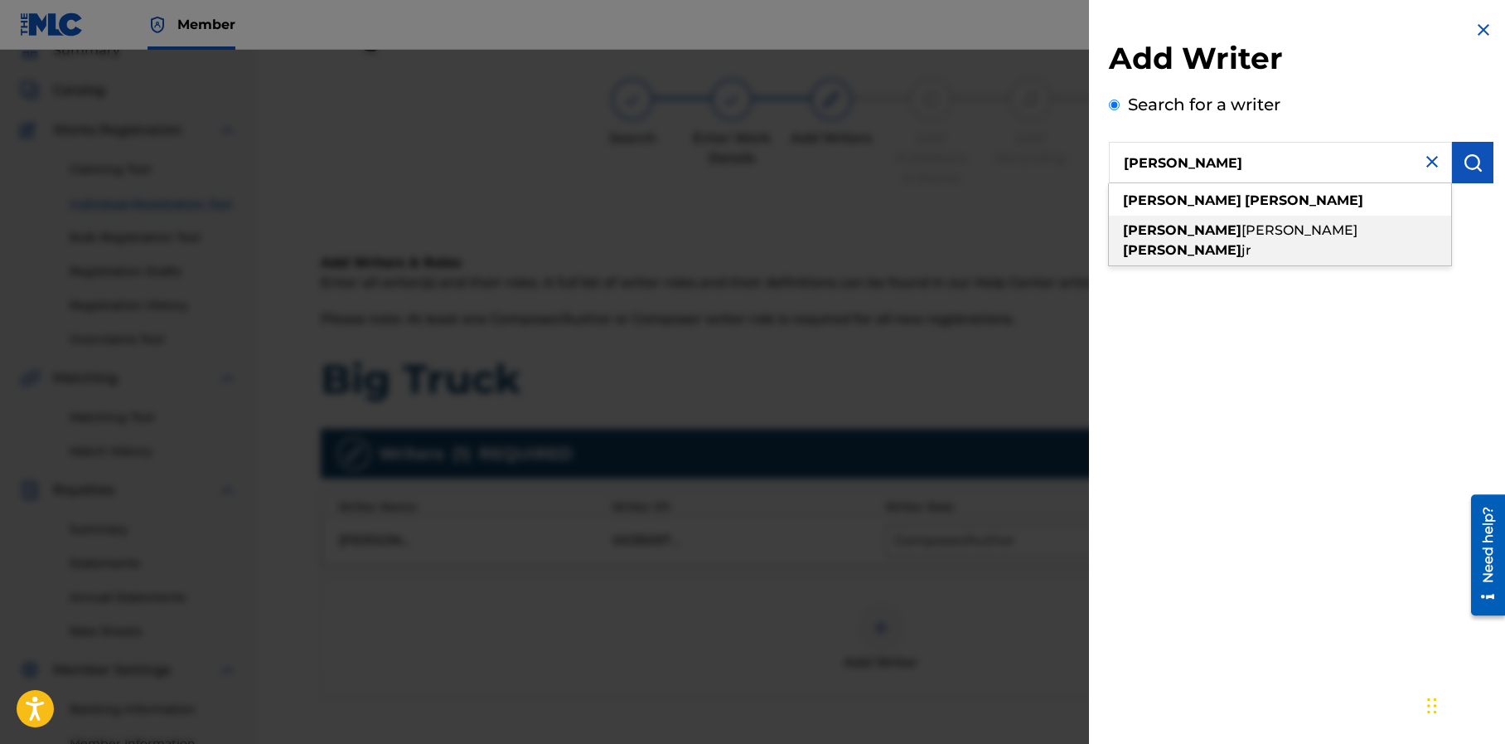
click at [1239, 242] on strong "sloan" at bounding box center [1182, 250] width 119 height 16
type input "jeffery lynn sloan jr"
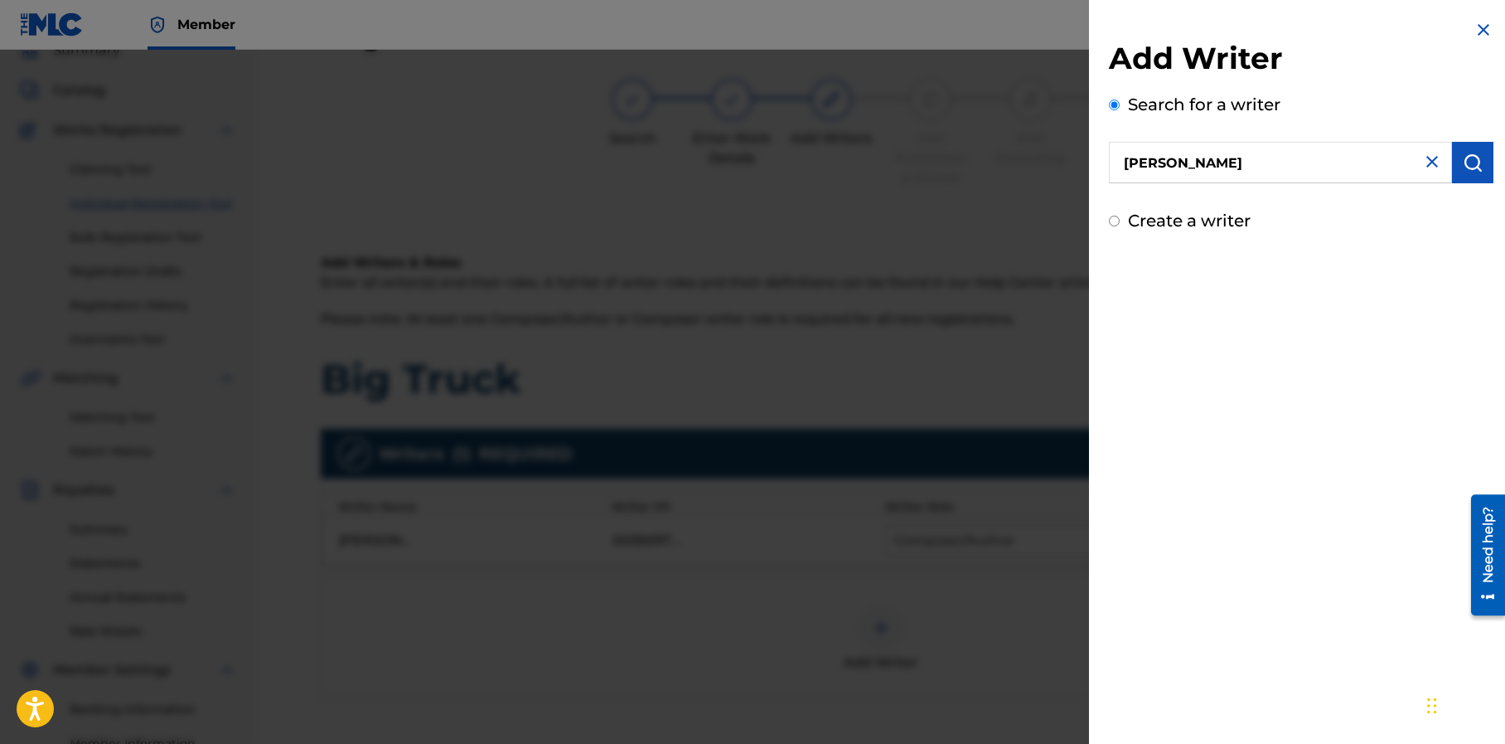
click at [1471, 167] on img "submit" at bounding box center [1473, 163] width 20 height 20
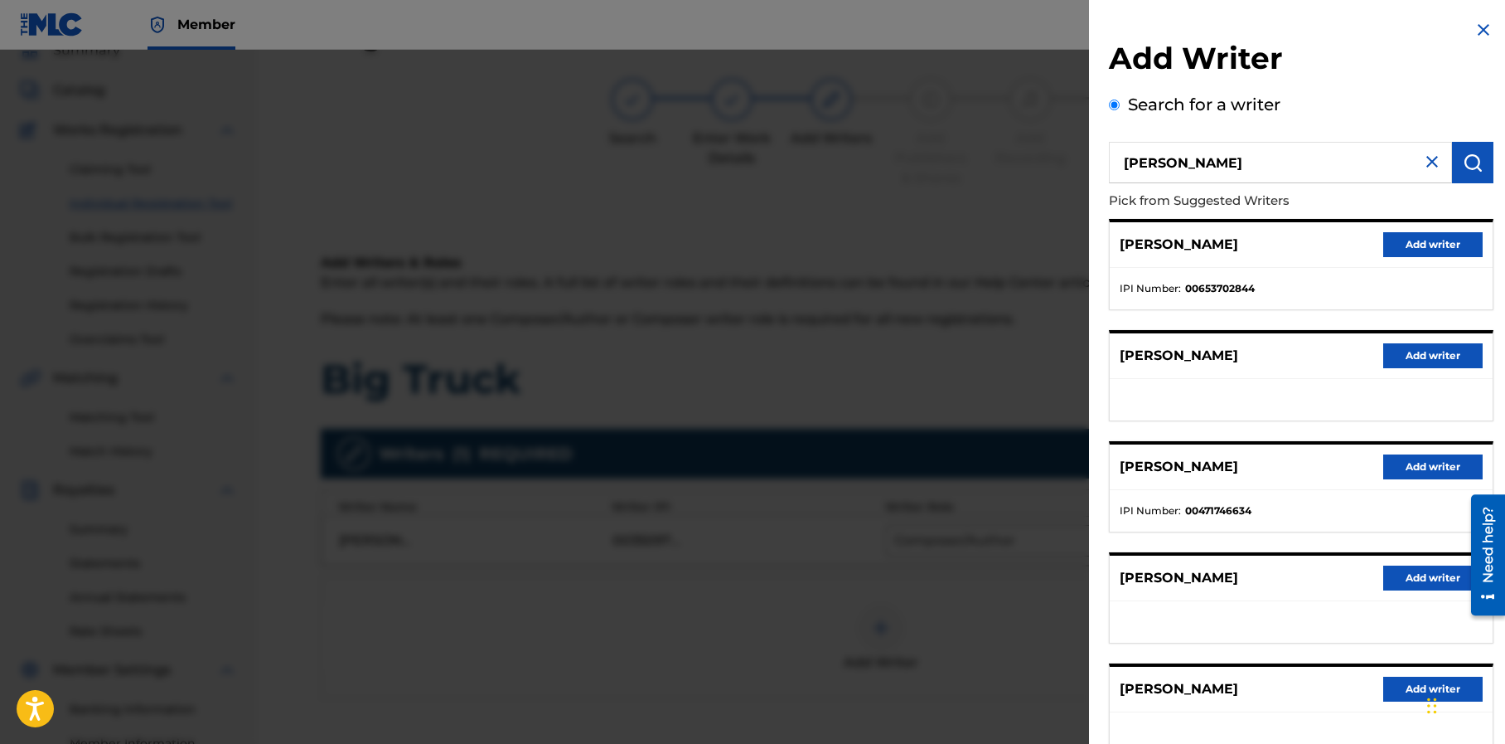
click at [1402, 246] on button "Add writer" at bounding box center [1432, 244] width 99 height 25
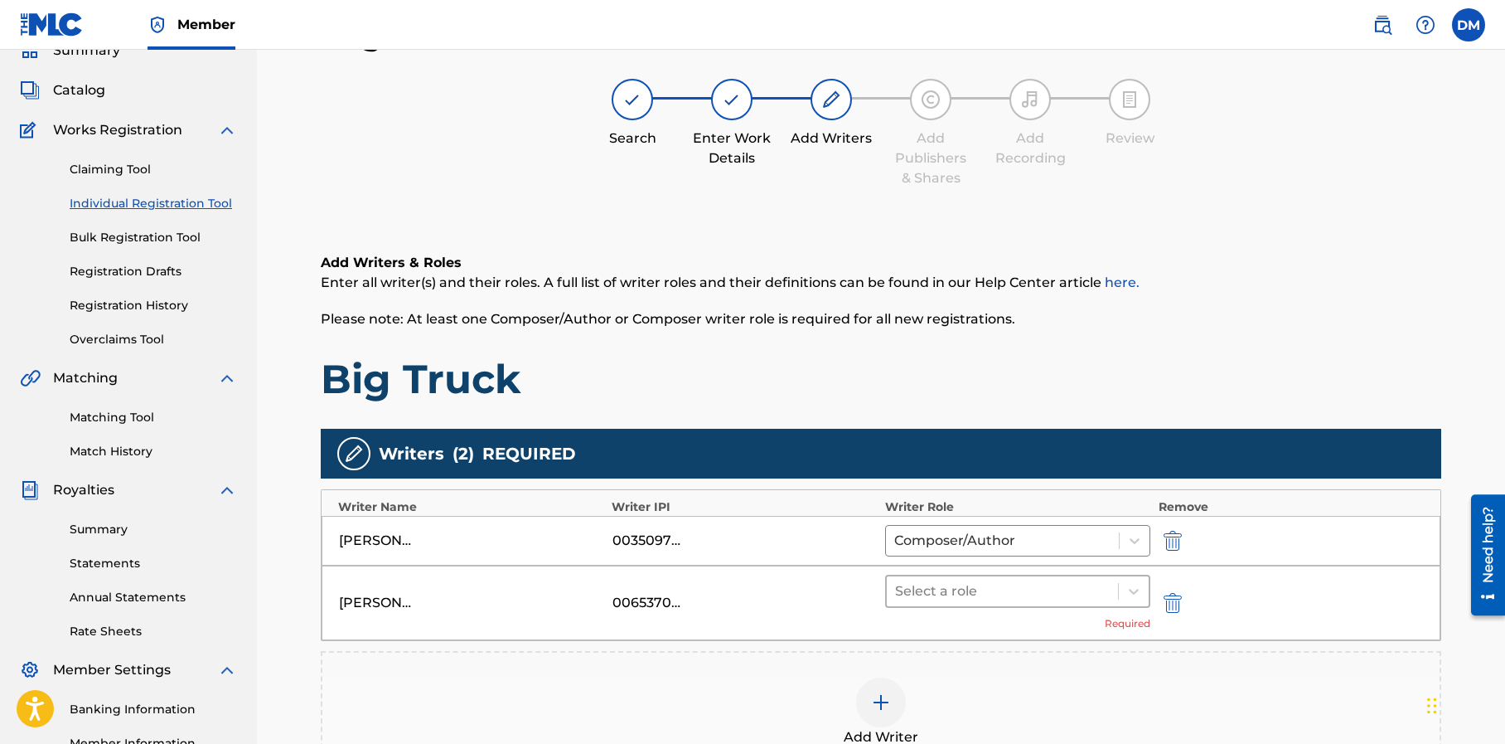
click at [984, 594] on div at bounding box center [1002, 590] width 215 height 23
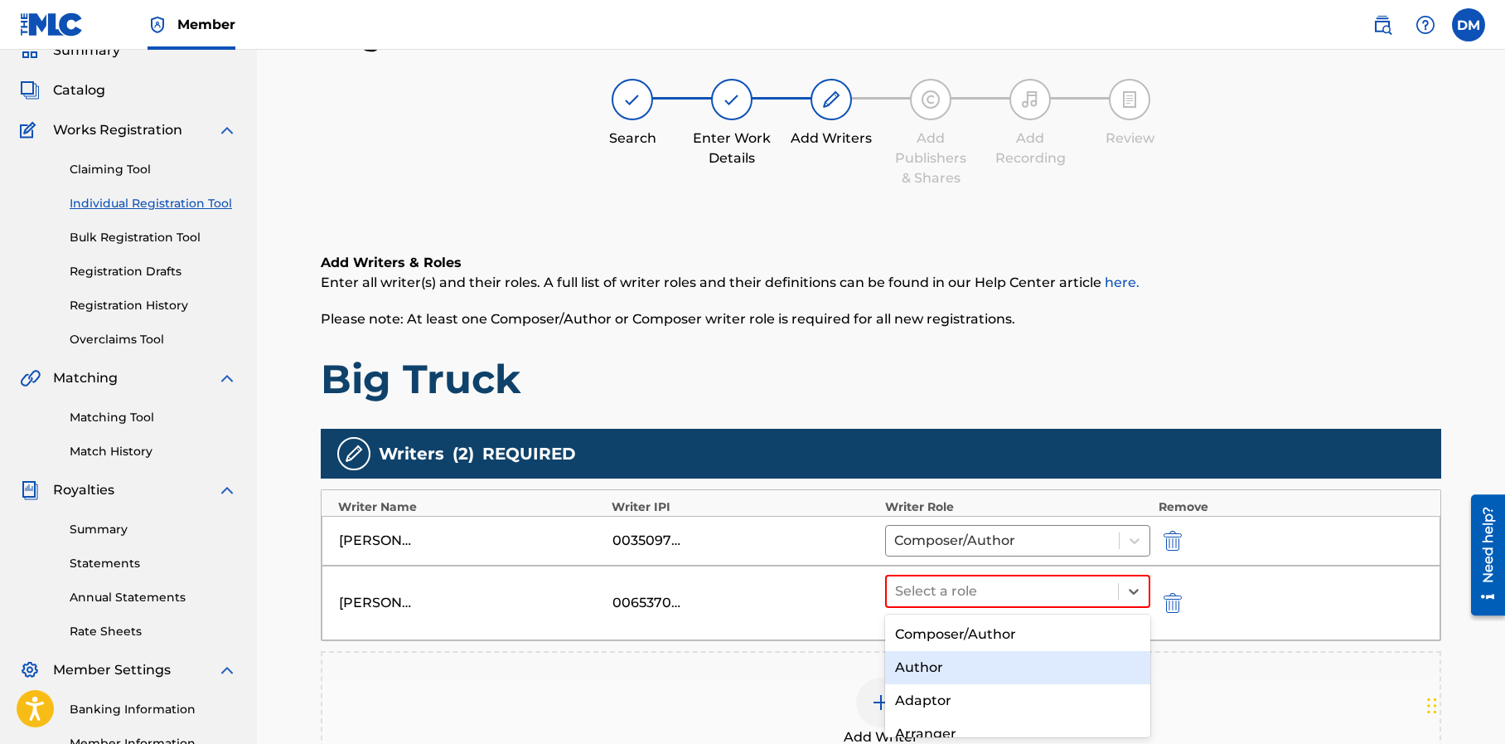
click at [956, 663] on div "Author" at bounding box center [1017, 667] width 265 height 33
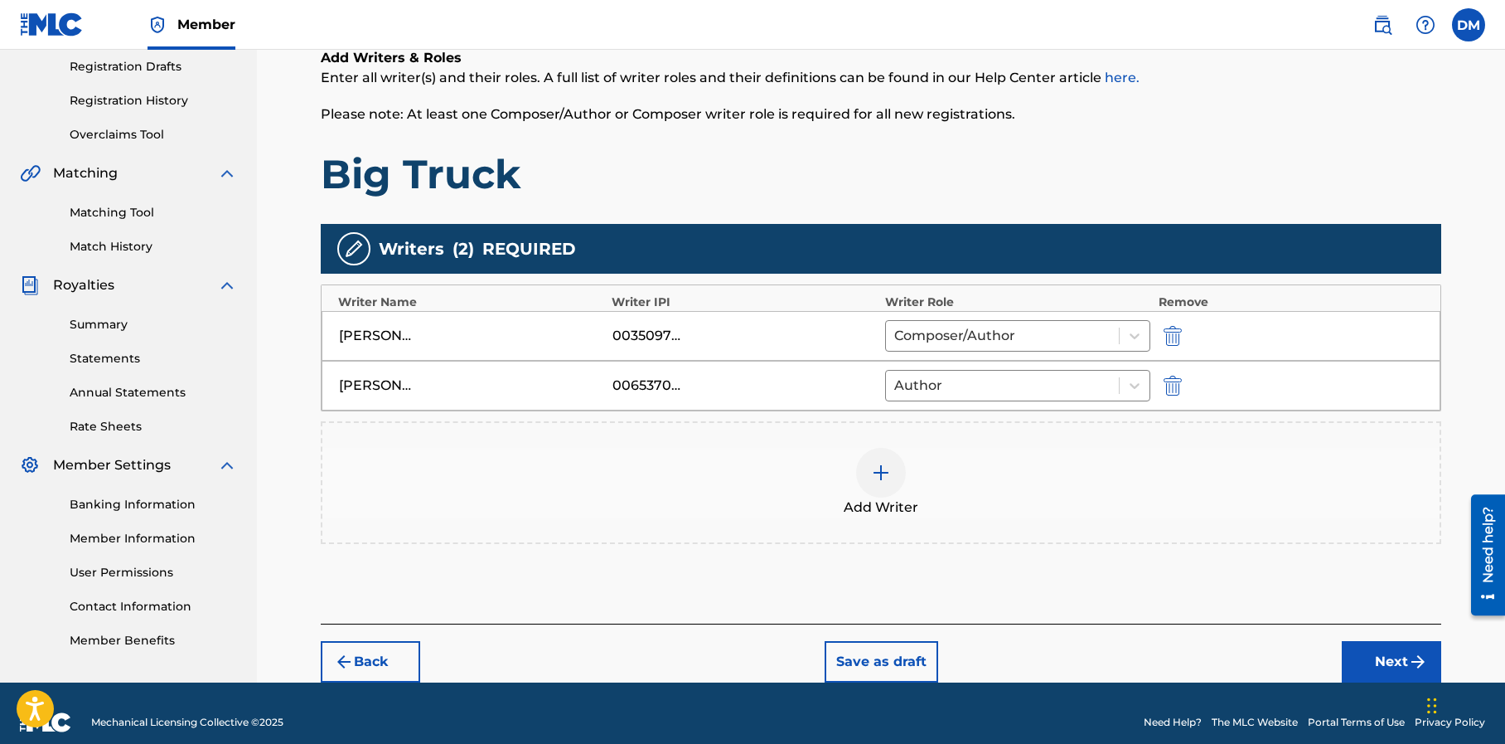
scroll to position [298, 0]
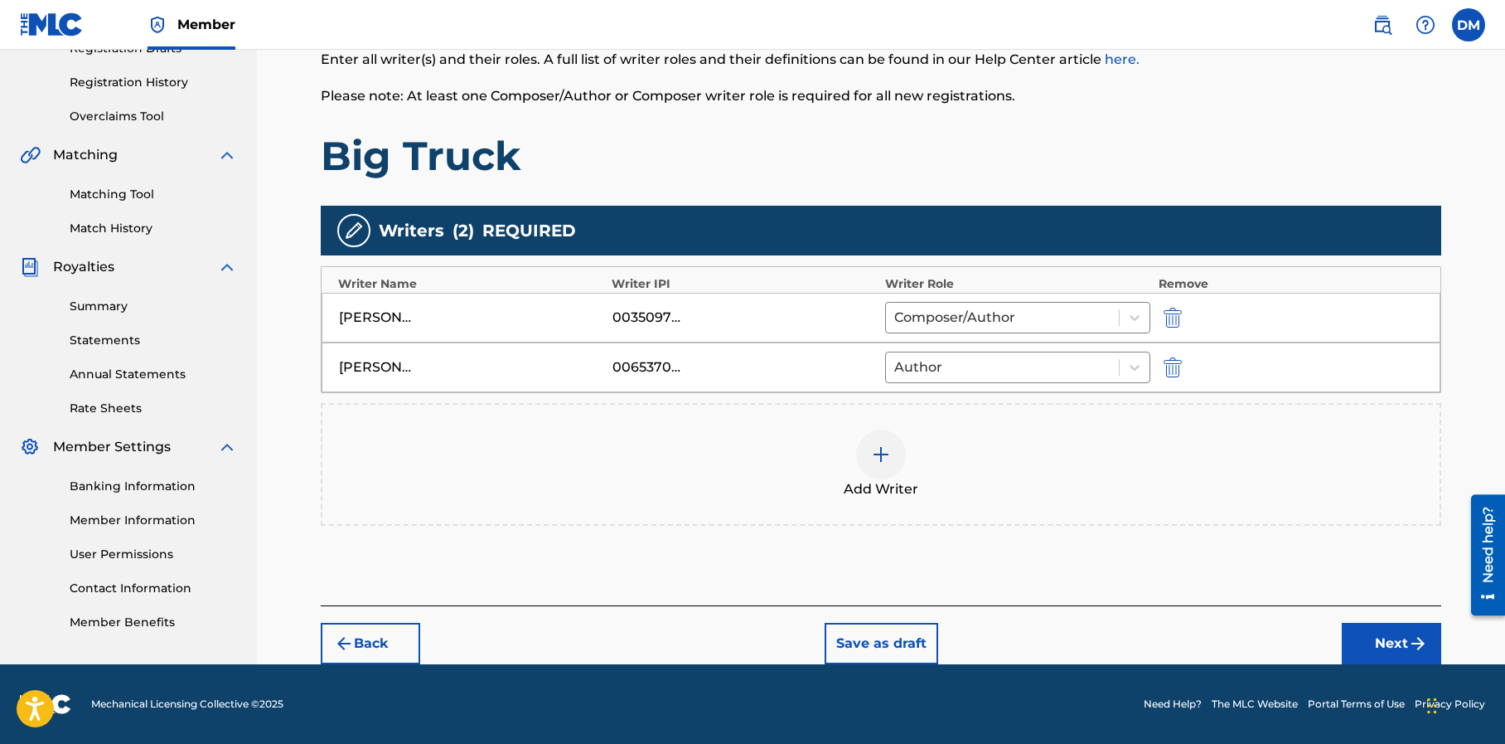
click at [1366, 649] on button "Next" at bounding box center [1391, 642] width 99 height 41
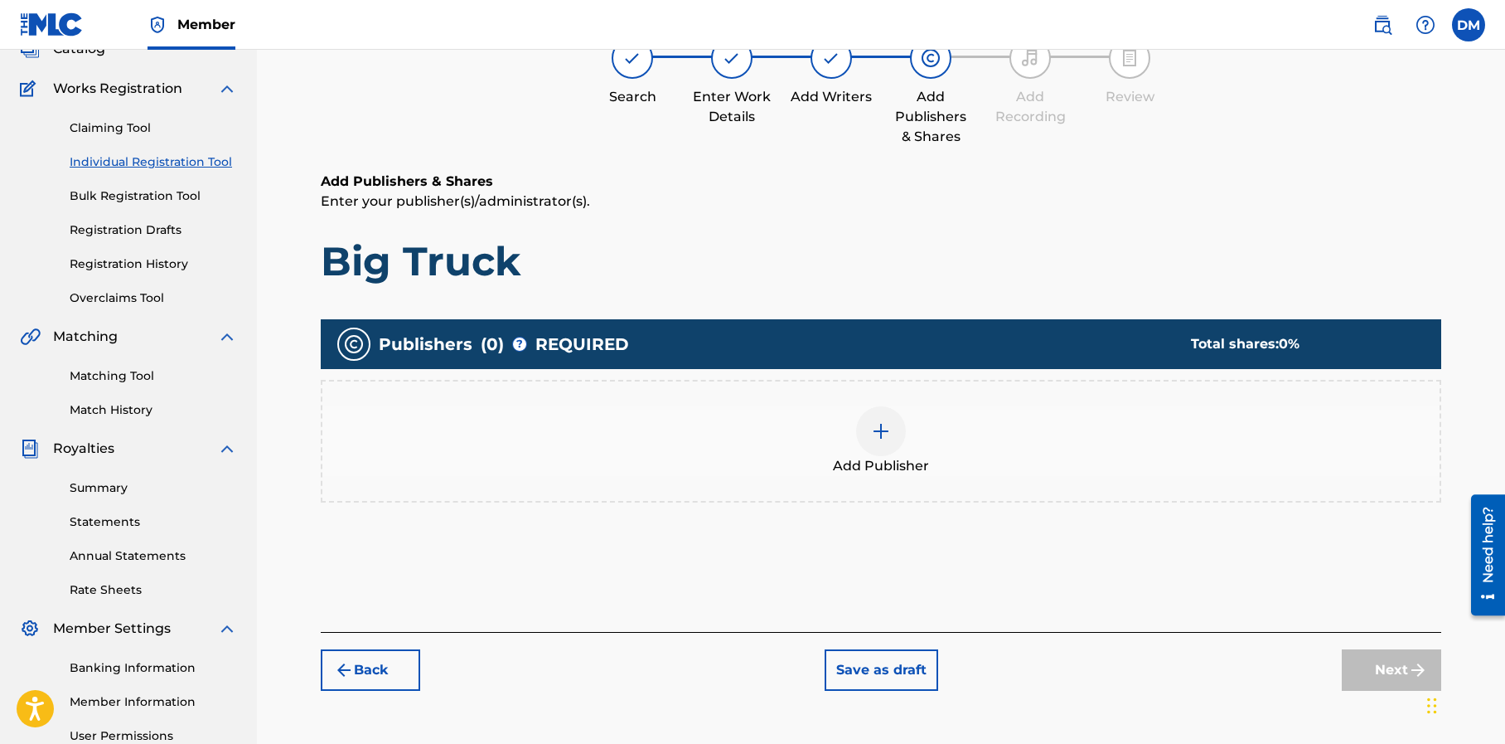
scroll to position [75, 0]
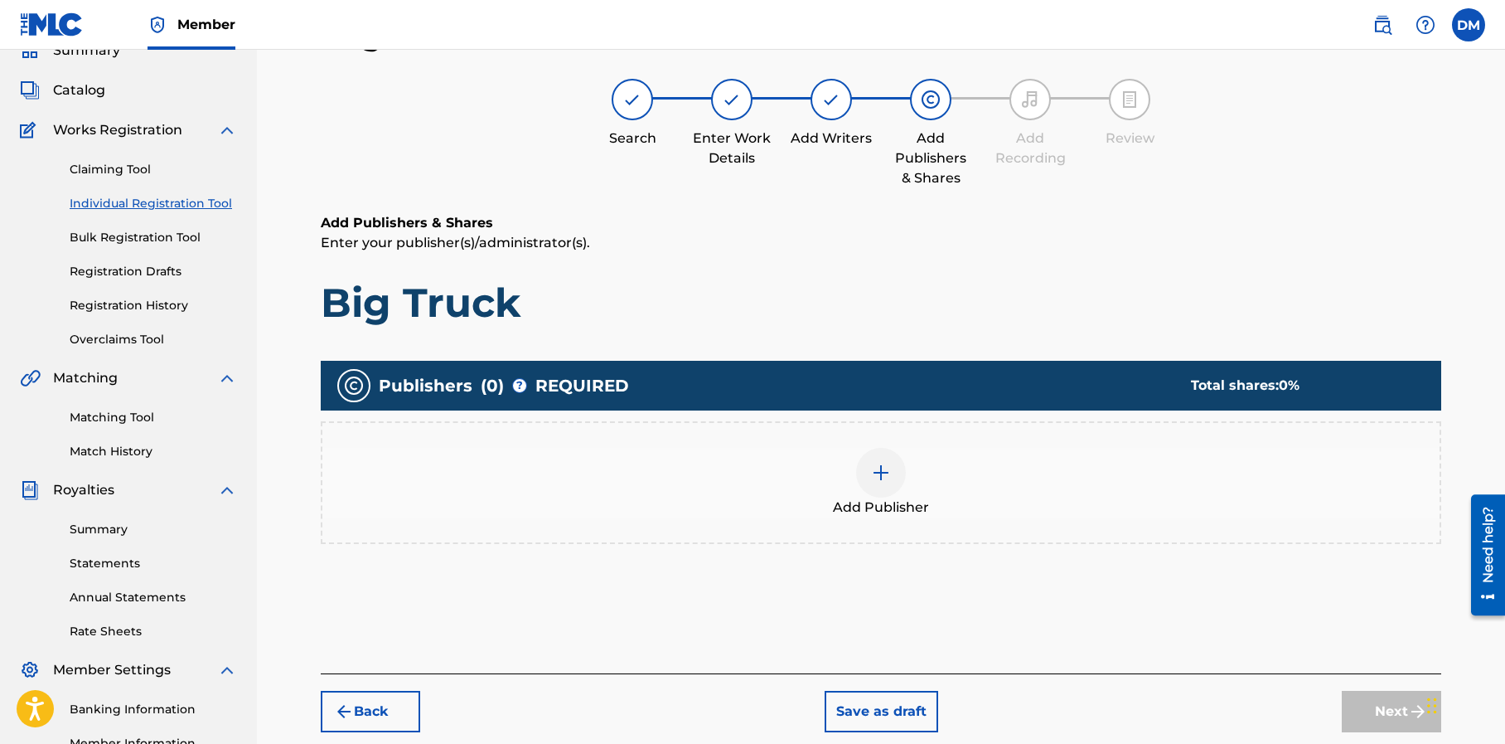
click at [878, 463] on img at bounding box center [881, 473] width 20 height 20
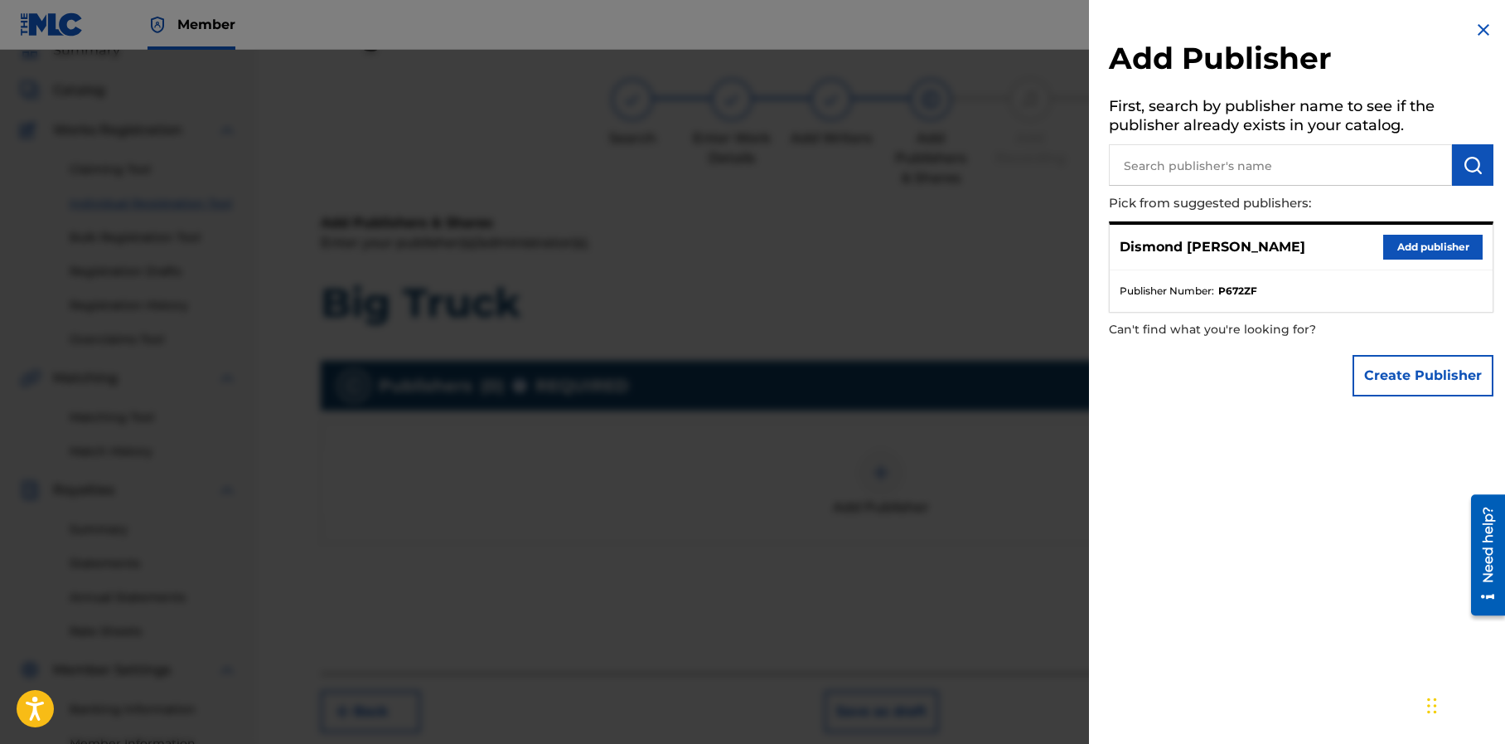
click at [1393, 244] on button "Add publisher" at bounding box center [1432, 247] width 99 height 25
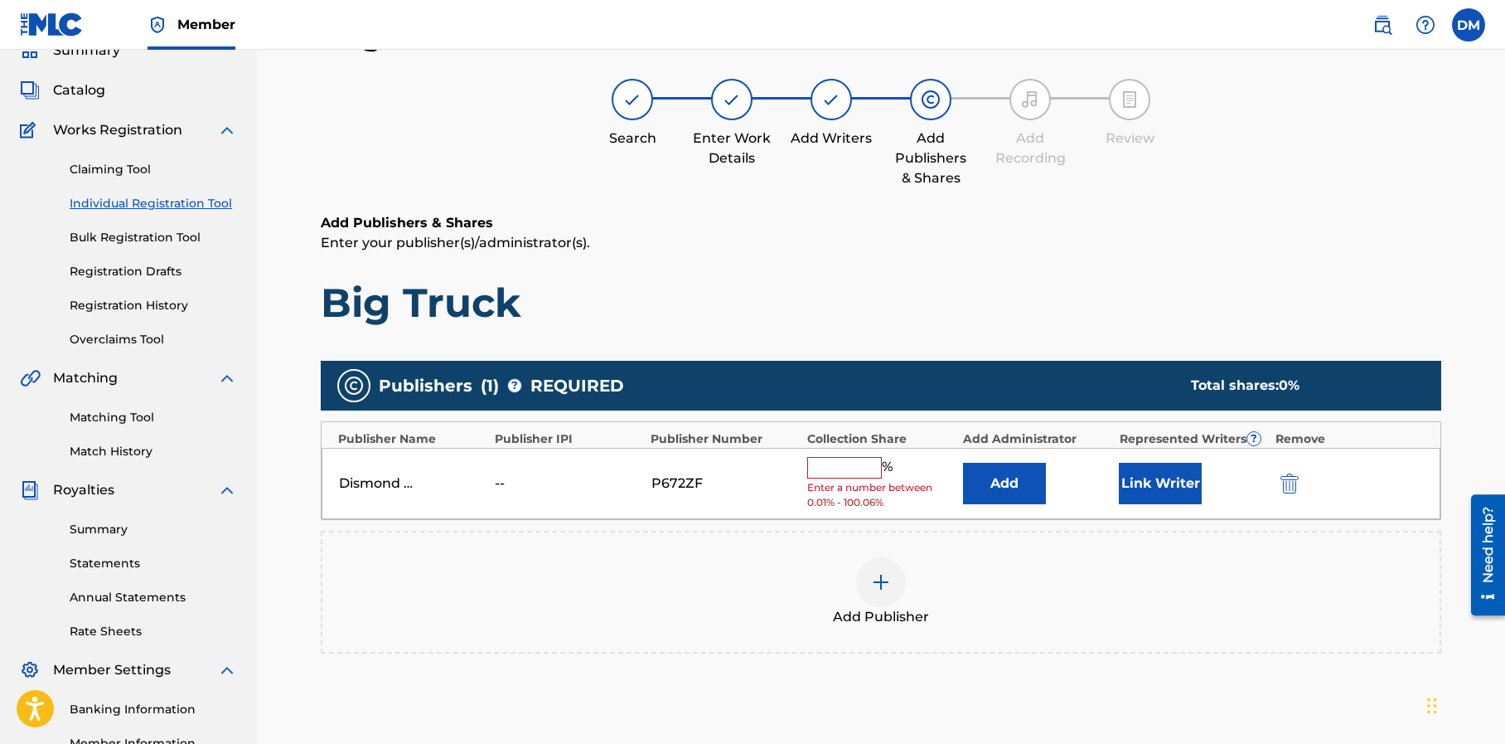
click at [818, 466] on input "text" at bounding box center [844, 468] width 75 height 22
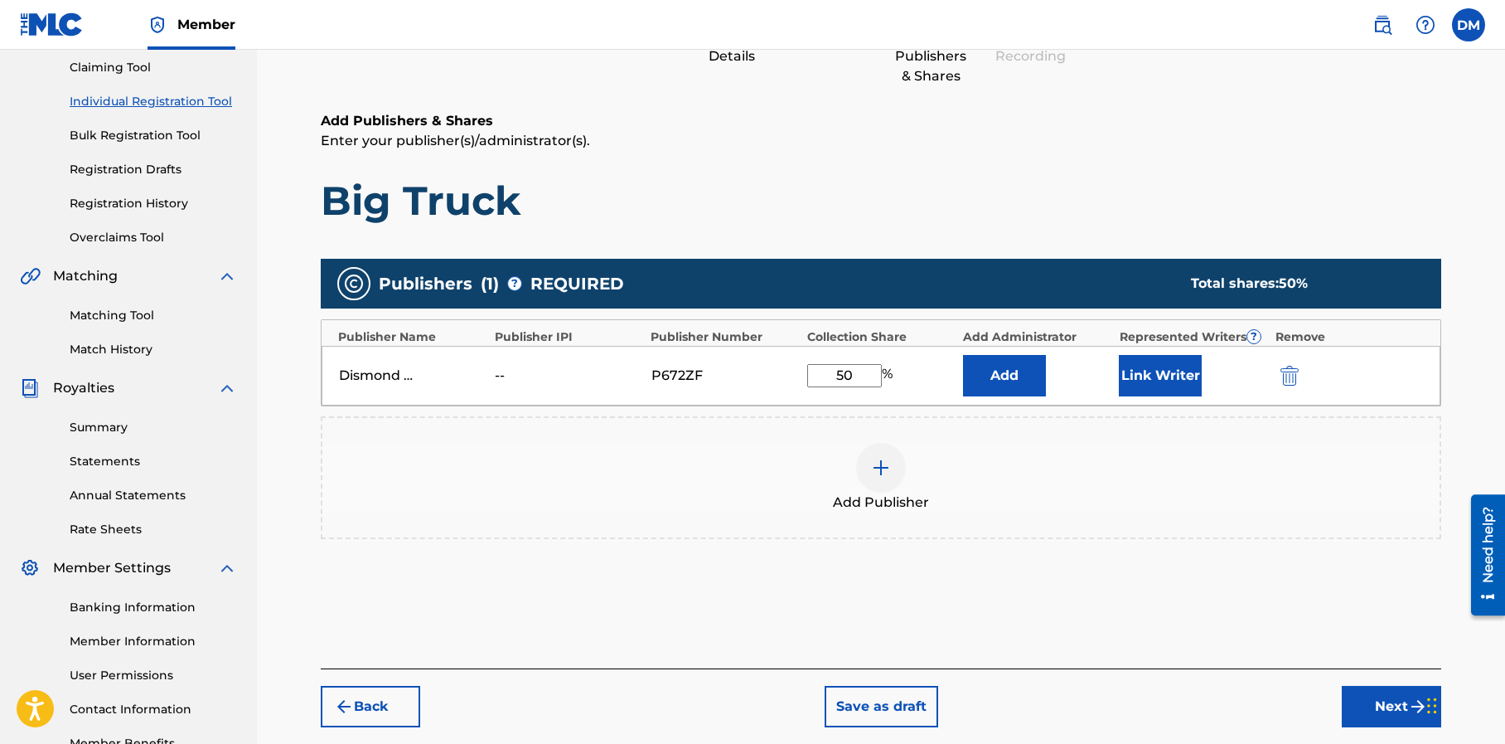
scroll to position [284, 0]
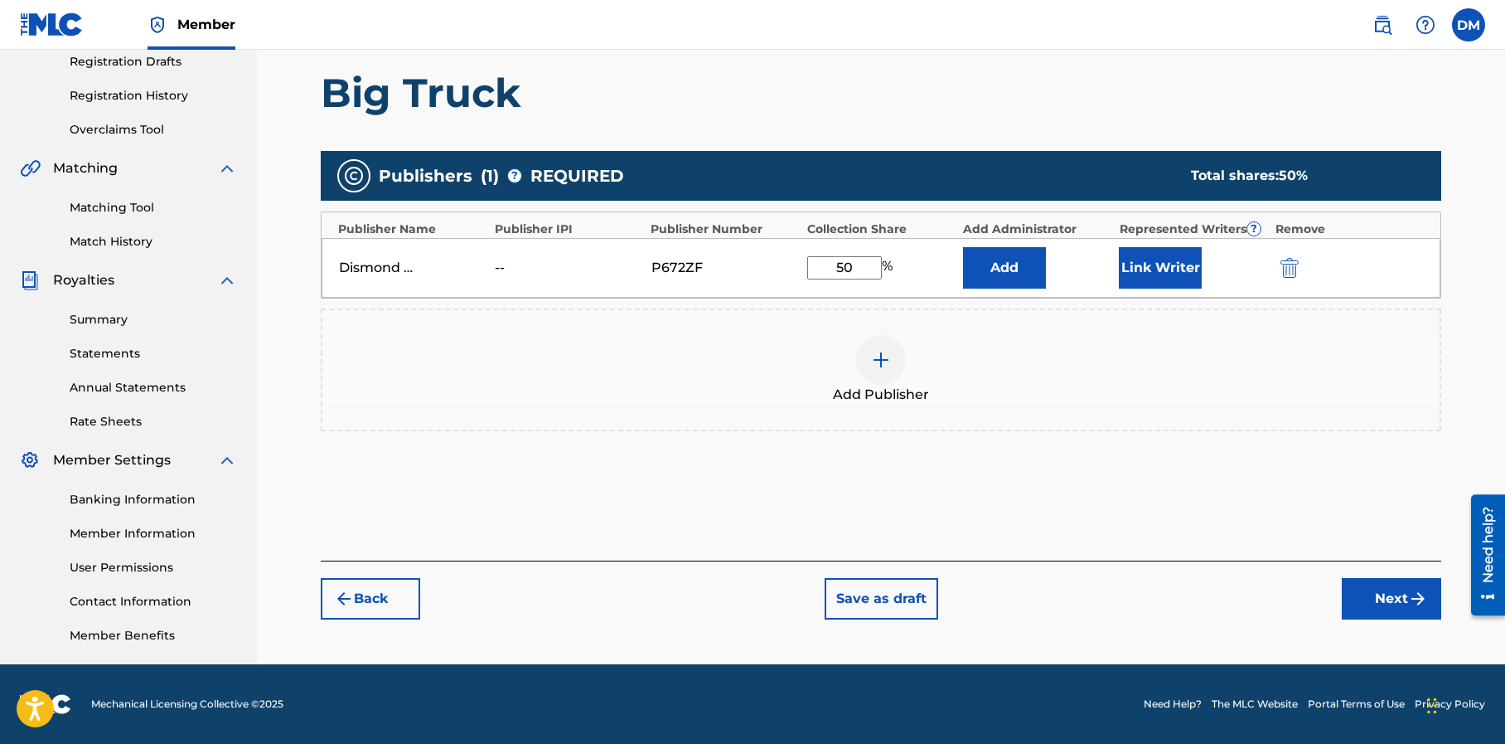
type input "50"
click at [1378, 589] on button "Next" at bounding box center [1391, 598] width 99 height 41
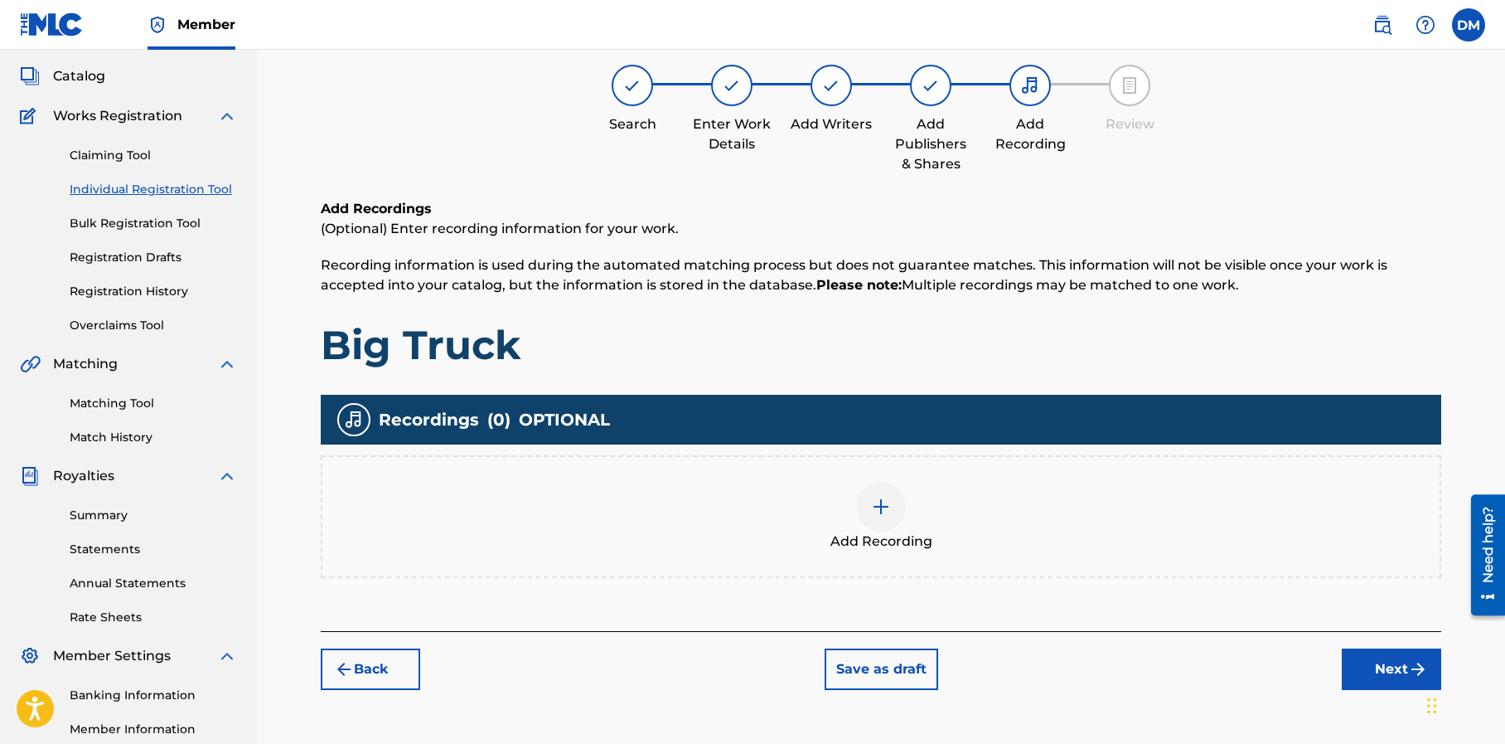
scroll to position [75, 0]
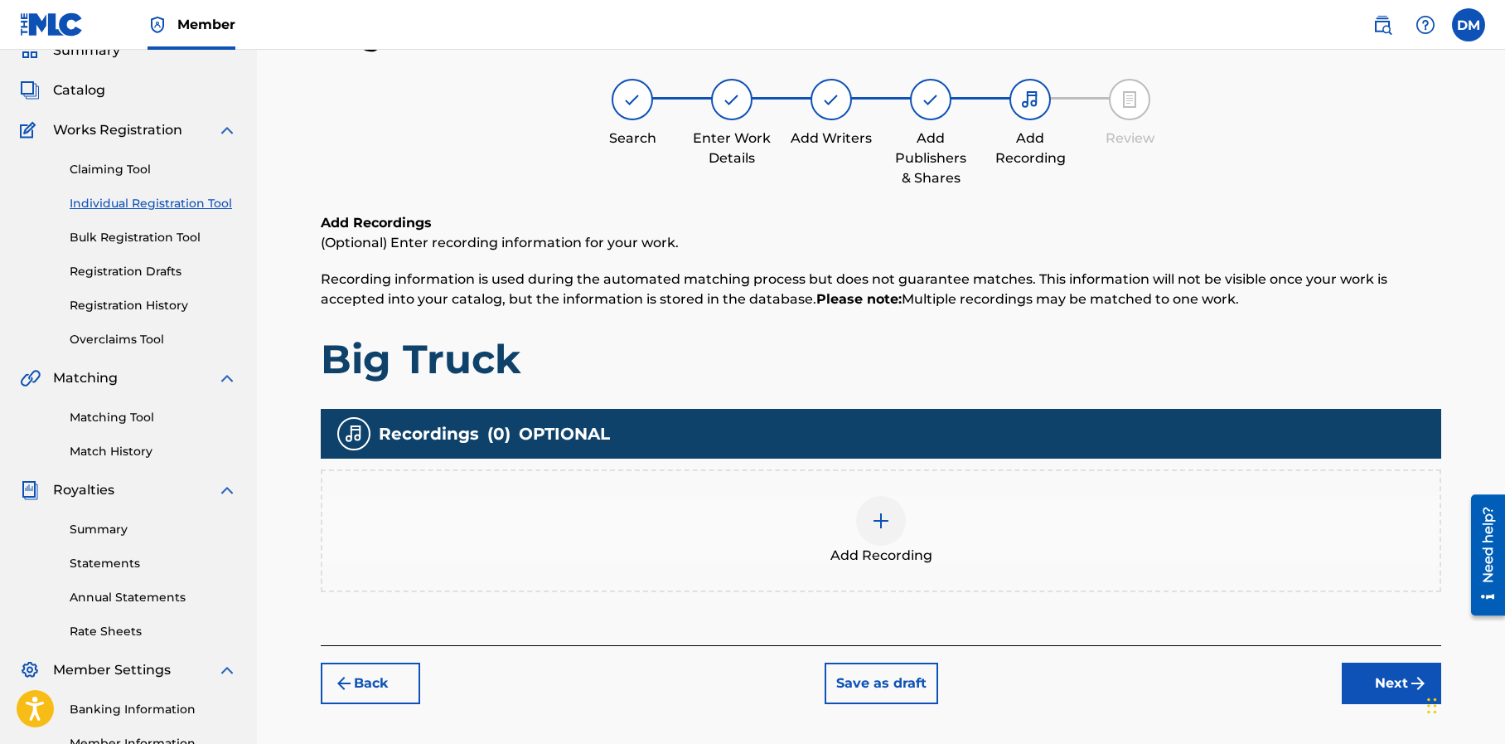
click at [1373, 676] on button "Next" at bounding box center [1391, 682] width 99 height 41
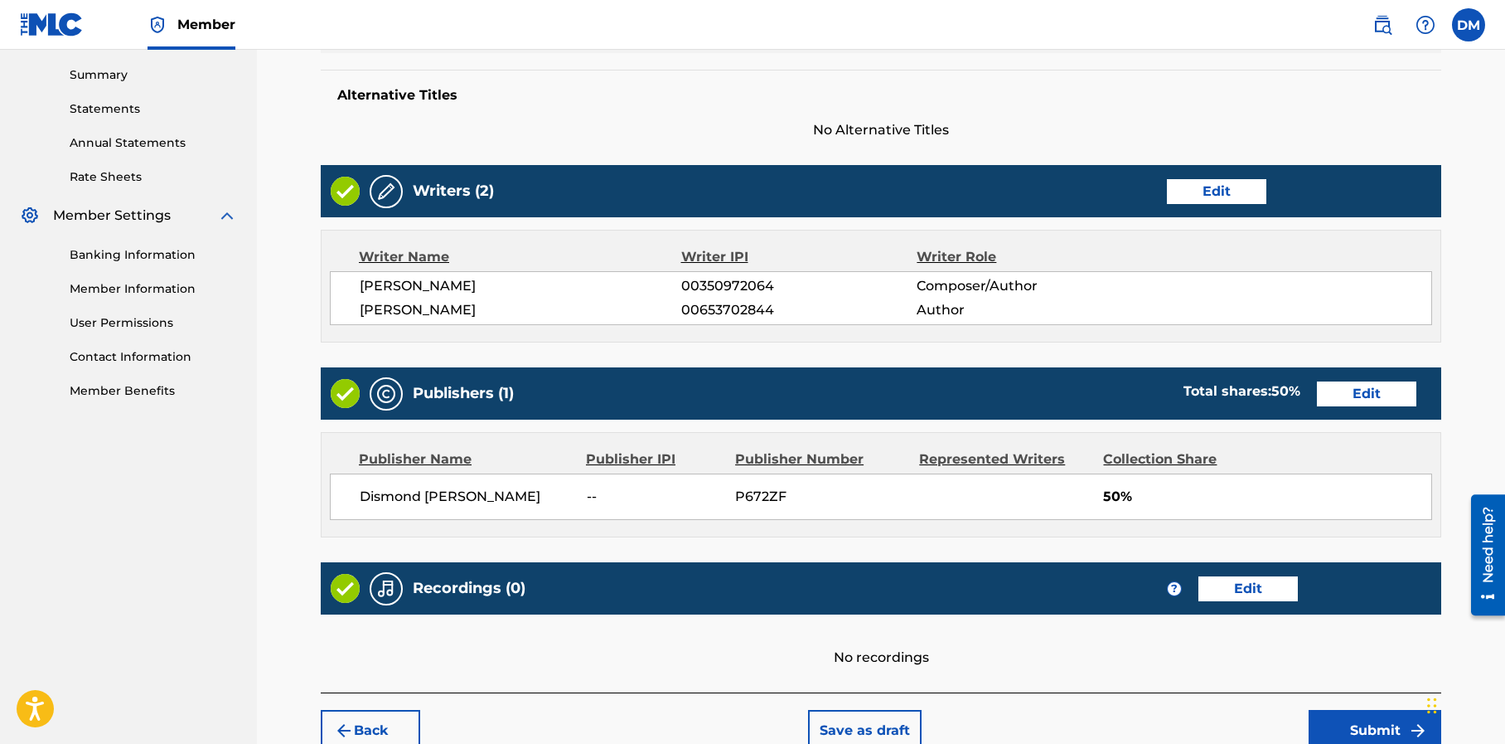
scroll to position [616, 0]
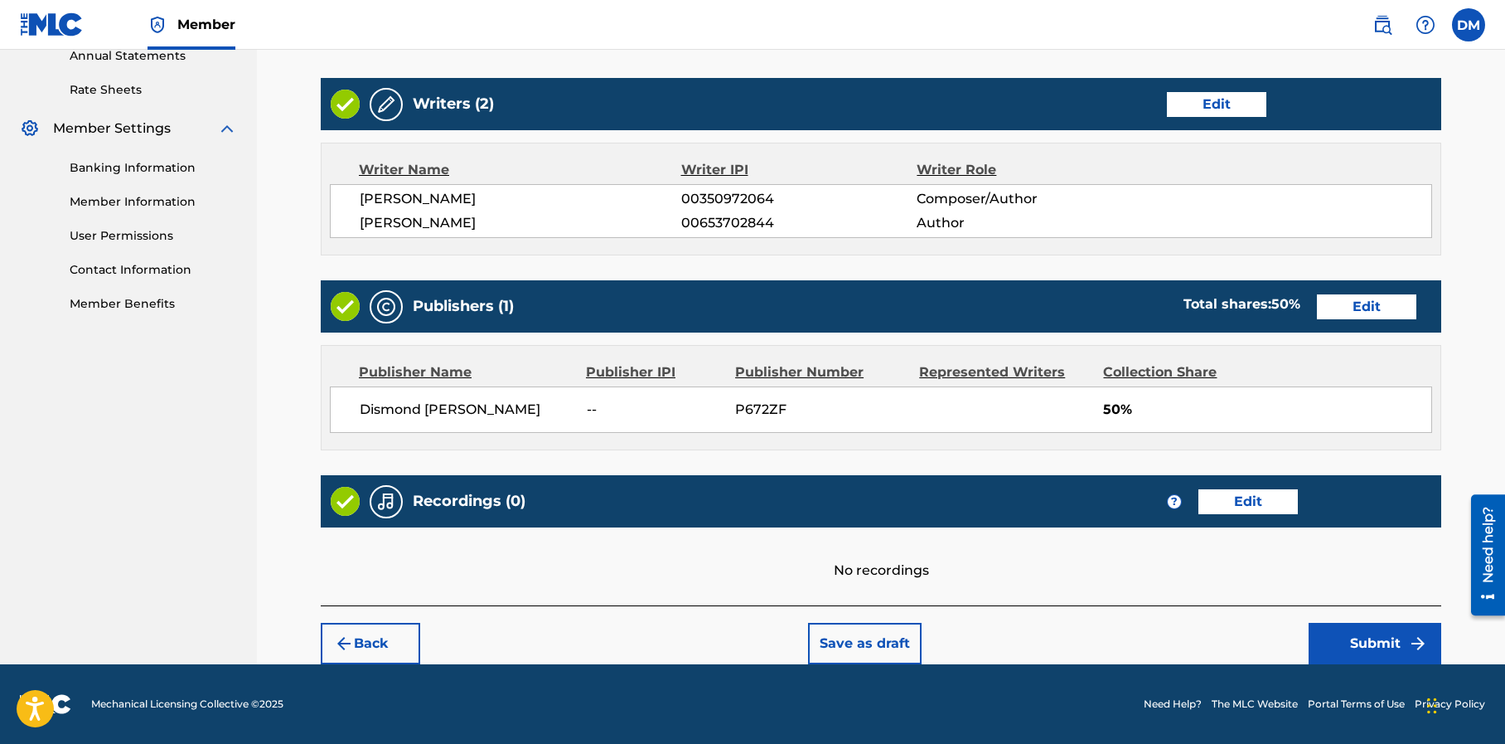
click at [1376, 639] on button "Submit" at bounding box center [1375, 642] width 133 height 41
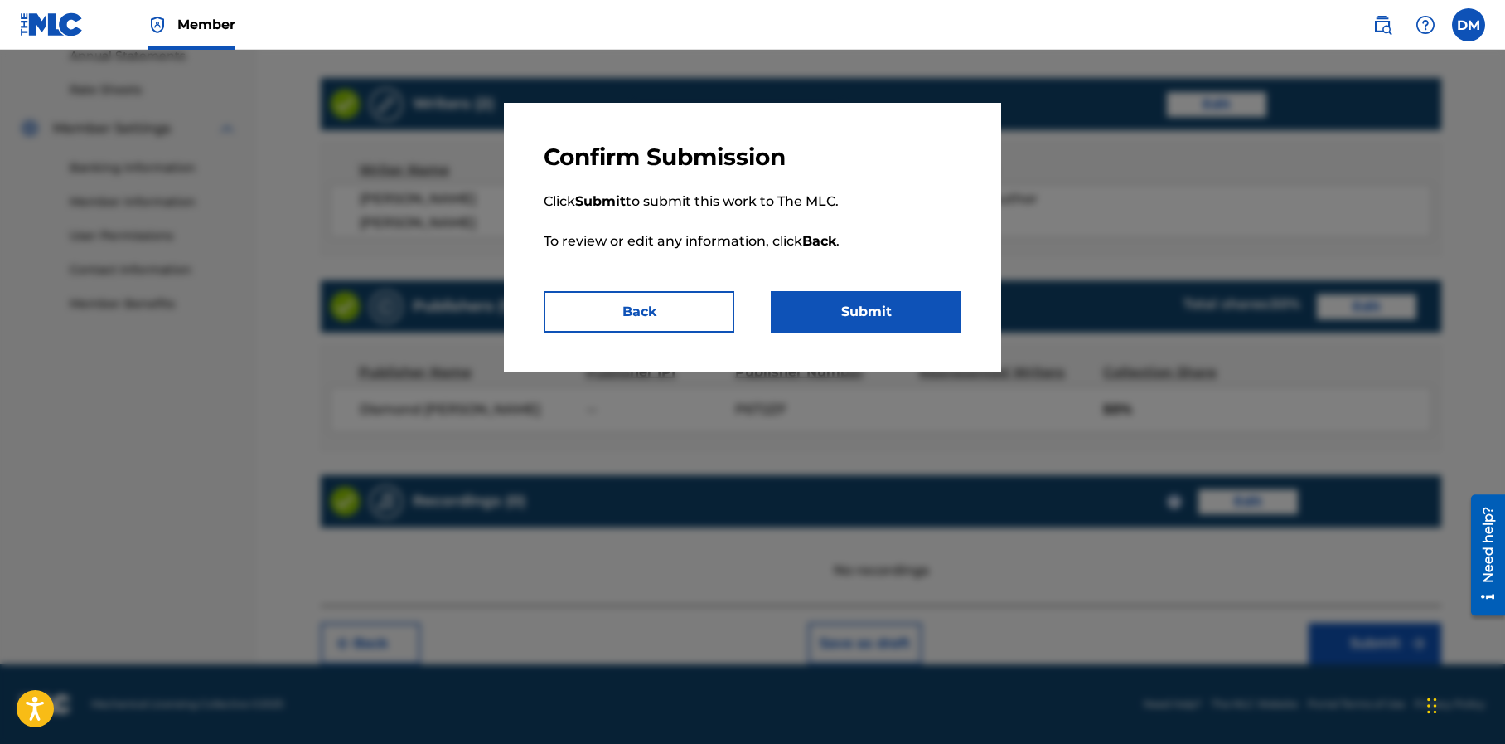
click at [936, 314] on button "Submit" at bounding box center [866, 311] width 191 height 41
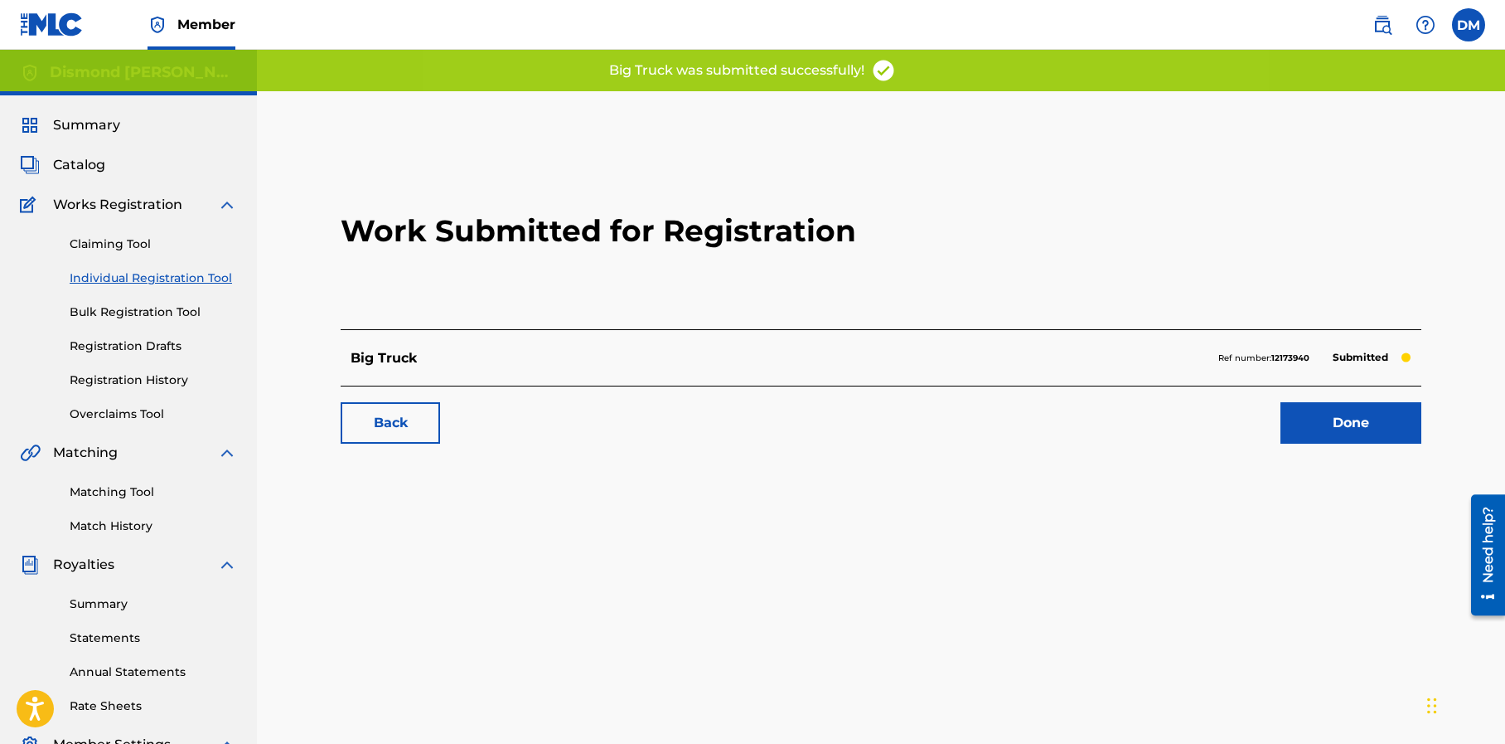
click at [1339, 432] on link "Done" at bounding box center [1351, 422] width 141 height 41
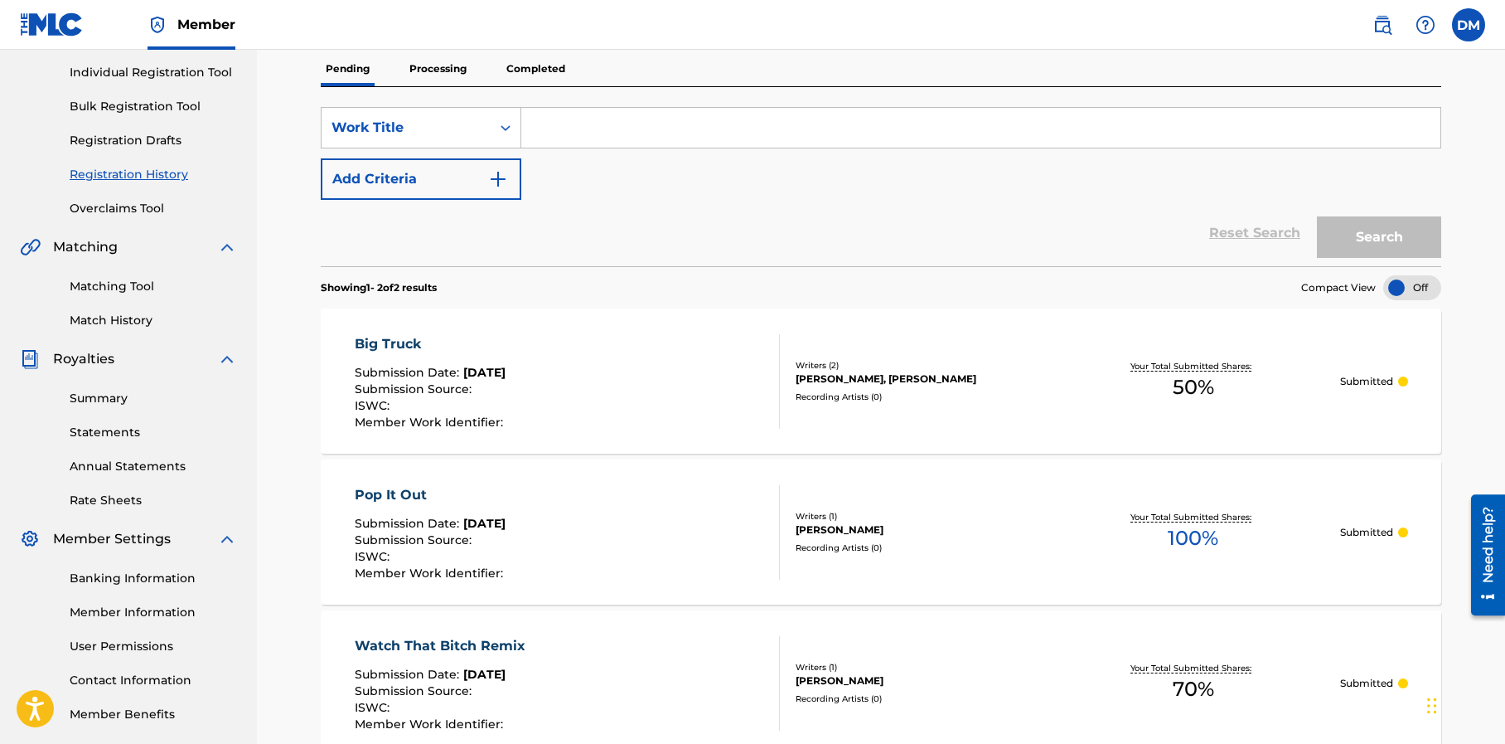
scroll to position [211, 0]
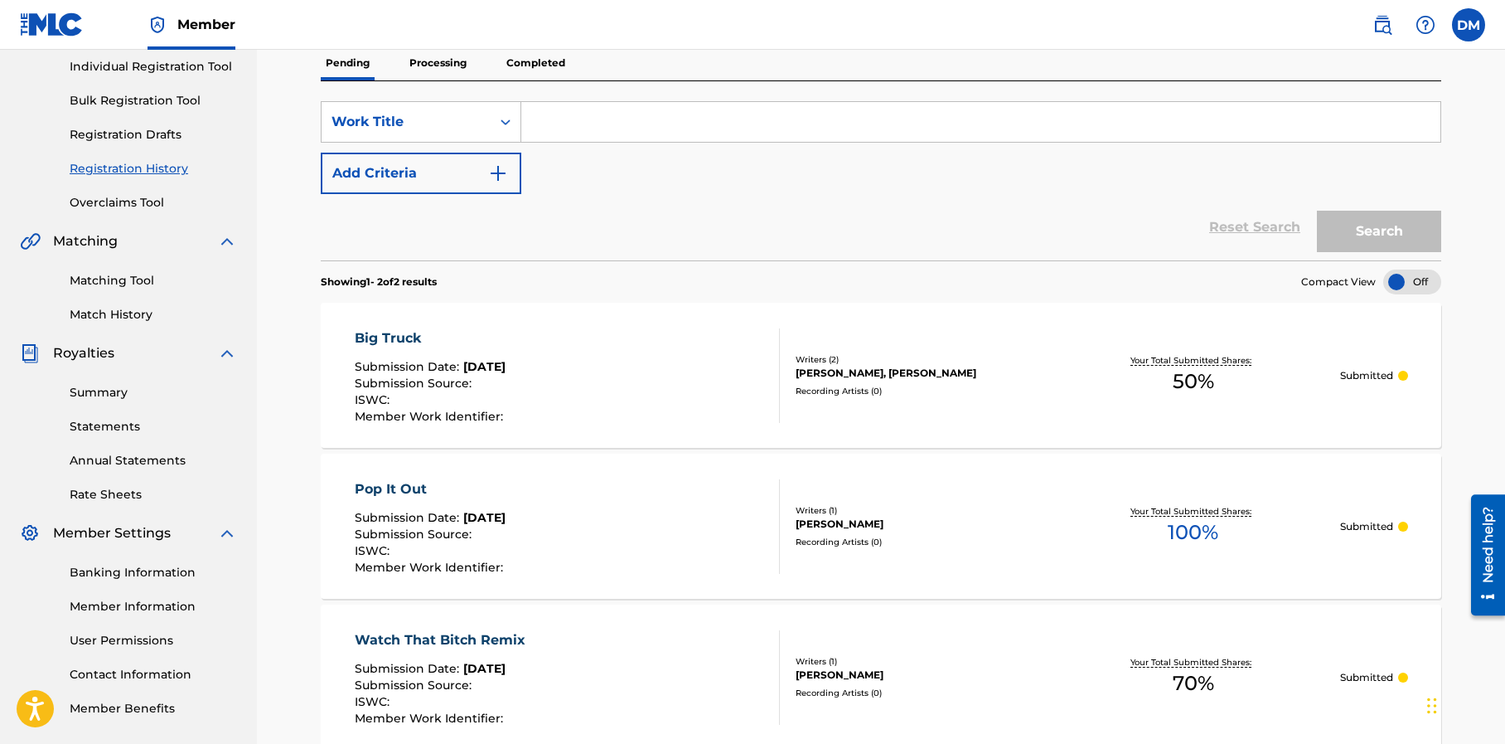
click at [621, 369] on div "Big Truck Submission Date : Sep 21, 2025 Submission Source : ISWC : Member Work…" at bounding box center [568, 375] width 426 height 94
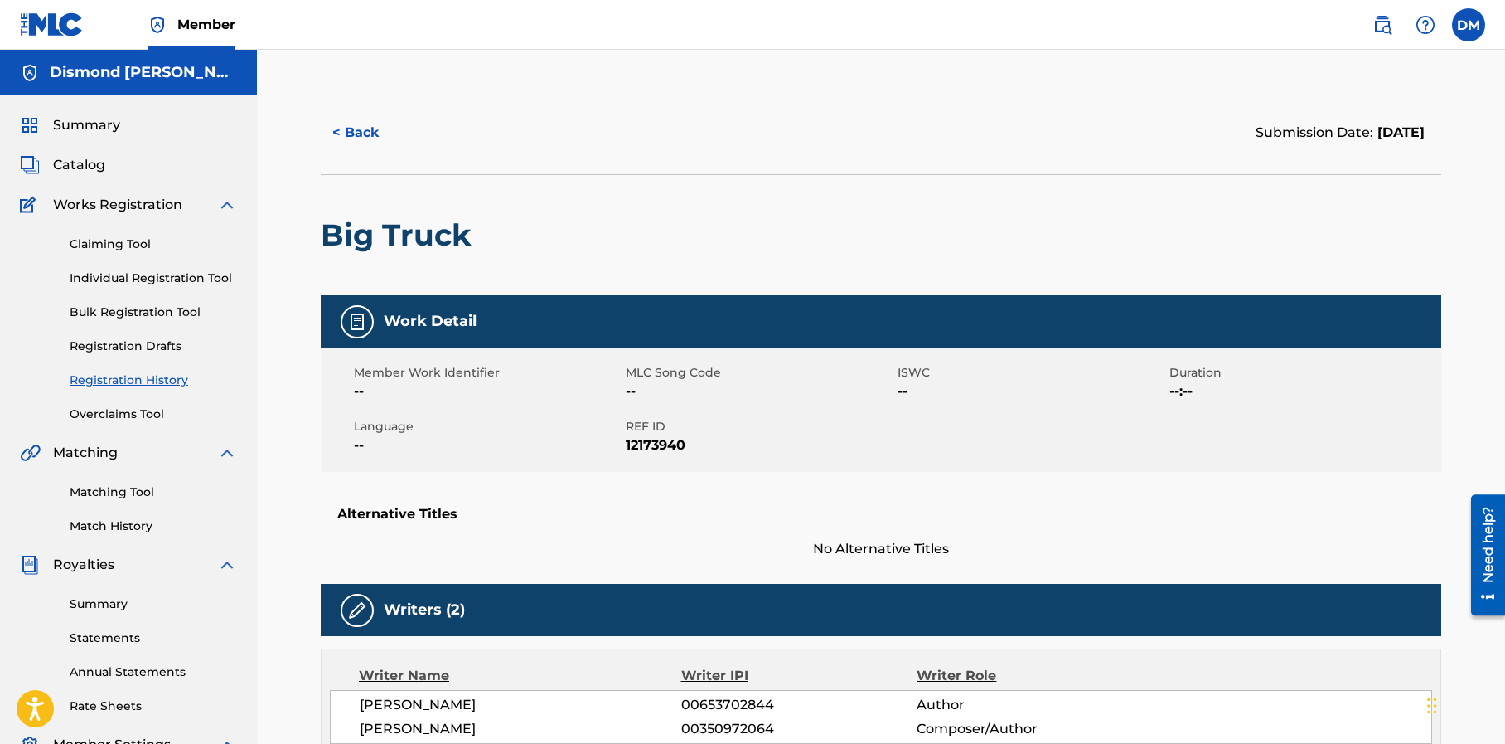
click at [344, 124] on button "< Back" at bounding box center [370, 132] width 99 height 41
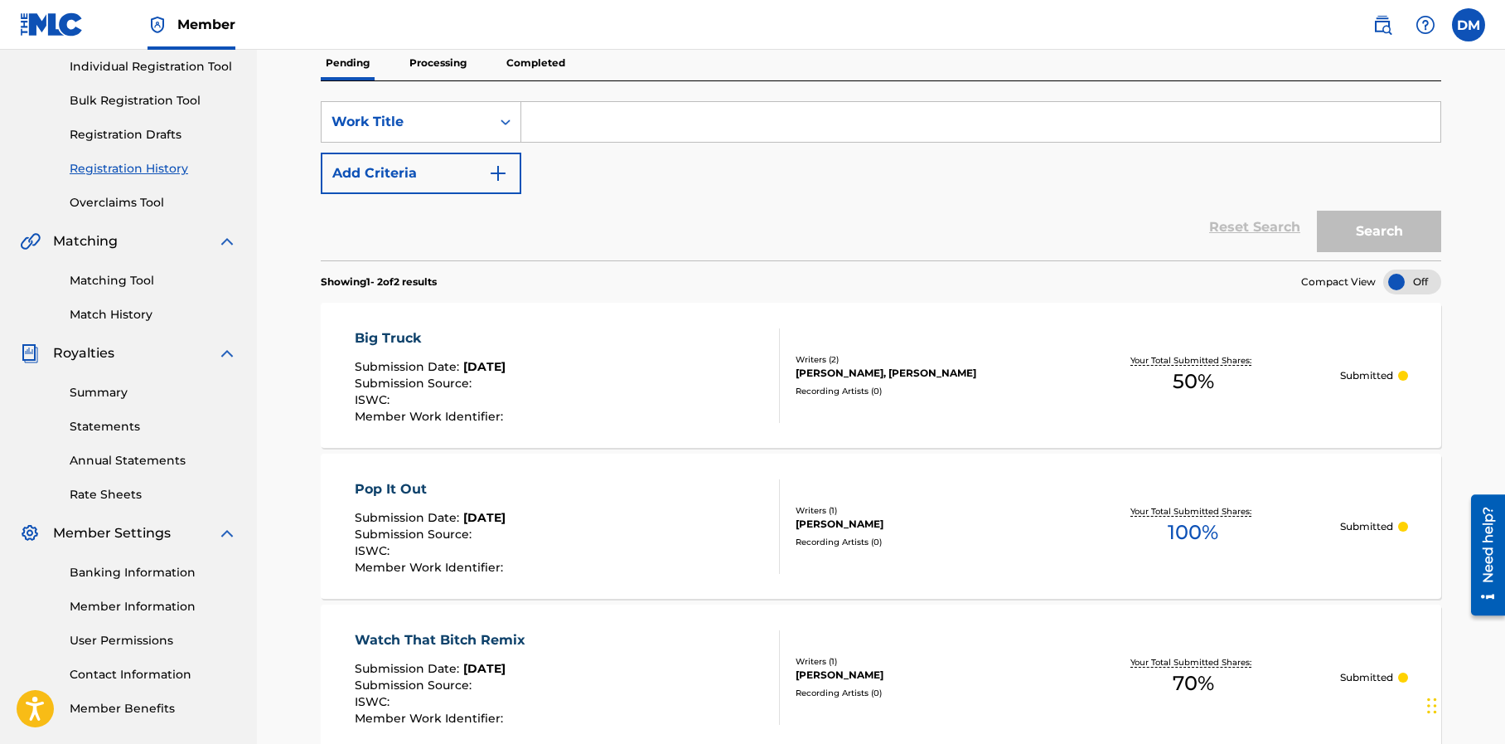
click at [1403, 372] on div at bounding box center [1403, 376] width 10 height 10
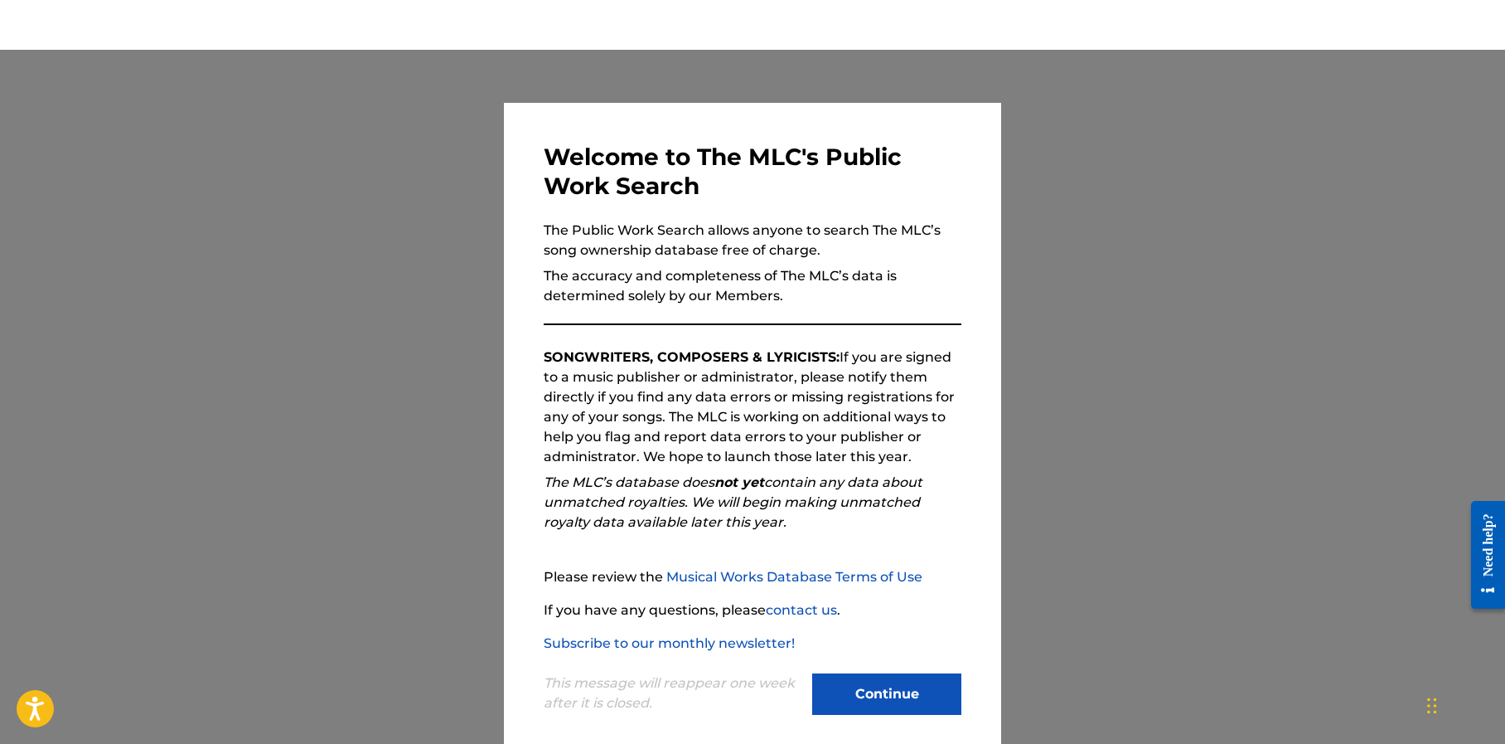
click at [860, 690] on button "Continue" at bounding box center [886, 693] width 149 height 41
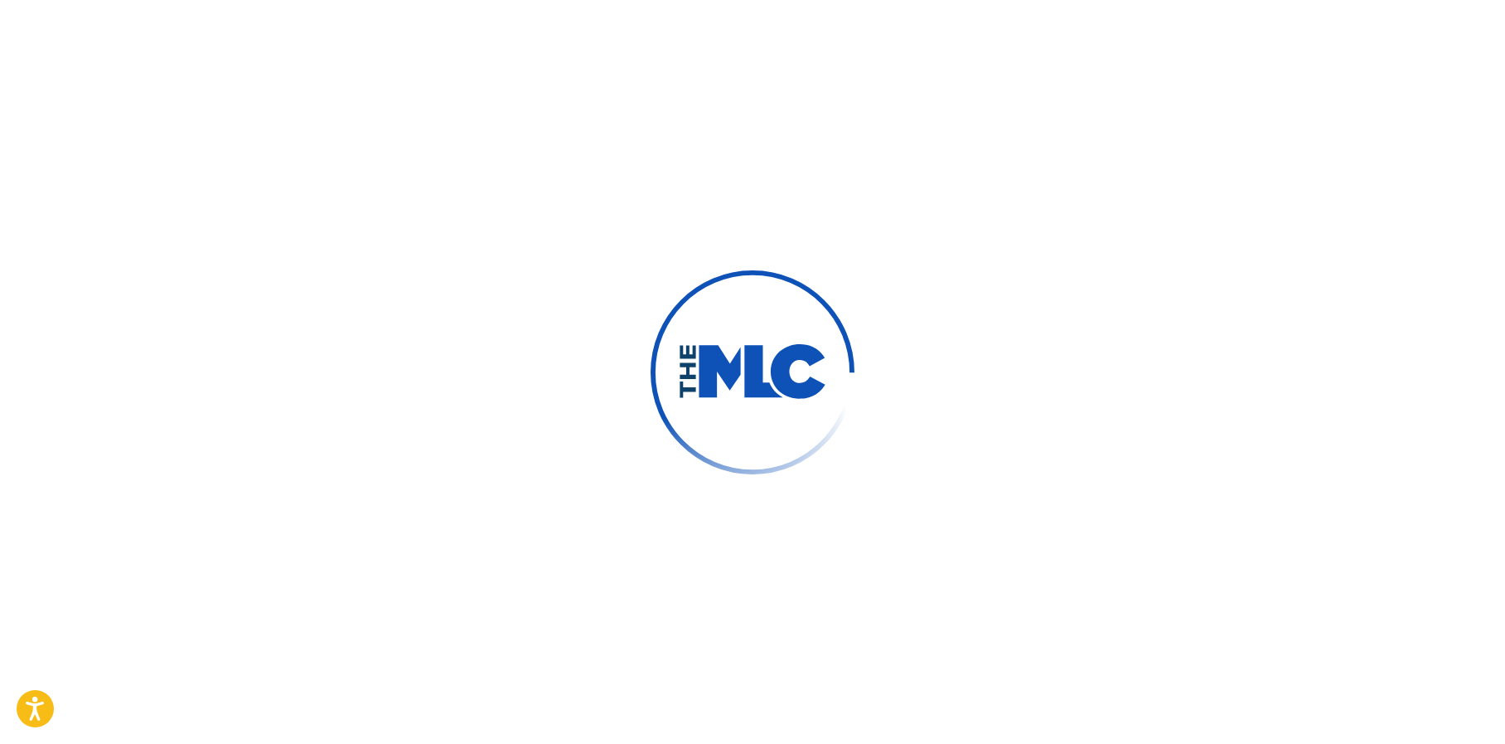
type input "Dismond"
type input "[PERSON_NAME]"
type input "[EMAIL_ADDRESS][DOMAIN_NAME]"
